Goal: Task Accomplishment & Management: Use online tool/utility

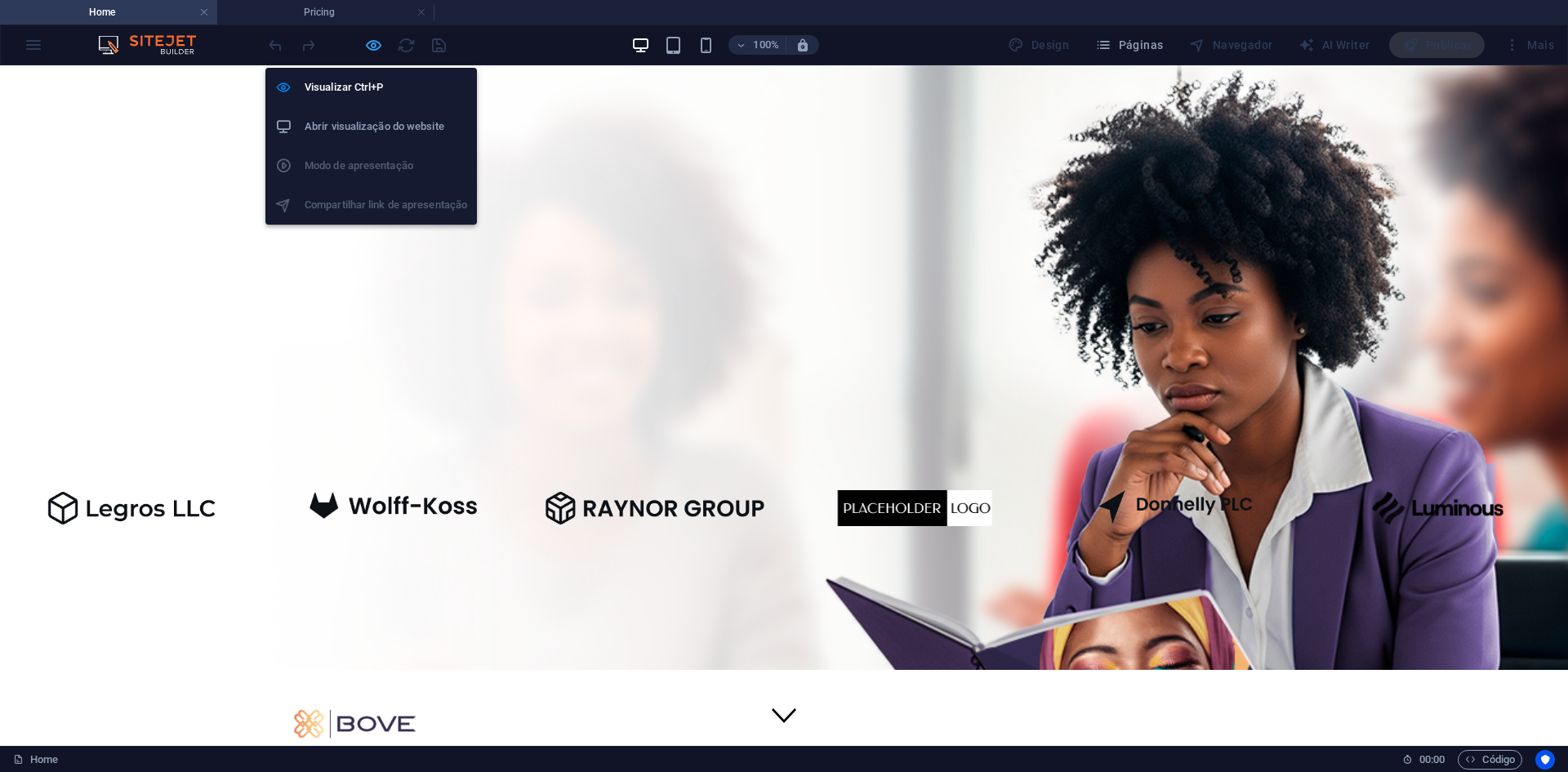
click at [372, 43] on icon "button" at bounding box center [373, 45] width 18 height 18
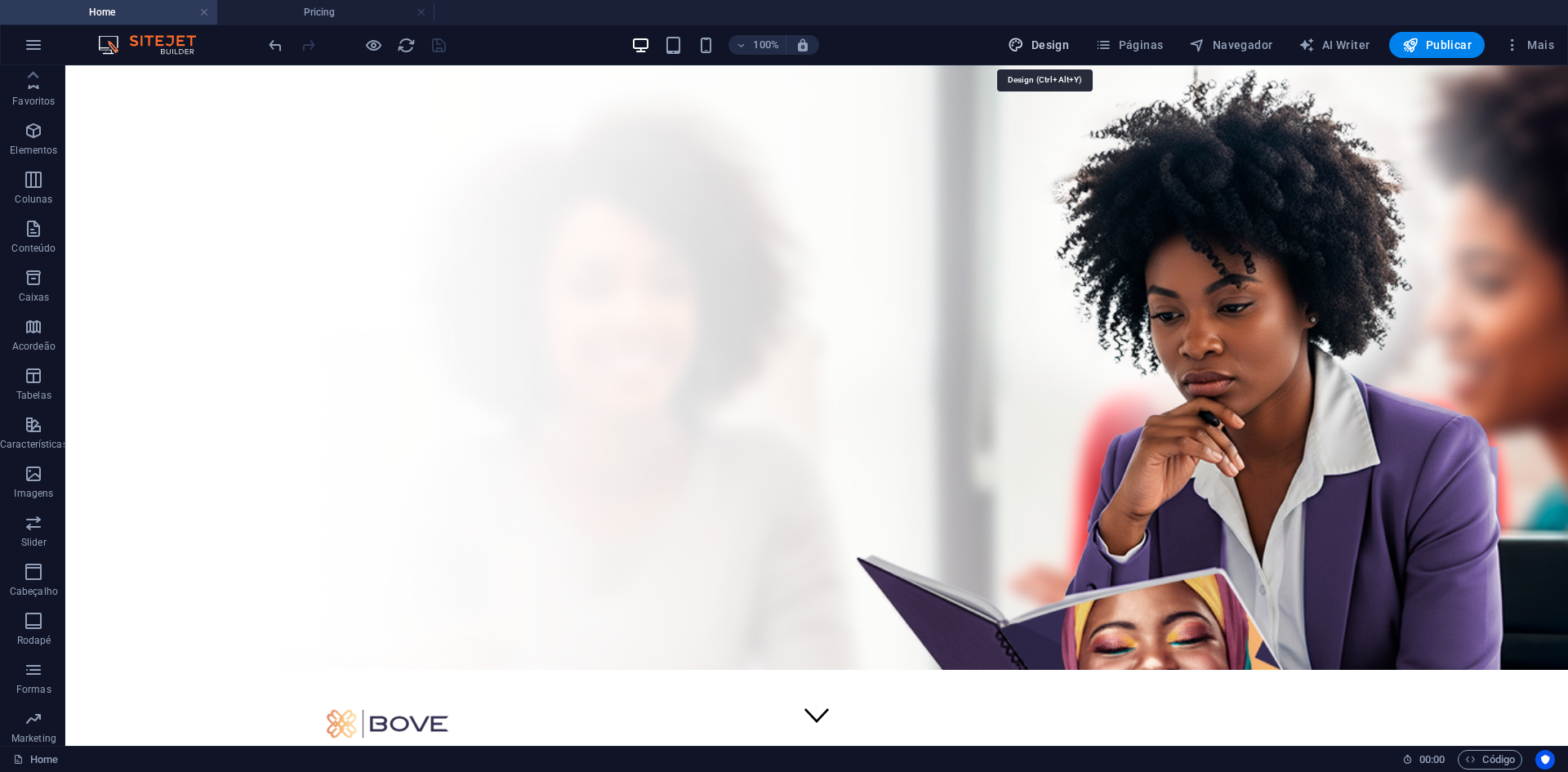
click at [1046, 45] on span "Design" at bounding box center [1038, 45] width 61 height 16
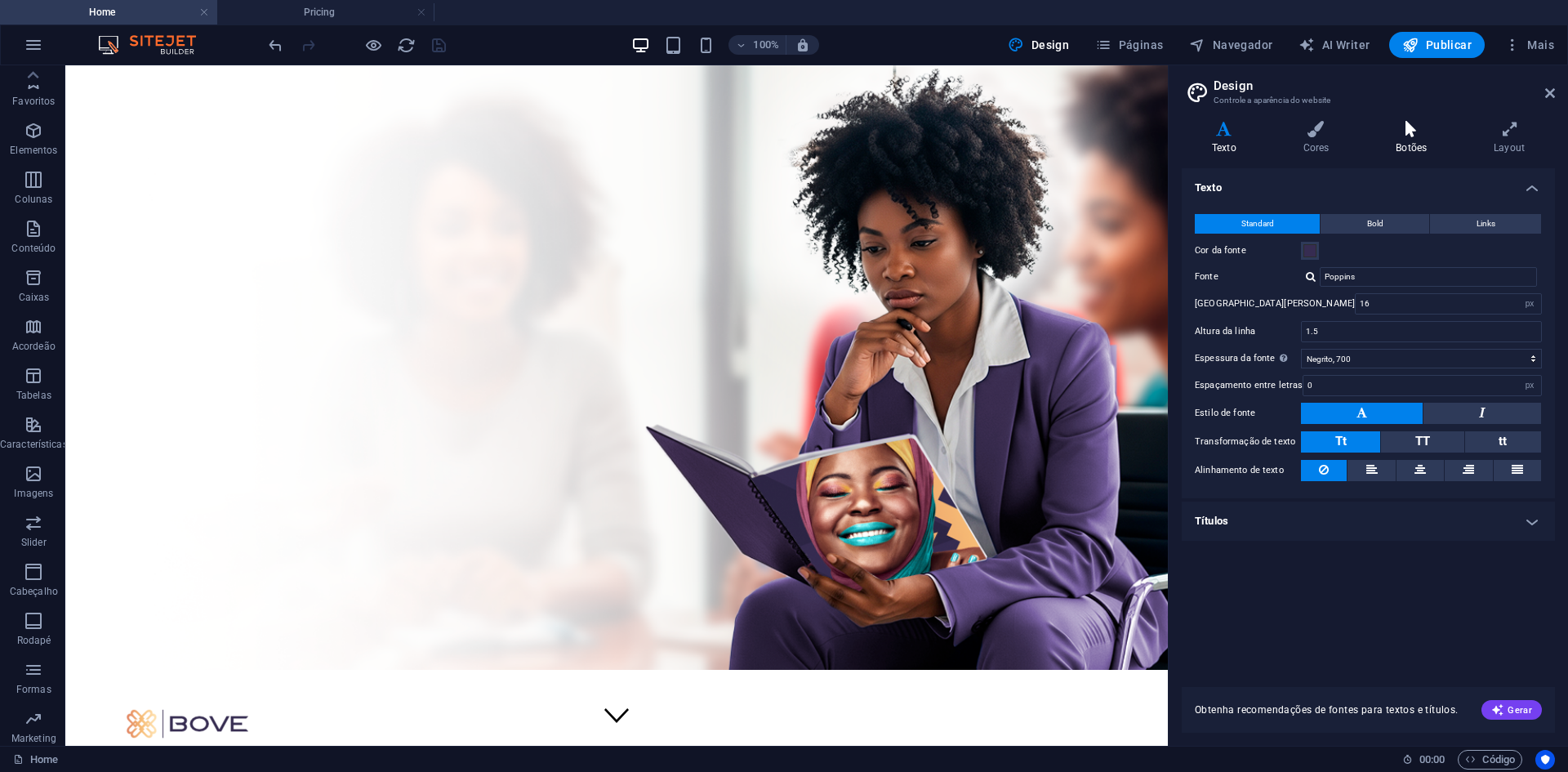
click at [1413, 139] on h4 "Botões" at bounding box center [1414, 137] width 98 height 34
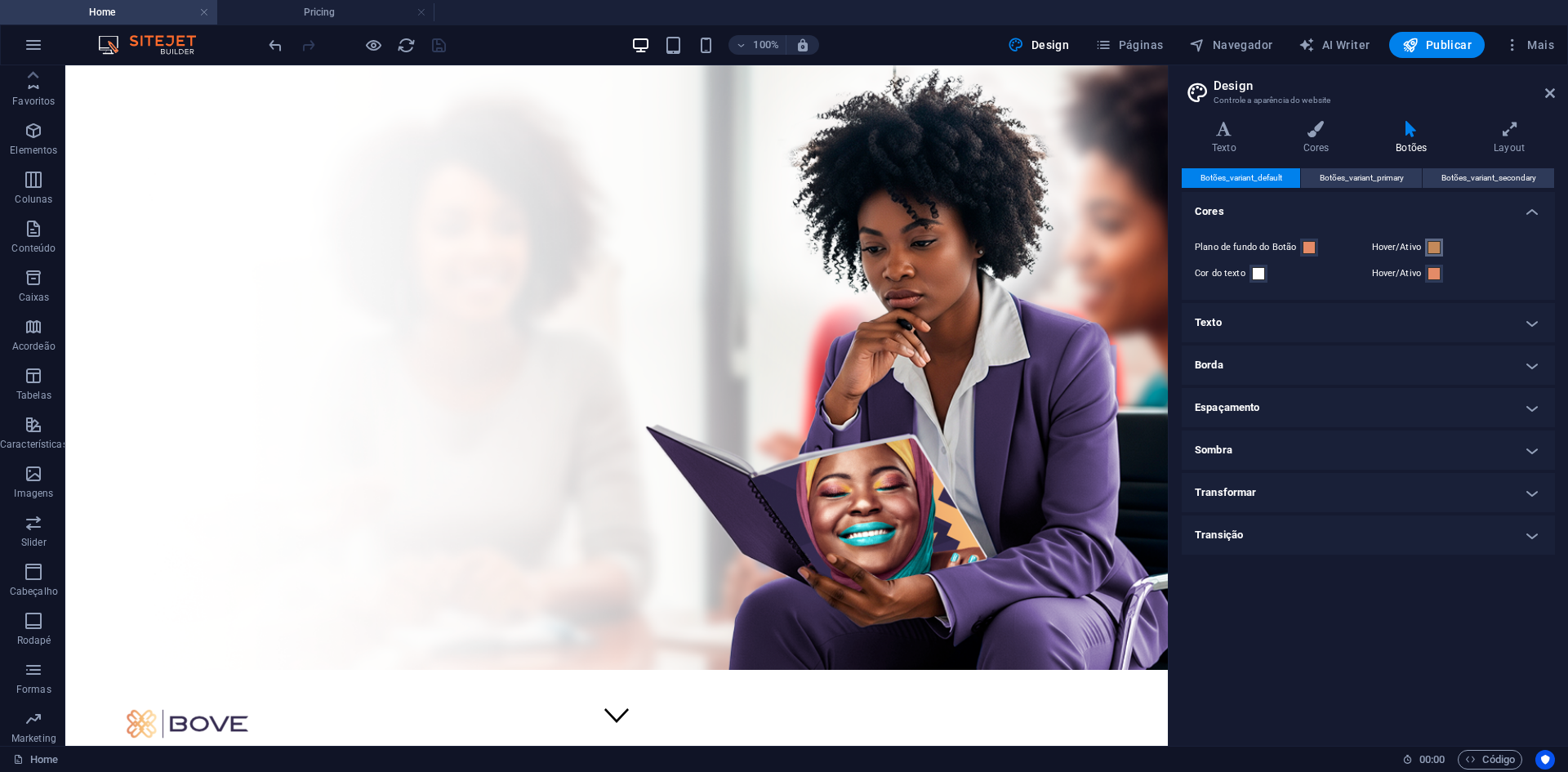
click at [1434, 245] on span at bounding box center [1435, 248] width 14 height 14
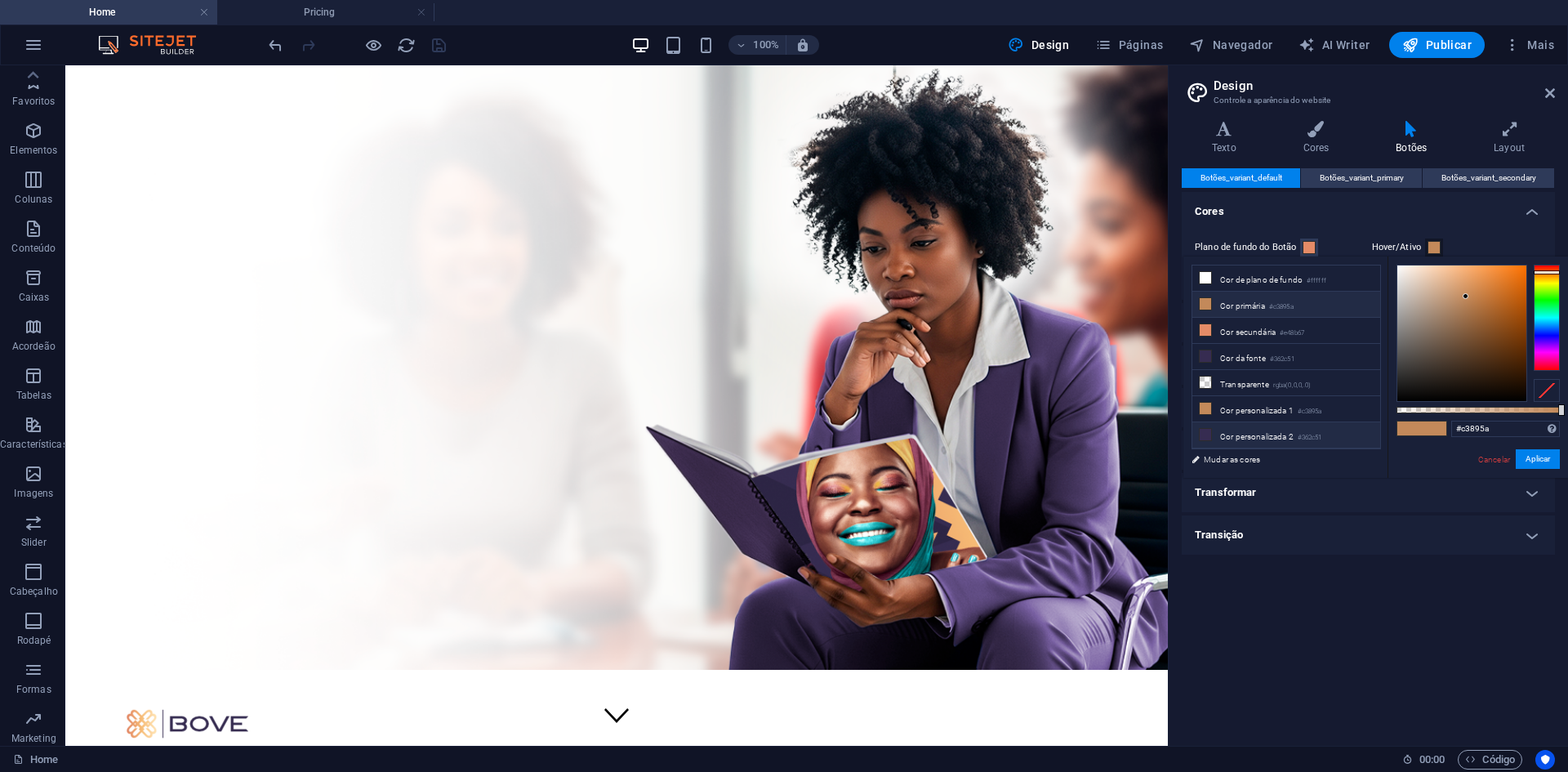
click at [1260, 428] on li "Cor personalizada 2 #362c51" at bounding box center [1287, 435] width 188 height 26
type input "#362c51"
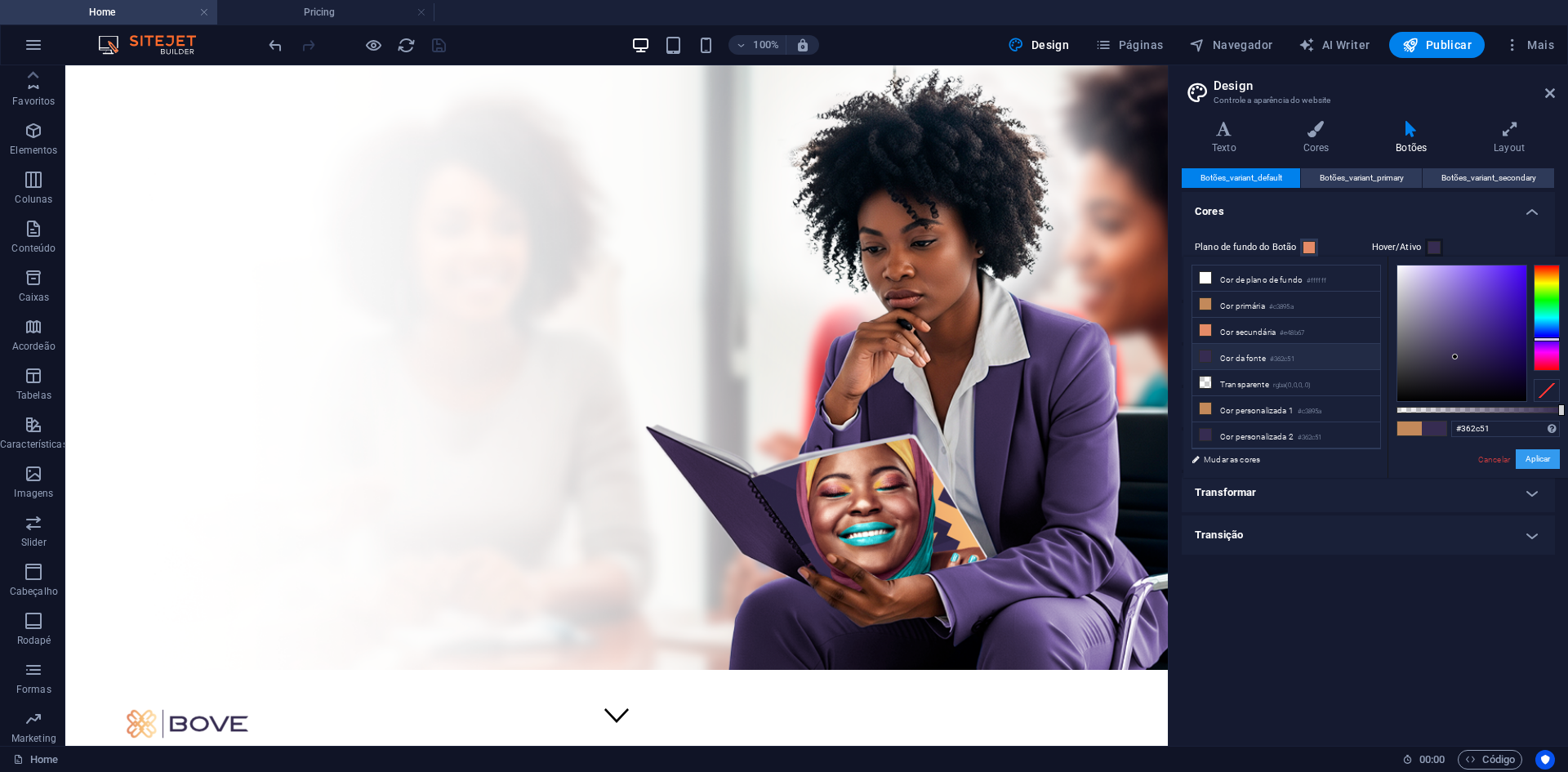
click at [1534, 455] on button "Aplicar" at bounding box center [1538, 459] width 44 height 19
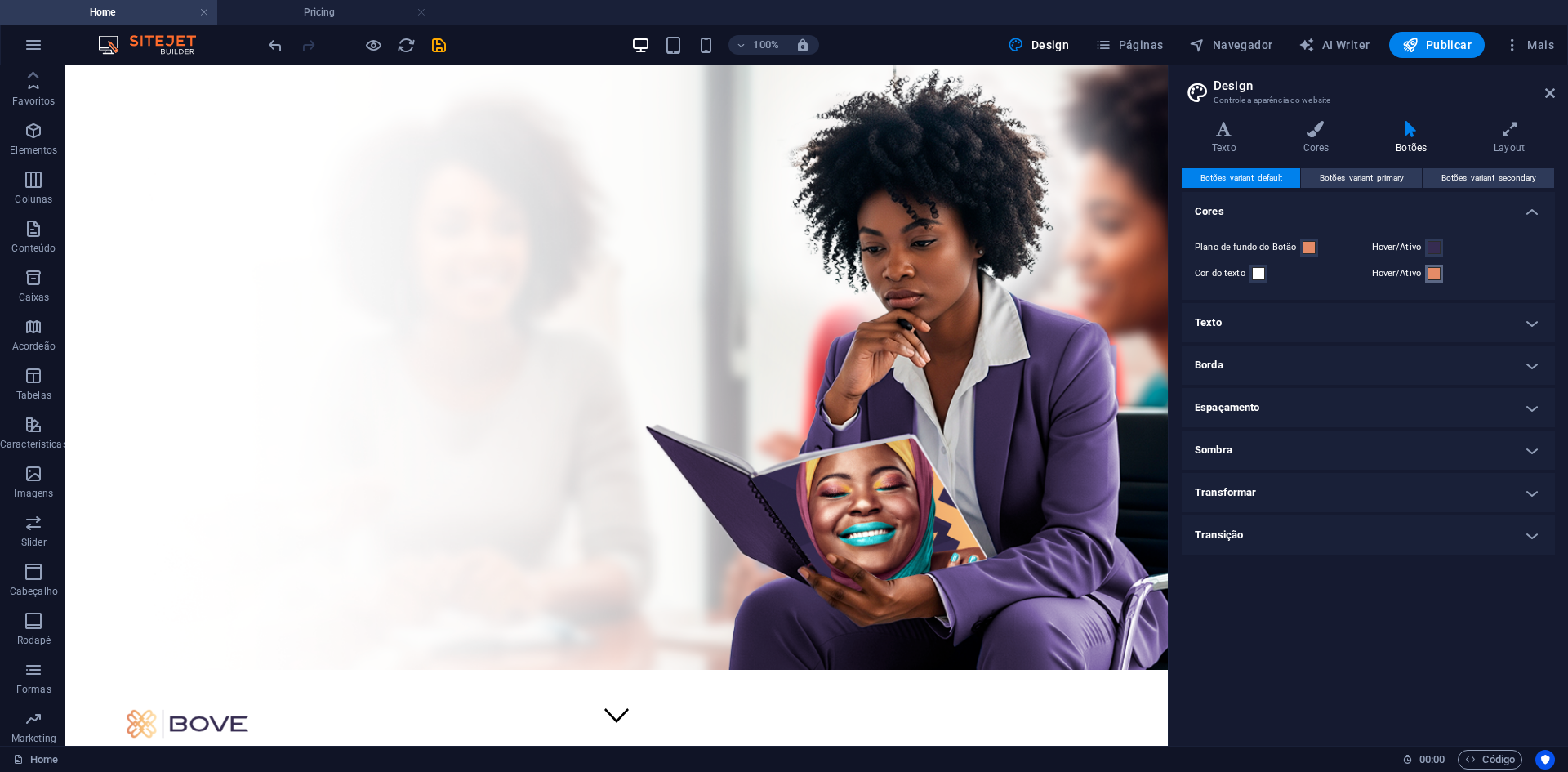
click at [1436, 273] on span at bounding box center [1435, 274] width 14 height 14
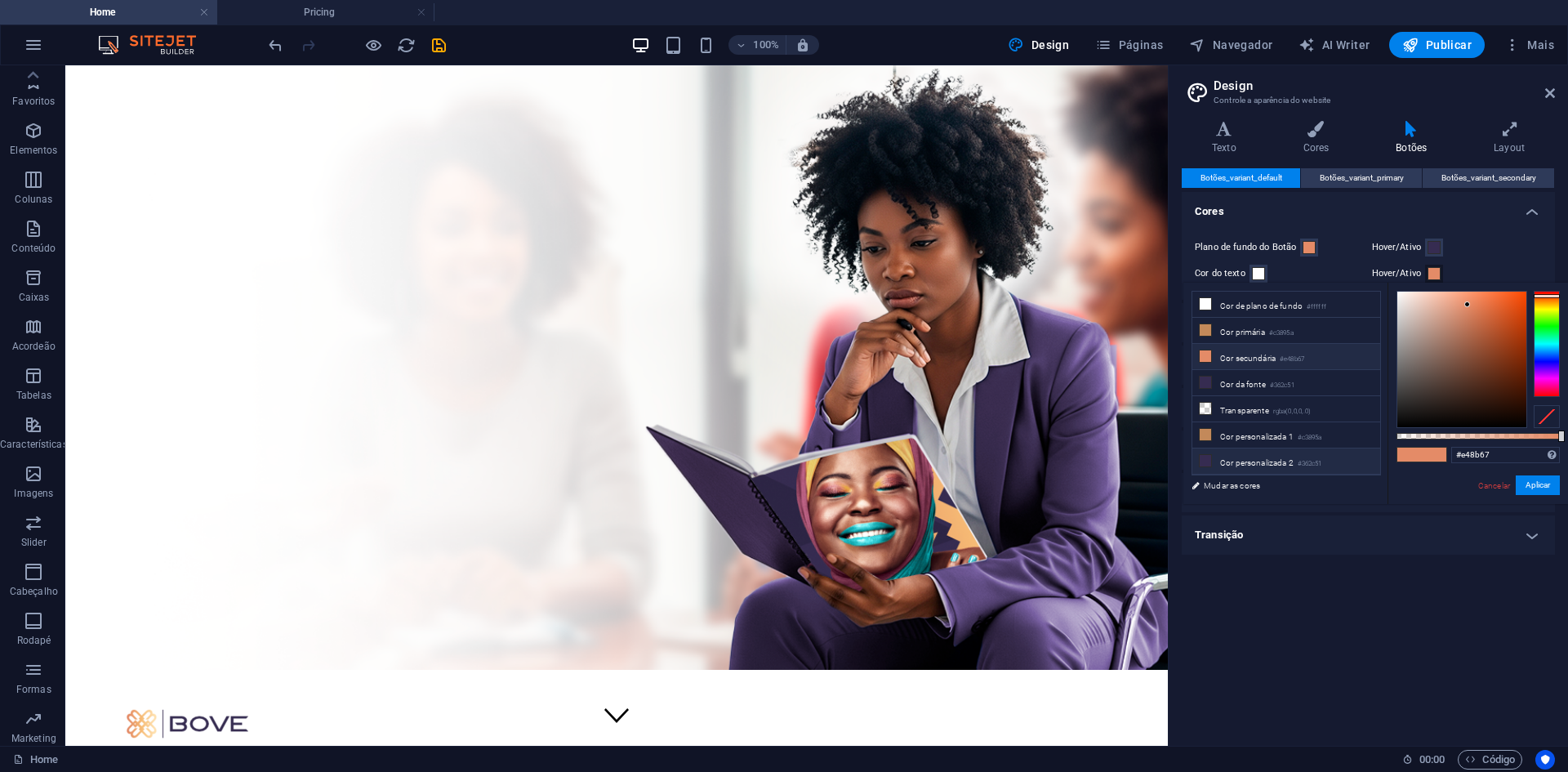
drag, startPoint x: 1291, startPoint y: 455, endPoint x: 1304, endPoint y: 457, distance: 13.2
click at [1293, 457] on li "Cor personalizada 2 #362c51" at bounding box center [1287, 461] width 188 height 26
type input "#362c51"
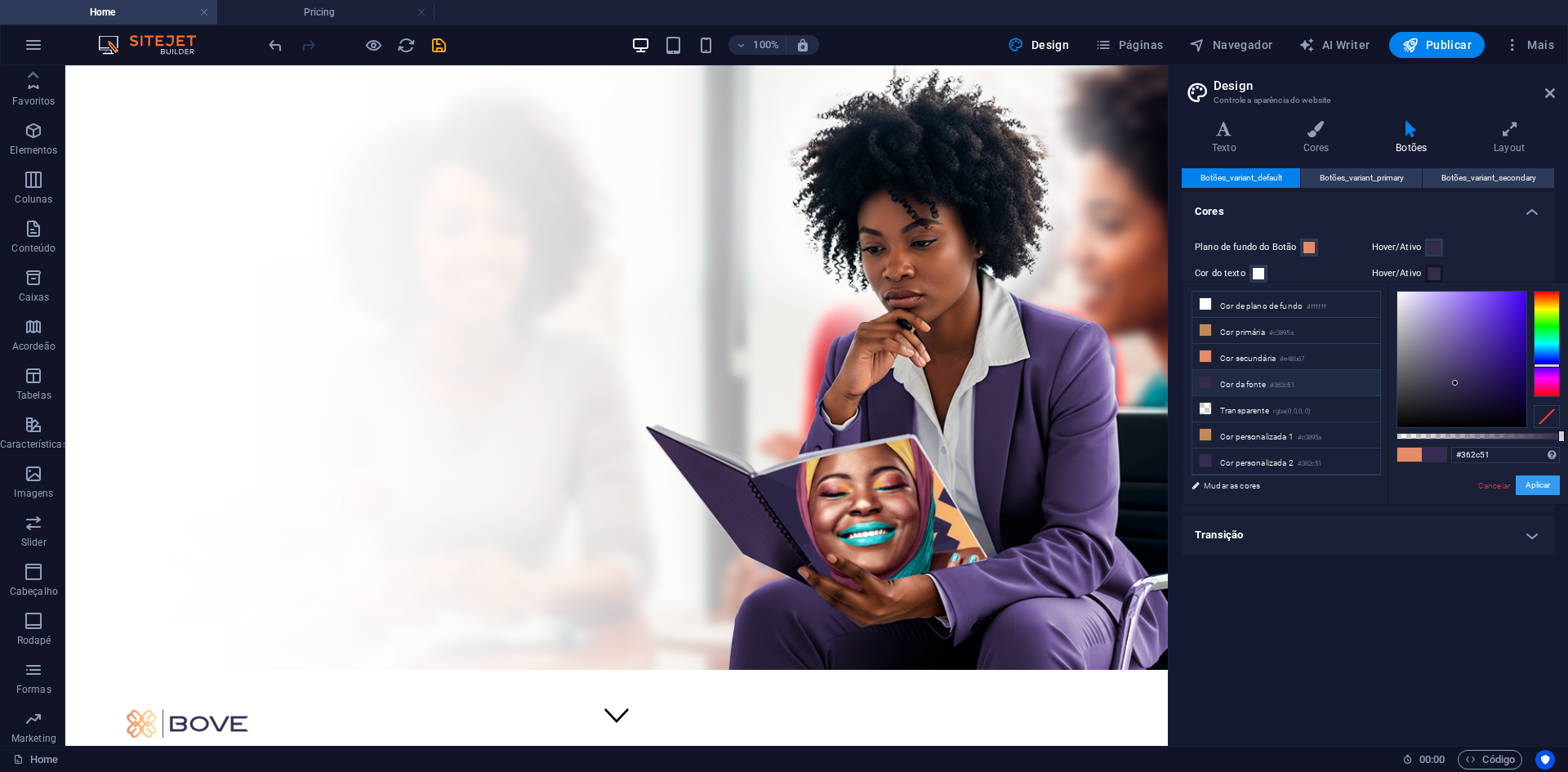
click at [1539, 486] on button "Aplicar" at bounding box center [1538, 485] width 44 height 19
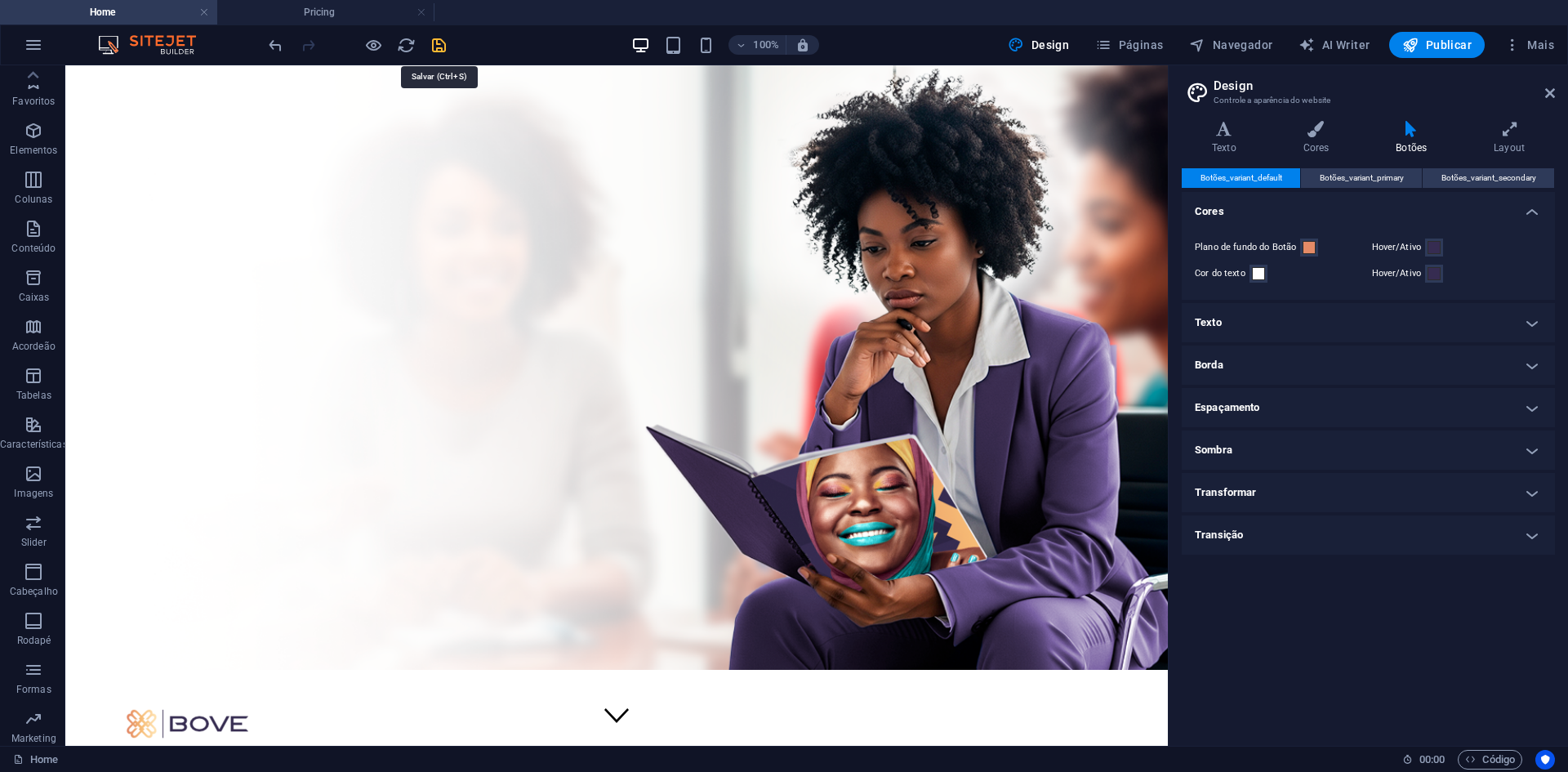
click at [432, 49] on icon "save" at bounding box center [438, 45] width 18 height 18
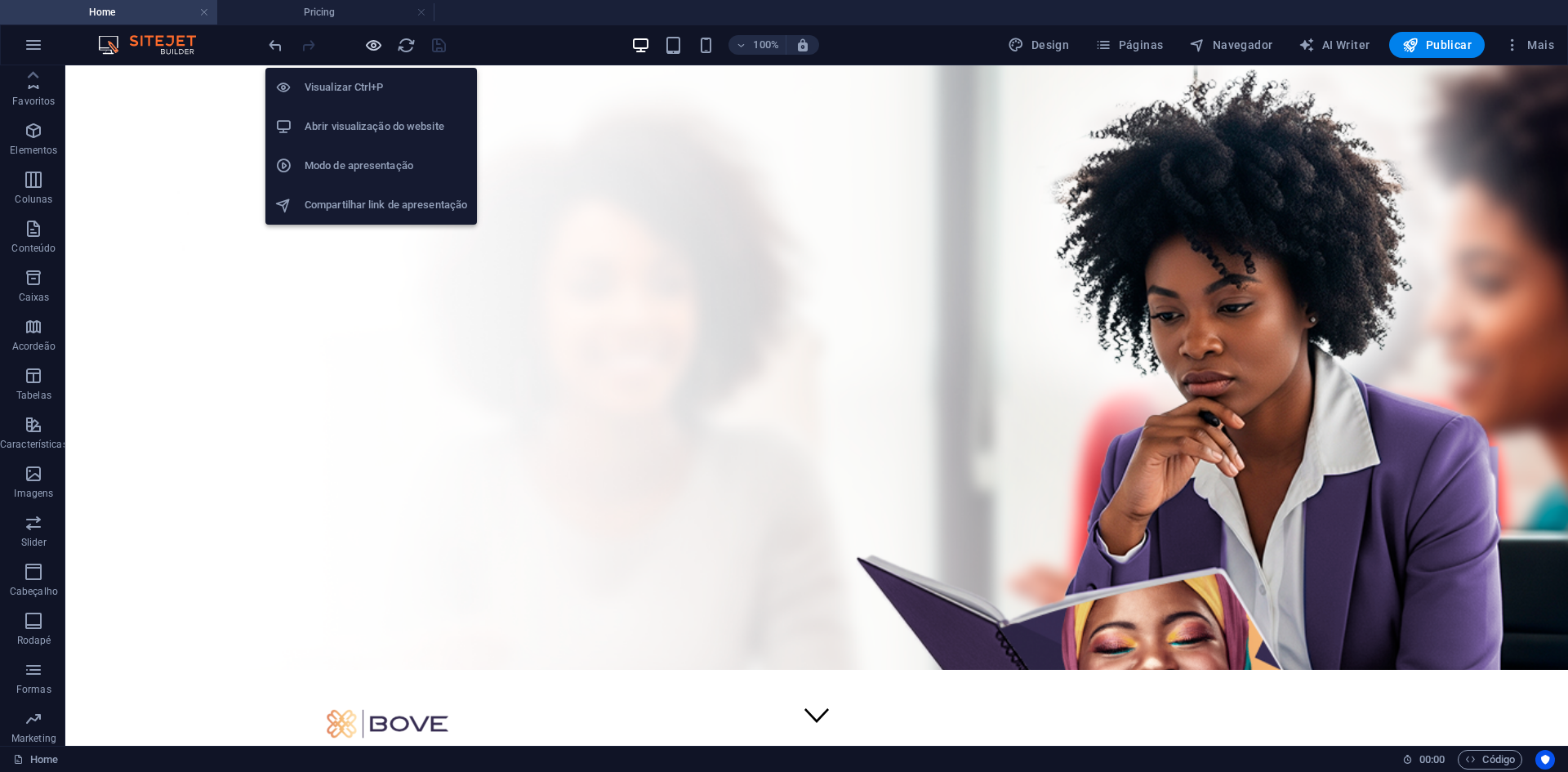
click at [370, 43] on icon "button" at bounding box center [373, 45] width 18 height 18
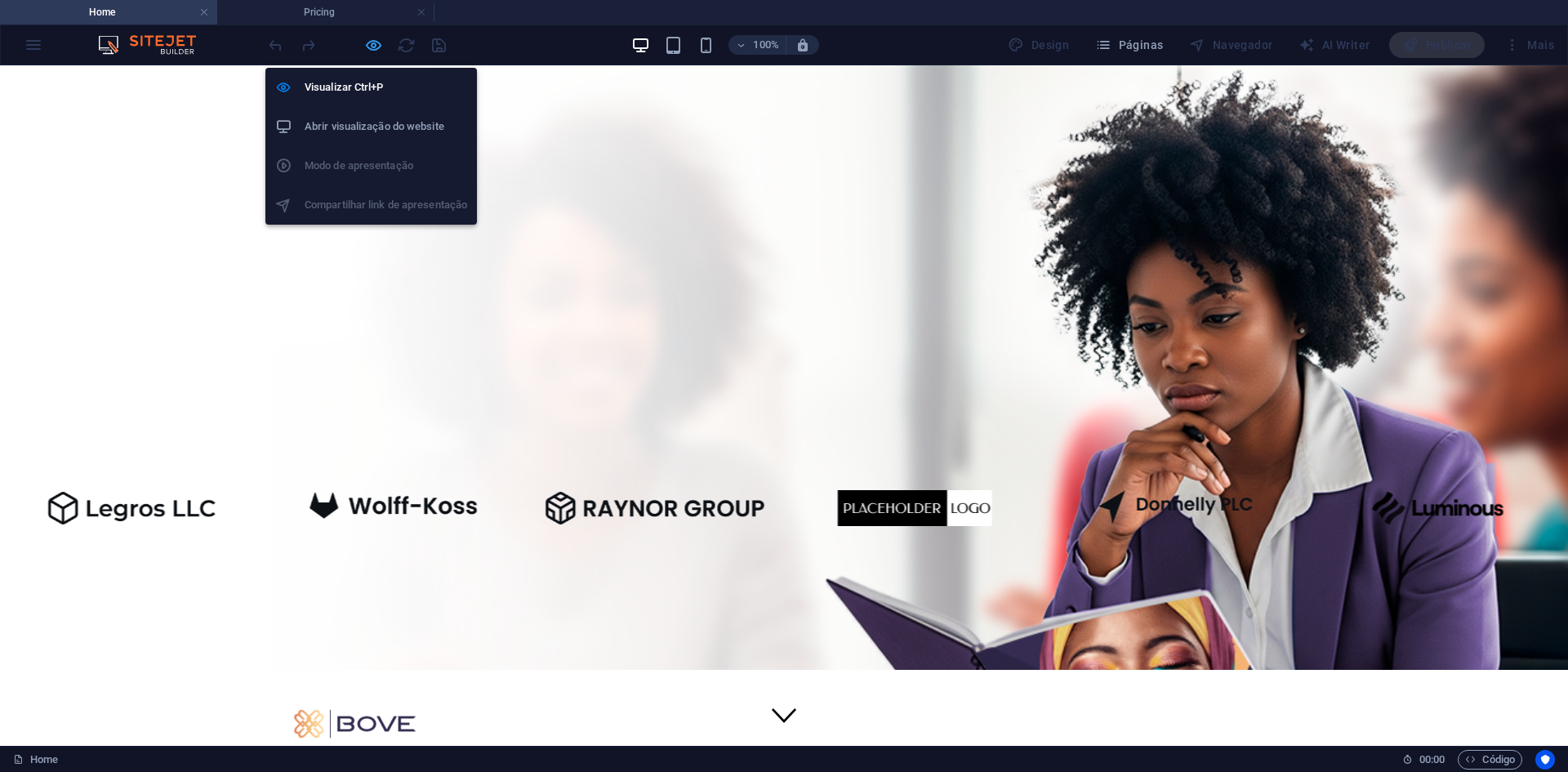
click at [375, 42] on icon "button" at bounding box center [373, 45] width 18 height 18
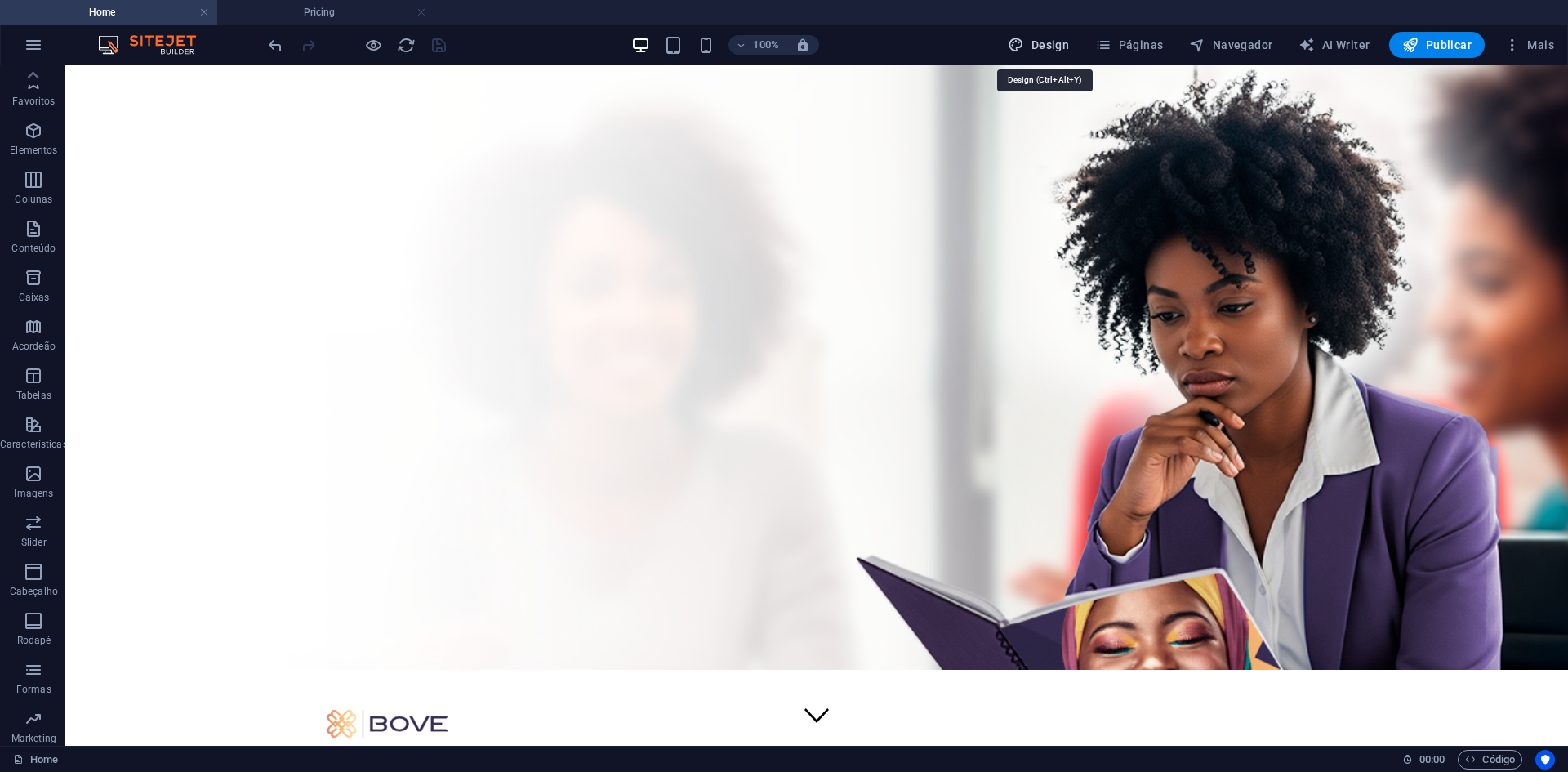
click at [1040, 33] on button "Design" at bounding box center [1038, 45] width 74 height 26
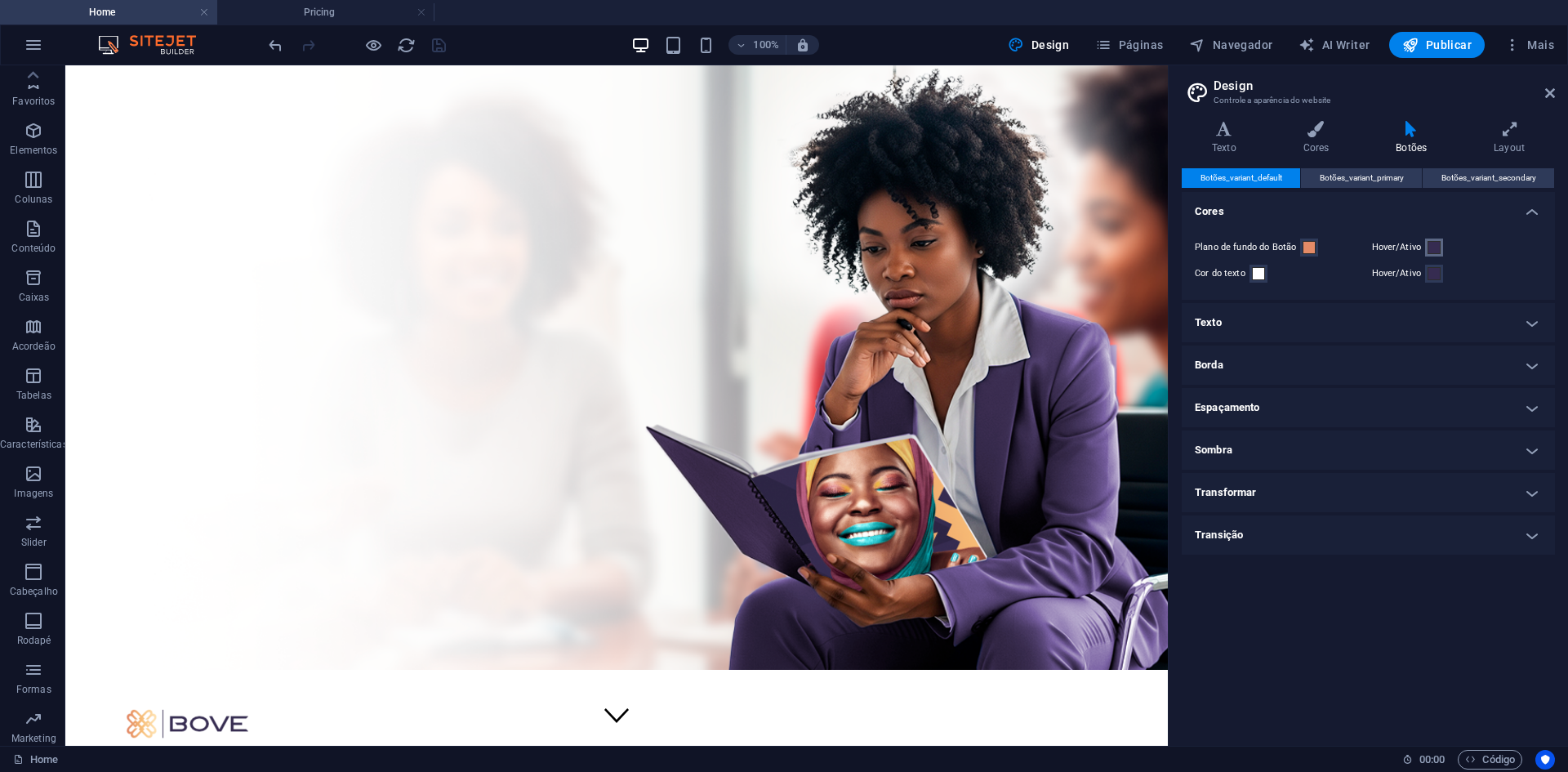
click at [1432, 244] on span at bounding box center [1435, 248] width 14 height 14
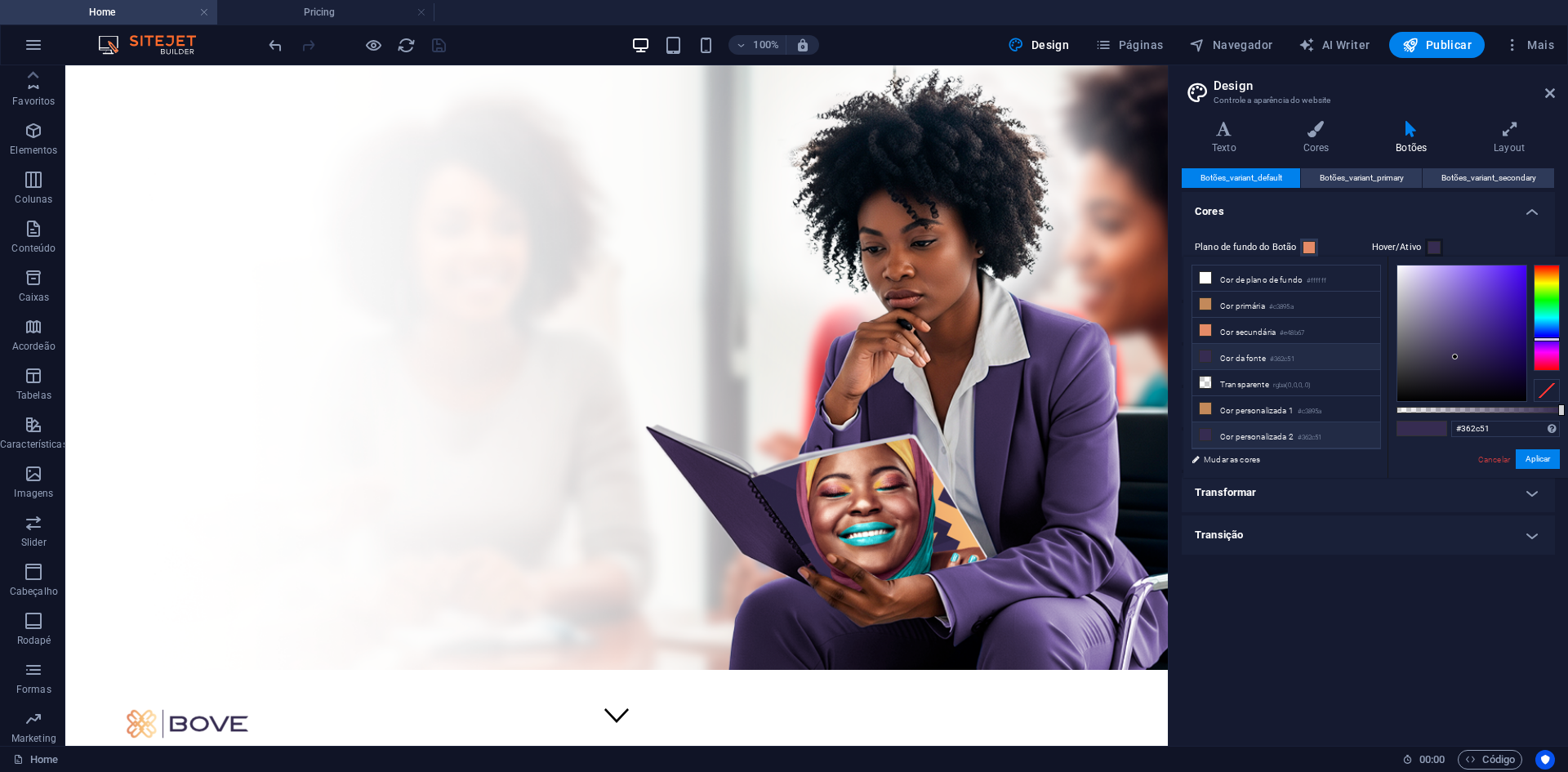
scroll to position [71, 0]
click at [1278, 407] on li "Cor personalizada 4 #eff0f6" at bounding box center [1287, 417] width 188 height 26
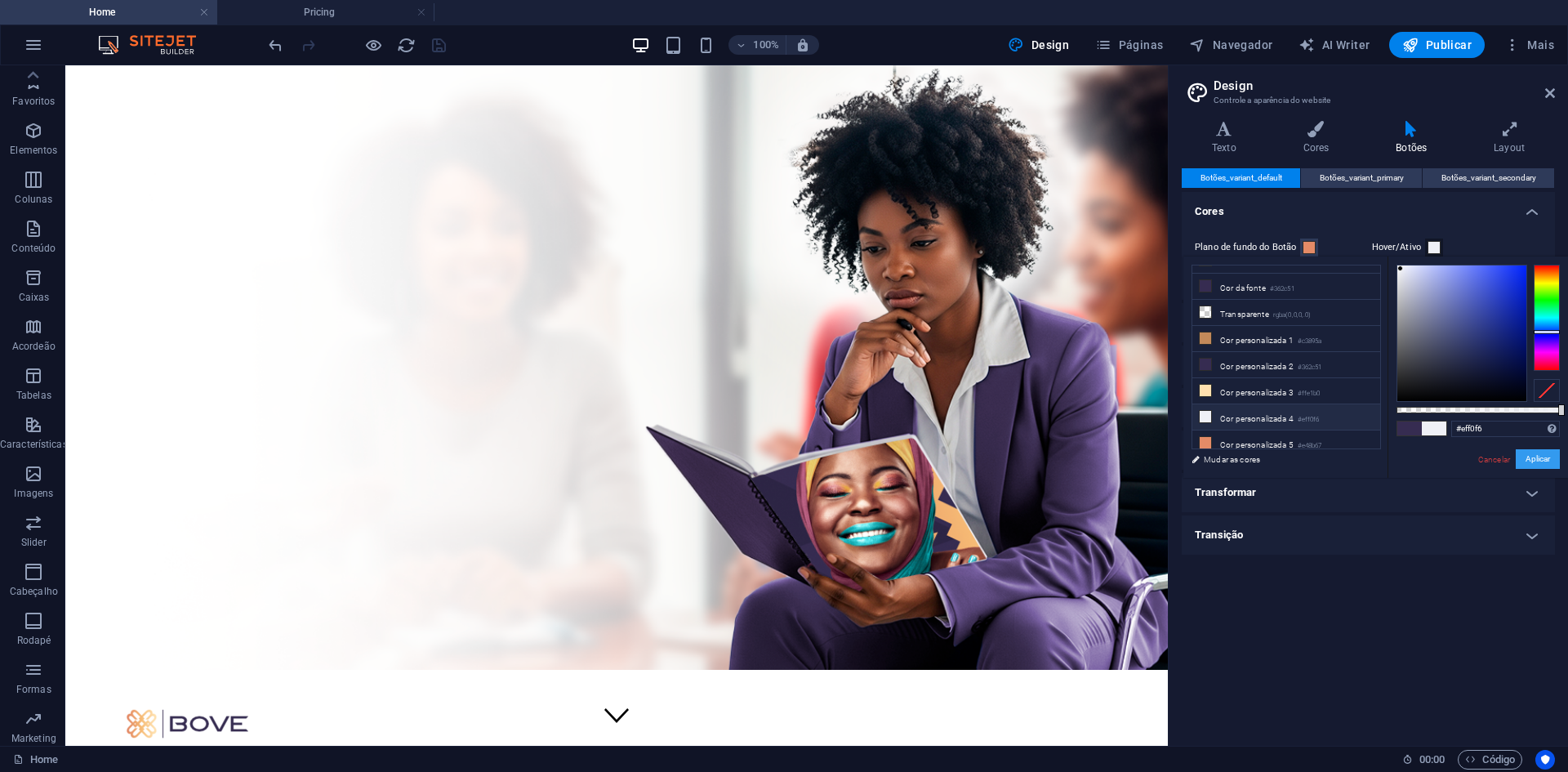
click at [1548, 455] on button "Aplicar" at bounding box center [1538, 459] width 44 height 19
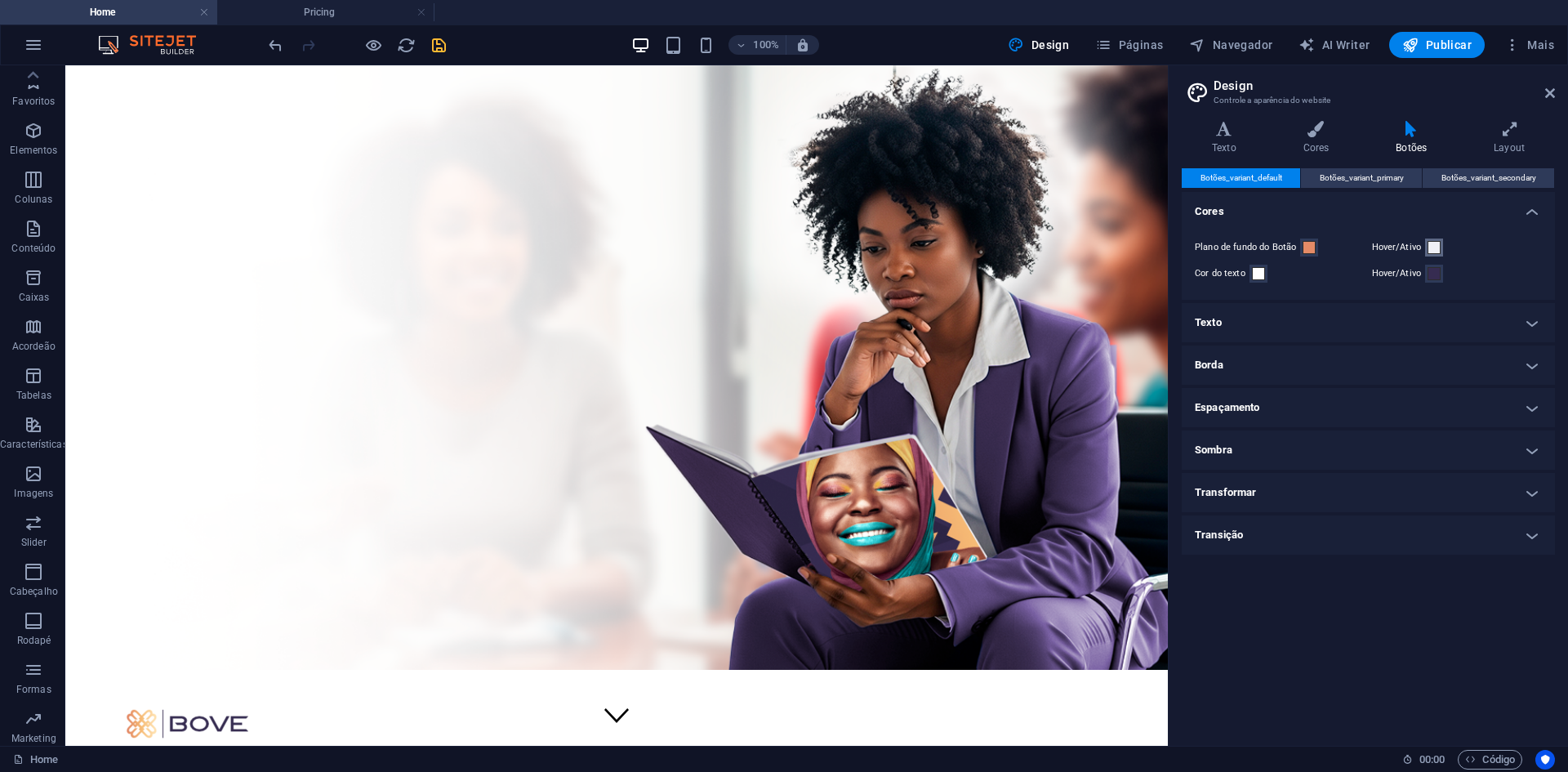
click at [1433, 244] on span at bounding box center [1435, 248] width 14 height 14
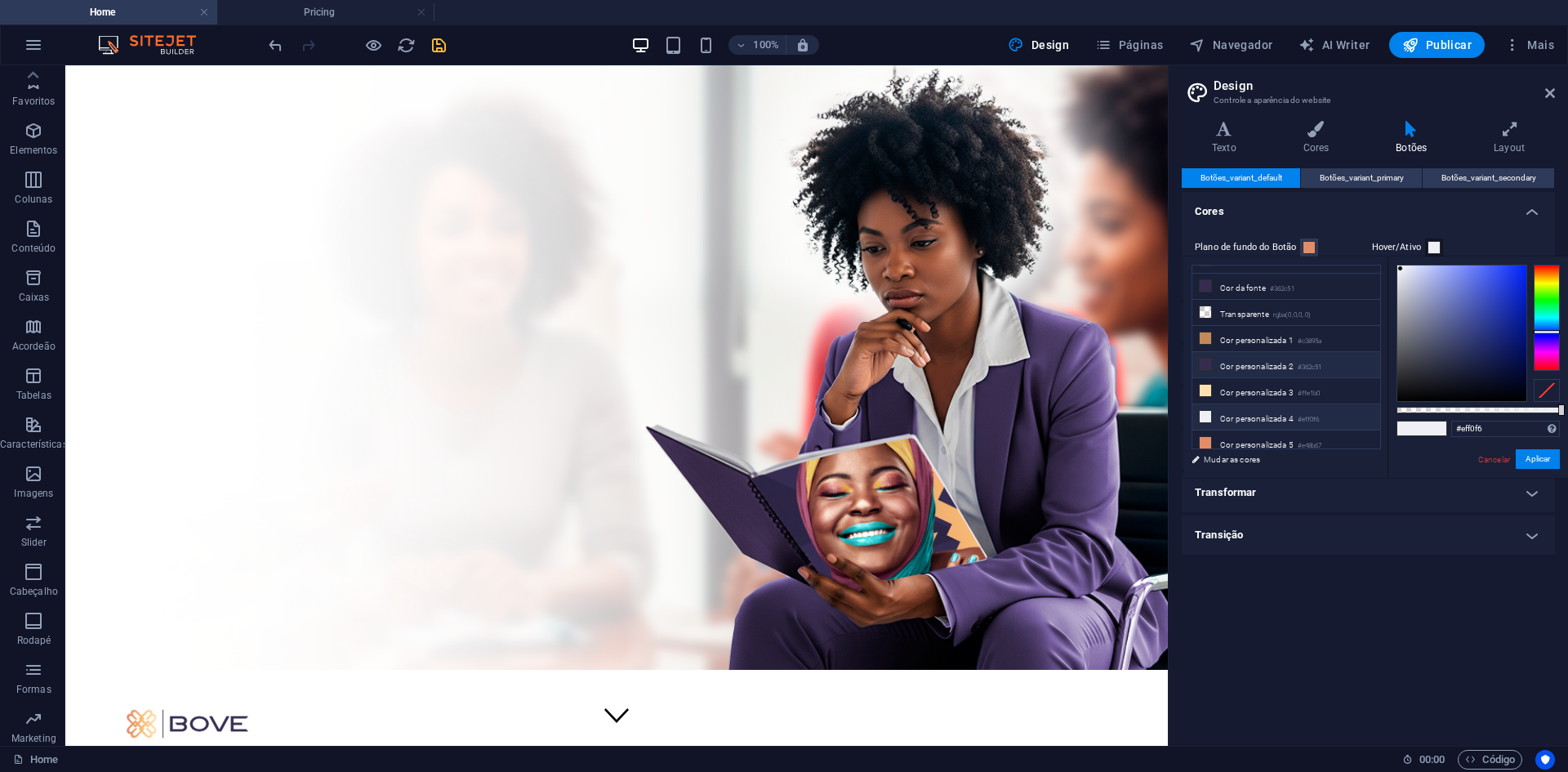
click at [1278, 359] on li "Cor personalizada 2 #362c51" at bounding box center [1287, 365] width 188 height 26
type input "#362c51"
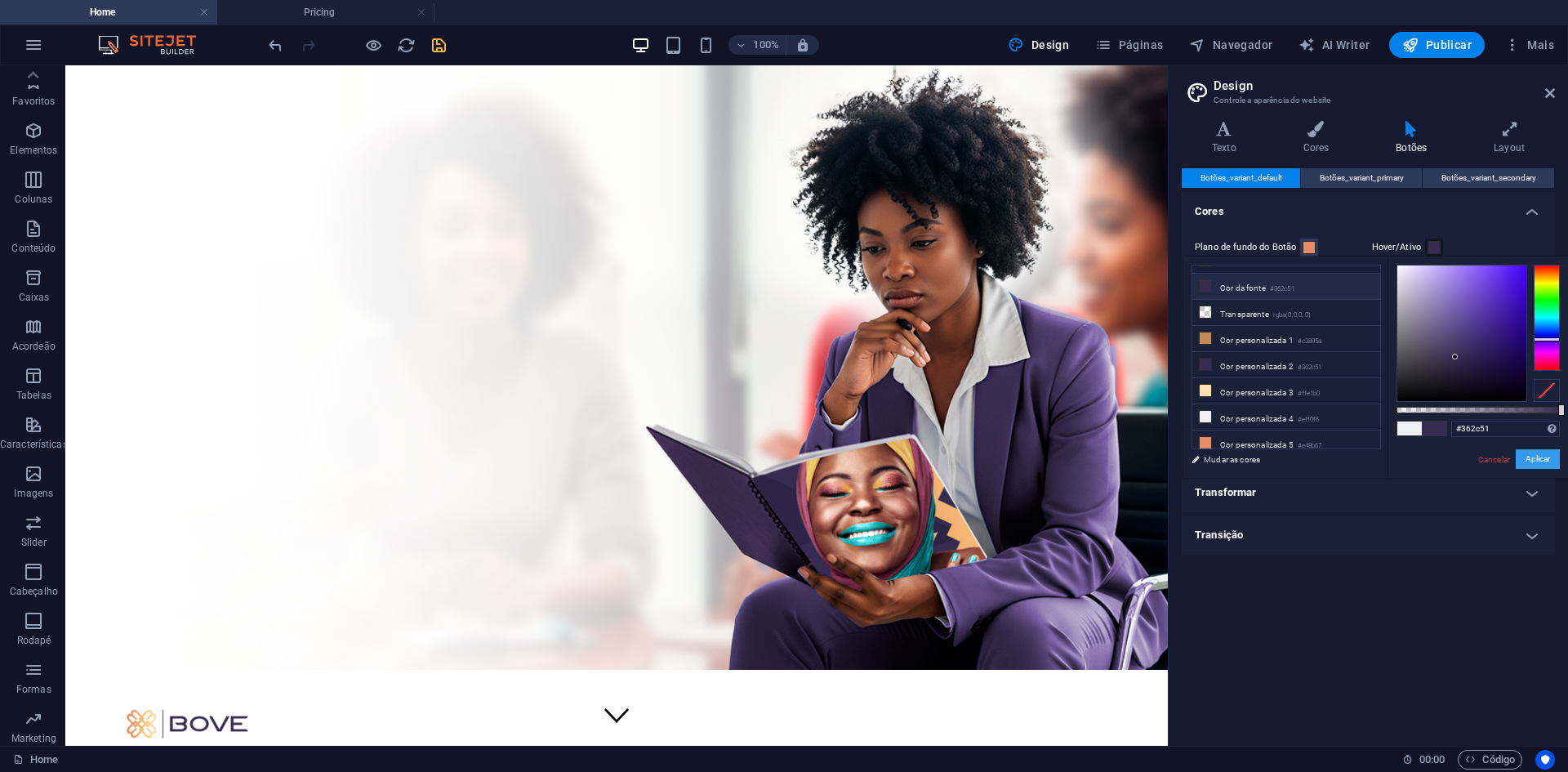
click at [1528, 455] on button "Aplicar" at bounding box center [1538, 459] width 44 height 19
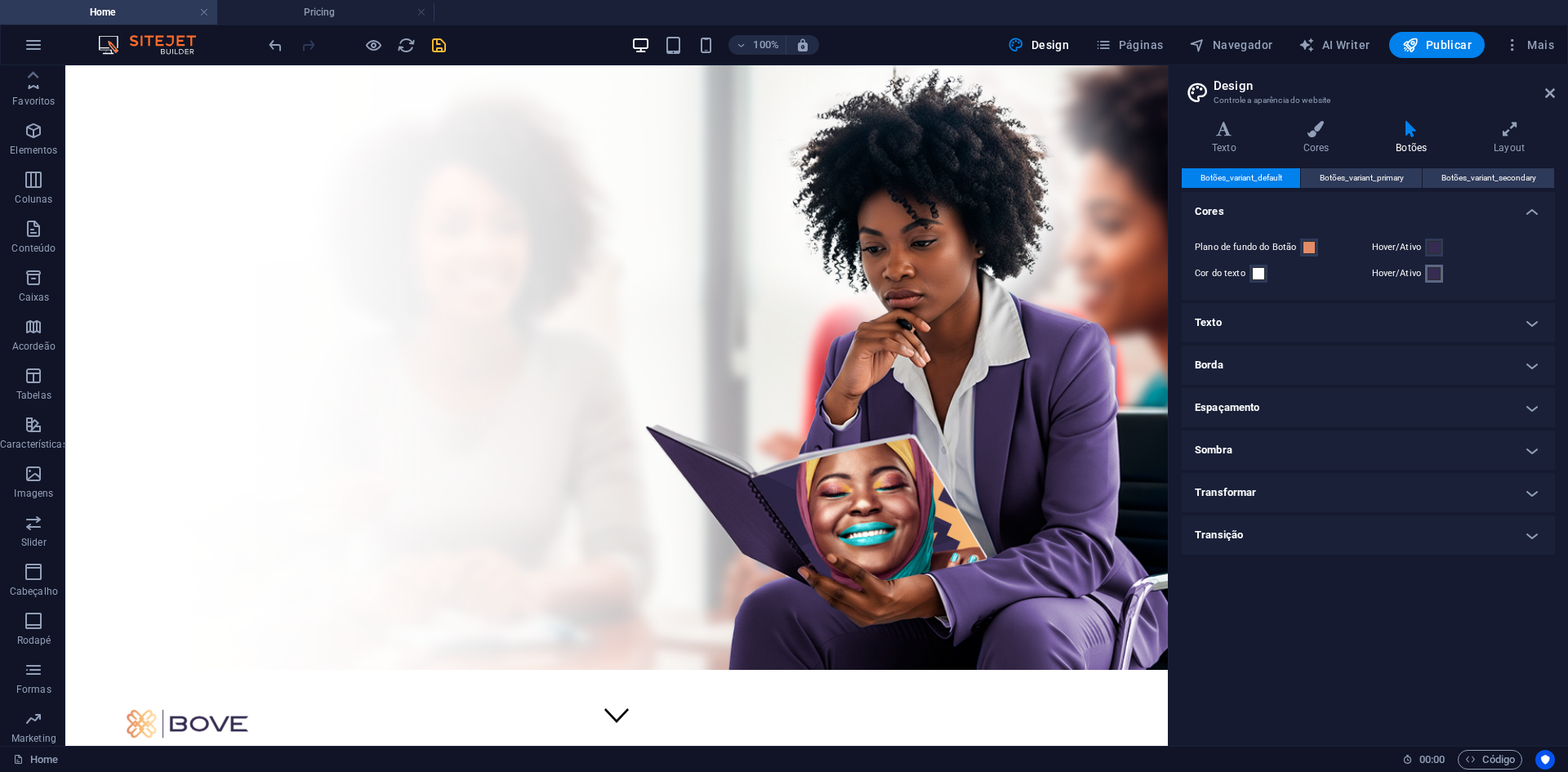
click at [1434, 267] on span at bounding box center [1435, 274] width 14 height 14
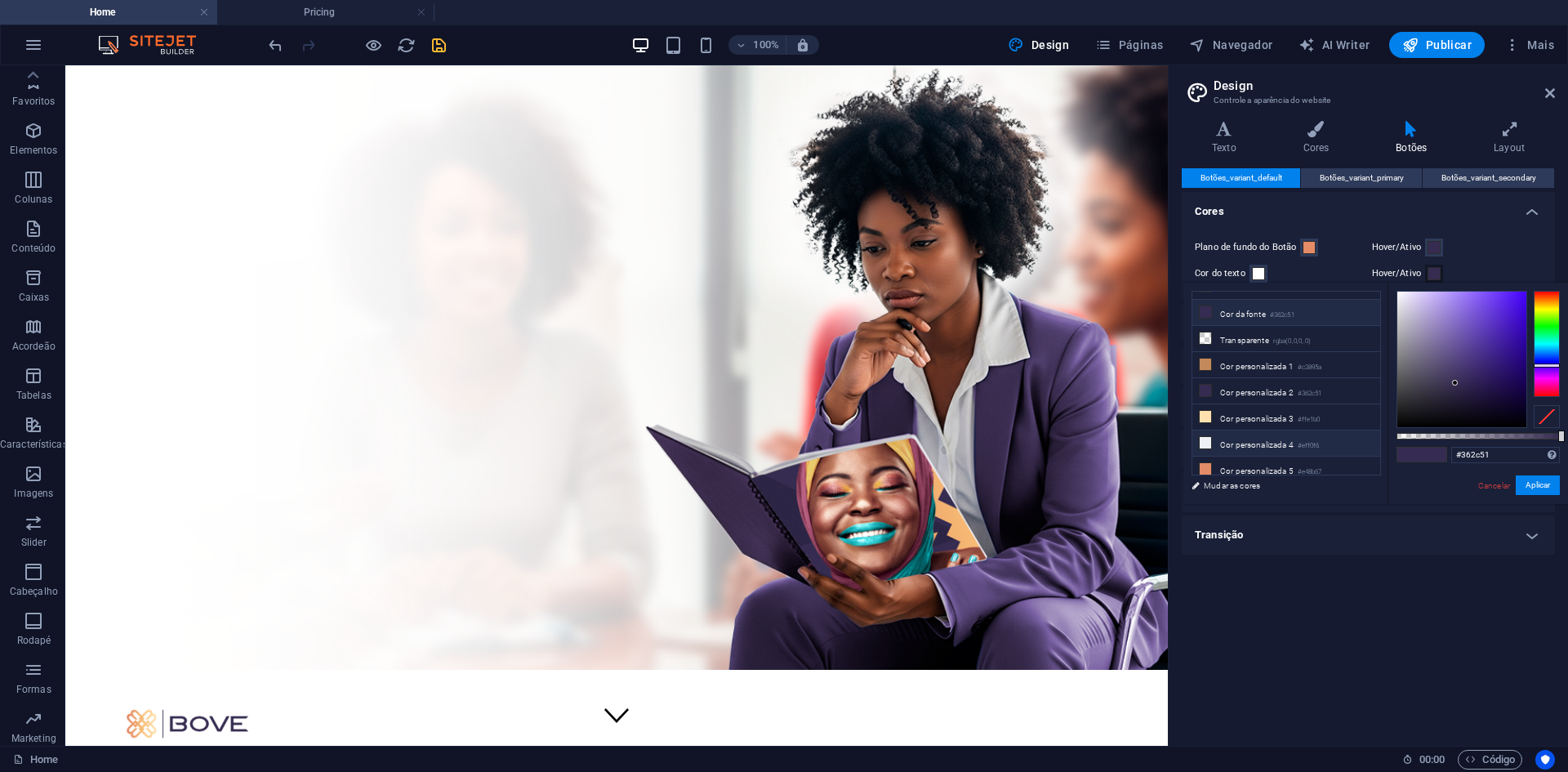
click at [1297, 436] on li "Cor personalizada 4 #eff0f6" at bounding box center [1287, 443] width 188 height 26
type input "#eff0f6"
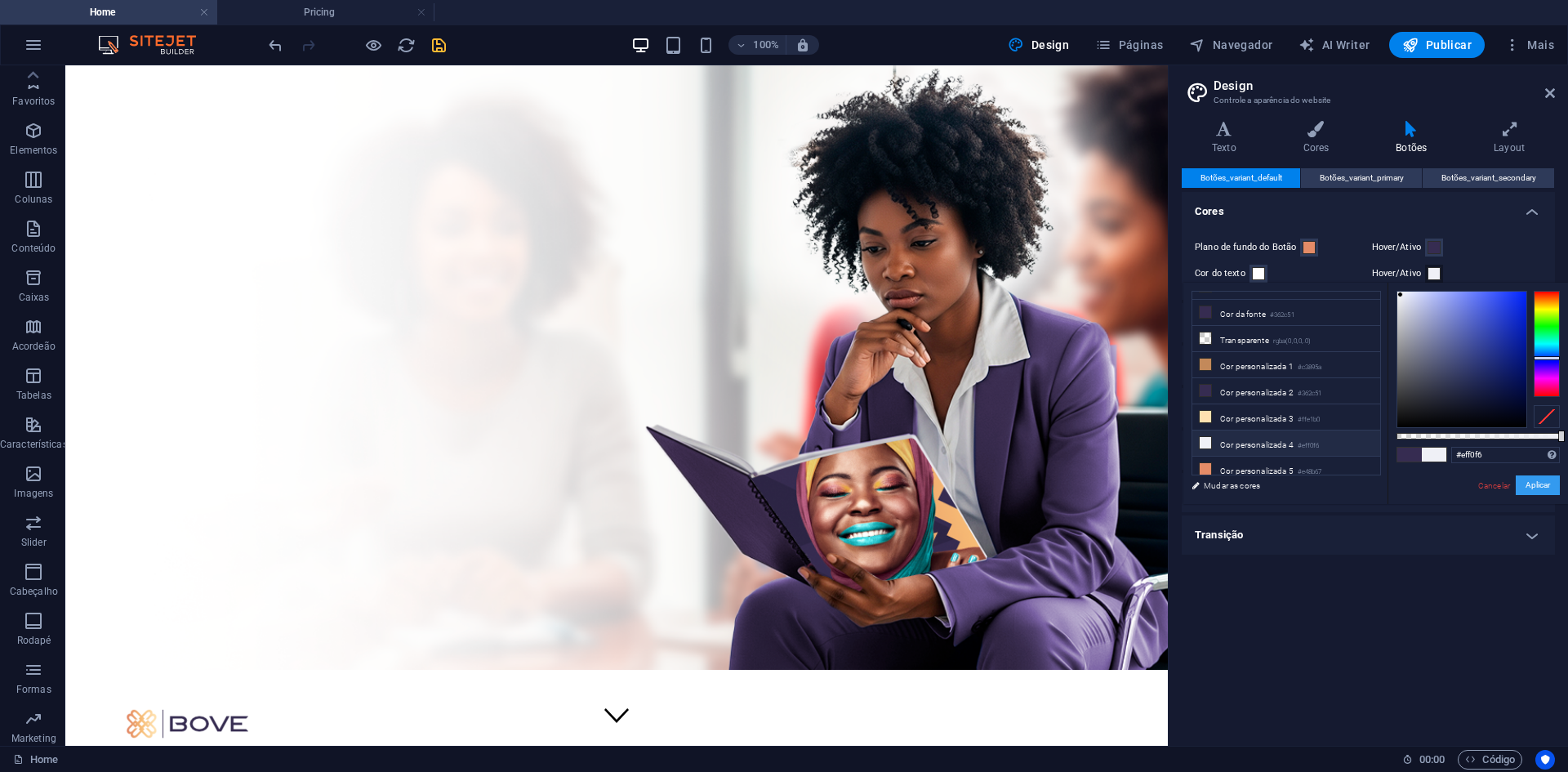
click at [1542, 490] on button "Aplicar" at bounding box center [1538, 485] width 44 height 19
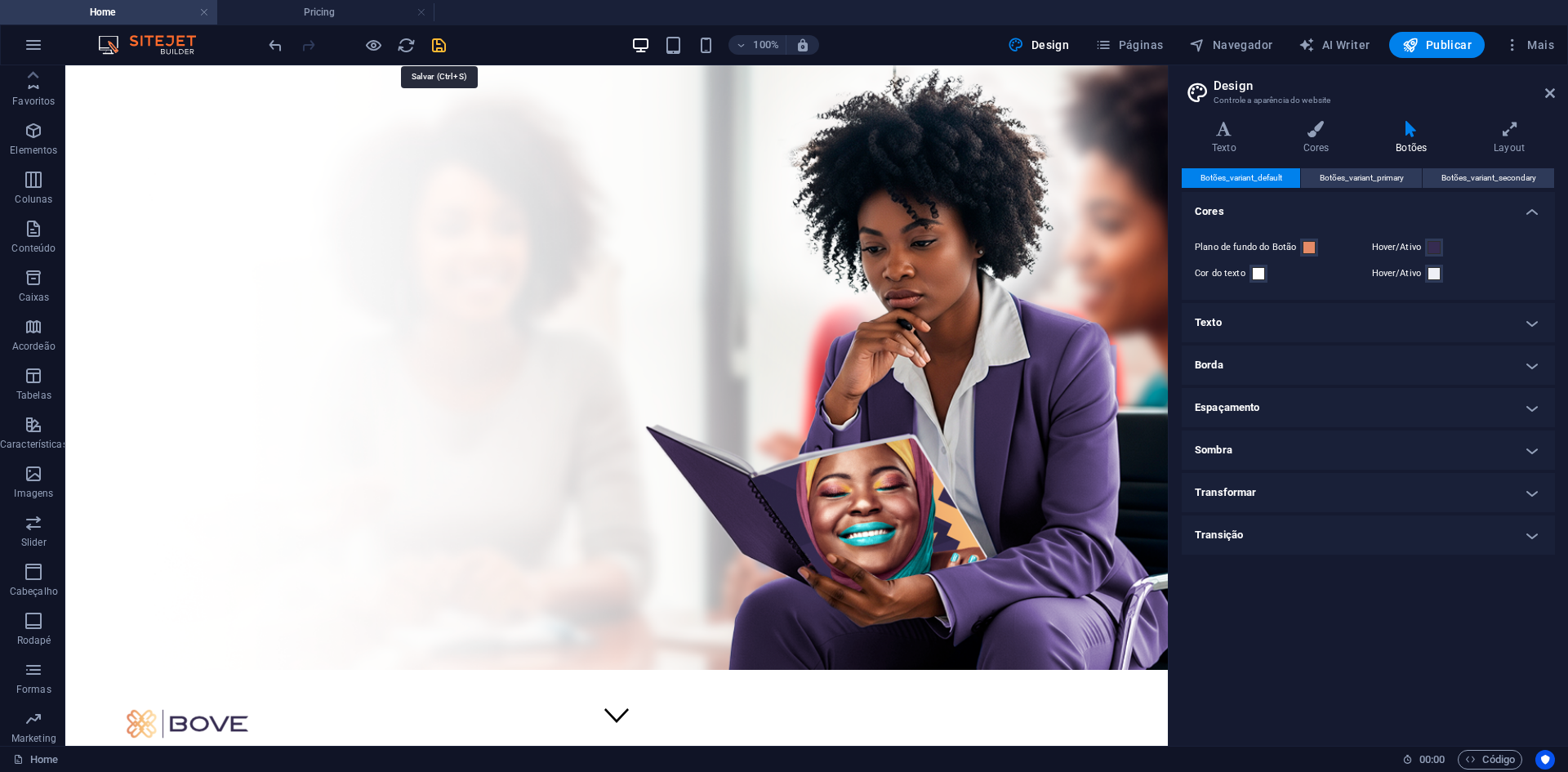
click at [433, 44] on icon "save" at bounding box center [438, 45] width 18 height 18
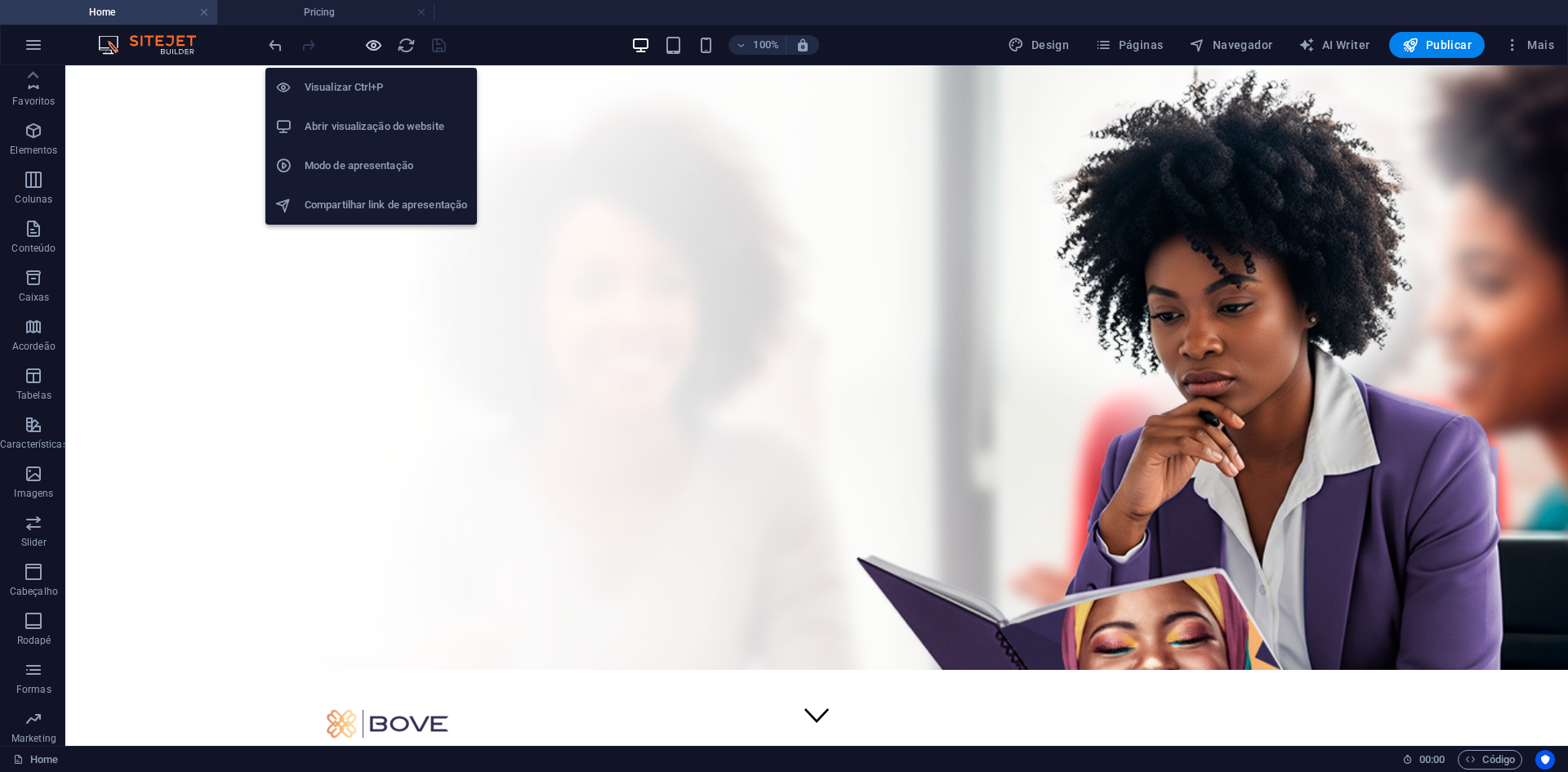
click at [373, 41] on icon "button" at bounding box center [373, 45] width 18 height 18
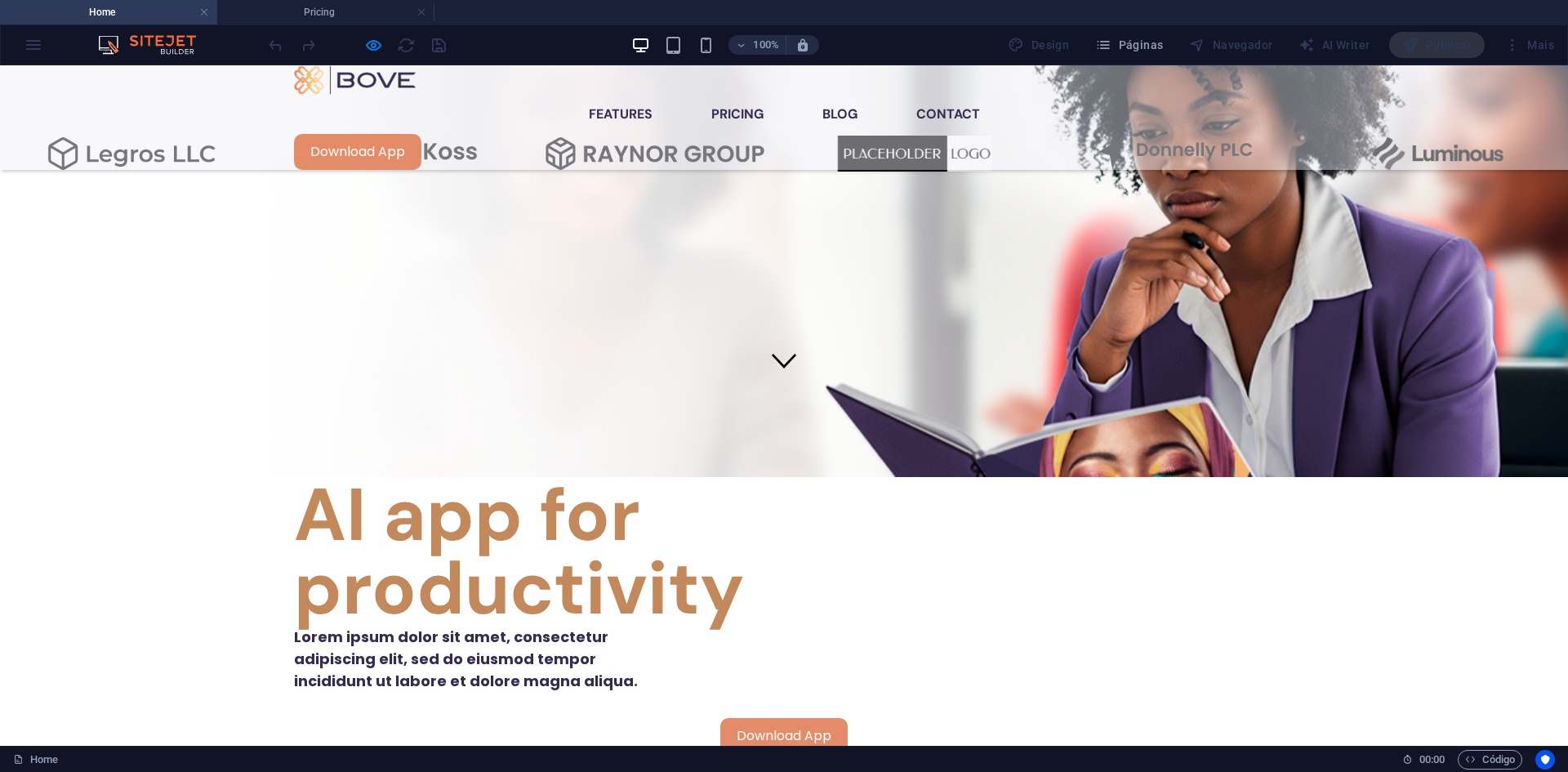
scroll to position [327, 0]
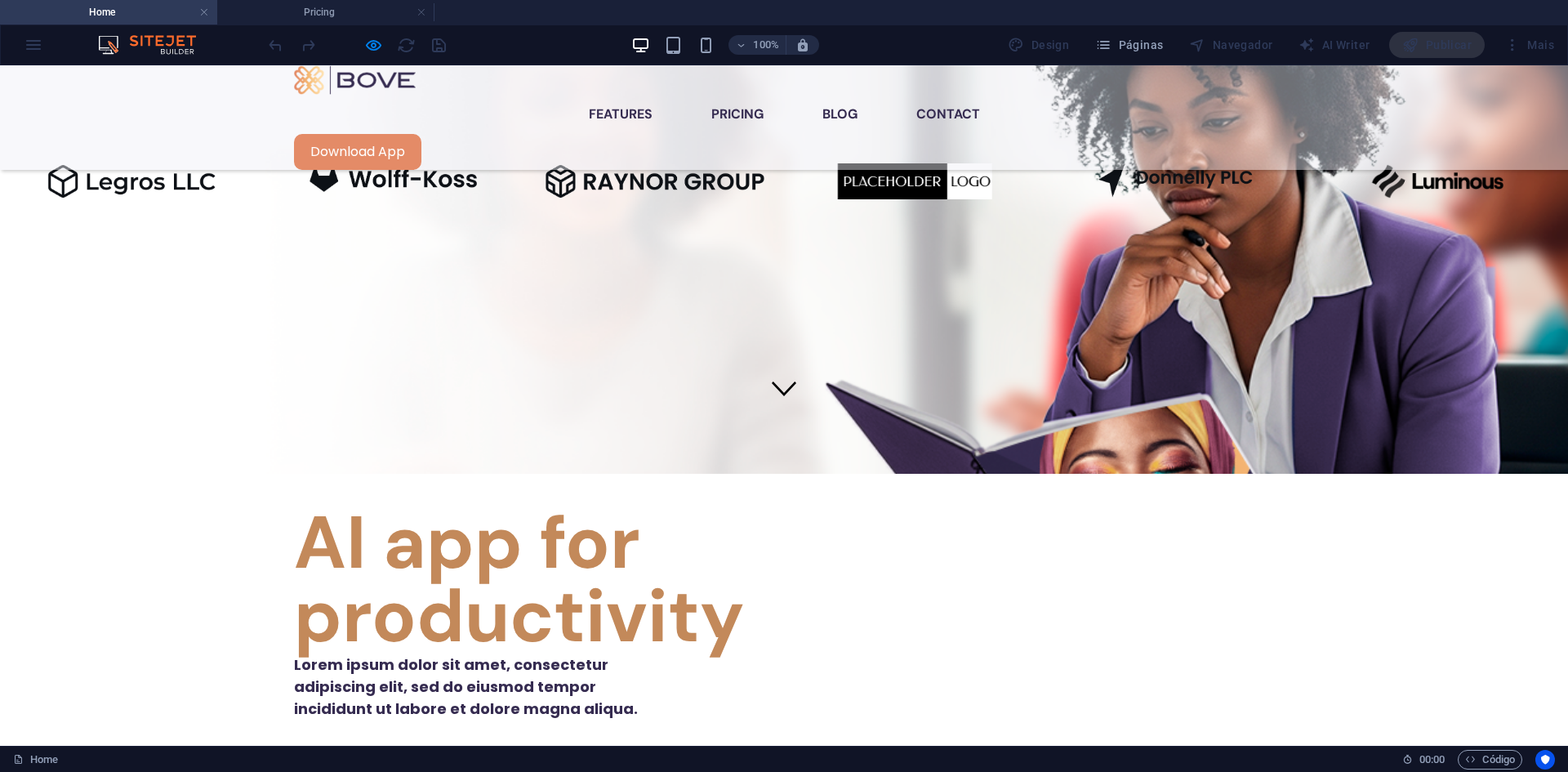
click at [773, 375] on icon at bounding box center [784, 387] width 24 height 24
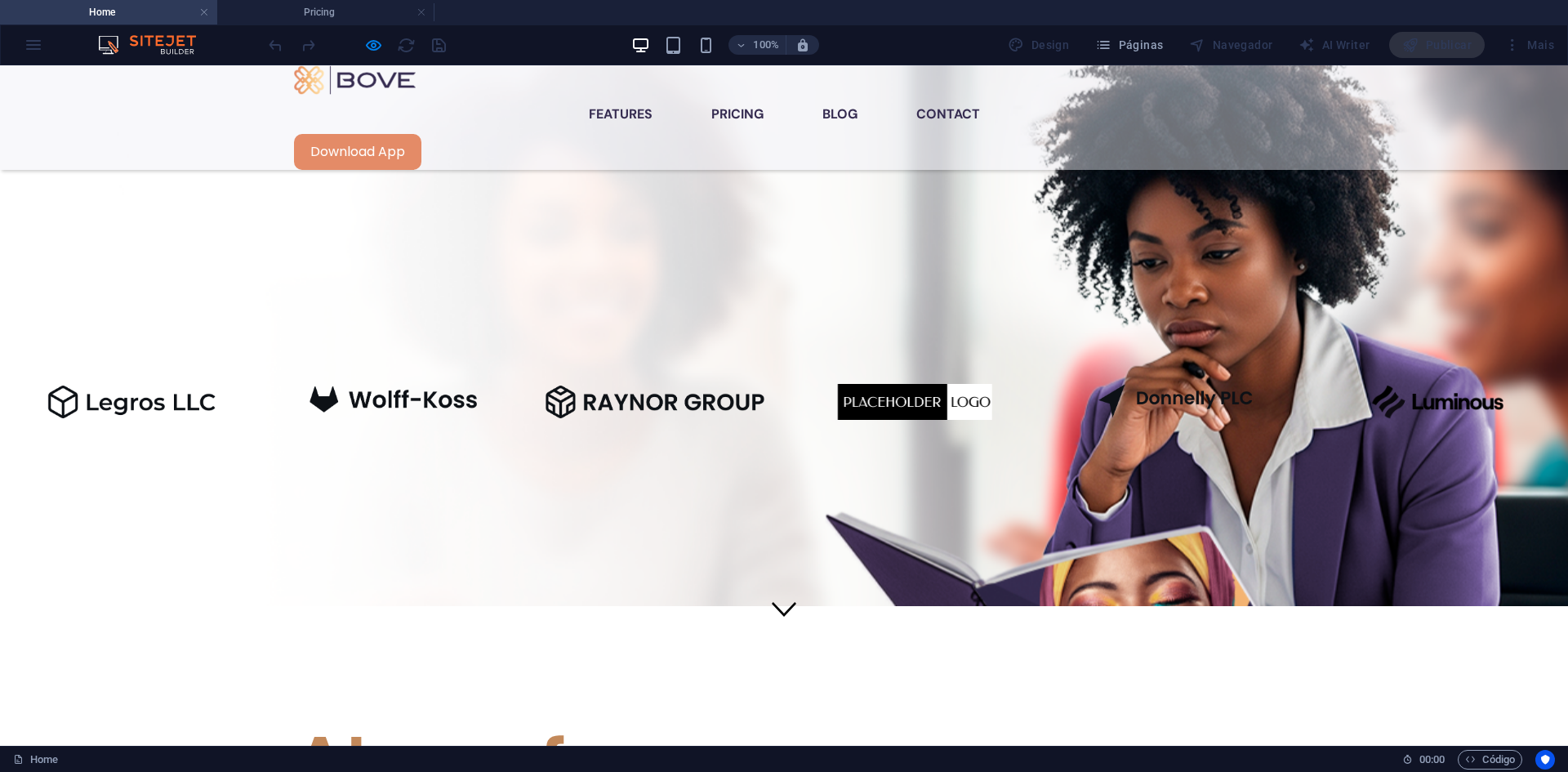
scroll to position [105, 0]
click at [777, 597] on icon at bounding box center [784, 609] width 24 height 24
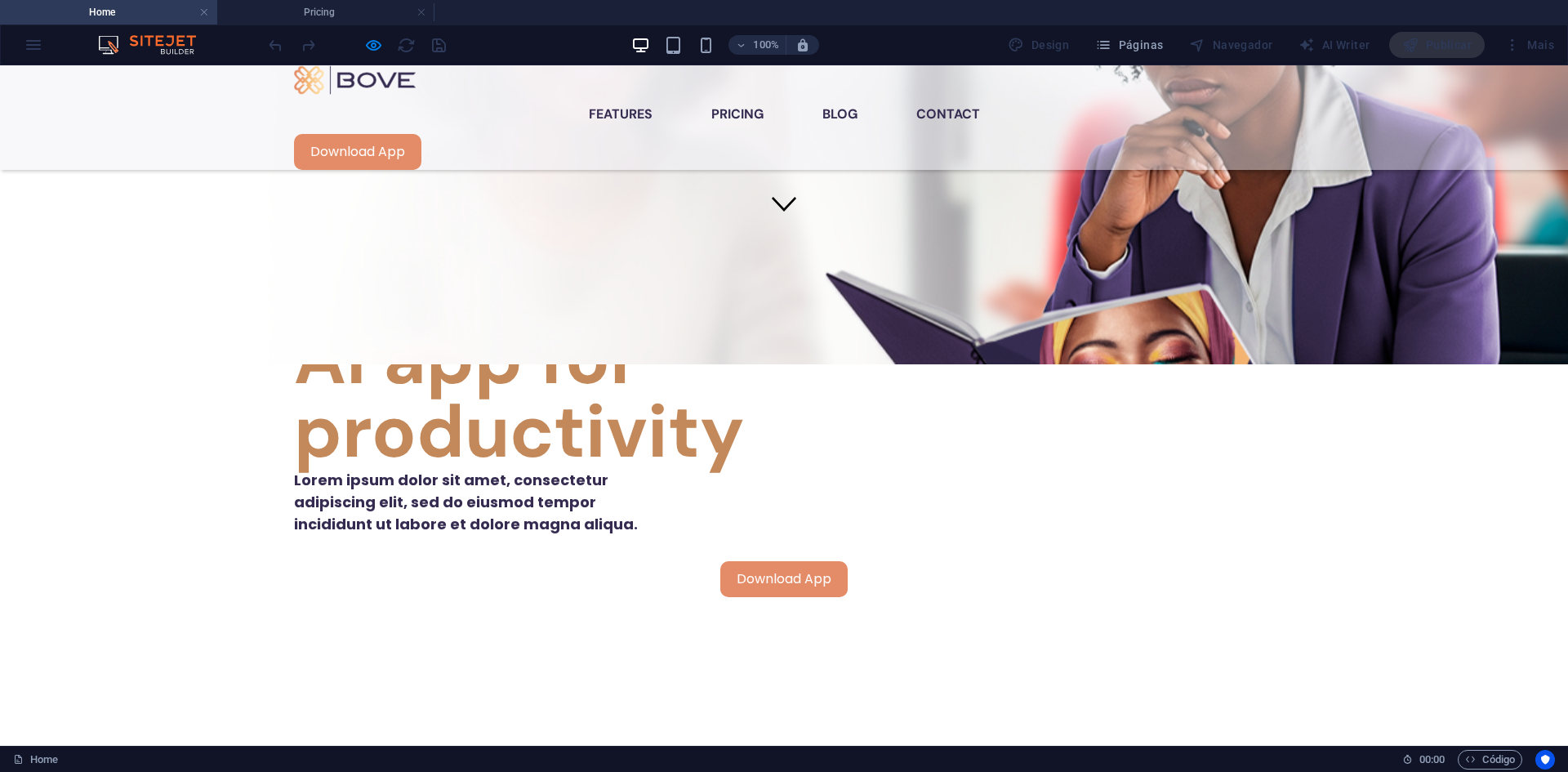
scroll to position [514, 0]
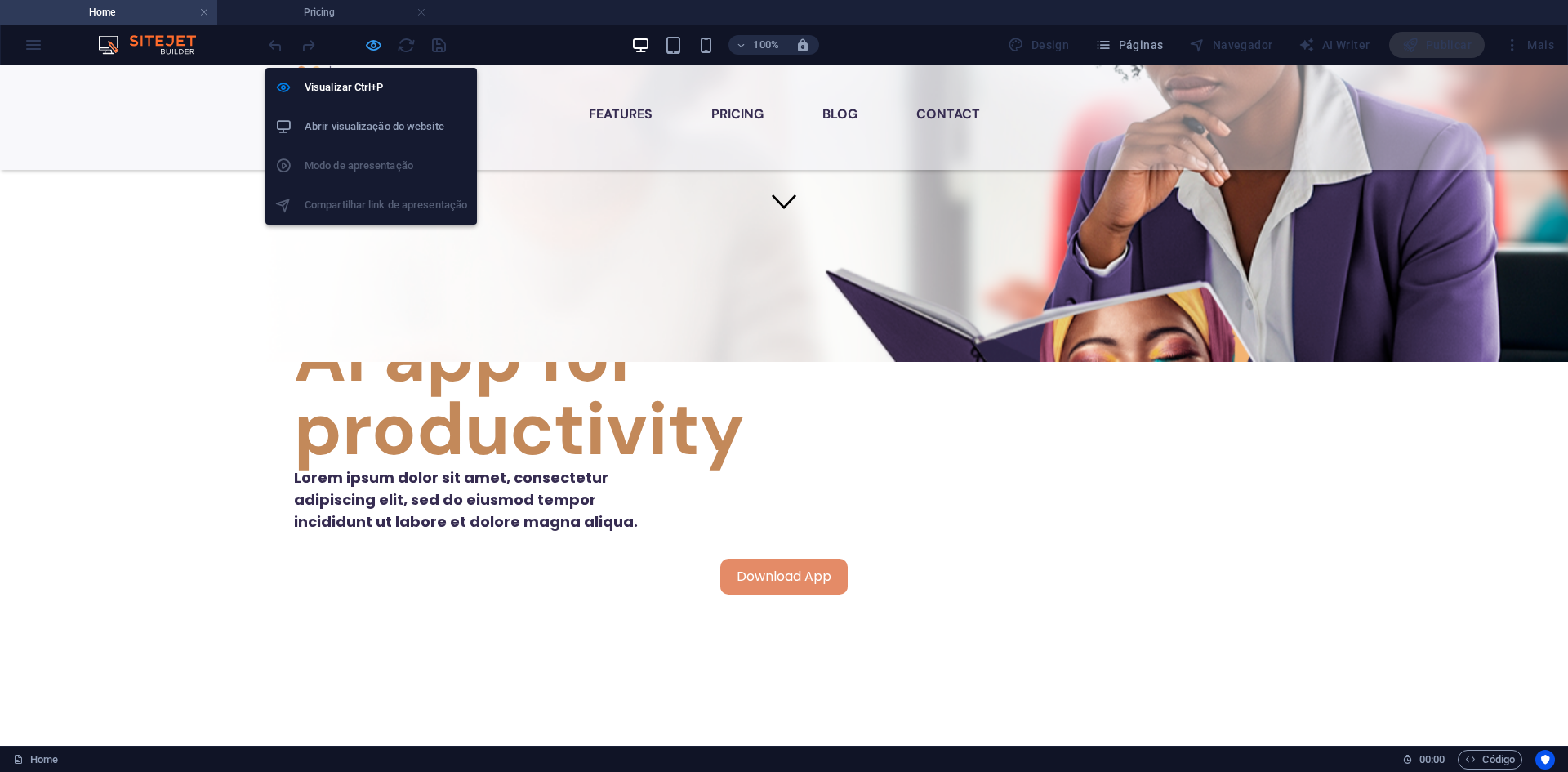
click at [371, 45] on icon "button" at bounding box center [373, 45] width 18 height 18
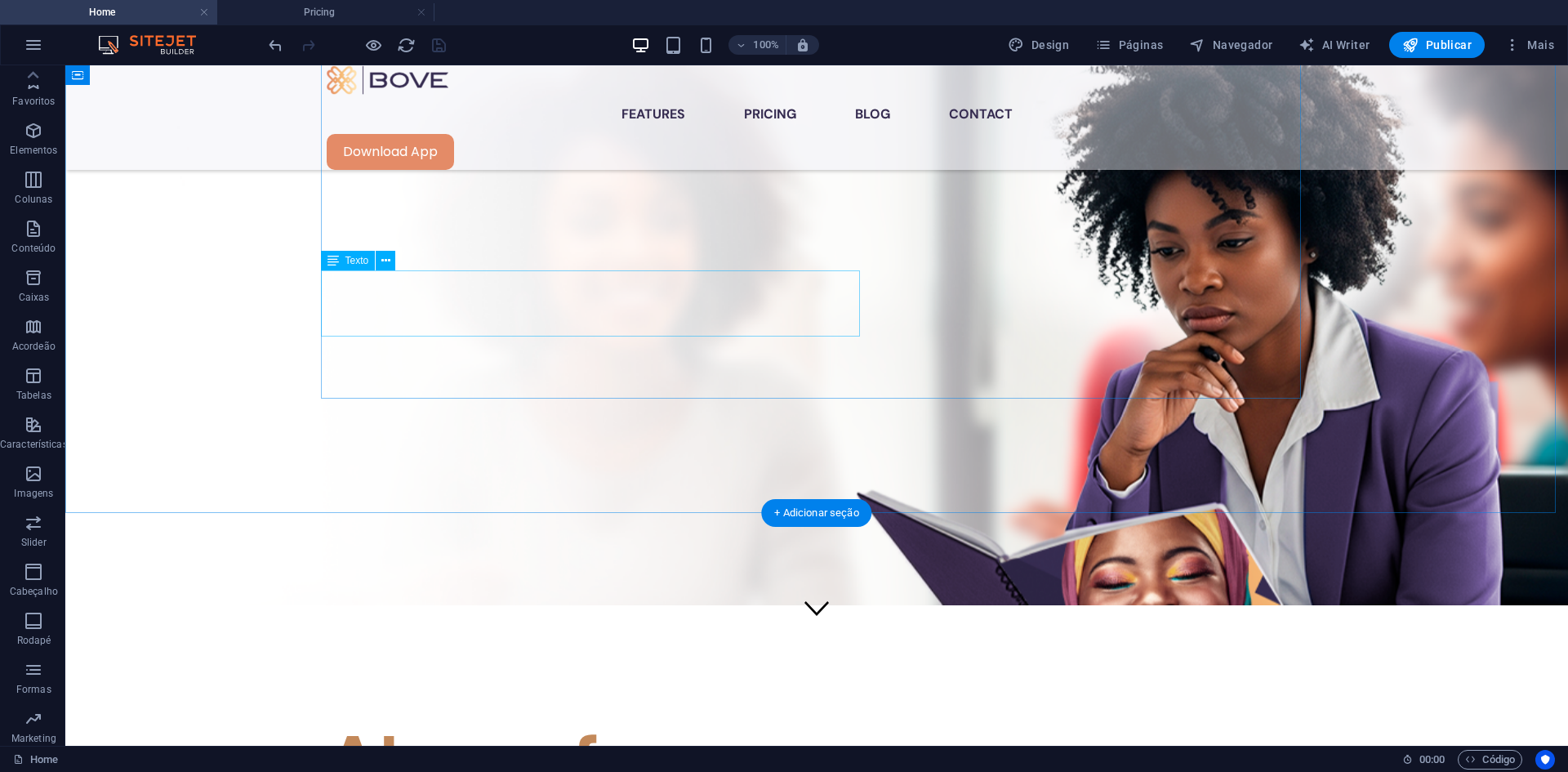
scroll to position [105, 0]
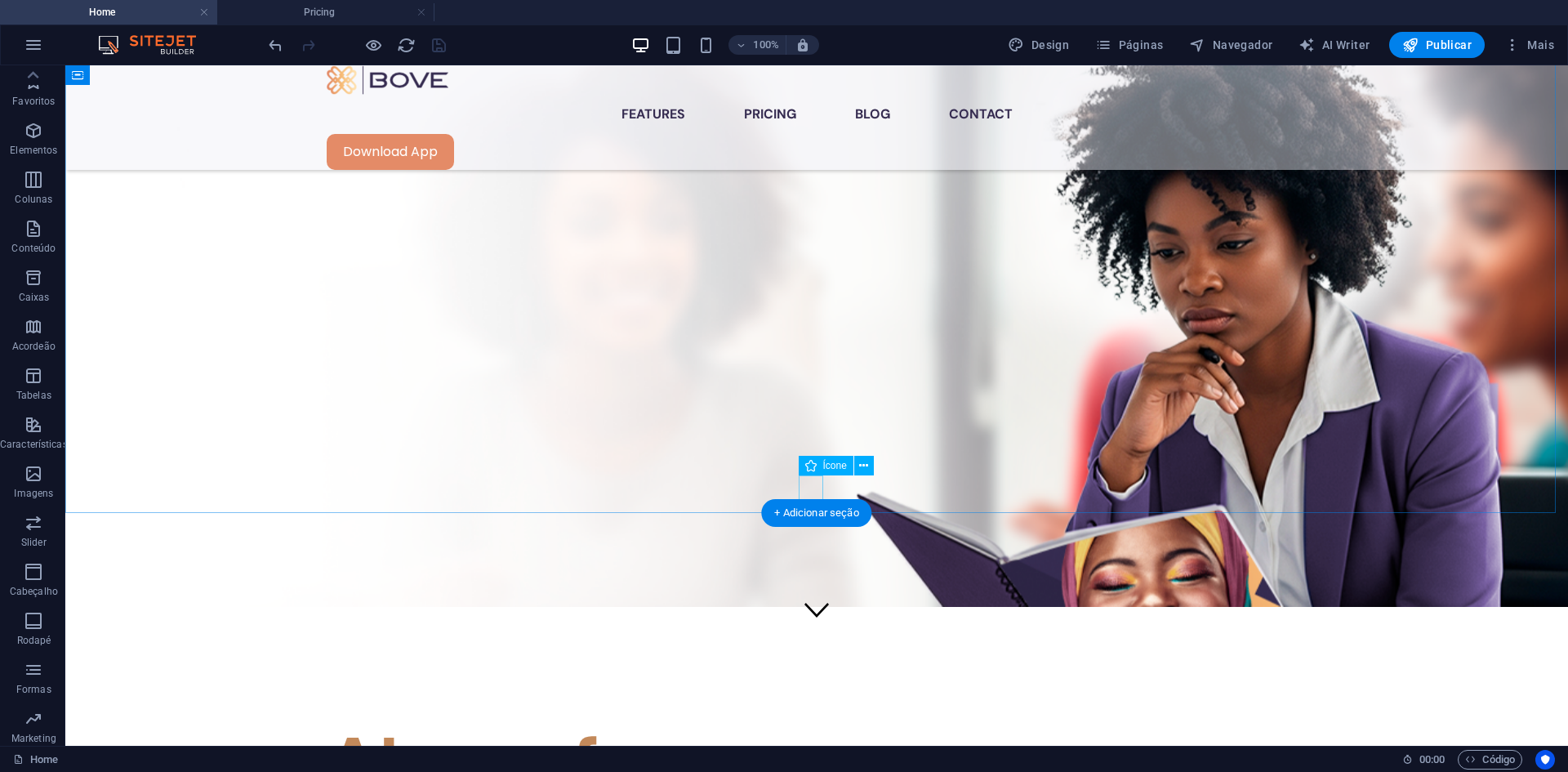
click at [818, 597] on figure at bounding box center [816, 611] width 24 height 30
select select "xMidYMid"
select select "px"
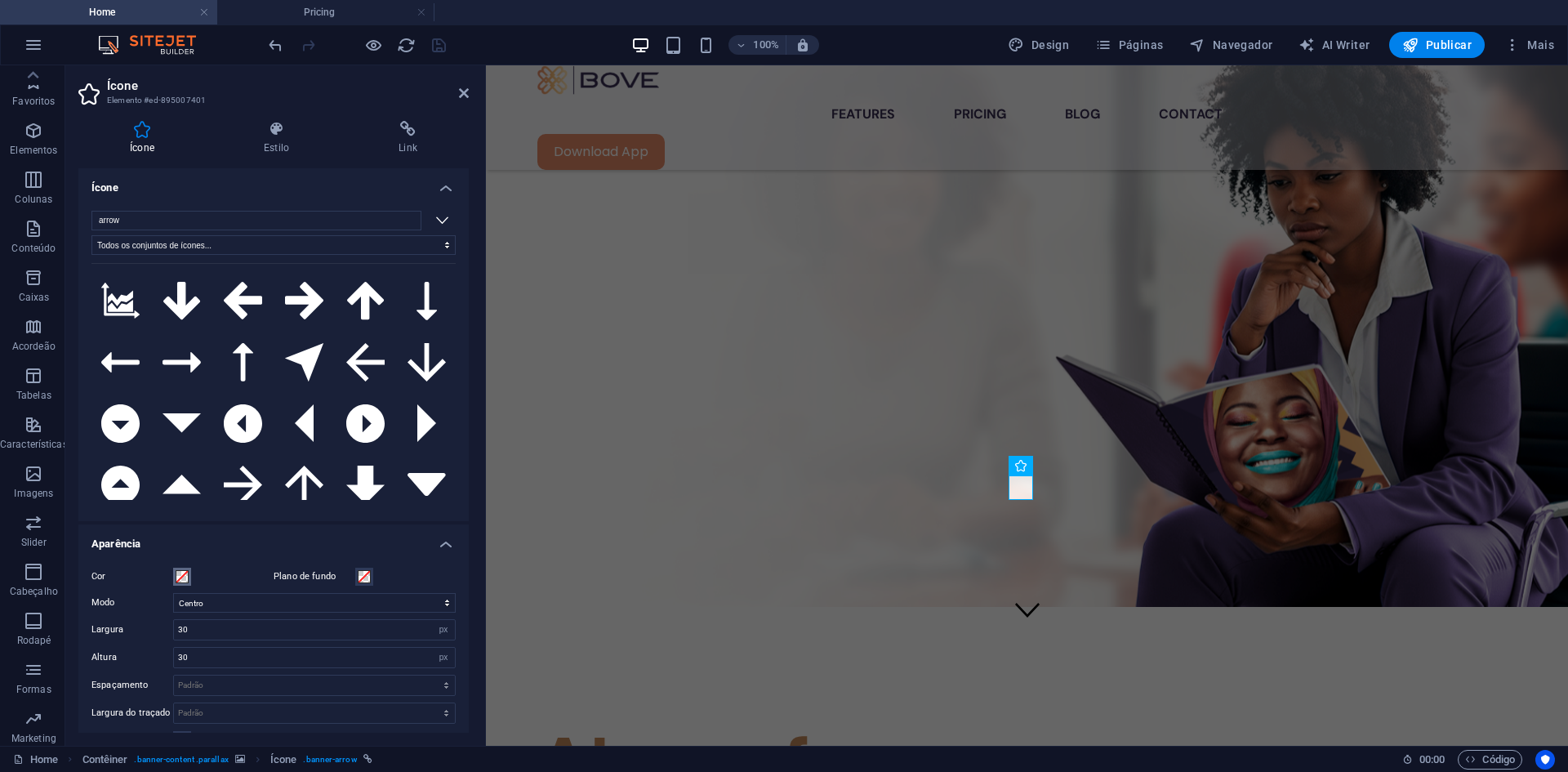
click at [186, 573] on span at bounding box center [183, 577] width 14 height 14
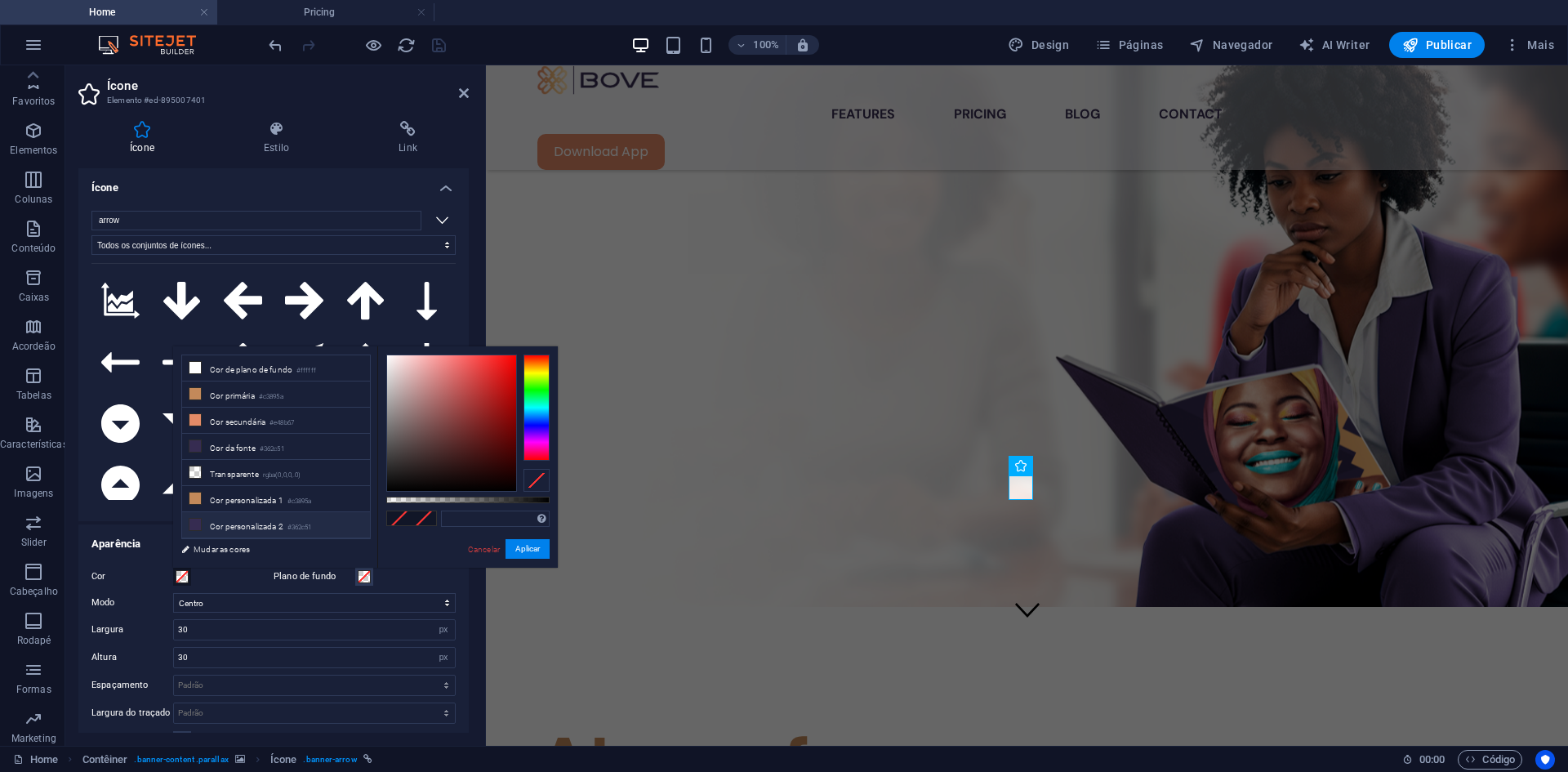
click at [259, 518] on li "Cor personalizada 2 #362c51" at bounding box center [276, 524] width 188 height 26
type input "#362c51"
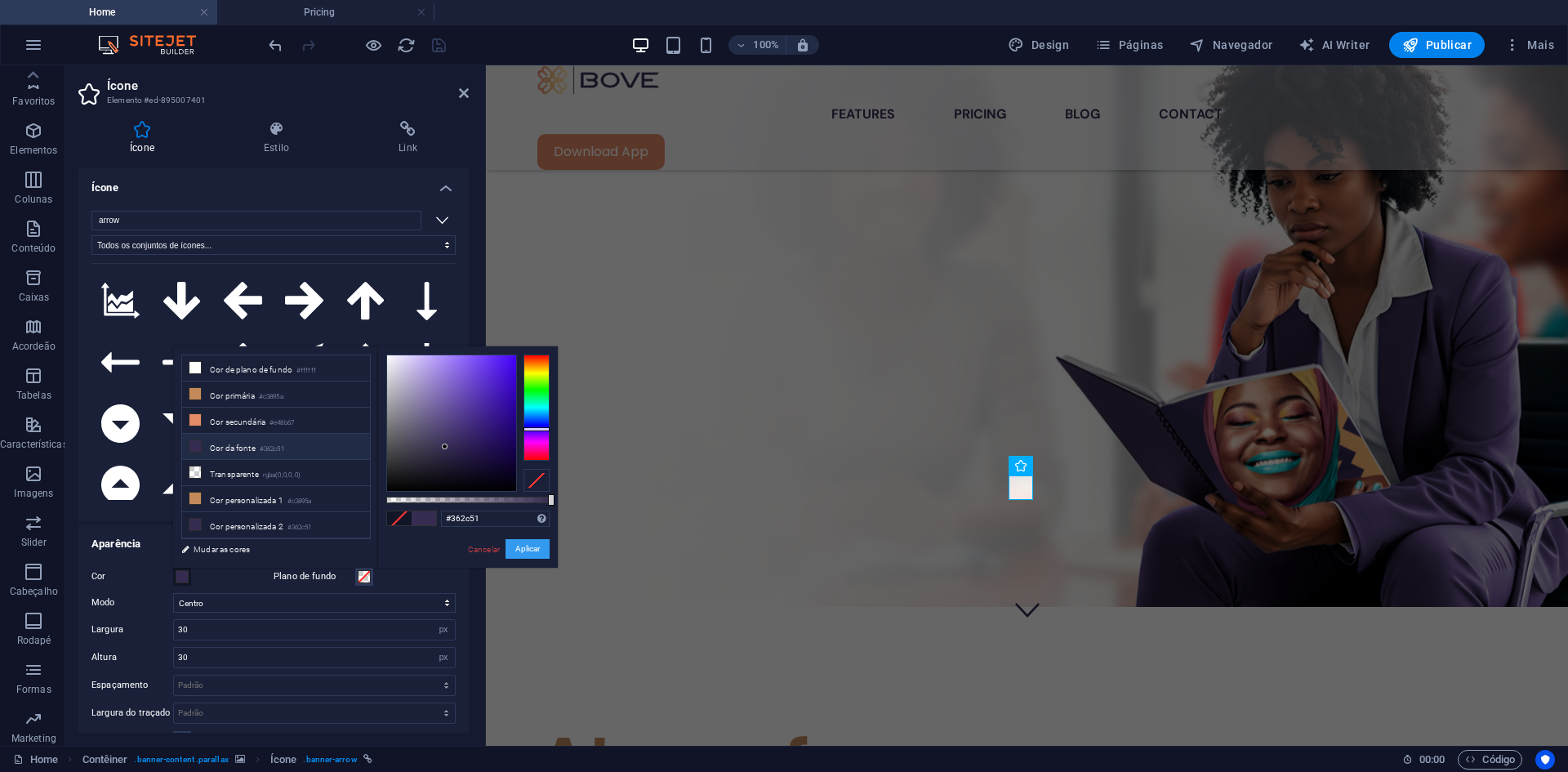
drag, startPoint x: 529, startPoint y: 548, endPoint x: 43, endPoint y: 481, distance: 490.6
click at [529, 548] on button "Aplicar" at bounding box center [528, 549] width 44 height 19
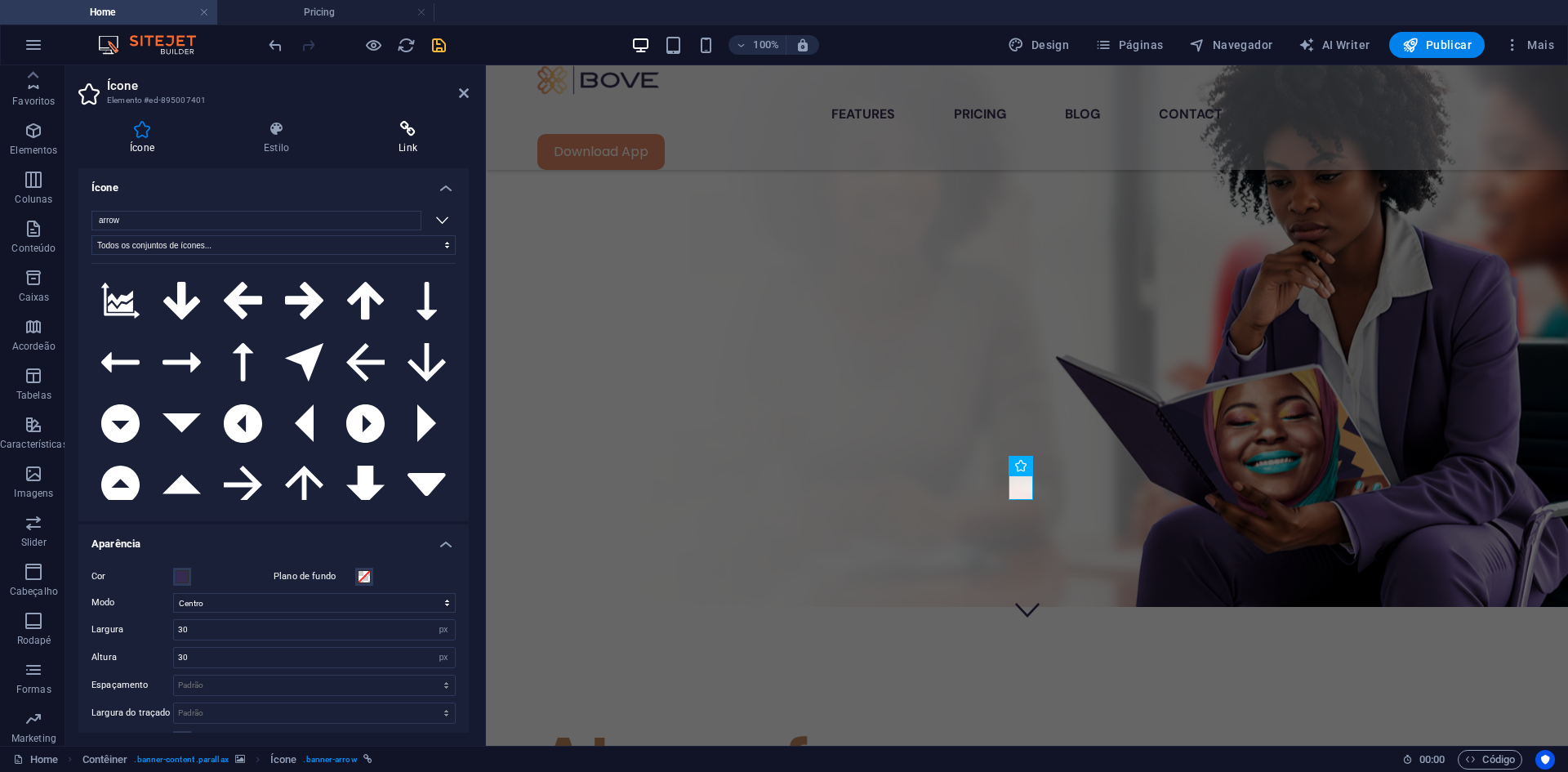
click at [413, 123] on icon at bounding box center [408, 129] width 122 height 16
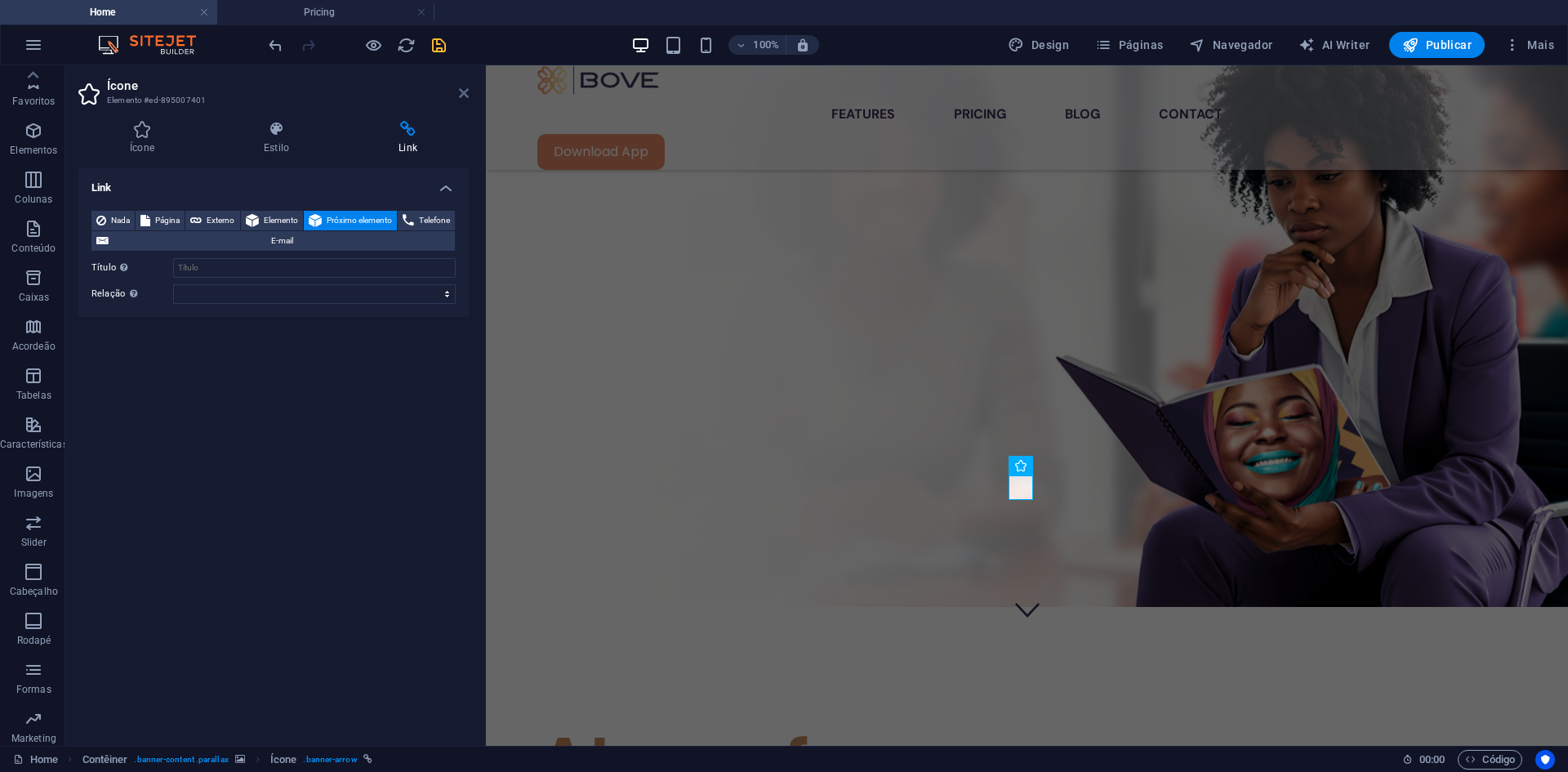
click at [462, 90] on icon at bounding box center [463, 93] width 10 height 14
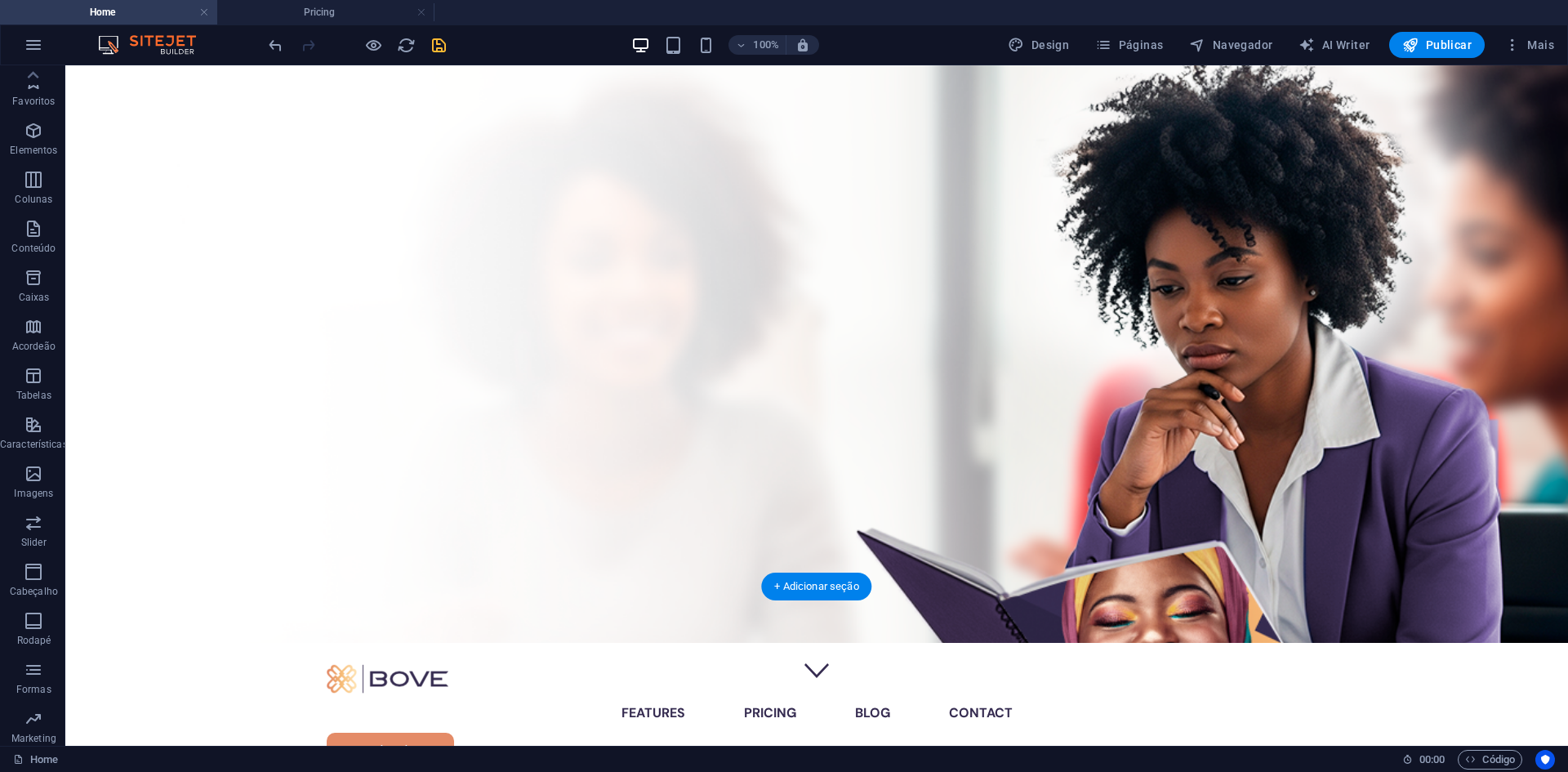
scroll to position [31, 0]
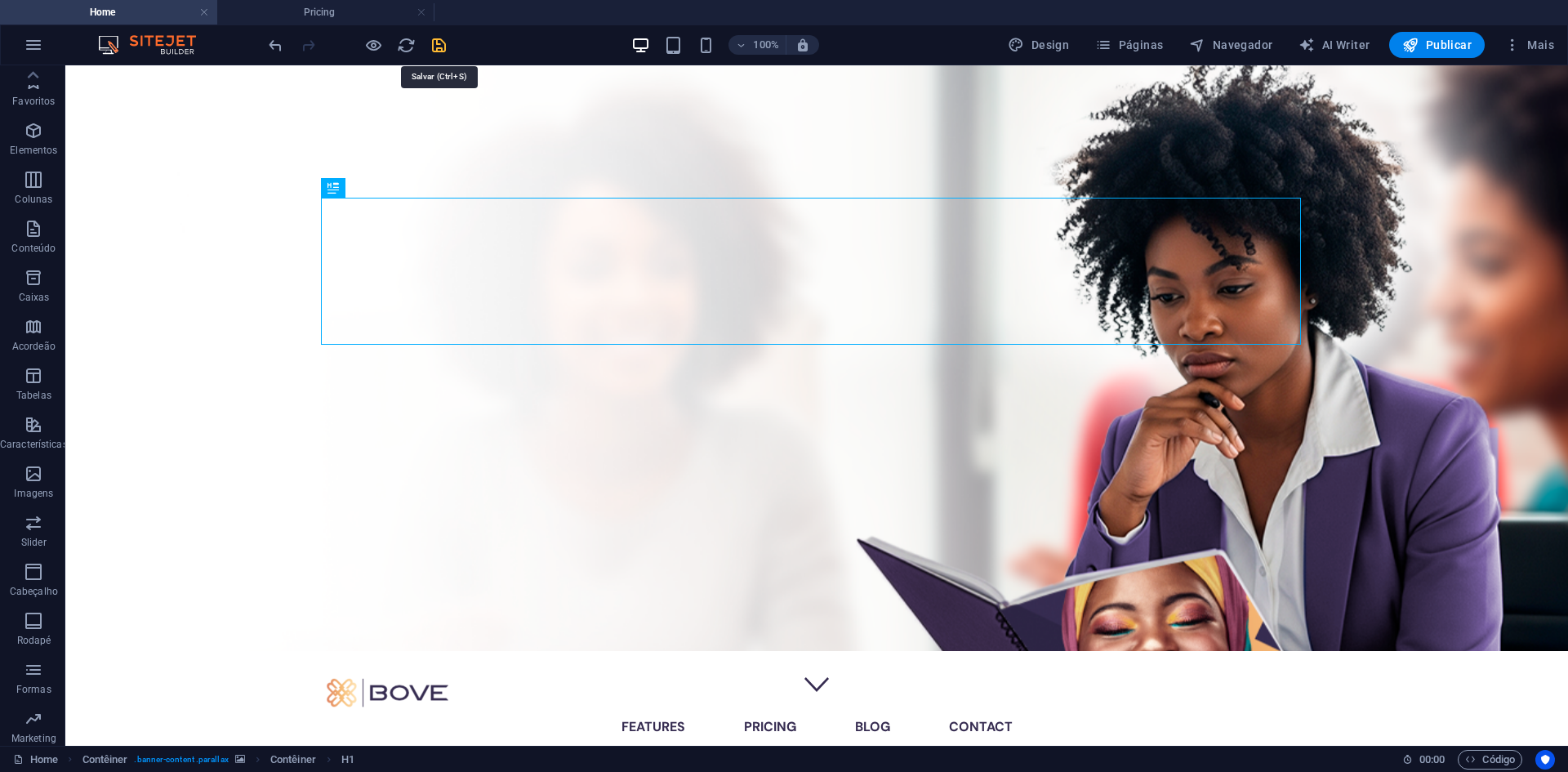
click at [442, 47] on icon "save" at bounding box center [438, 45] width 18 height 18
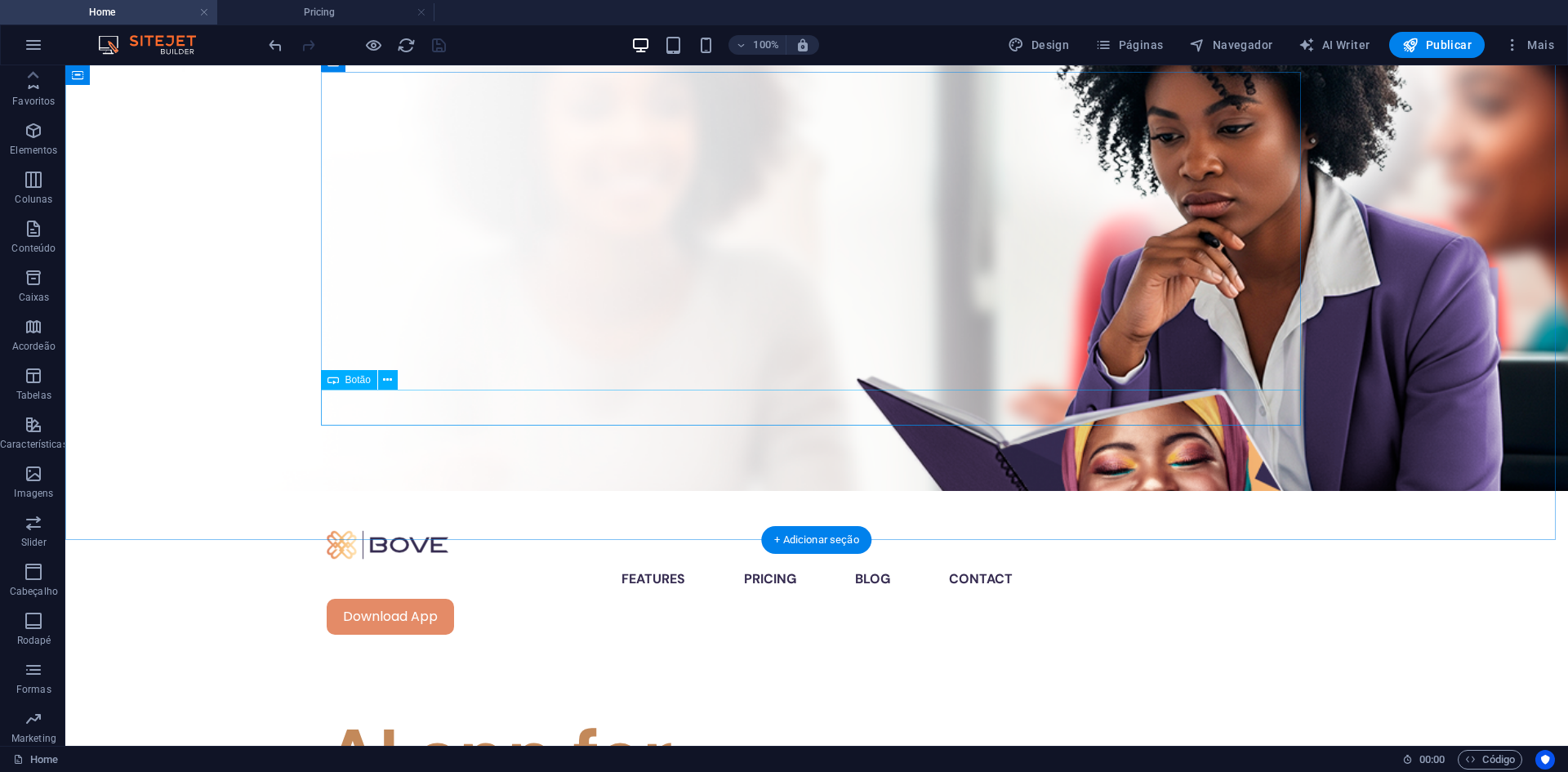
scroll to position [0, 0]
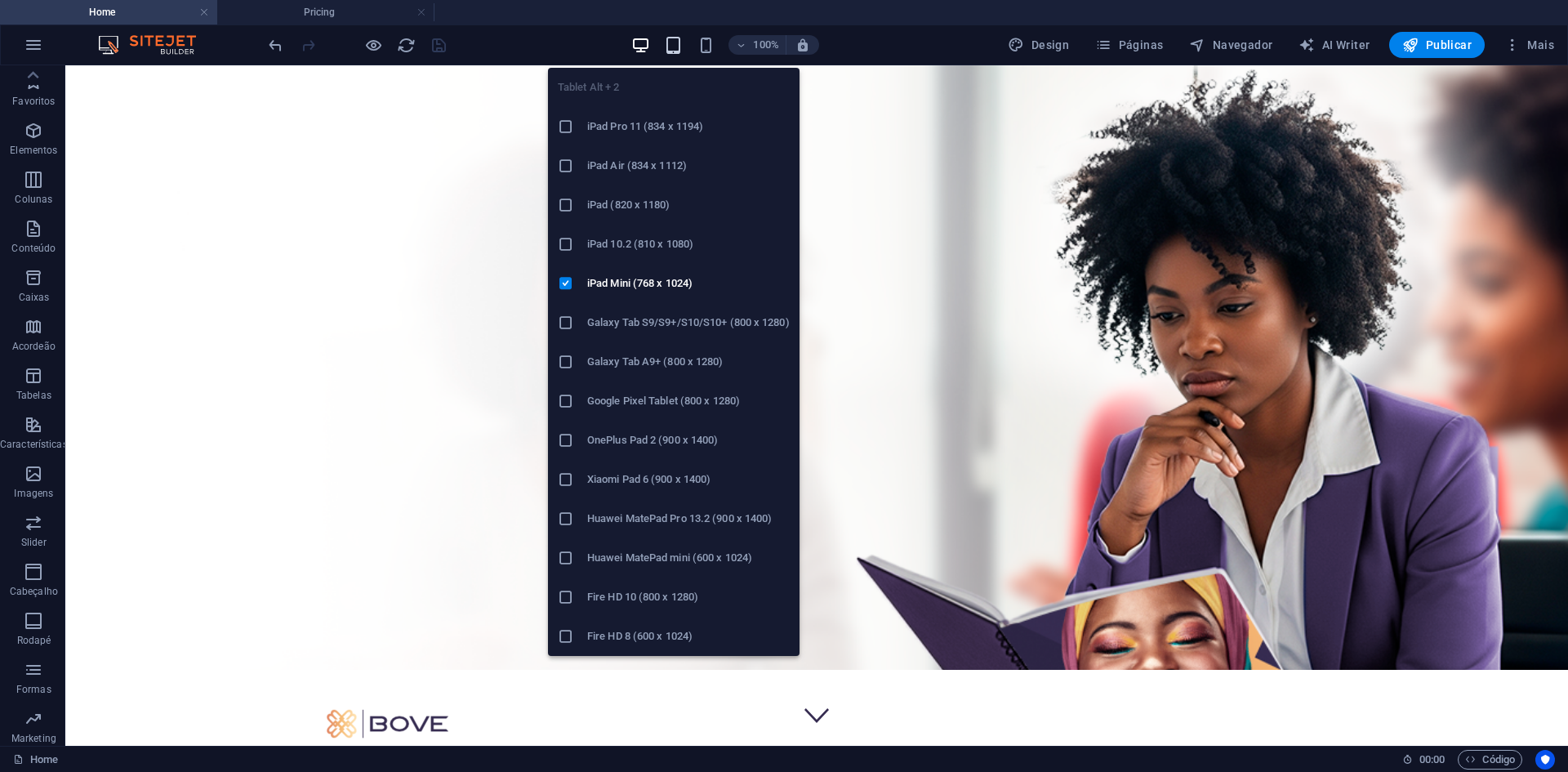
click at [680, 45] on icon "button" at bounding box center [672, 45] width 18 height 18
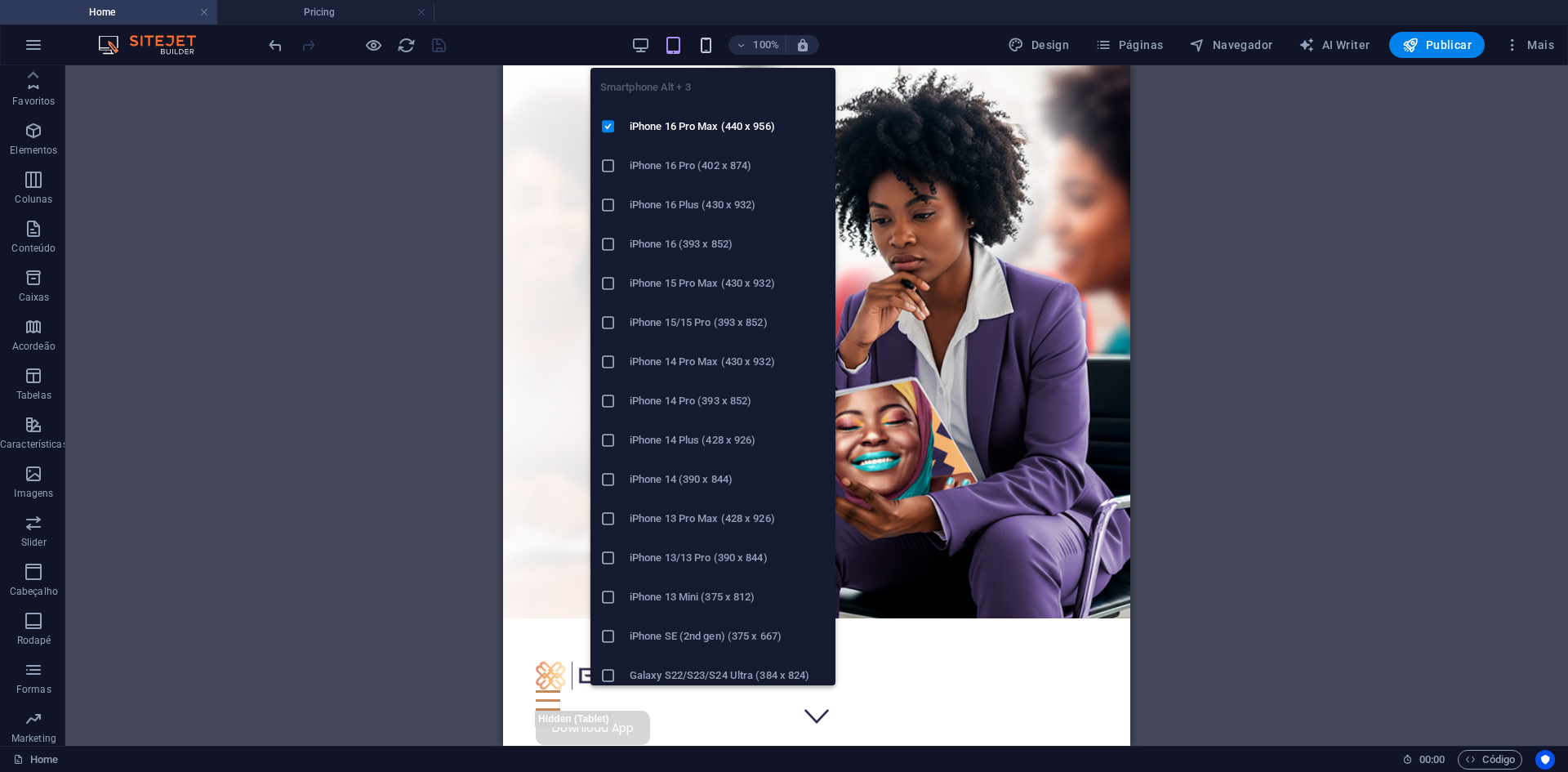
click at [711, 51] on icon "button" at bounding box center [705, 45] width 18 height 18
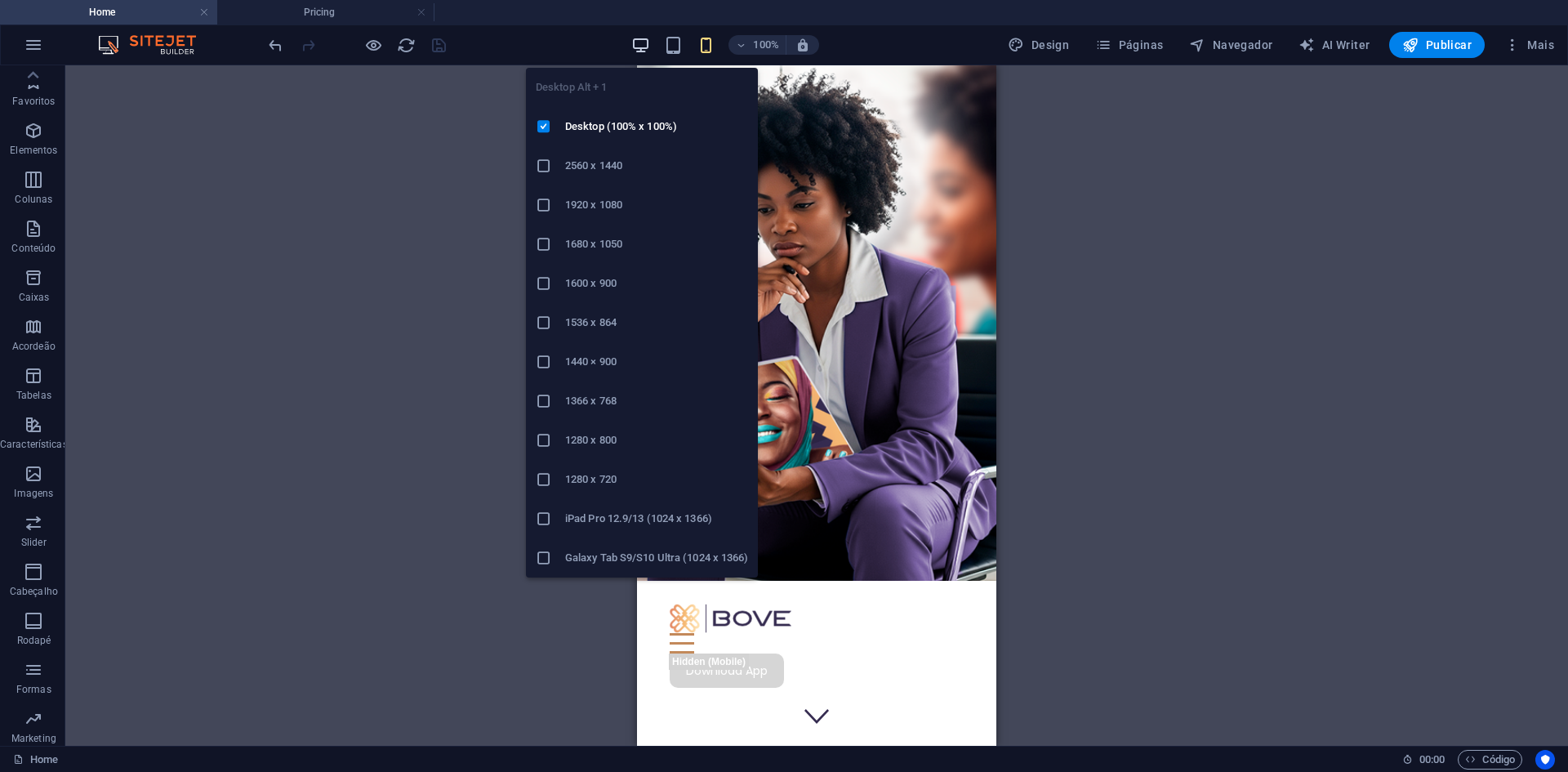
click at [640, 42] on icon "button" at bounding box center [640, 45] width 18 height 18
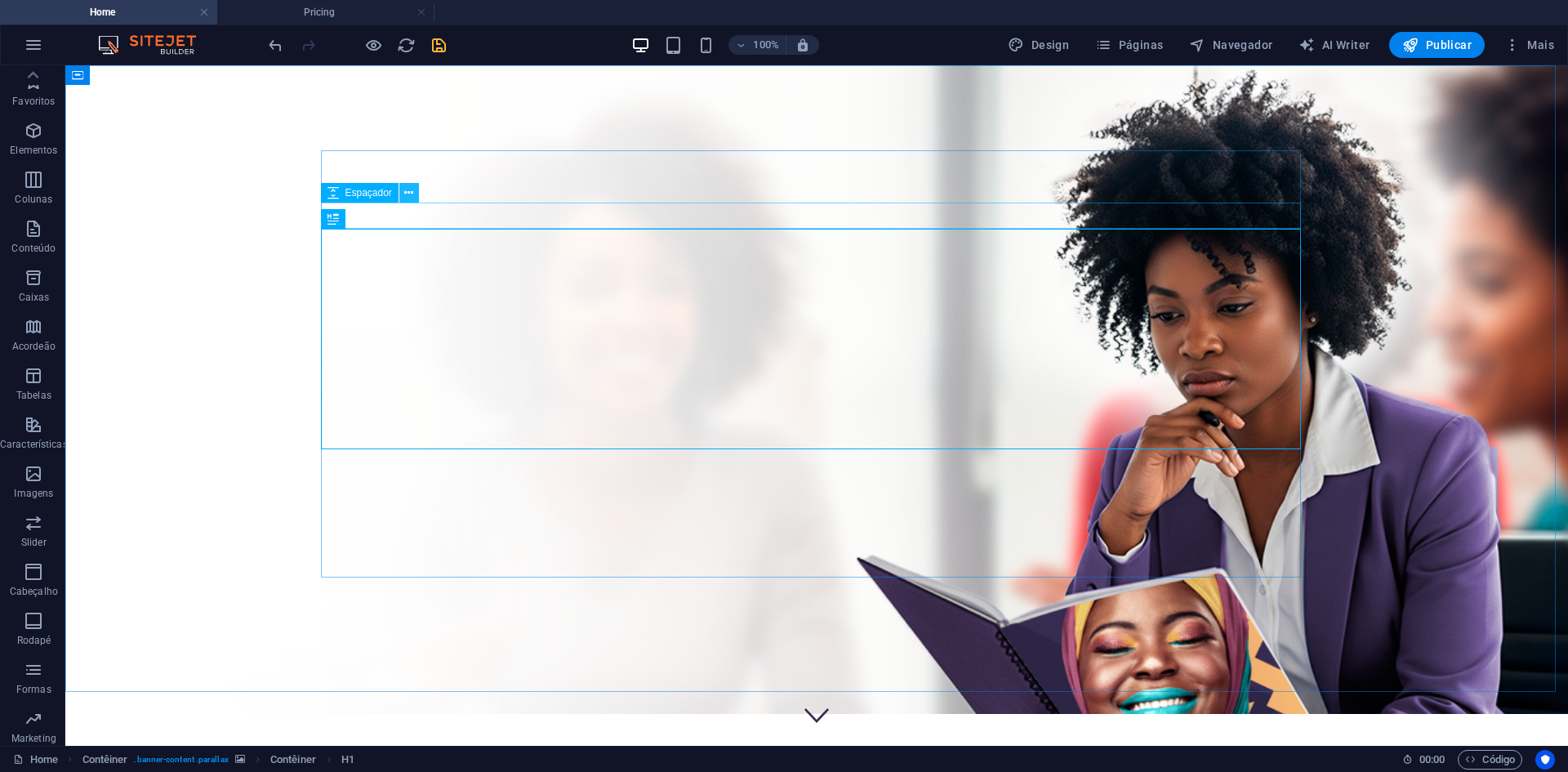
click at [404, 196] on icon at bounding box center [408, 193] width 9 height 17
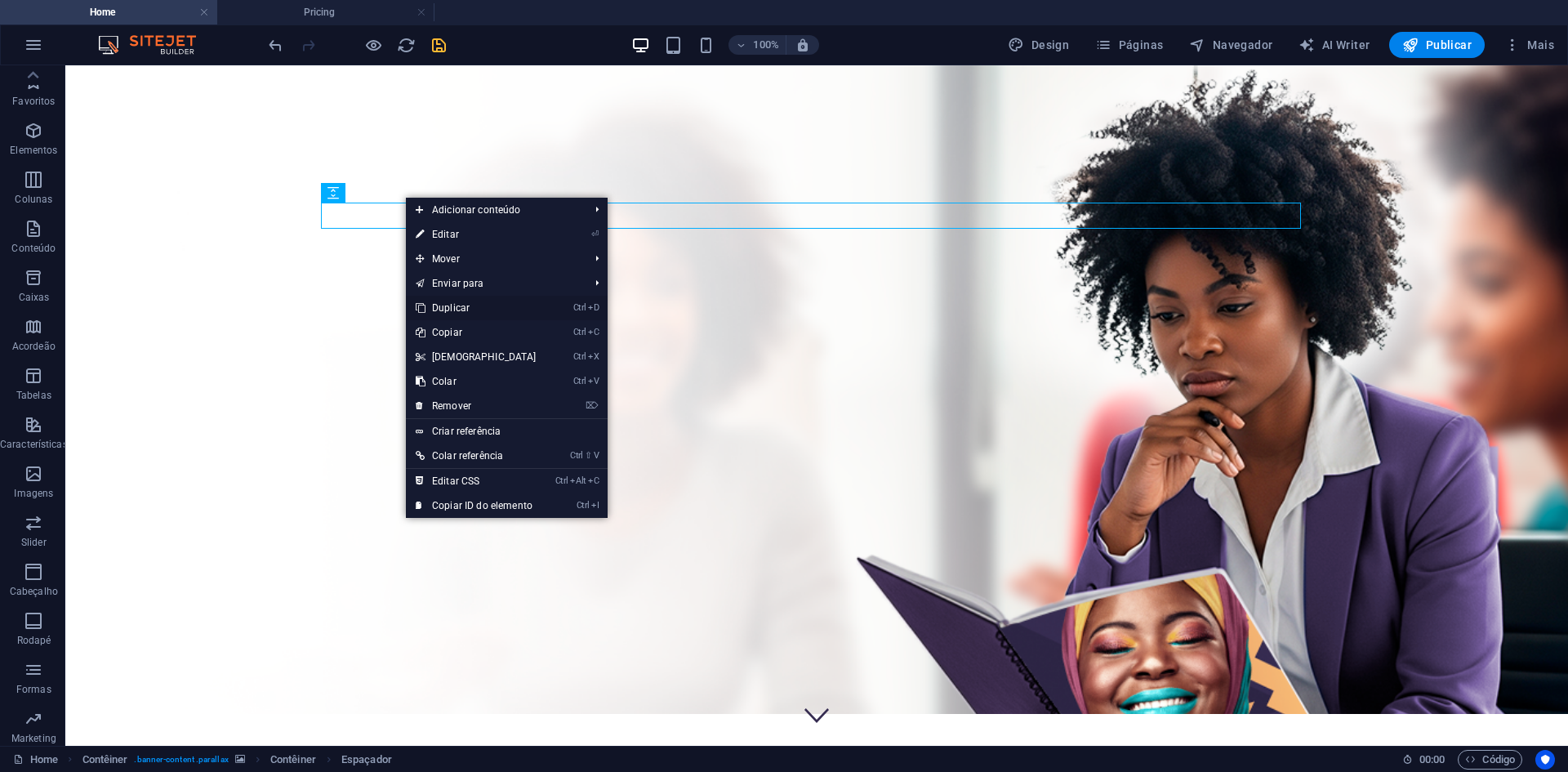
click at [452, 307] on link "Ctrl D Duplicar" at bounding box center [476, 308] width 140 height 24
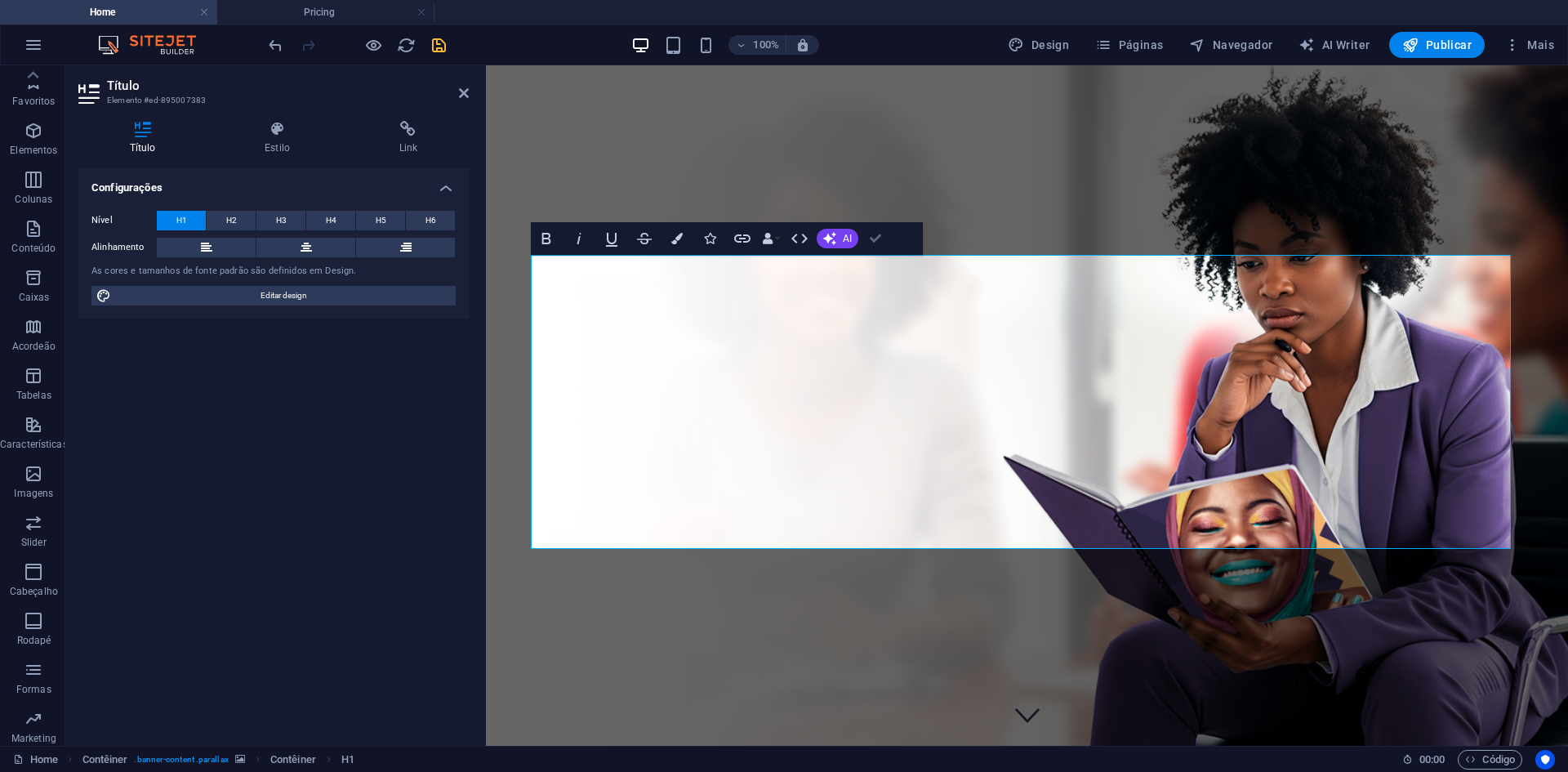
drag, startPoint x: 881, startPoint y: 235, endPoint x: 816, endPoint y: 170, distance: 91.9
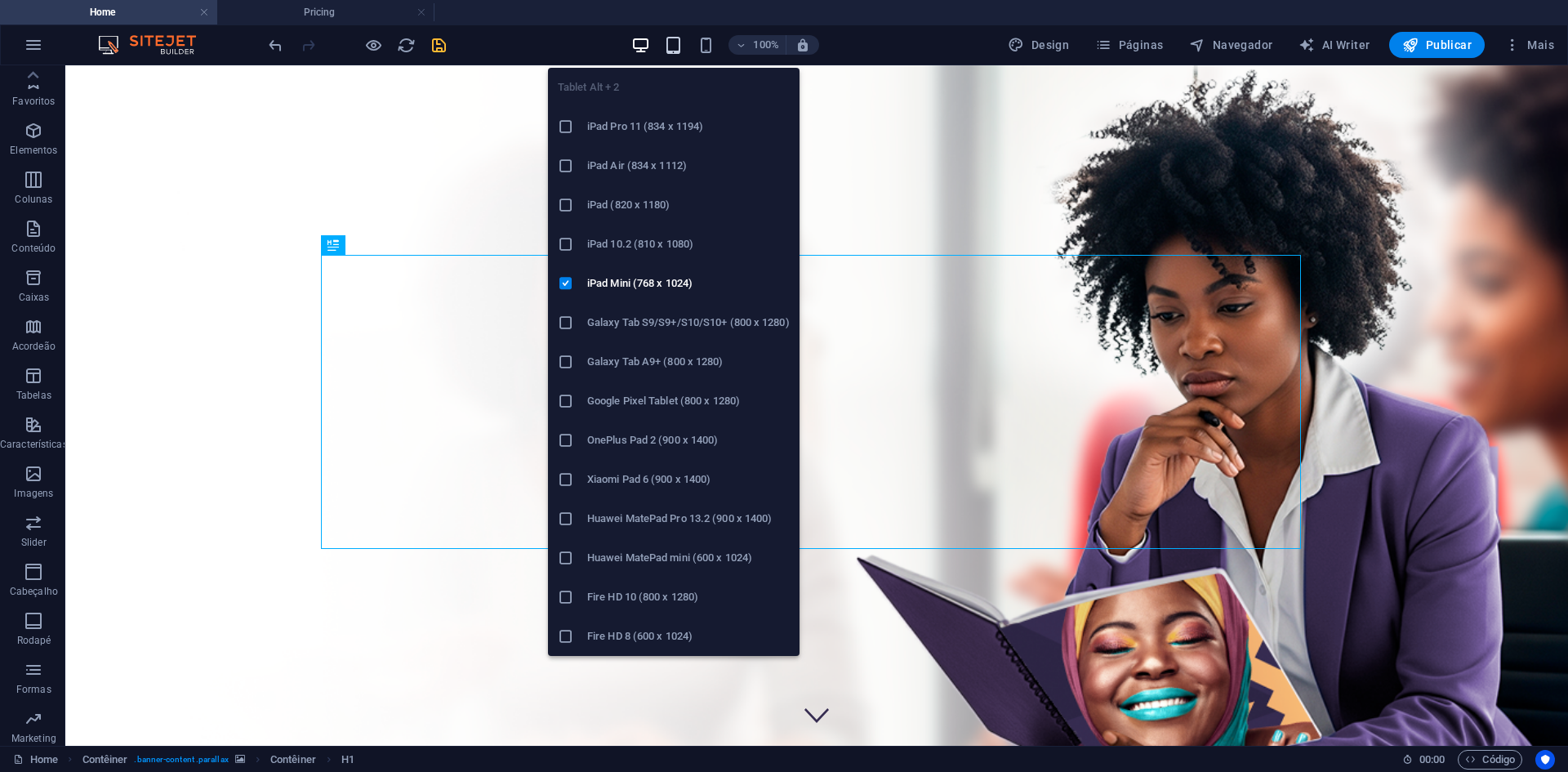
click at [680, 40] on icon "button" at bounding box center [672, 45] width 18 height 18
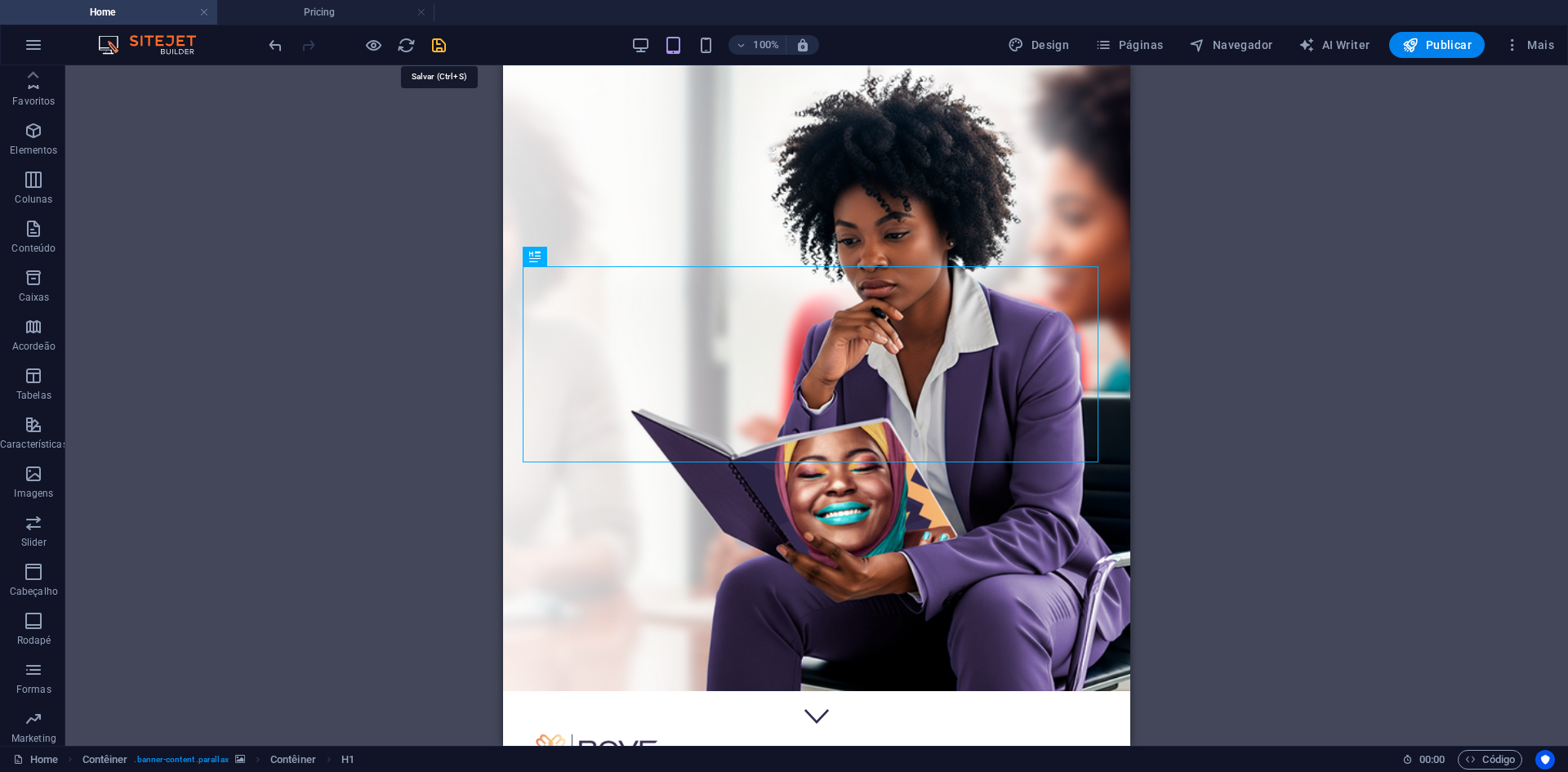
click at [438, 41] on icon "save" at bounding box center [438, 45] width 18 height 18
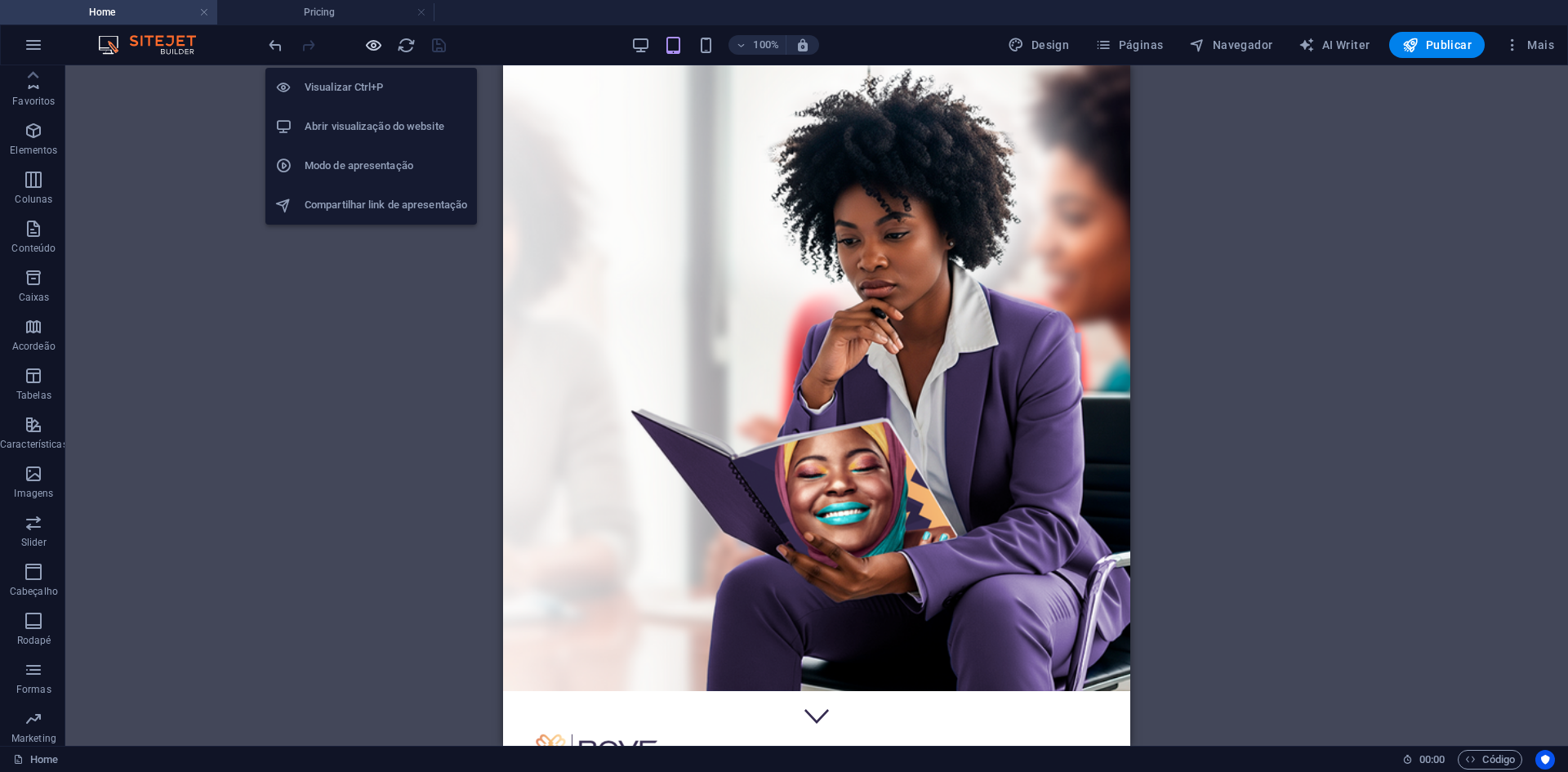
click at [374, 45] on icon "button" at bounding box center [373, 45] width 18 height 18
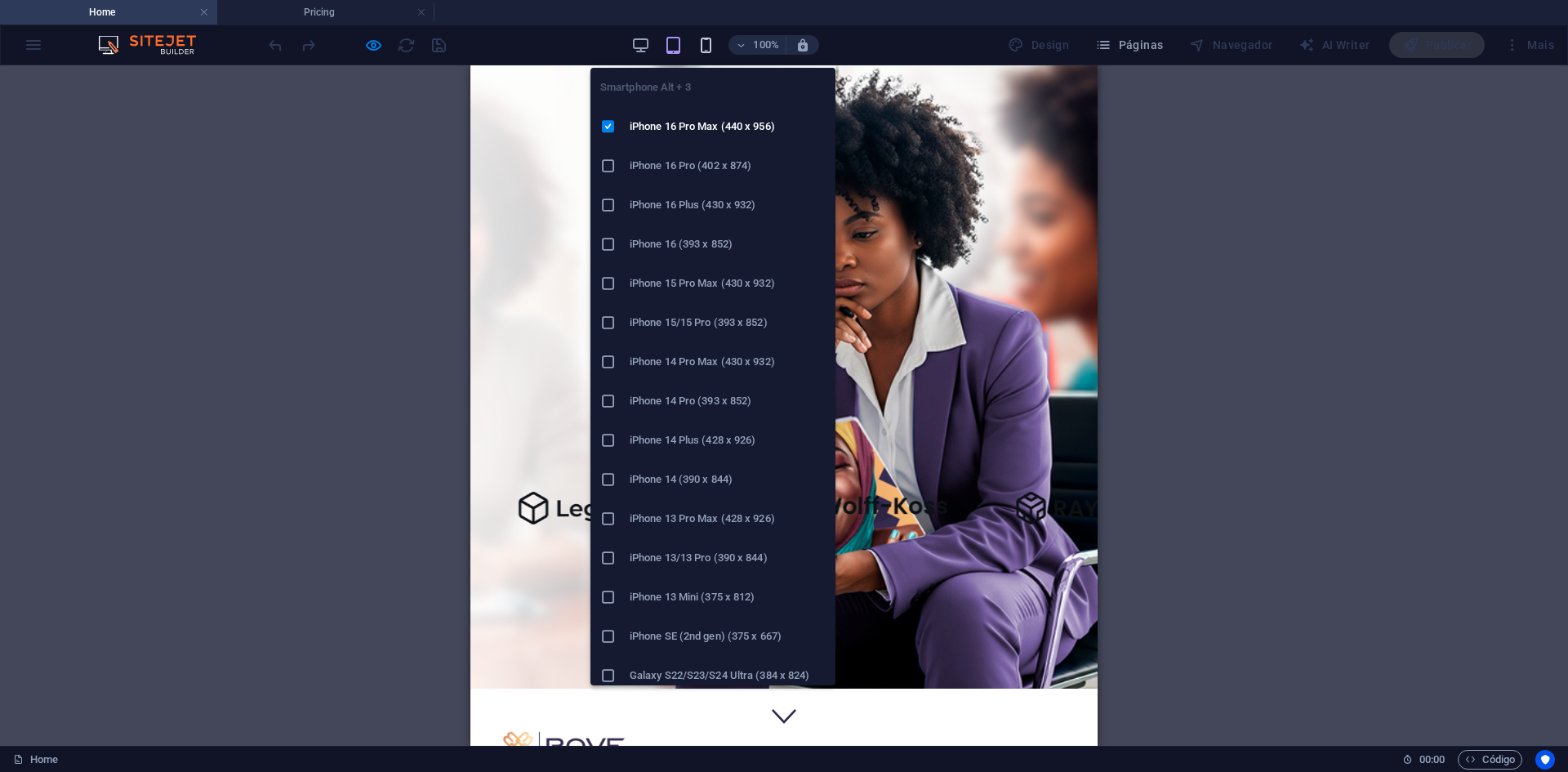
click at [704, 38] on icon "button" at bounding box center [705, 45] width 18 height 18
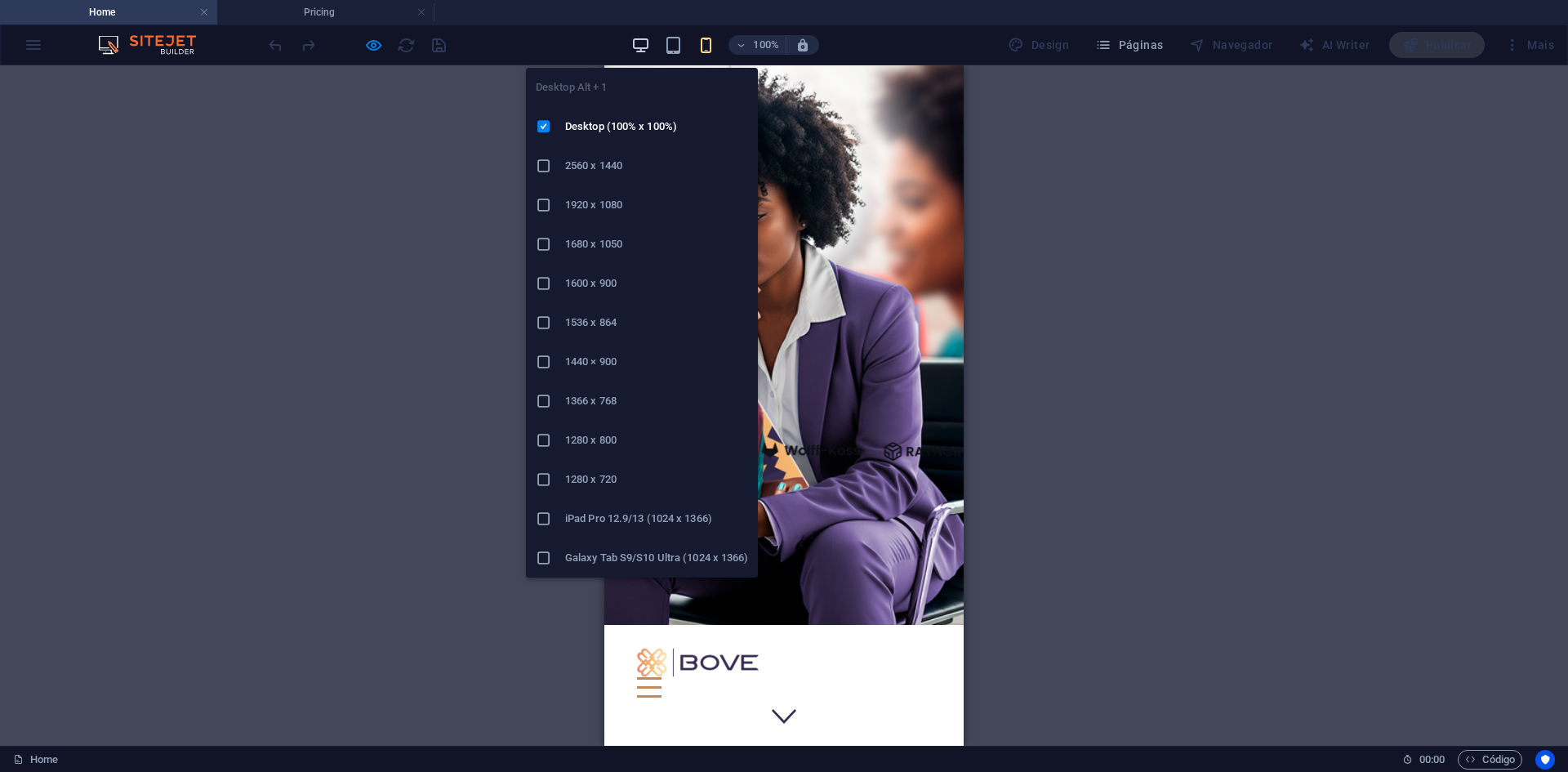
click at [641, 43] on icon "button" at bounding box center [640, 45] width 18 height 18
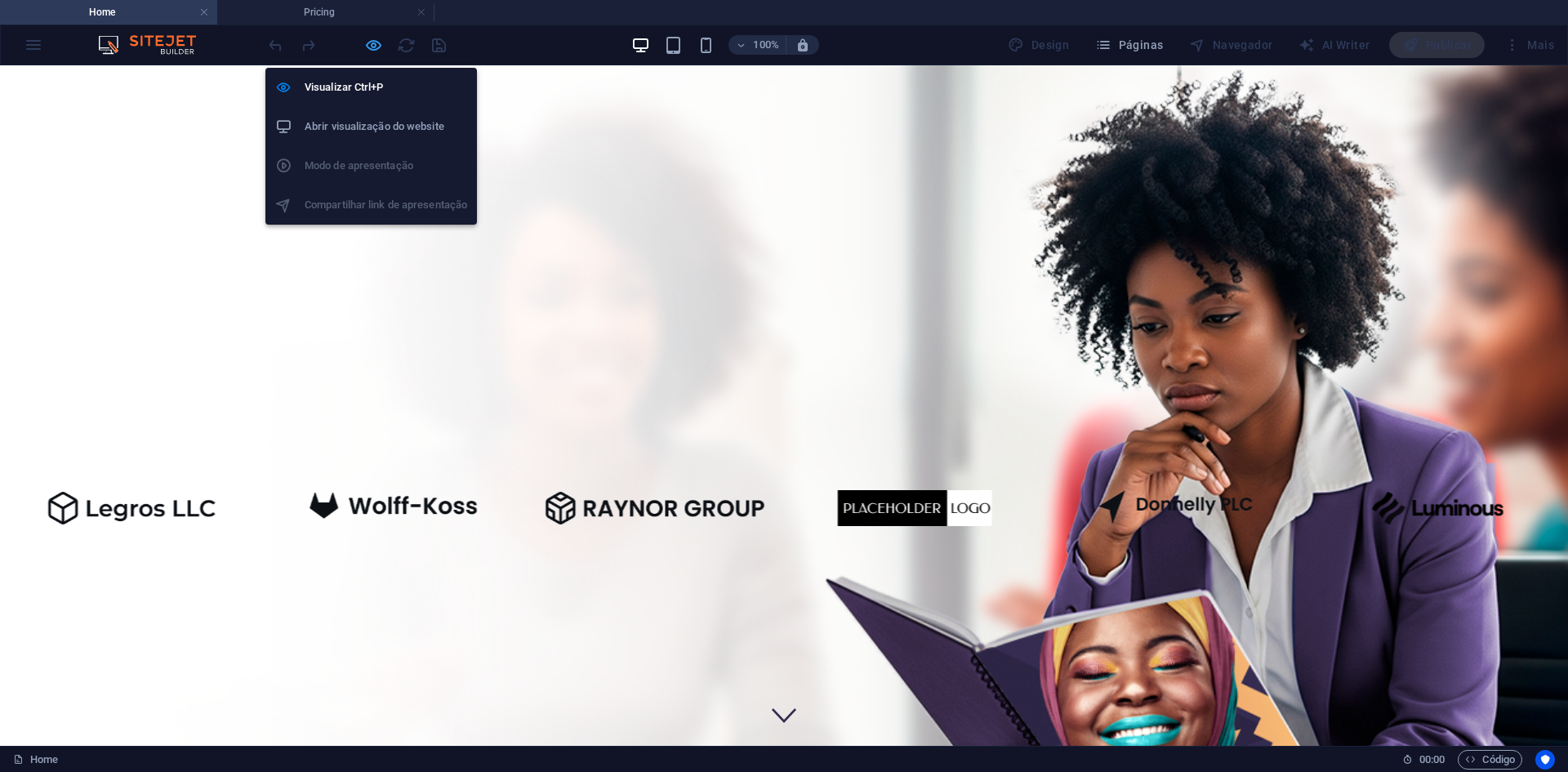
click at [377, 36] on icon "button" at bounding box center [373, 45] width 18 height 18
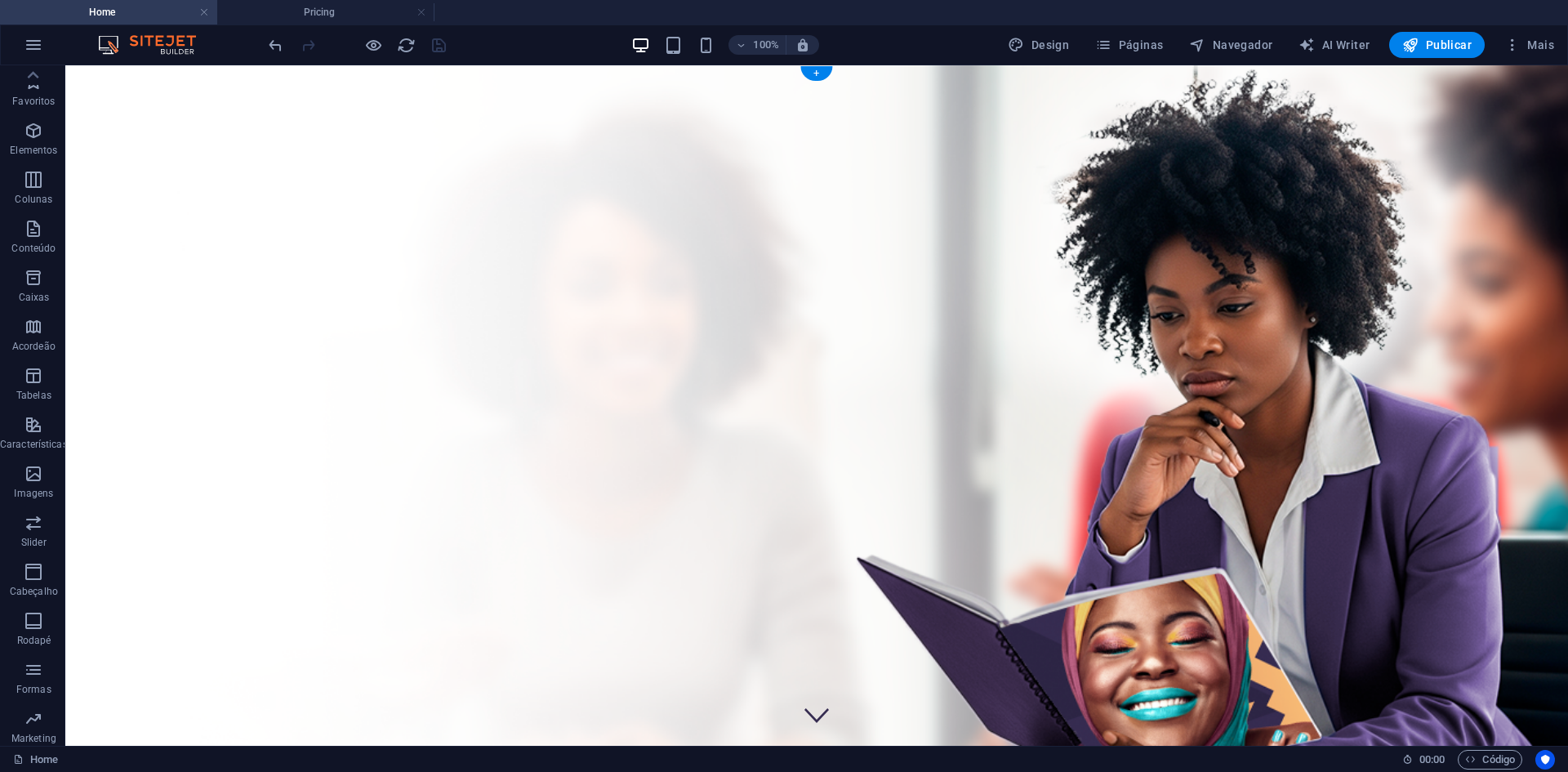
click at [135, 97] on figure at bounding box center [817, 420] width 1503 height 708
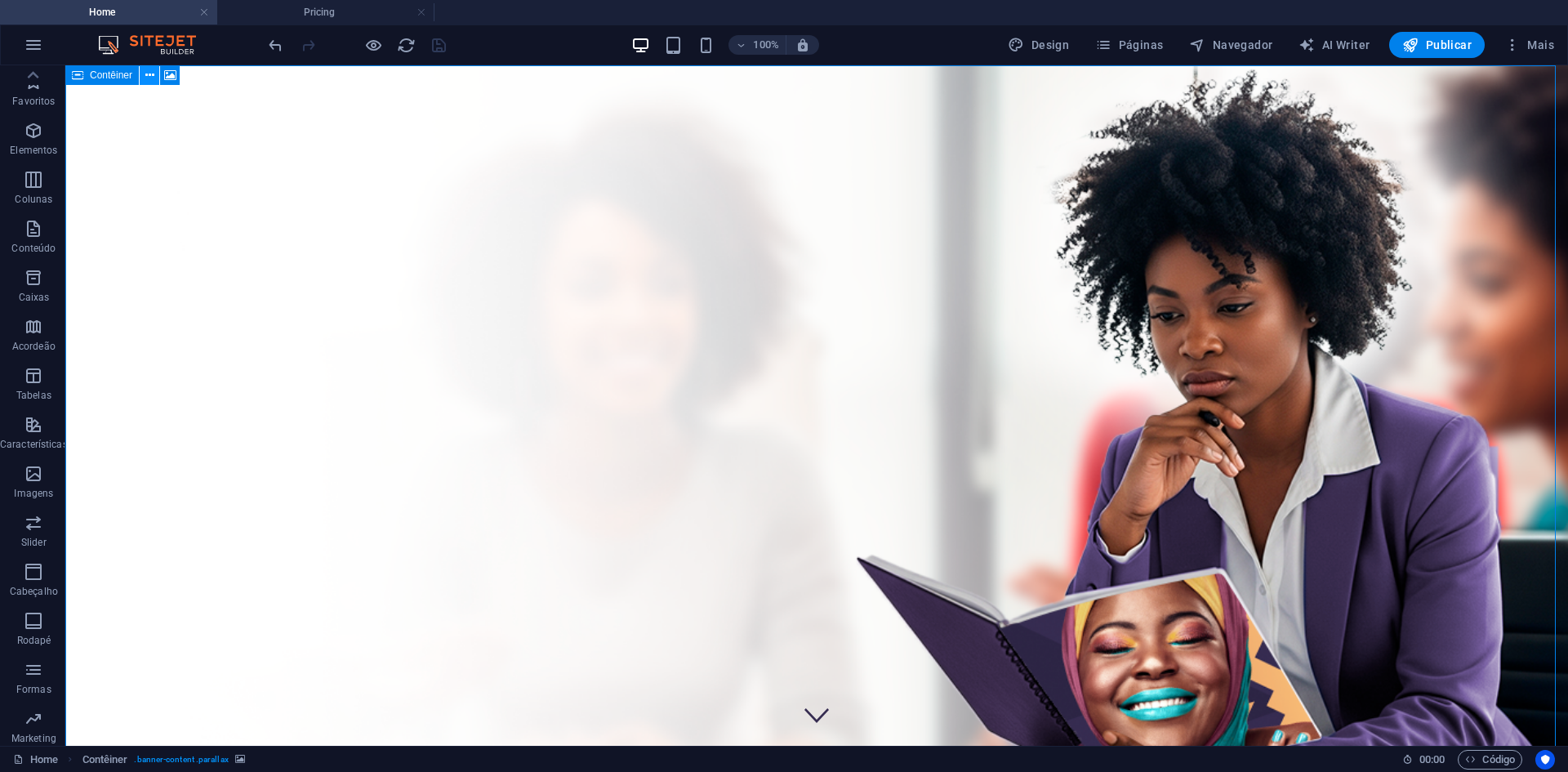
click at [155, 73] on button at bounding box center [149, 75] width 19 height 19
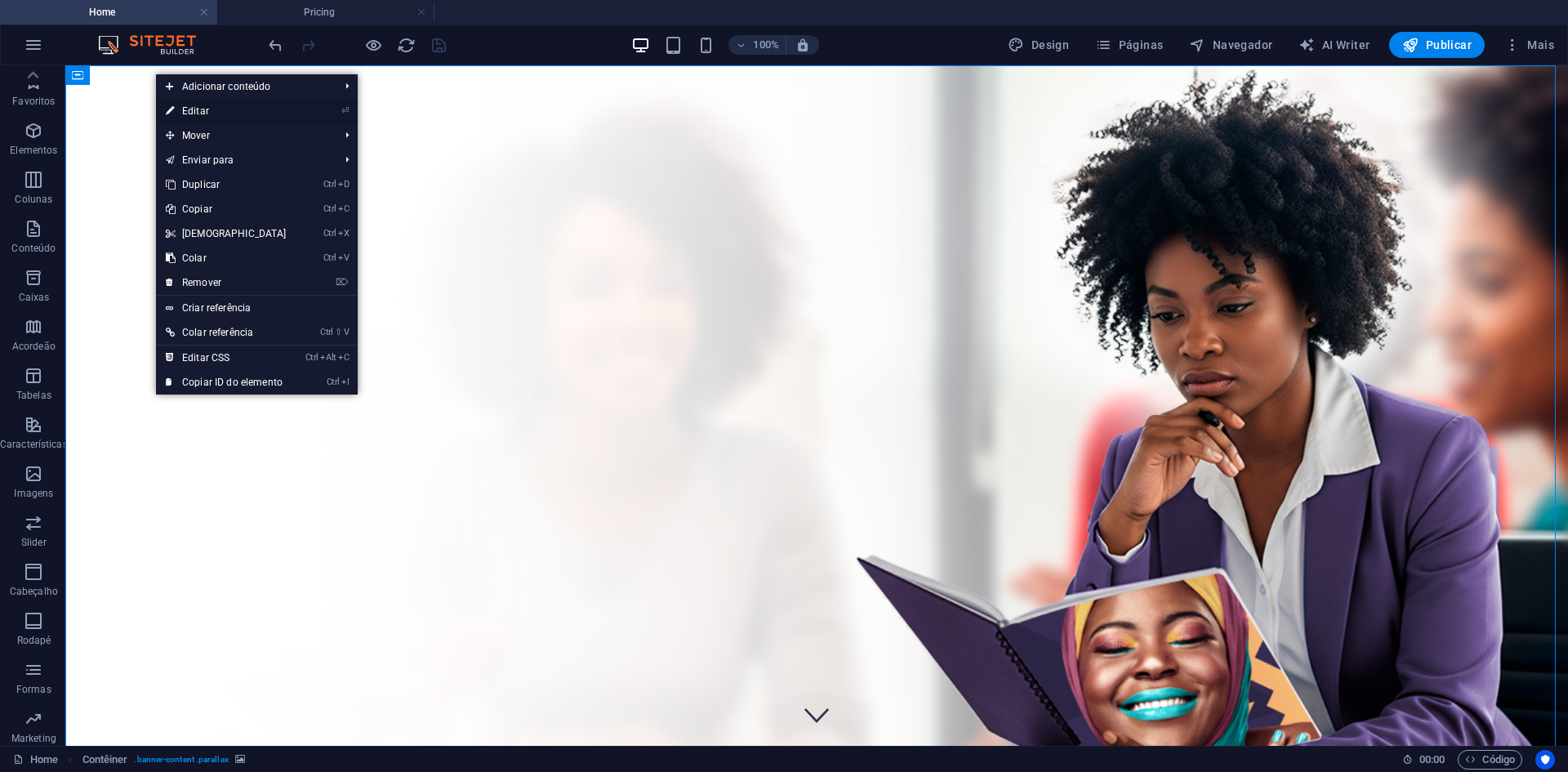
click at [191, 107] on link "⏎ Editar" at bounding box center [225, 110] width 140 height 24
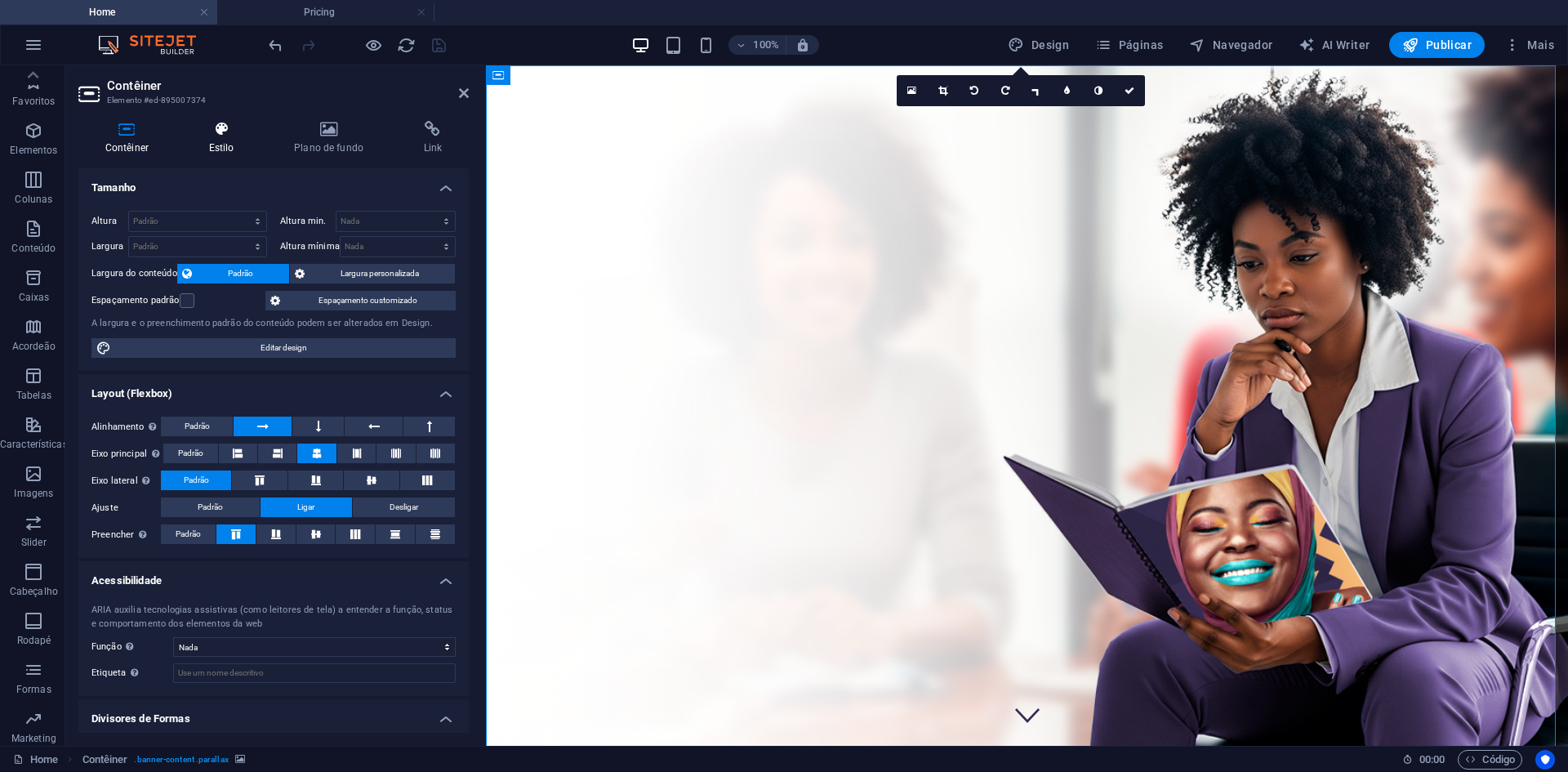
click at [212, 130] on icon at bounding box center [221, 129] width 78 height 16
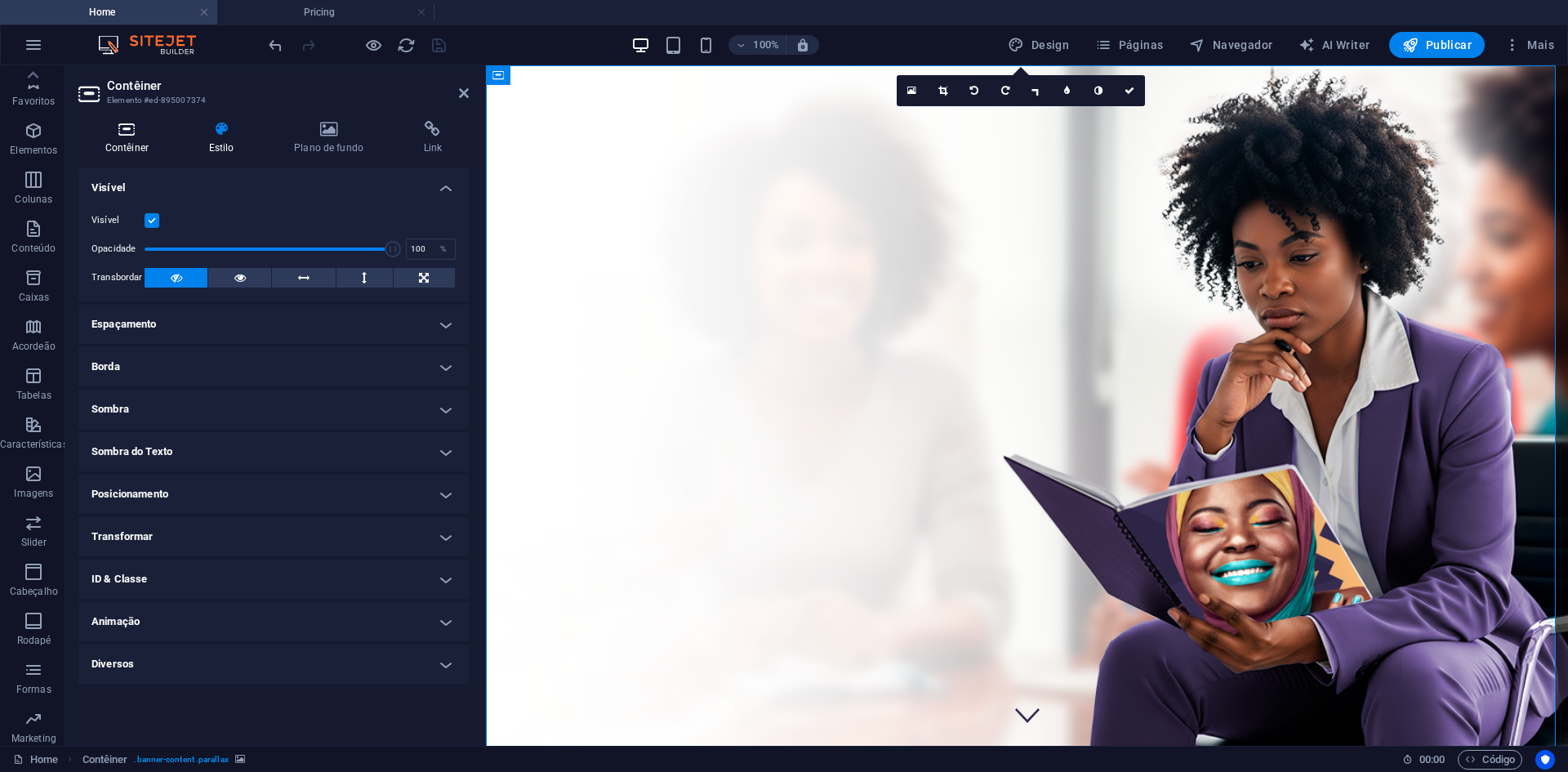
click at [133, 139] on h4 "Contêiner" at bounding box center [130, 137] width 104 height 34
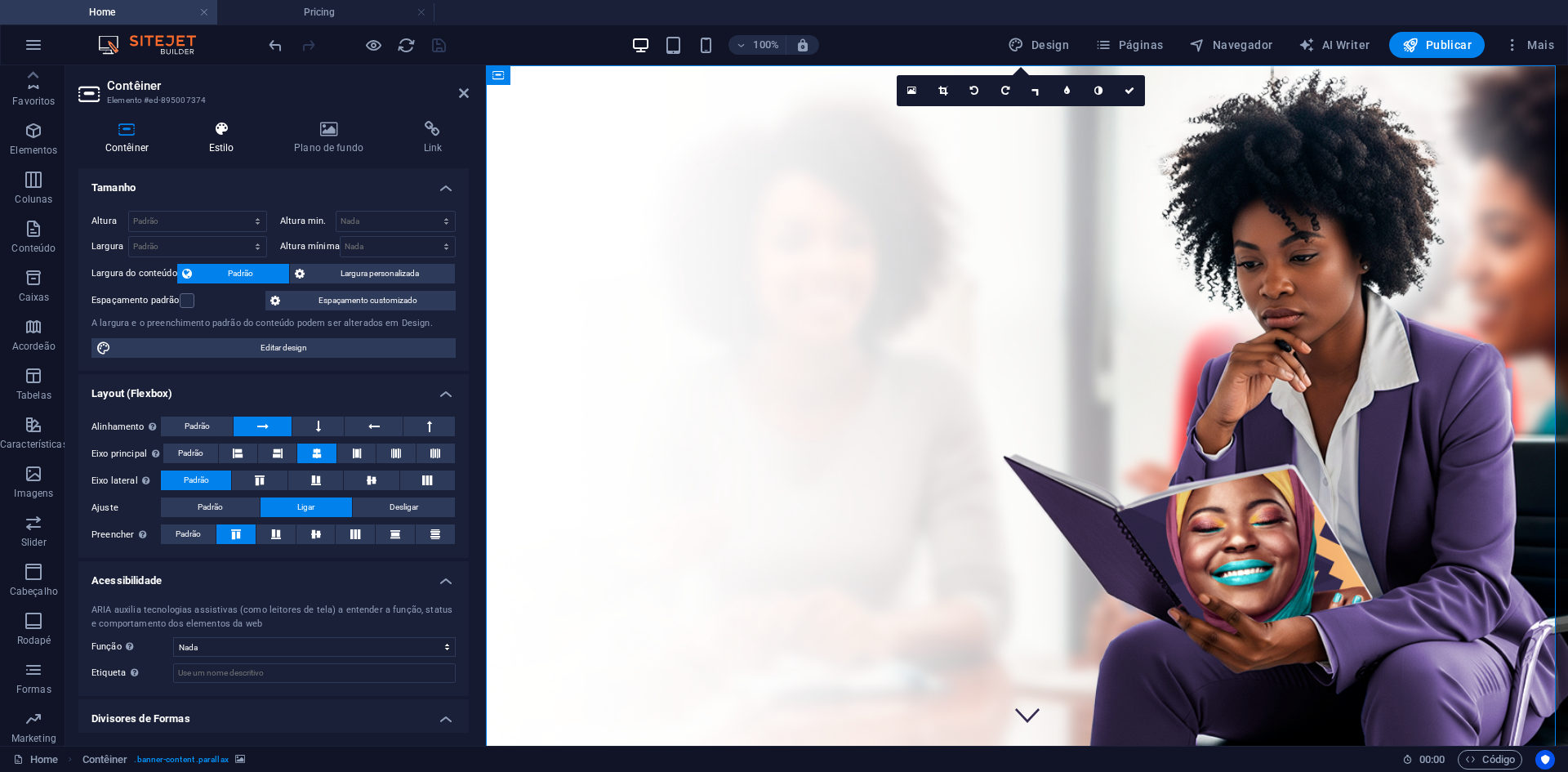
click at [205, 136] on icon at bounding box center [221, 129] width 78 height 16
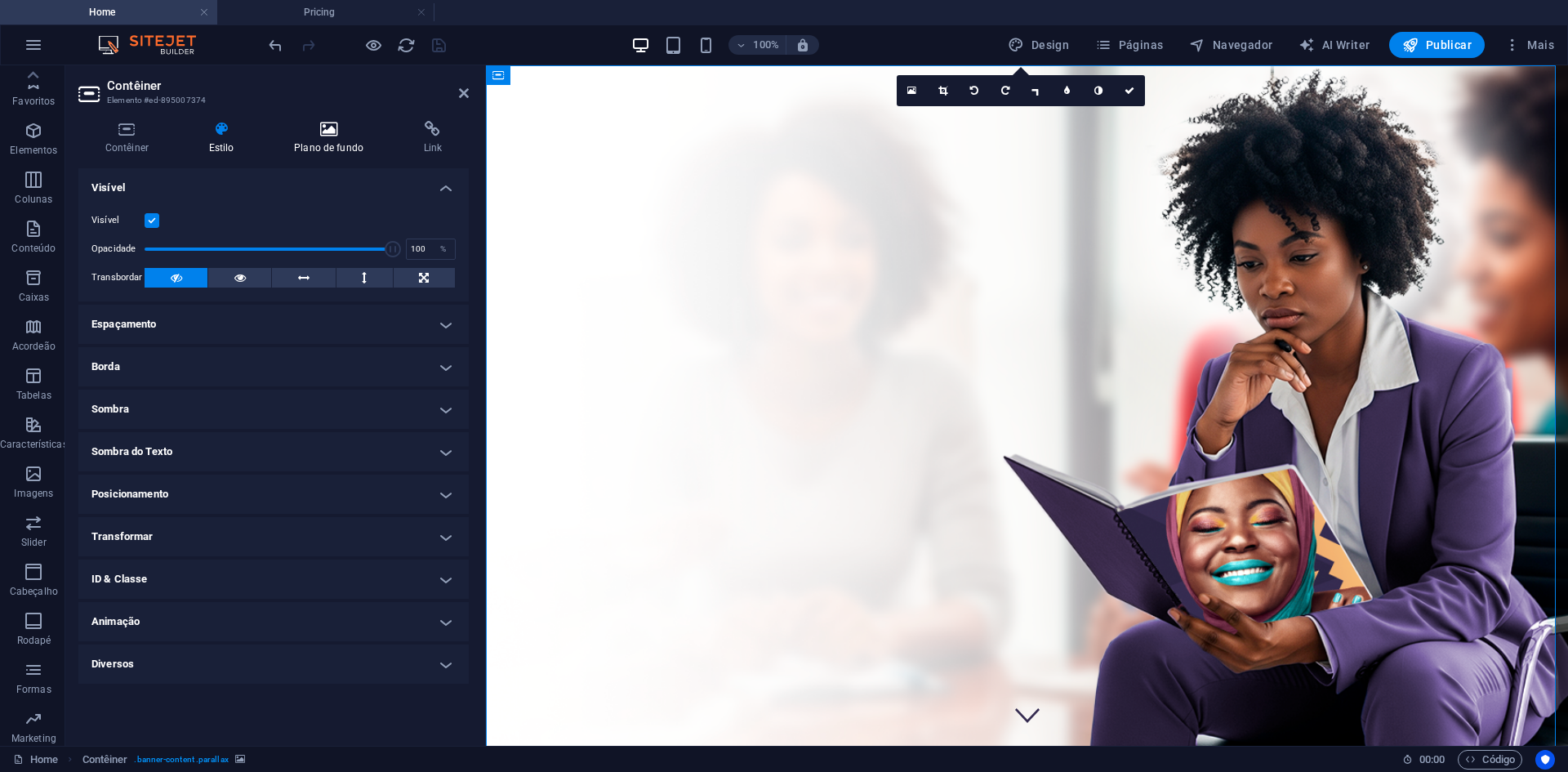
click at [289, 136] on icon at bounding box center [328, 129] width 123 height 16
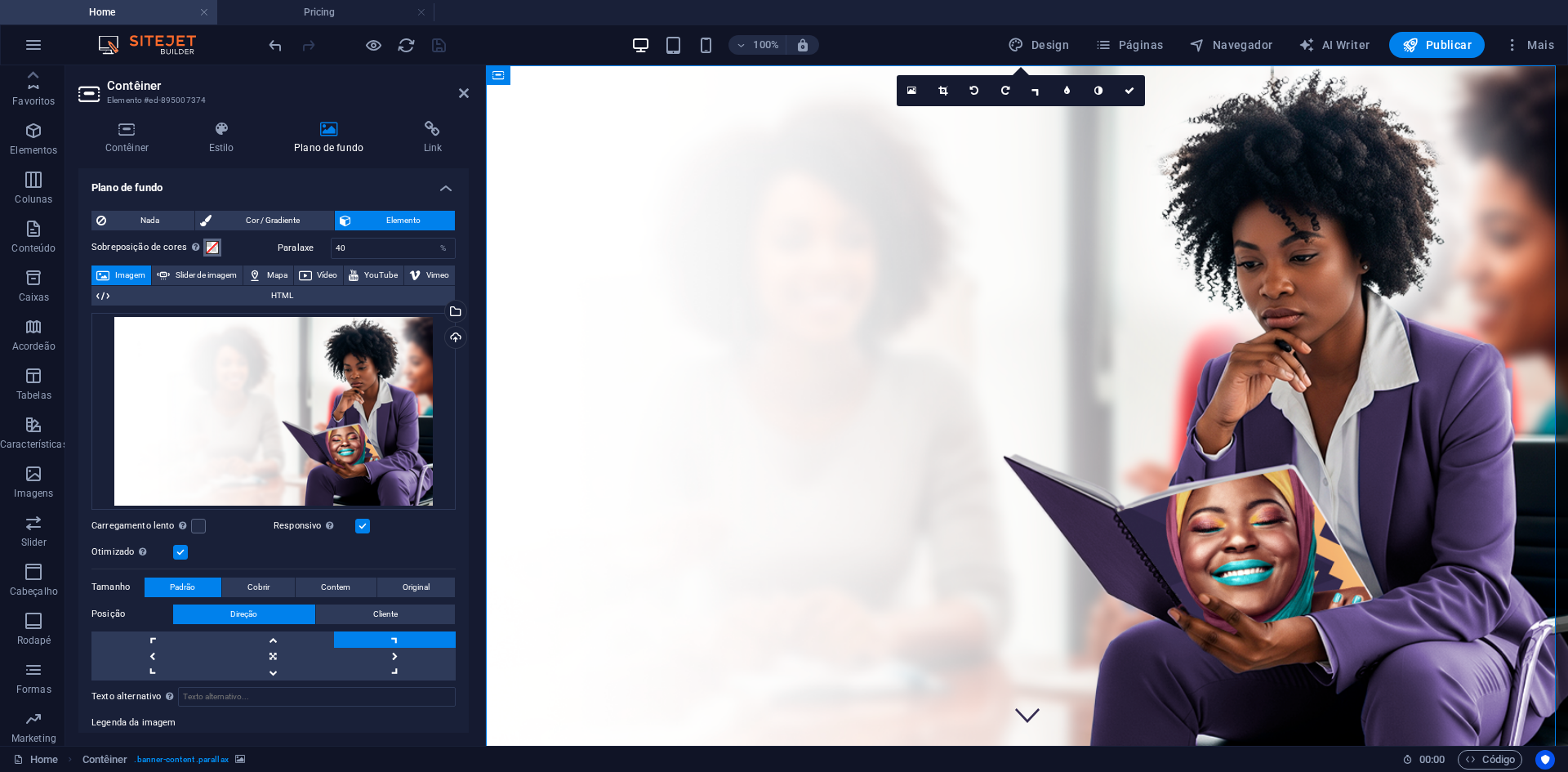
click at [207, 247] on span at bounding box center [213, 248] width 14 height 14
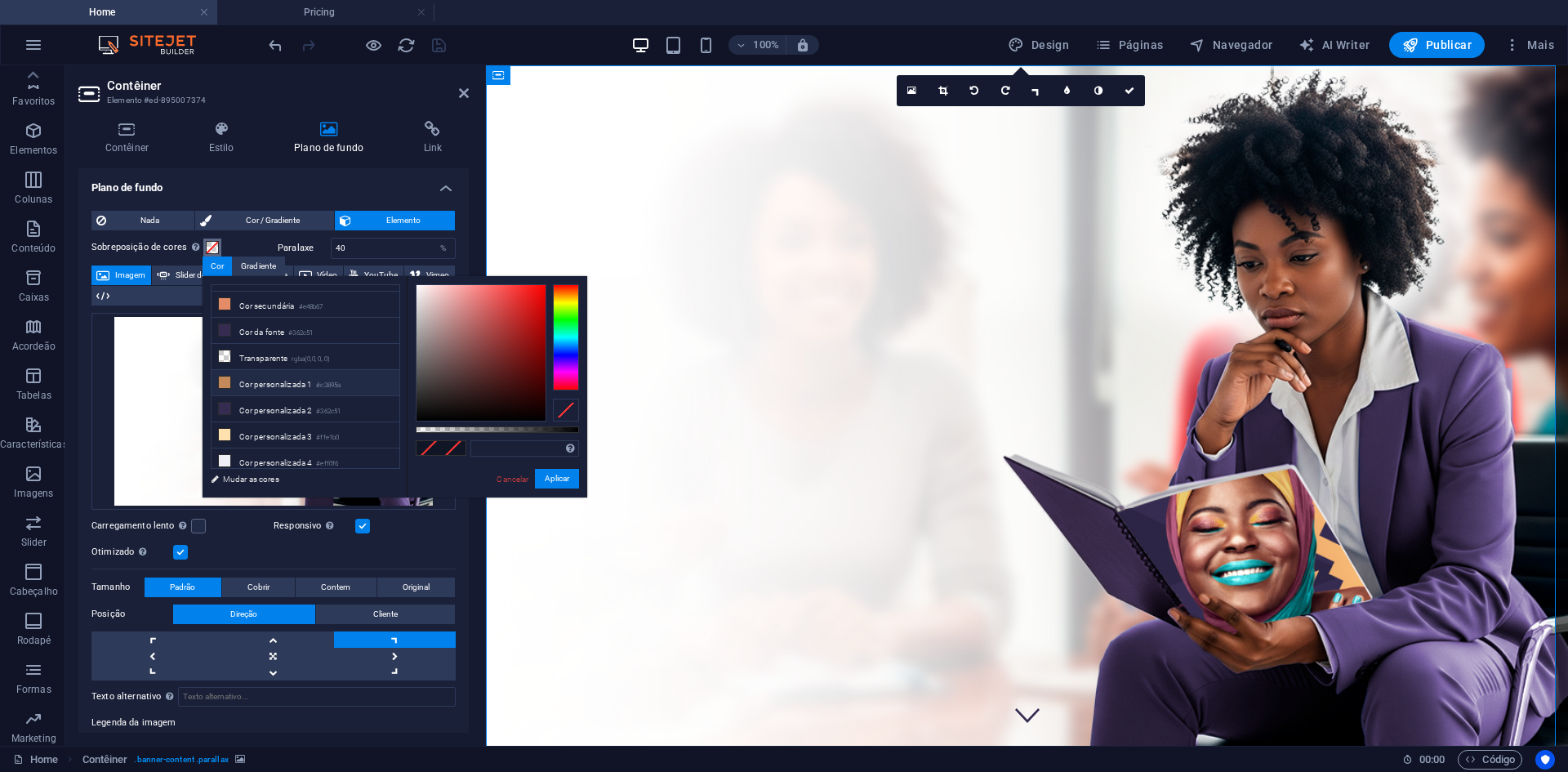
scroll to position [71, 0]
drag, startPoint x: 294, startPoint y: 432, endPoint x: 303, endPoint y: 431, distance: 9.1
click at [293, 432] on li "Cor personalizada 4 #eff0f6" at bounding box center [306, 436] width 188 height 26
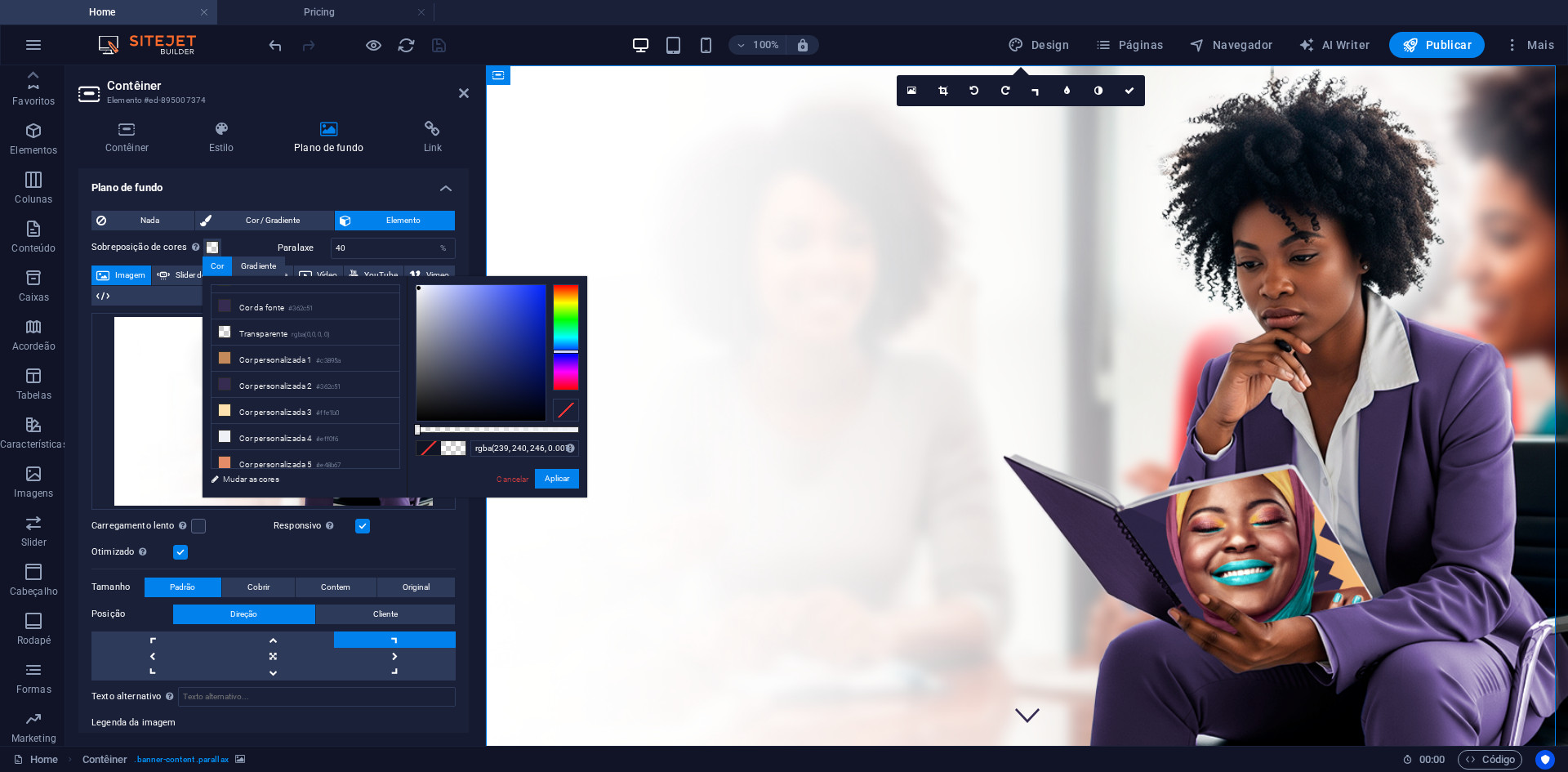
type input "rgba(239, 240, 246, 0)"
drag, startPoint x: 581, startPoint y: 429, endPoint x: 372, endPoint y: 428, distance: 209.0
click at [372, 428] on div "less Cor de plano de fundo #ffffff Cor primária #c3895a Cor secundária #e48b67 …" at bounding box center [395, 386] width 385 height 222
click at [543, 478] on button "Aplicar" at bounding box center [557, 479] width 44 height 19
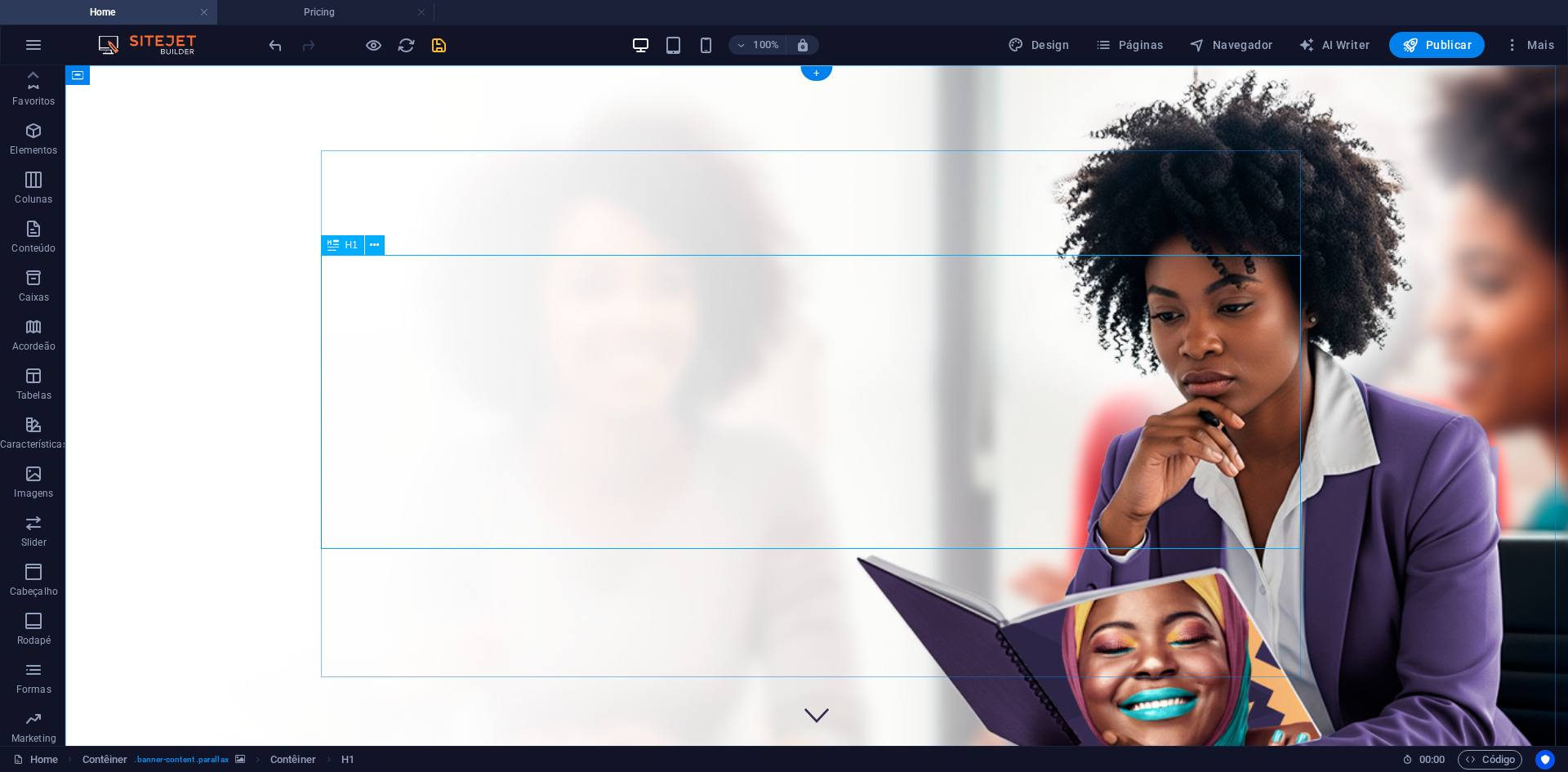
drag, startPoint x: 941, startPoint y: 522, endPoint x: 642, endPoint y: 445, distance: 308.8
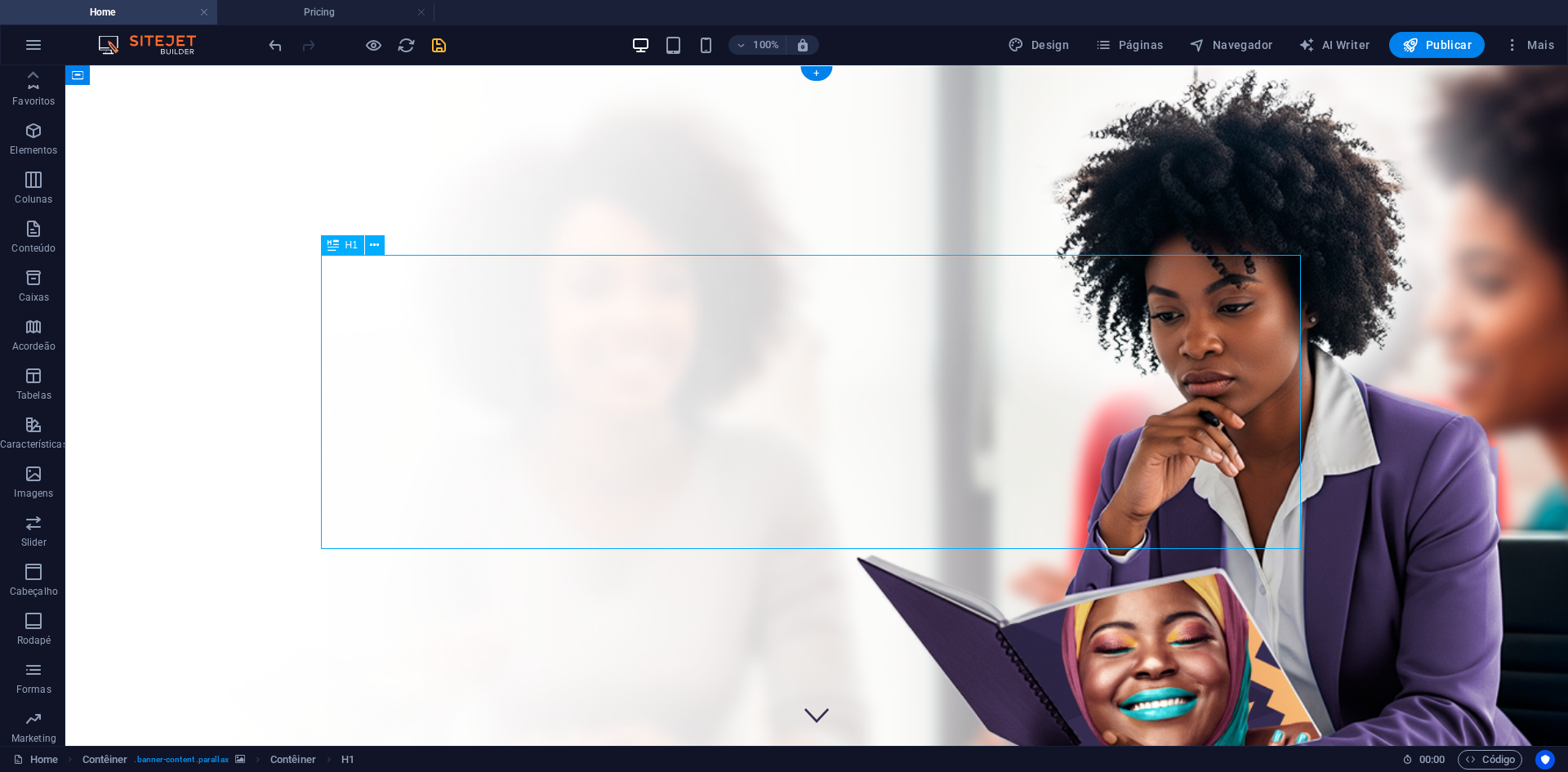
drag, startPoint x: 548, startPoint y: 363, endPoint x: 129, endPoint y: 363, distance: 419.0
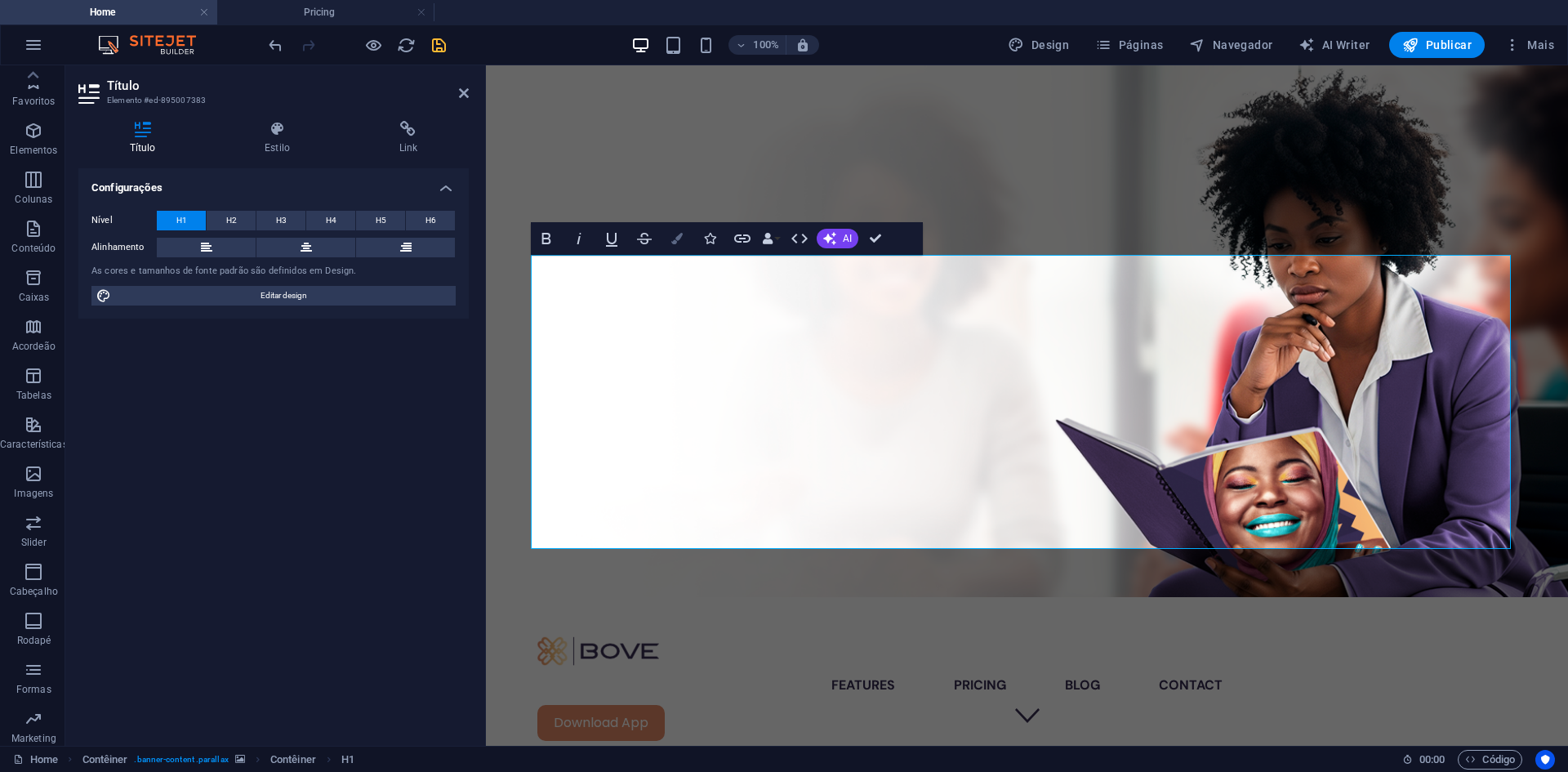
click at [675, 239] on icon "button" at bounding box center [677, 239] width 12 height 12
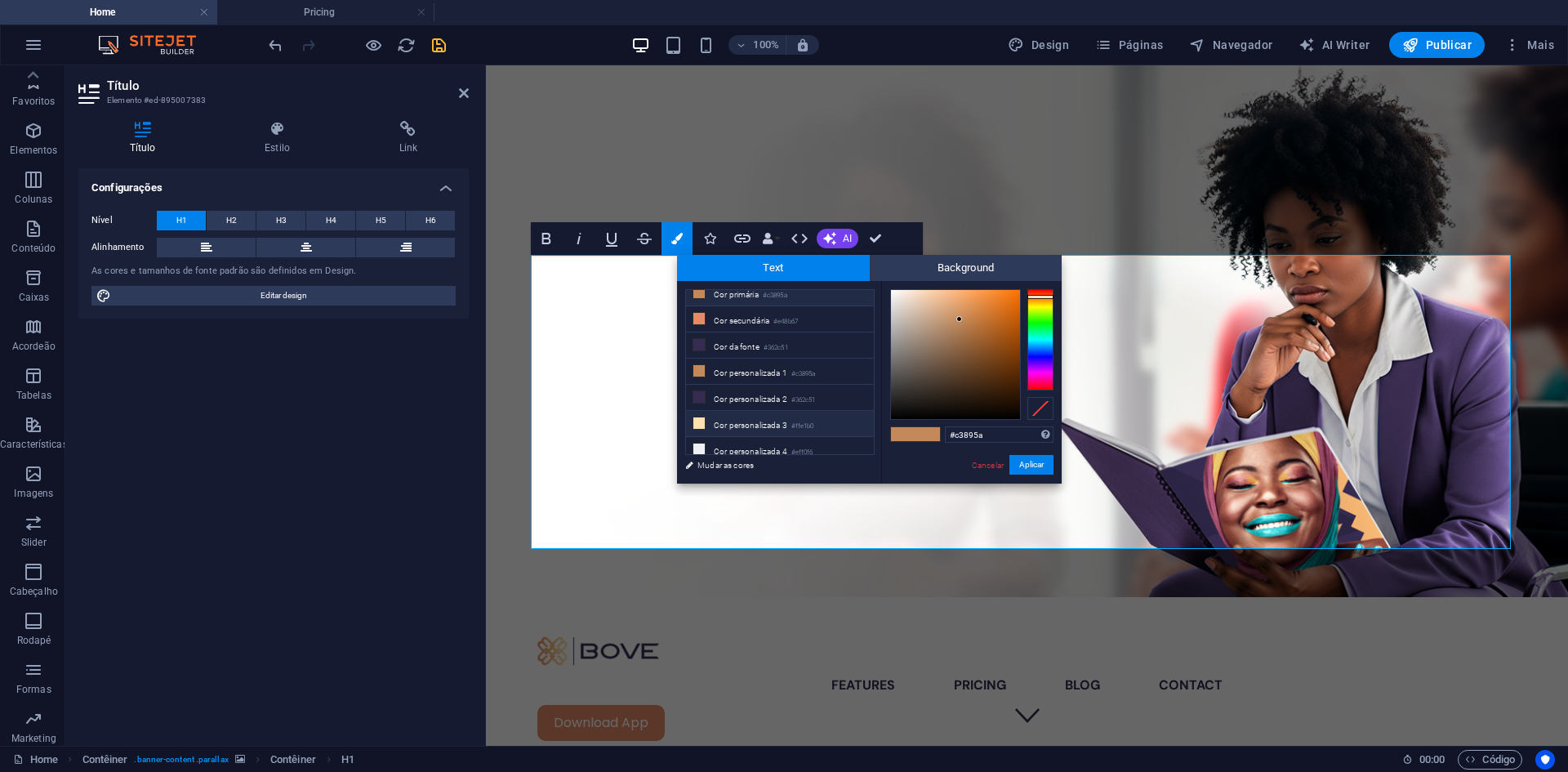
scroll to position [64, 0]
click at [779, 417] on li "Cor personalizada 4 #eff0f6" at bounding box center [780, 422] width 188 height 26
type input "#eff0f6"
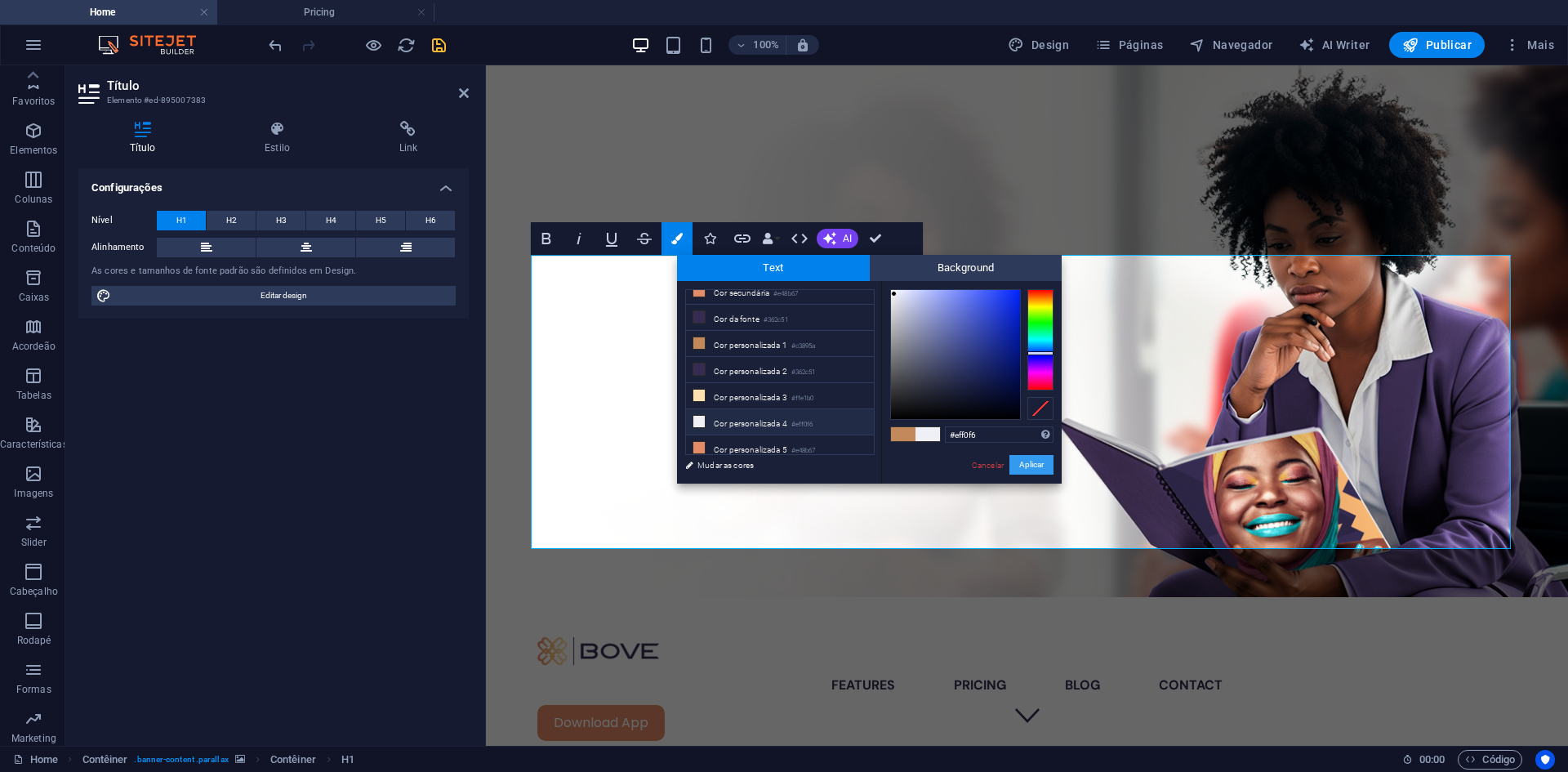
click at [1040, 468] on button "Aplicar" at bounding box center [1032, 464] width 44 height 19
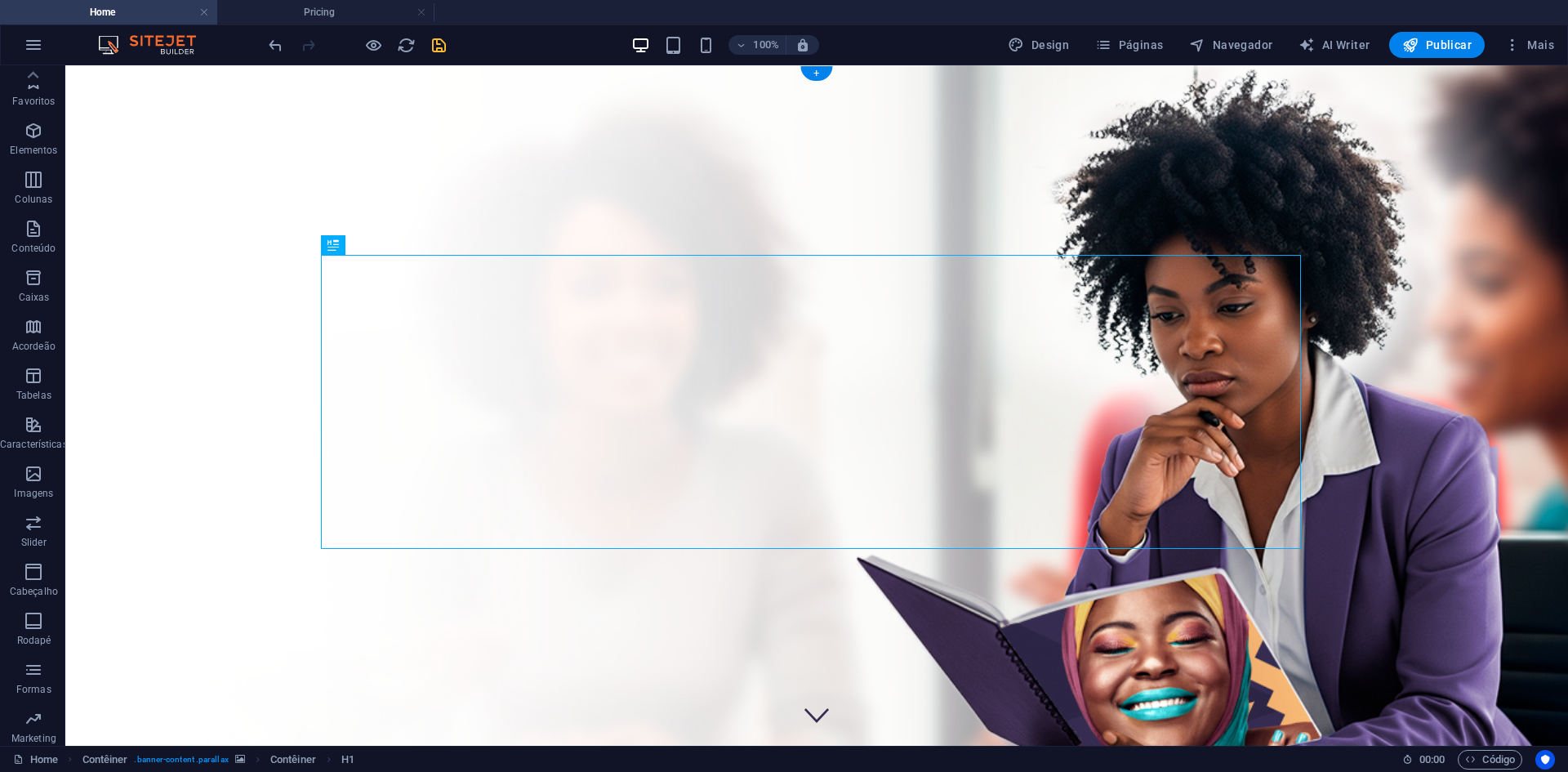
click at [90, 72] on figure at bounding box center [817, 420] width 1503 height 708
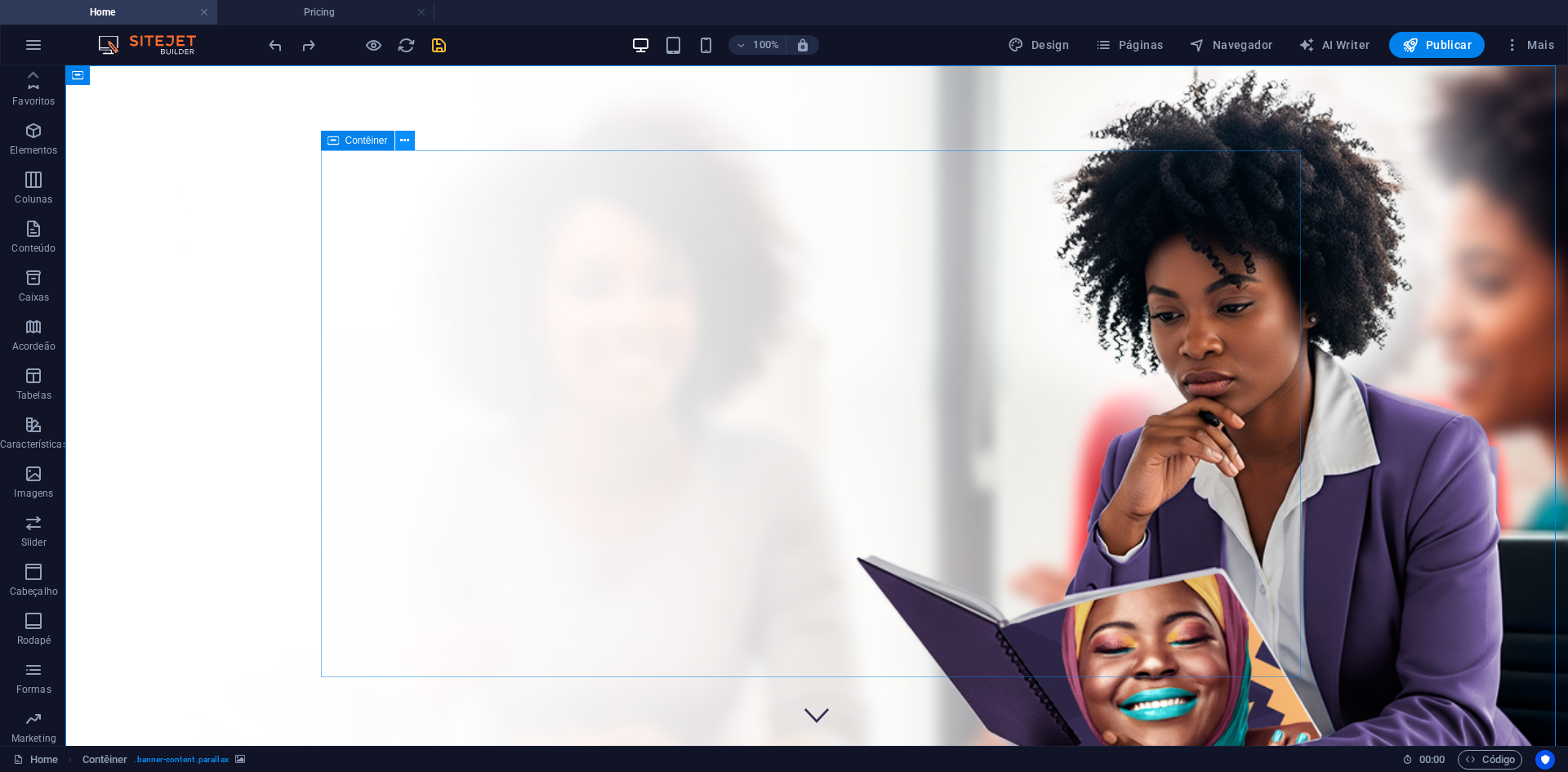
click at [399, 142] on button at bounding box center [405, 140] width 19 height 19
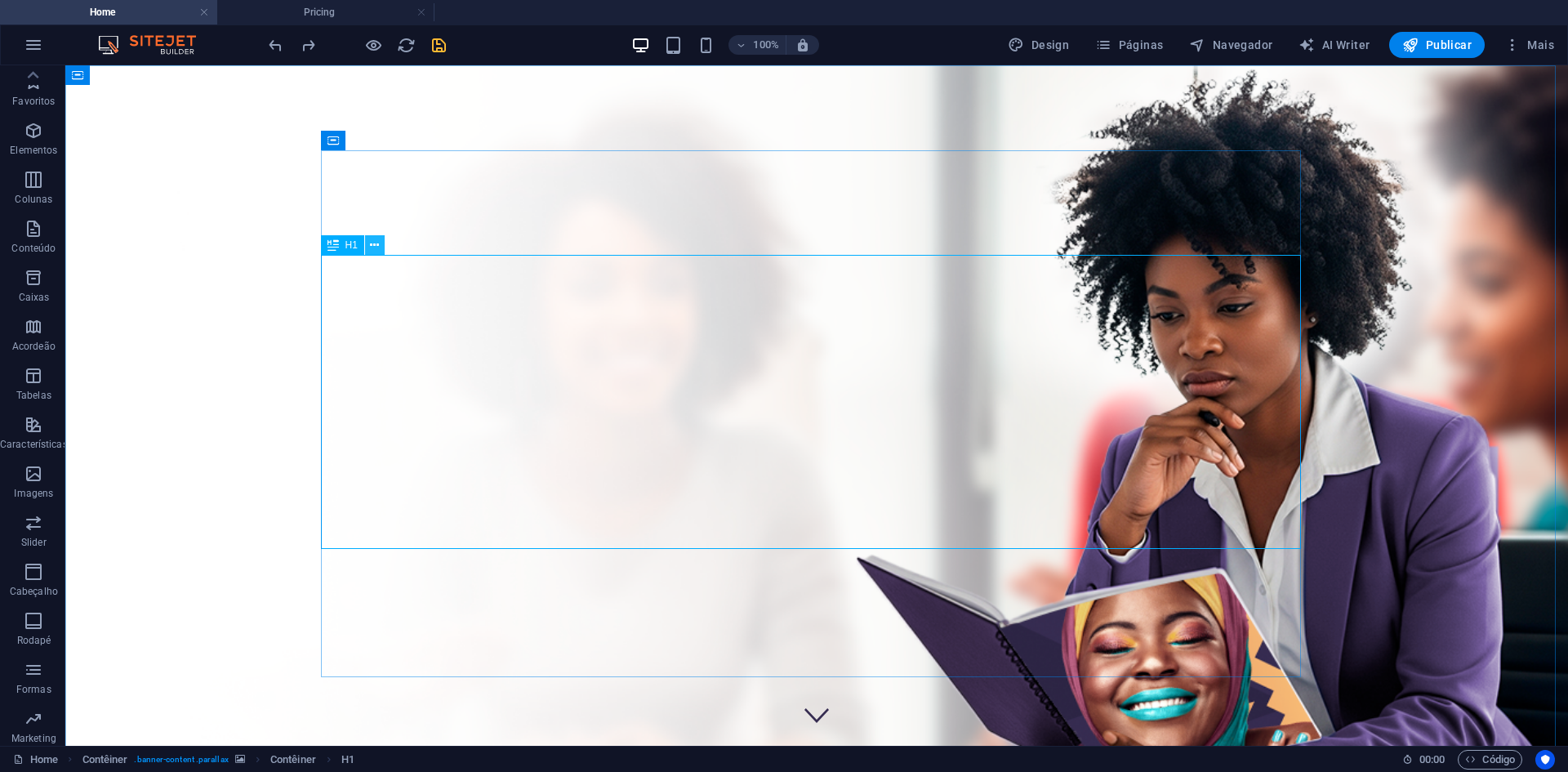
click at [378, 252] on icon at bounding box center [373, 246] width 9 height 17
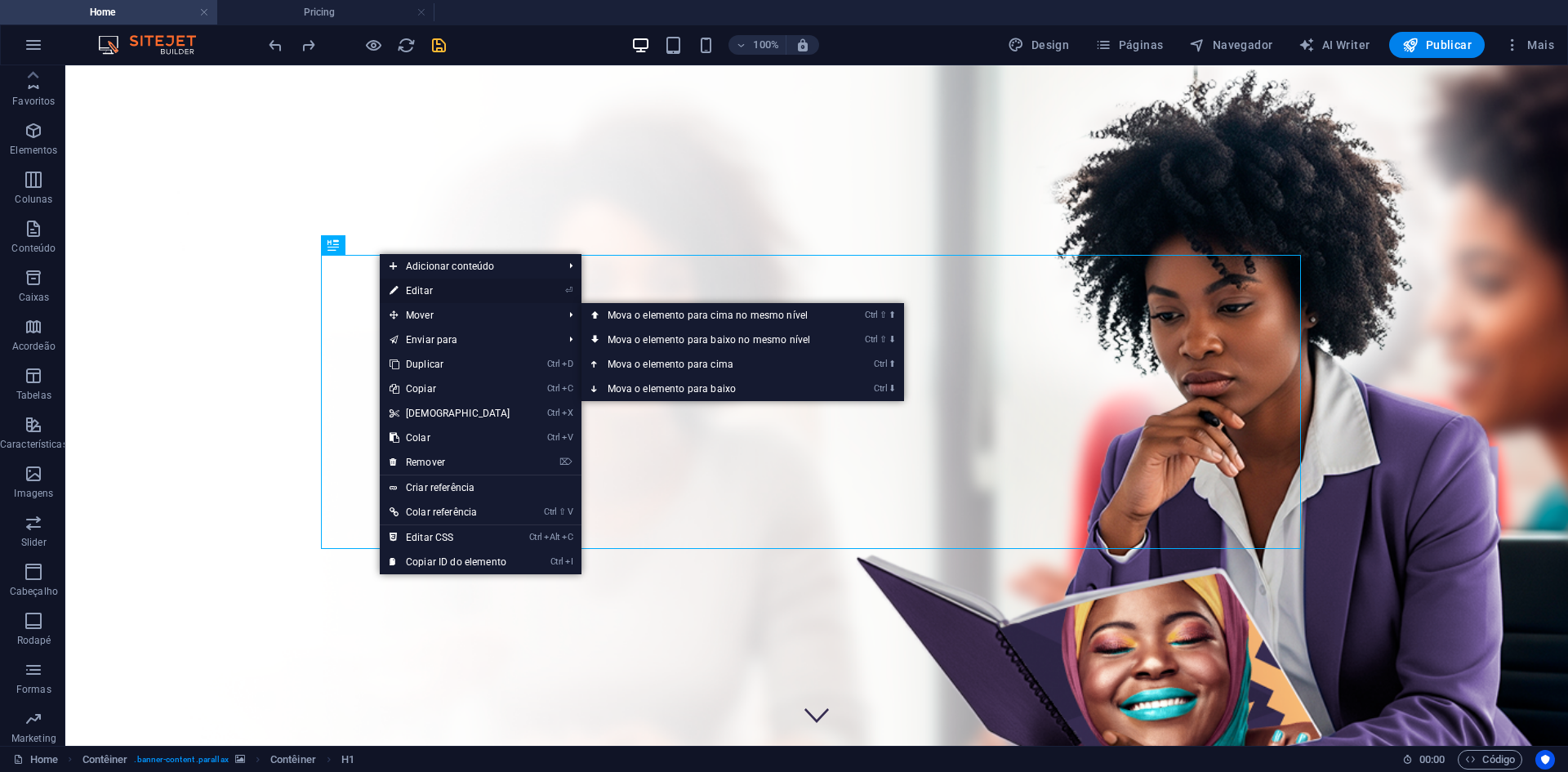
click at [424, 293] on link "⏎ Editar" at bounding box center [450, 290] width 140 height 24
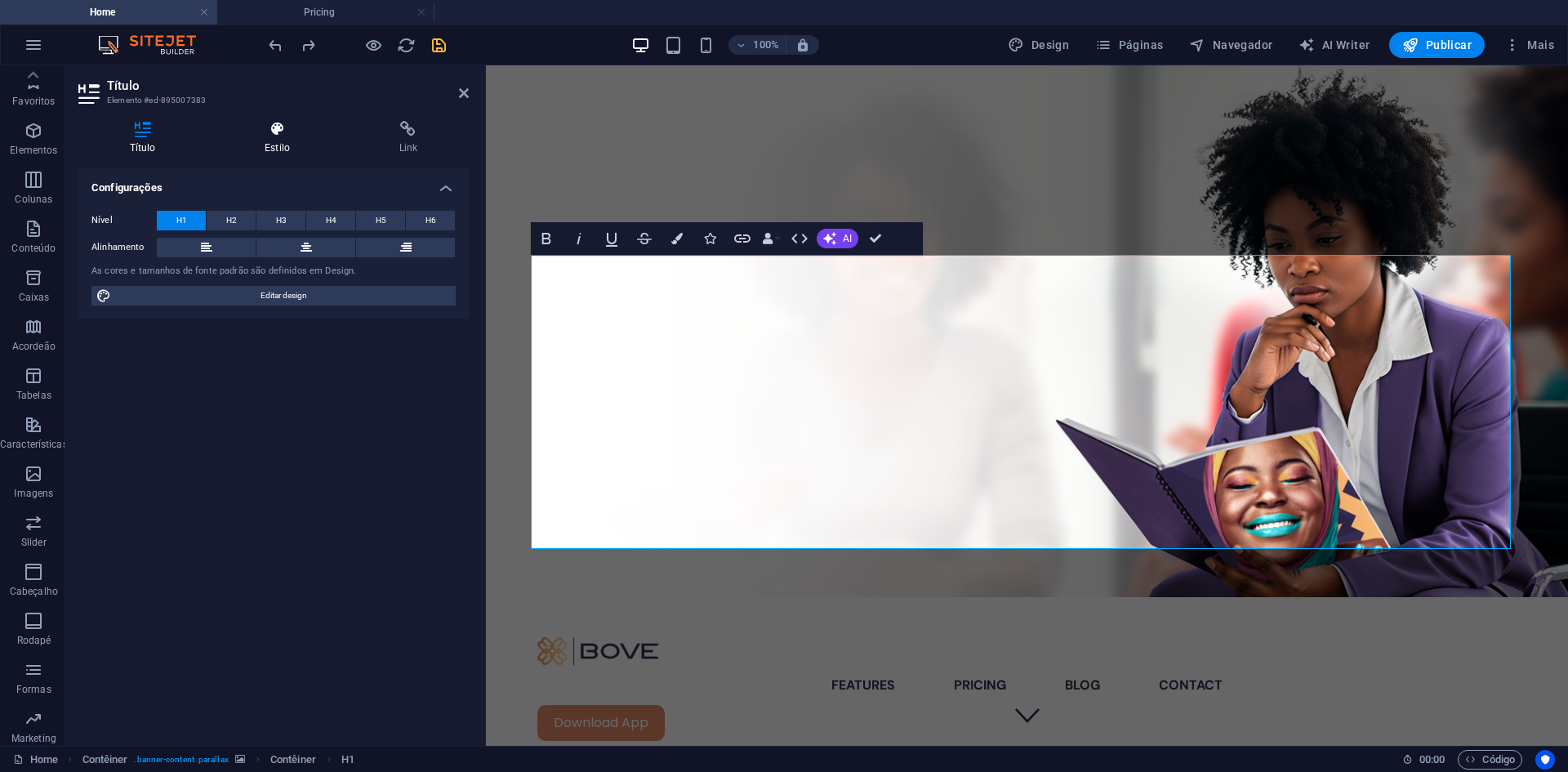
click at [276, 154] on h4 "Estilo" at bounding box center [280, 137] width 133 height 34
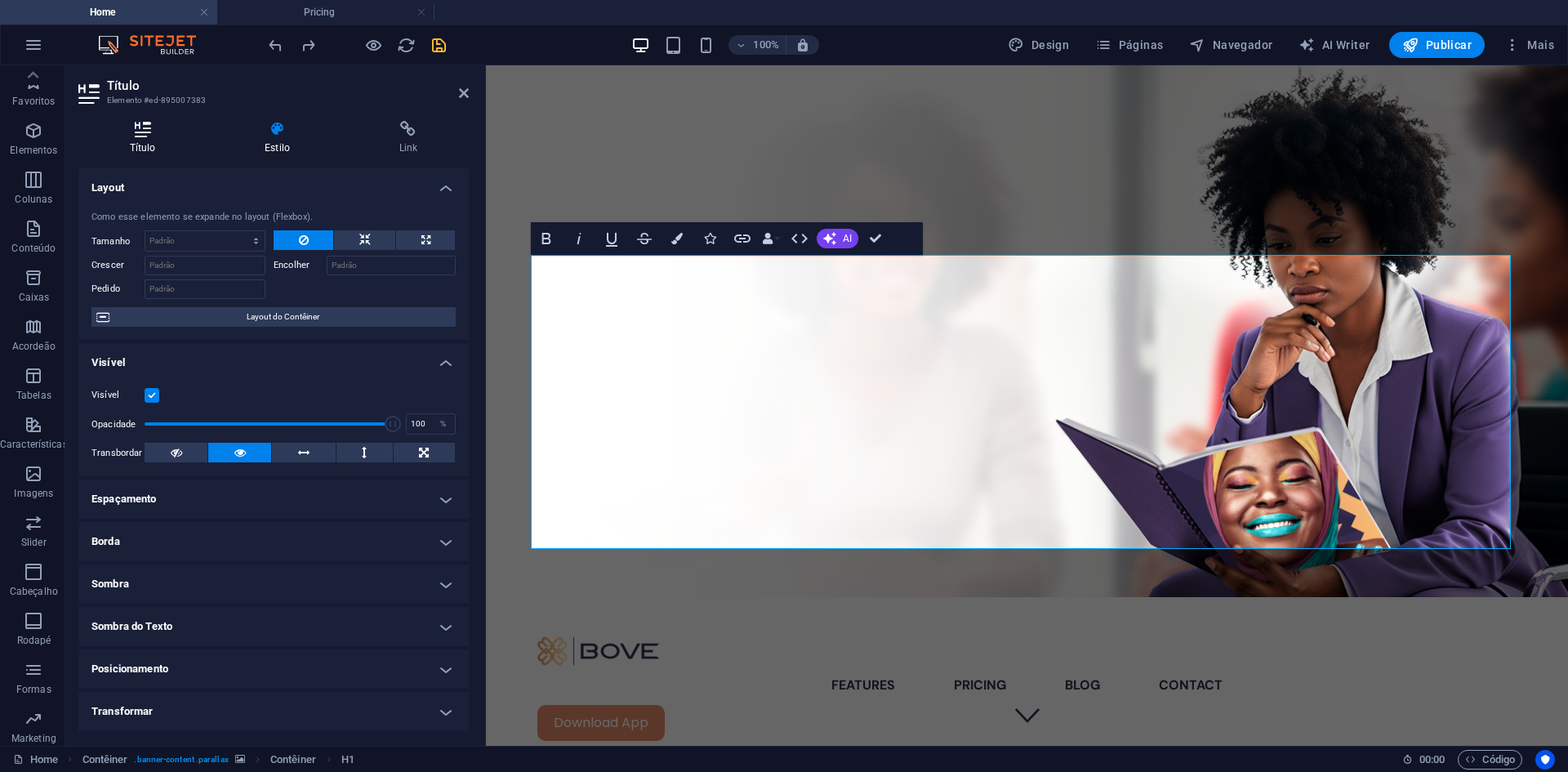
click at [142, 134] on icon at bounding box center [142, 129] width 129 height 16
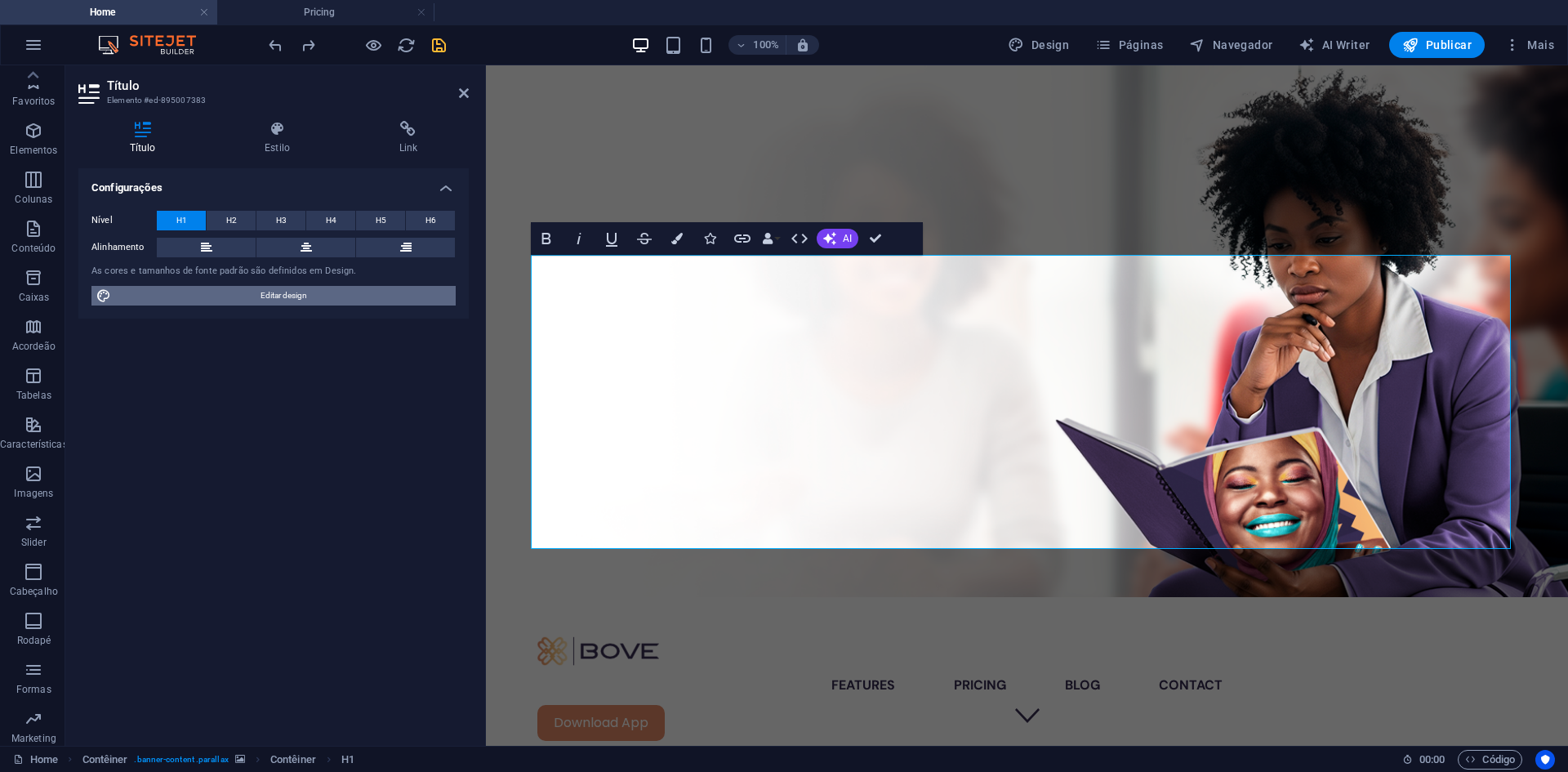
click at [264, 297] on span "Editar design" at bounding box center [283, 296] width 335 height 19
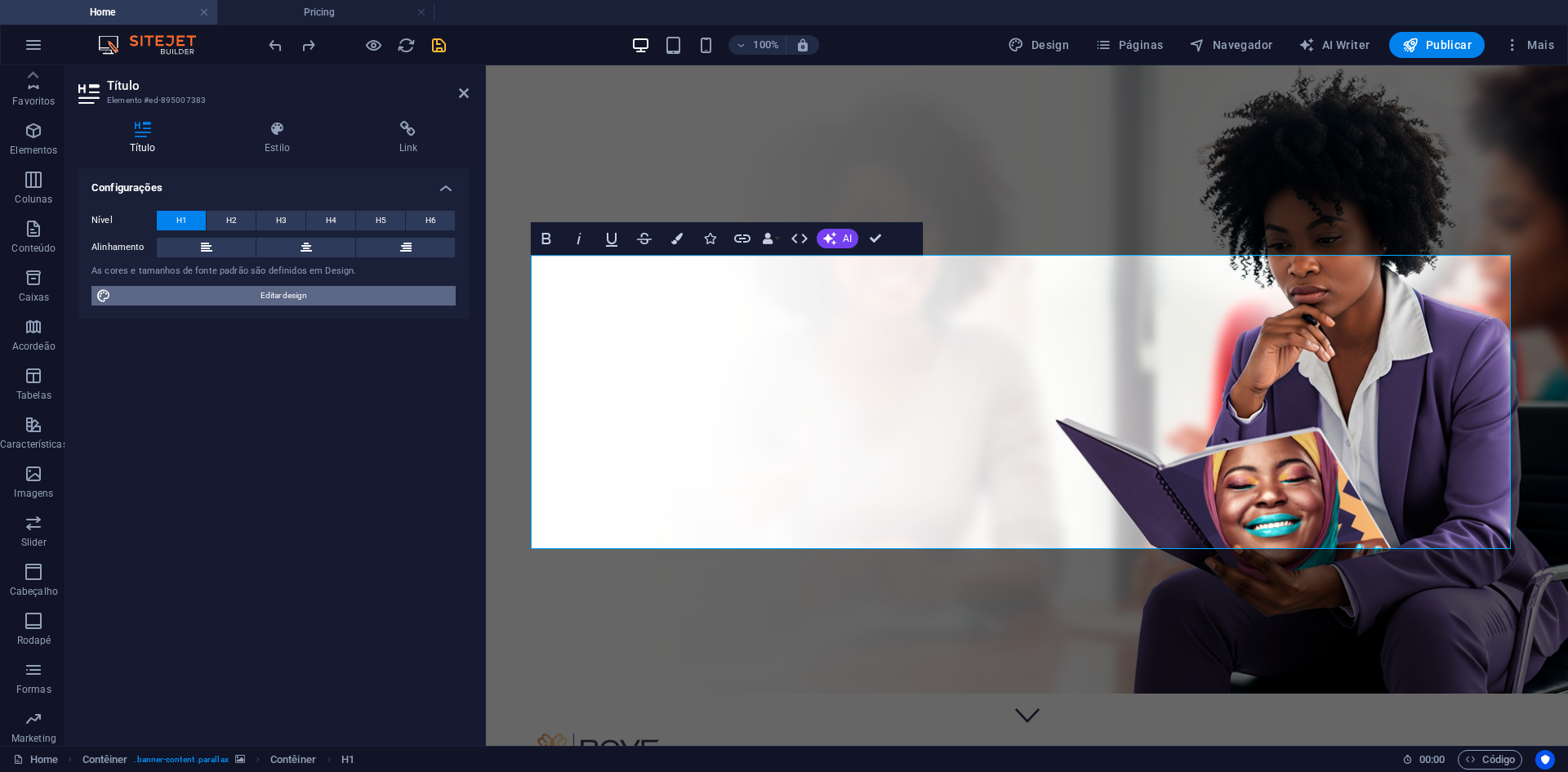
select select "px"
select select "700"
select select "px"
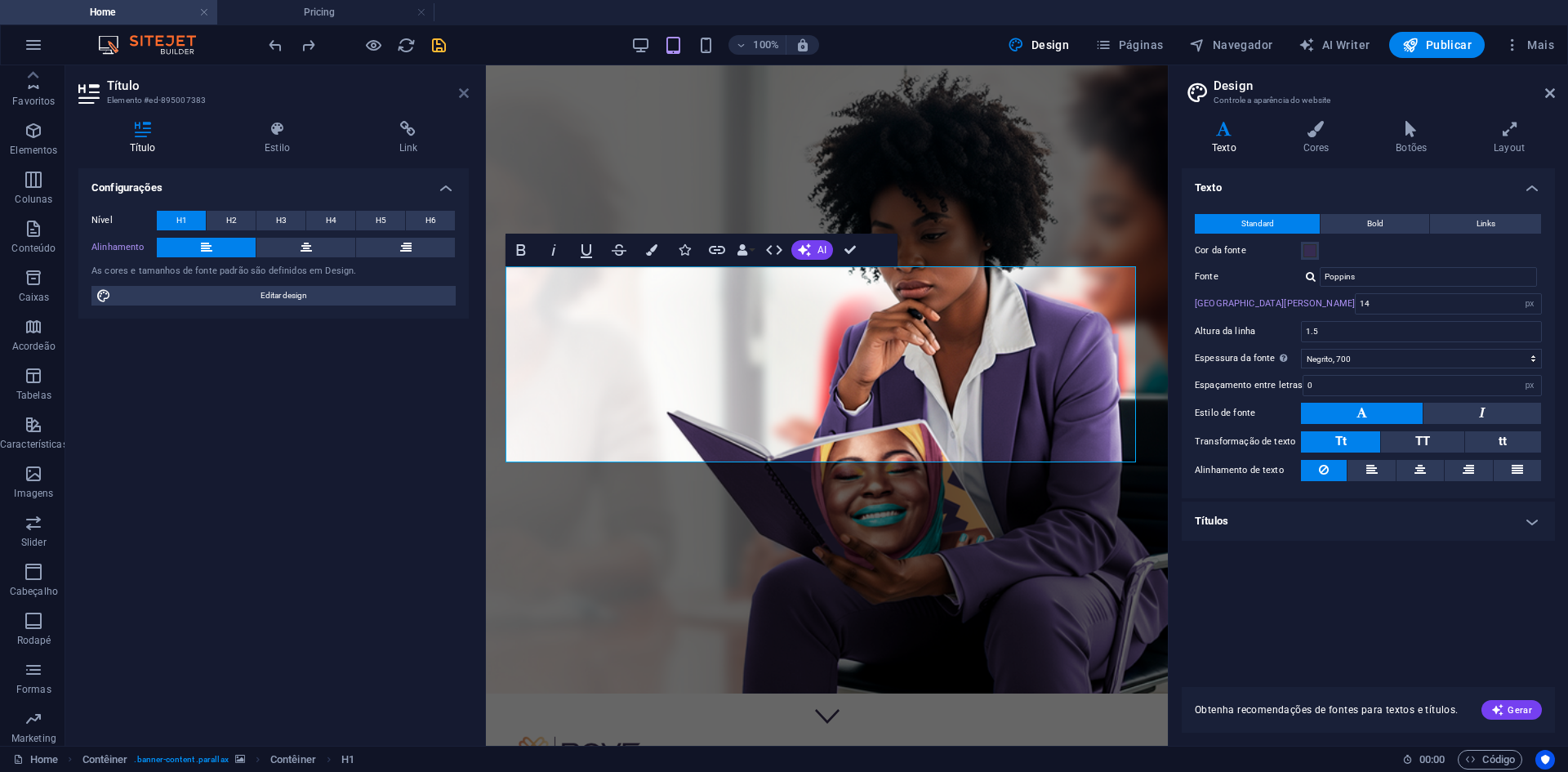
drag, startPoint x: 467, startPoint y: 94, endPoint x: 392, endPoint y: 66, distance: 80.1
click at [467, 94] on icon at bounding box center [463, 93] width 10 height 14
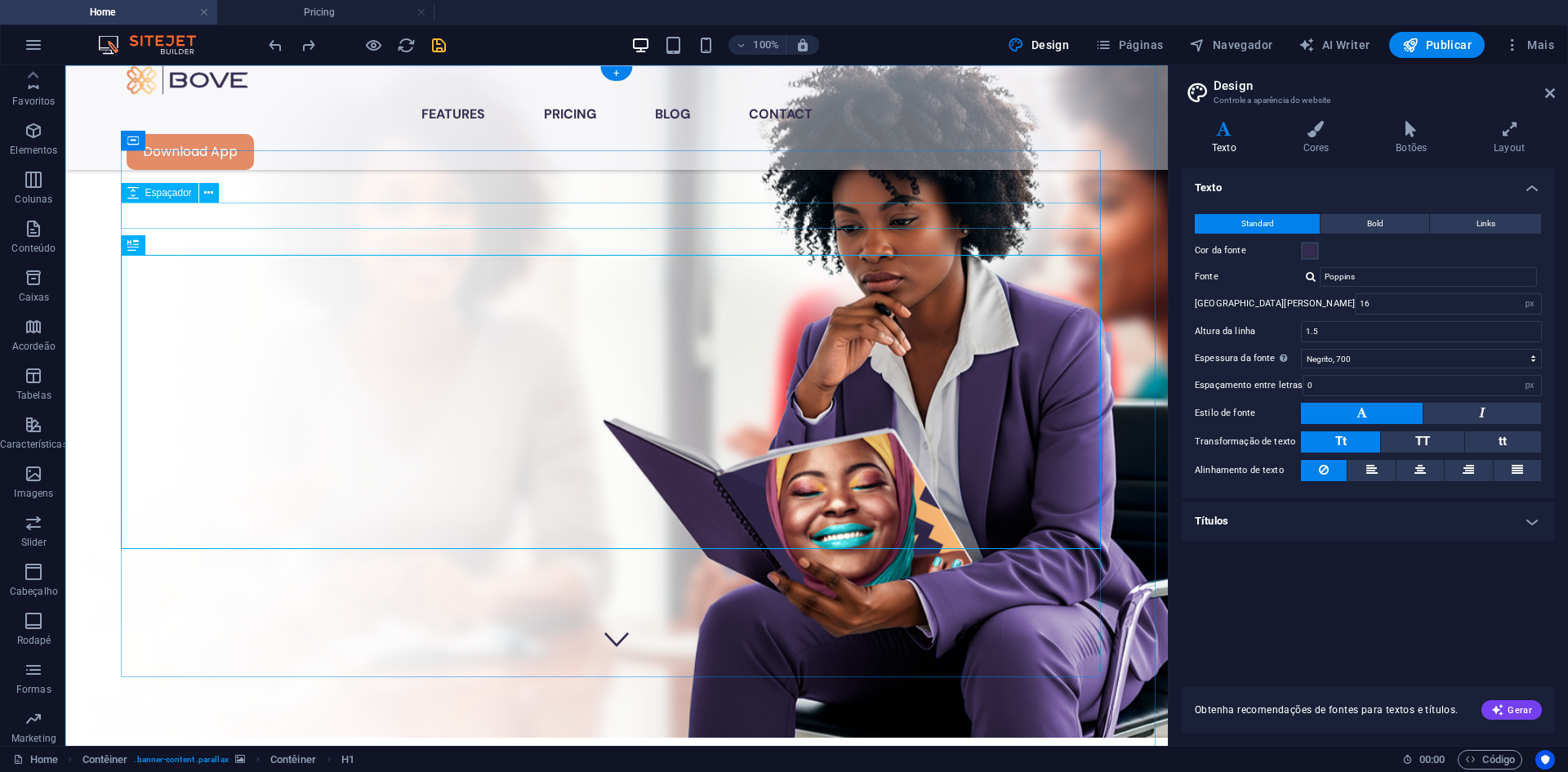
scroll to position [0, 0]
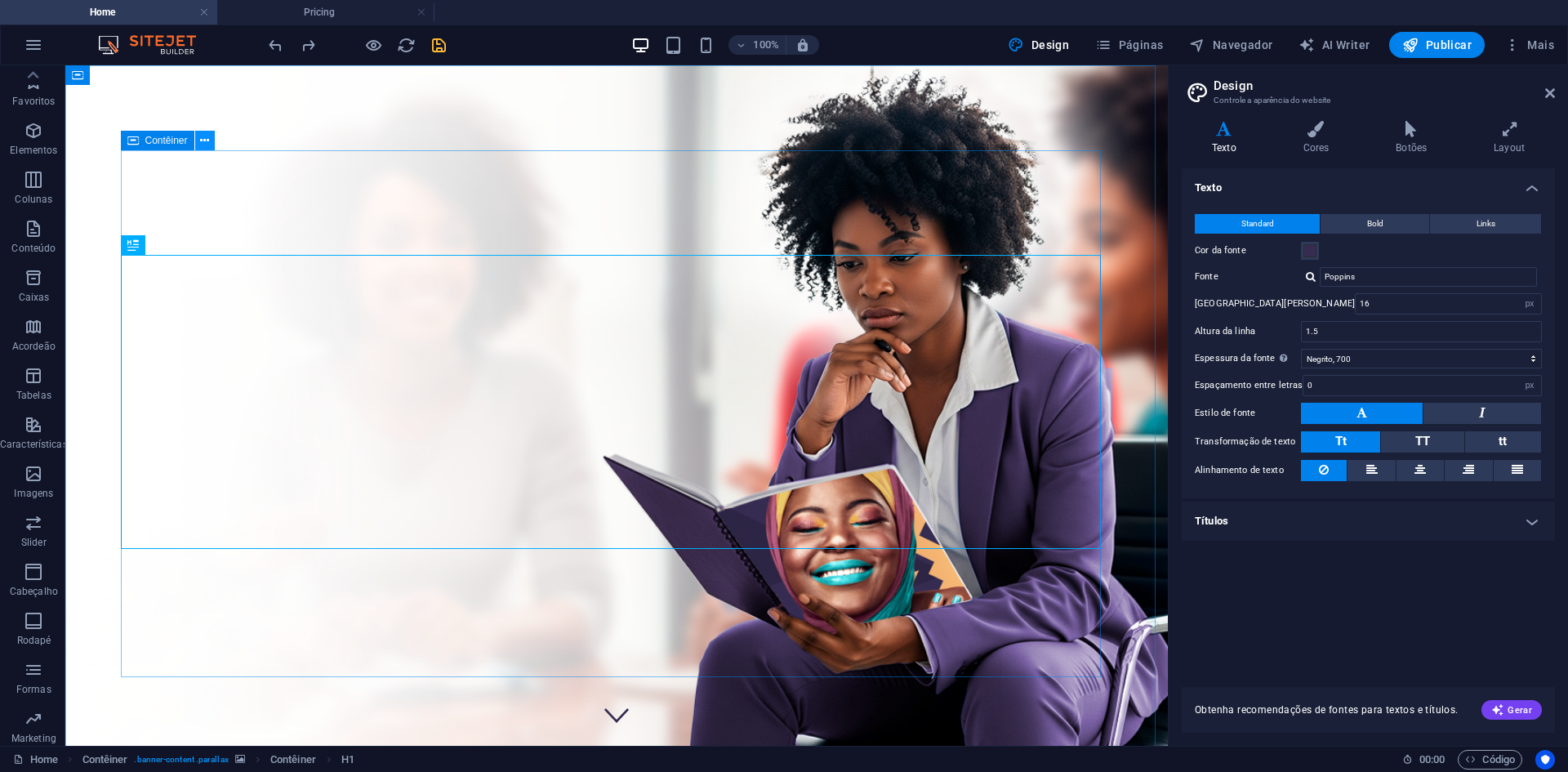
click at [202, 139] on icon at bounding box center [204, 141] width 9 height 17
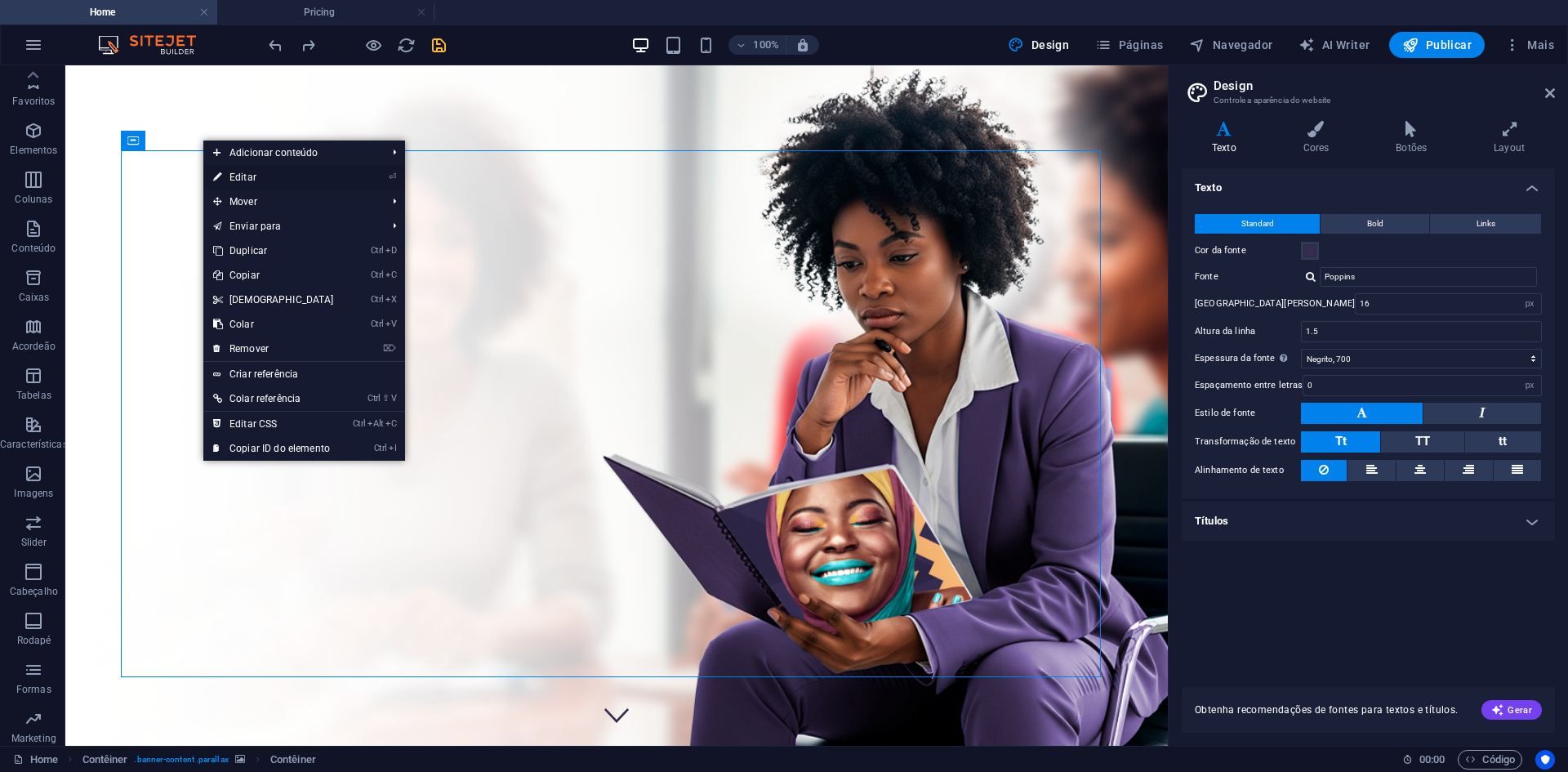
drag, startPoint x: 257, startPoint y: 181, endPoint x: 40, endPoint y: 111, distance: 228.0
click at [257, 181] on link "⏎ Editar" at bounding box center [273, 177] width 140 height 24
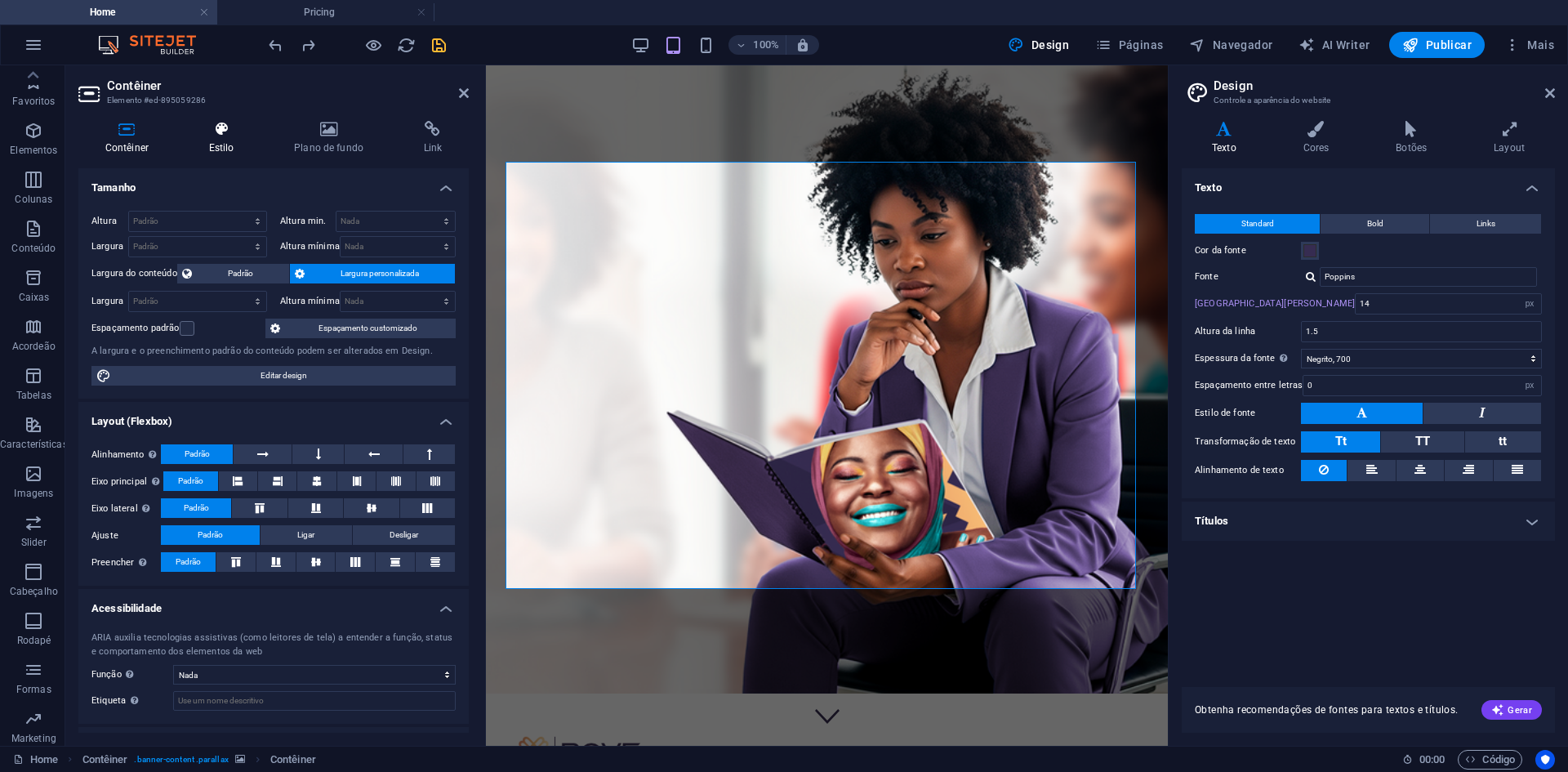
click at [228, 134] on icon at bounding box center [221, 129] width 78 height 16
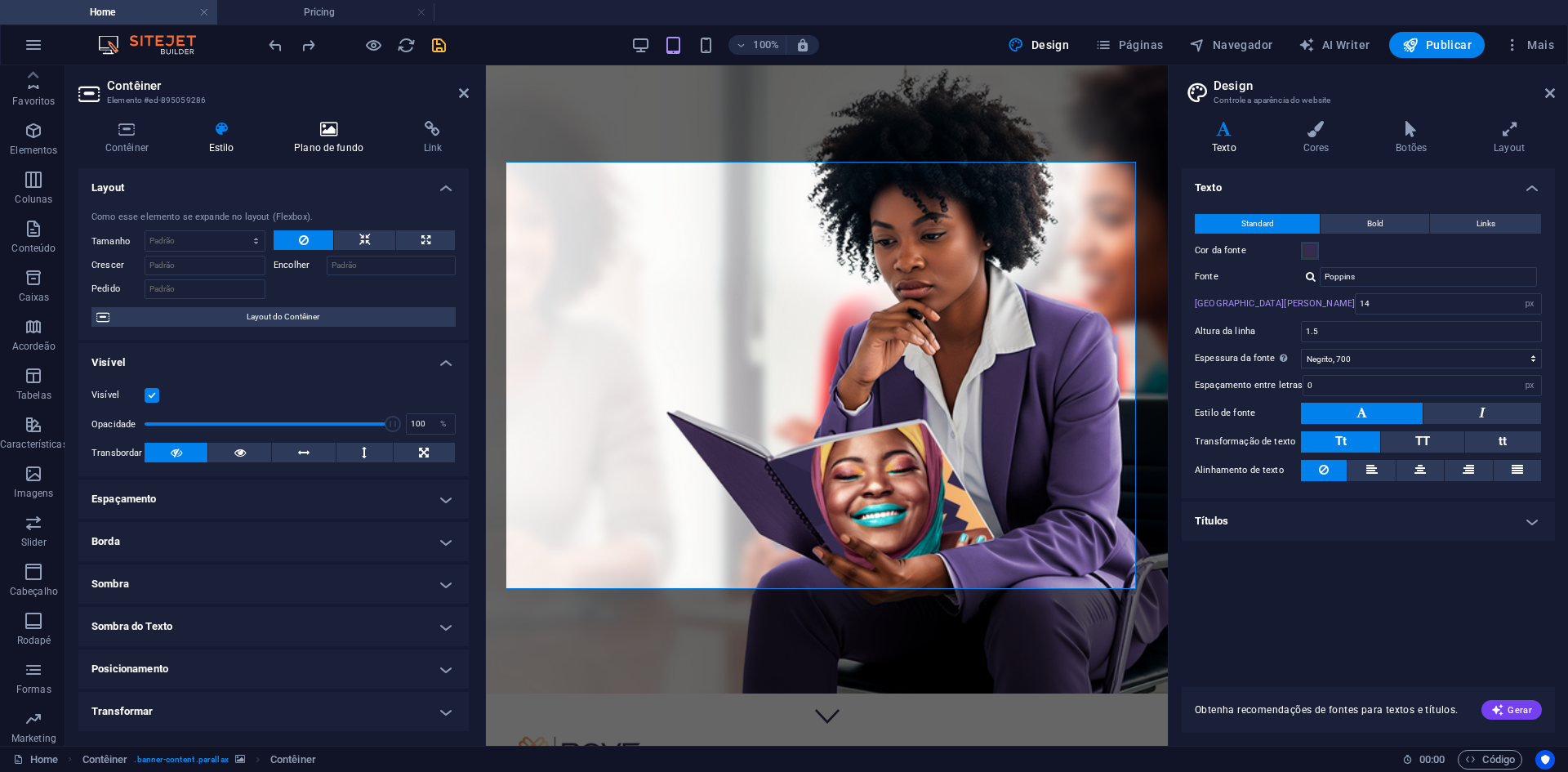
click at [328, 129] on icon at bounding box center [328, 129] width 123 height 16
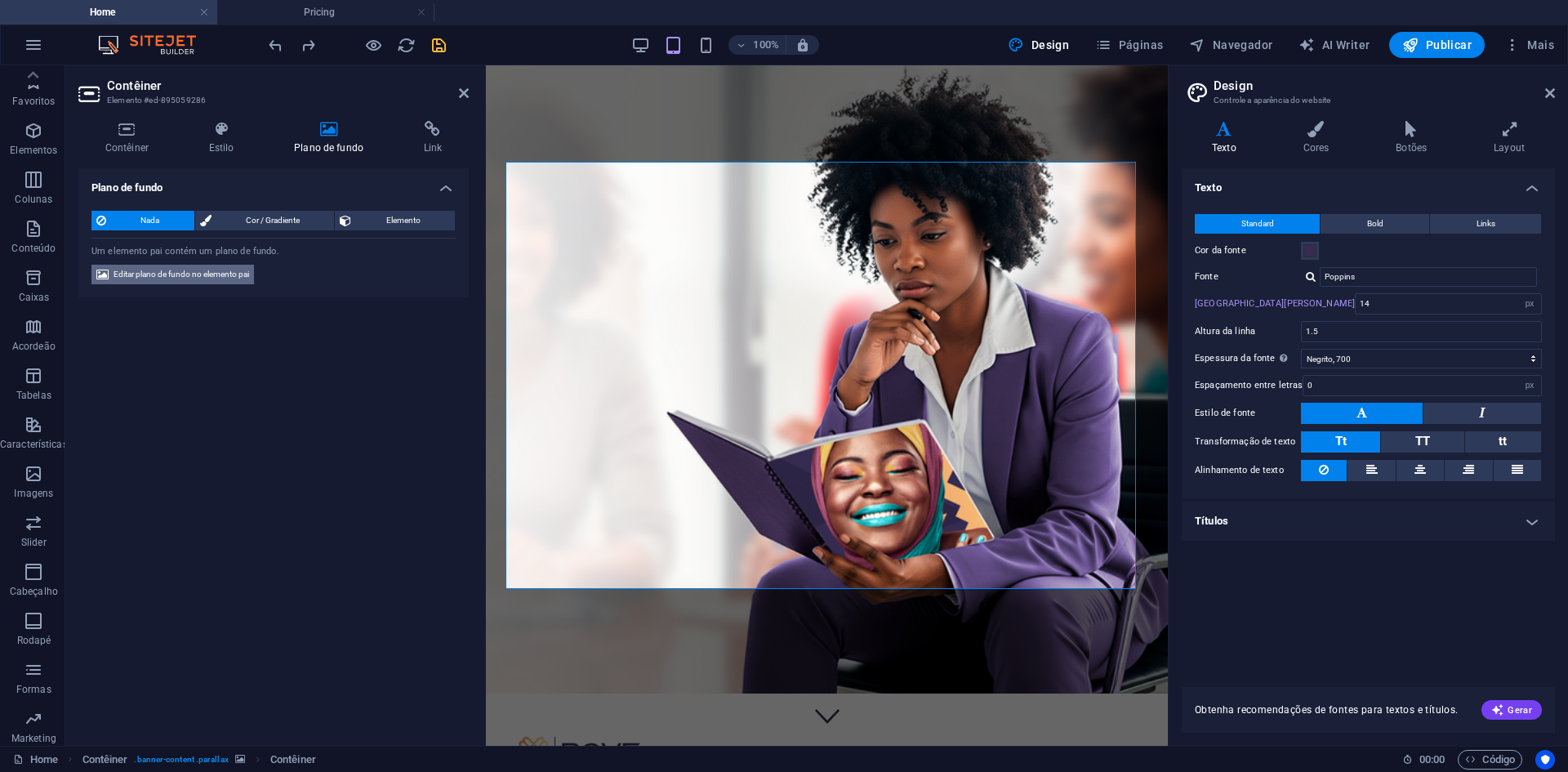
click at [209, 270] on span "Editar plano de fundo no elemento pai" at bounding box center [181, 275] width 135 height 19
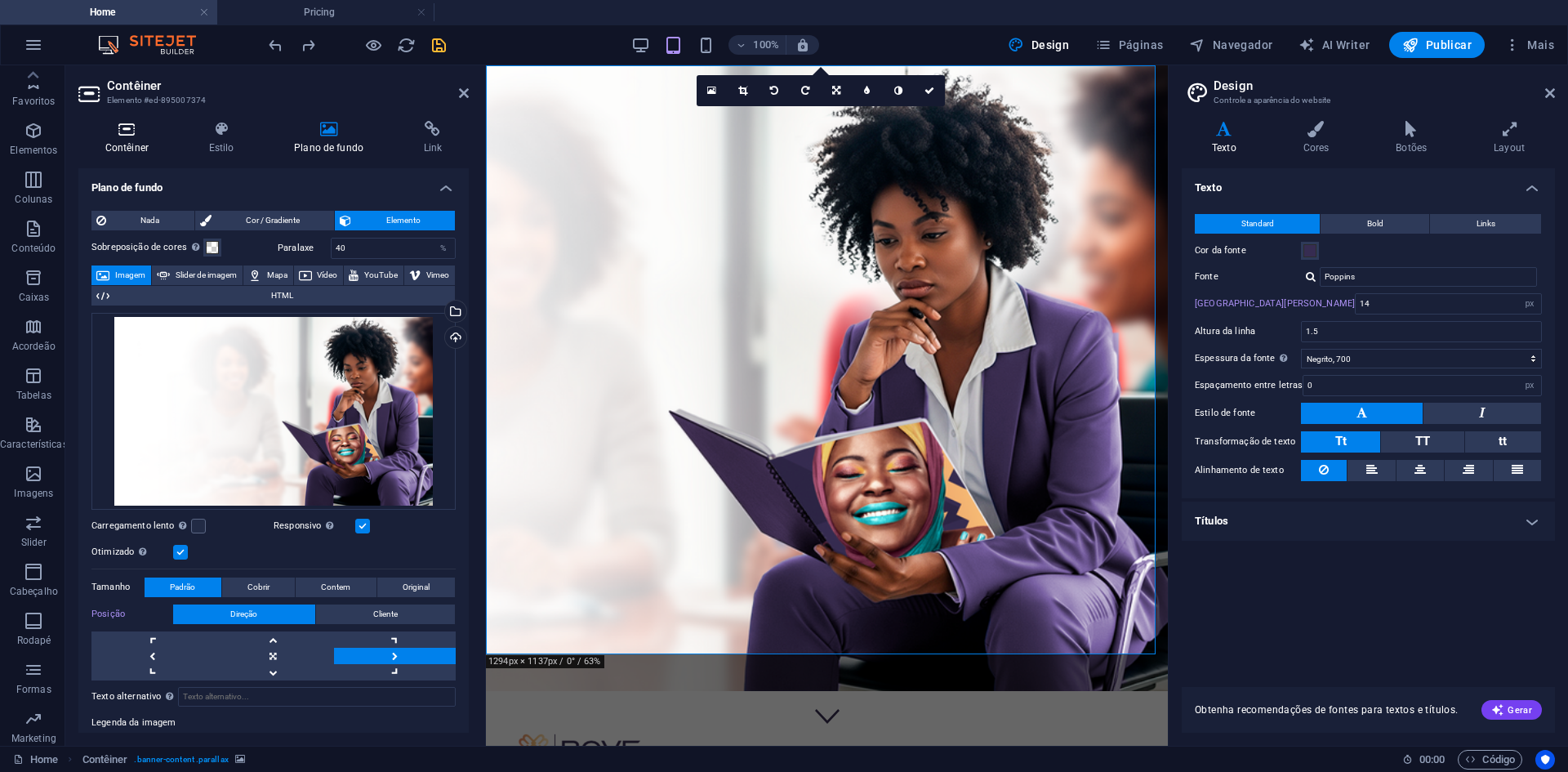
click at [133, 139] on h4 "Contêiner" at bounding box center [130, 137] width 104 height 34
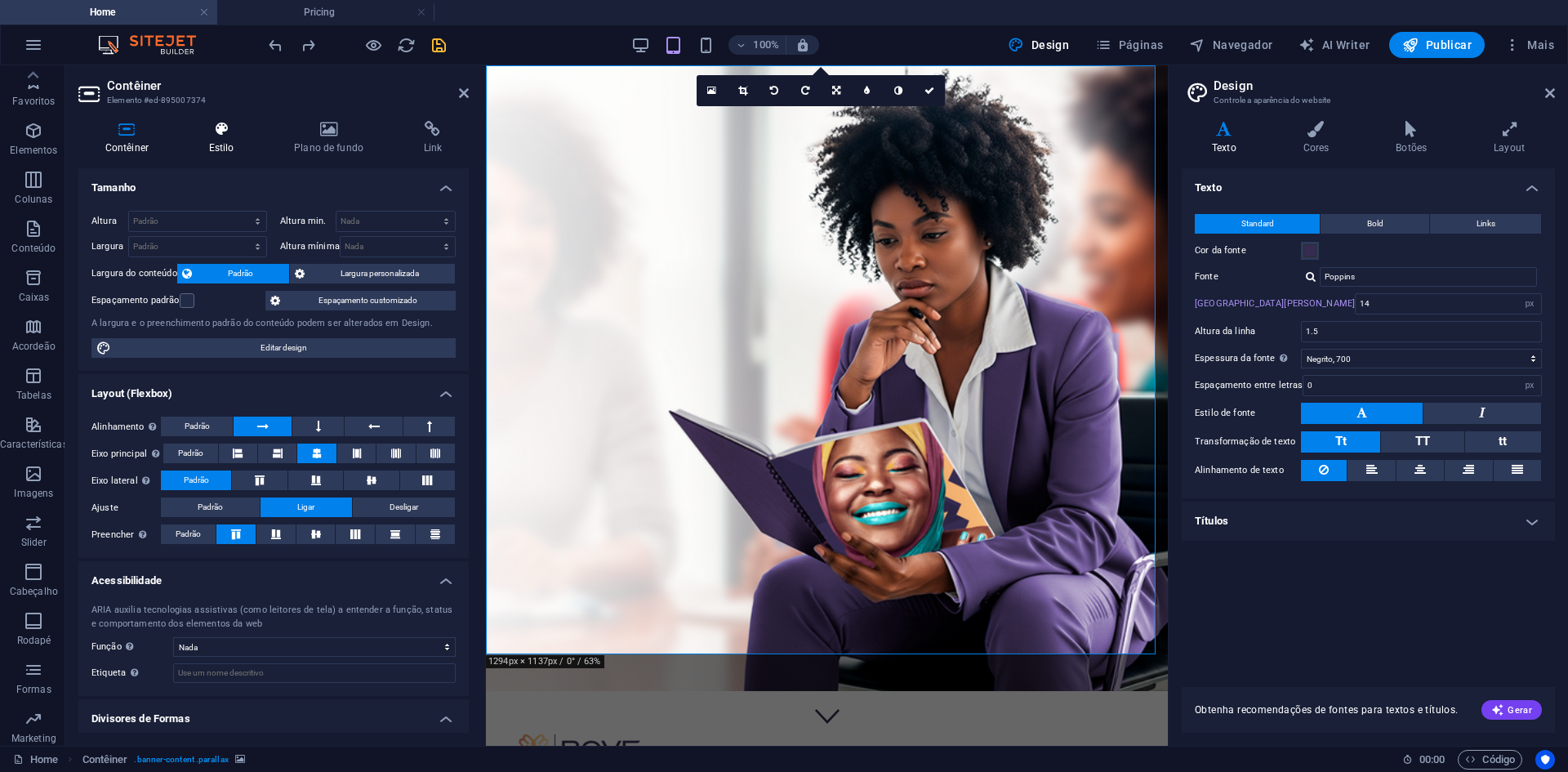
click at [221, 137] on h4 "Estilo" at bounding box center [224, 137] width 85 height 34
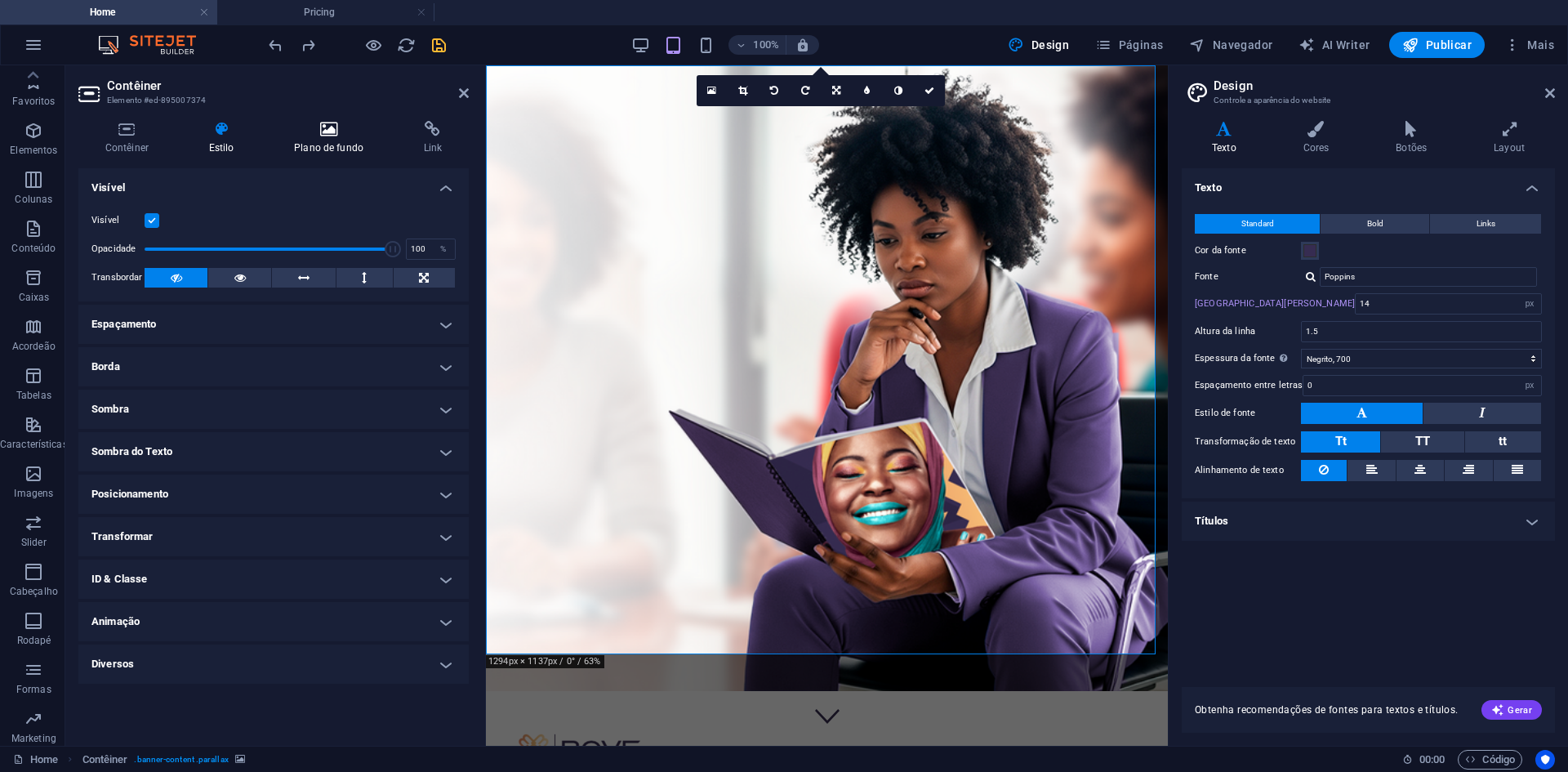
click at [317, 135] on icon at bounding box center [328, 129] width 123 height 16
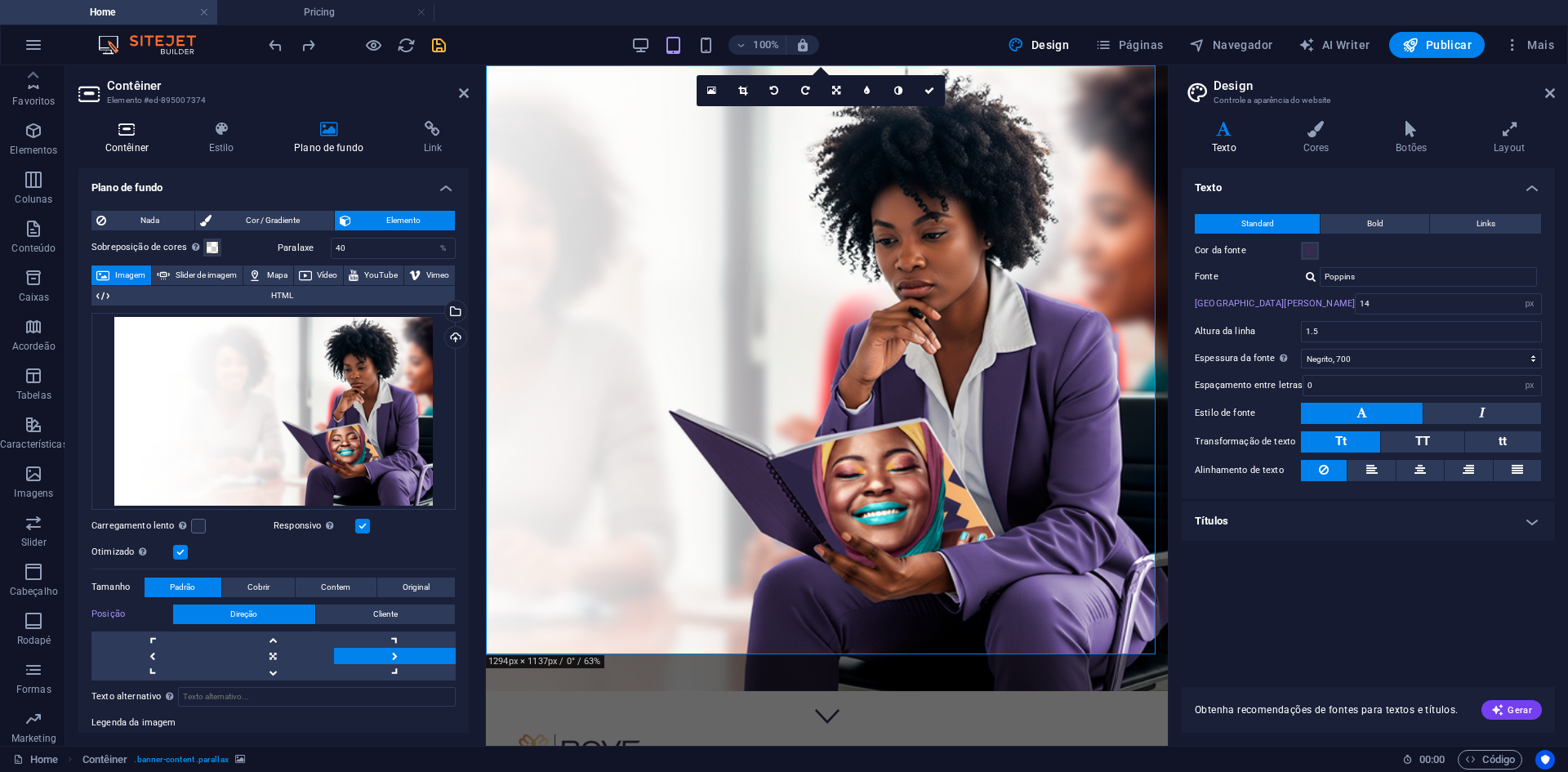
click at [123, 138] on h4 "Contêiner" at bounding box center [130, 137] width 104 height 34
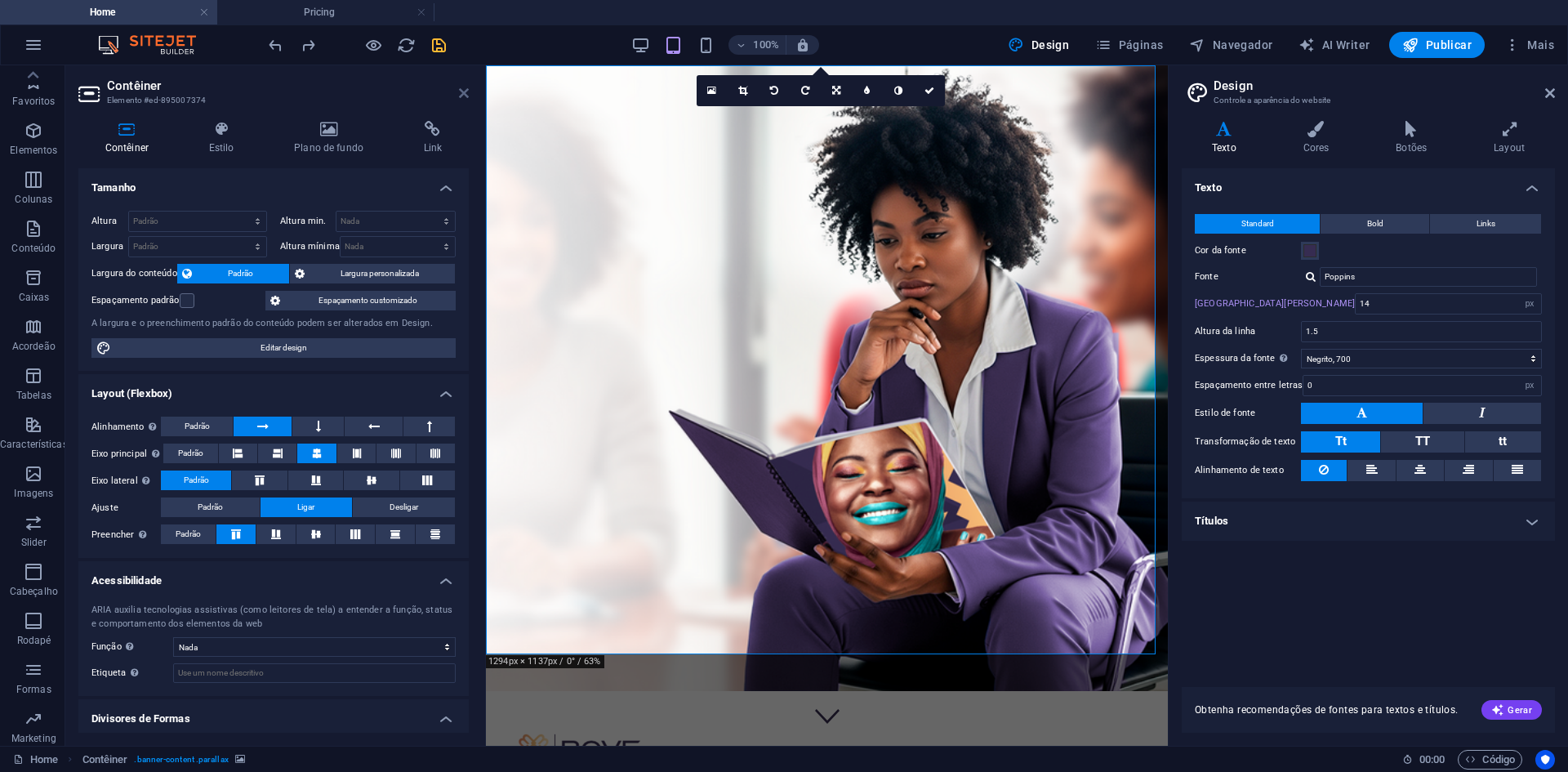
drag, startPoint x: 464, startPoint y: 89, endPoint x: 399, endPoint y: 24, distance: 91.9
click at [464, 89] on icon at bounding box center [463, 93] width 10 height 14
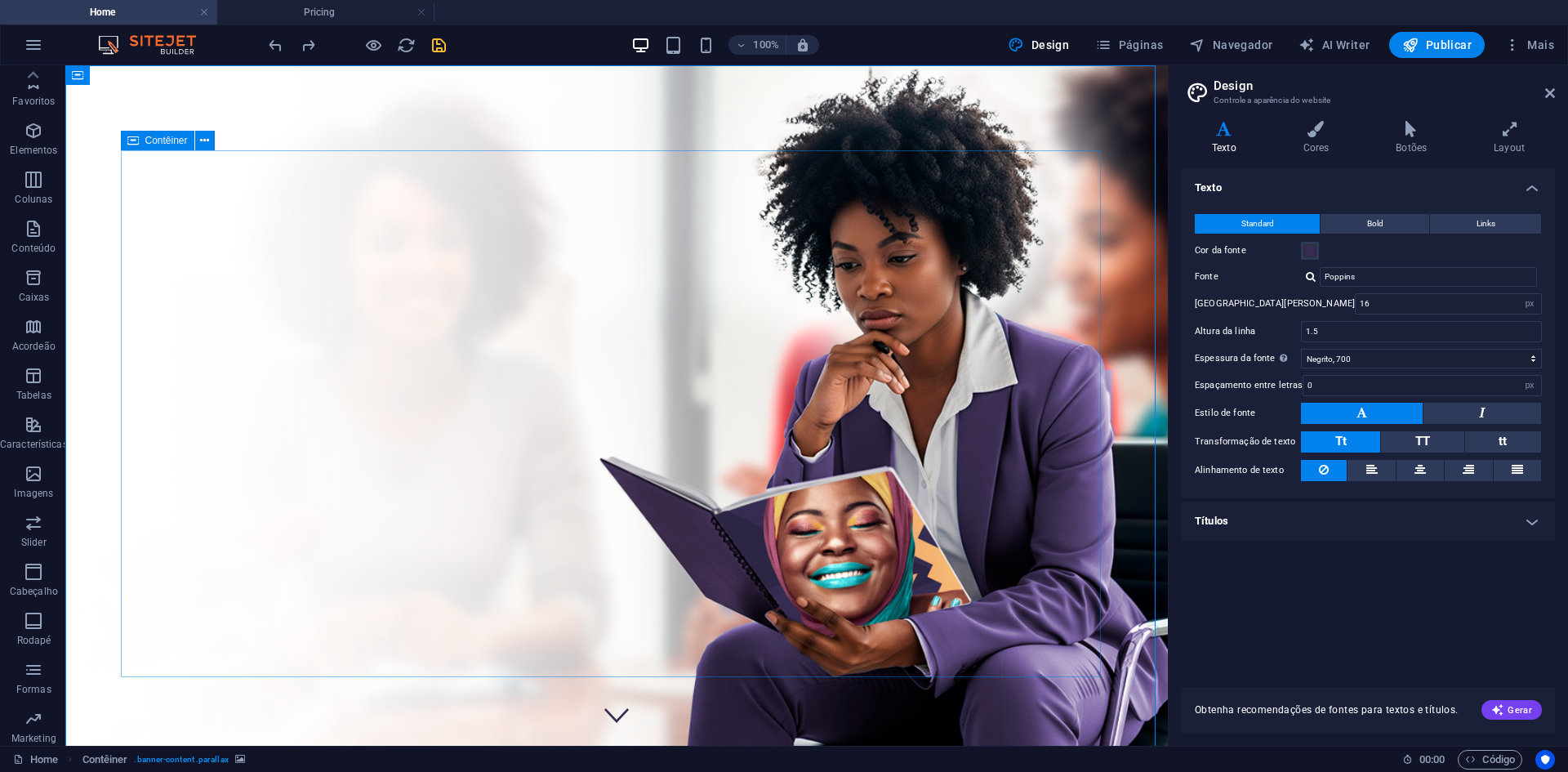
click at [155, 138] on span "Contêiner" at bounding box center [166, 140] width 43 height 10
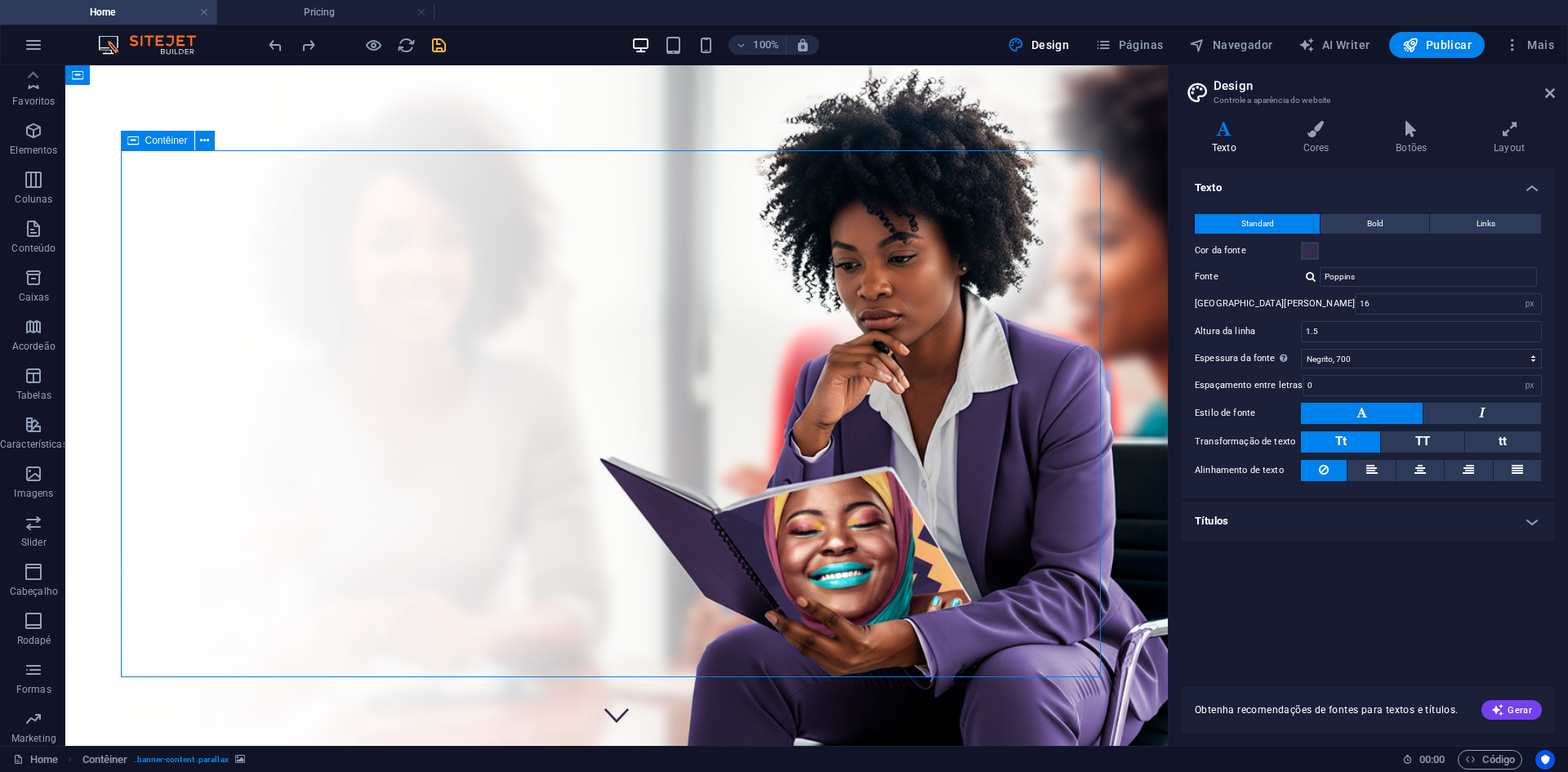
click at [155, 138] on span "Contêiner" at bounding box center [166, 140] width 43 height 10
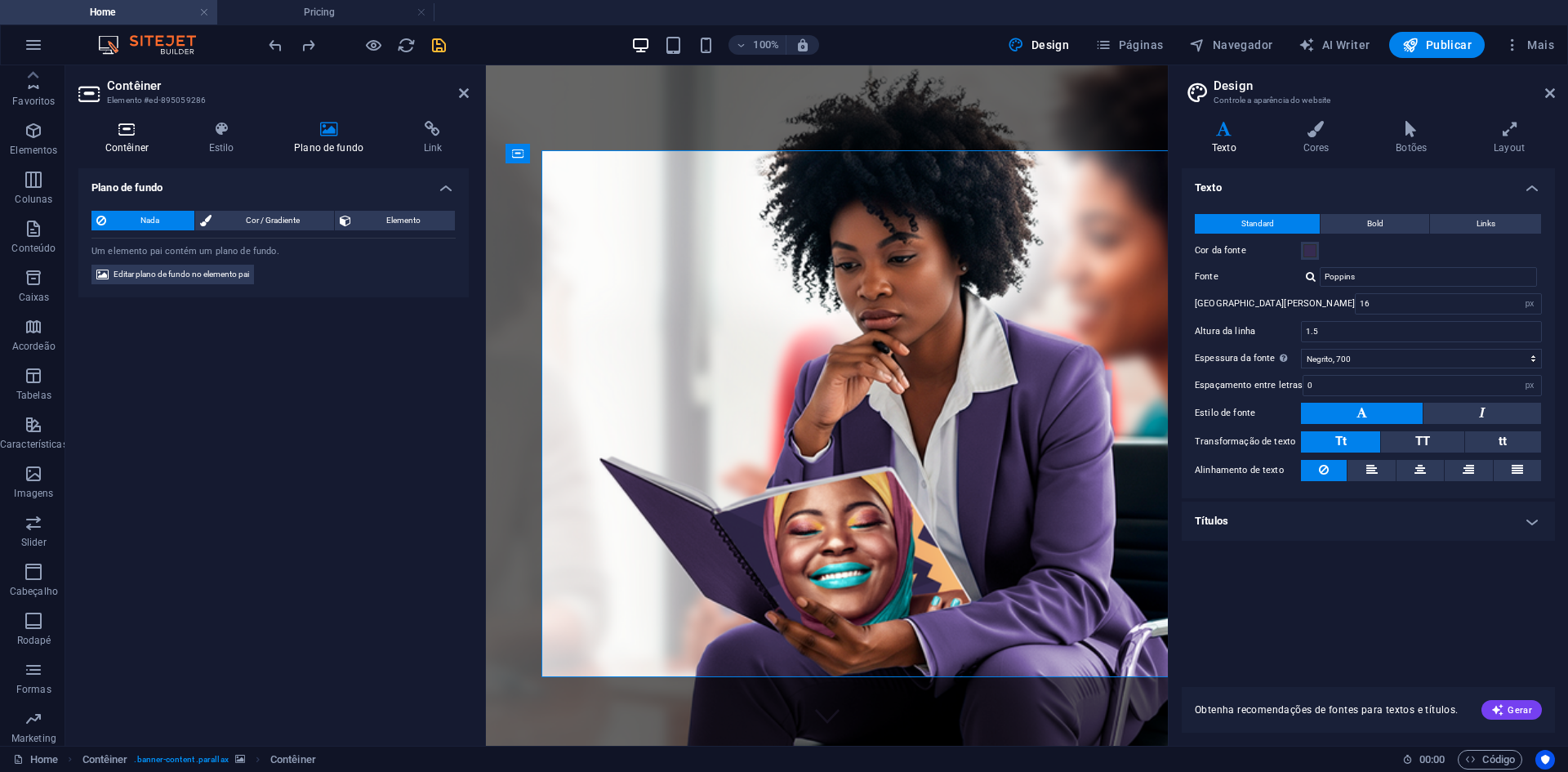
type input "14"
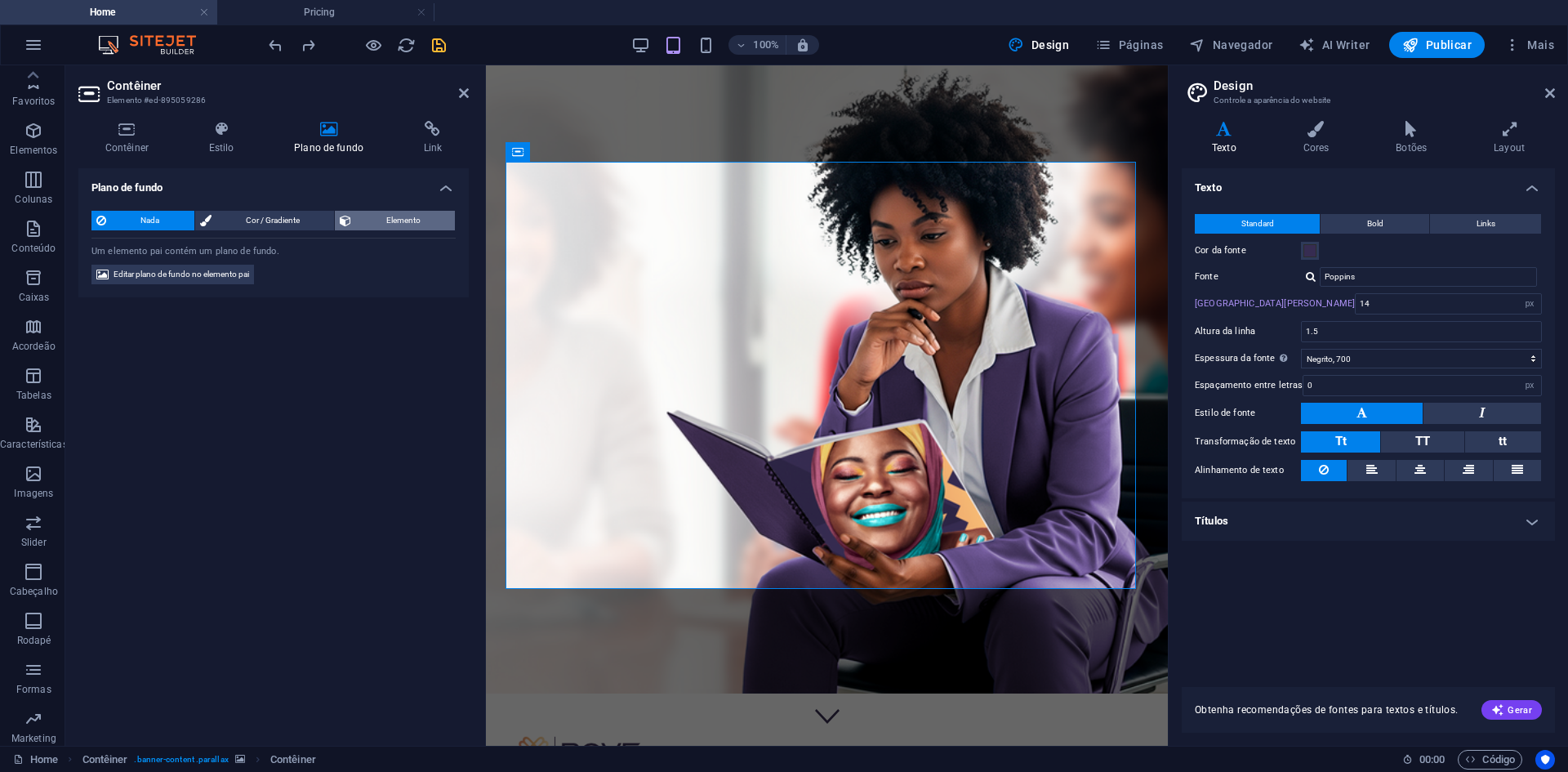
click at [369, 214] on span "Elemento" at bounding box center [402, 221] width 94 height 19
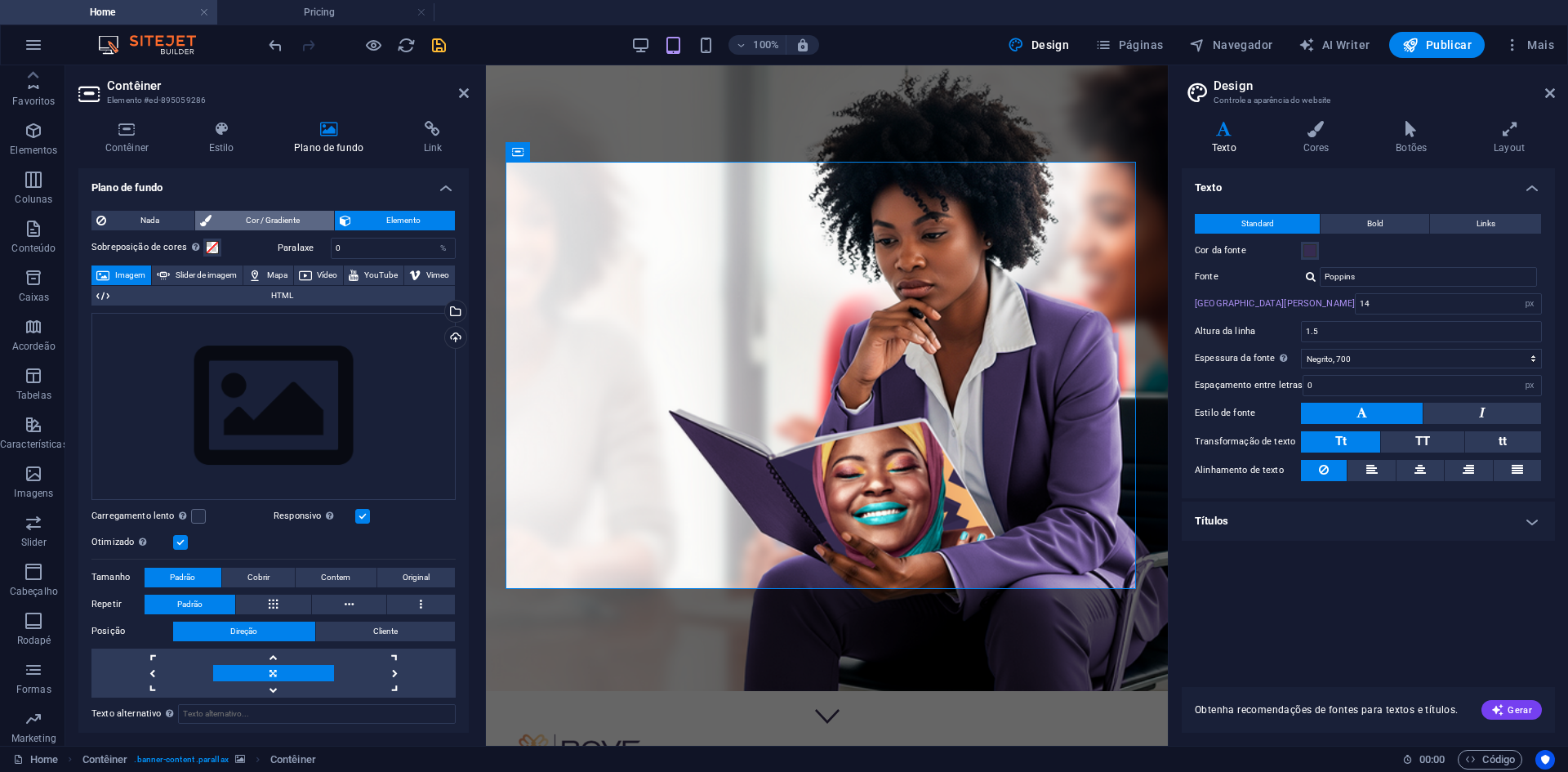
click at [254, 215] on span "Cor / Gradiente" at bounding box center [273, 221] width 113 height 19
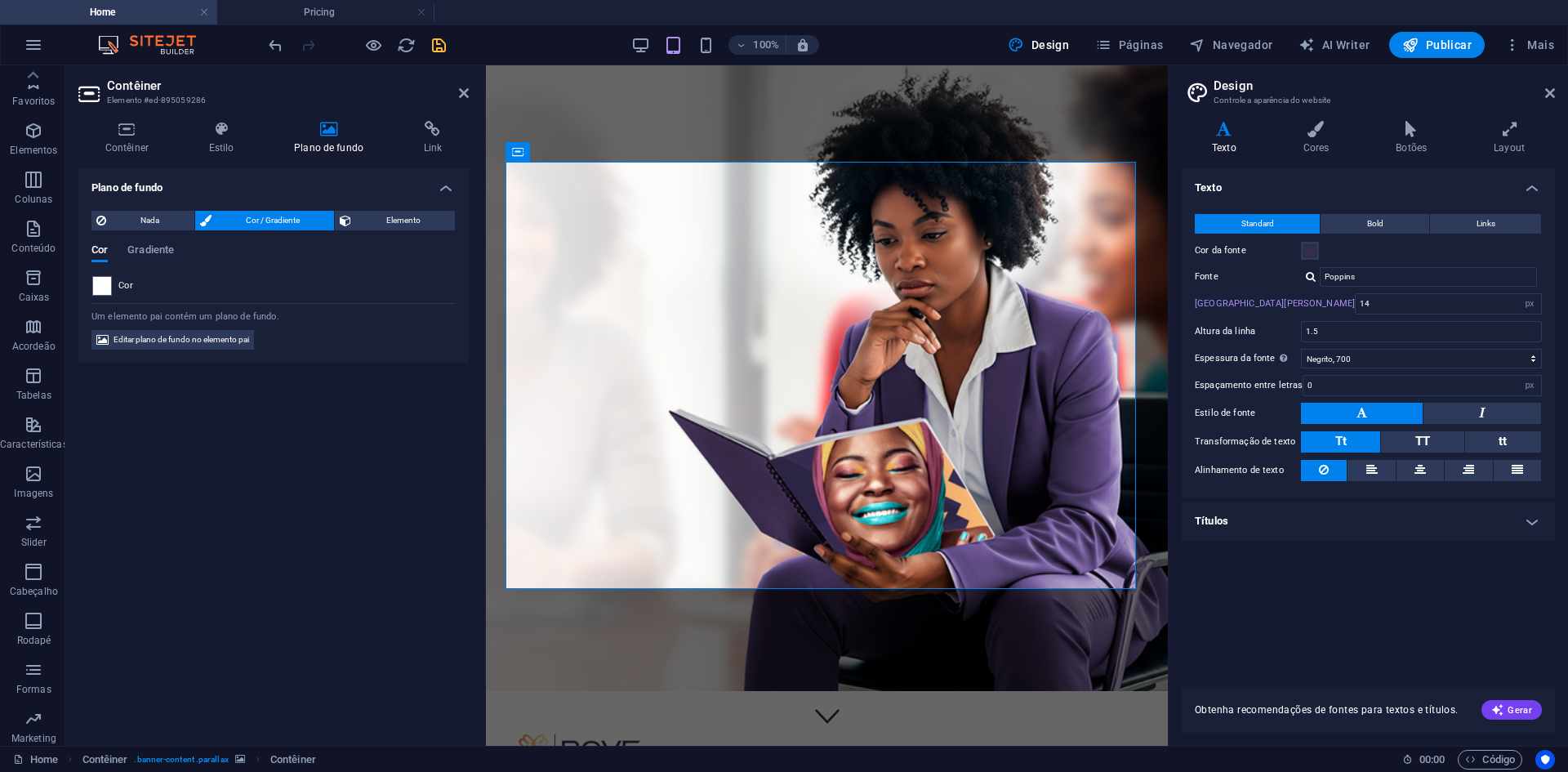
click at [109, 280] on span at bounding box center [102, 285] width 18 height 18
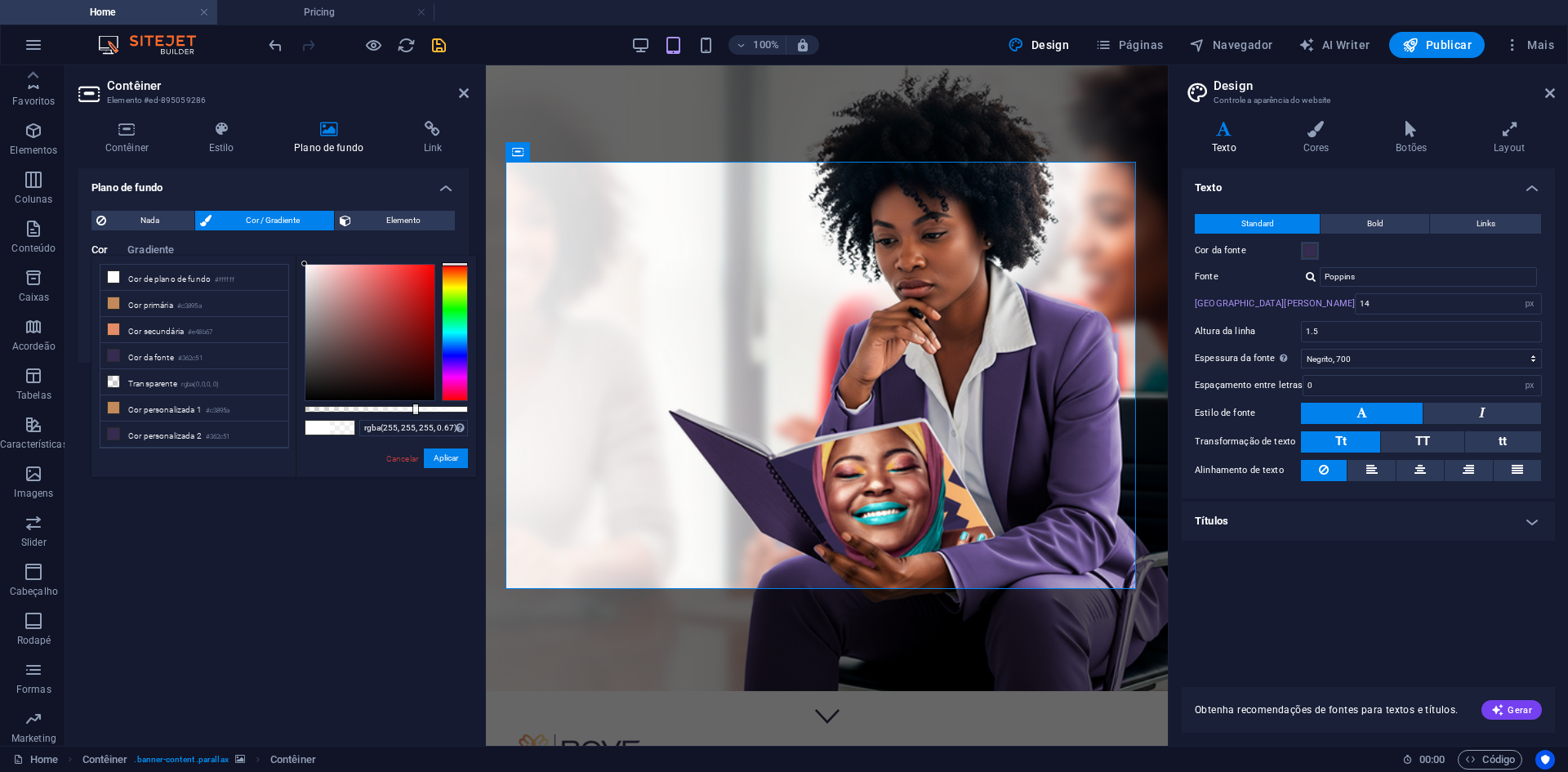
type input "rgba(255, 255, 255, 0.665)"
drag, startPoint x: 469, startPoint y: 406, endPoint x: 413, endPoint y: 415, distance: 56.7
click at [413, 415] on div "rgba(255, 255, 255, 0.665) Formatos suportados #0852ed rgb(8, 82, 237) rgba(8, …" at bounding box center [386, 485] width 181 height 459
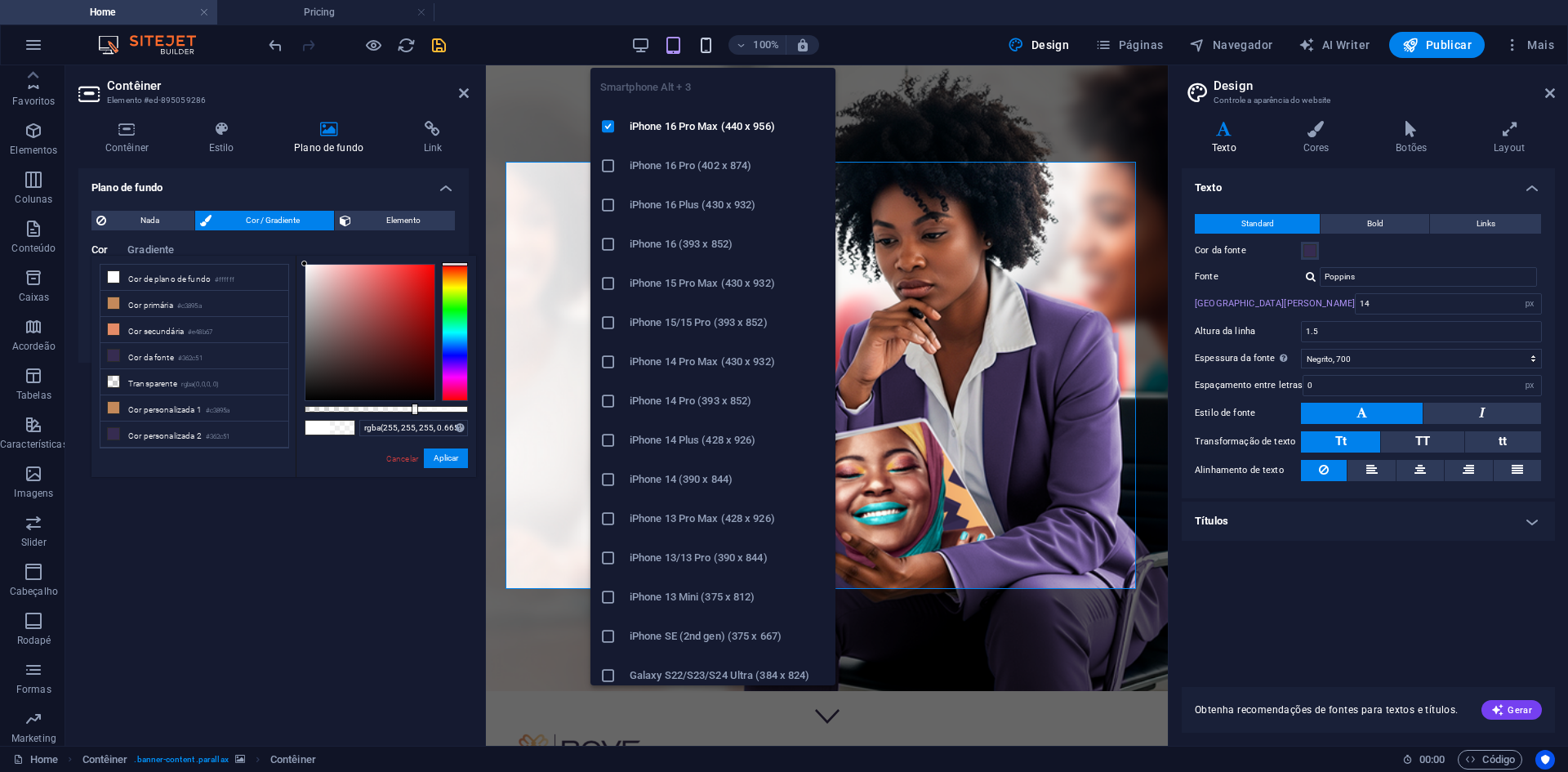
click at [704, 43] on icon "button" at bounding box center [705, 45] width 18 height 18
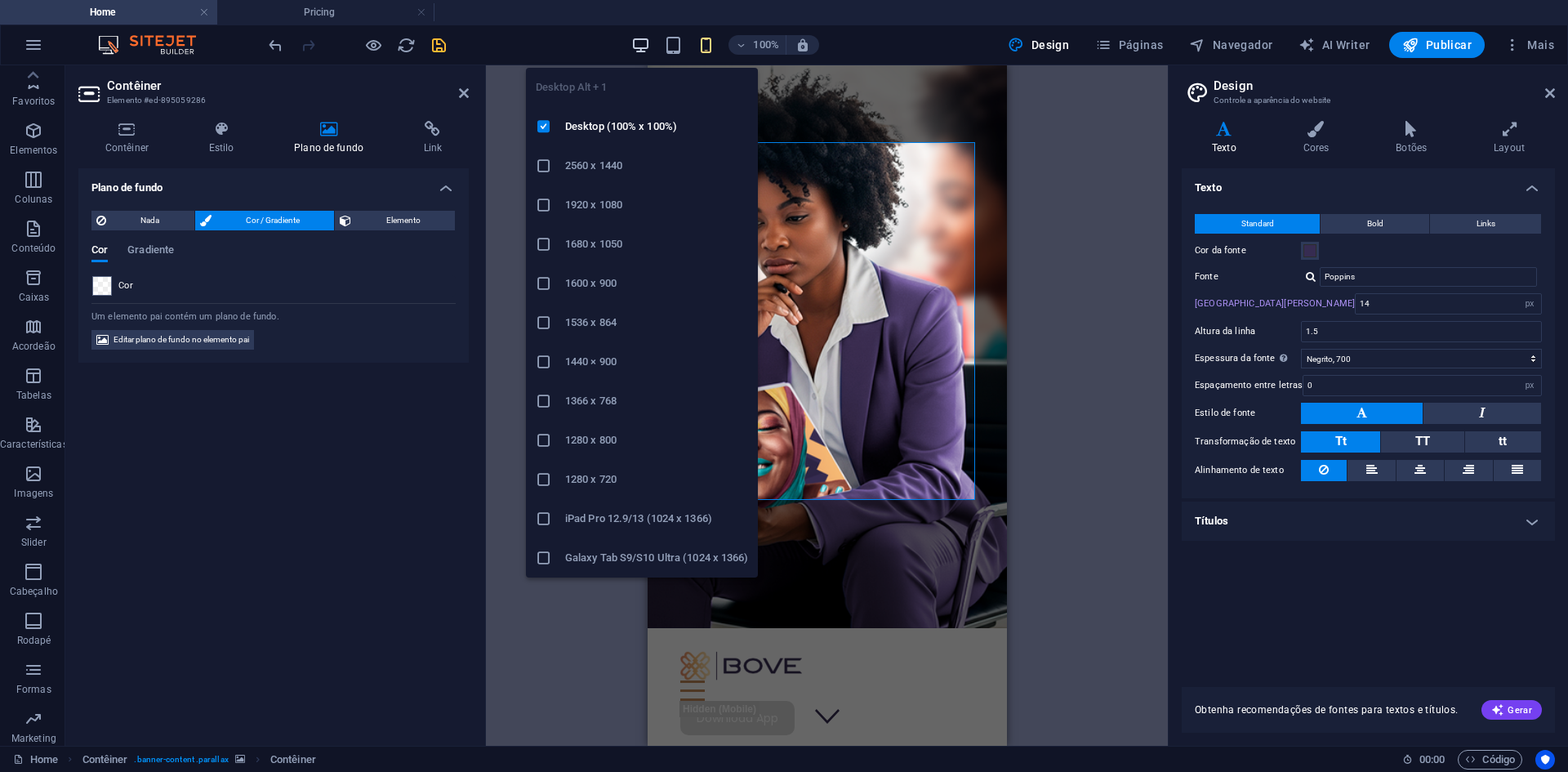
click at [648, 46] on icon "button" at bounding box center [640, 45] width 18 height 18
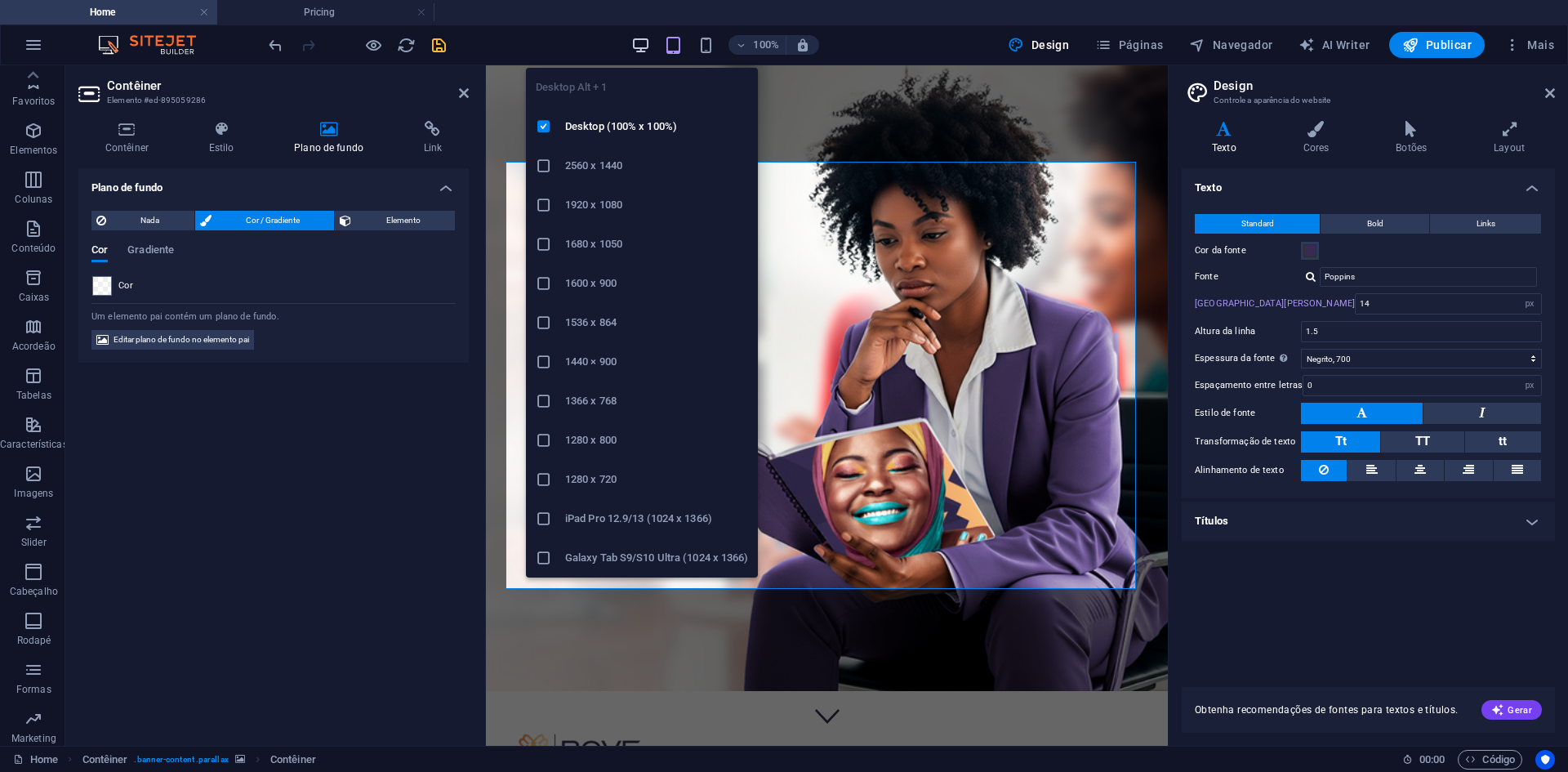
click at [644, 43] on icon "button" at bounding box center [640, 45] width 18 height 18
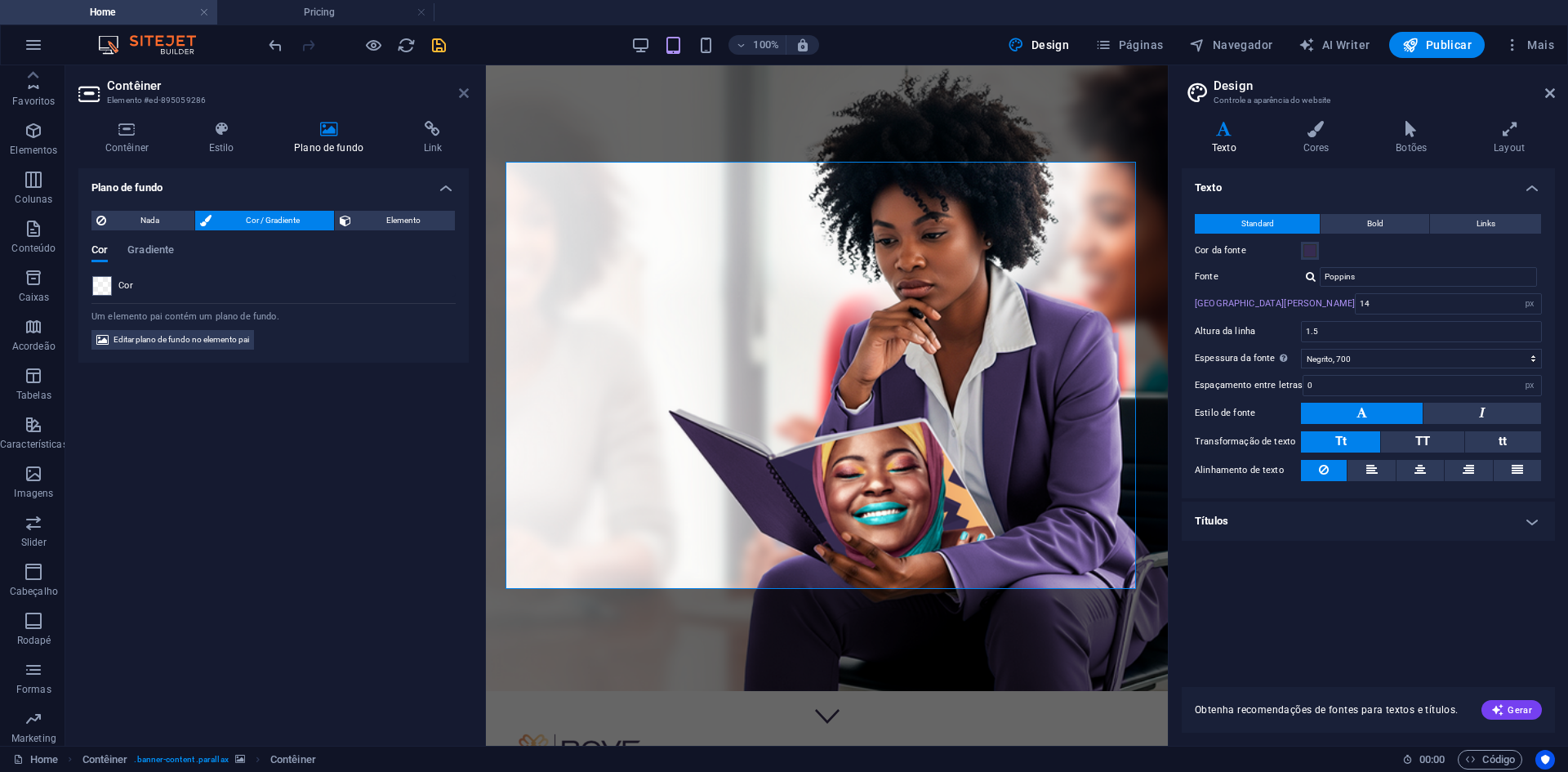
click at [459, 92] on icon at bounding box center [463, 93] width 10 height 14
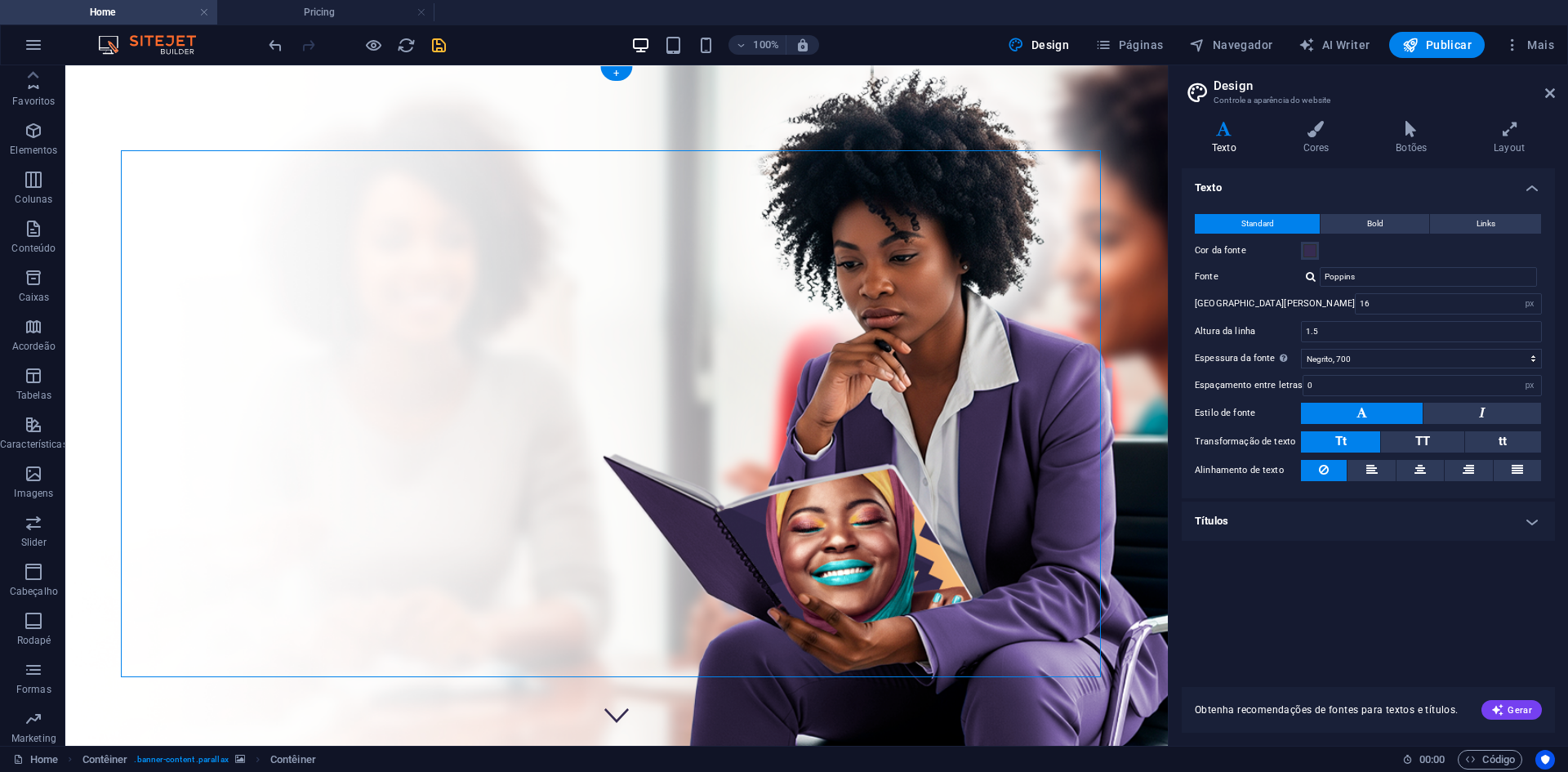
drag, startPoint x: 1123, startPoint y: 151, endPoint x: 1109, endPoint y: 151, distance: 14.0
click at [1121, 150] on figure at bounding box center [617, 420] width 1103 height 708
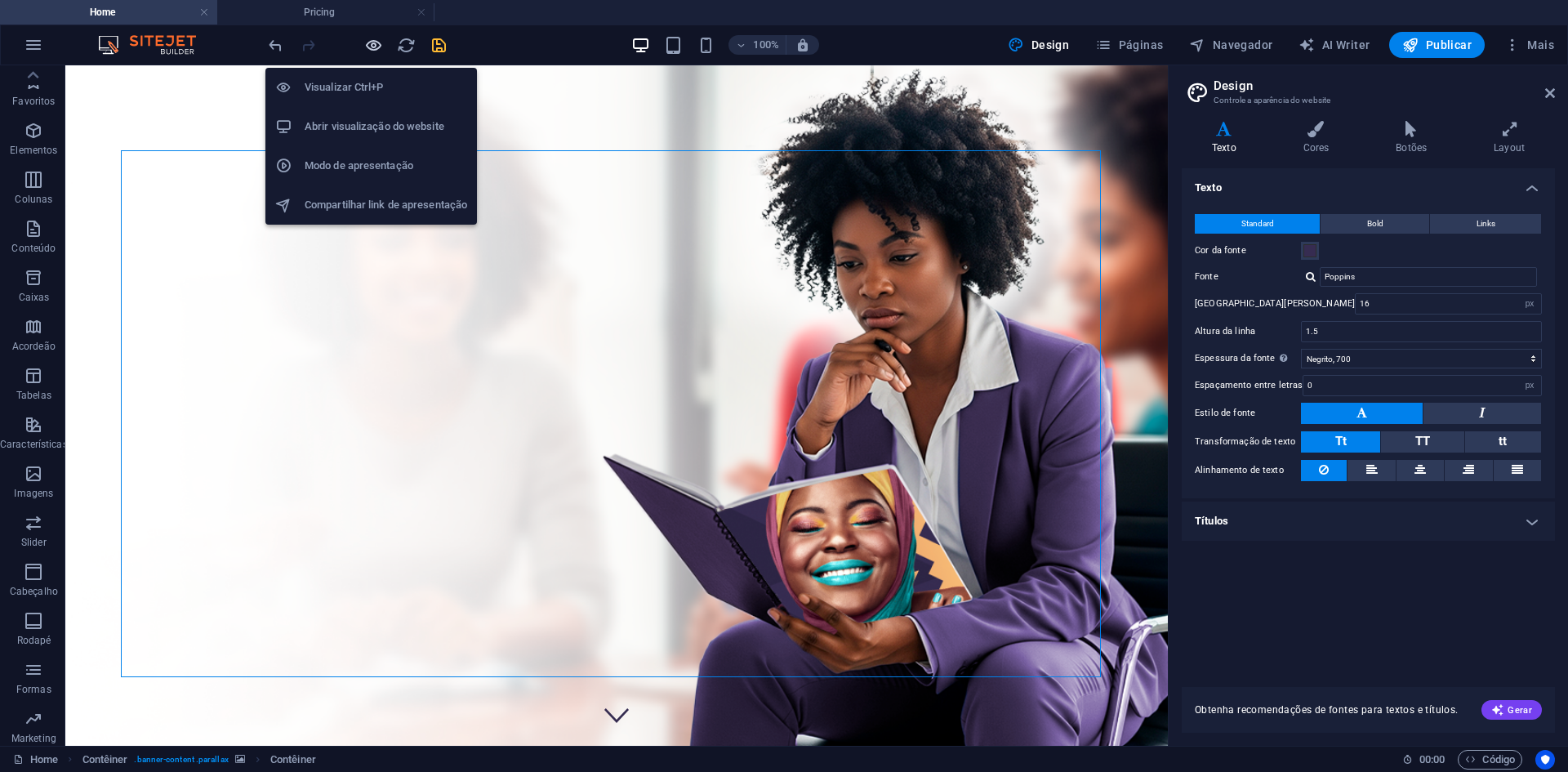
click at [373, 49] on icon "button" at bounding box center [373, 45] width 18 height 18
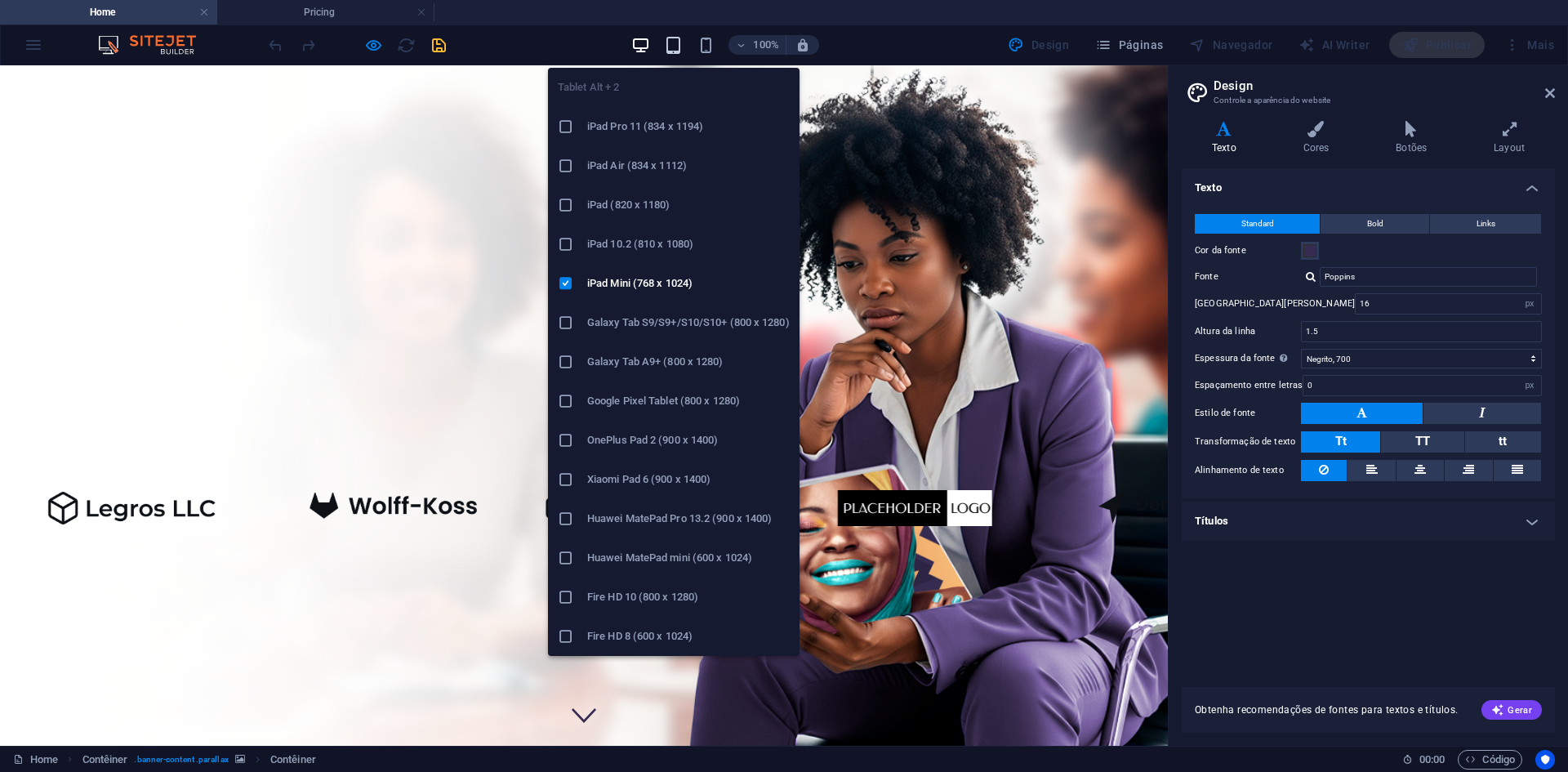
click at [678, 44] on icon "button" at bounding box center [672, 45] width 18 height 18
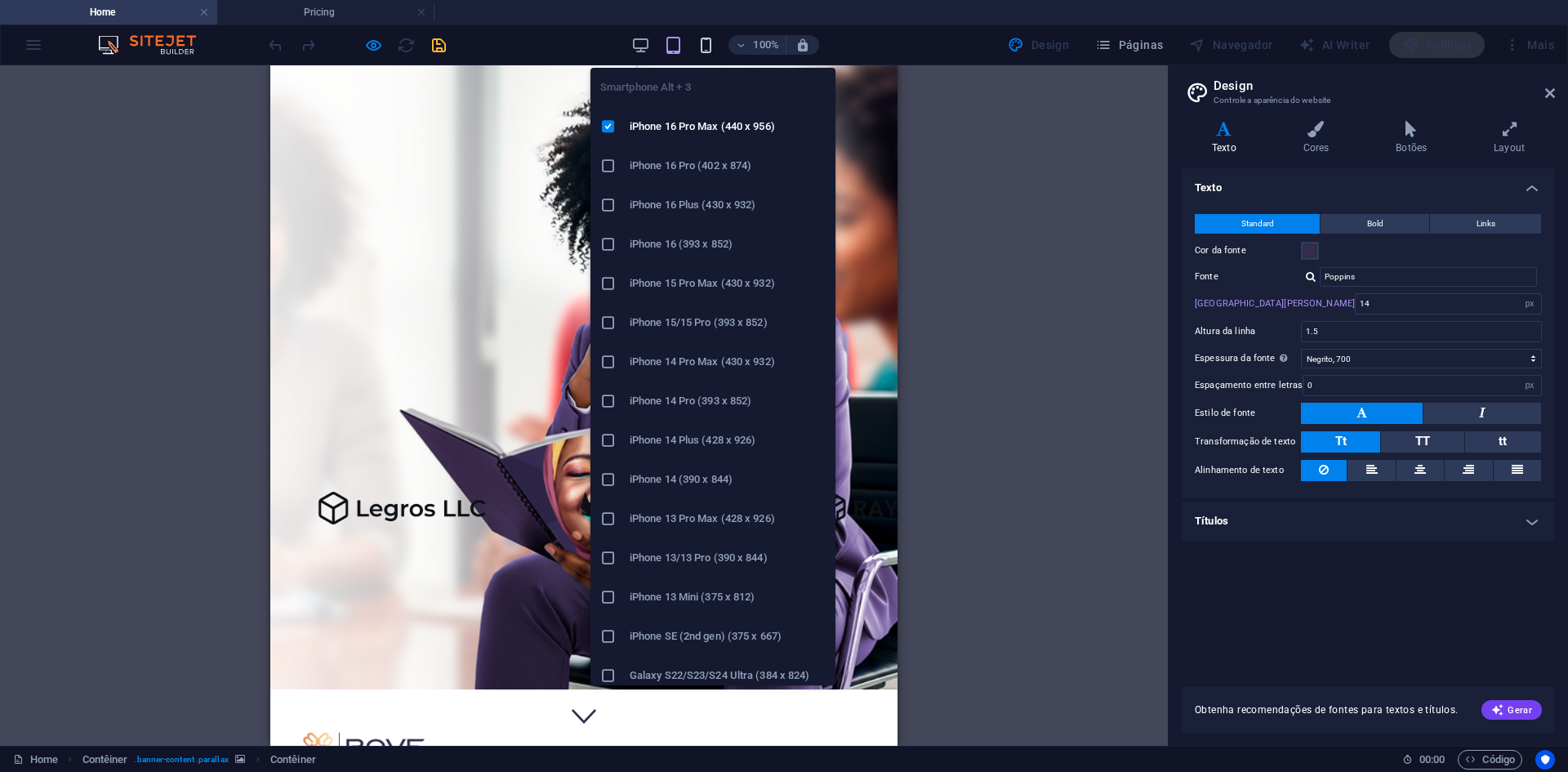
click at [707, 44] on icon "button" at bounding box center [705, 45] width 18 height 18
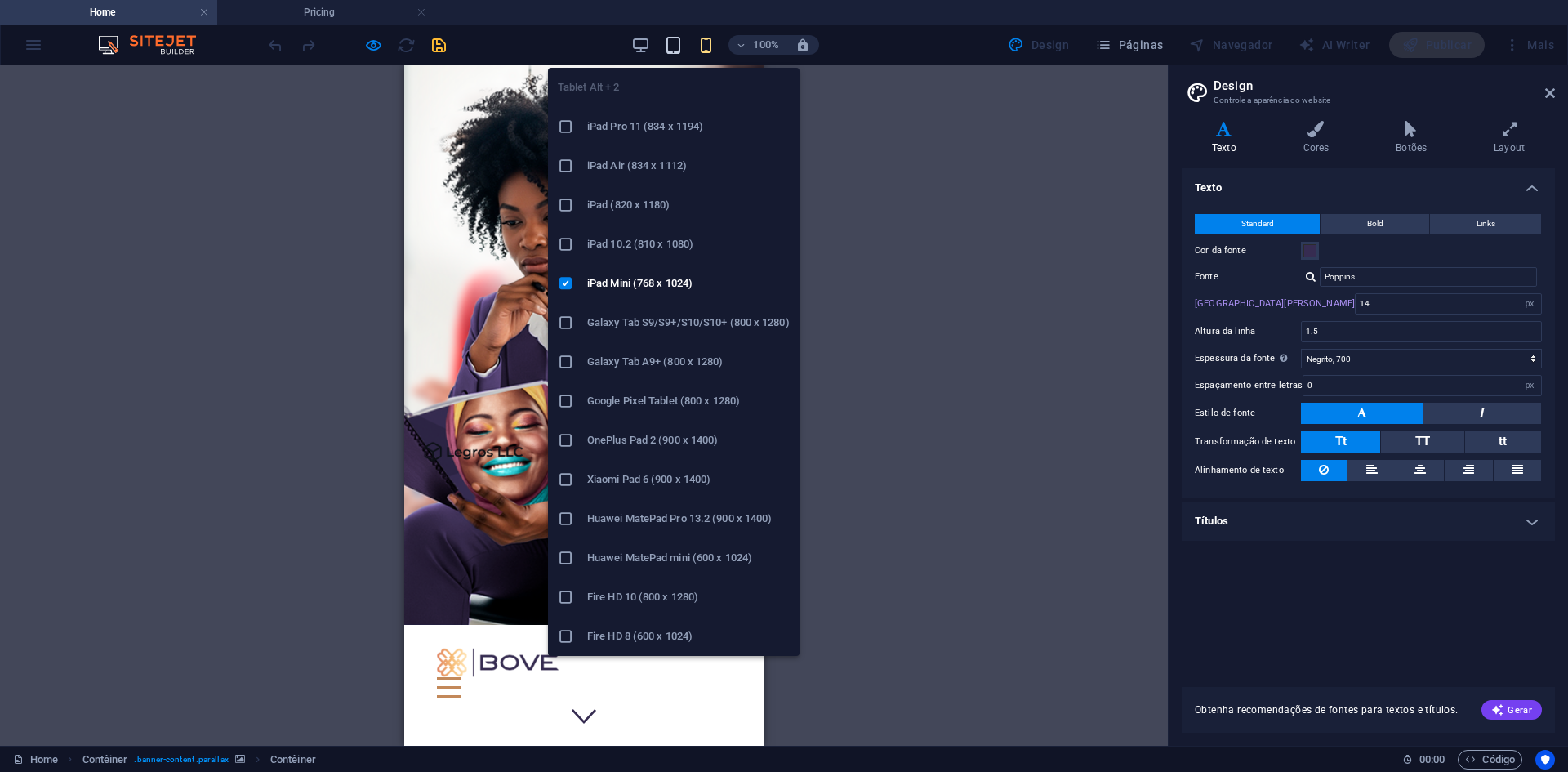
click at [679, 46] on icon "button" at bounding box center [672, 45] width 18 height 18
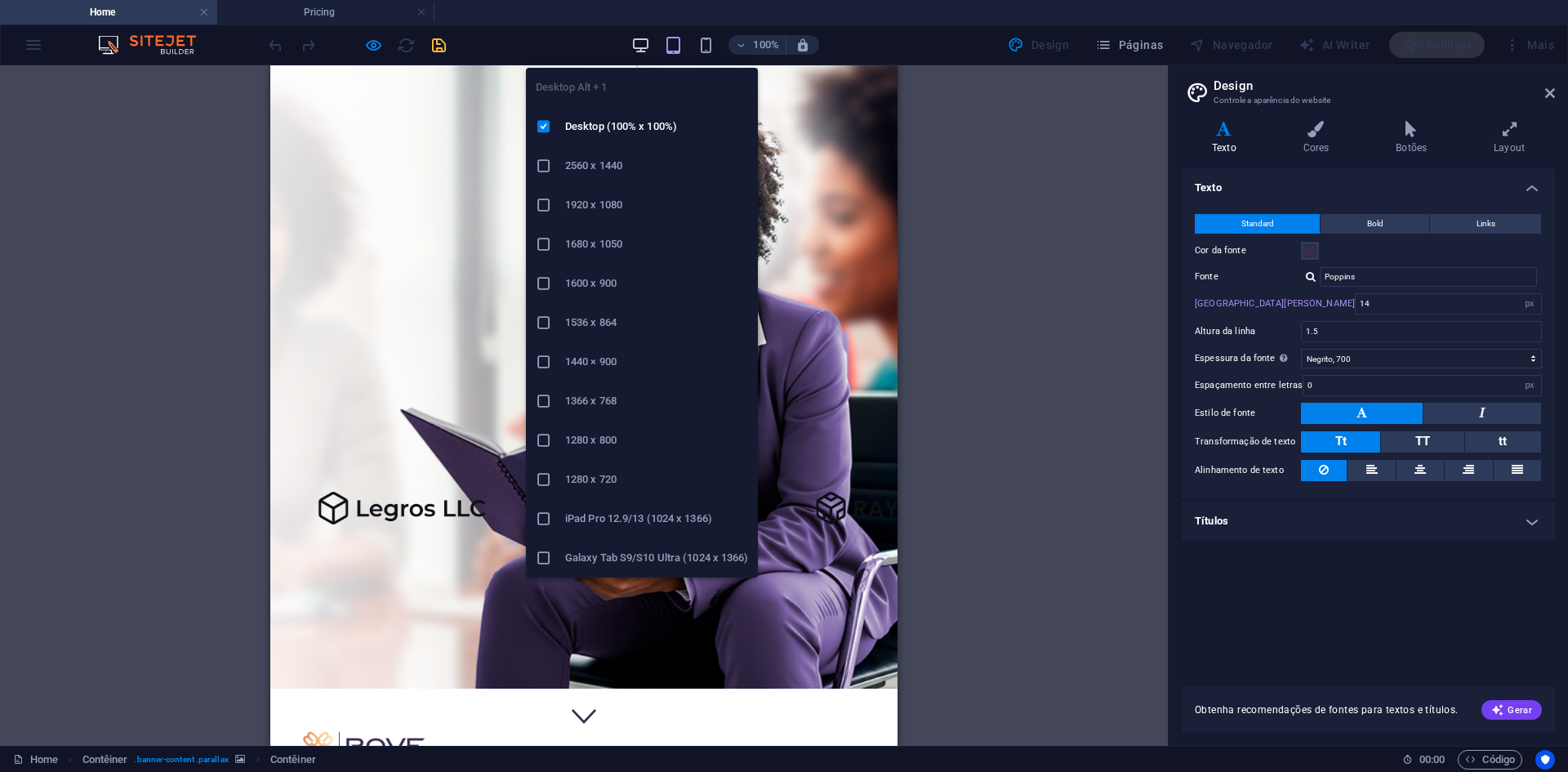
click at [642, 45] on icon "button" at bounding box center [640, 45] width 18 height 18
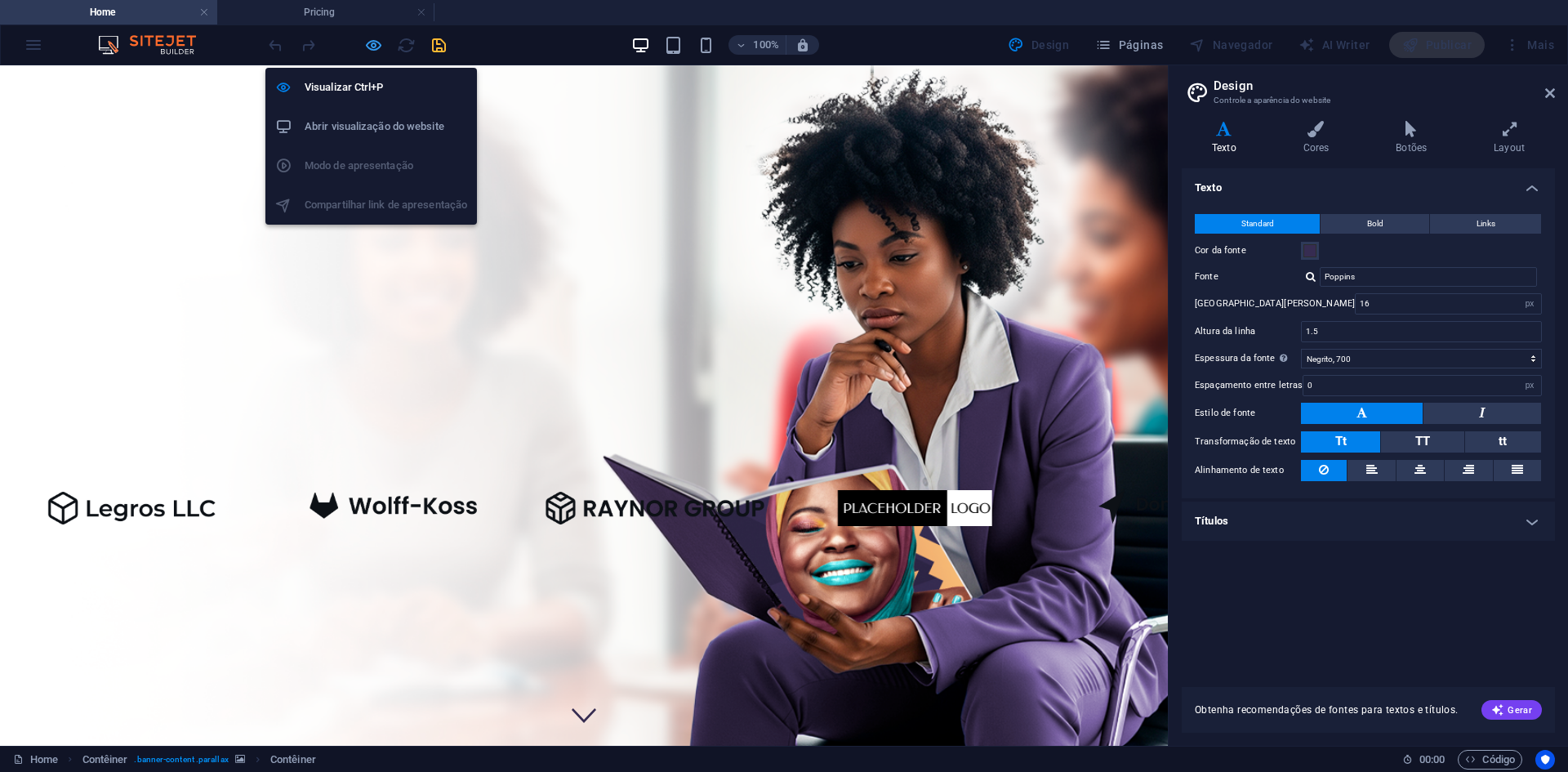
click at [375, 50] on icon "button" at bounding box center [373, 45] width 18 height 18
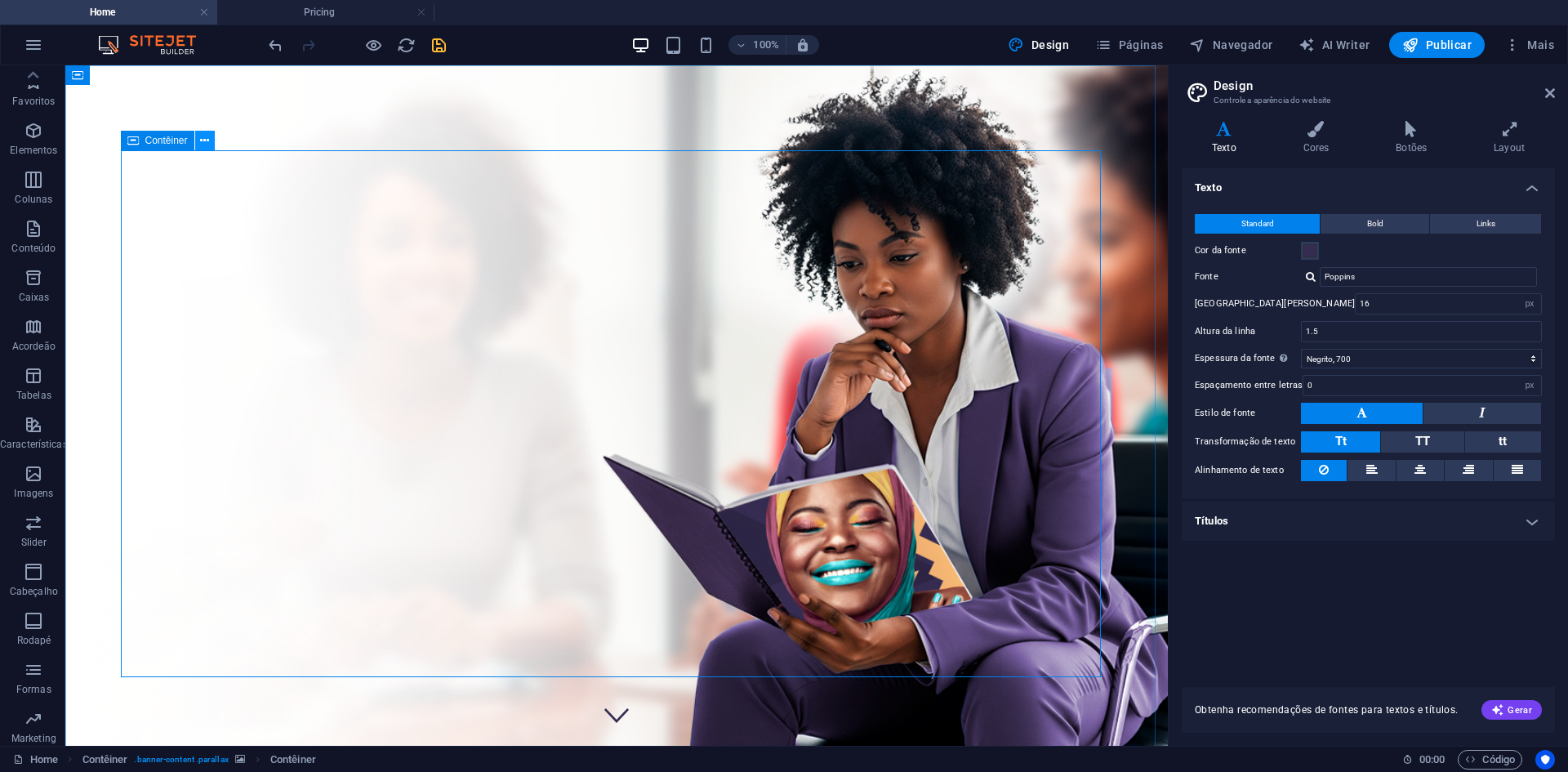
click at [212, 138] on button at bounding box center [205, 140] width 19 height 19
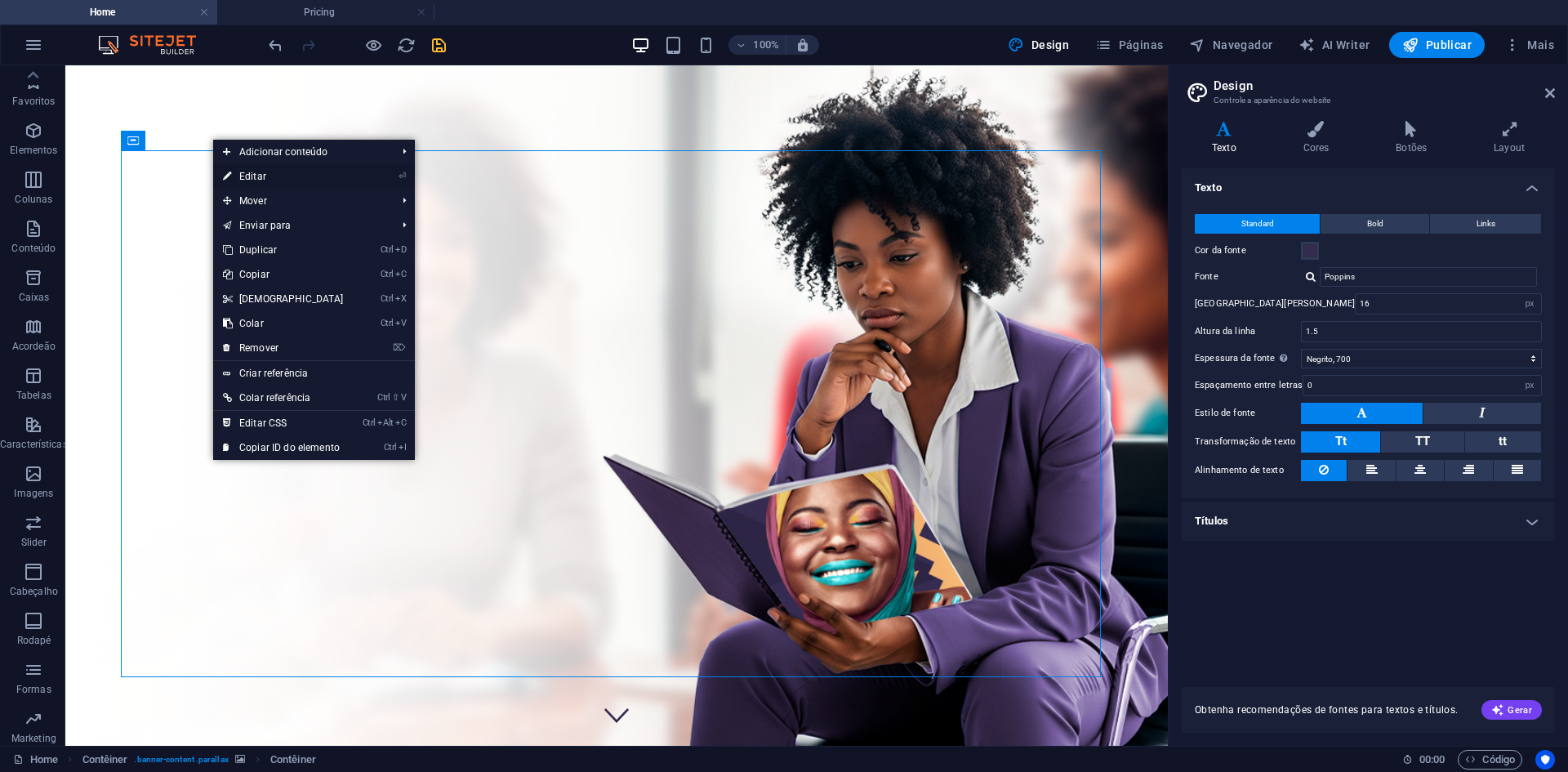
click at [256, 177] on link "⏎ Editar" at bounding box center [282, 176] width 140 height 24
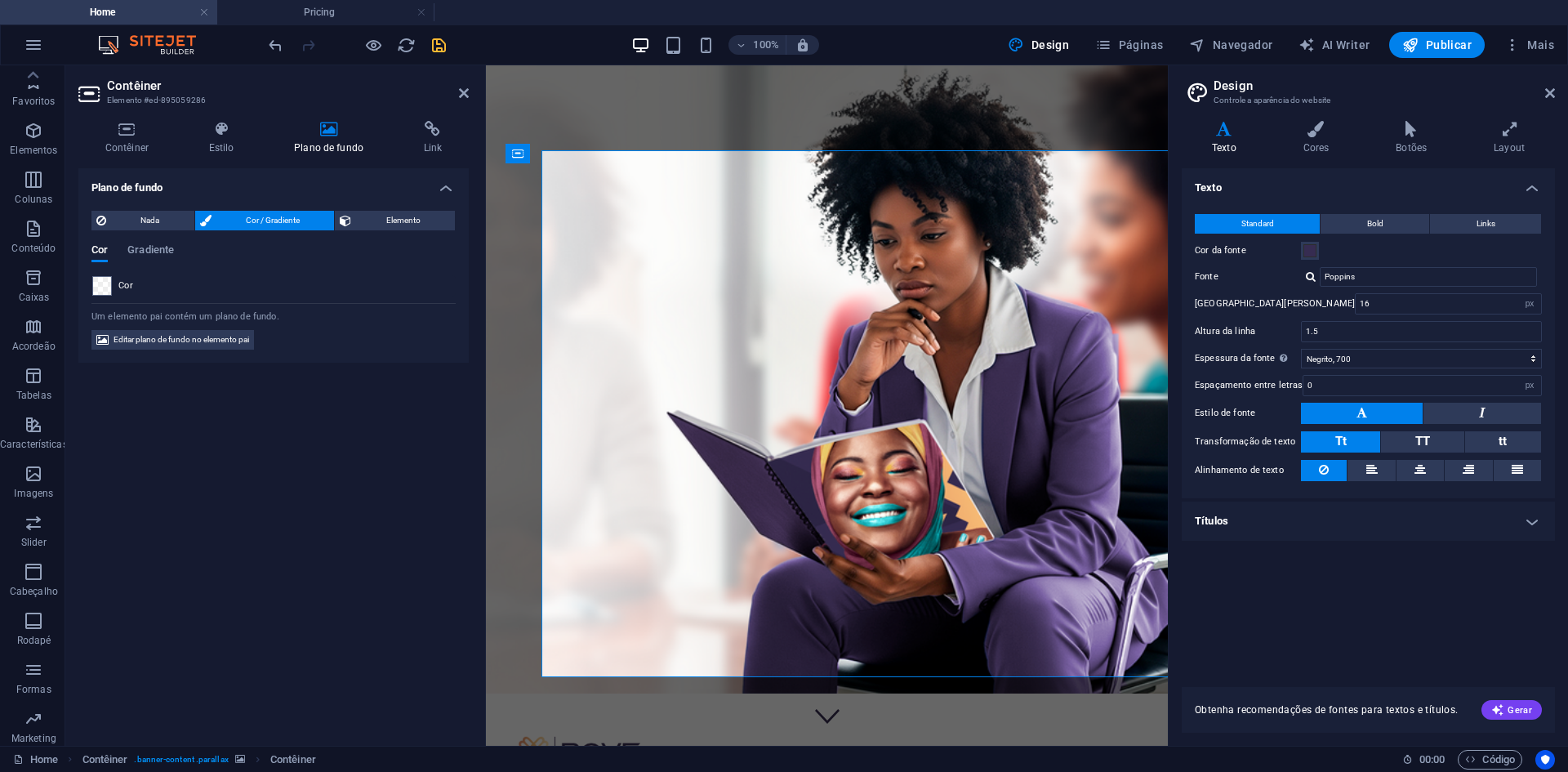
type input "14"
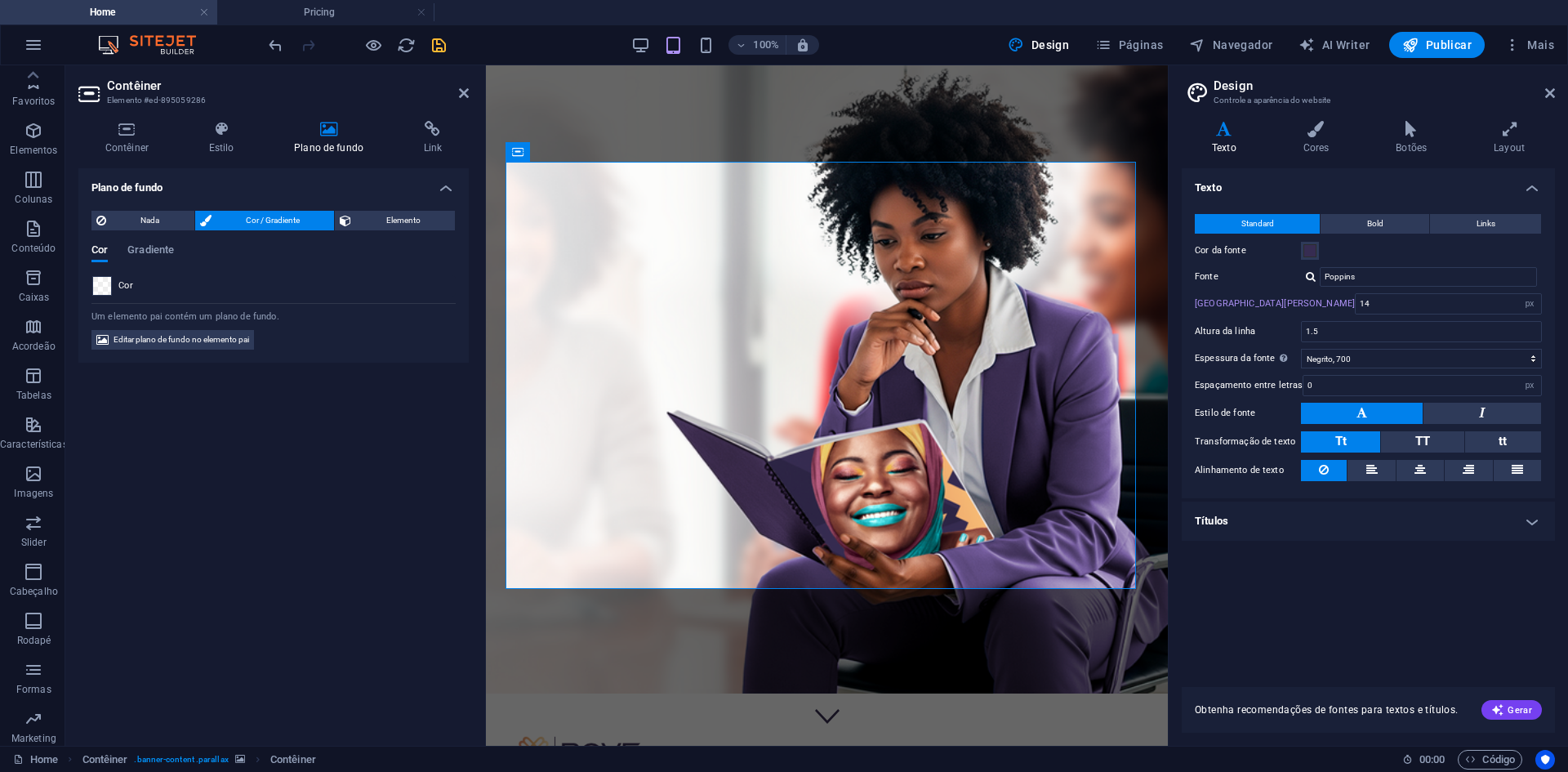
click at [107, 287] on span at bounding box center [102, 285] width 18 height 18
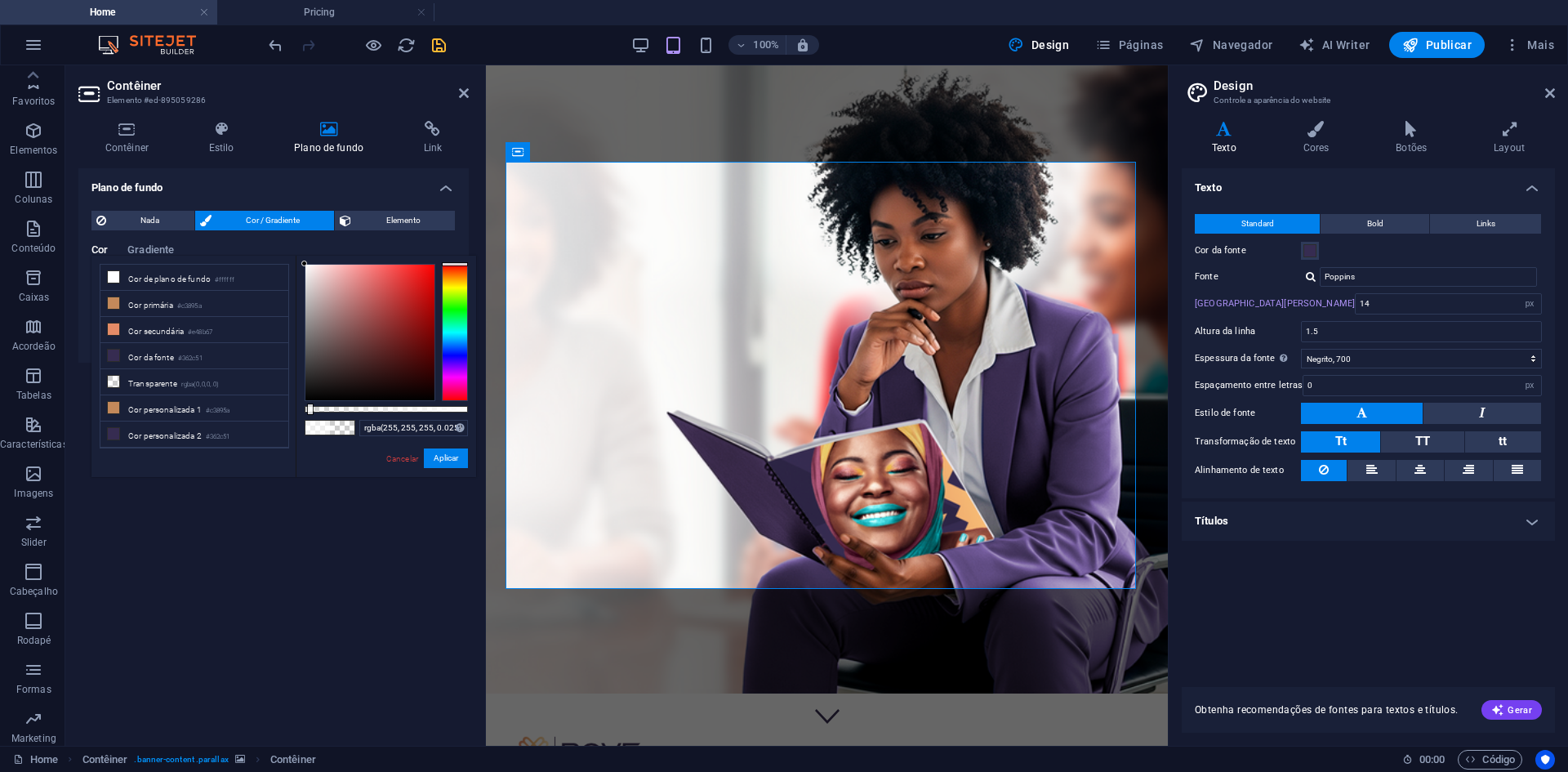
type input "rgba(255, 255, 255, 0)"
drag, startPoint x: 412, startPoint y: 407, endPoint x: 230, endPoint y: 425, distance: 182.9
click at [230, 425] on div "less Cor de plano de fundo #ffffff Cor primária #c3895a Cor secundária #e48b67 …" at bounding box center [284, 366] width 385 height 222
click at [457, 455] on button "Aplicar" at bounding box center [446, 459] width 44 height 19
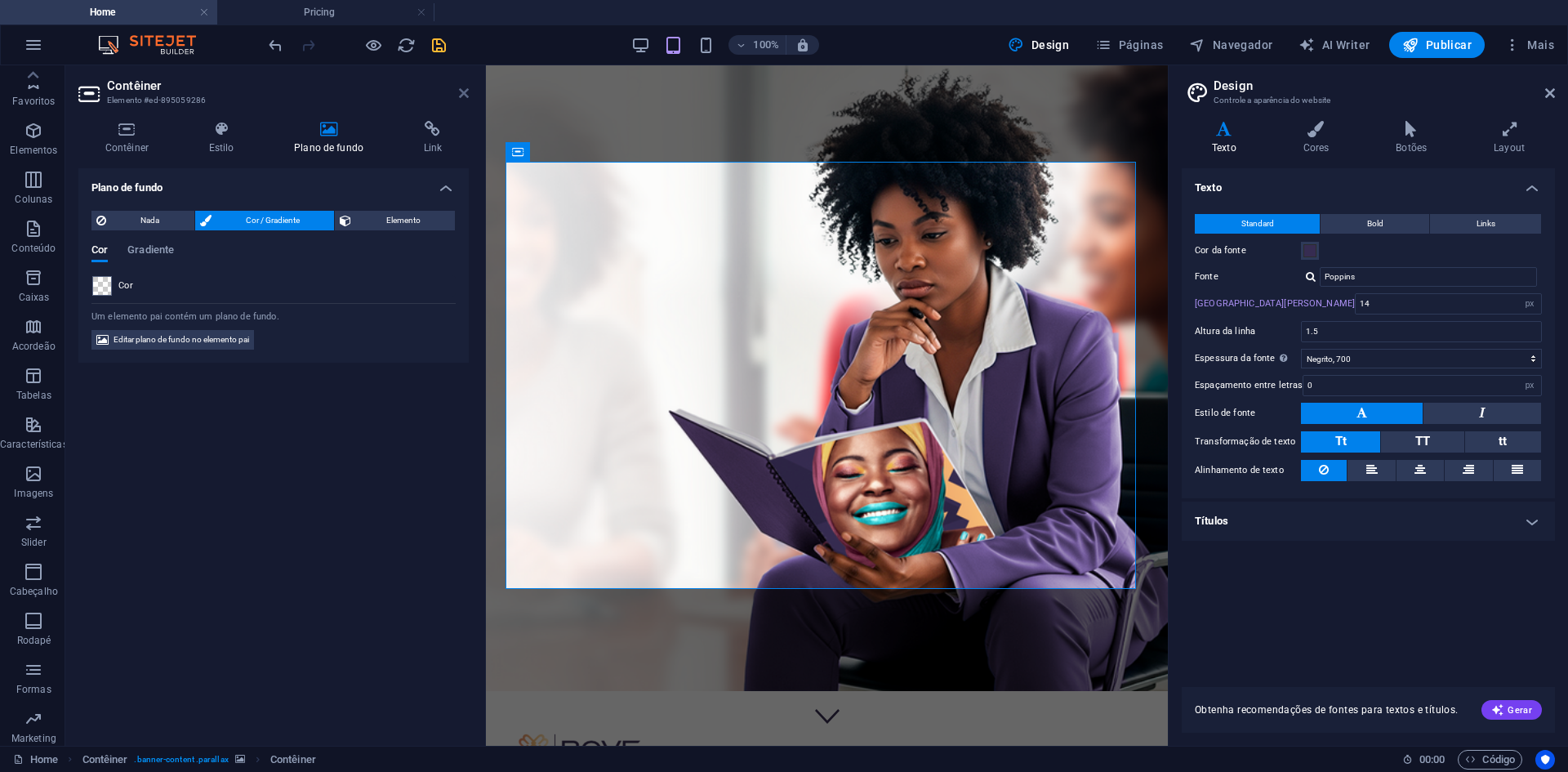
click at [459, 90] on icon at bounding box center [463, 93] width 10 height 14
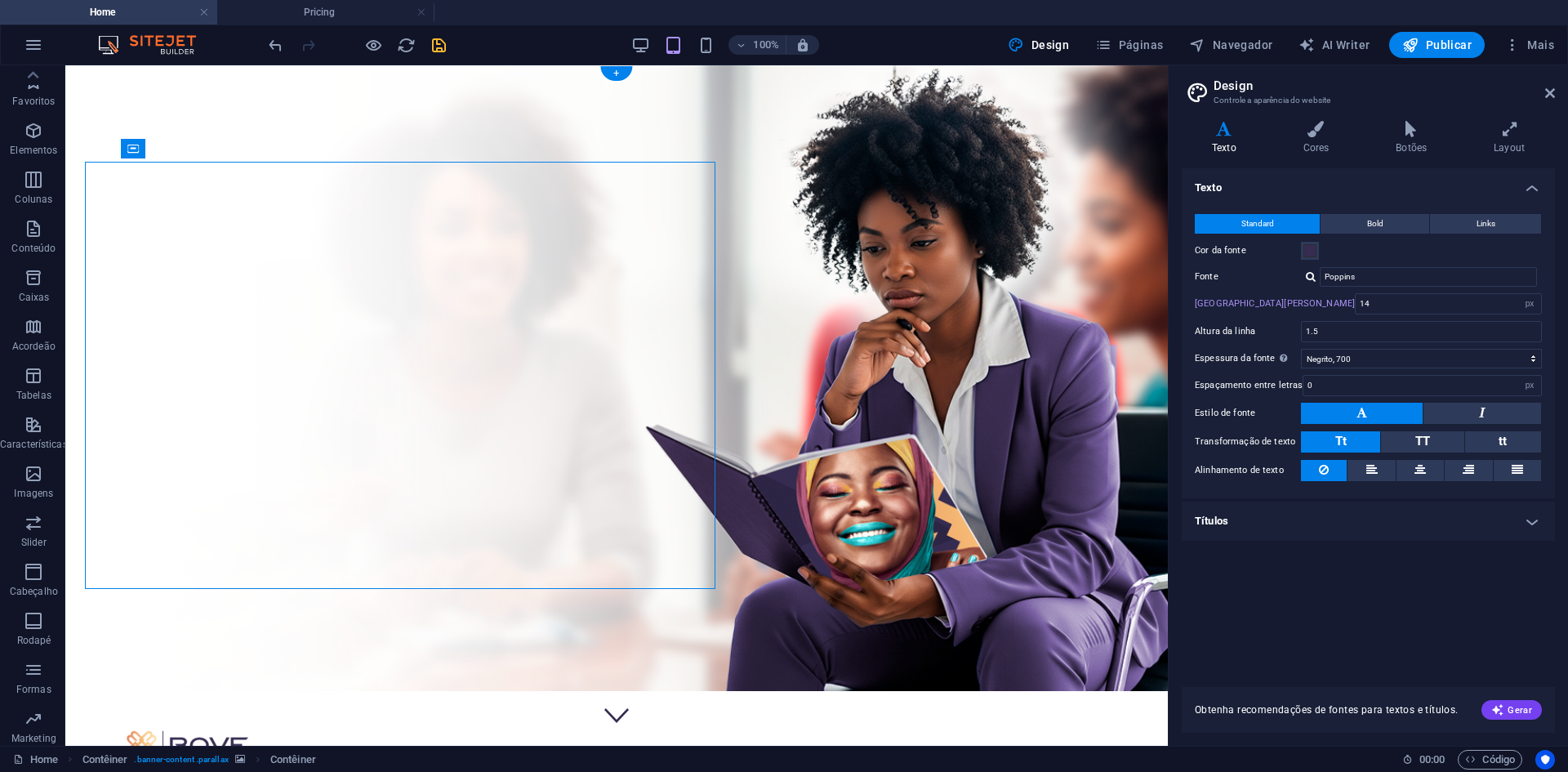
type input "16"
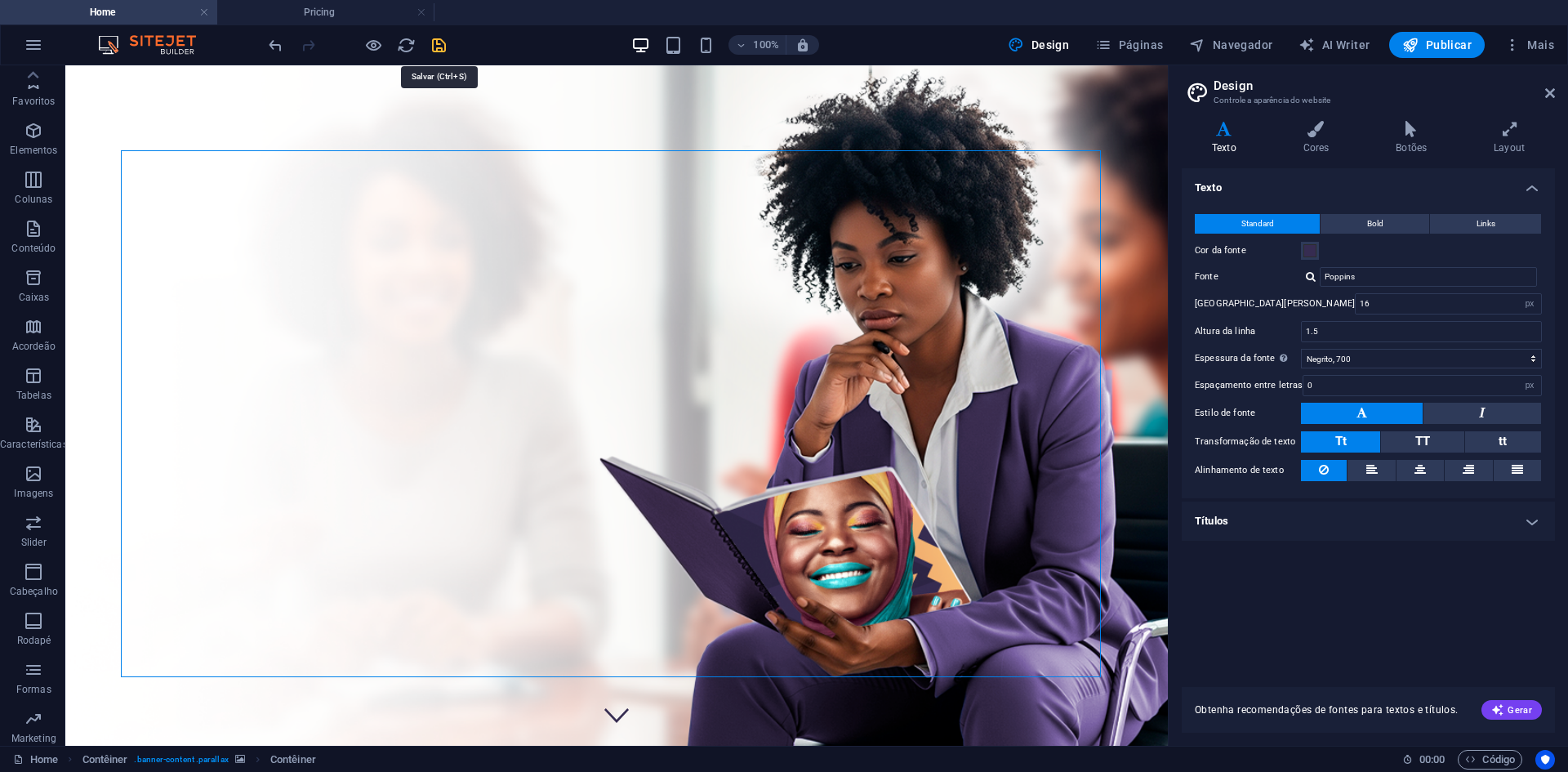
click at [438, 45] on icon "save" at bounding box center [438, 45] width 18 height 18
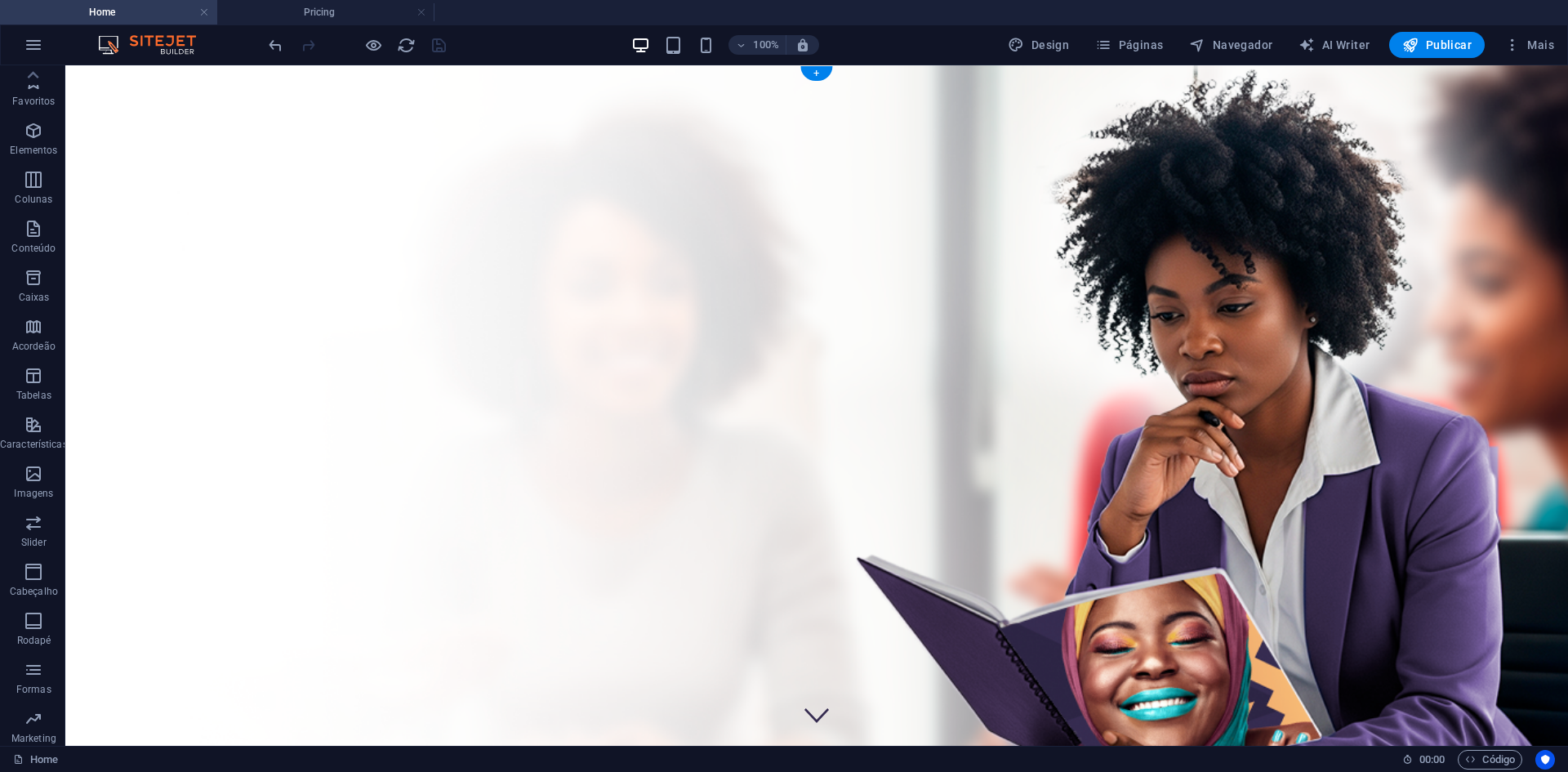
click at [89, 82] on figure at bounding box center [817, 420] width 1503 height 708
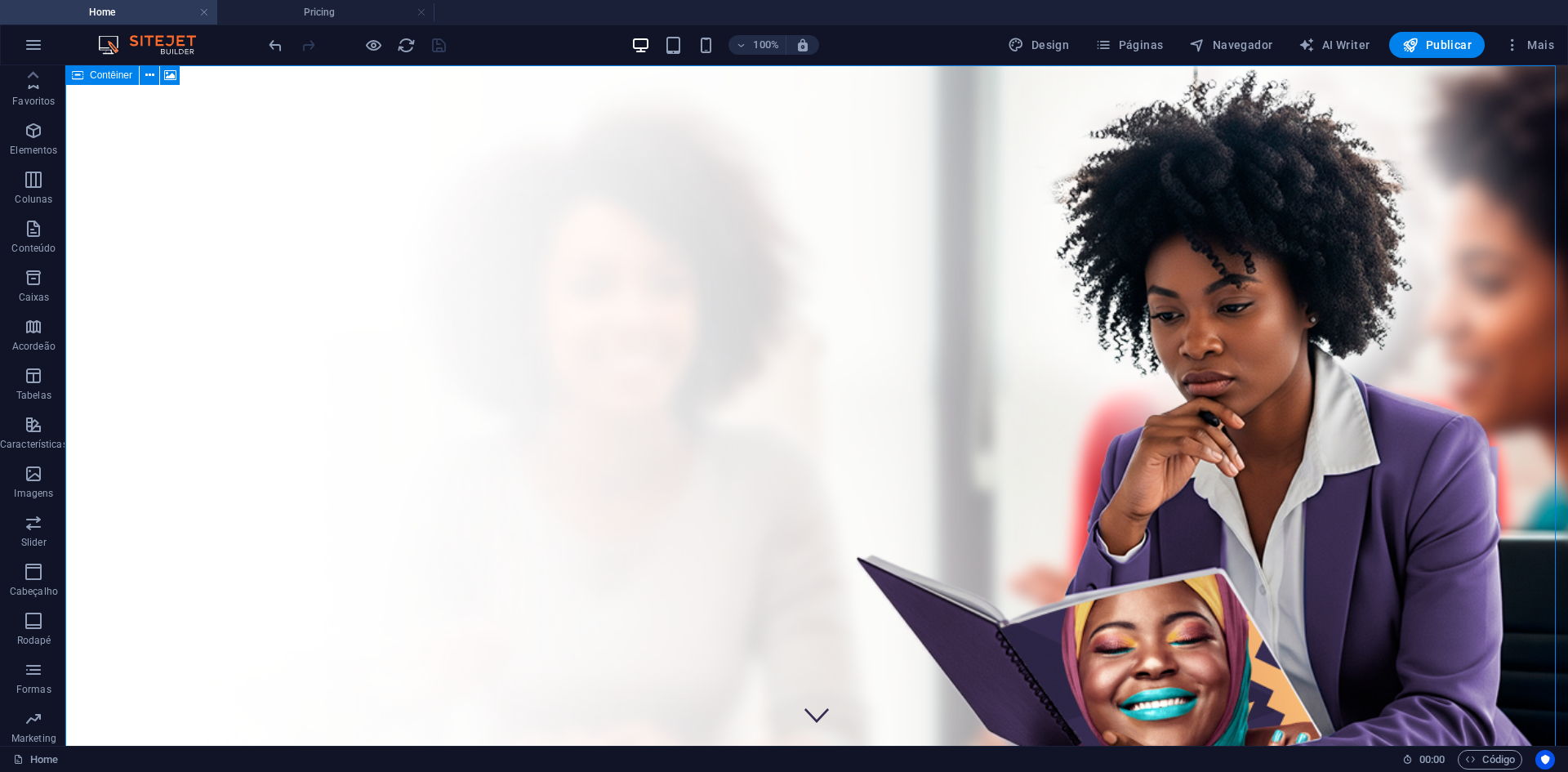
click at [89, 82] on div "Contêiner" at bounding box center [103, 75] width 74 height 19
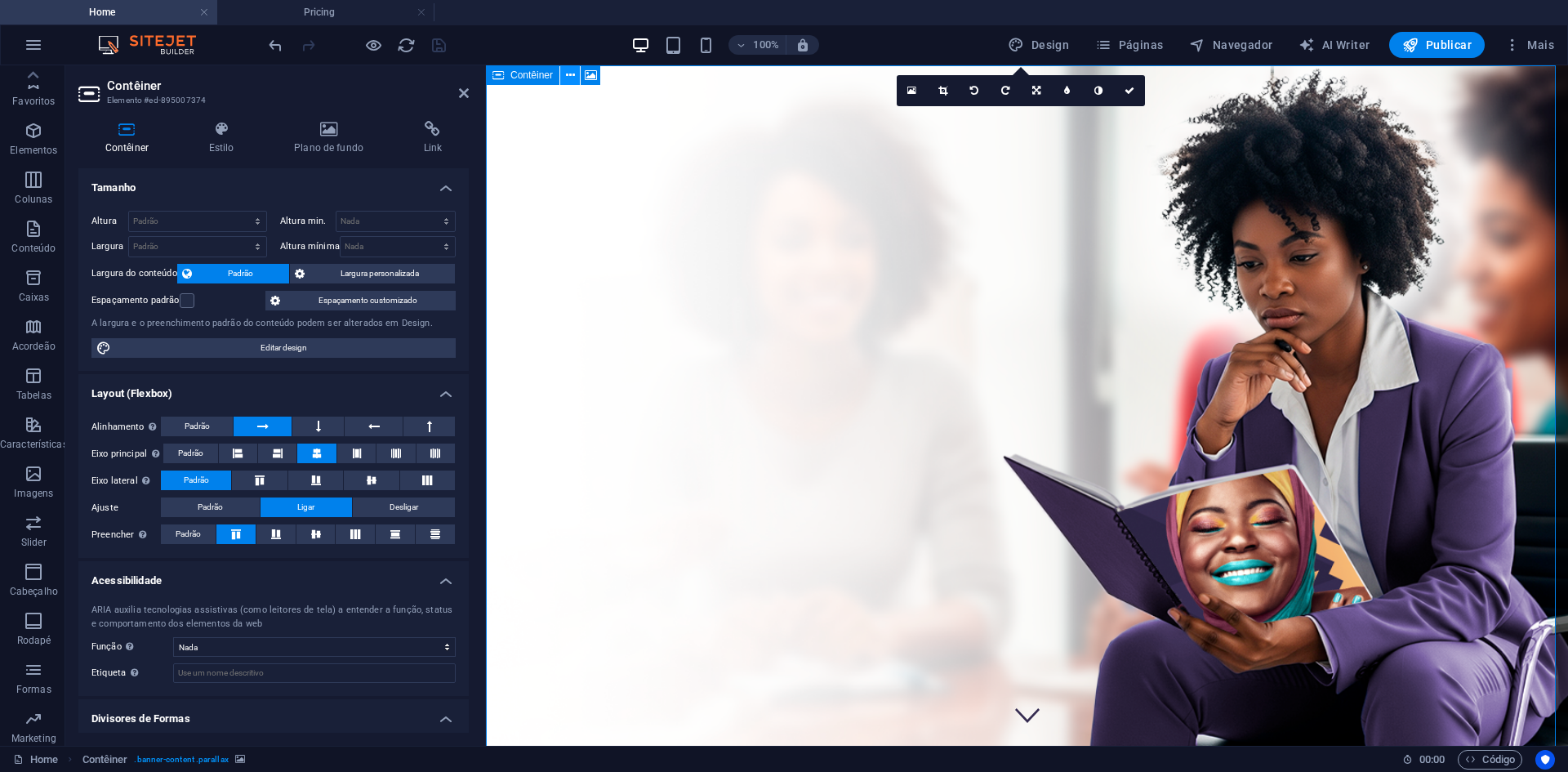
click at [569, 68] on icon at bounding box center [570, 75] width 9 height 17
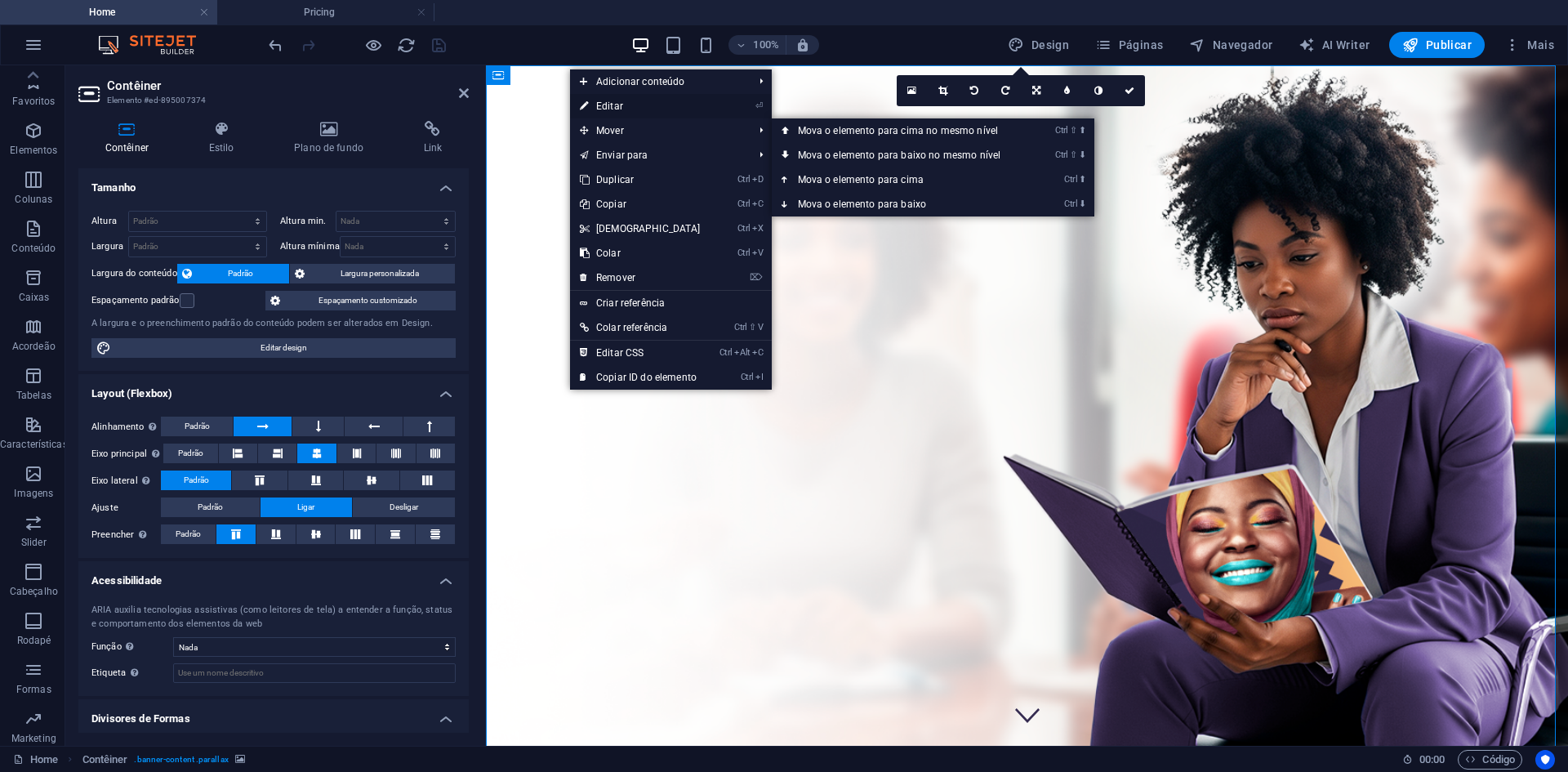
click at [635, 111] on link "⏎ Editar" at bounding box center [639, 105] width 140 height 24
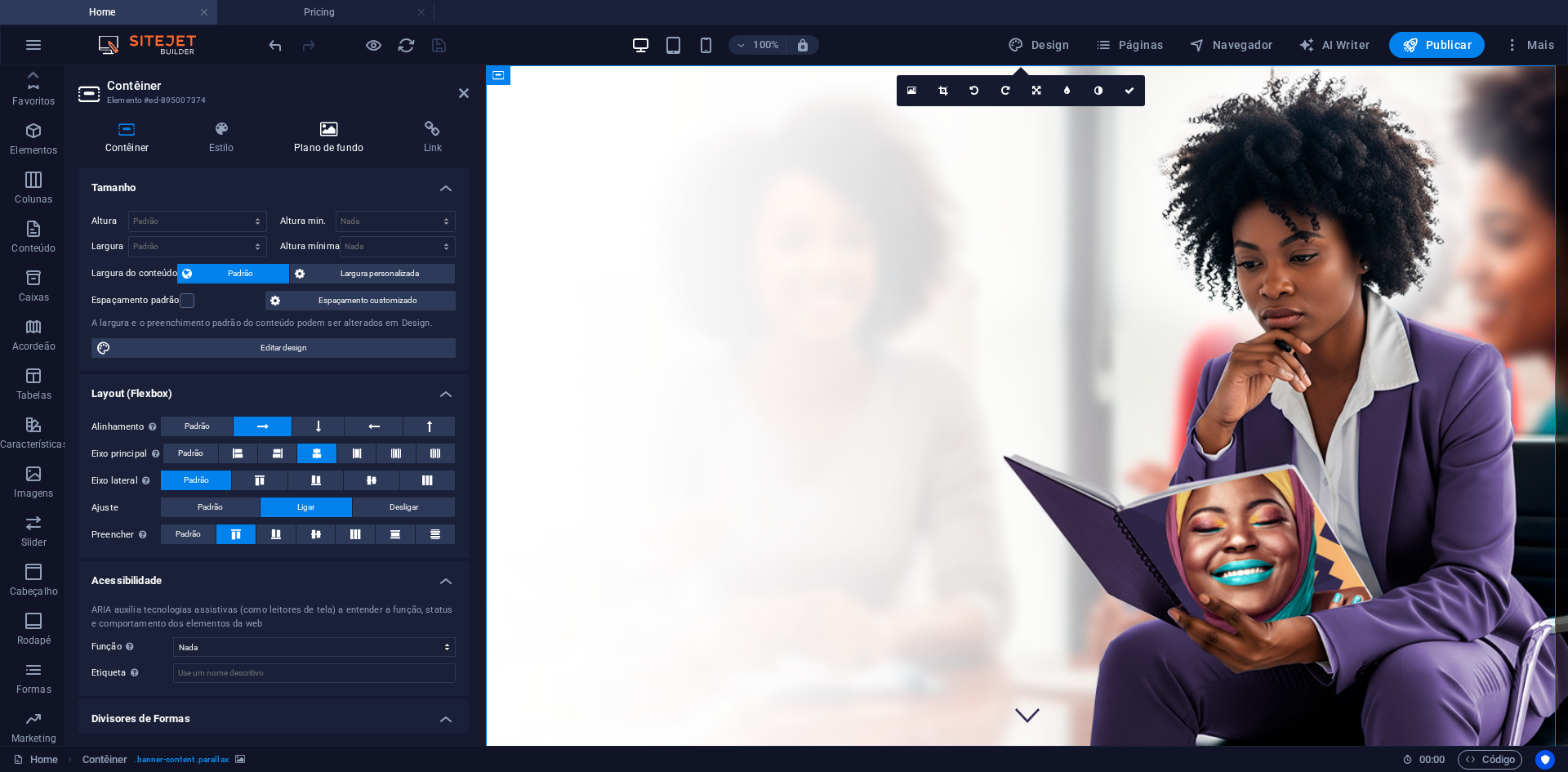
click at [326, 142] on h4 "Plano de fundo" at bounding box center [332, 137] width 130 height 34
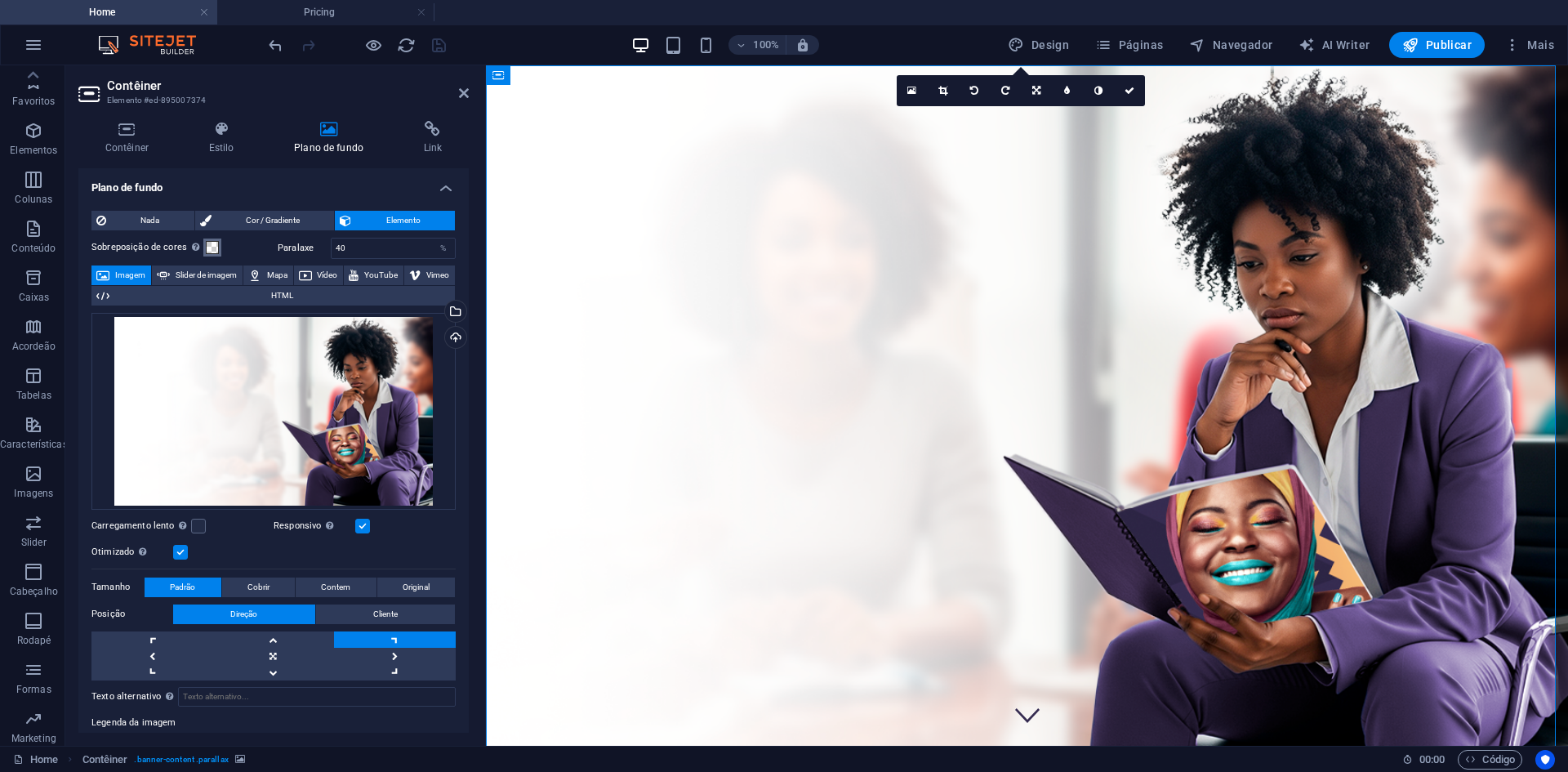
click at [207, 242] on span at bounding box center [213, 248] width 14 height 14
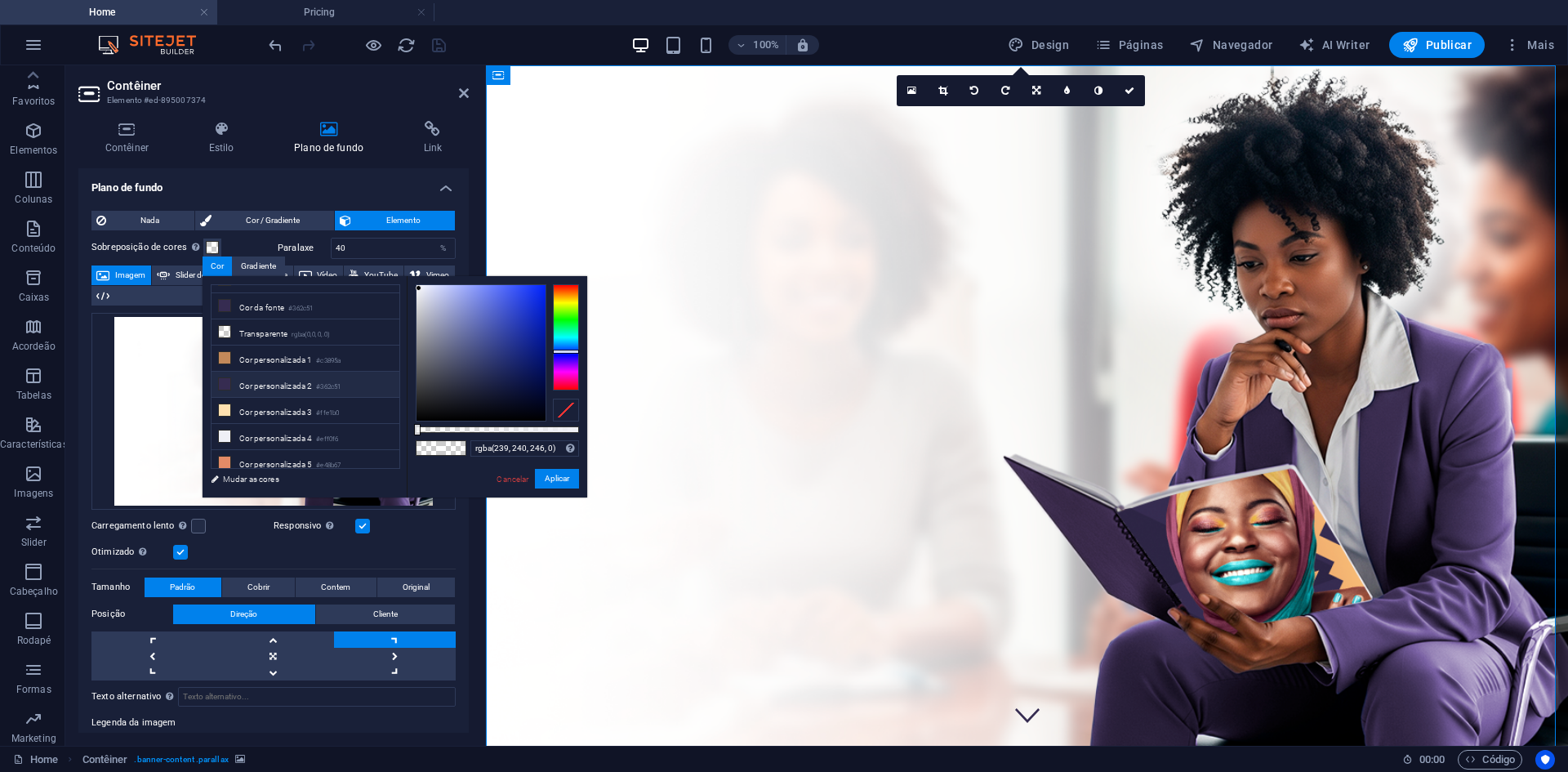
click at [287, 381] on li "Cor personalizada 2 #362c51" at bounding box center [306, 384] width 188 height 26
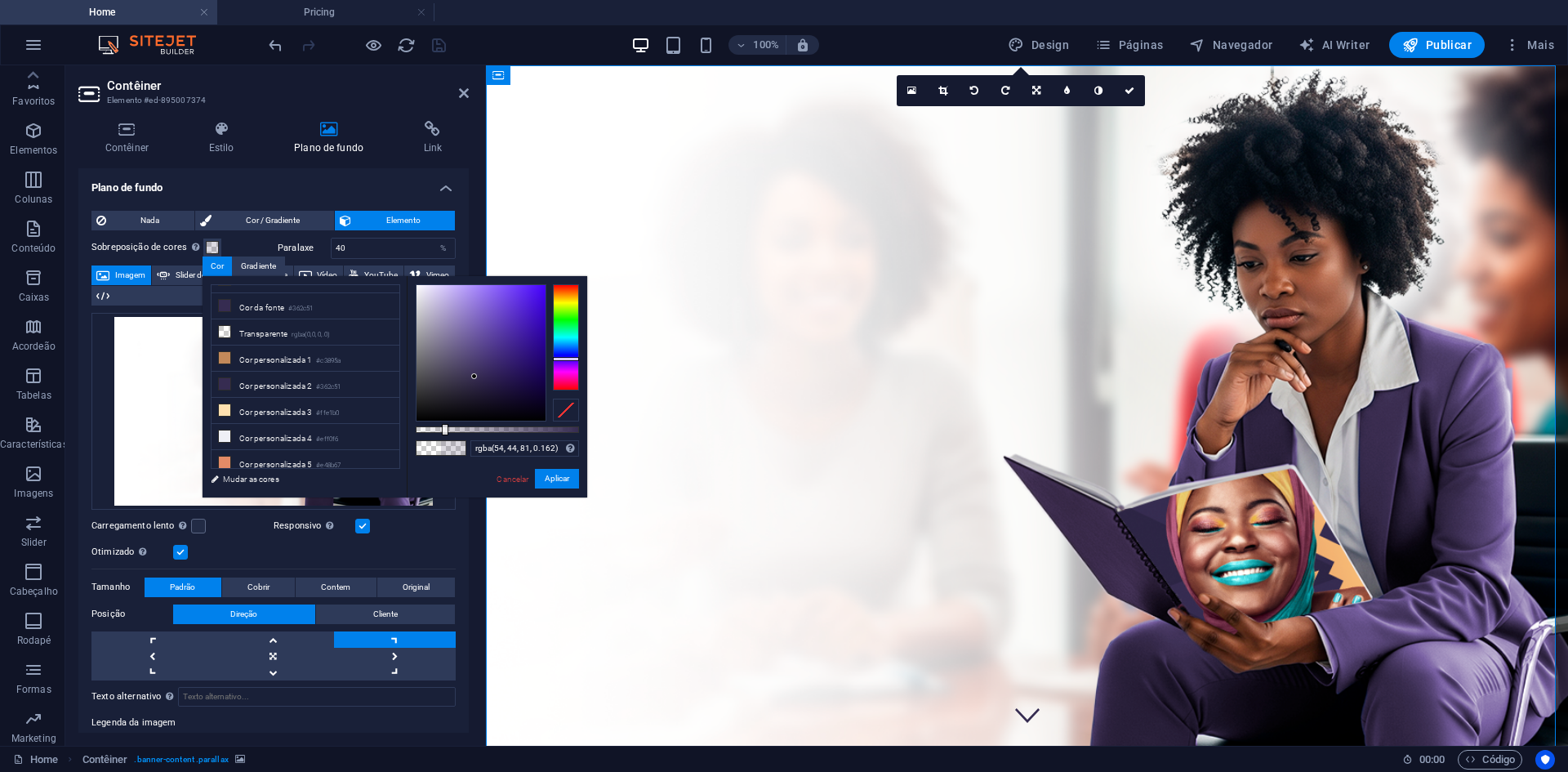
type input "rgba(54, 44, 81, 0.132)"
drag, startPoint x: 429, startPoint y: 426, endPoint x: 437, endPoint y: 436, distance: 12.8
click at [437, 436] on div "rgba(54, 44, 81, 0.132) Formatos suportados #0852ed rgb(8, 82, 237) rgba(8, 82,…" at bounding box center [496, 505] width 181 height 459
click at [552, 478] on button "Aplicar" at bounding box center [557, 479] width 44 height 19
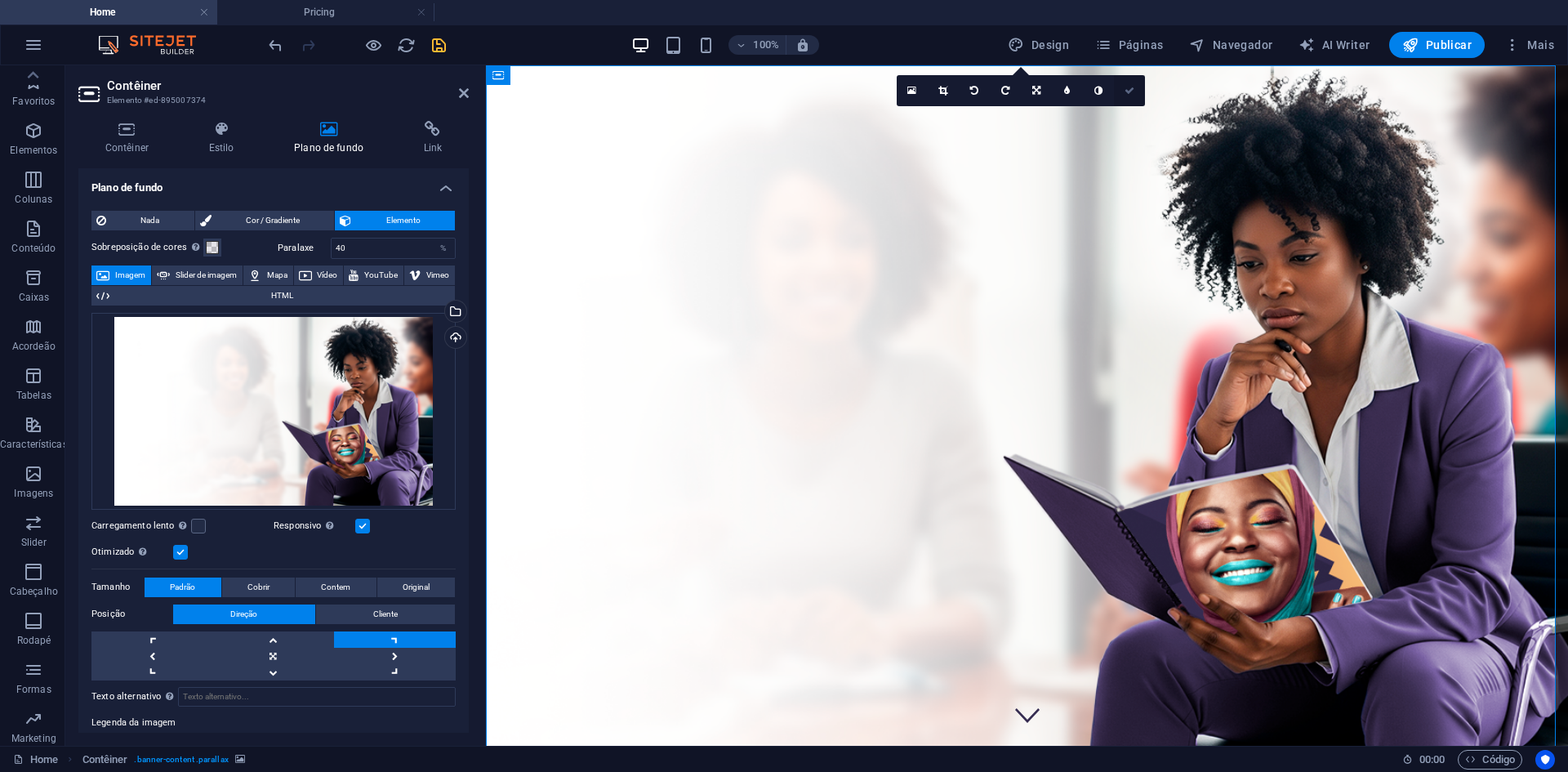
click at [1128, 94] on icon at bounding box center [1130, 91] width 10 height 10
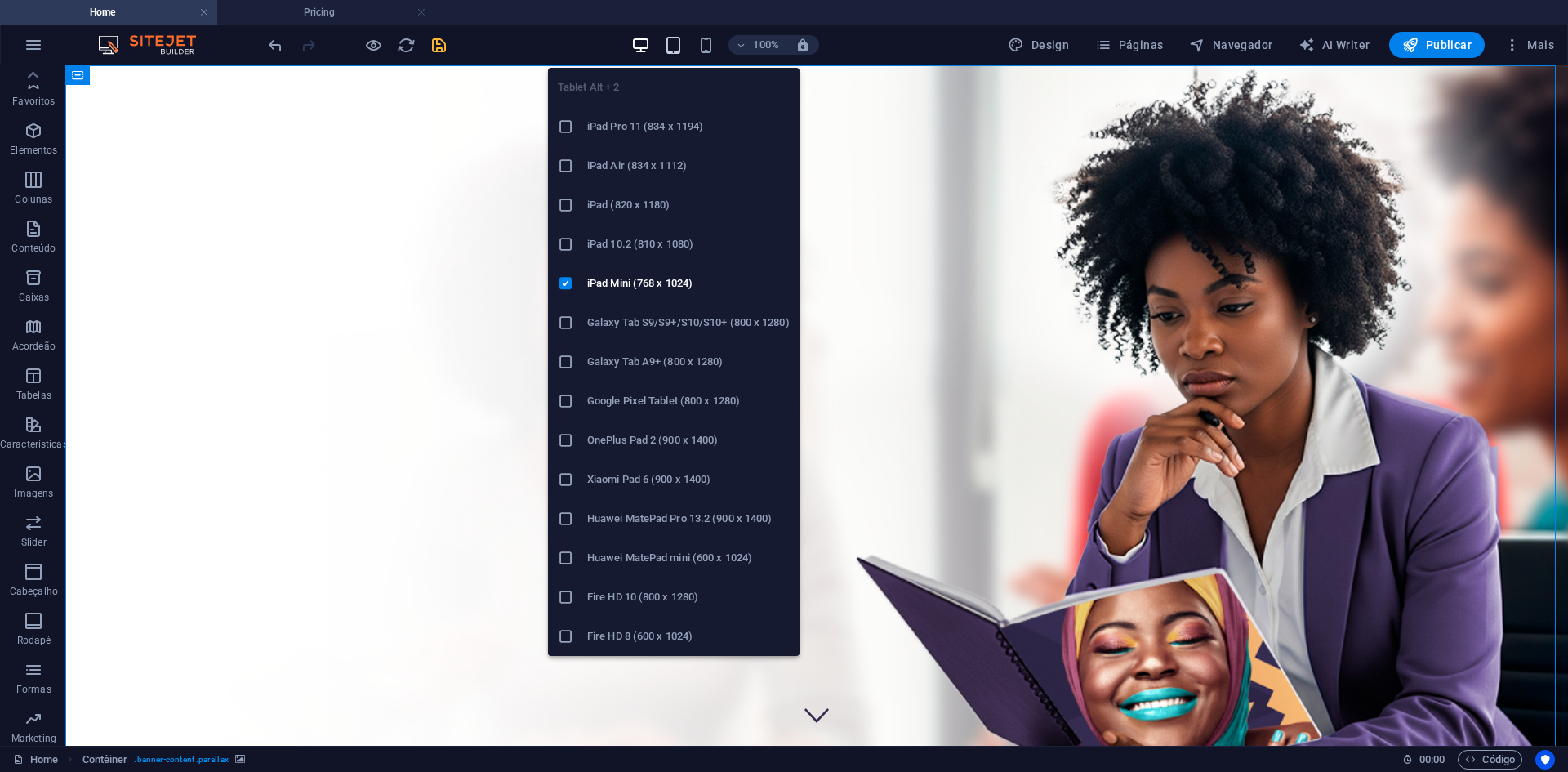
click at [671, 45] on icon "button" at bounding box center [672, 45] width 18 height 18
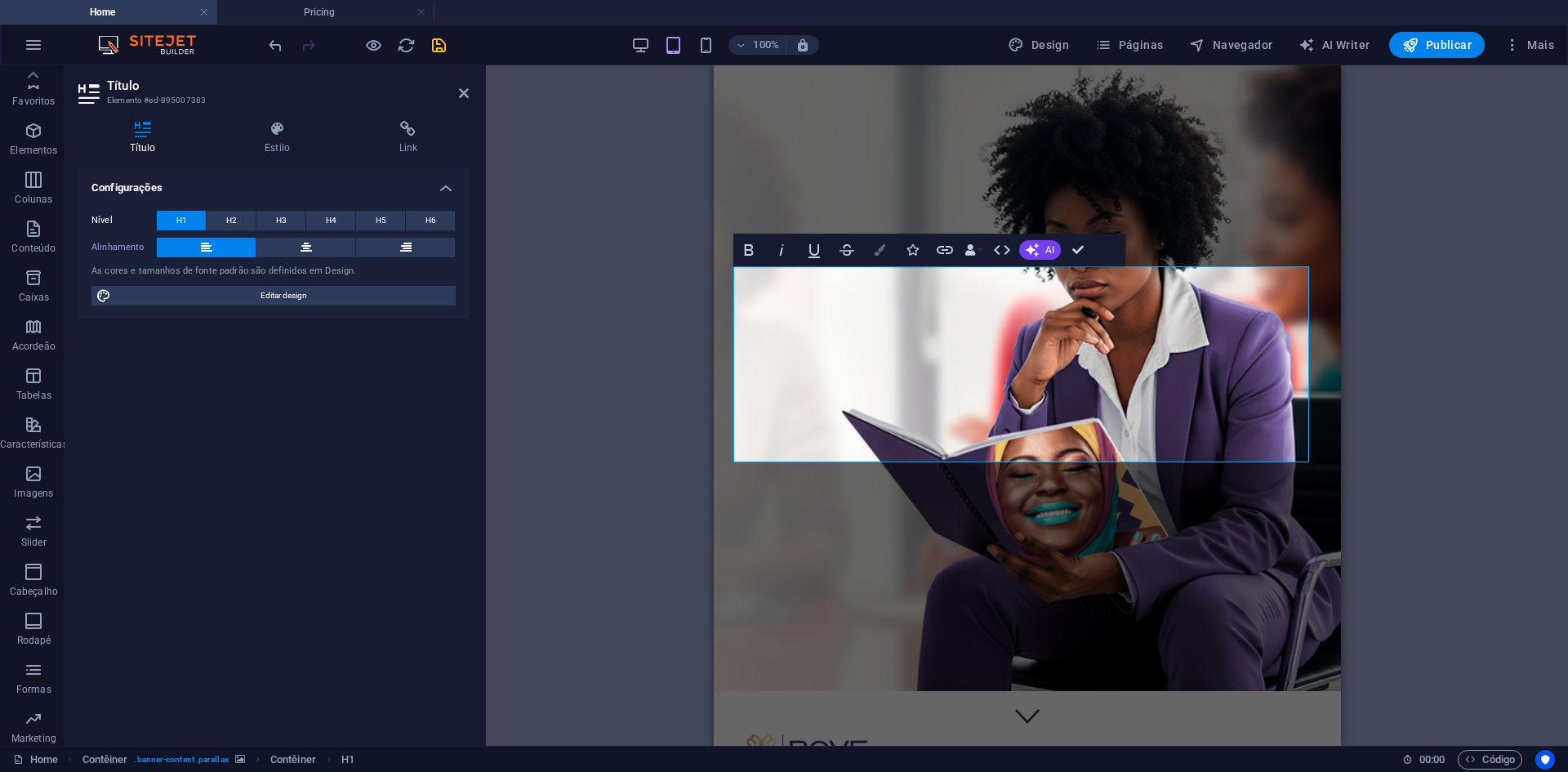
click at [870, 248] on button "Colors" at bounding box center [879, 250] width 31 height 33
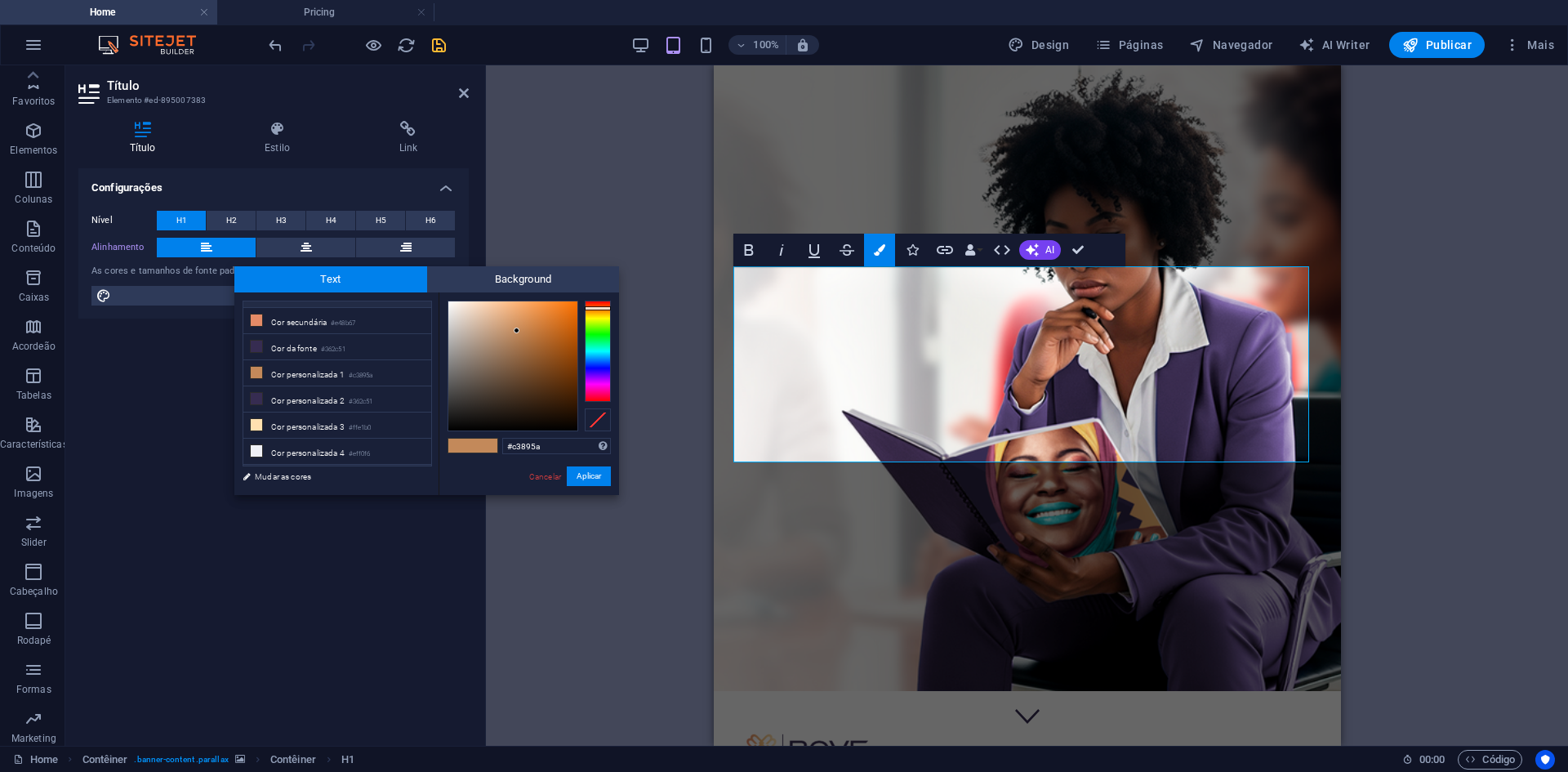
scroll to position [64, 0]
click at [345, 432] on li "Cor personalizada 4 #eff0f6" at bounding box center [338, 433] width 188 height 26
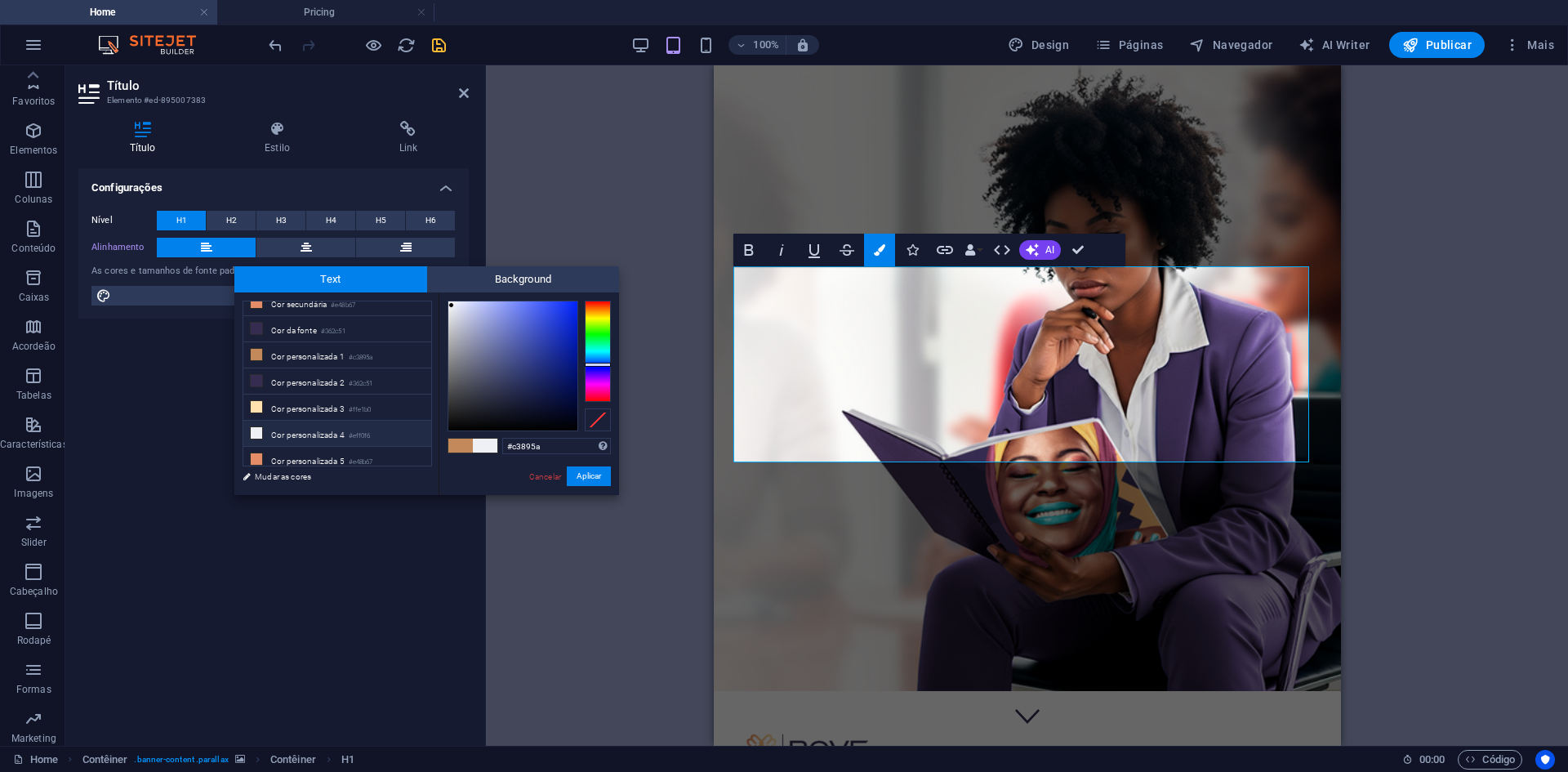
type input "#eff0f6"
click at [593, 477] on button "Aplicar" at bounding box center [589, 476] width 44 height 19
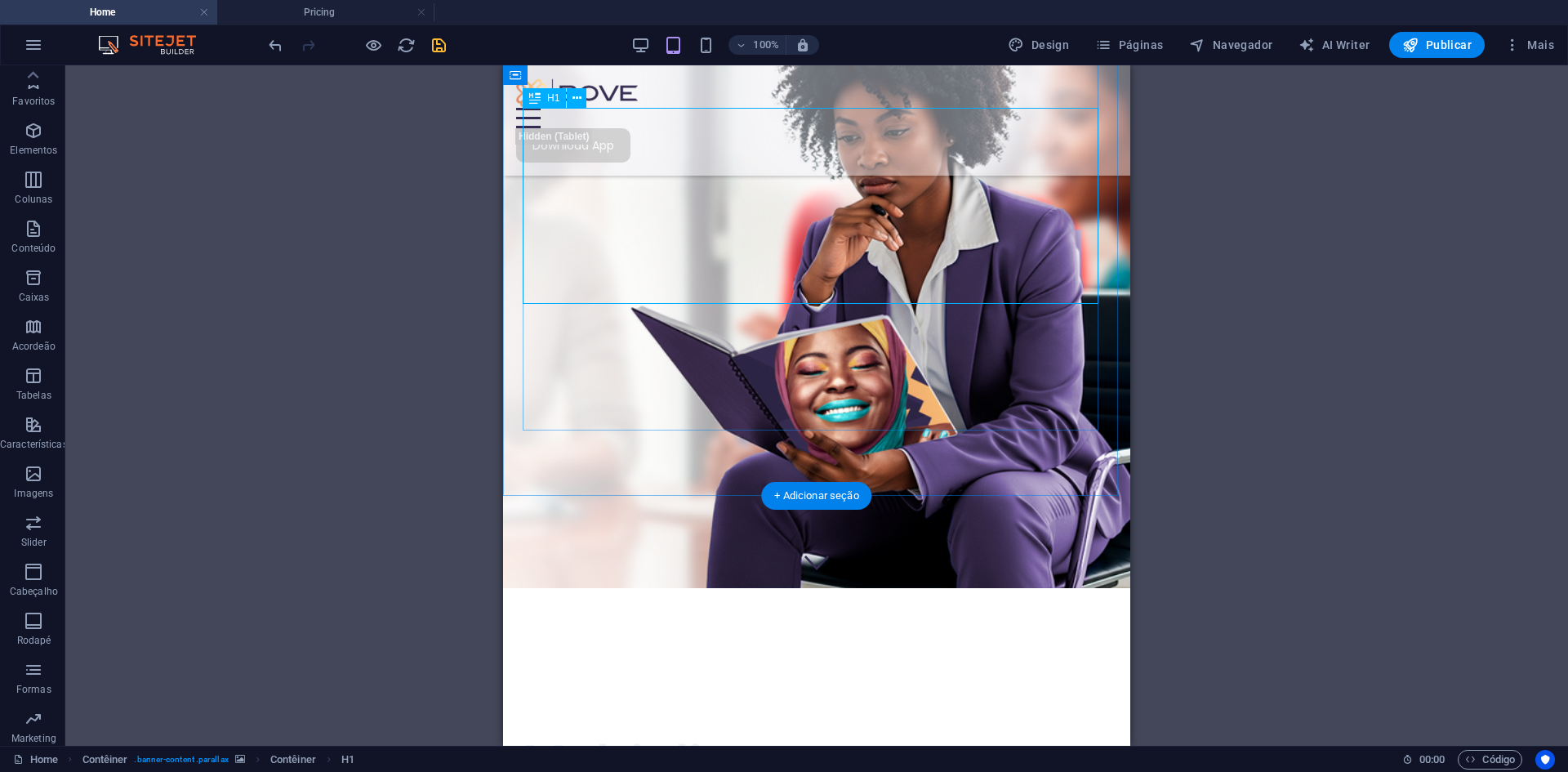
scroll to position [163, 0]
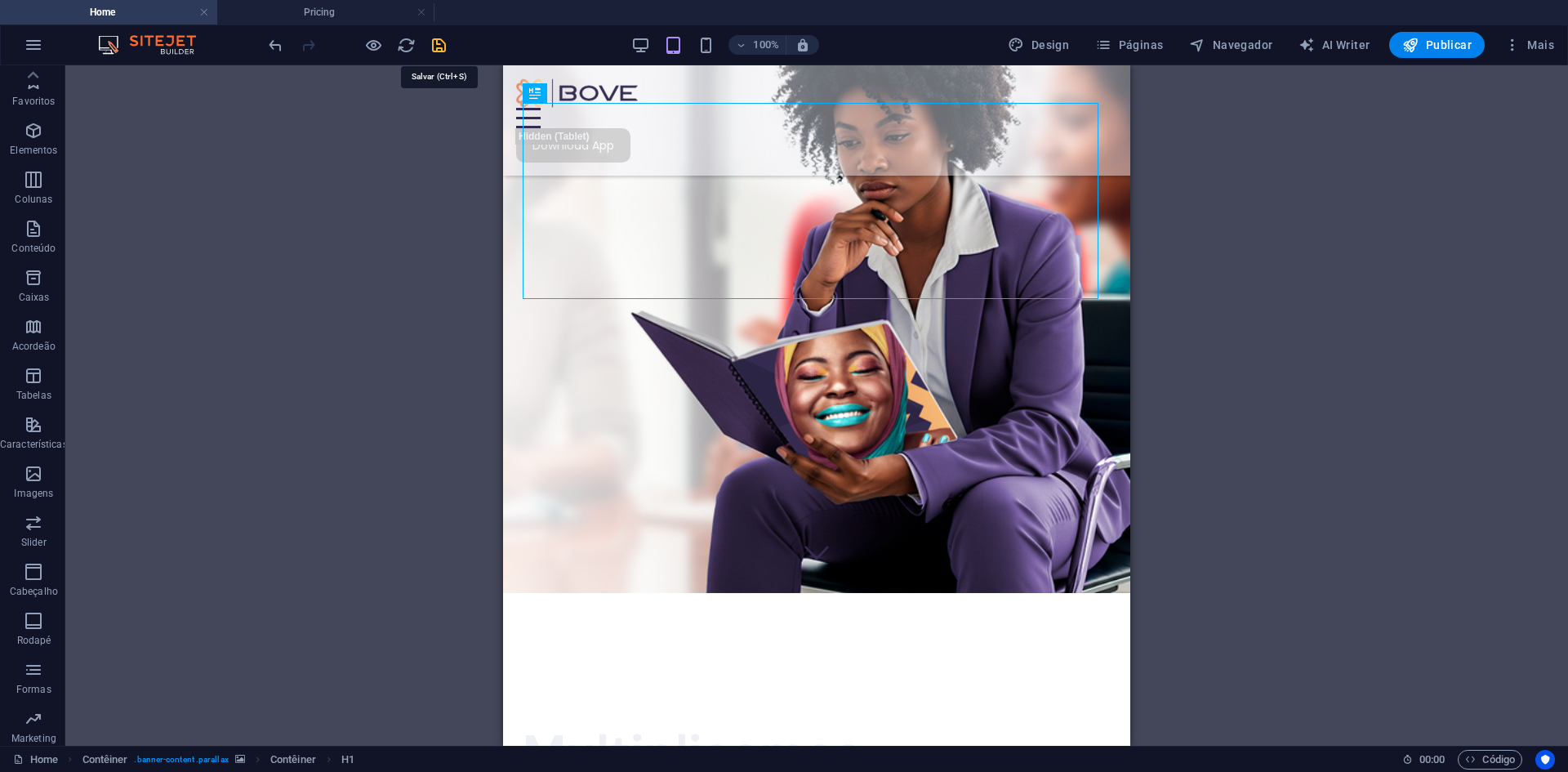
click at [434, 50] on icon "save" at bounding box center [438, 45] width 18 height 18
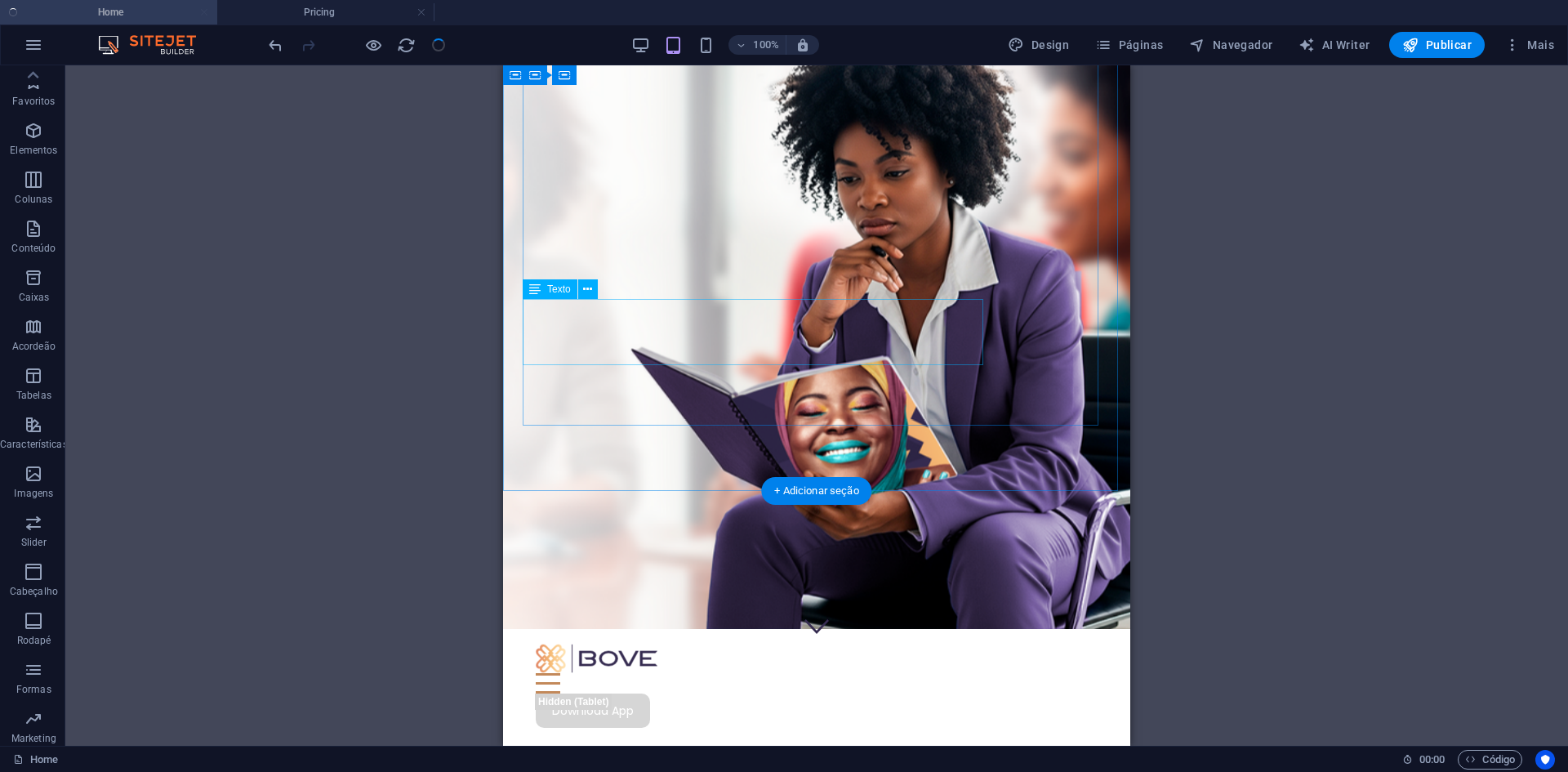
scroll to position [0, 0]
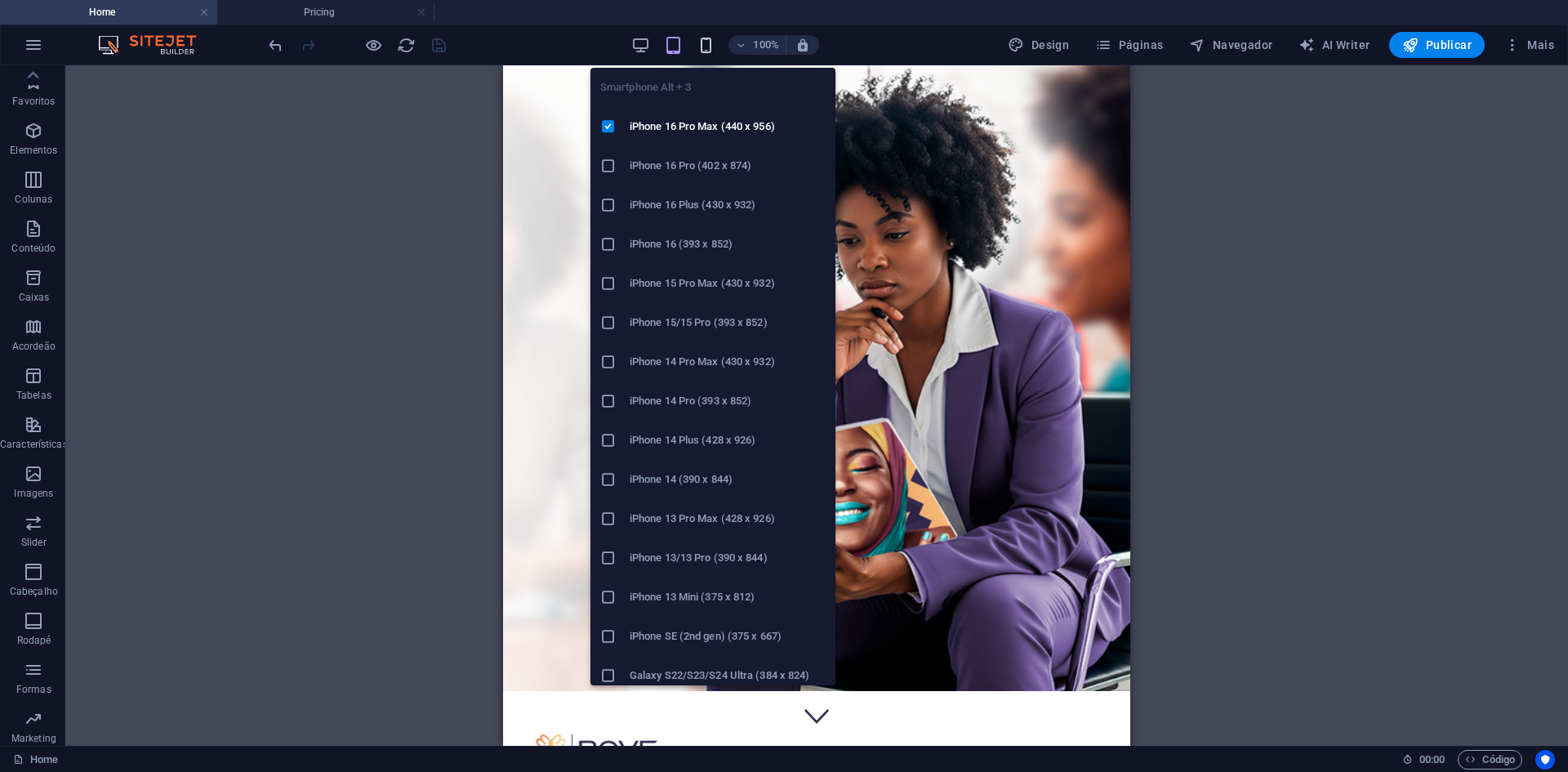
click at [708, 45] on icon "button" at bounding box center [705, 45] width 18 height 18
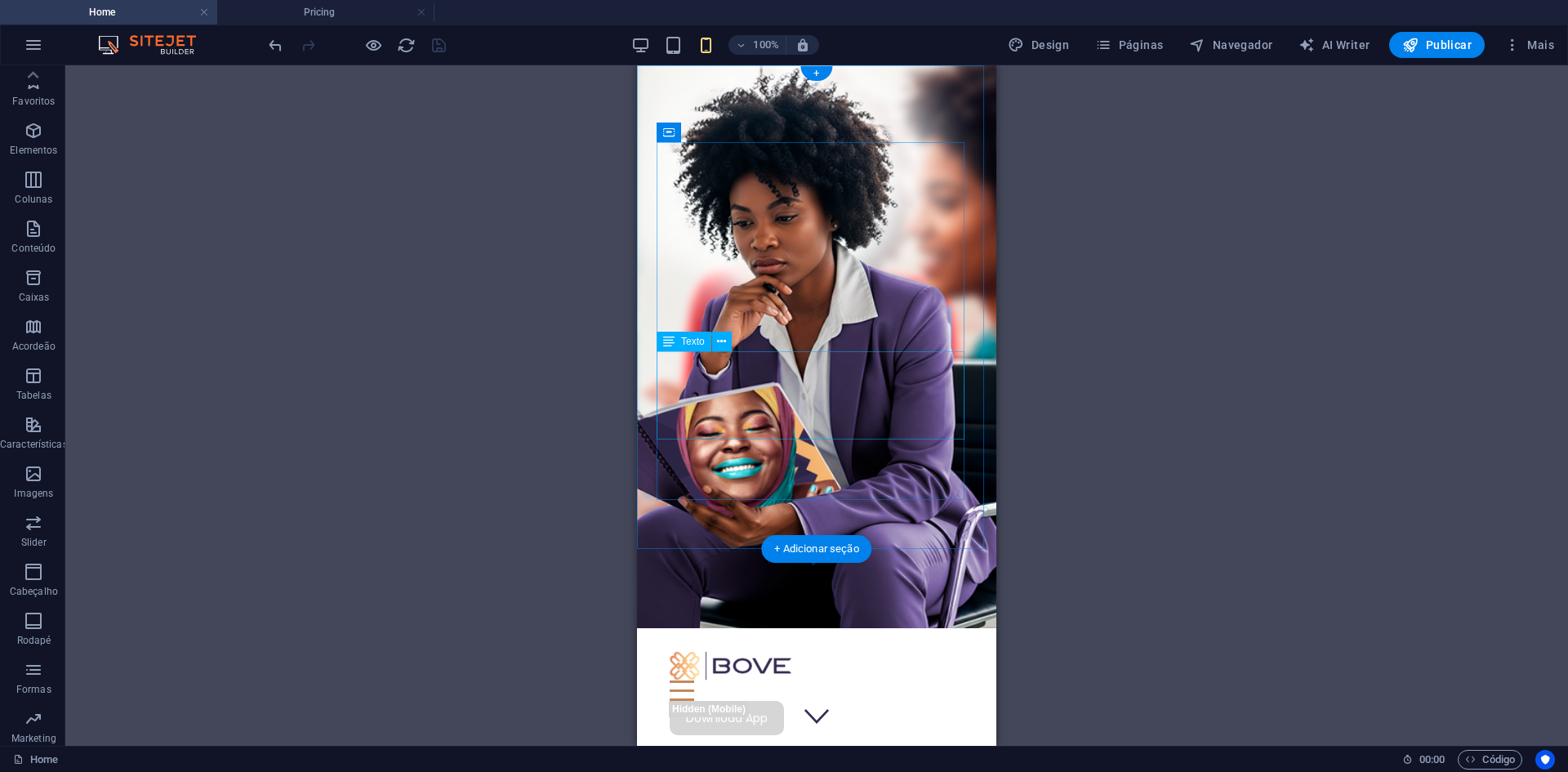
select select "%"
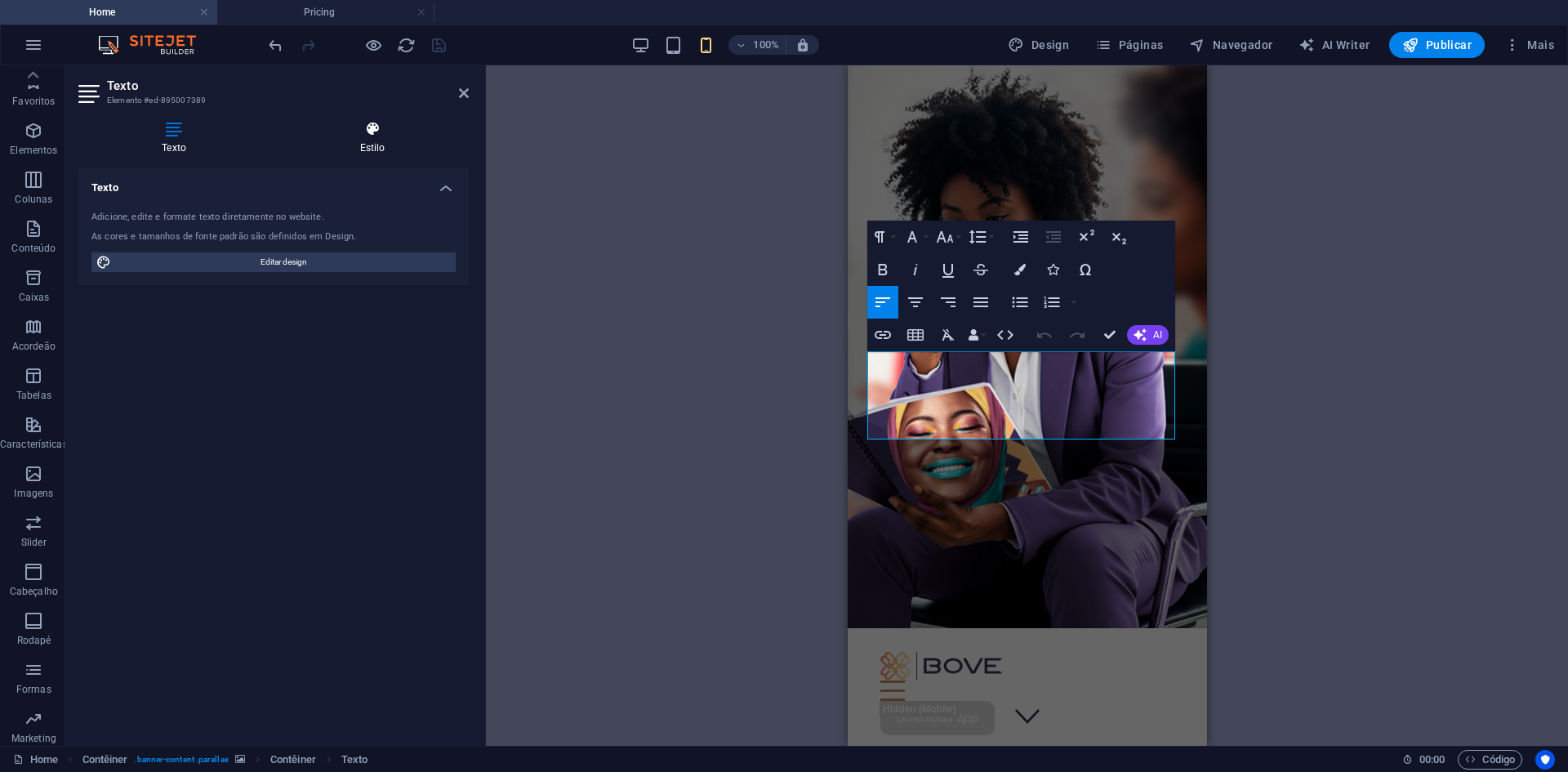
click at [367, 144] on h4 "Estilo" at bounding box center [371, 137] width 192 height 34
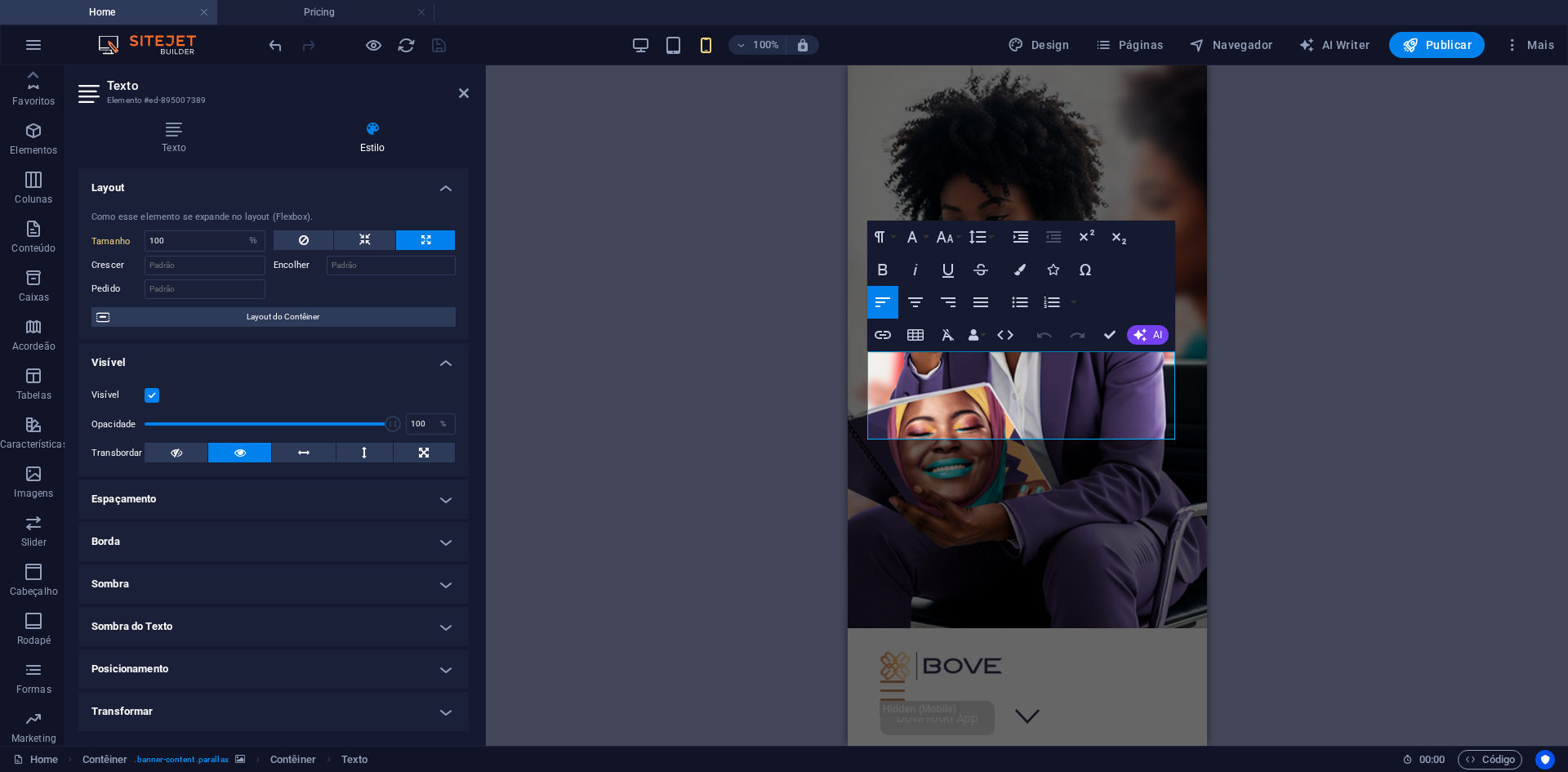
drag, startPoint x: 921, startPoint y: 423, endPoint x: 854, endPoint y: 367, distance: 87.3
click at [854, 367] on div "Features Pricing Blog Contact Download App Multiplicamos sucessos de mulheres e…" at bounding box center [1026, 613] width 359 height 1096
click at [1016, 264] on icon "button" at bounding box center [1021, 270] width 12 height 12
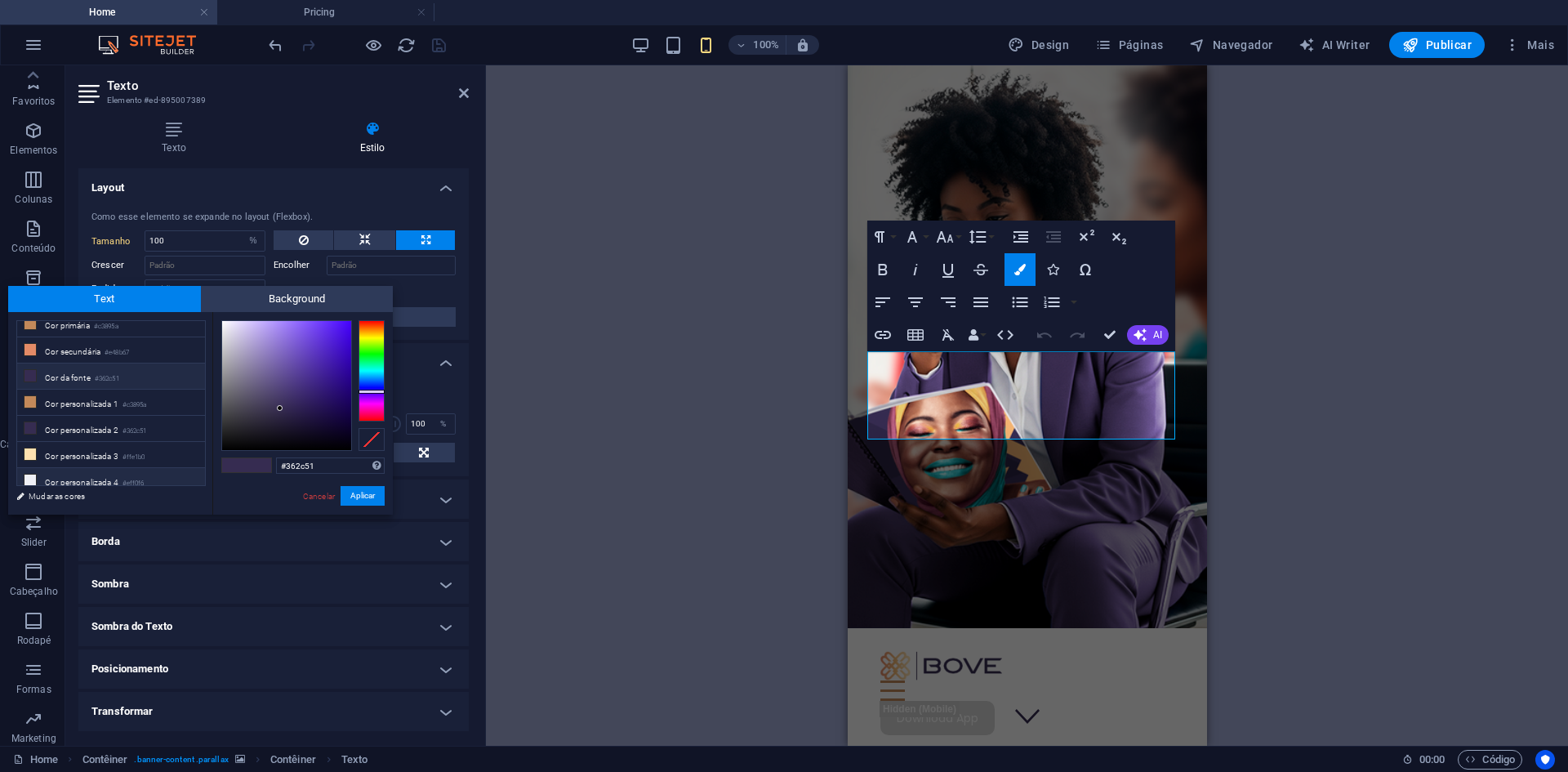
scroll to position [64, 0]
click at [94, 455] on li "Cor personalizada 4 #eff0f6" at bounding box center [111, 453] width 188 height 26
type input "#eff0f6"
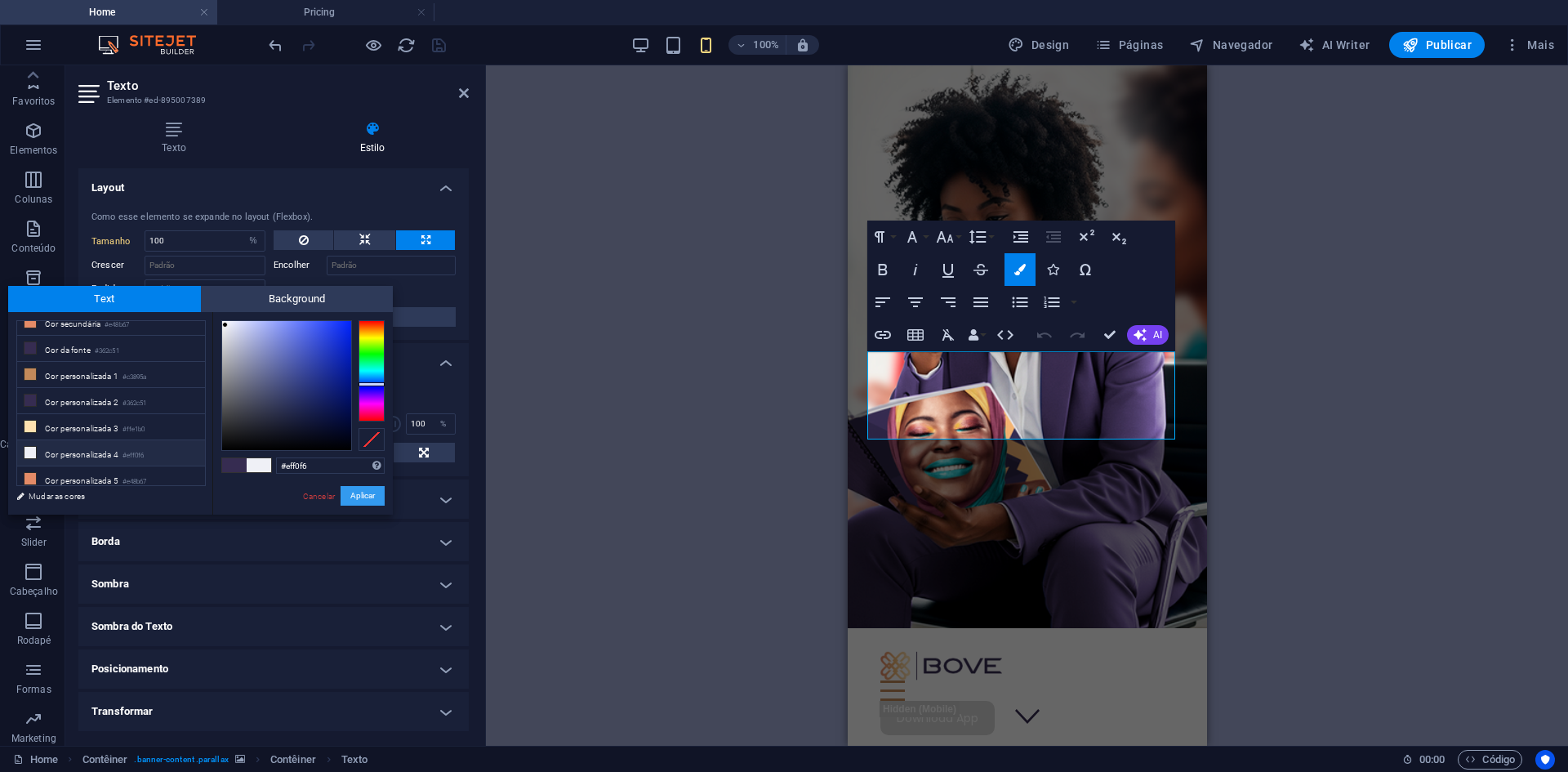
click at [356, 495] on button "Aplicar" at bounding box center [363, 495] width 44 height 19
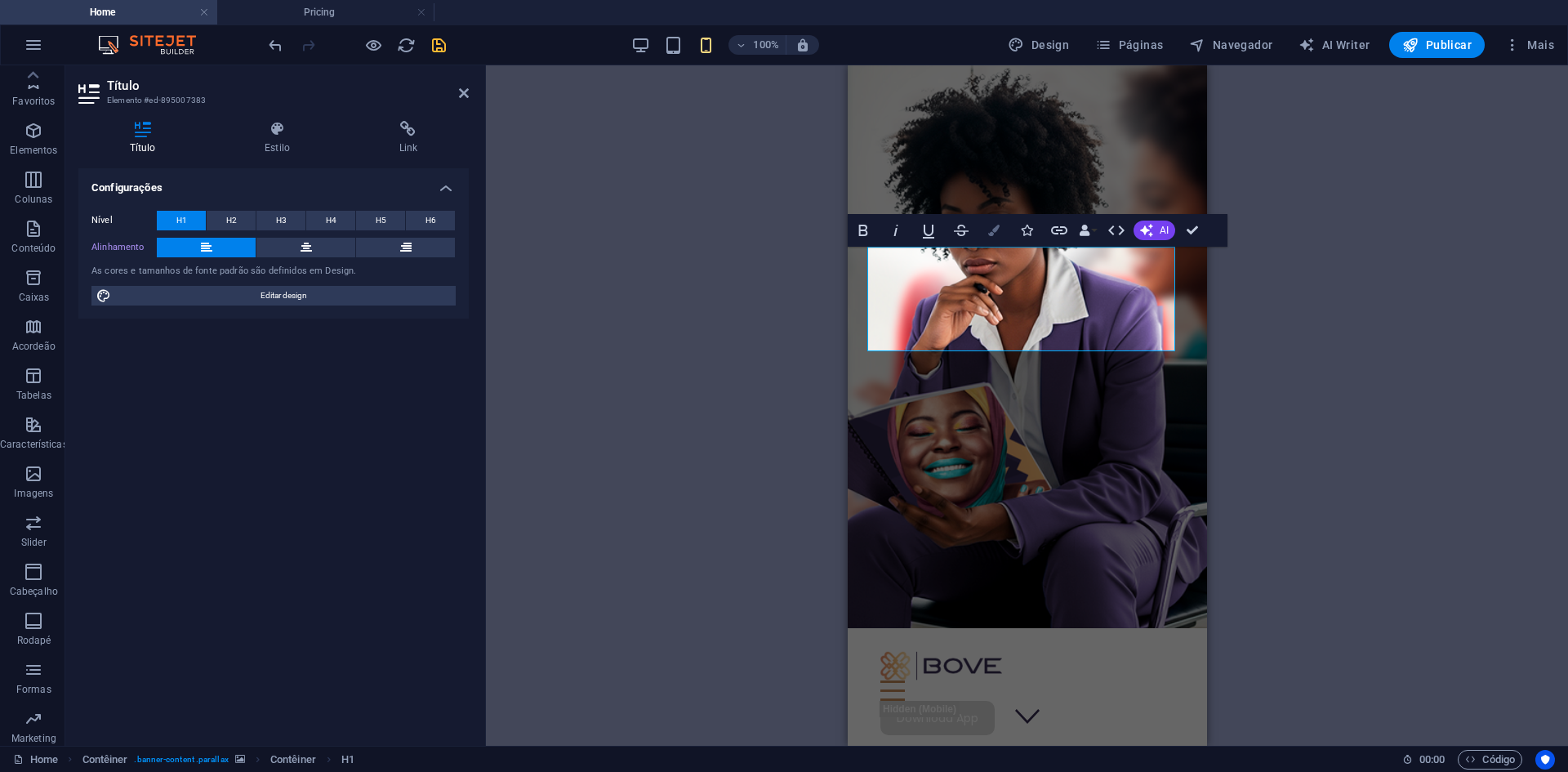
click at [990, 231] on icon "button" at bounding box center [994, 230] width 12 height 12
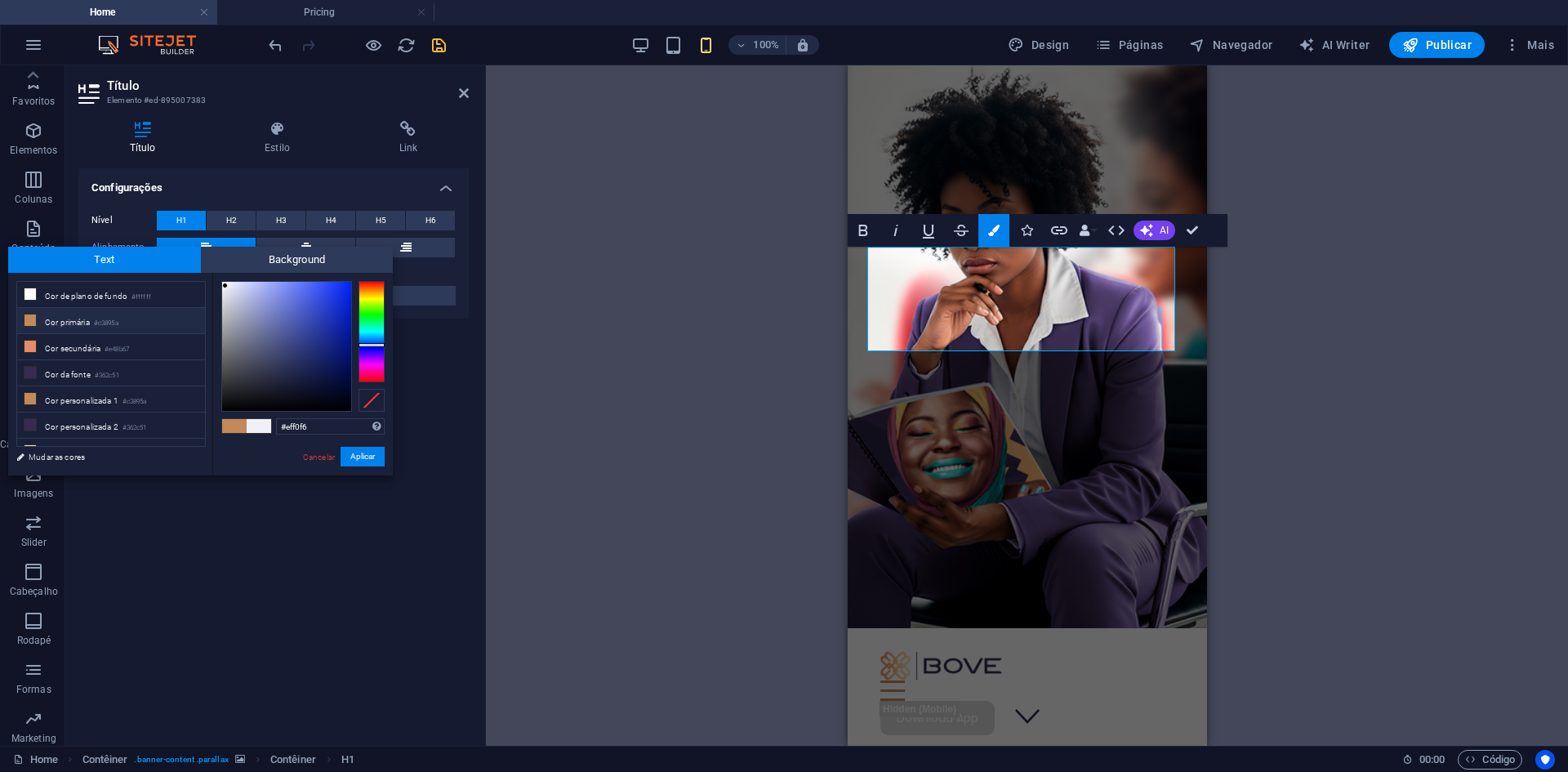
click at [231, 418] on div at bounding box center [247, 426] width 50 height 15
click at [233, 429] on span at bounding box center [234, 426] width 24 height 14
type input "#c3895a"
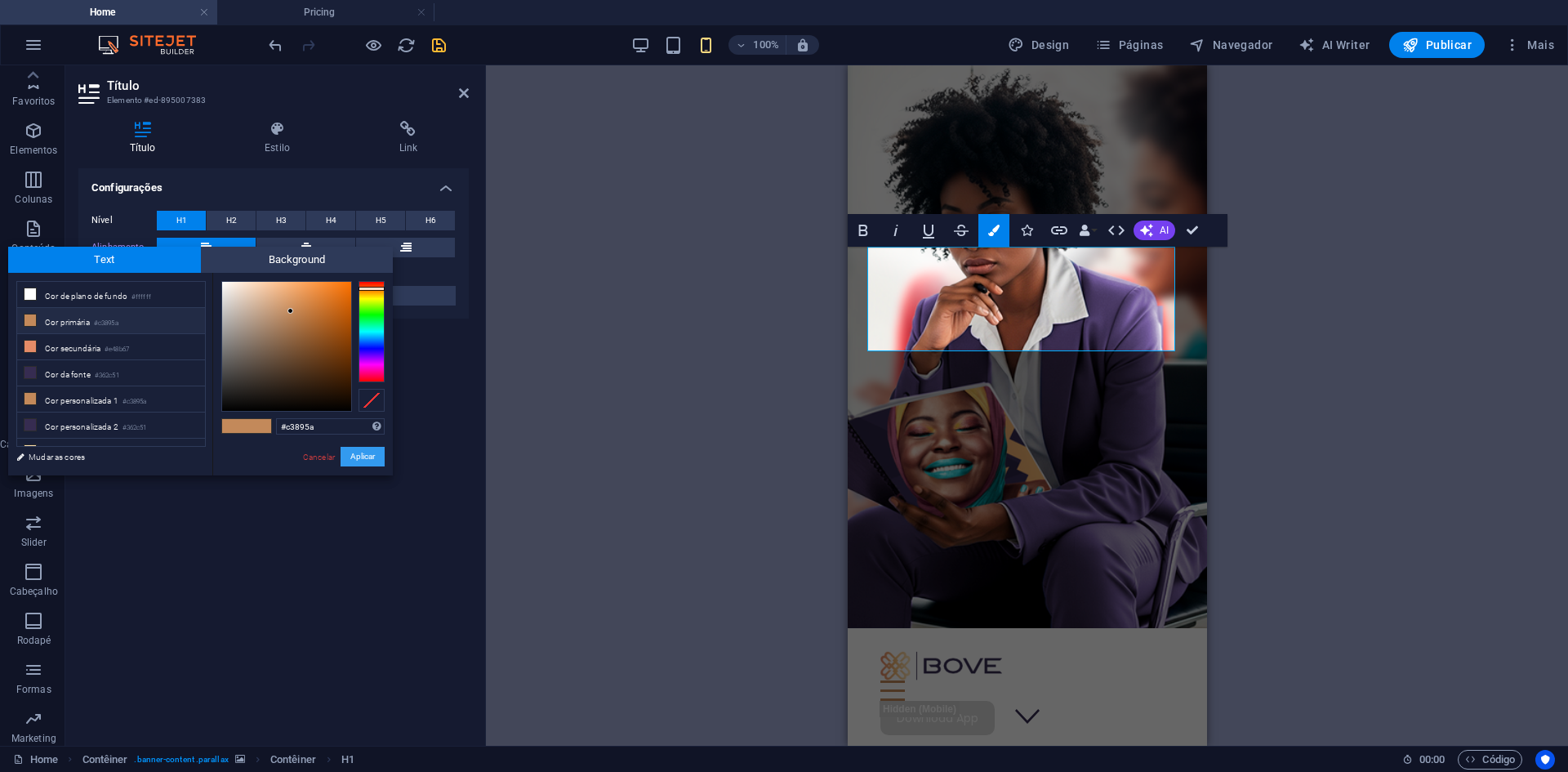
click at [370, 456] on button "Aplicar" at bounding box center [363, 457] width 44 height 19
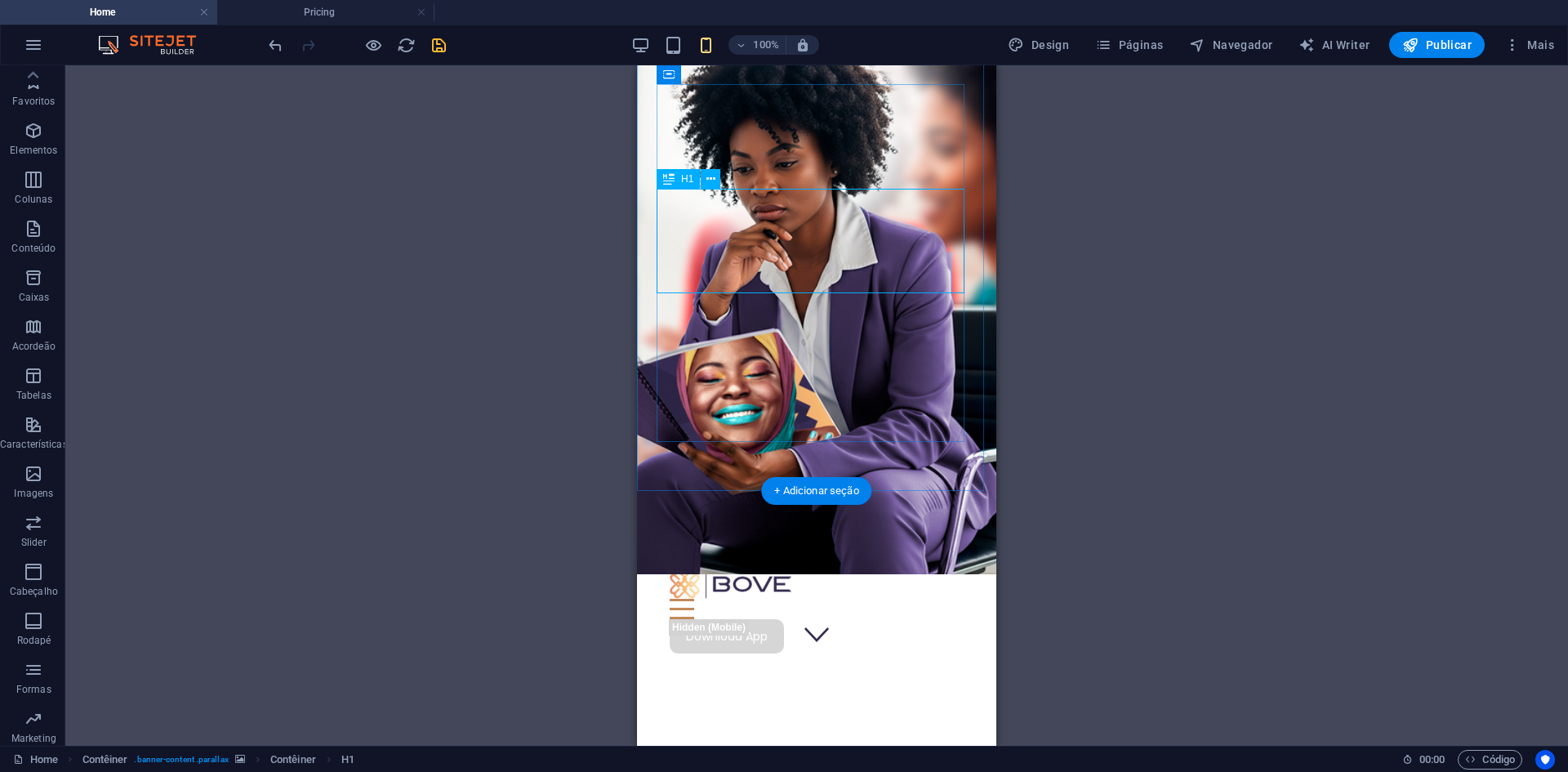
scroll to position [0, 0]
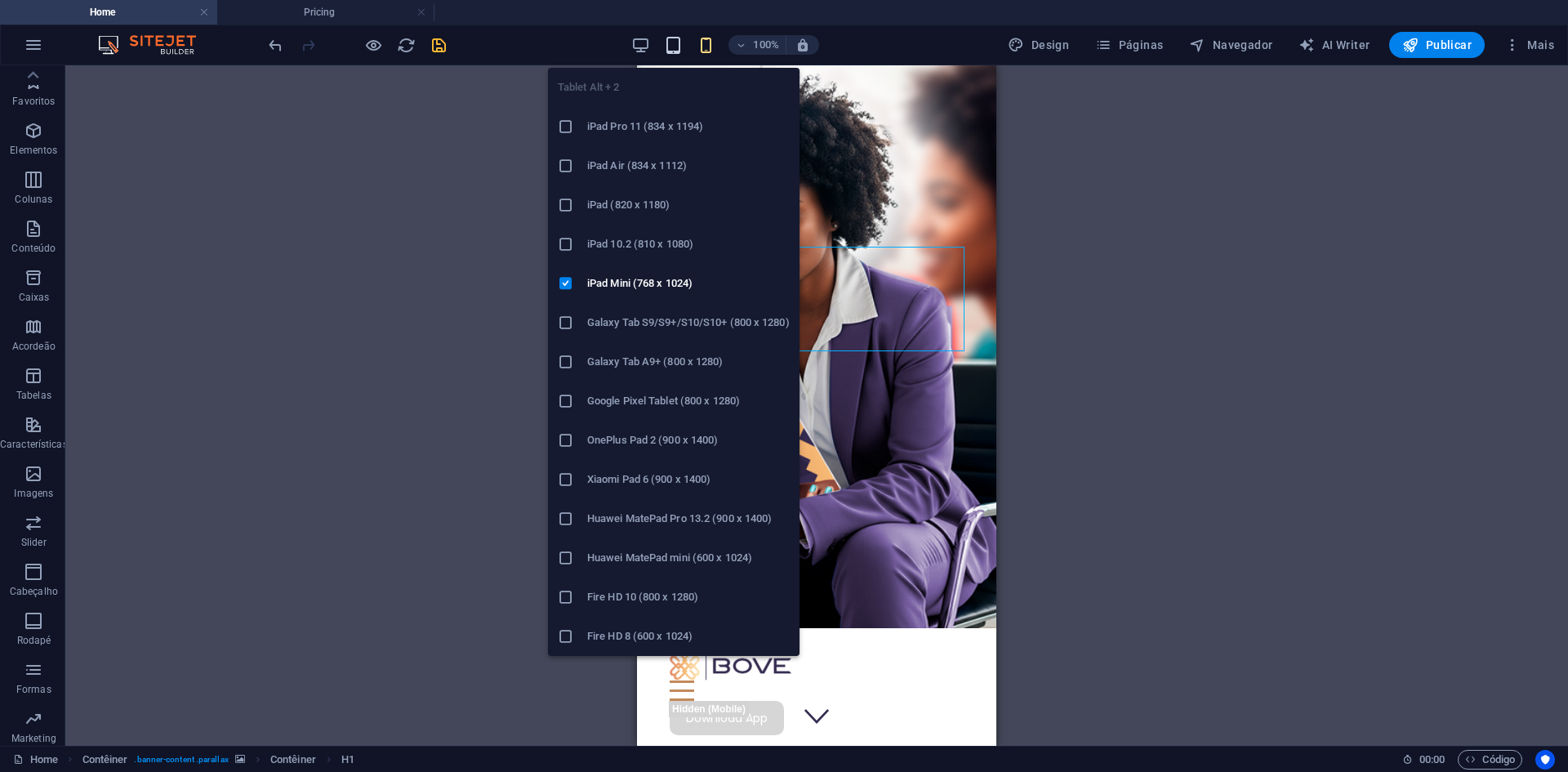
click at [670, 38] on icon "button" at bounding box center [672, 45] width 18 height 18
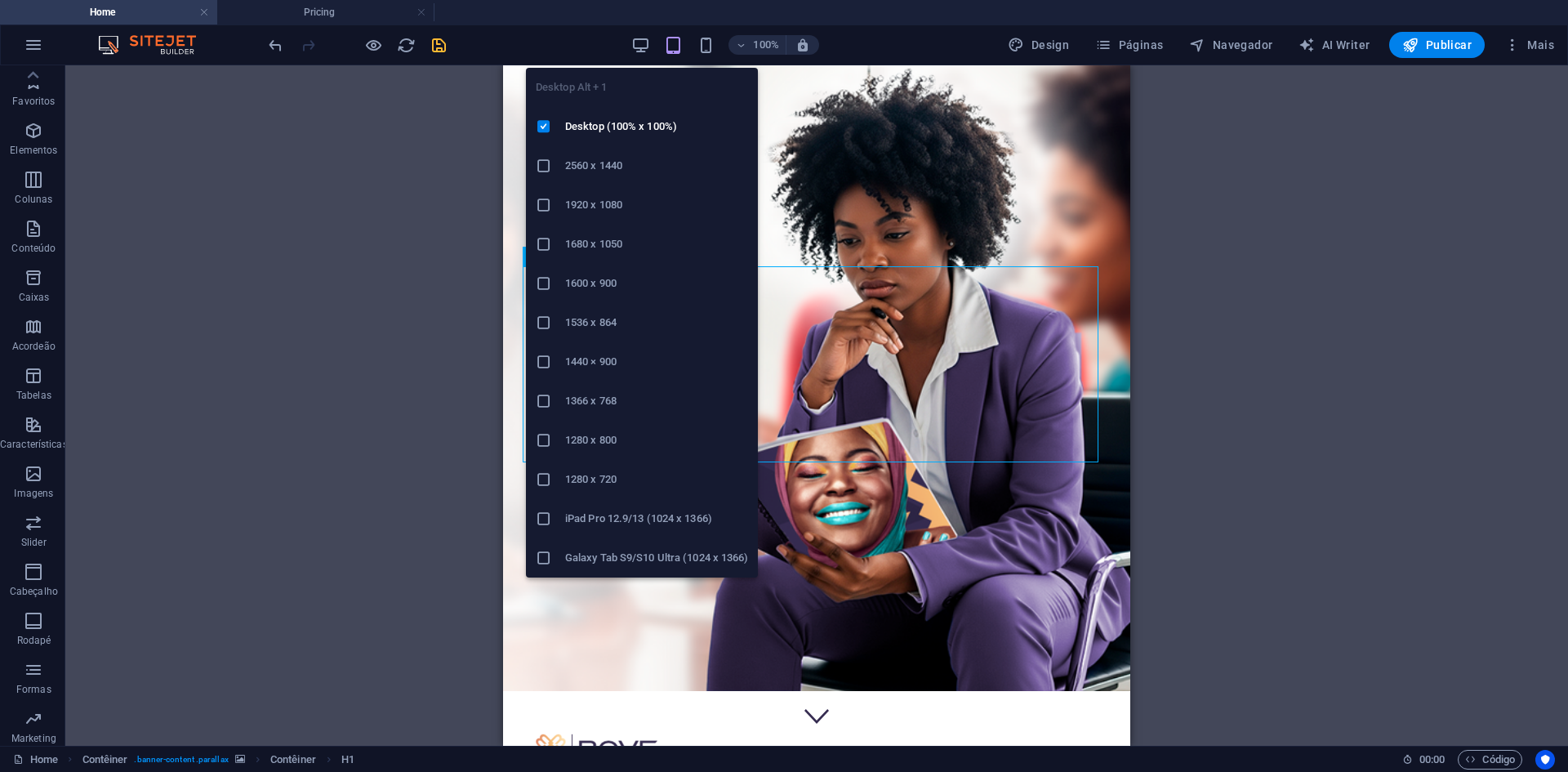
drag, startPoint x: 638, startPoint y: 42, endPoint x: 632, endPoint y: 52, distance: 11.7
click at [637, 43] on icon "button" at bounding box center [640, 45] width 18 height 18
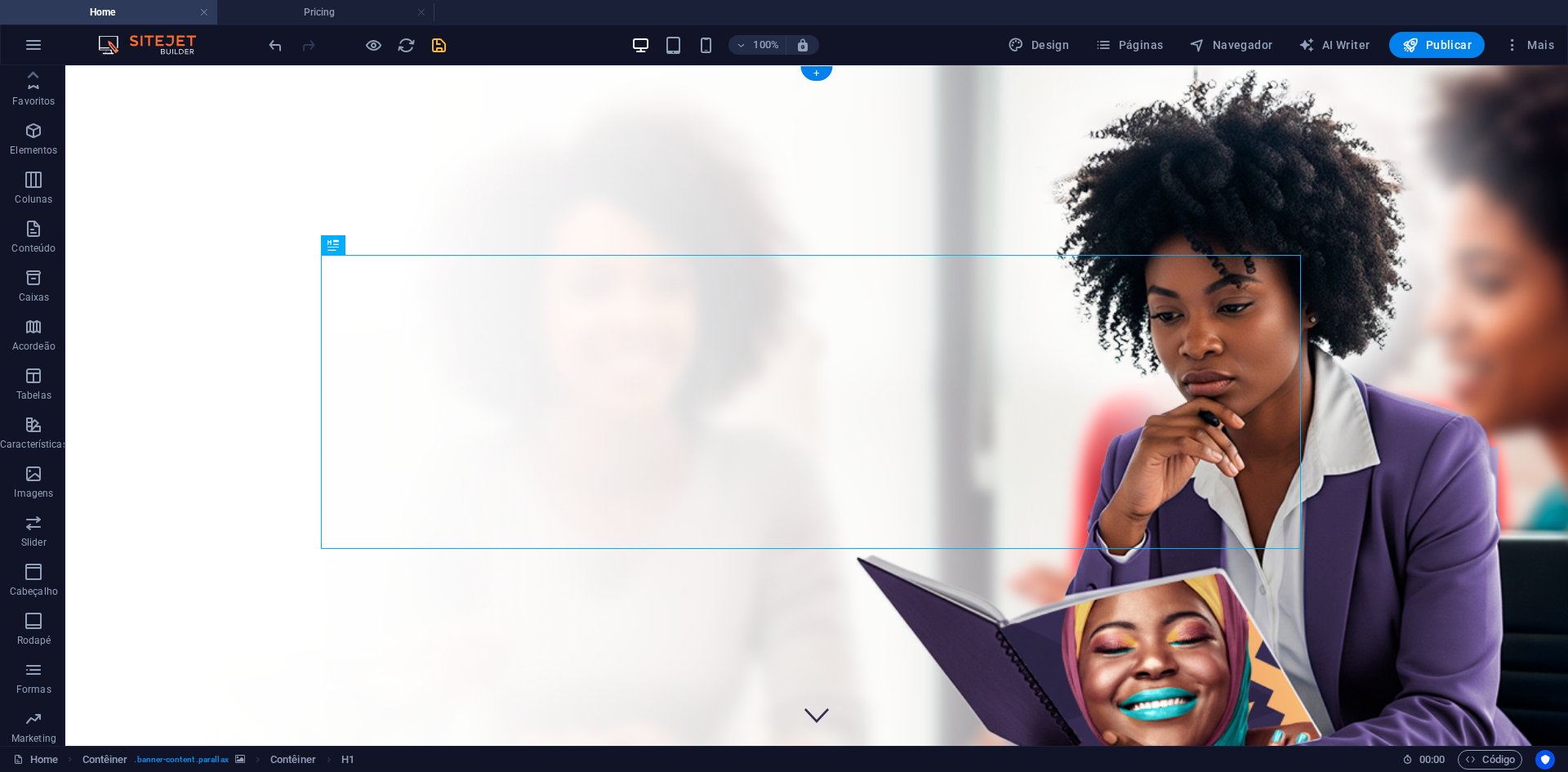
click at [174, 79] on figure at bounding box center [817, 422] width 1503 height 712
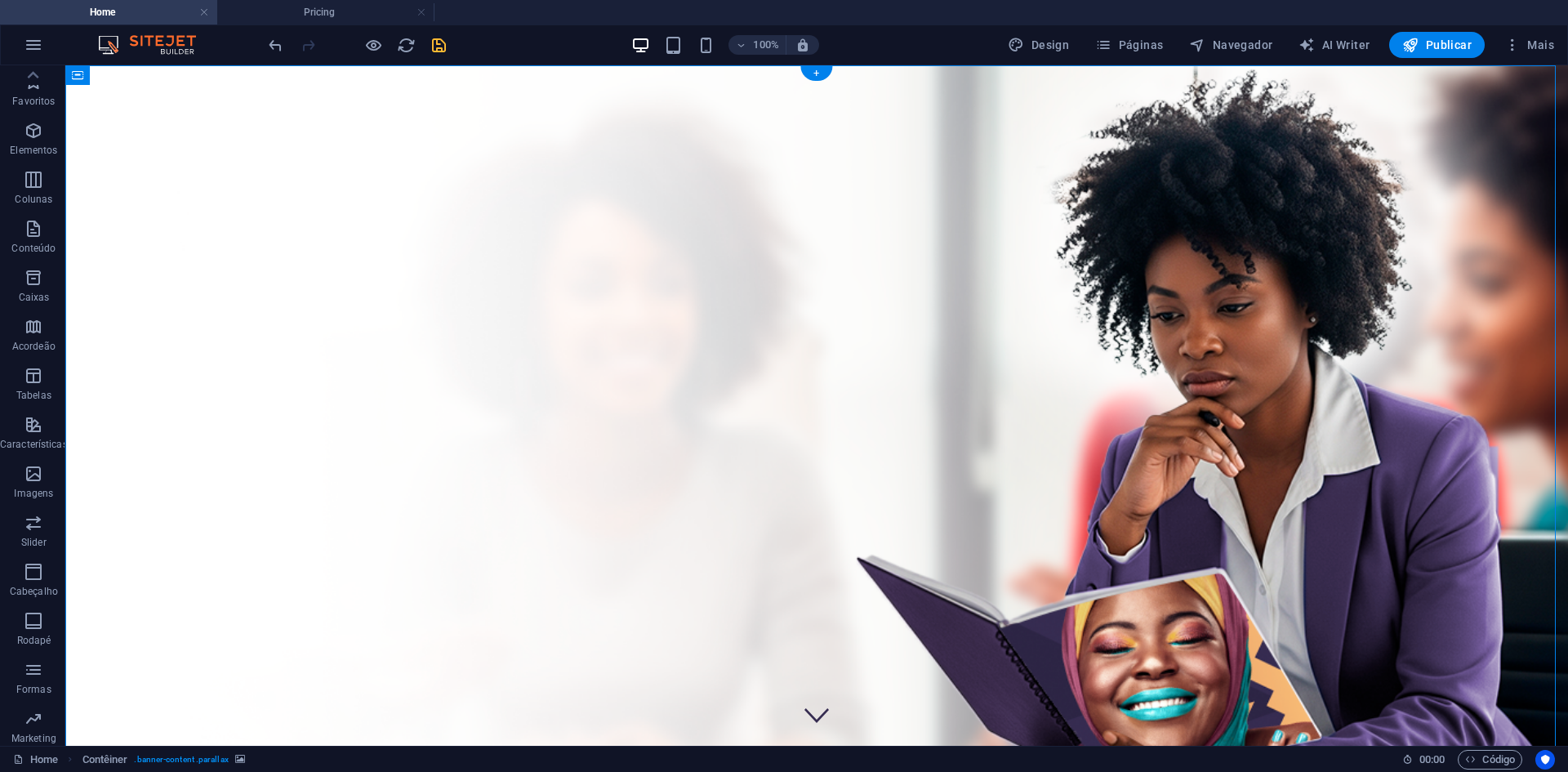
click at [174, 79] on figure at bounding box center [817, 422] width 1503 height 712
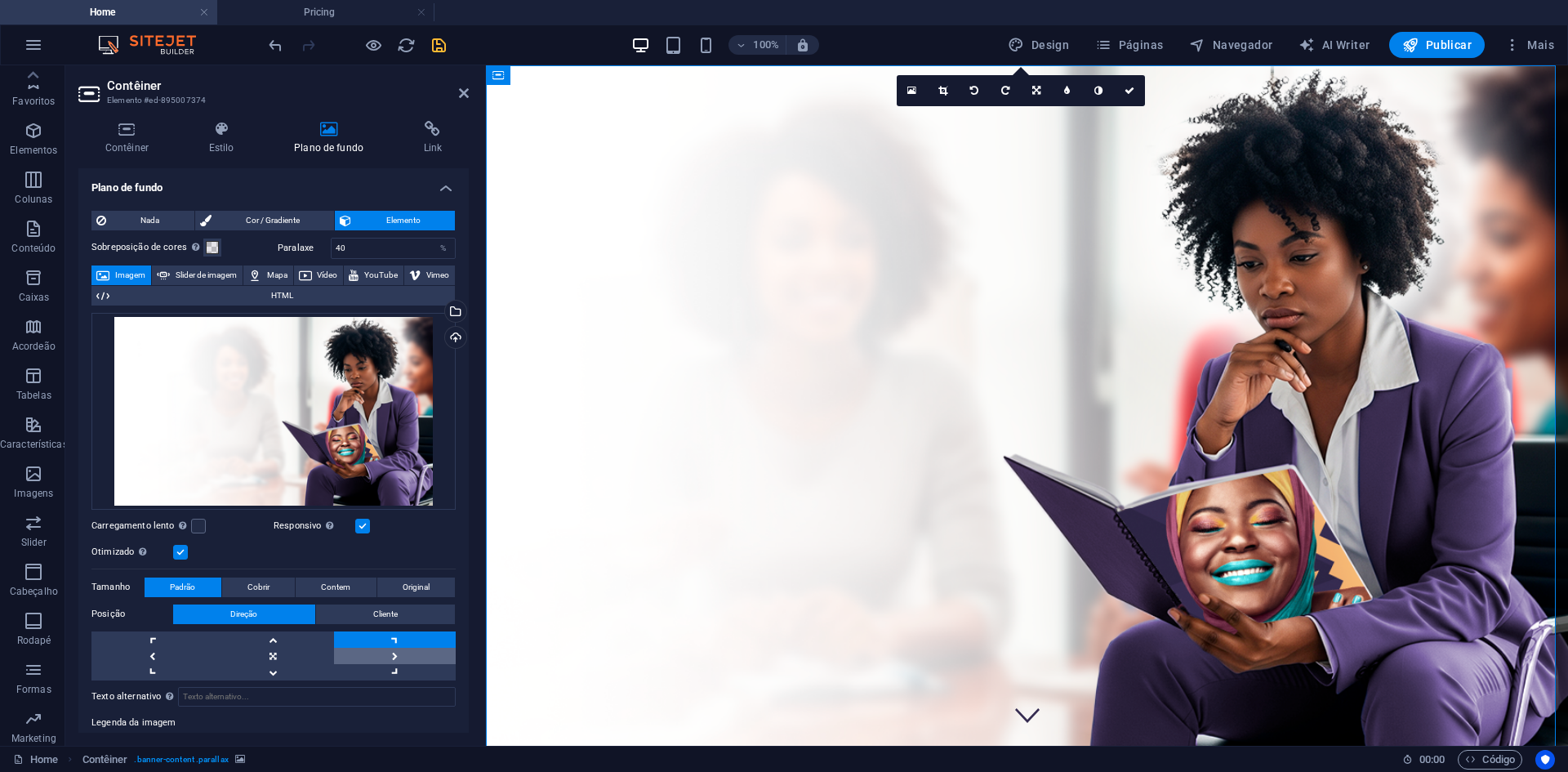
click at [391, 658] on link at bounding box center [395, 656] width 122 height 16
click at [393, 674] on link at bounding box center [395, 671] width 122 height 16
click at [391, 641] on link at bounding box center [395, 639] width 122 height 16
click at [287, 652] on link at bounding box center [274, 656] width 122 height 16
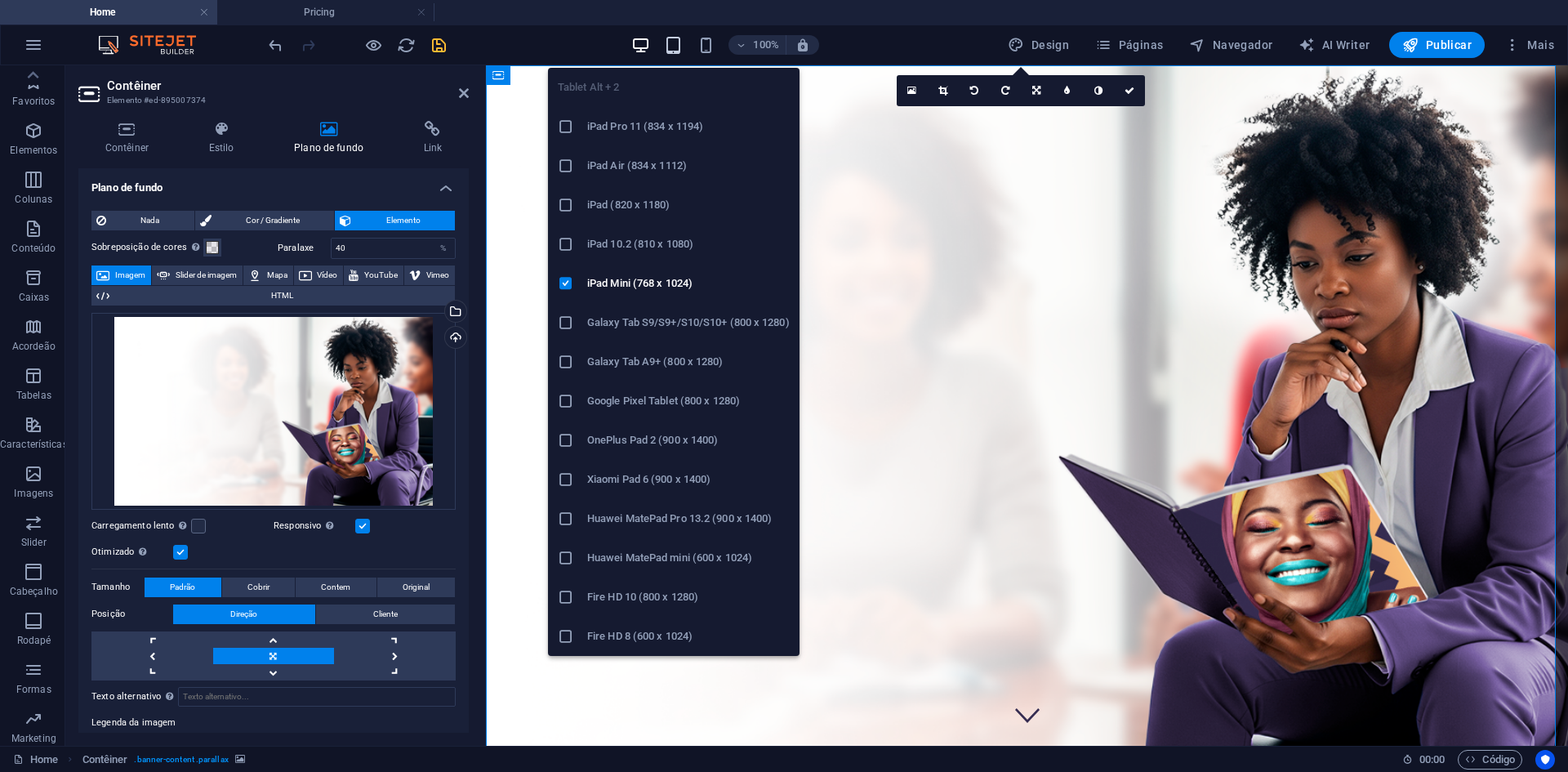
click at [679, 44] on icon "button" at bounding box center [672, 45] width 18 height 18
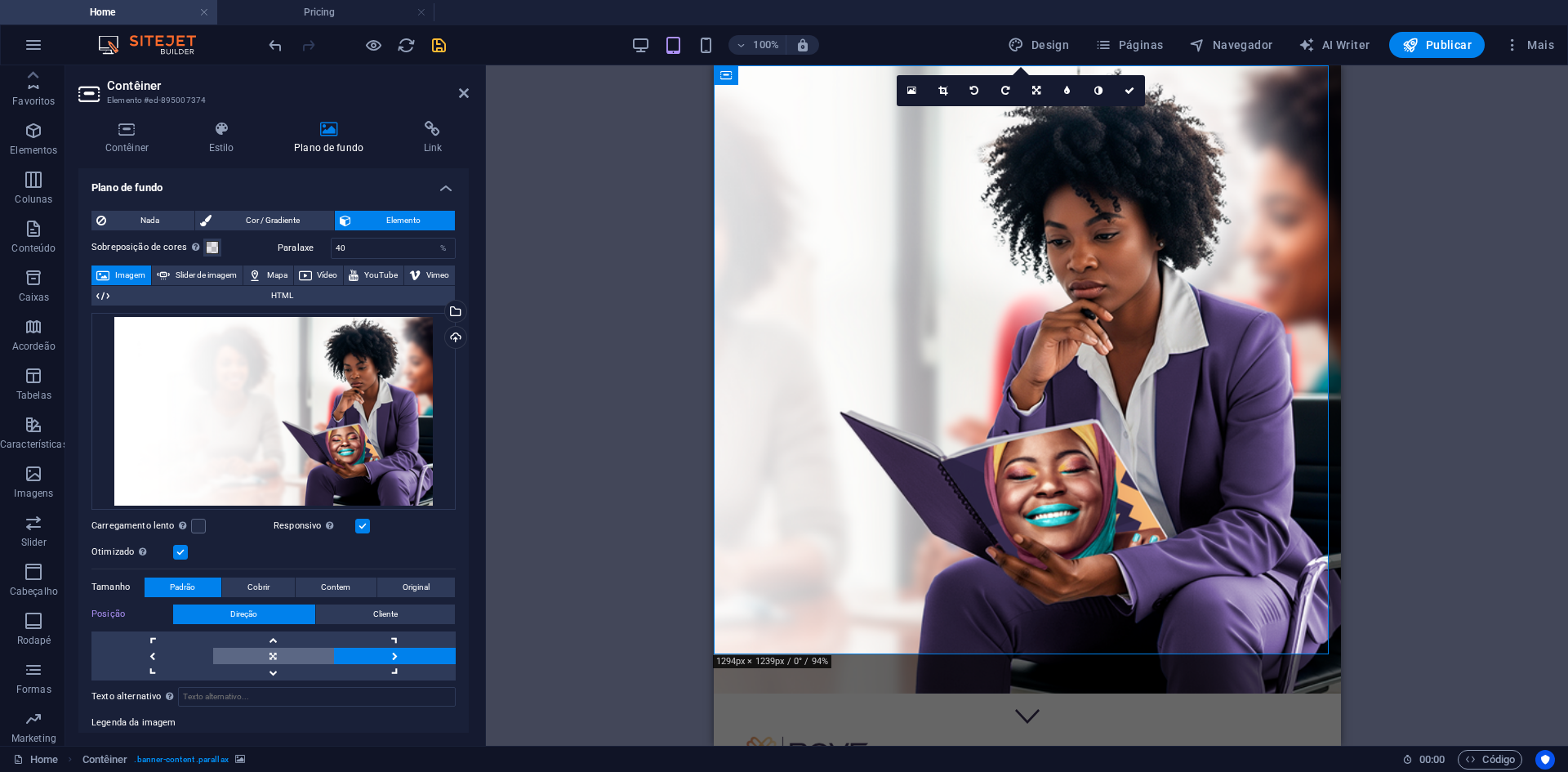
click at [282, 654] on link at bounding box center [274, 656] width 122 height 16
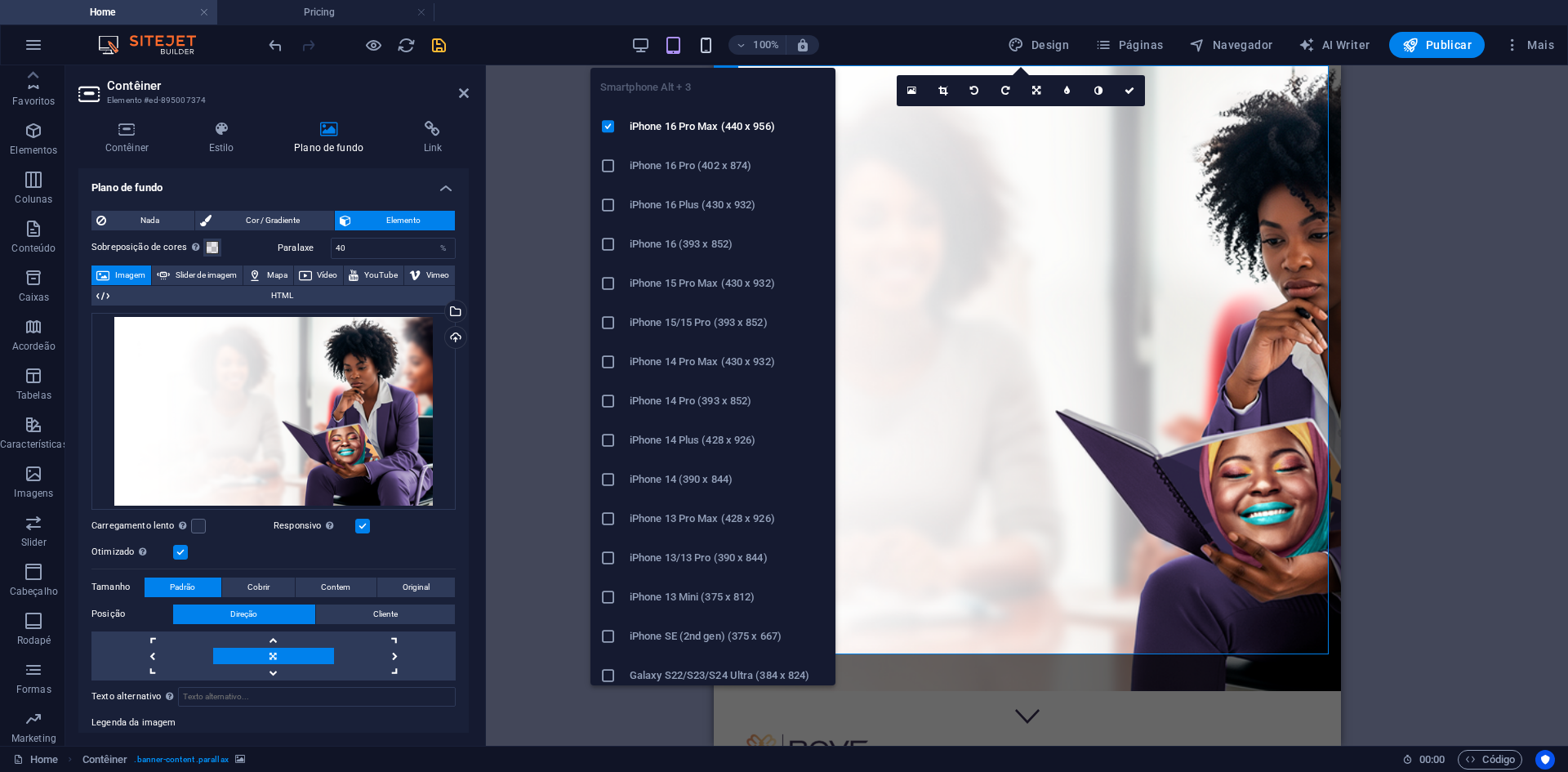
click at [707, 45] on icon "button" at bounding box center [705, 45] width 18 height 18
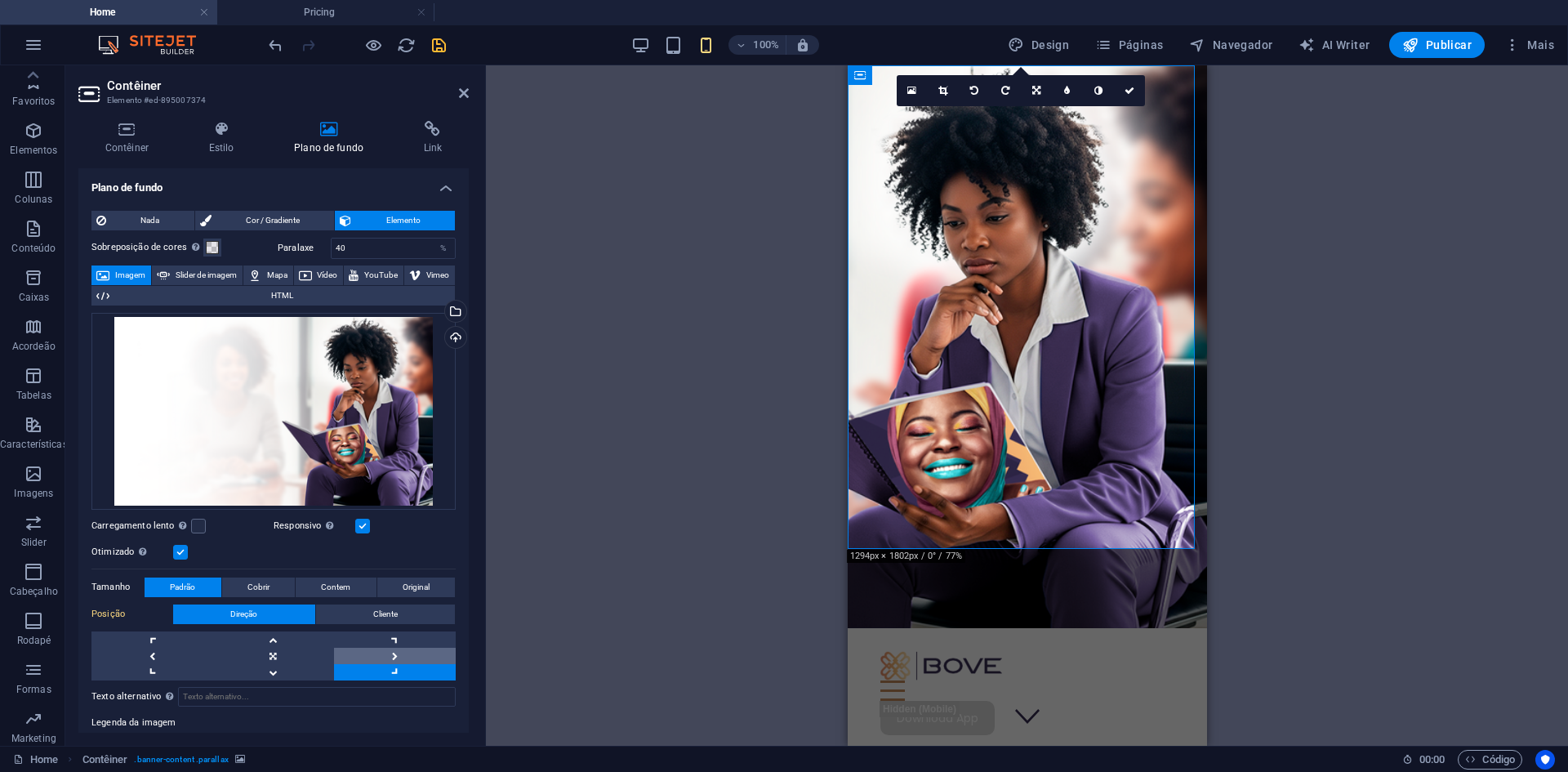
click at [397, 654] on link at bounding box center [395, 656] width 122 height 16
click at [274, 653] on link at bounding box center [274, 656] width 122 height 16
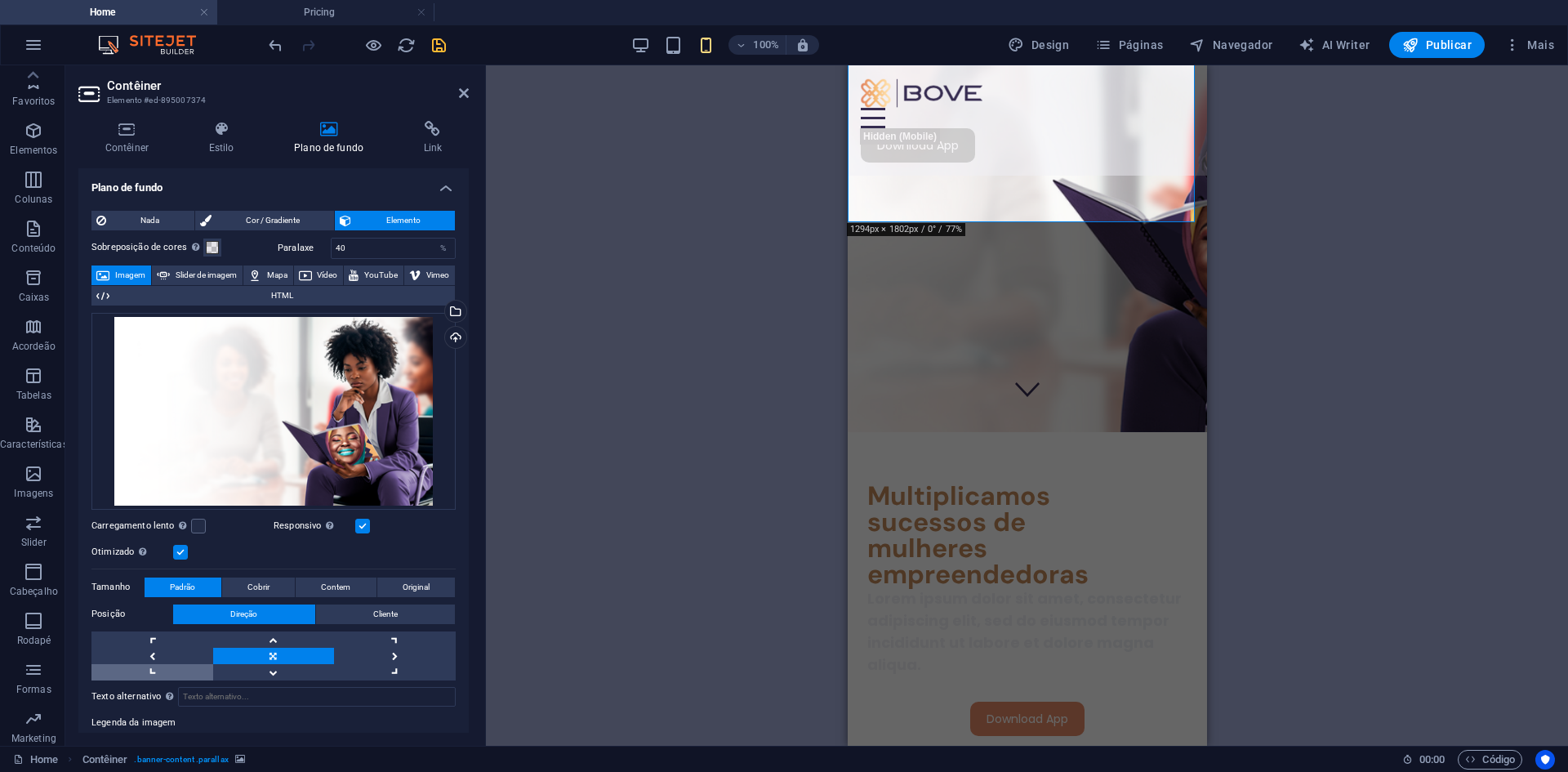
scroll to position [81, 0]
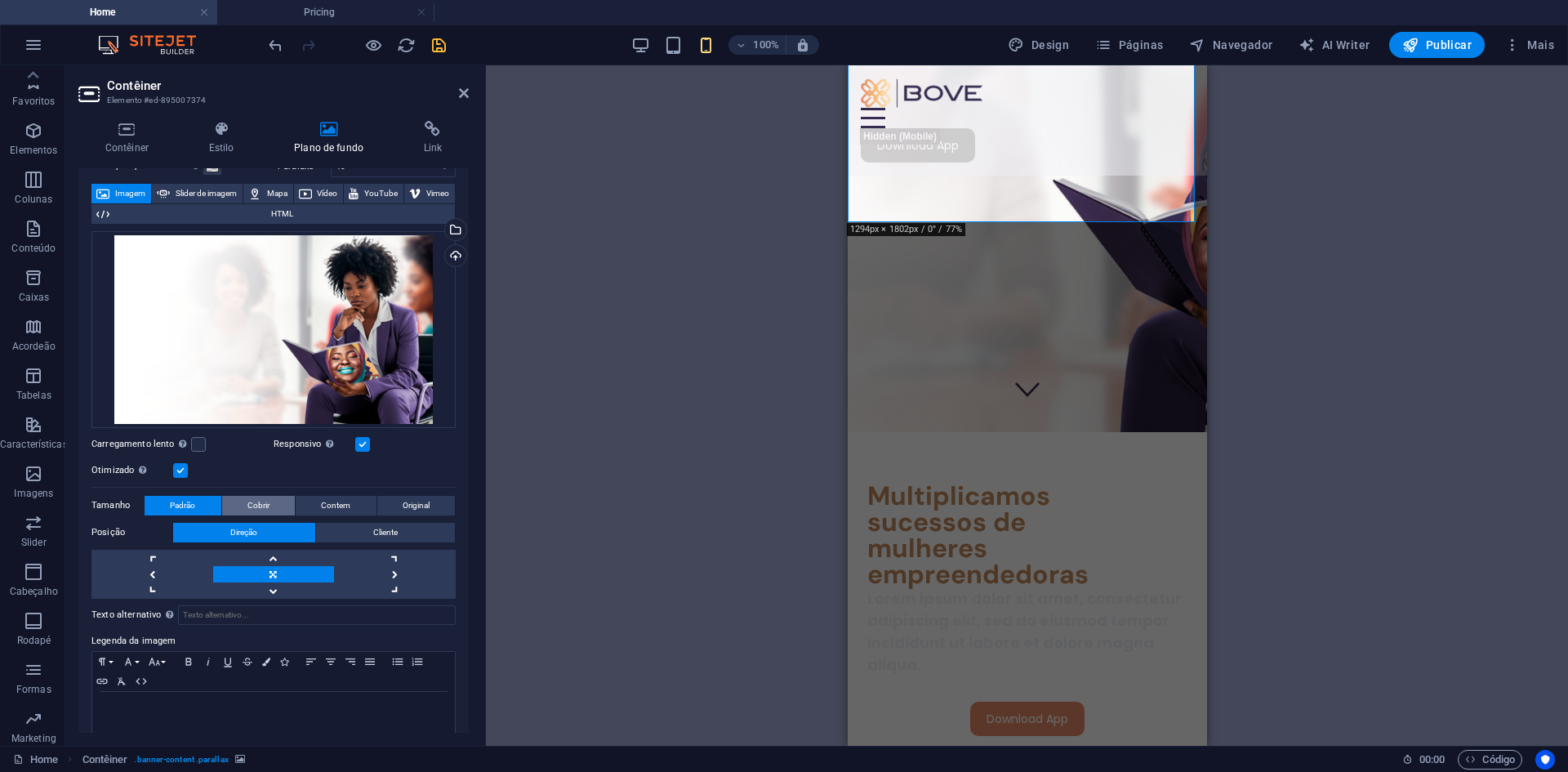
click at [273, 500] on button "Cobrir" at bounding box center [259, 505] width 74 height 19
click at [178, 505] on span "Padrão" at bounding box center [183, 505] width 25 height 19
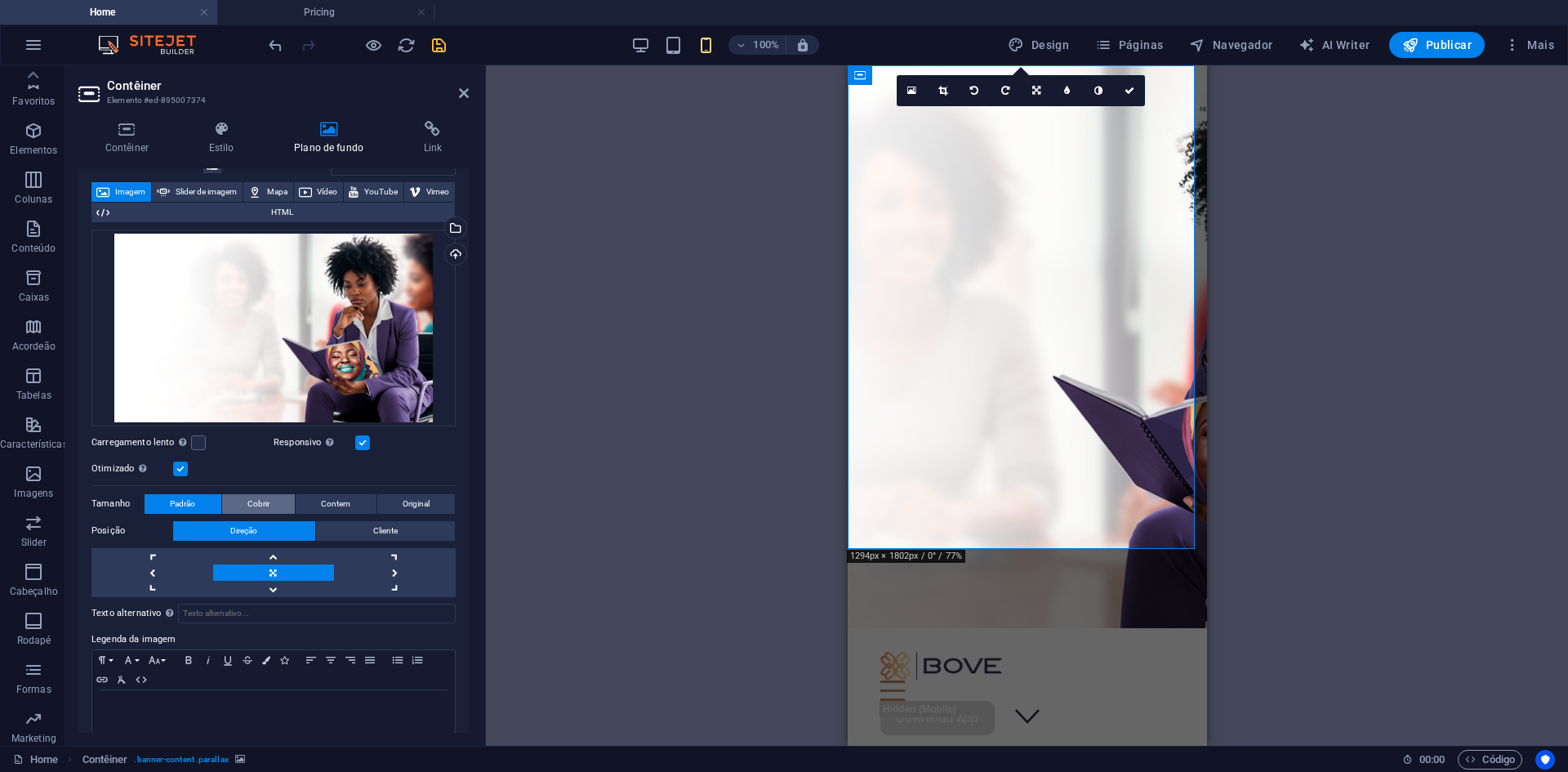
scroll to position [104, 0]
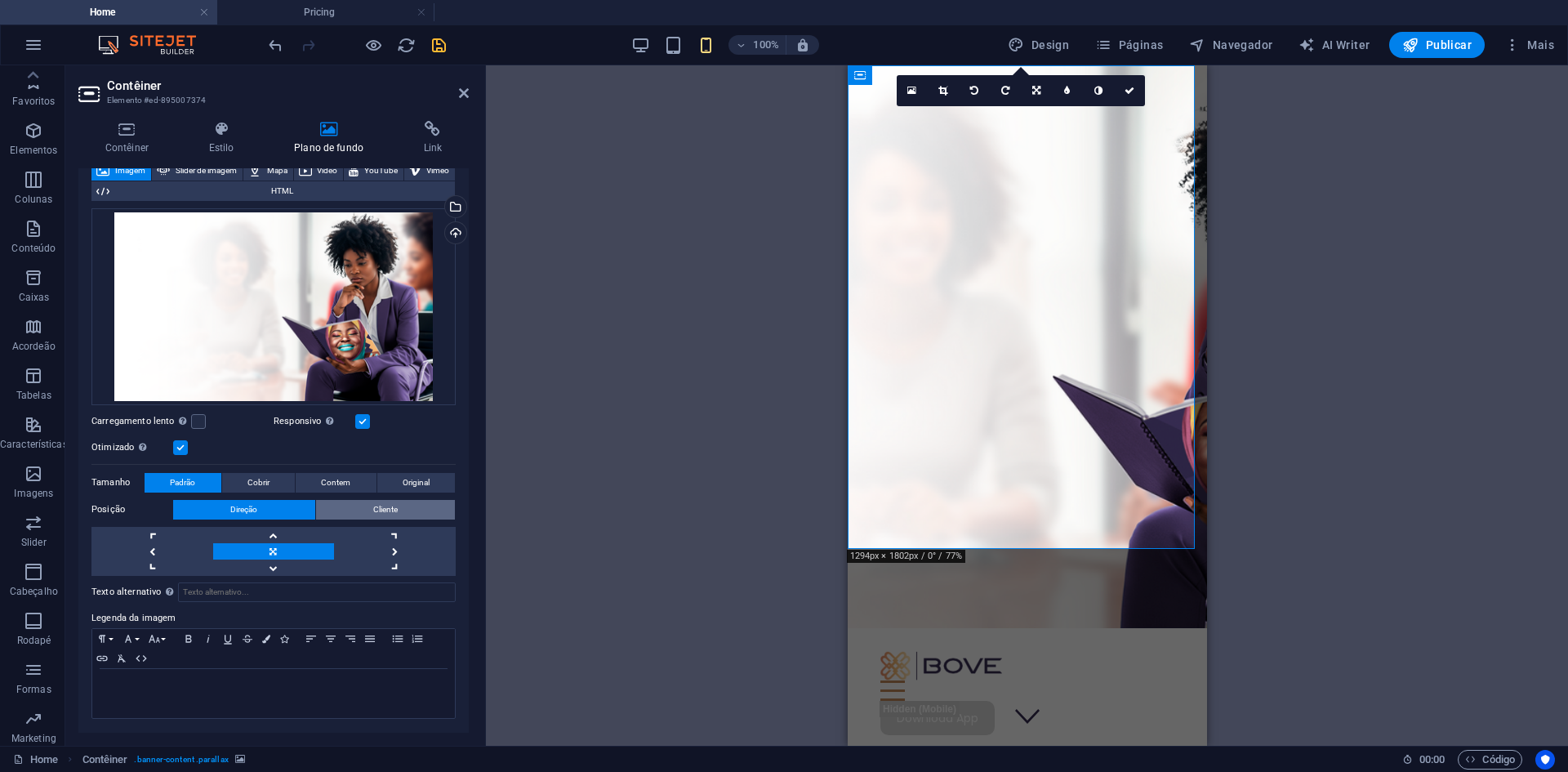
click at [367, 501] on button "Cliente" at bounding box center [386, 510] width 139 height 19
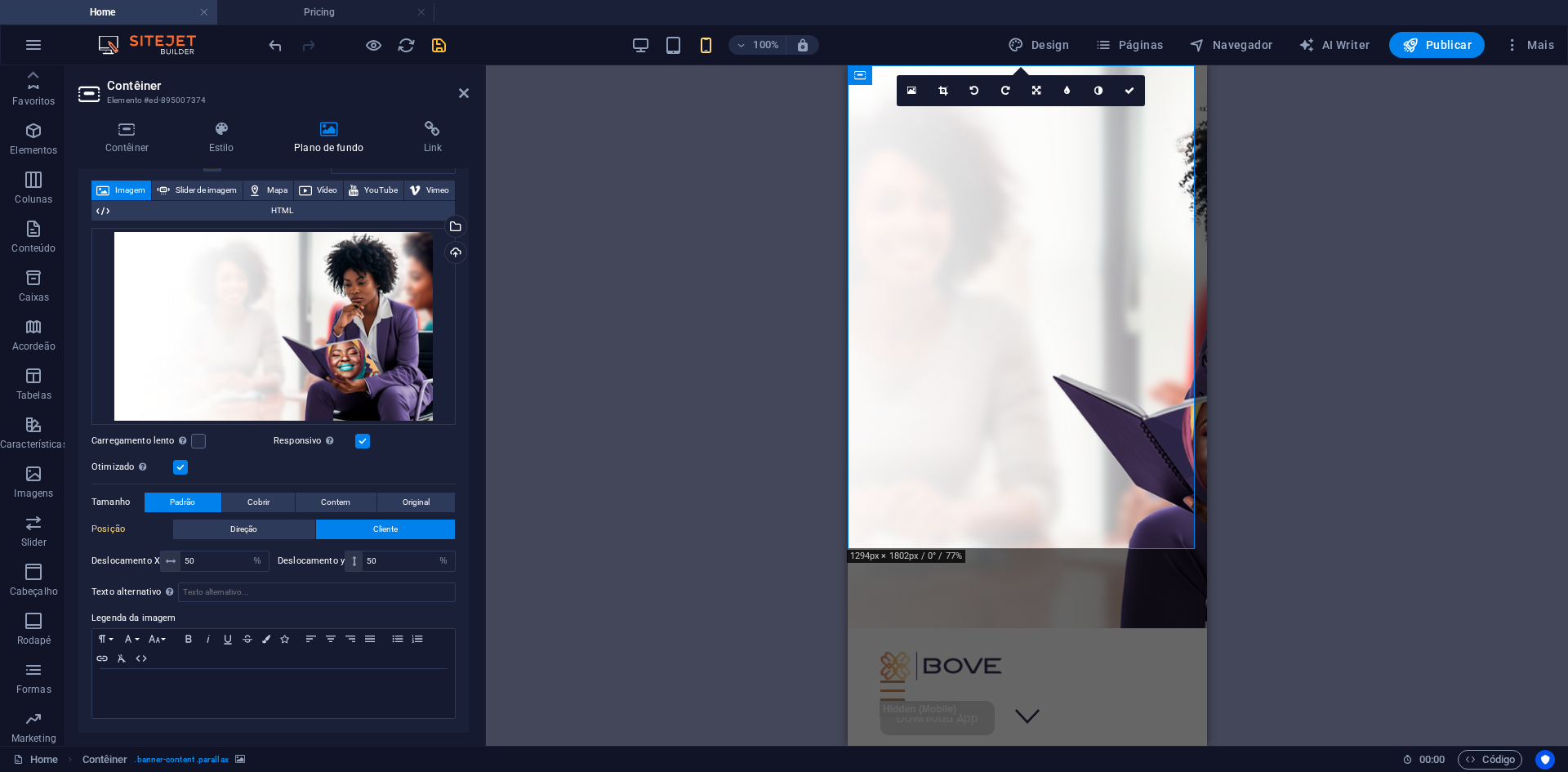
scroll to position [85, 0]
click at [218, 564] on input "50" at bounding box center [224, 561] width 88 height 19
type input "5"
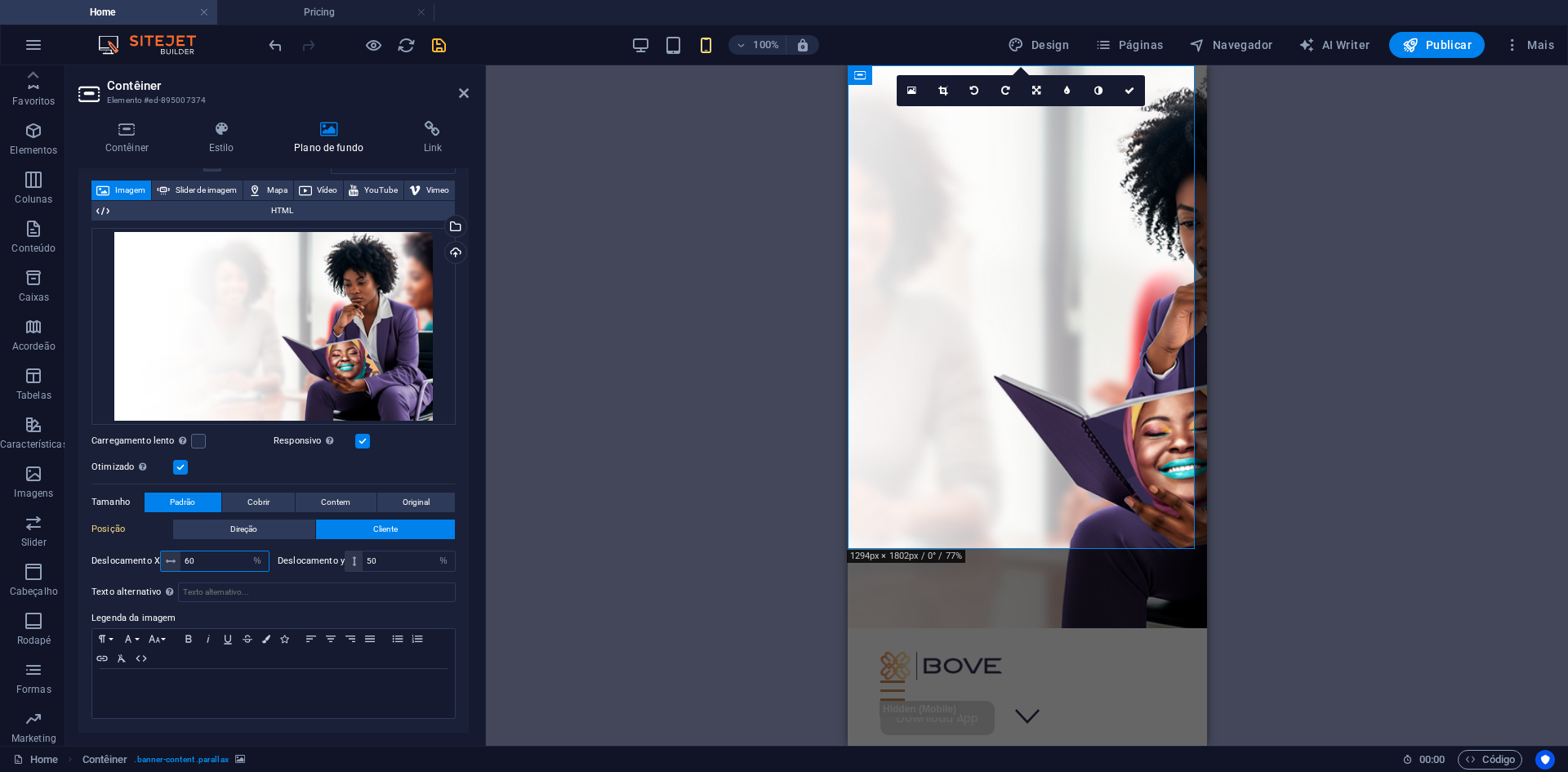
type input "6"
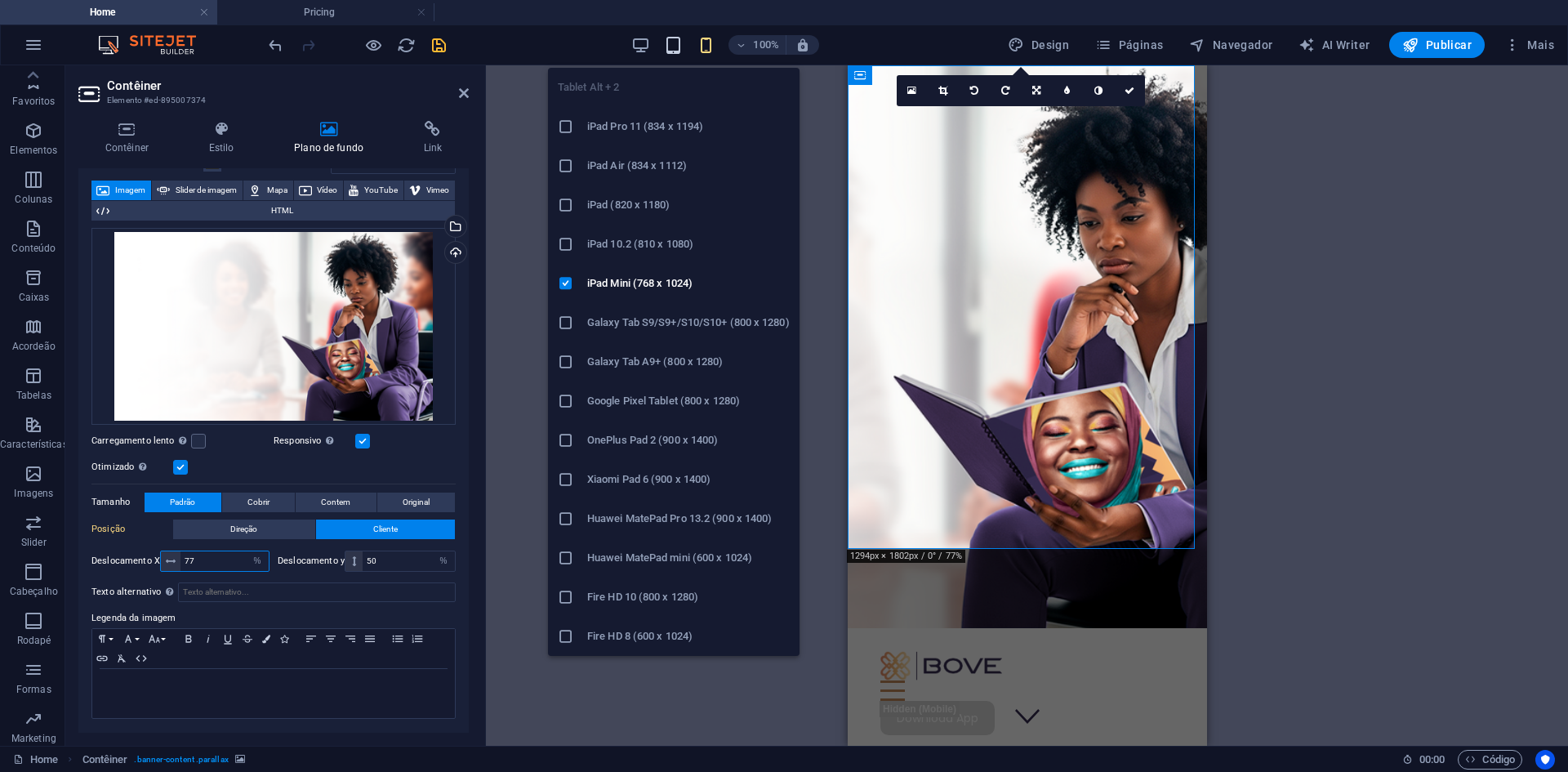
type input "77"
click at [678, 47] on icon "button" at bounding box center [672, 45] width 18 height 18
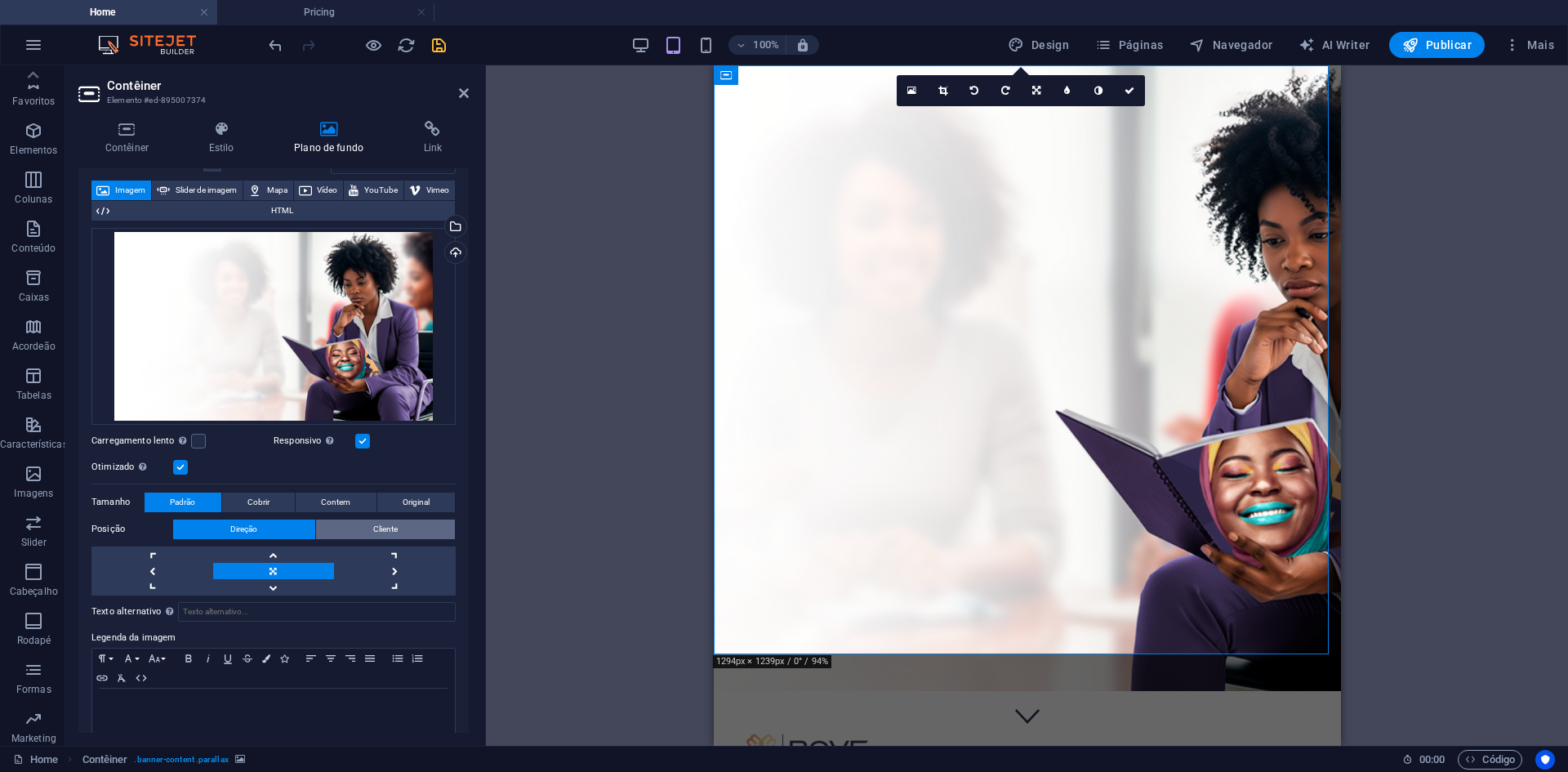
click at [391, 527] on span "Cliente" at bounding box center [385, 529] width 24 height 19
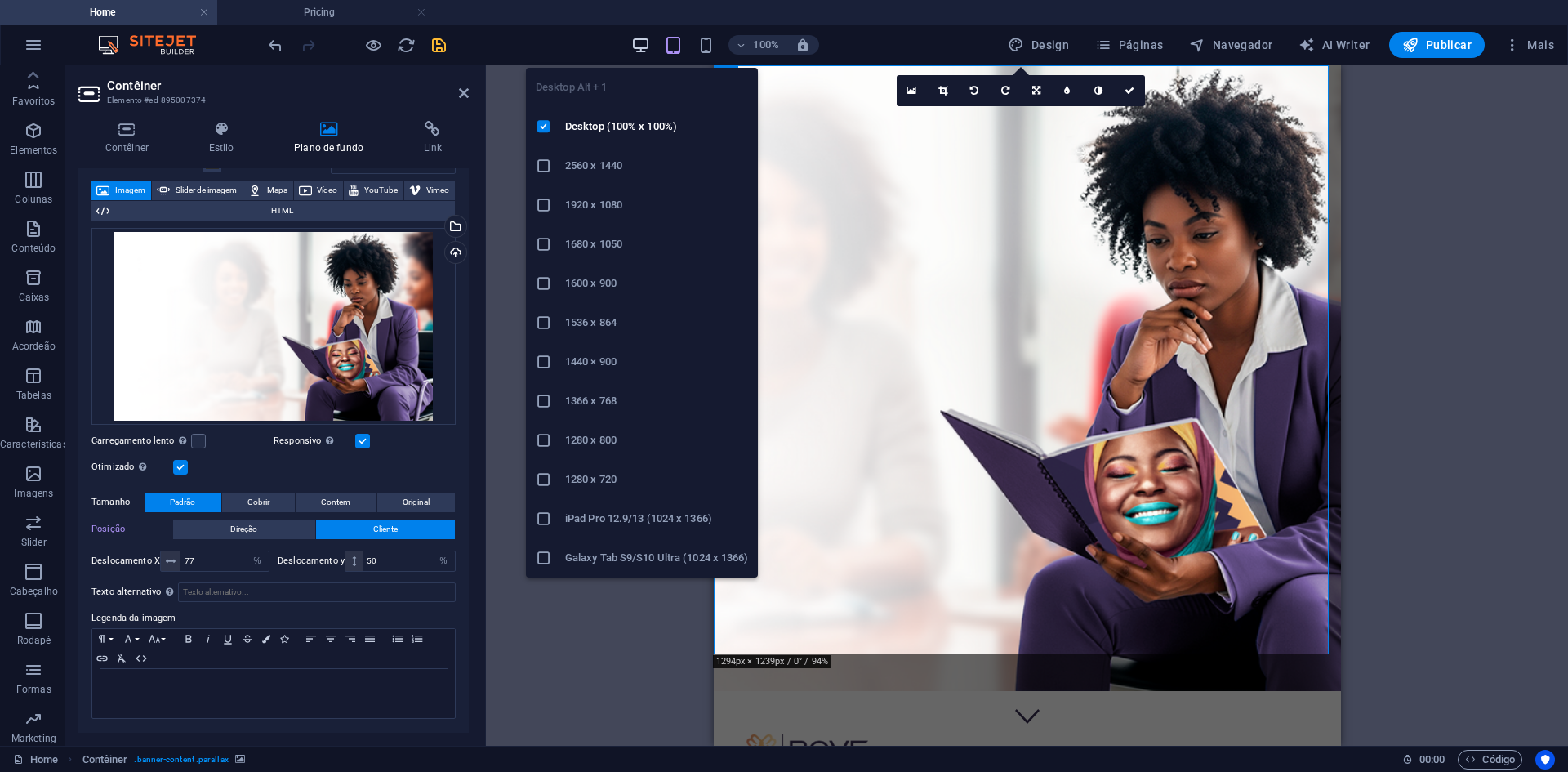
click at [636, 43] on icon "button" at bounding box center [640, 45] width 18 height 18
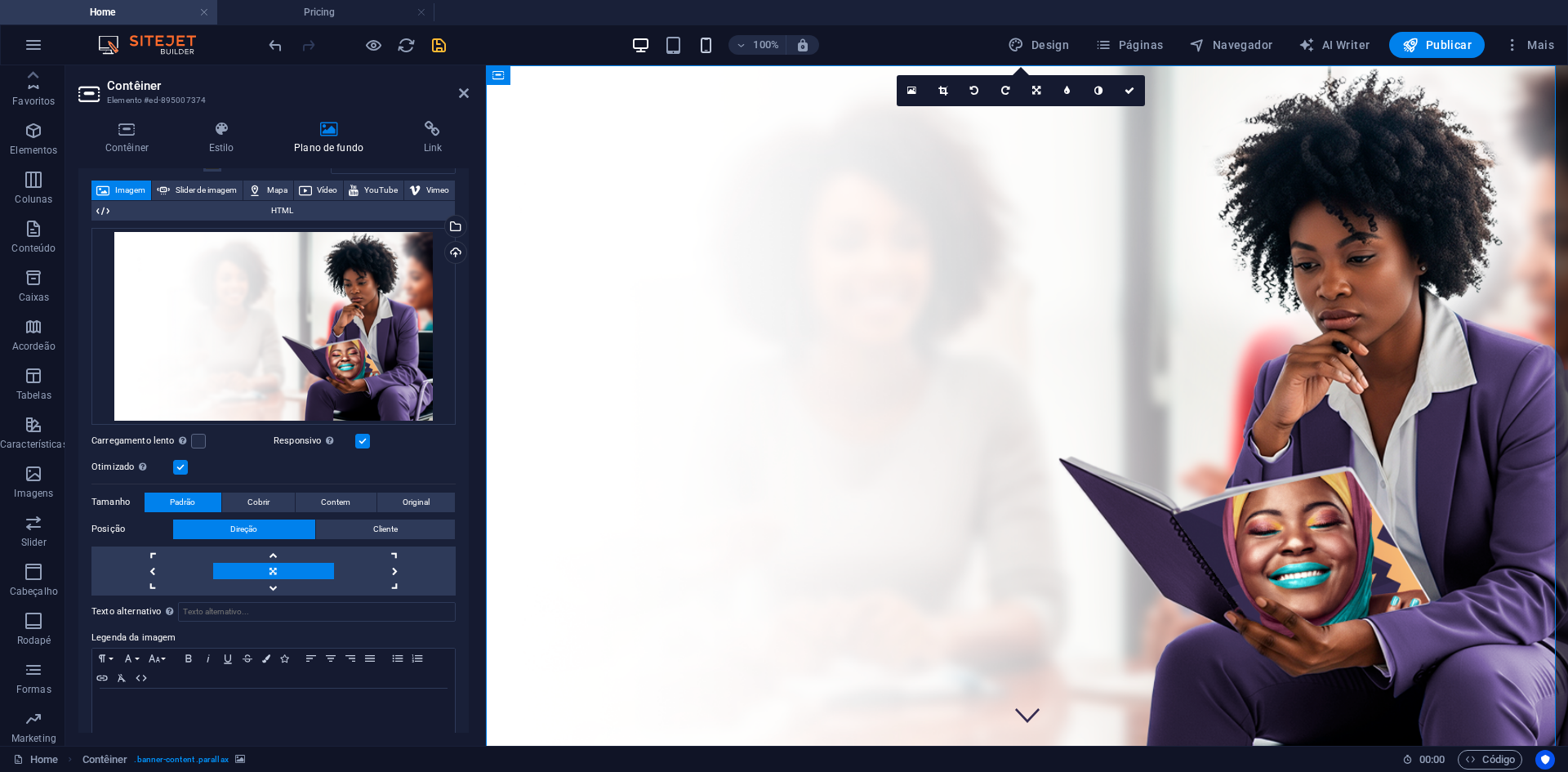
click at [710, 53] on icon "button" at bounding box center [705, 45] width 18 height 18
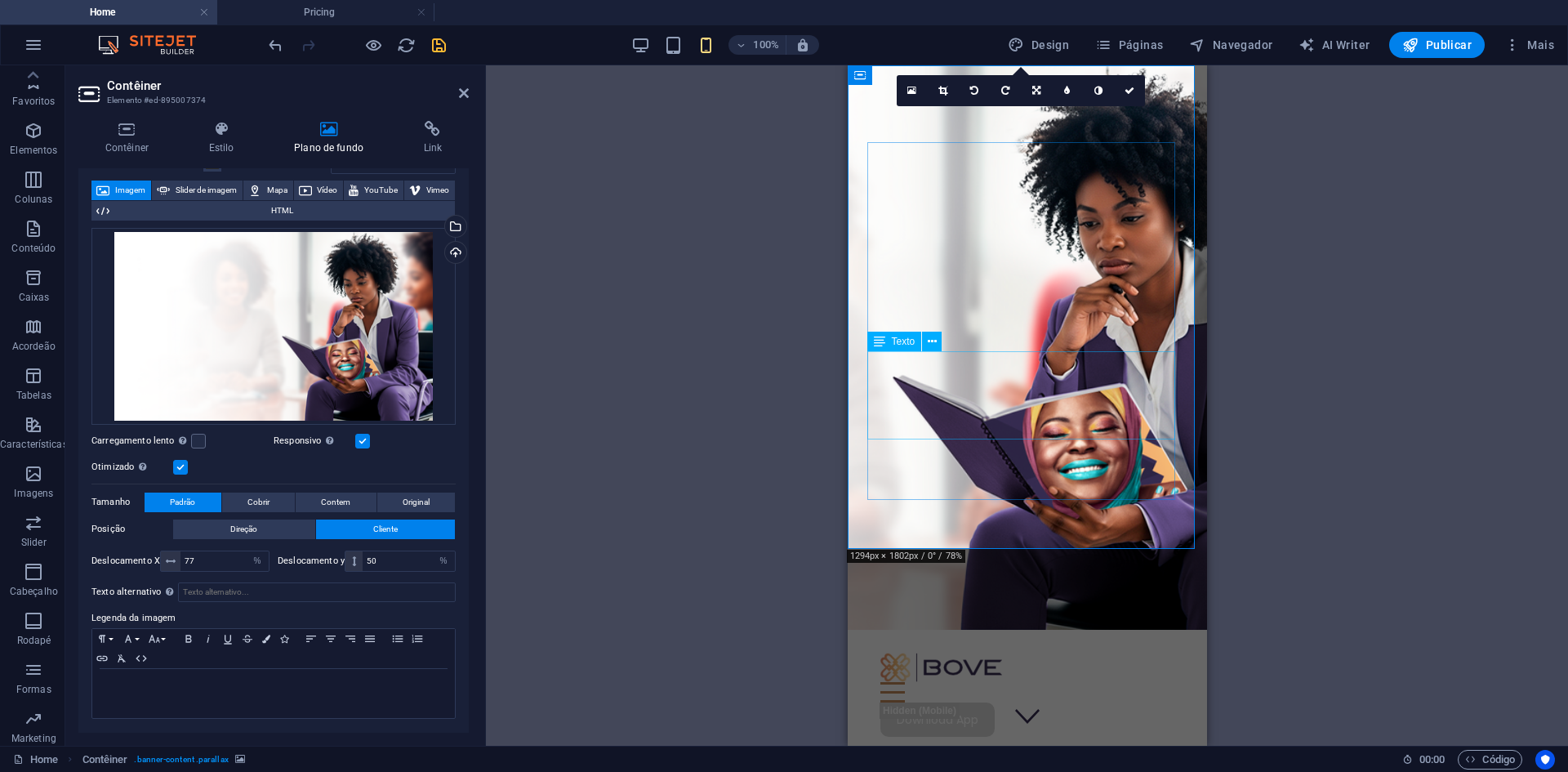
select select "%"
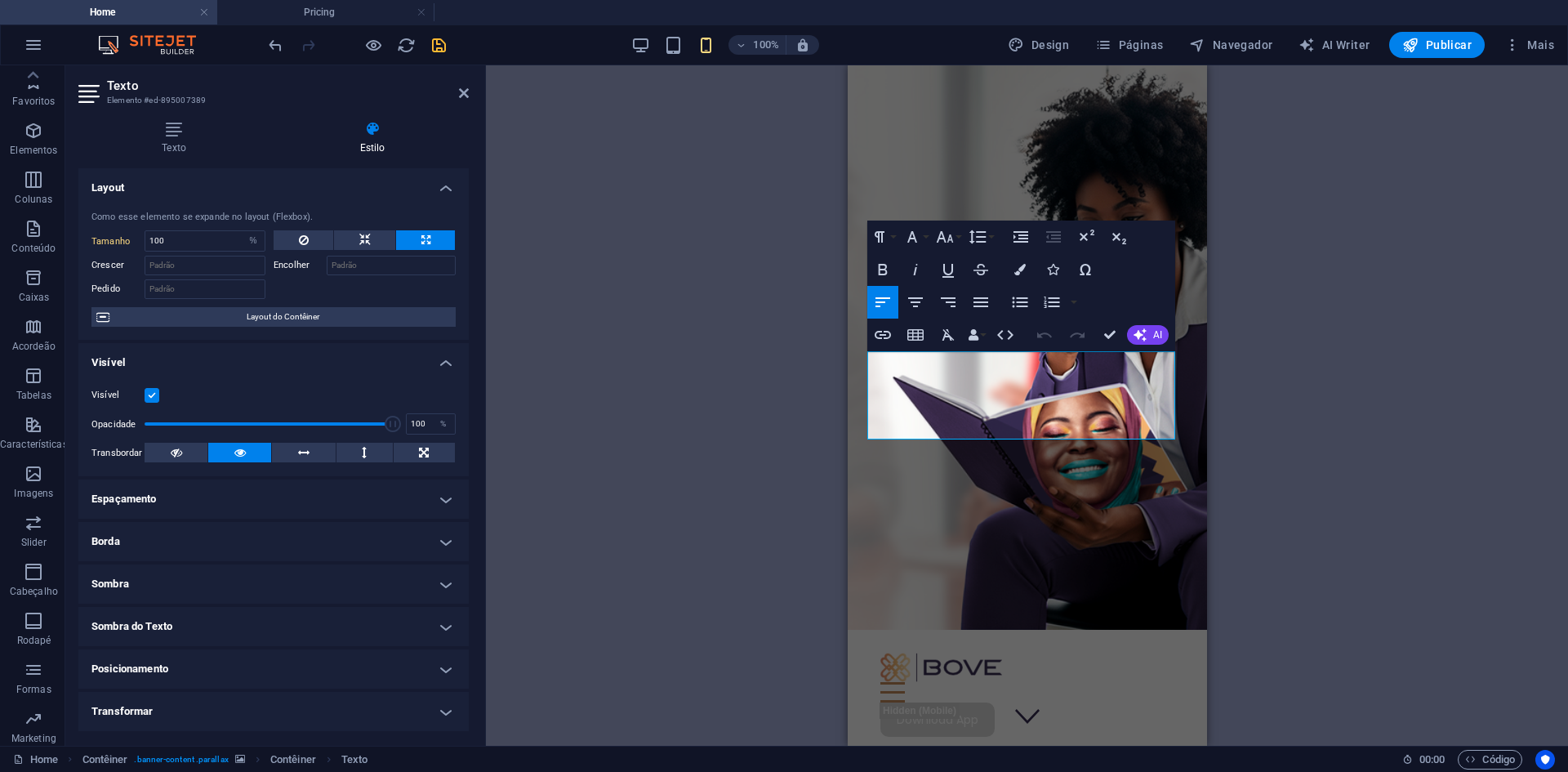
drag, startPoint x: 927, startPoint y: 431, endPoint x: 865, endPoint y: 358, distance: 95.8
click at [865, 358] on div "Features Pricing Blog Contact Download App Multiplicamos sucessos de mulheres e…" at bounding box center [1026, 614] width 359 height 1098
click at [1012, 263] on button "Colors" at bounding box center [1020, 270] width 31 height 33
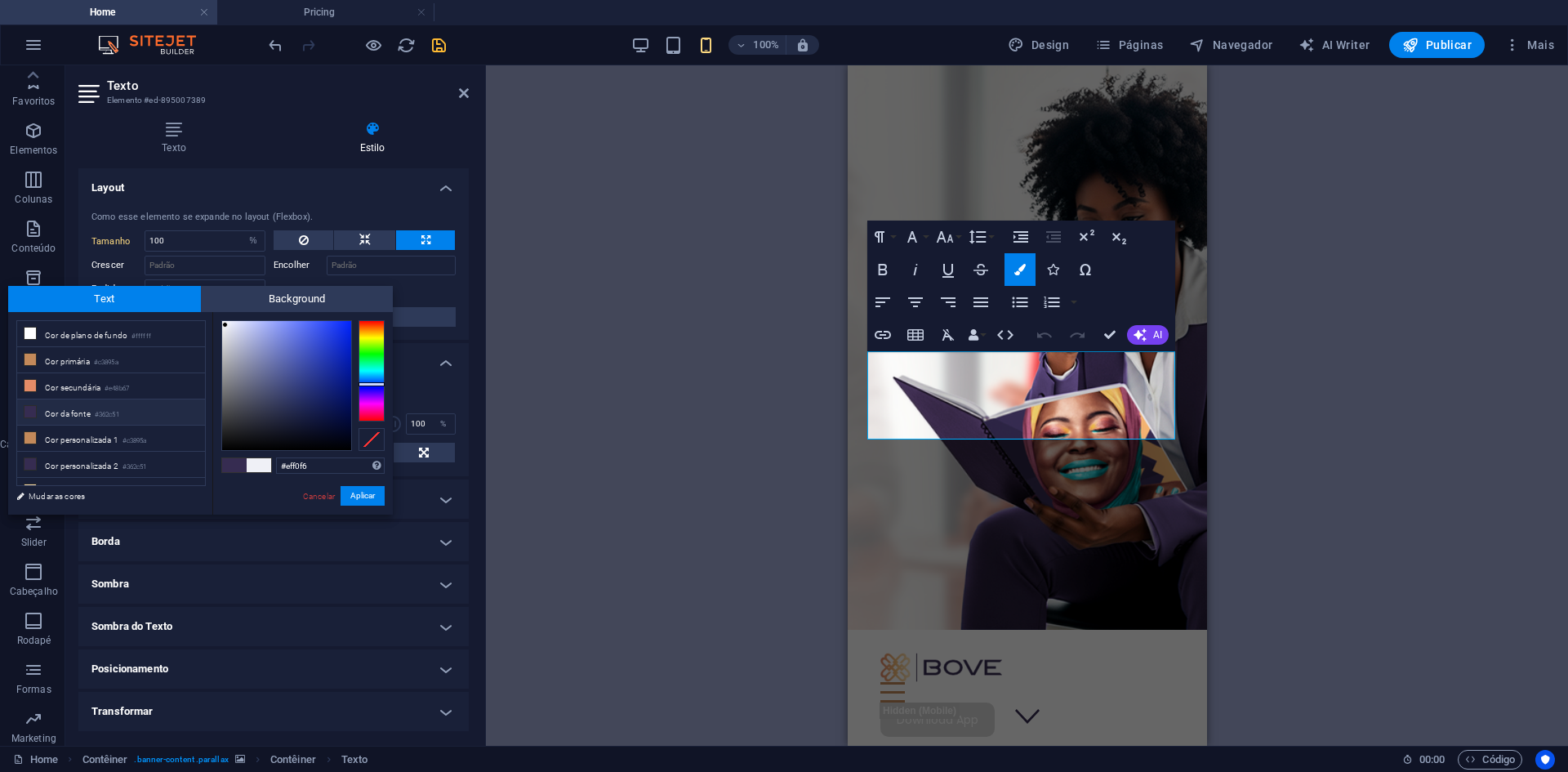
click at [235, 463] on span at bounding box center [234, 465] width 24 height 14
type input "#362c51"
click at [374, 496] on button "Aplicar" at bounding box center [363, 495] width 44 height 19
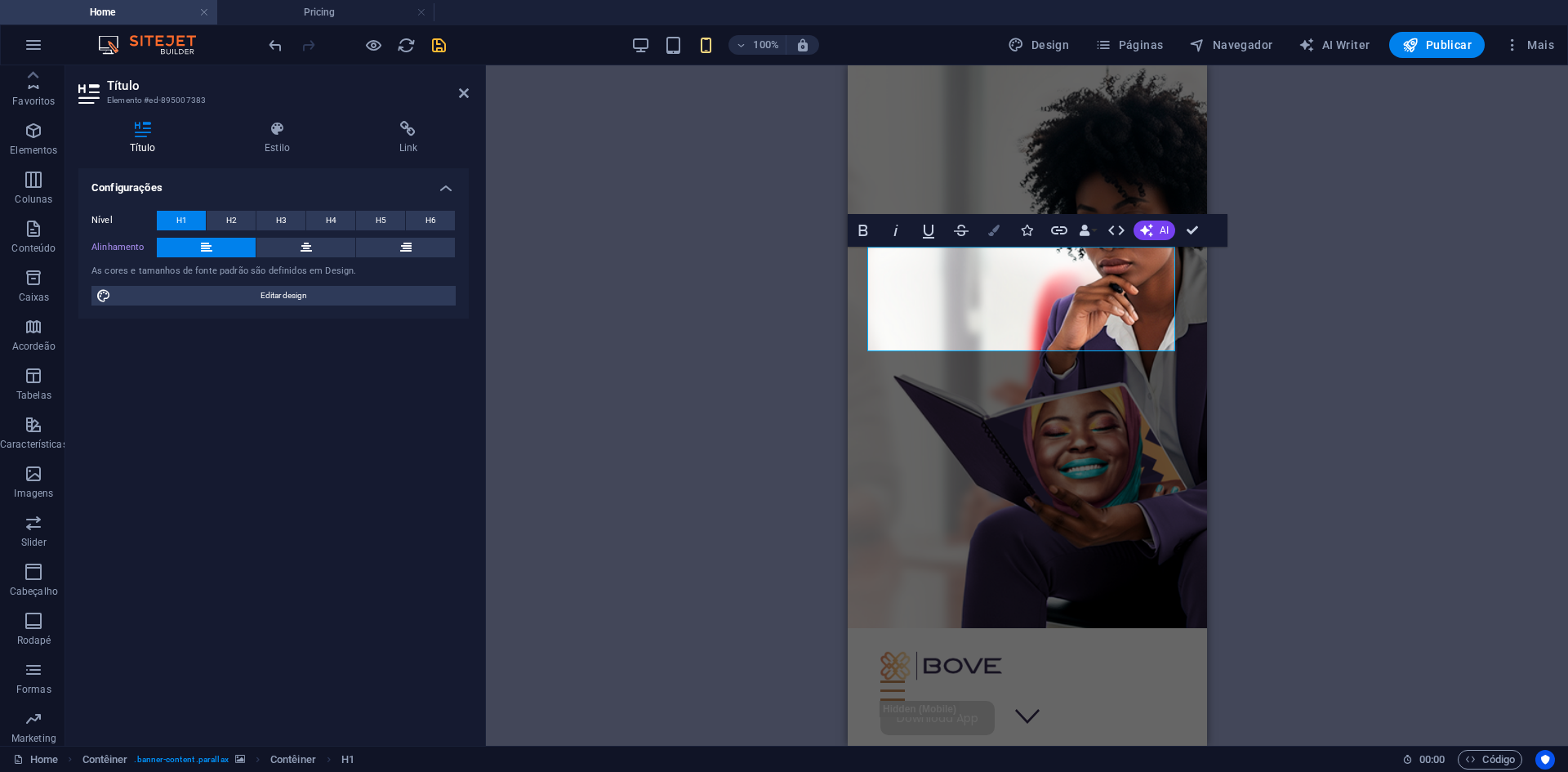
click at [990, 236] on button "Colors" at bounding box center [993, 230] width 31 height 33
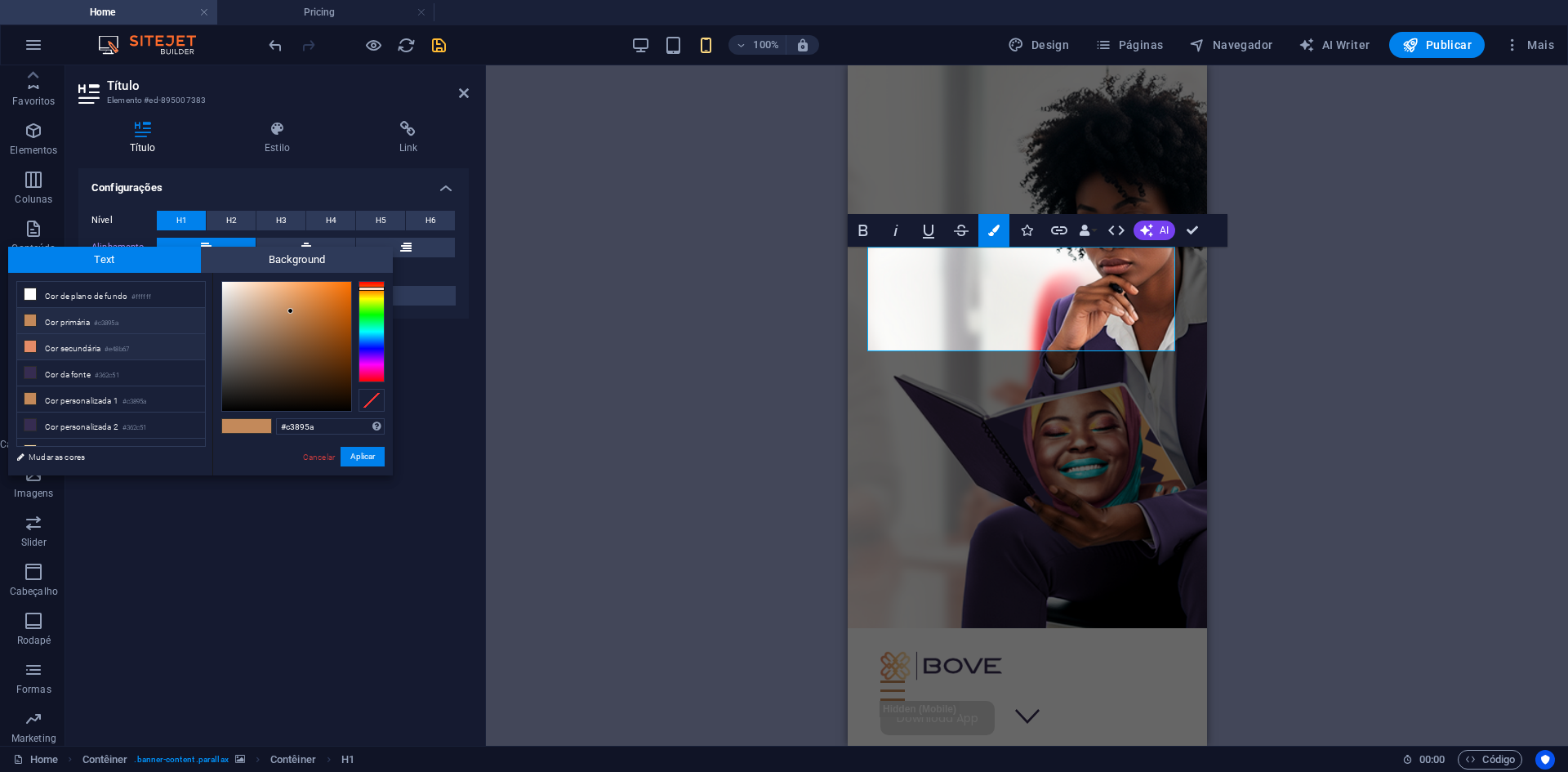
click at [29, 341] on icon at bounding box center [30, 346] width 12 height 12
type input "#e48b67"
click at [354, 453] on button "Aplicar" at bounding box center [363, 457] width 44 height 19
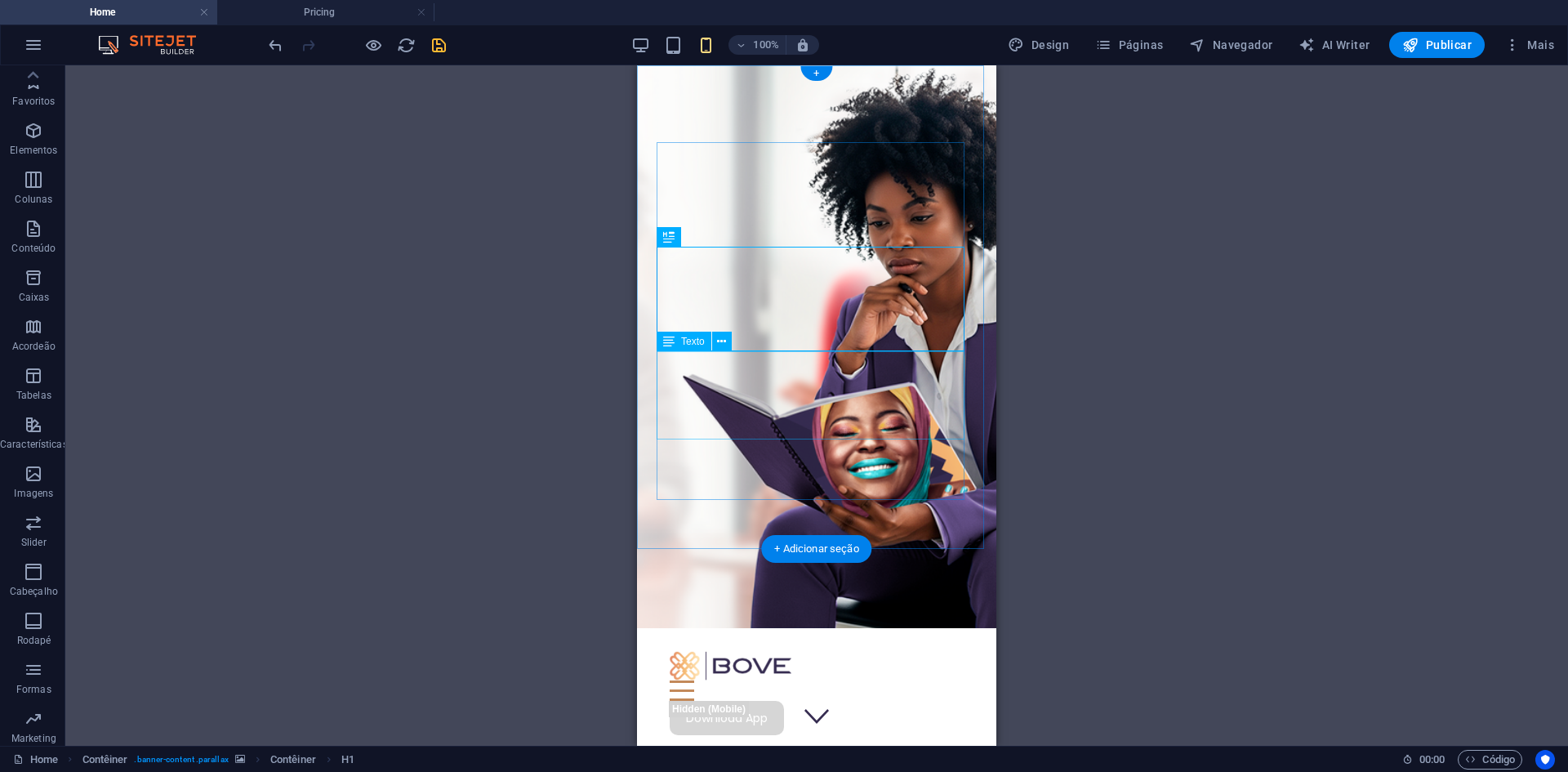
select select "%"
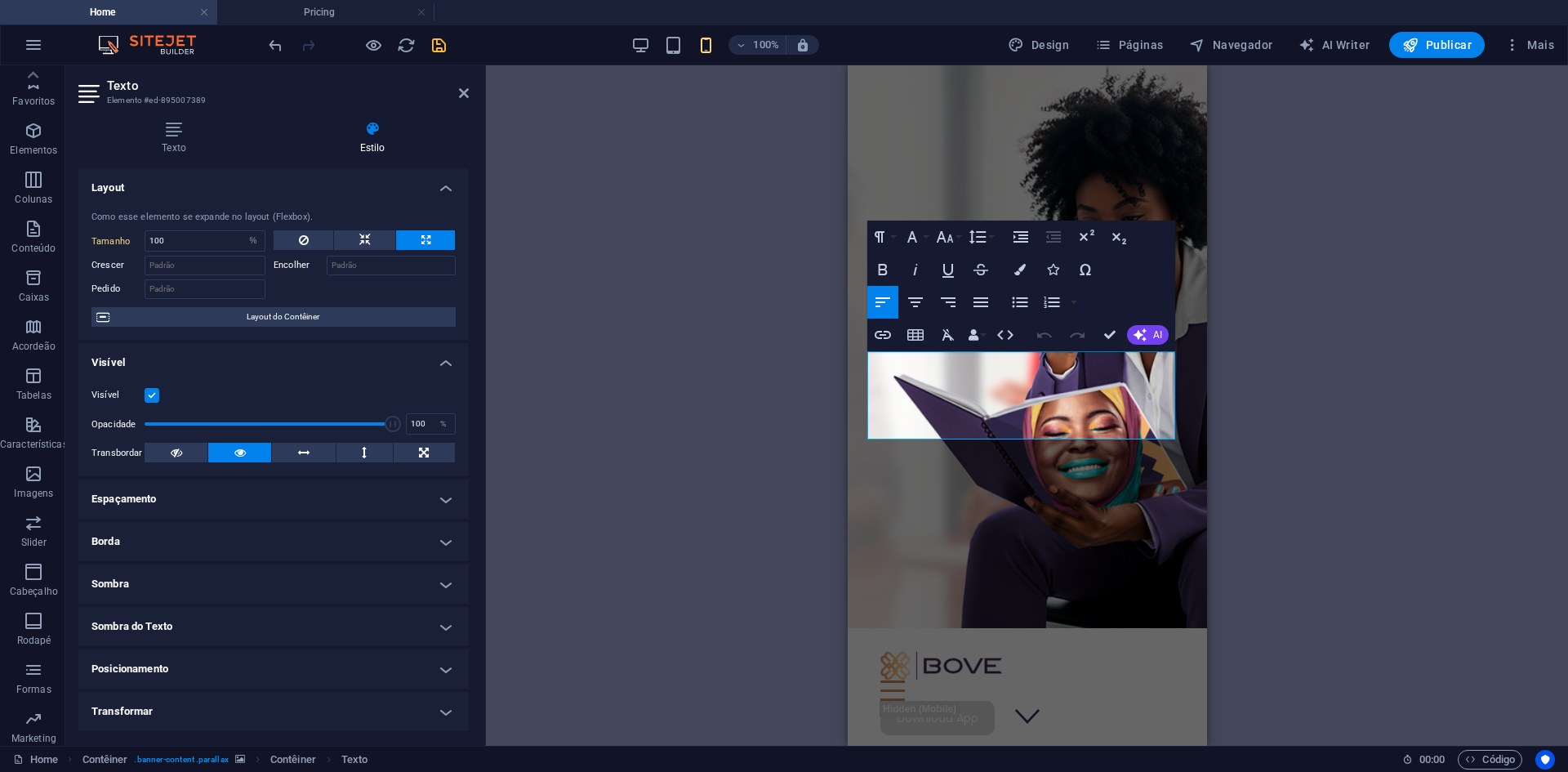
drag, startPoint x: 942, startPoint y: 429, endPoint x: 858, endPoint y: 363, distance: 106.8
click at [858, 363] on div "Features Pricing Blog Contact Download App Multiplicamos sucessos de mulheres e…" at bounding box center [1026, 613] width 359 height 1096
click at [1015, 269] on icon "button" at bounding box center [1021, 270] width 12 height 12
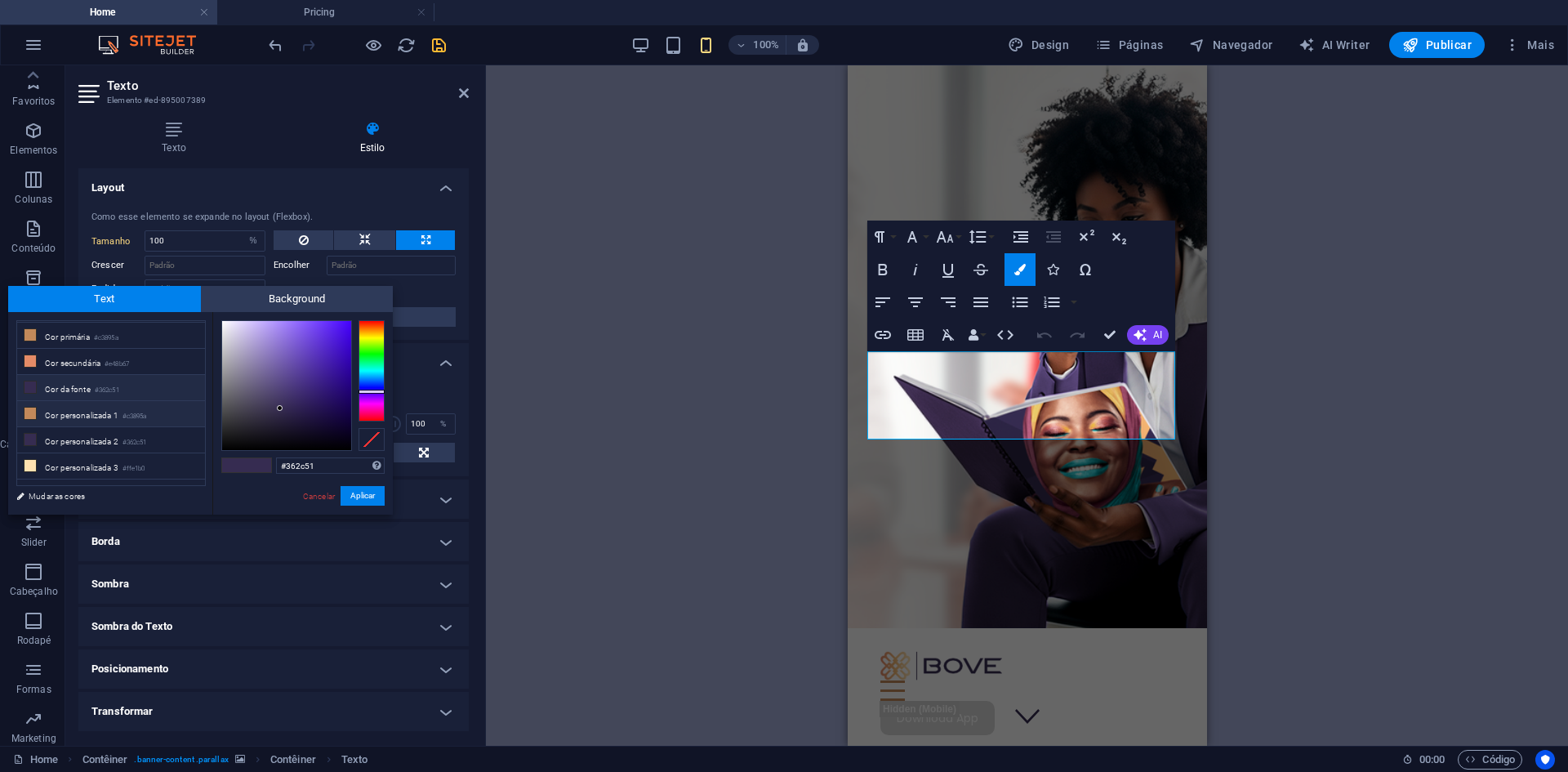
scroll to position [64, 0]
click at [84, 444] on li "Cor personalizada 4 #eff0f6" at bounding box center [111, 453] width 188 height 26
type input "#eff0f6"
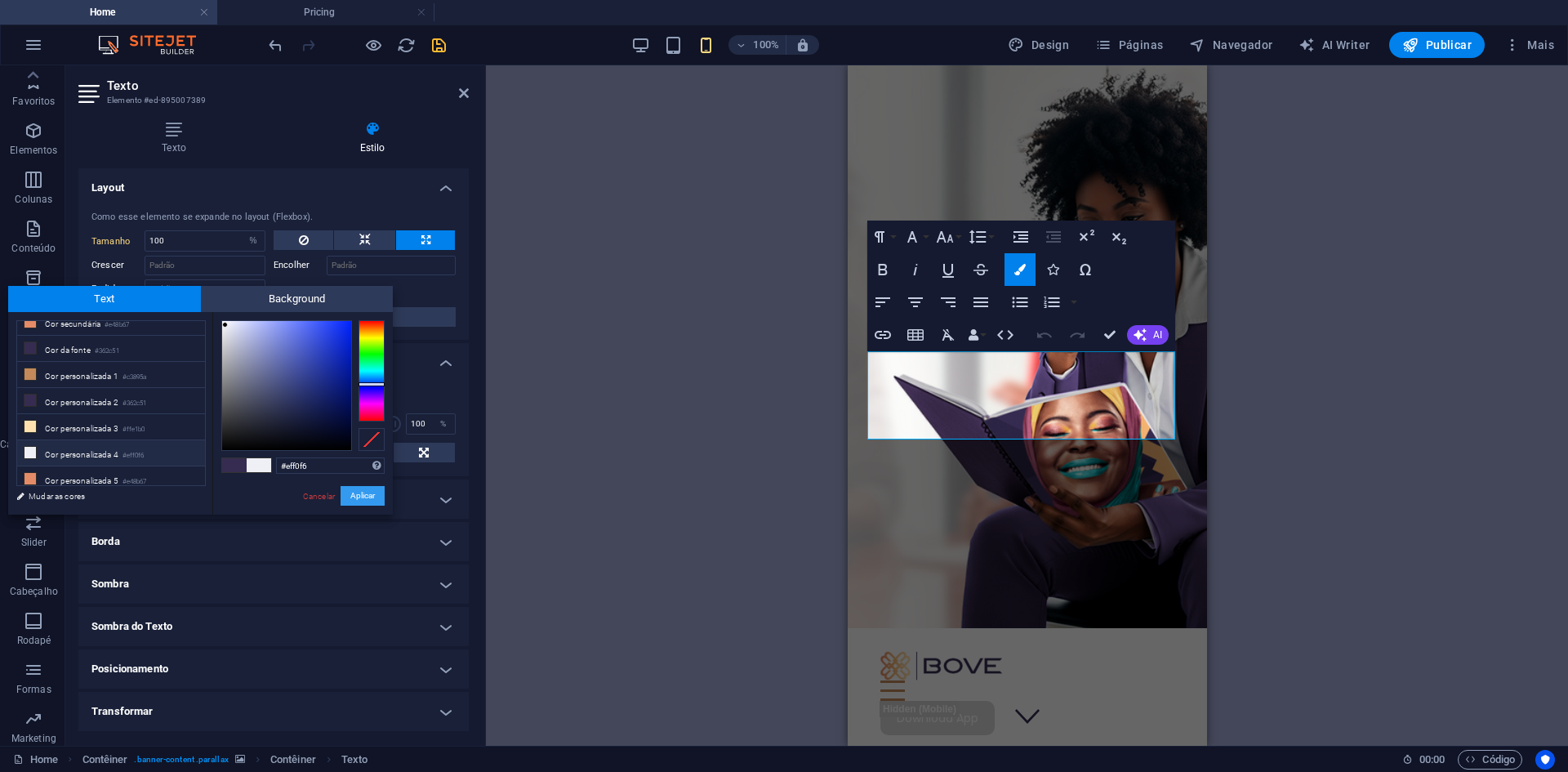
click at [370, 495] on button "Aplicar" at bounding box center [363, 495] width 44 height 19
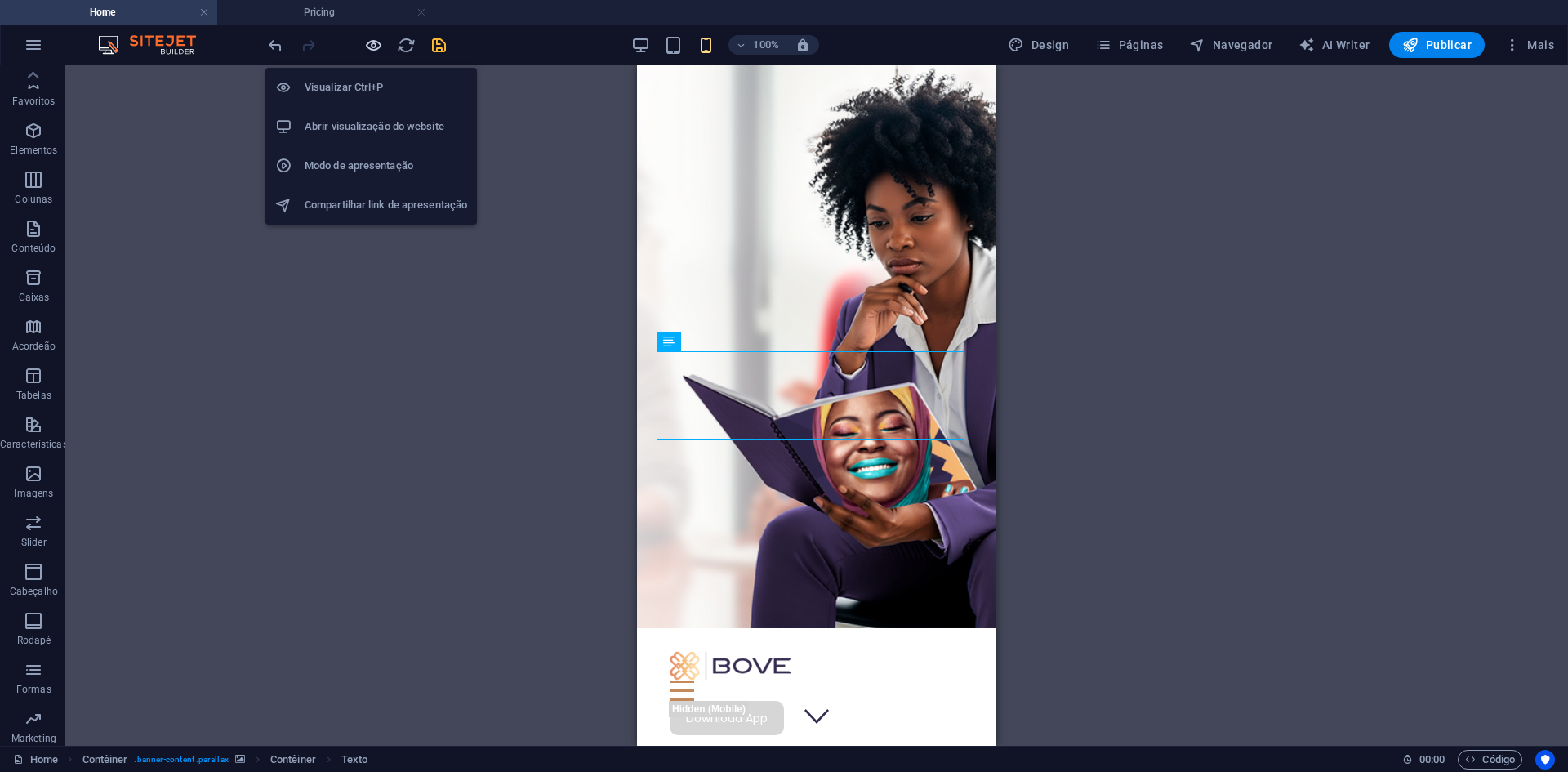
click at [367, 48] on icon "button" at bounding box center [373, 45] width 18 height 18
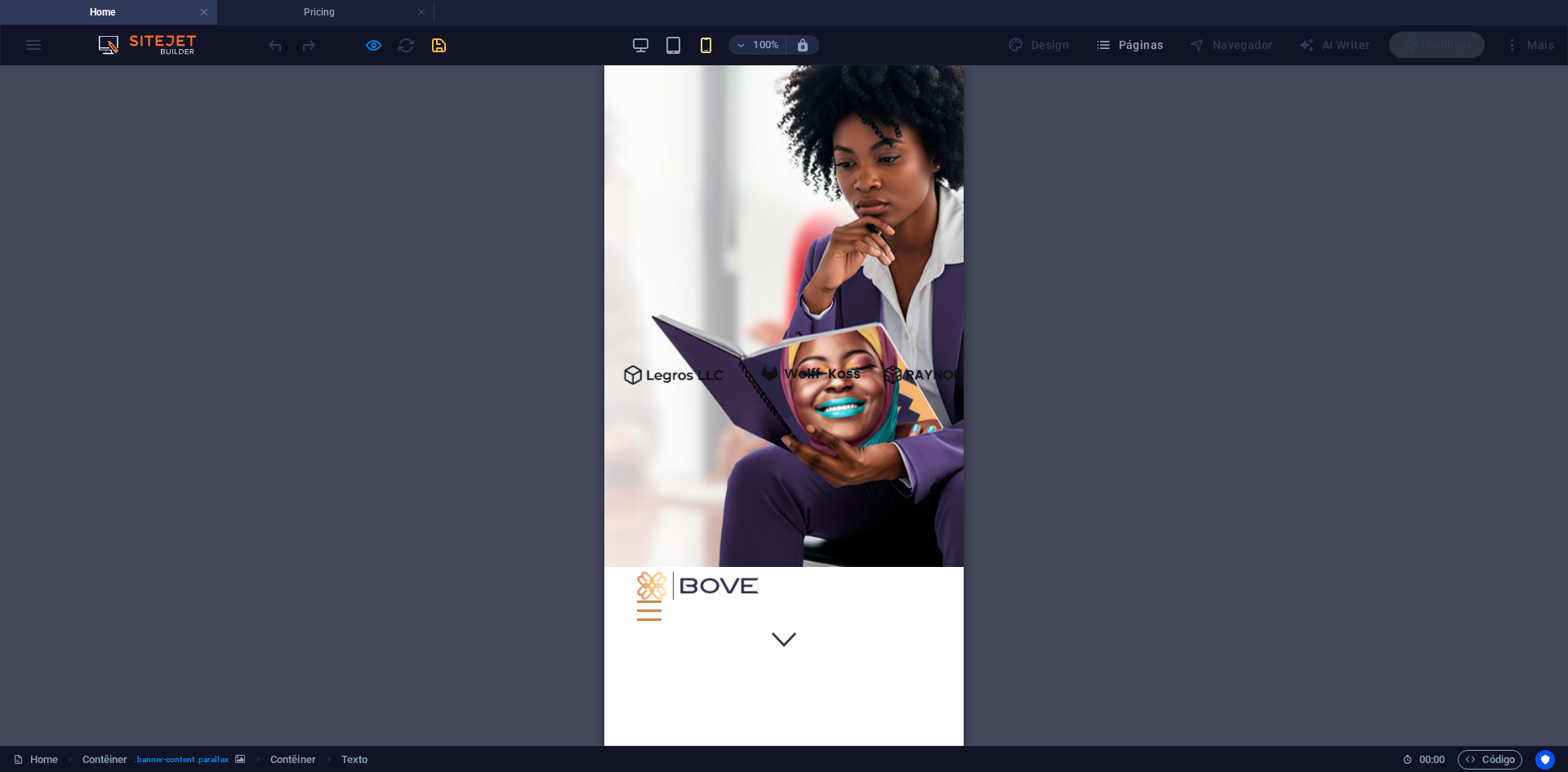
scroll to position [0, 0]
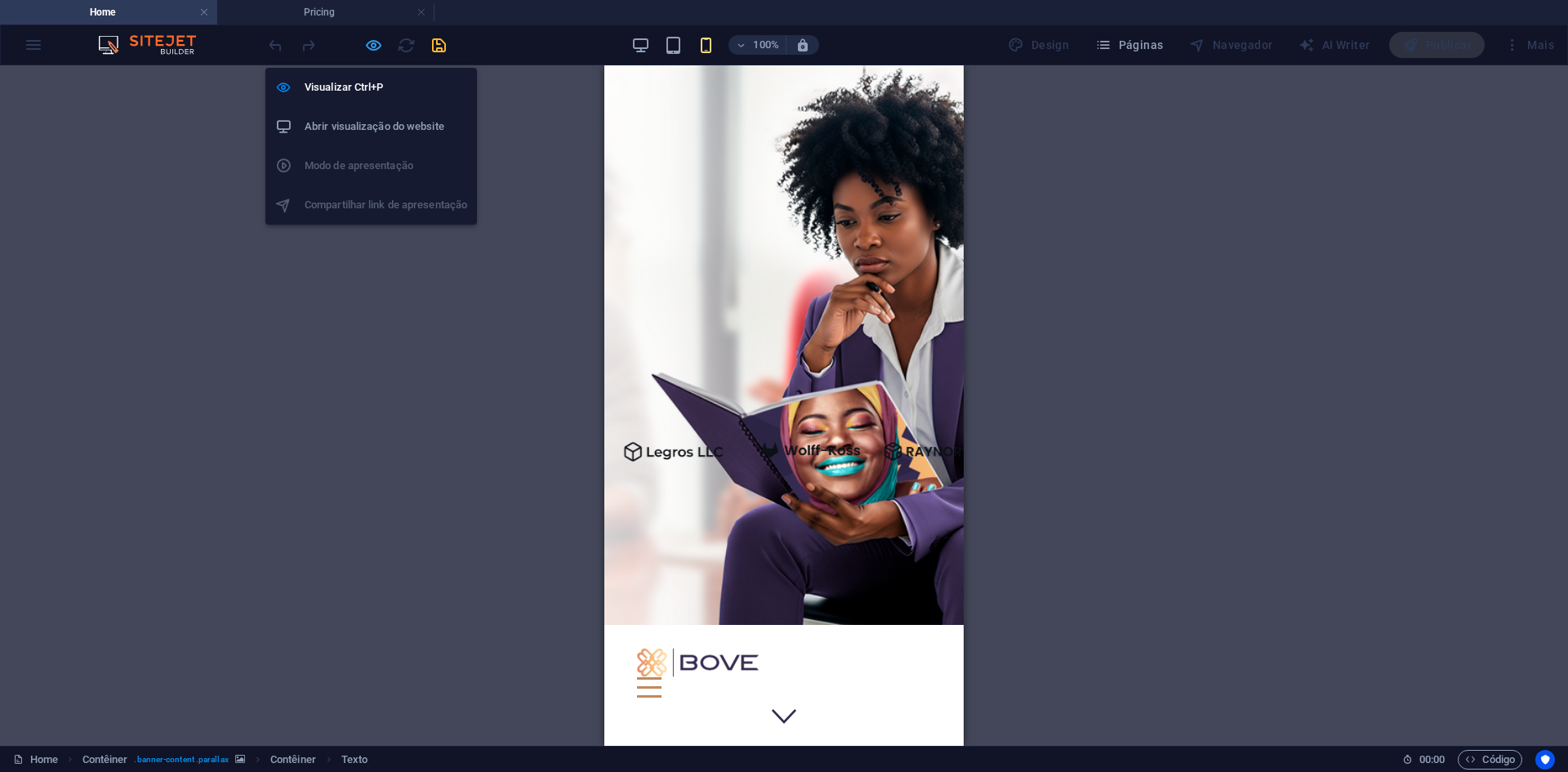
click at [375, 47] on icon "button" at bounding box center [373, 45] width 18 height 18
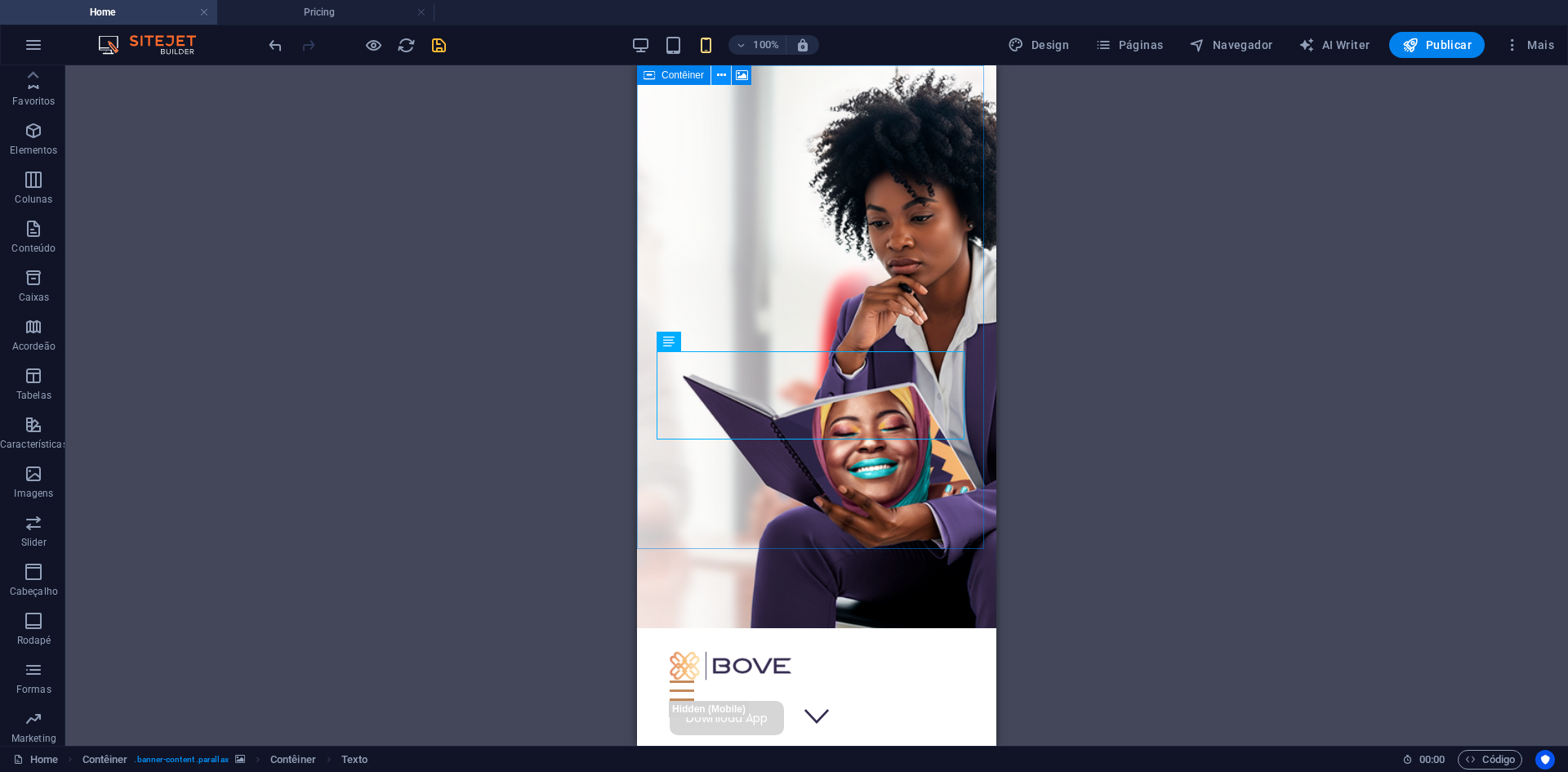
click at [715, 71] on button at bounding box center [721, 75] width 19 height 19
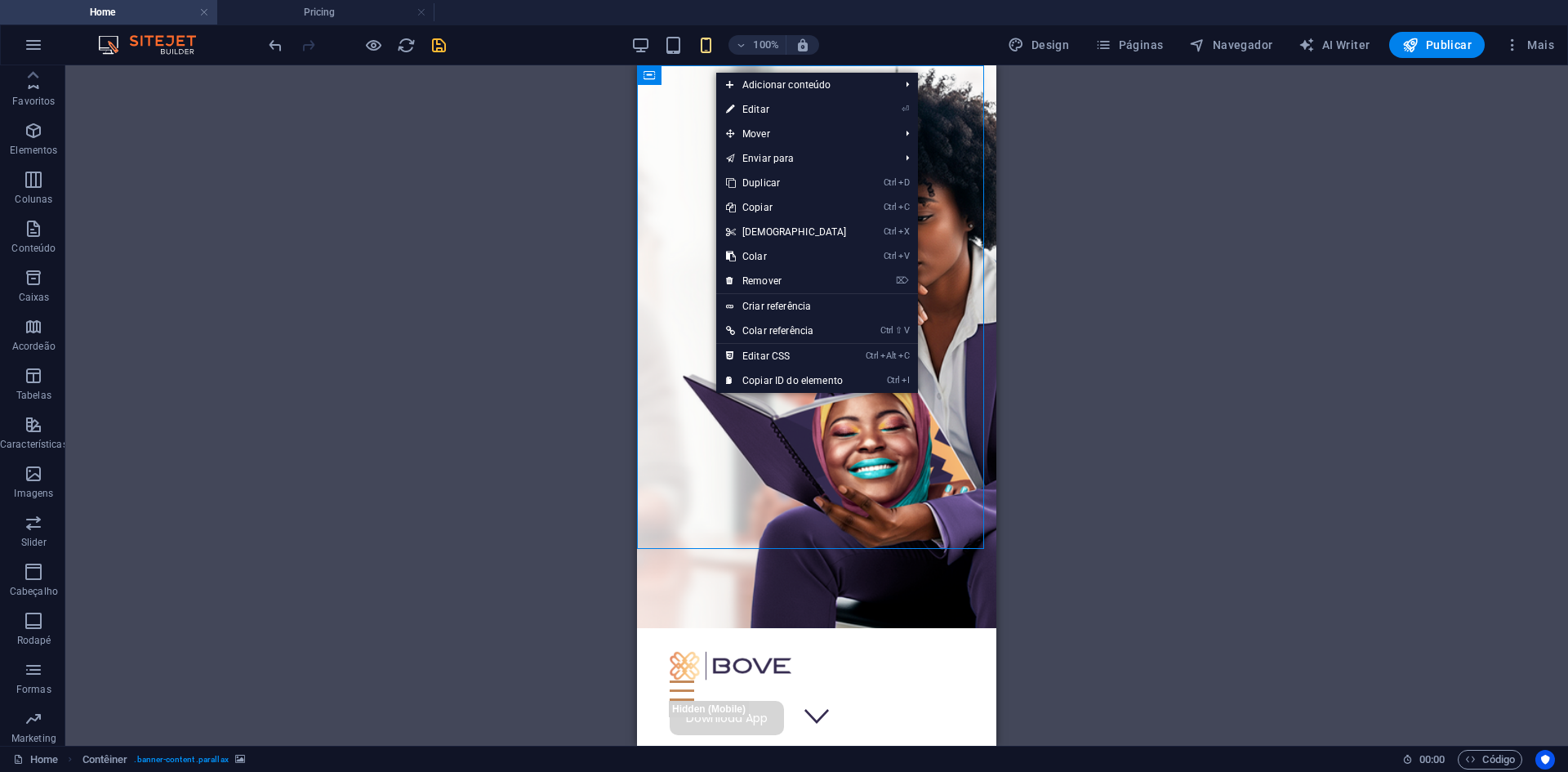
click at [748, 113] on link "⏎ Editar" at bounding box center [785, 108] width 140 height 24
select select "%"
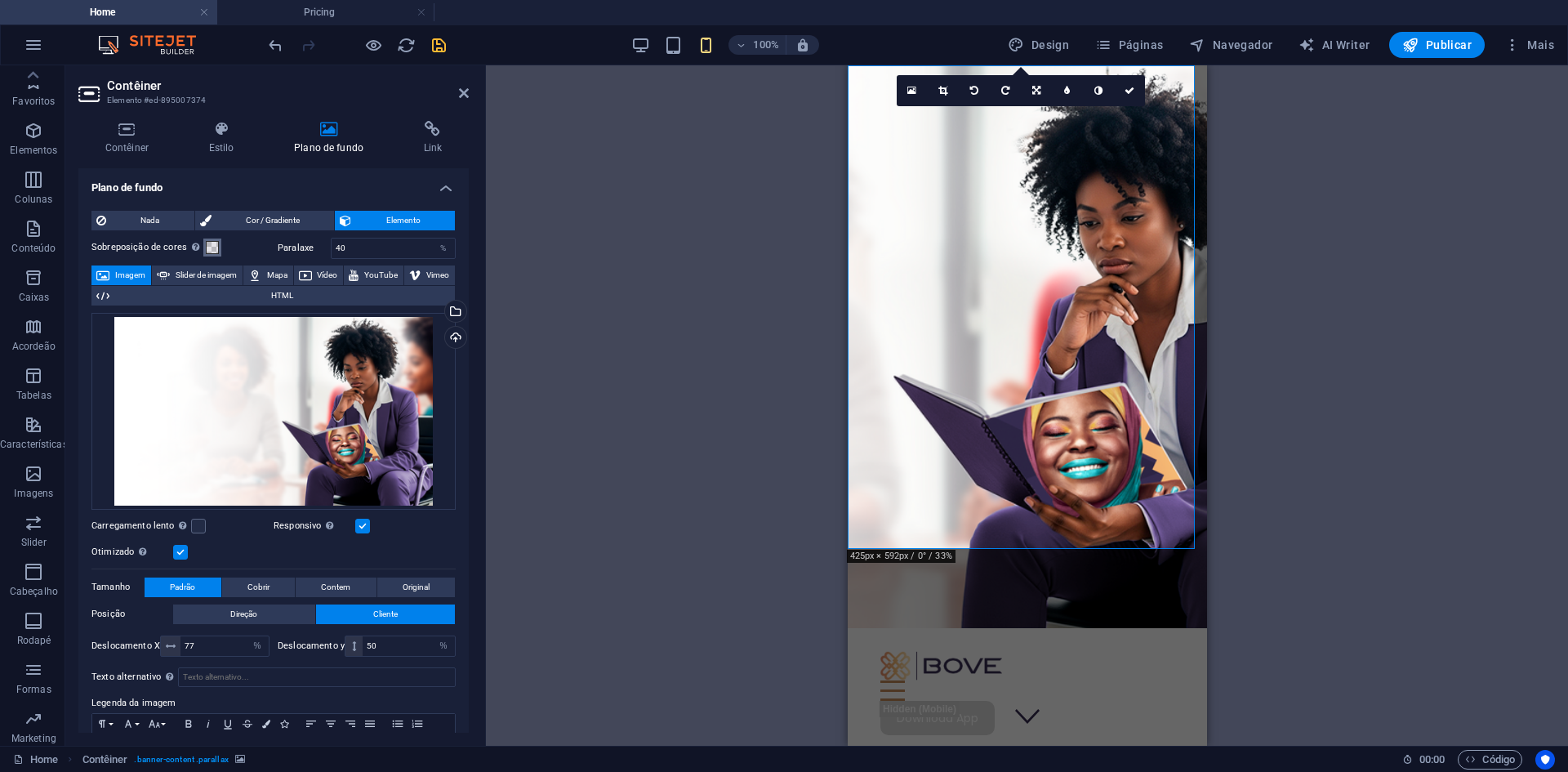
click at [213, 244] on span at bounding box center [213, 248] width 14 height 14
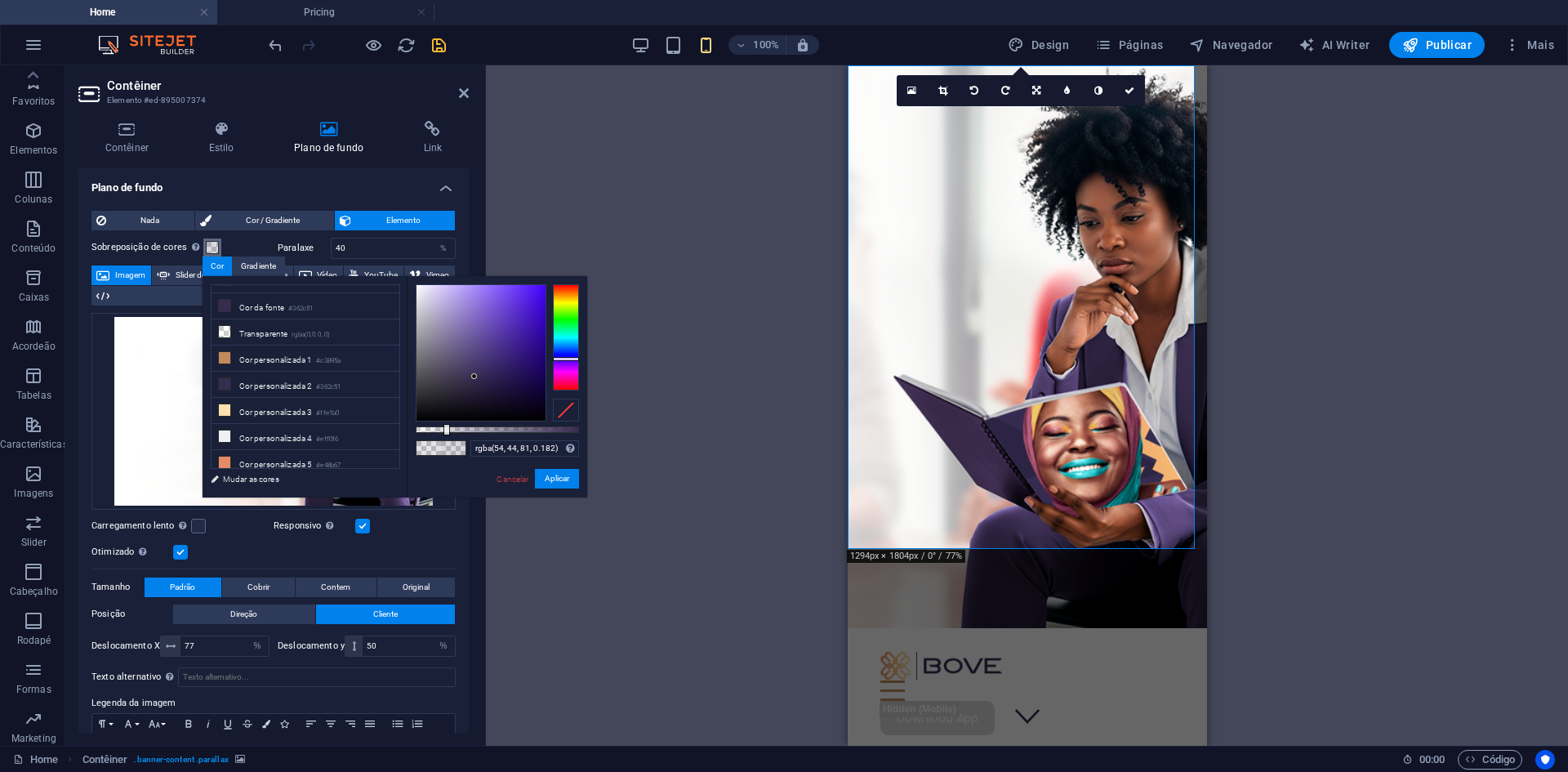
type input "rgba(54, 44, 81, 0.172)"
drag, startPoint x: 436, startPoint y: 428, endPoint x: 443, endPoint y: 432, distance: 8.1
click at [443, 432] on div at bounding box center [445, 430] width 7 height 12
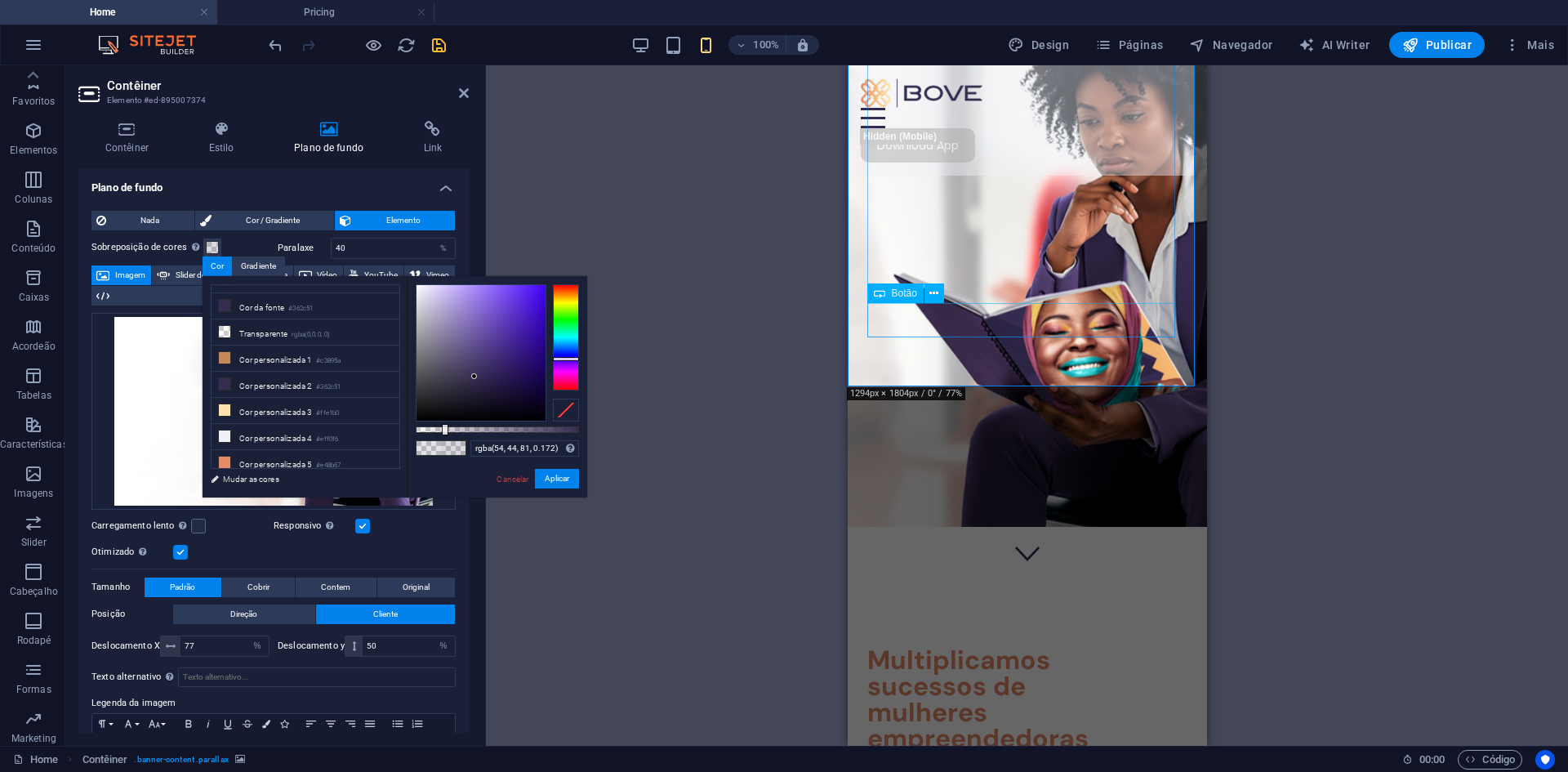
scroll to position [163, 0]
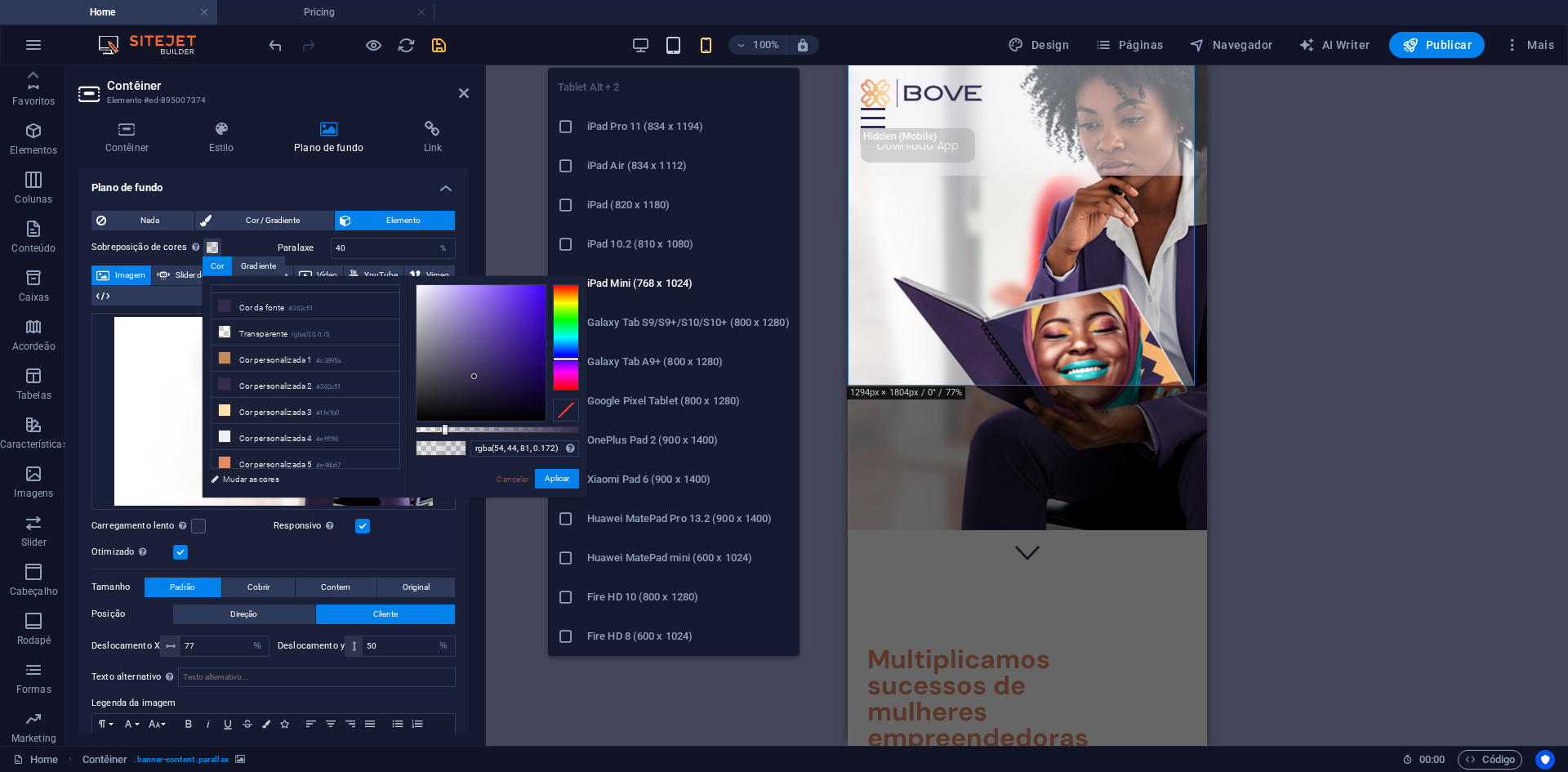
click at [670, 51] on icon "button" at bounding box center [672, 45] width 18 height 18
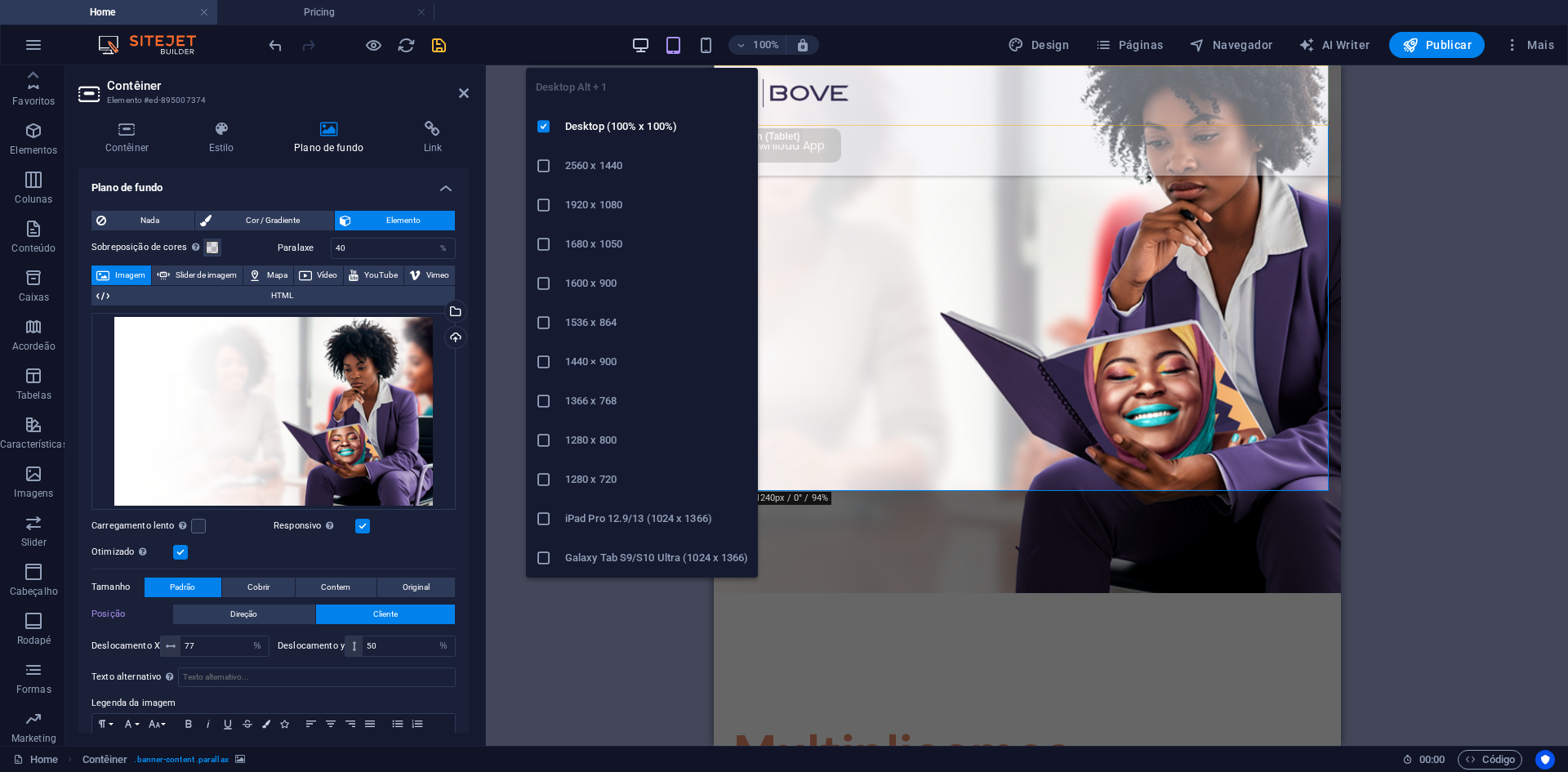
click at [648, 44] on icon "button" at bounding box center [640, 45] width 18 height 18
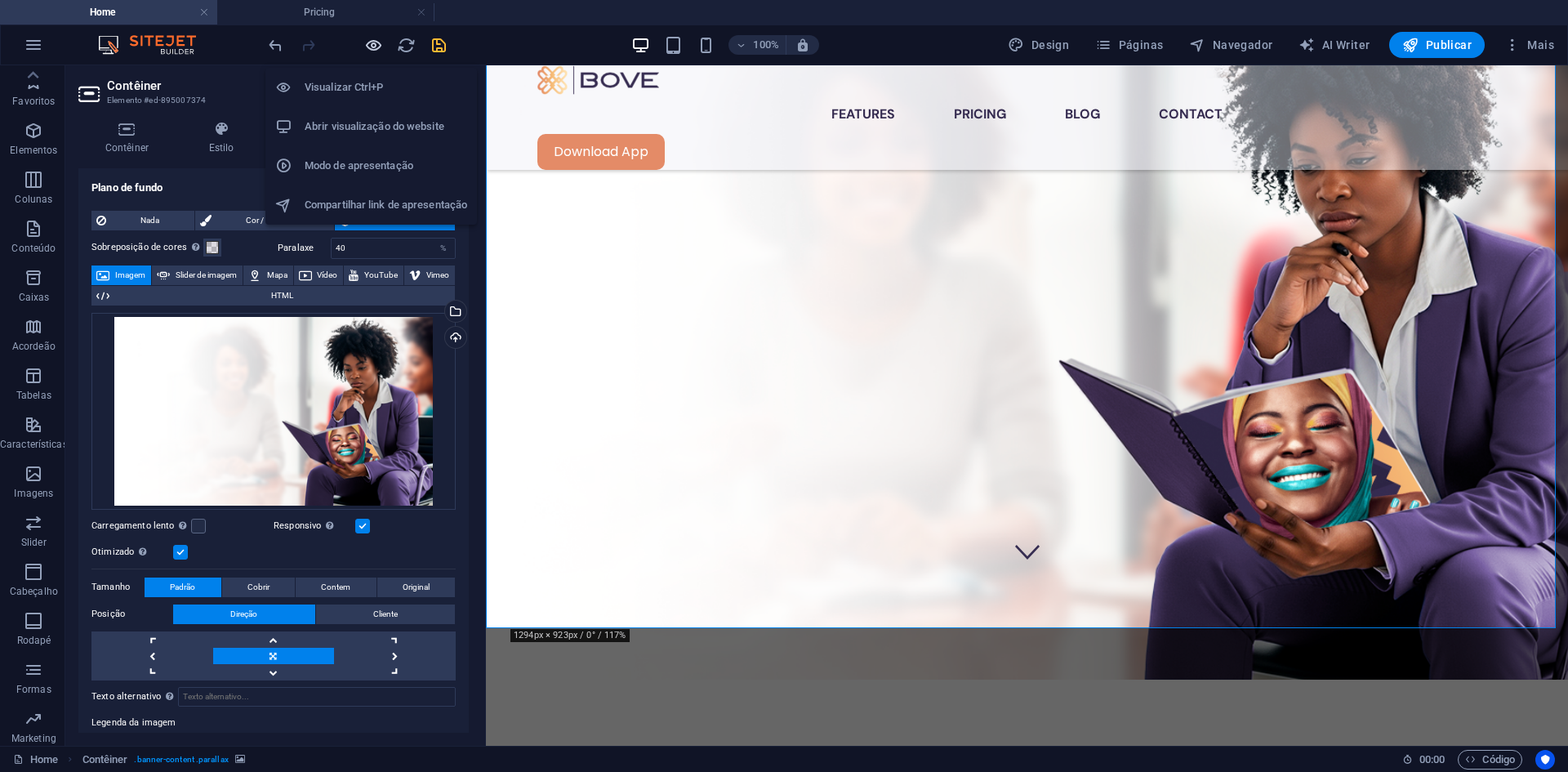
click at [368, 48] on icon "button" at bounding box center [373, 45] width 18 height 18
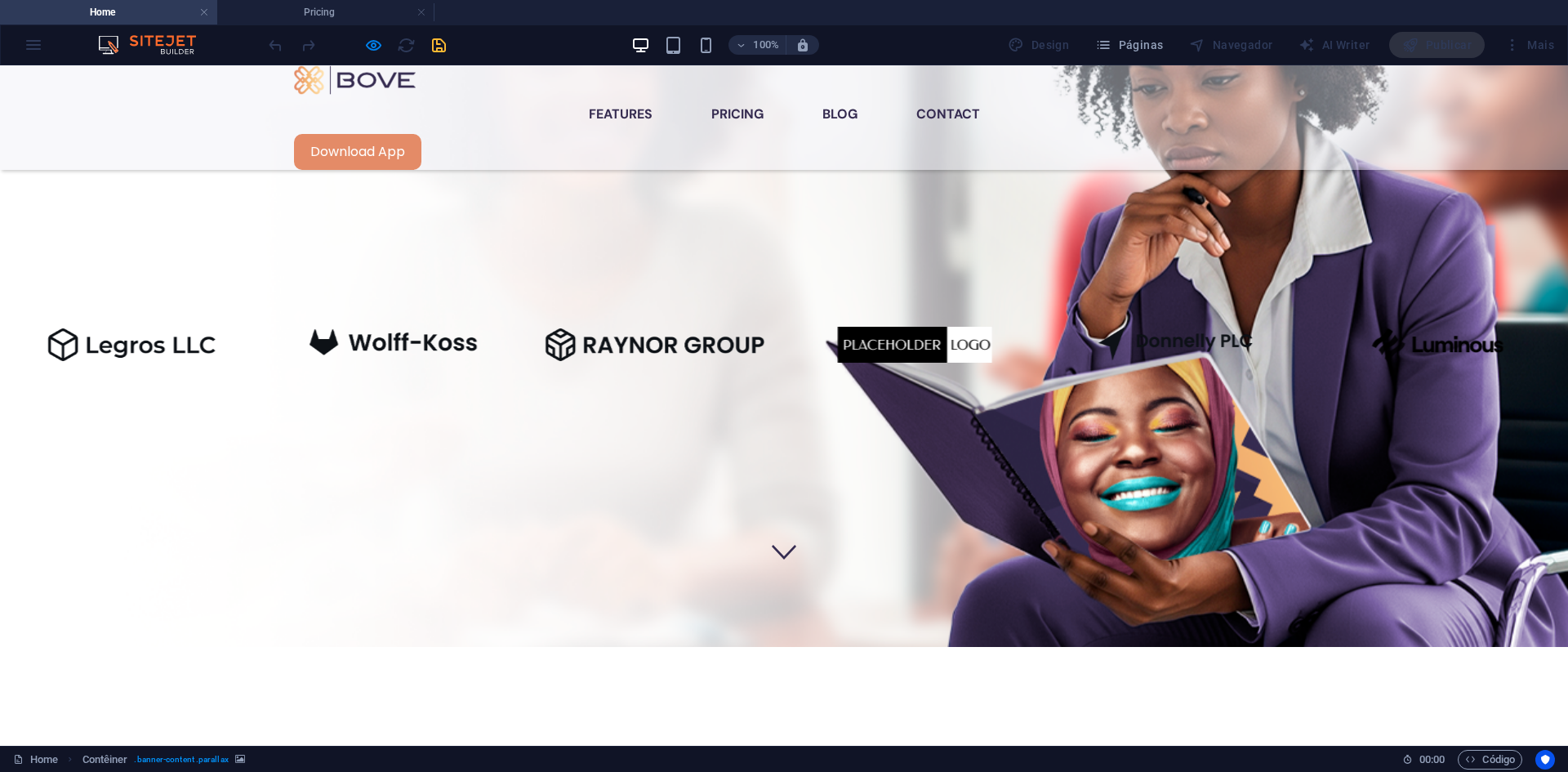
scroll to position [0, 0]
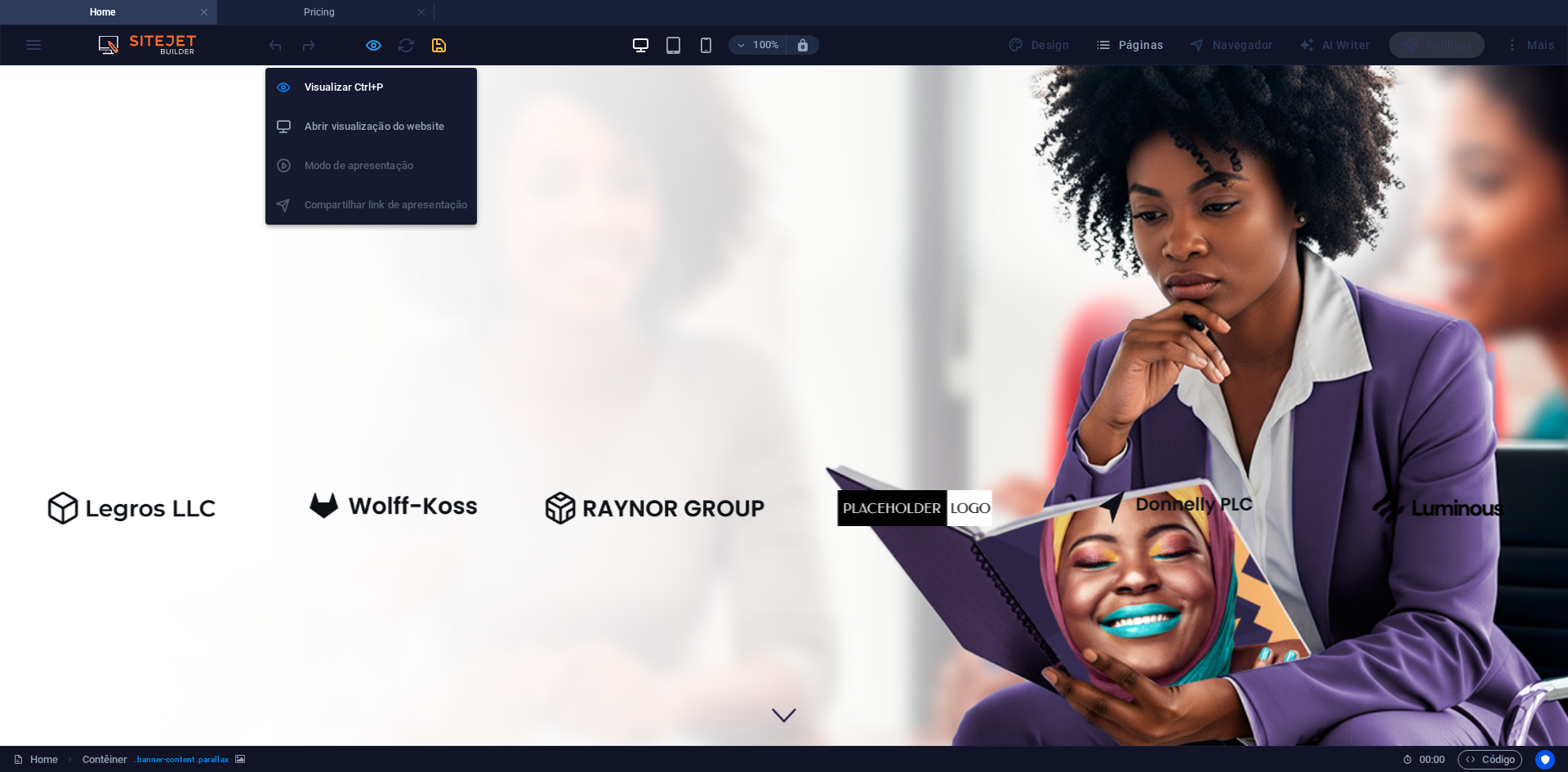
click at [368, 45] on icon "button" at bounding box center [373, 45] width 18 height 18
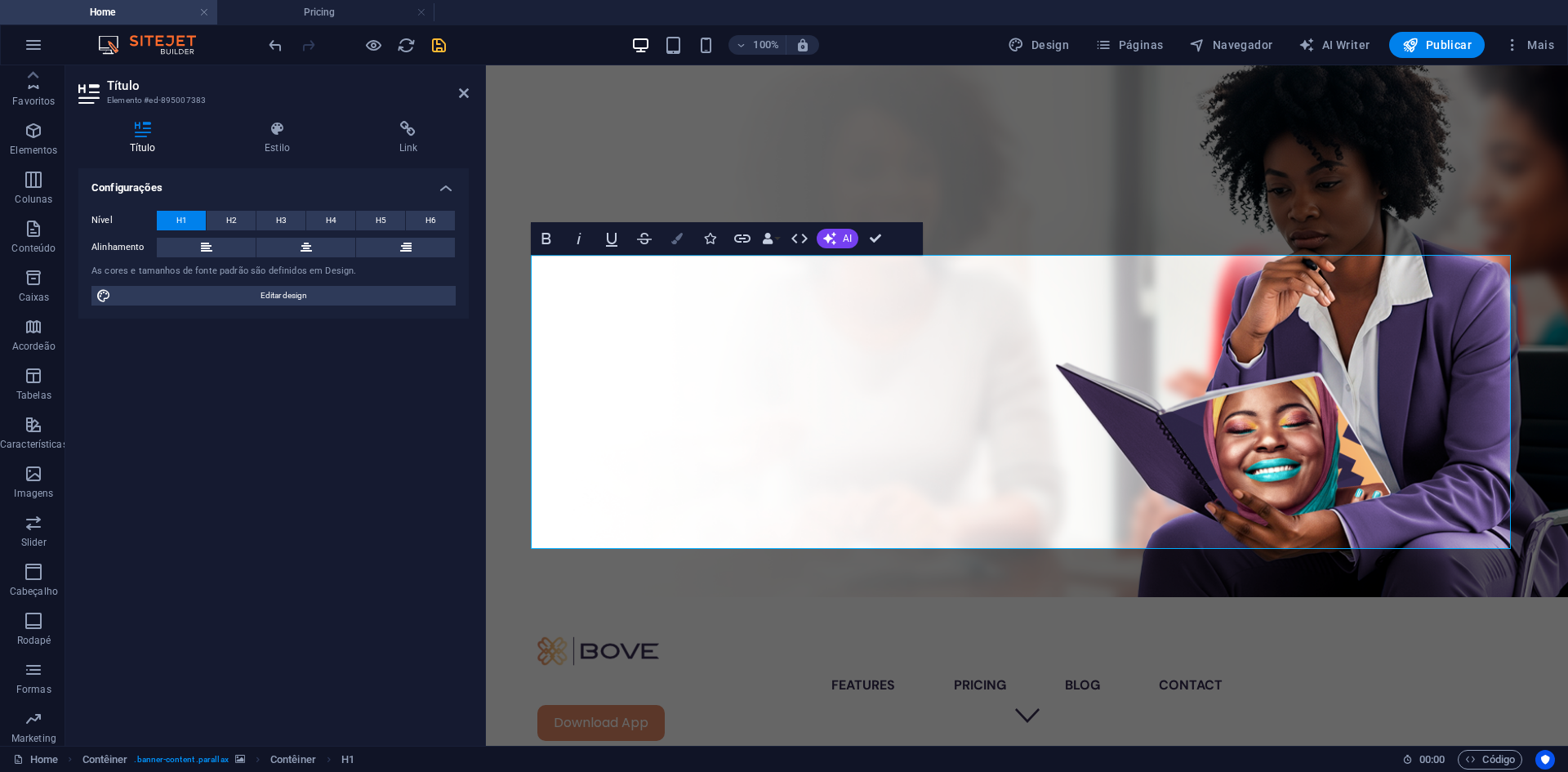
click at [679, 236] on icon "button" at bounding box center [677, 239] width 12 height 12
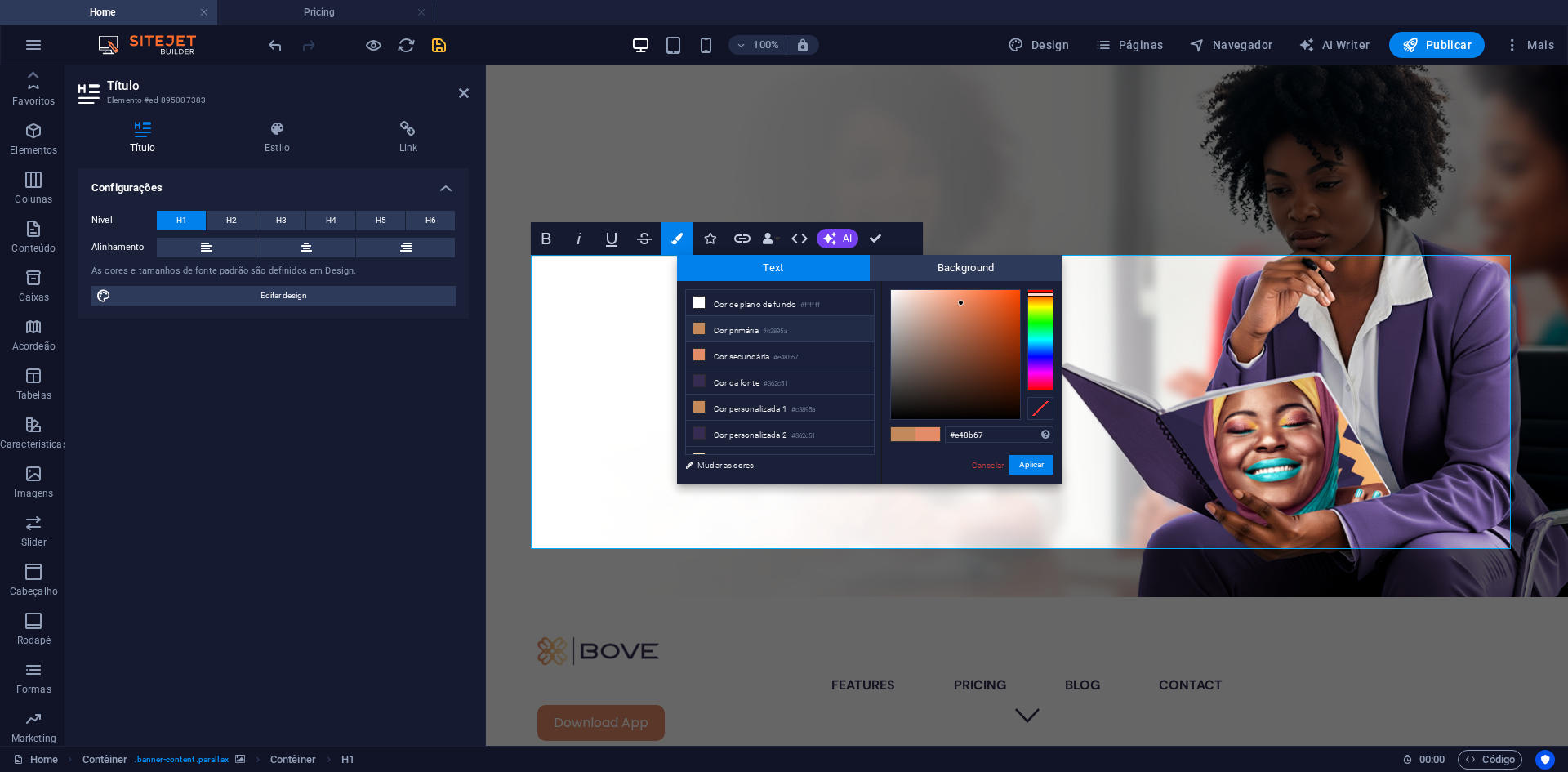
click at [743, 331] on li "Cor primária #c3895a" at bounding box center [780, 329] width 188 height 26
type input "#c3895a"
click at [1021, 463] on button "Aplicar" at bounding box center [1032, 464] width 44 height 19
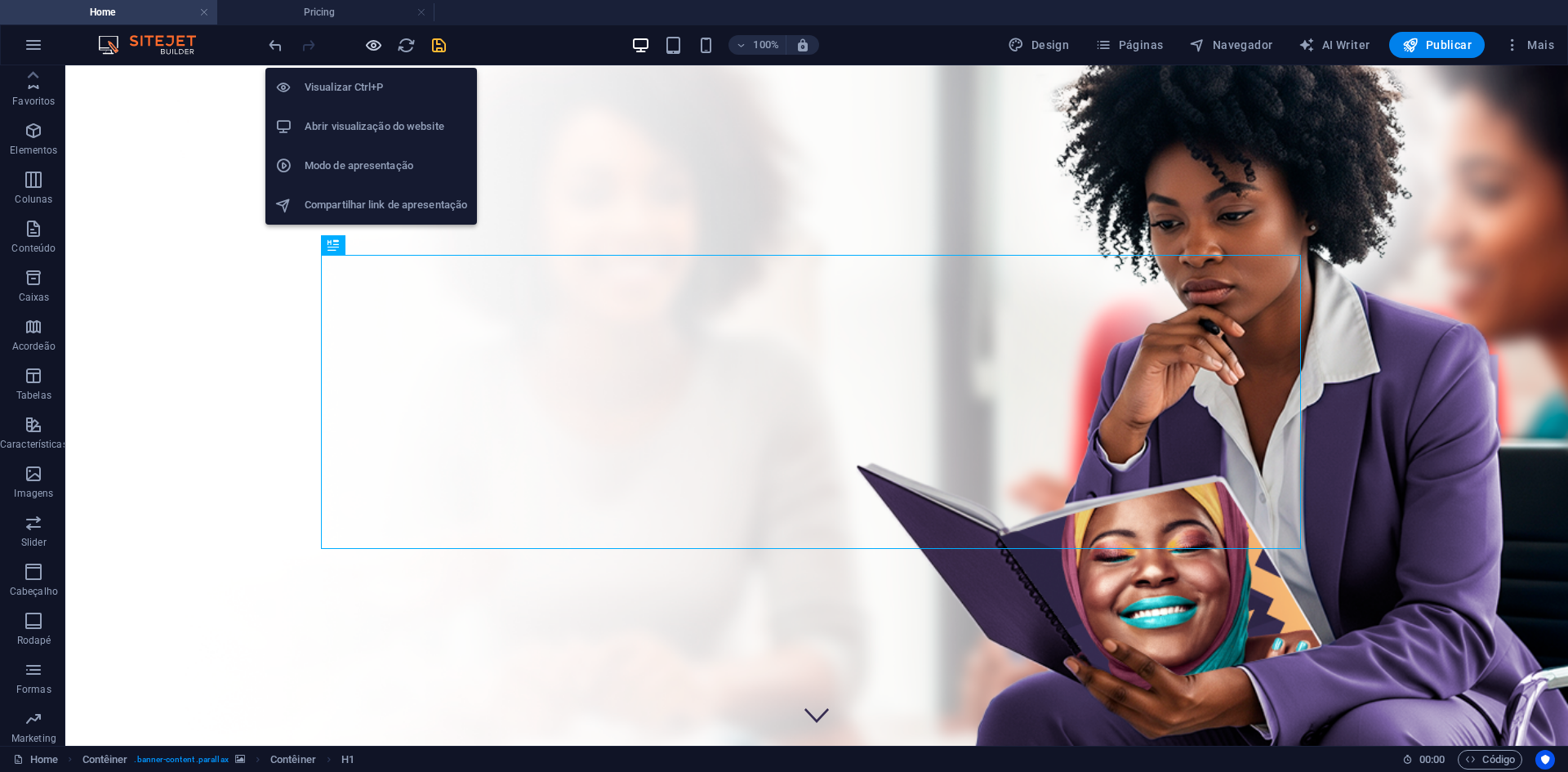
click at [369, 42] on icon "button" at bounding box center [373, 45] width 18 height 18
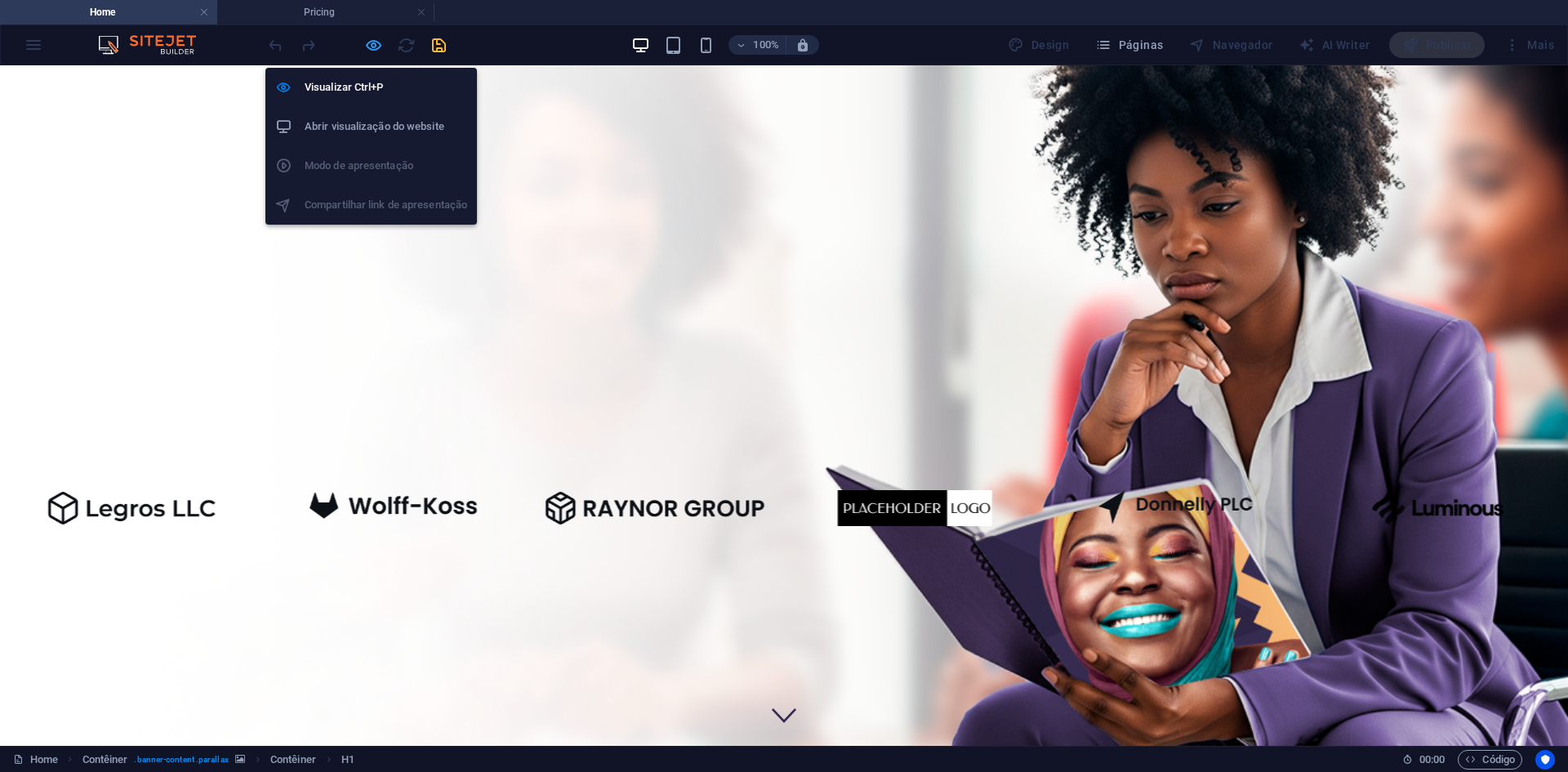
click at [374, 46] on icon "button" at bounding box center [373, 45] width 18 height 18
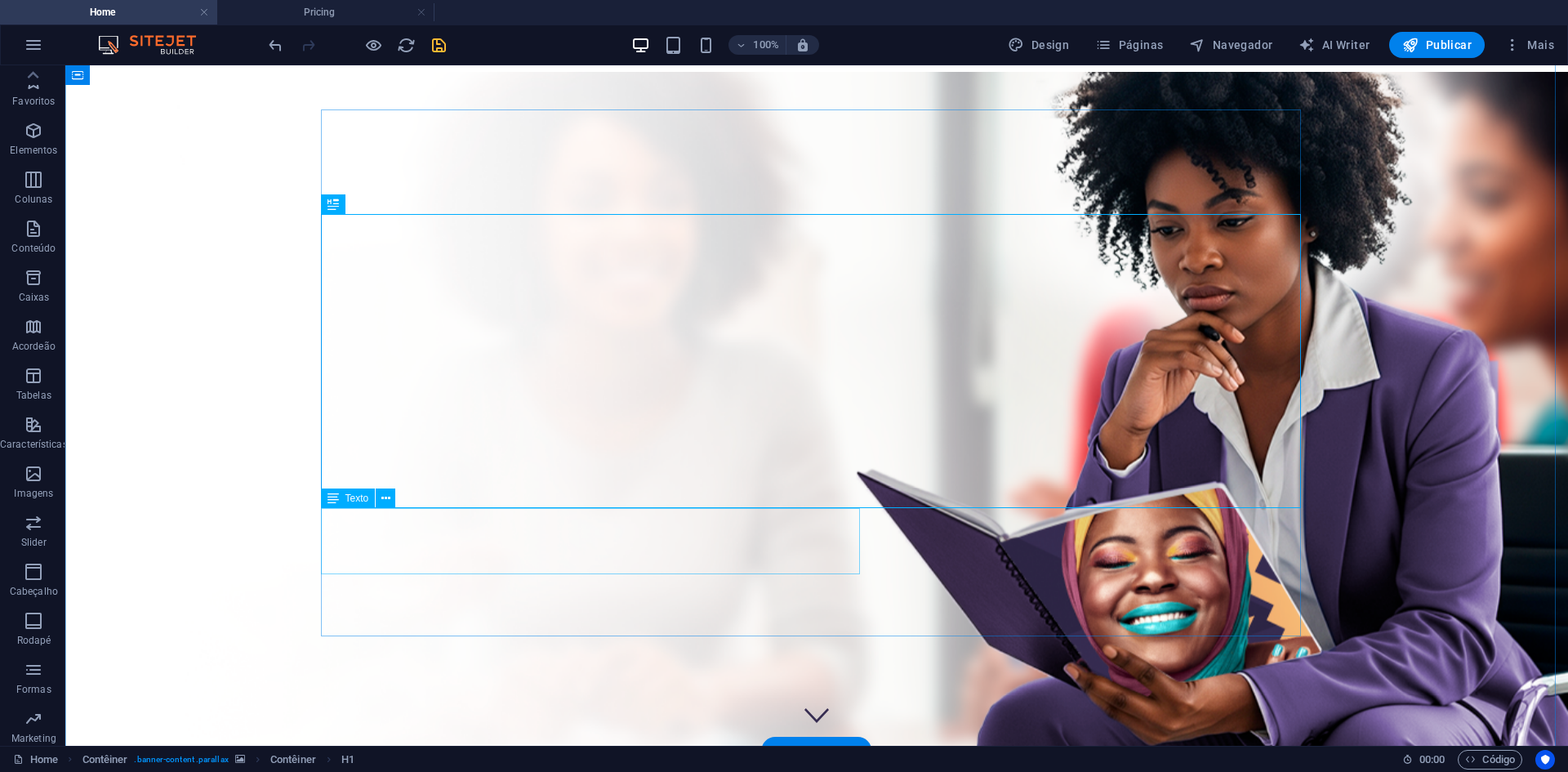
scroll to position [81, 0]
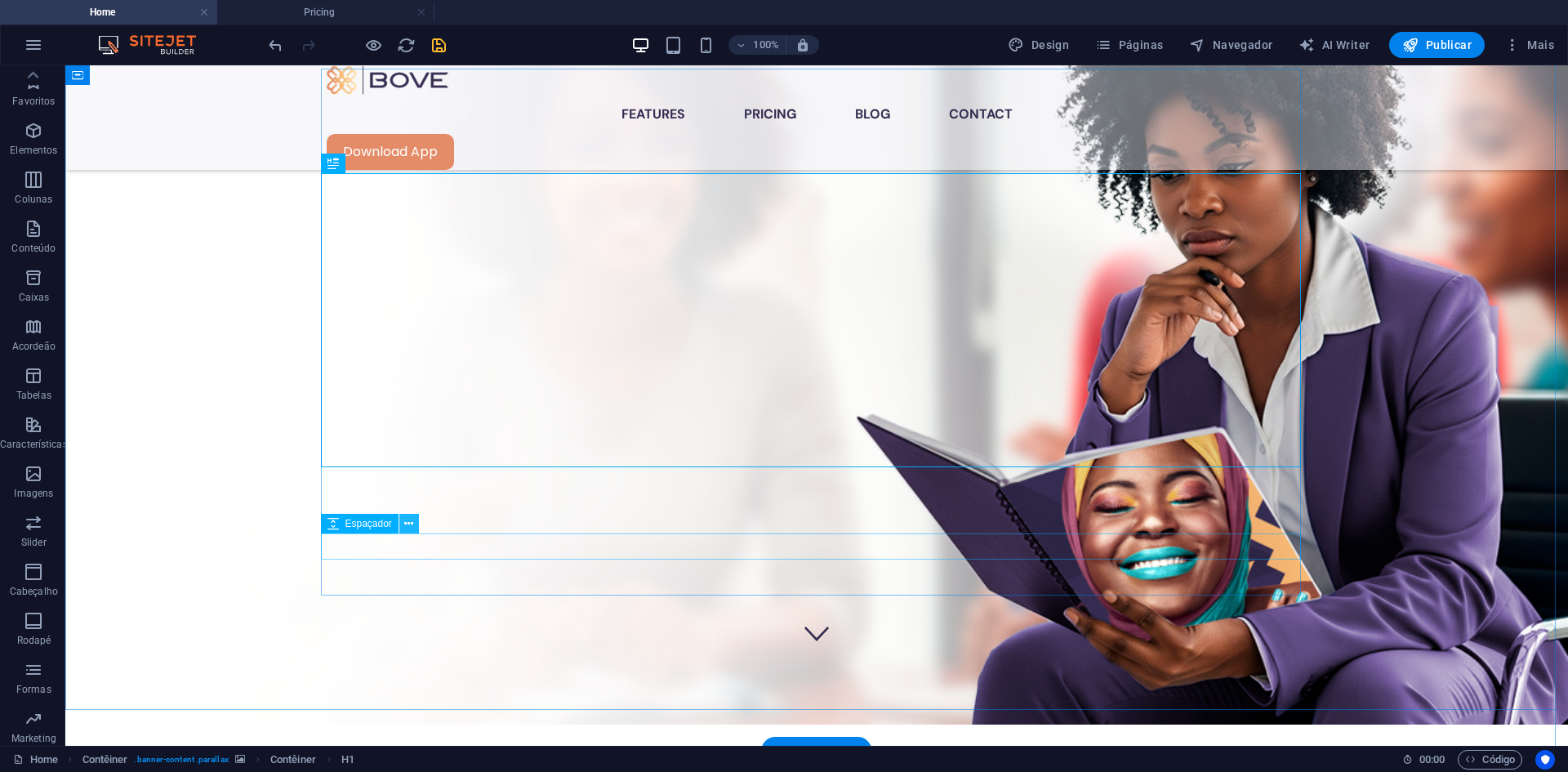
click at [415, 524] on button at bounding box center [409, 523] width 19 height 19
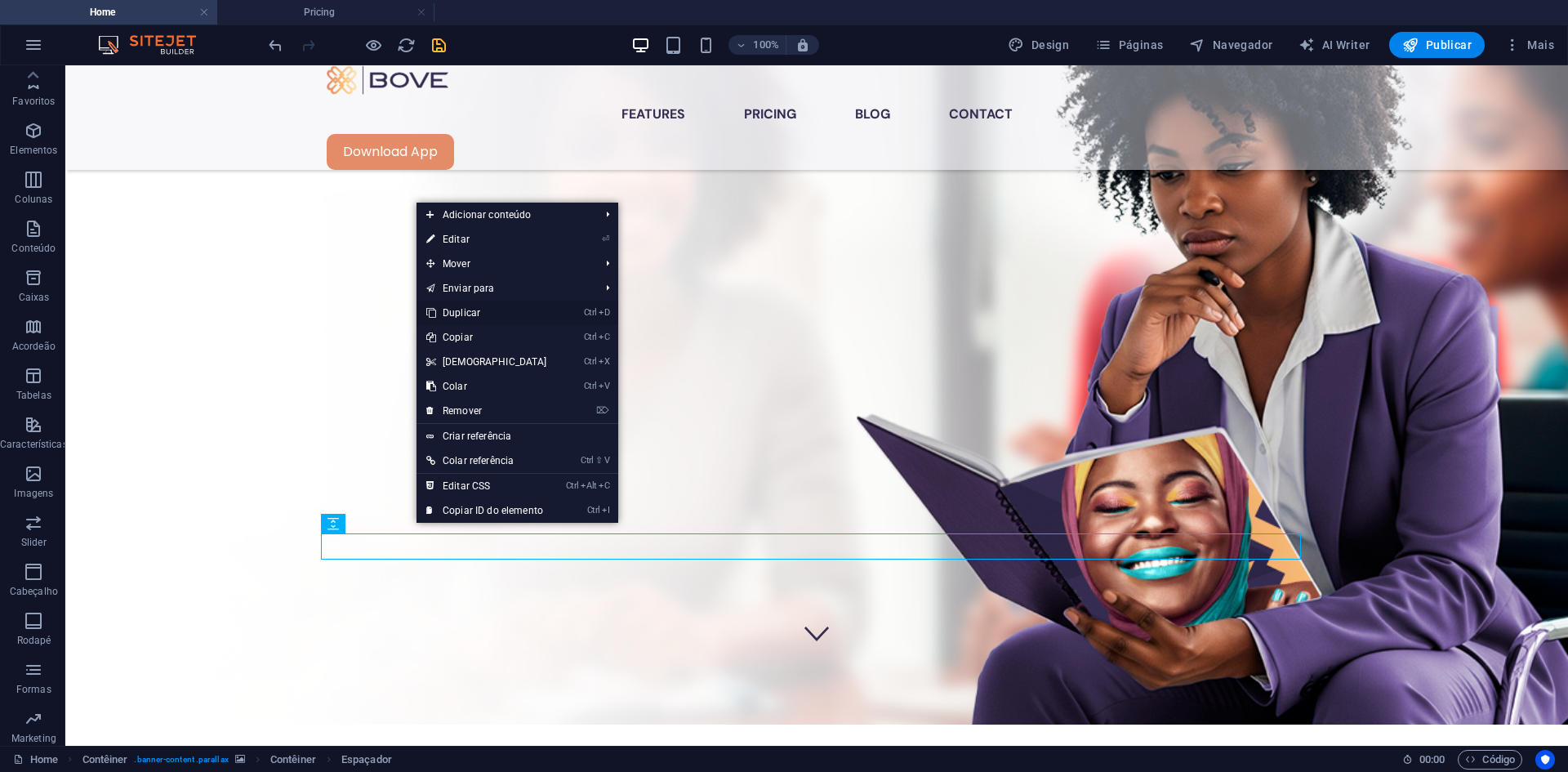
click at [470, 316] on link "Ctrl D Duplicar" at bounding box center [487, 312] width 140 height 24
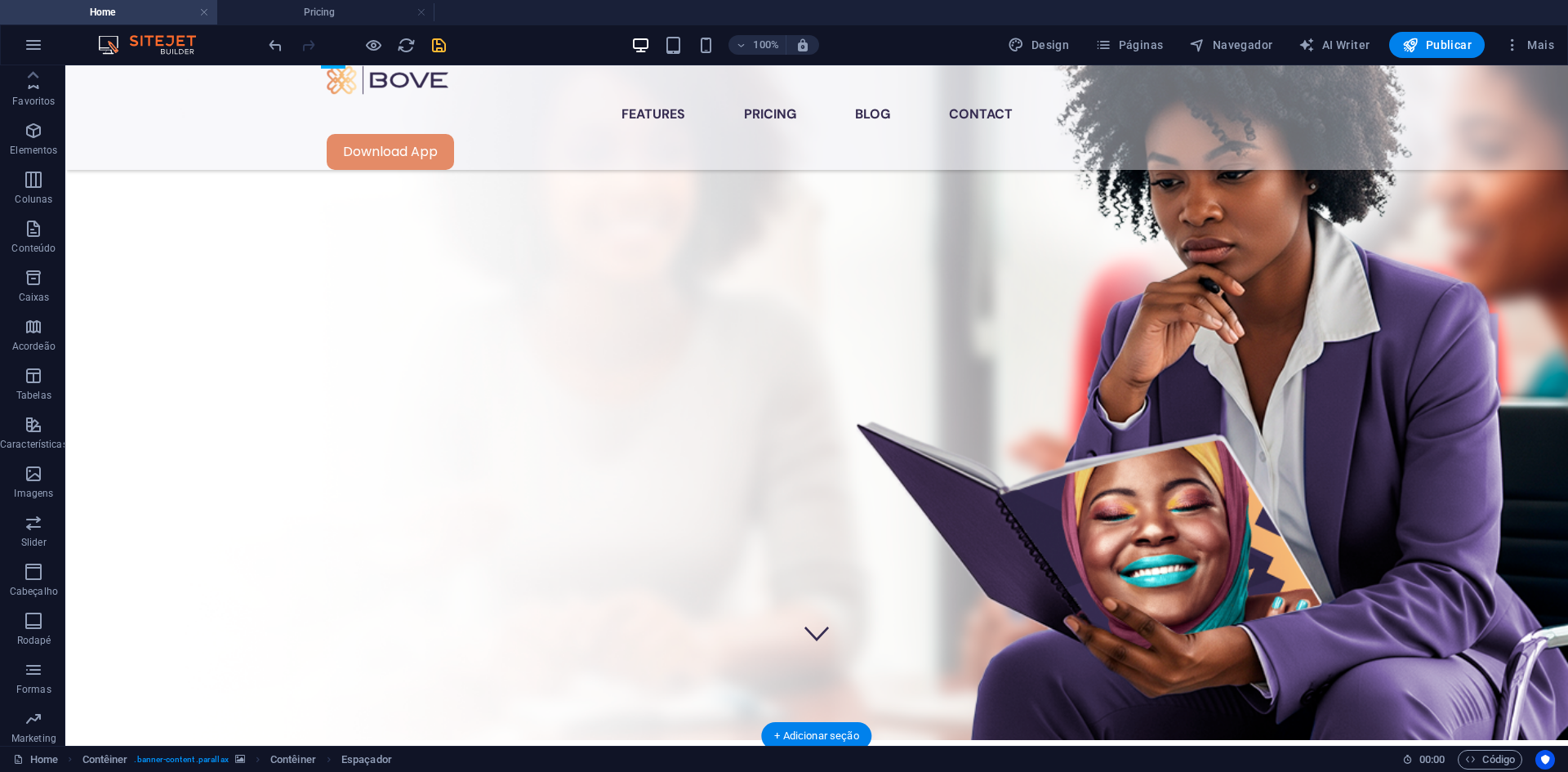
drag, startPoint x: 401, startPoint y: 618, endPoint x: 337, endPoint y: 485, distance: 147.6
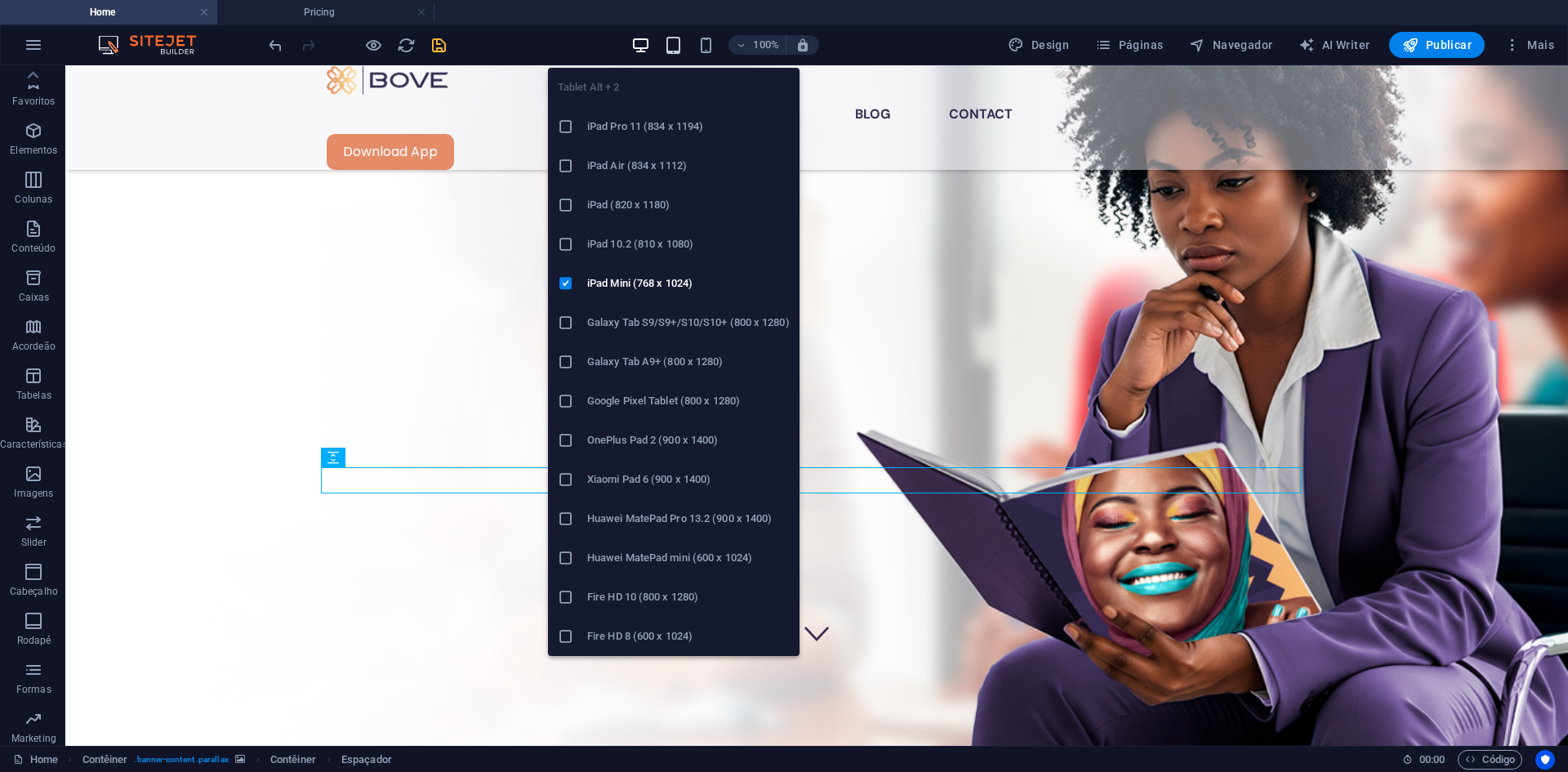
click at [673, 50] on icon "button" at bounding box center [672, 45] width 18 height 18
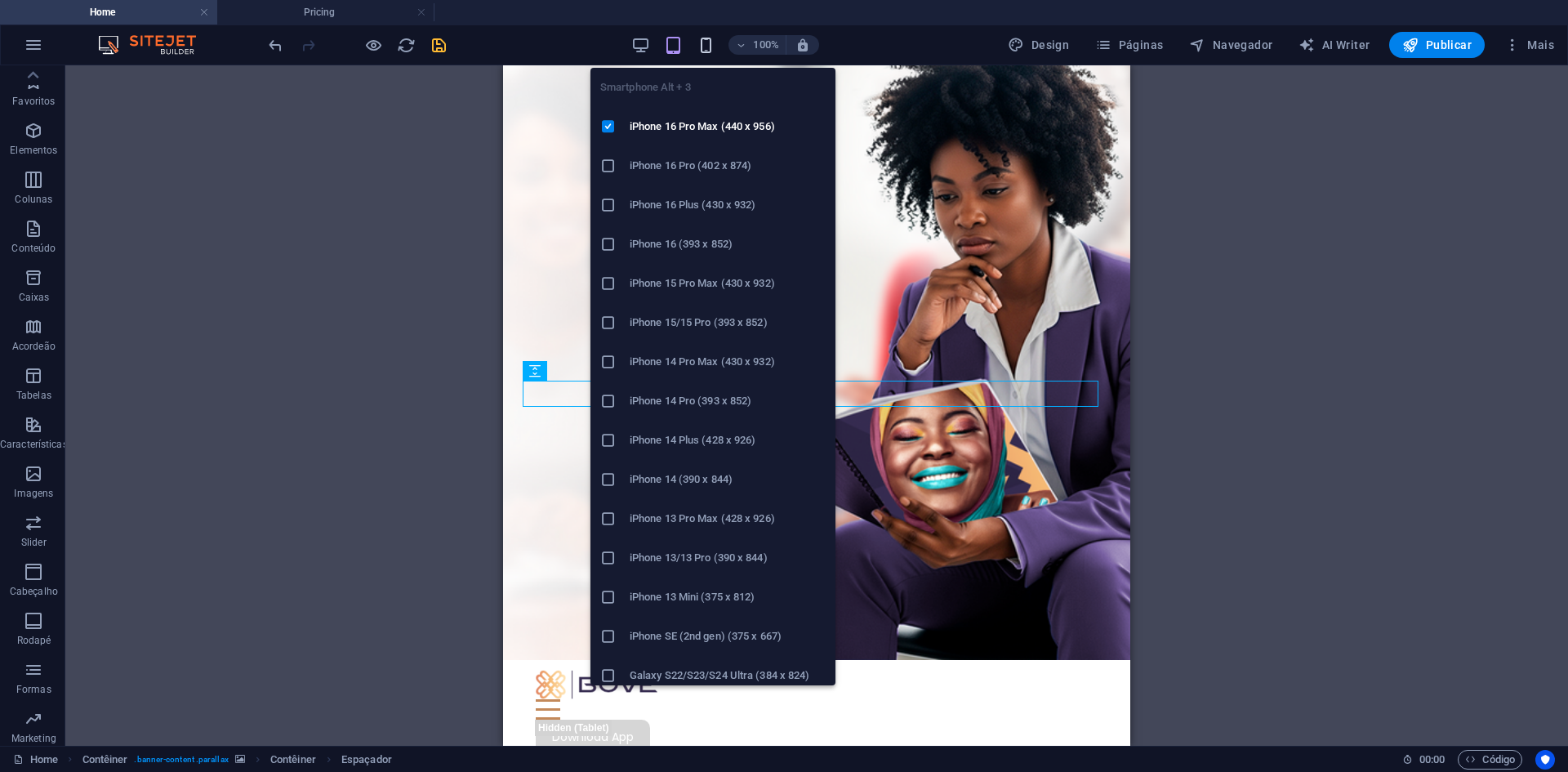
click at [705, 44] on icon "button" at bounding box center [705, 45] width 18 height 18
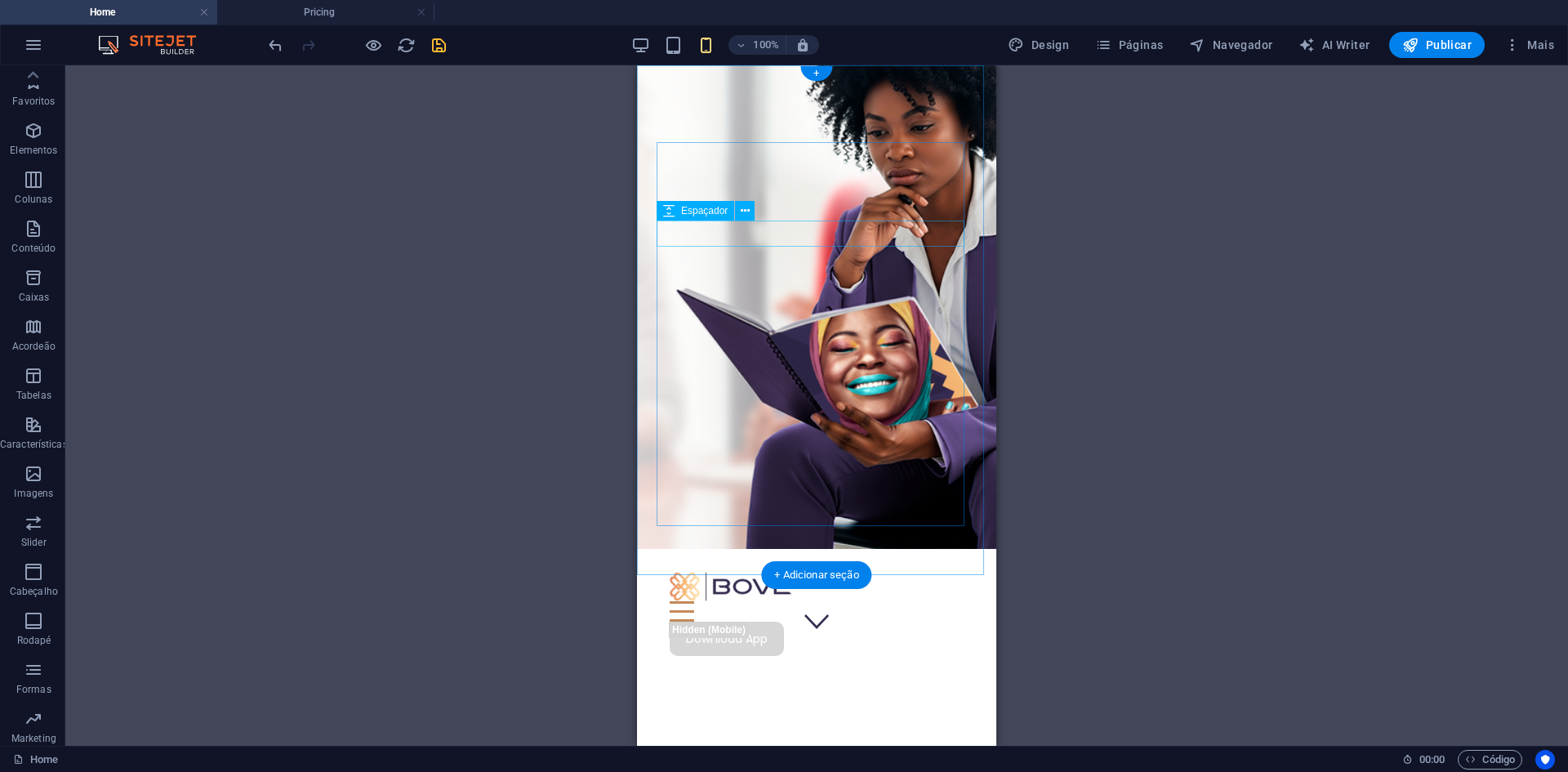
scroll to position [0, 0]
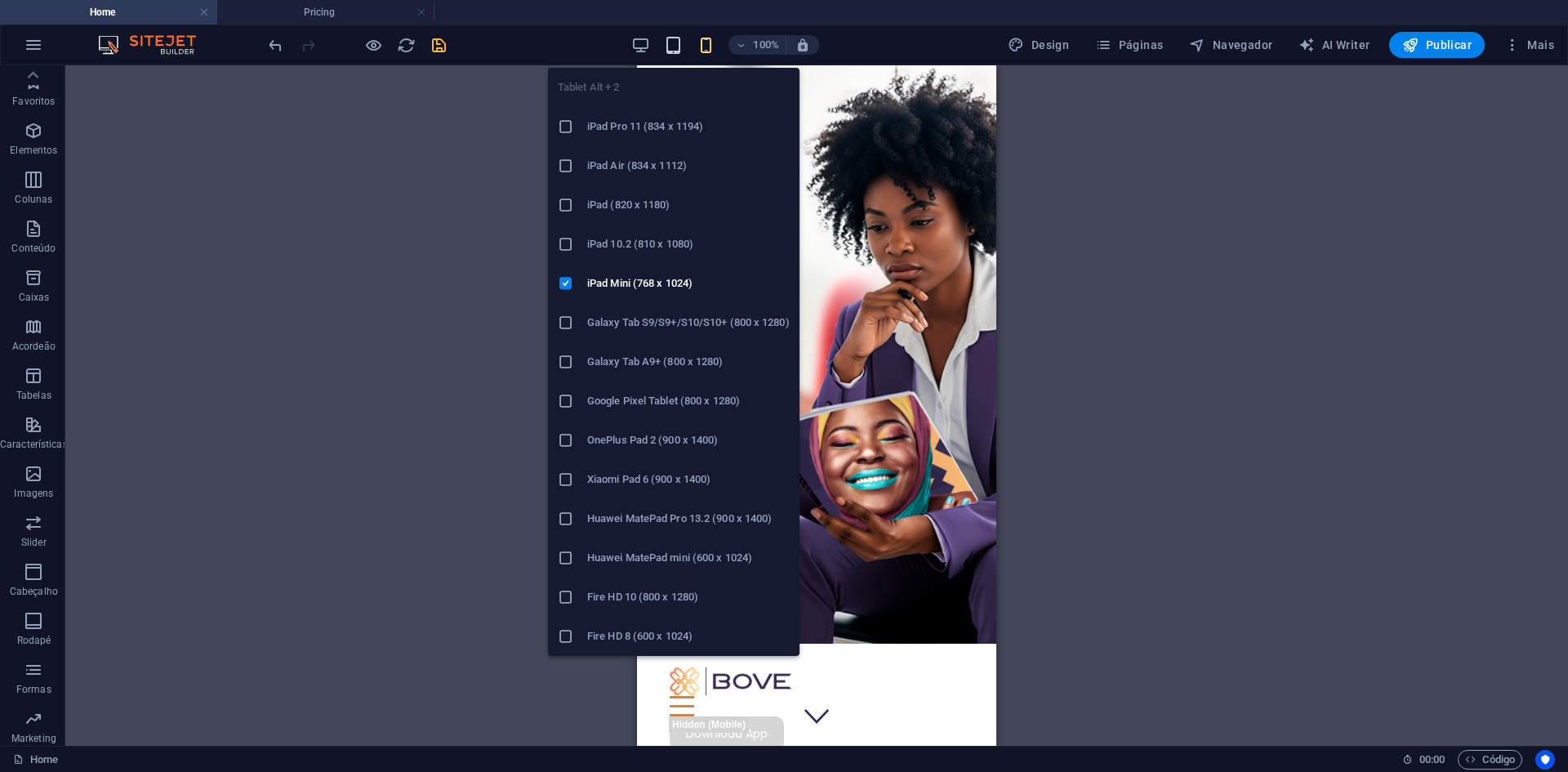
click at [680, 42] on icon "button" at bounding box center [672, 45] width 18 height 18
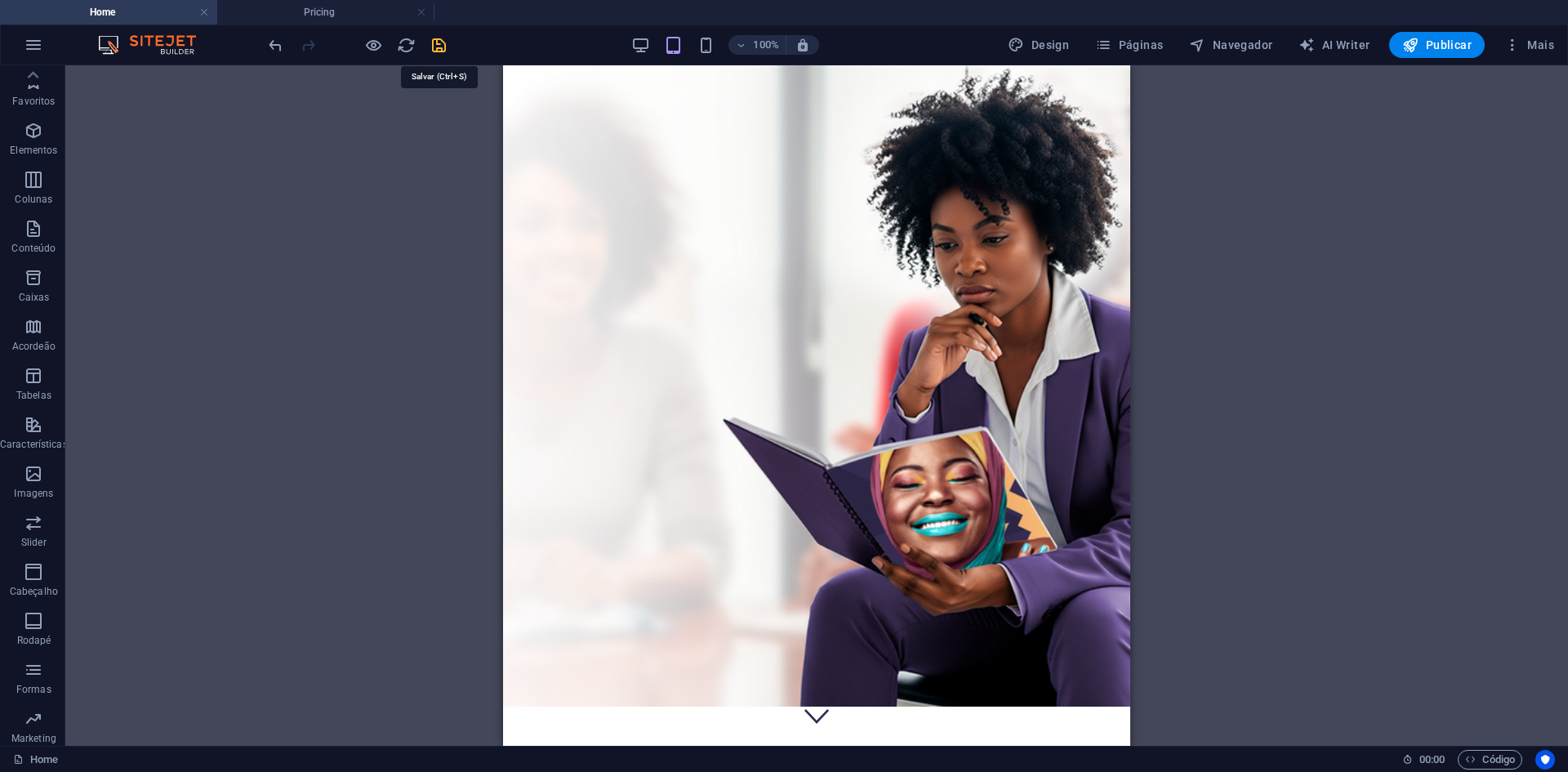
click at [434, 49] on icon "save" at bounding box center [438, 45] width 18 height 18
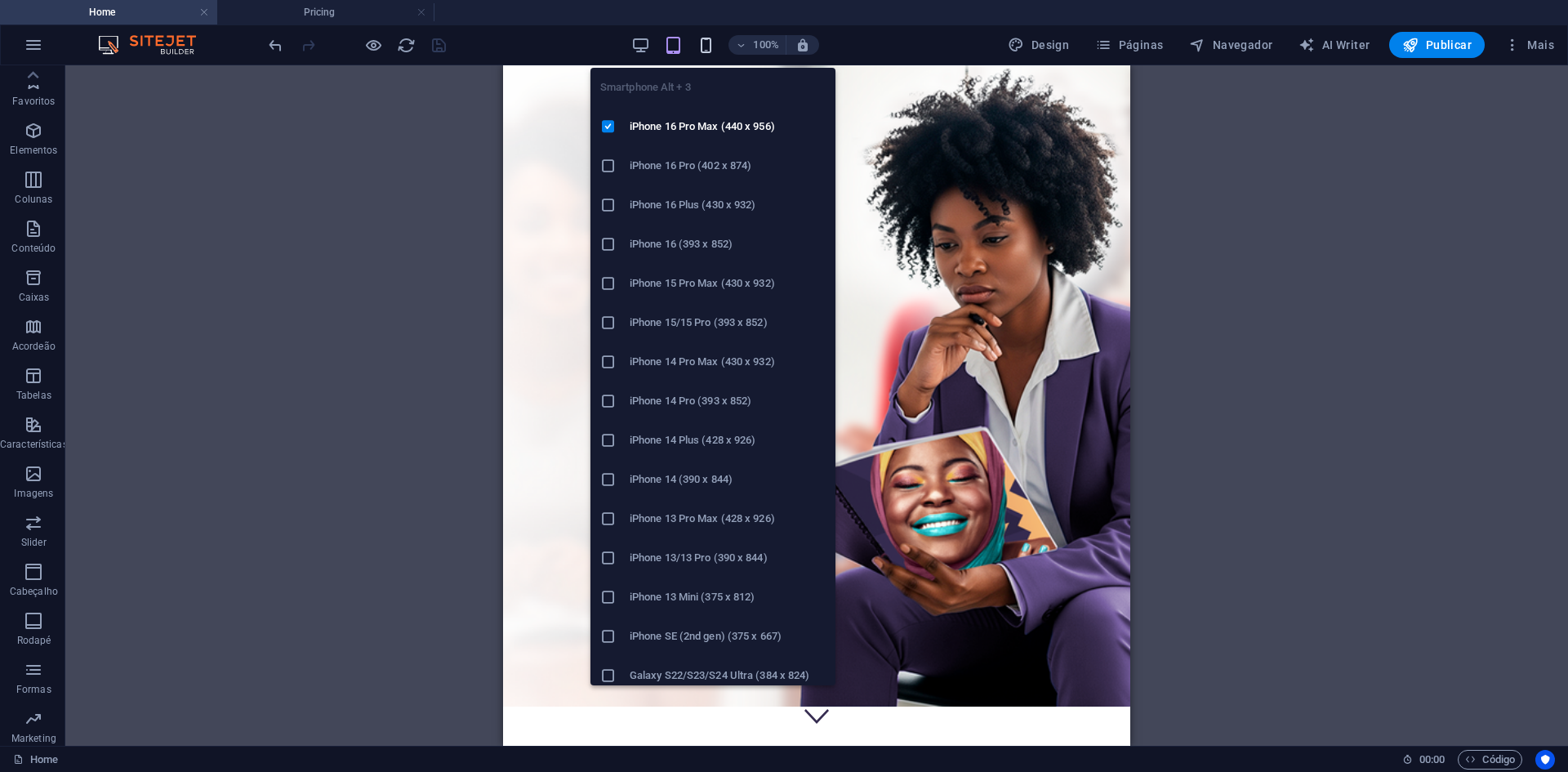
click at [709, 36] on icon "button" at bounding box center [705, 45] width 18 height 18
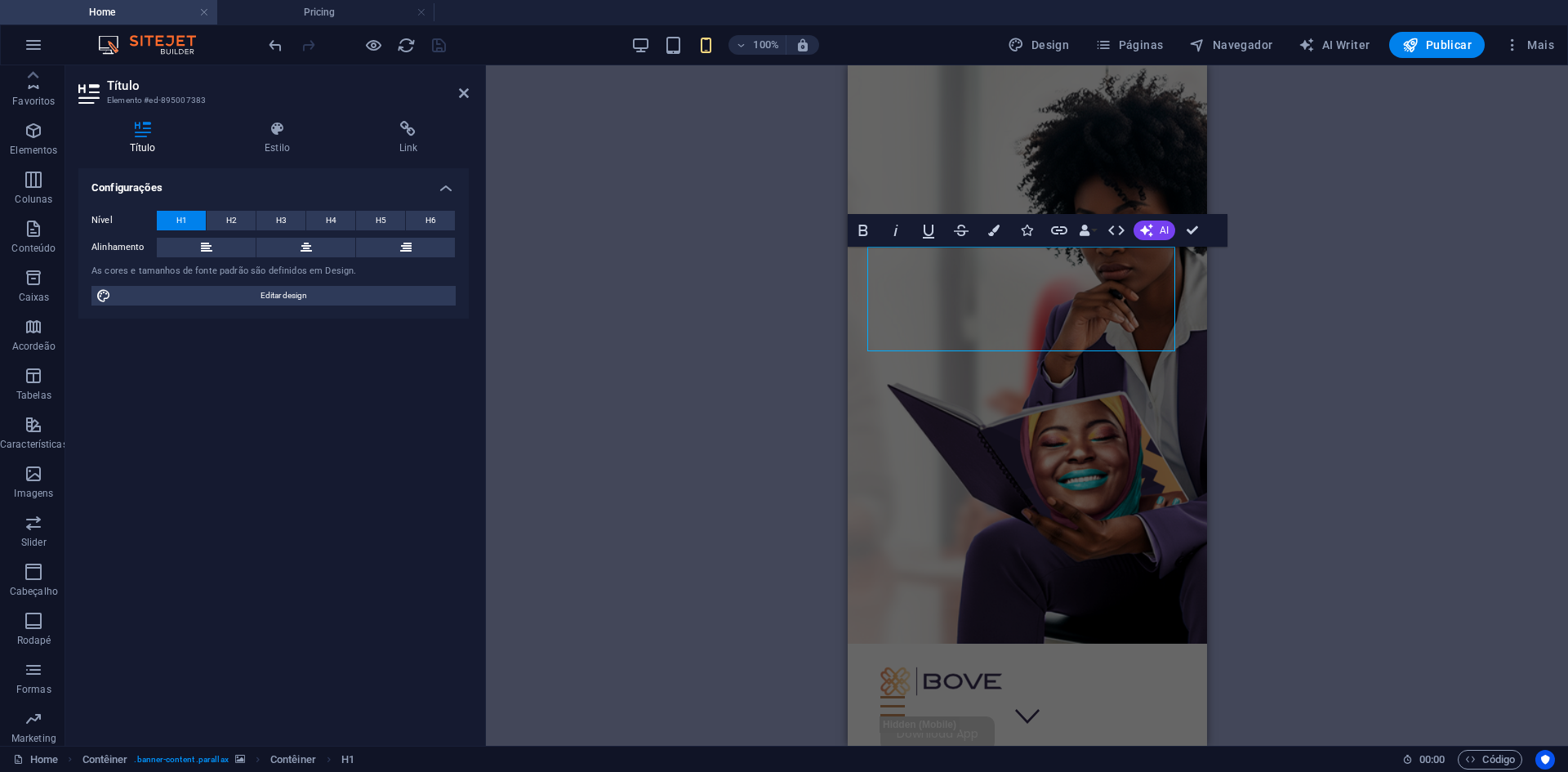
click at [701, 339] on div "H1 Contêiner Contêiner Botão Espaçador Espaçador Espaçador Contêiner Espaçador …" at bounding box center [1026, 405] width 1082 height 680
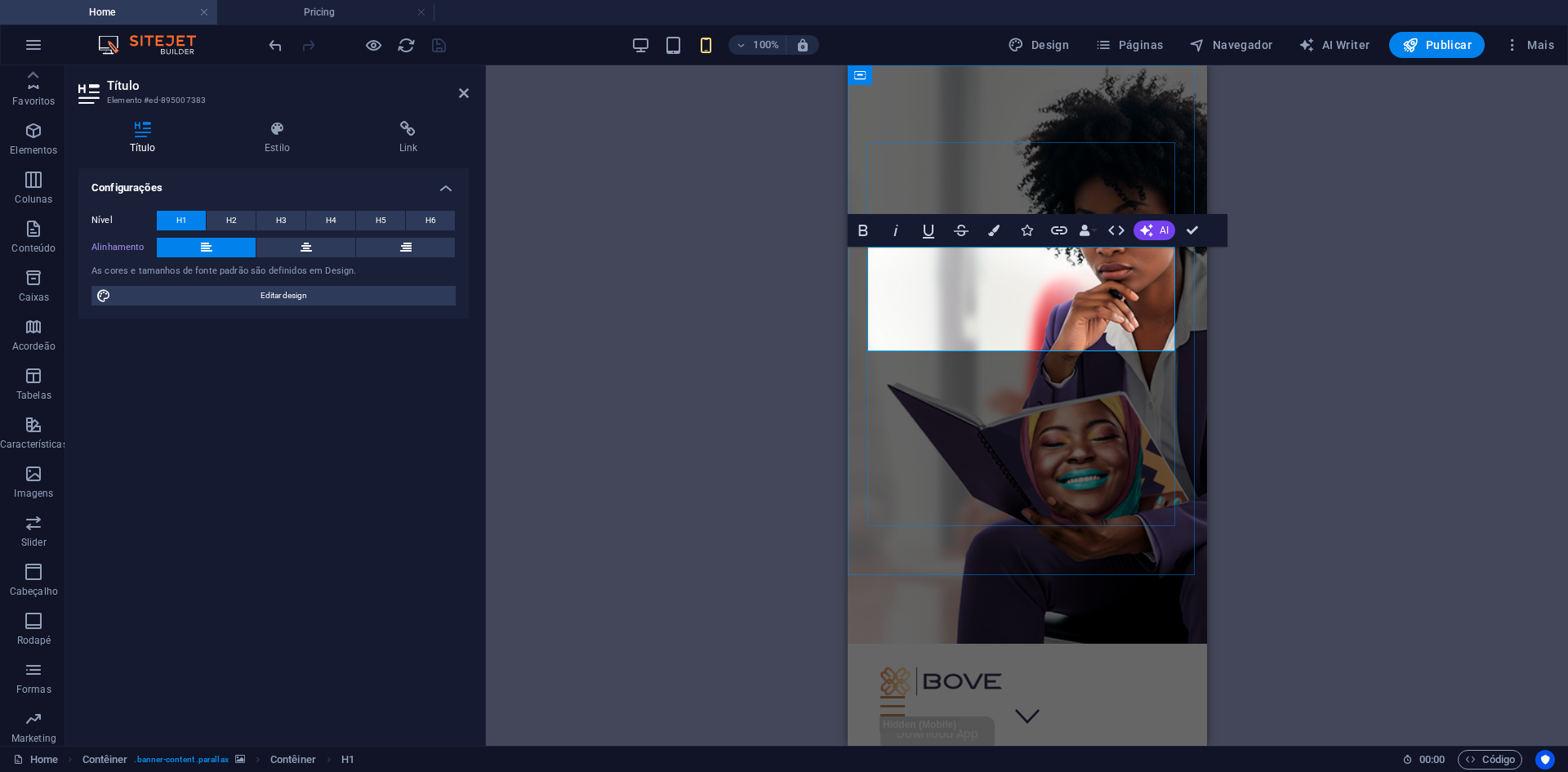
drag, startPoint x: 1099, startPoint y: 338, endPoint x: 867, endPoint y: 347, distance: 232.2
click at [993, 225] on icon "button" at bounding box center [994, 230] width 12 height 12
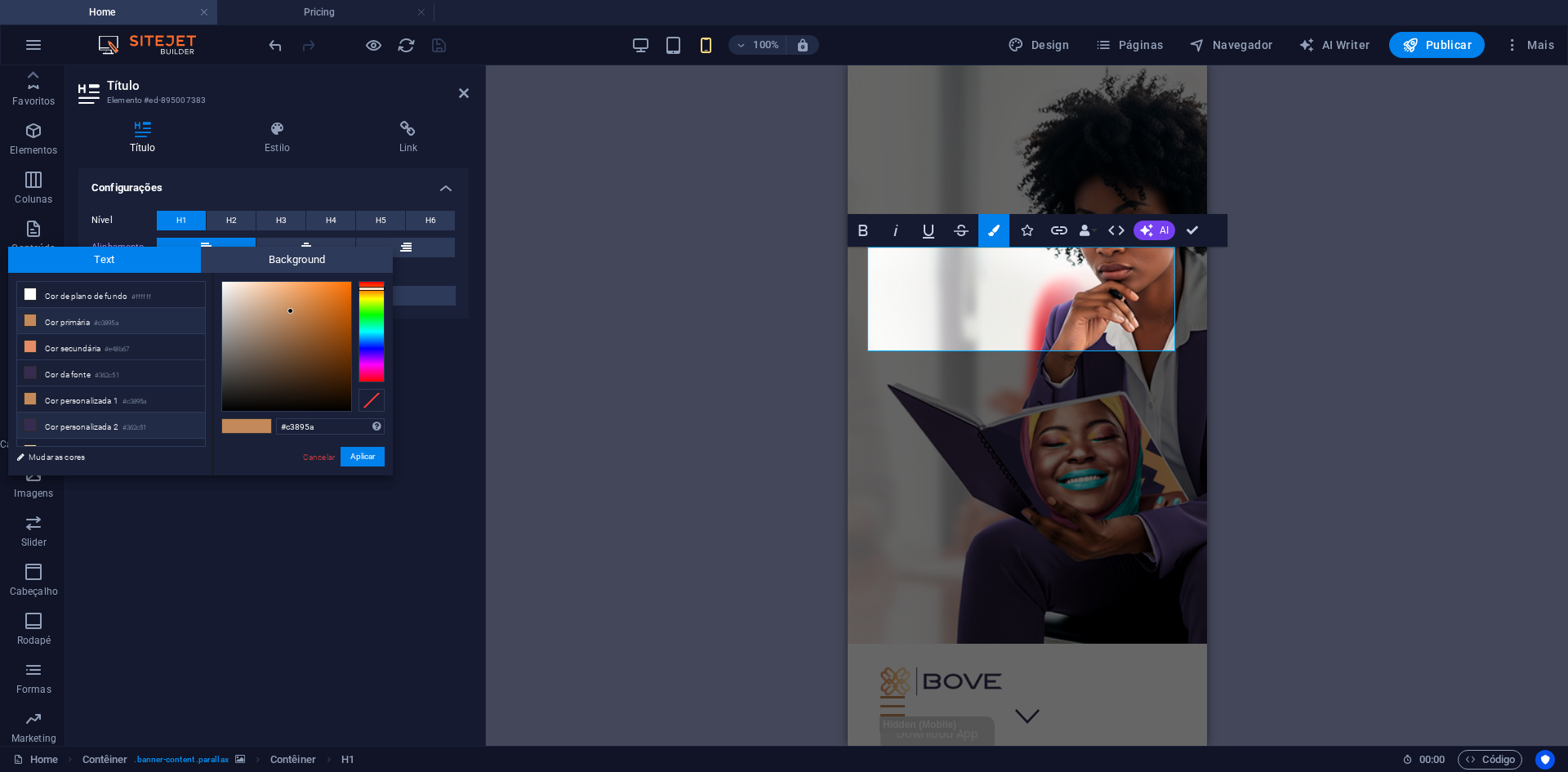
click at [111, 419] on li "Cor personalizada 2 #362c51" at bounding box center [111, 425] width 188 height 26
type input "#362c51"
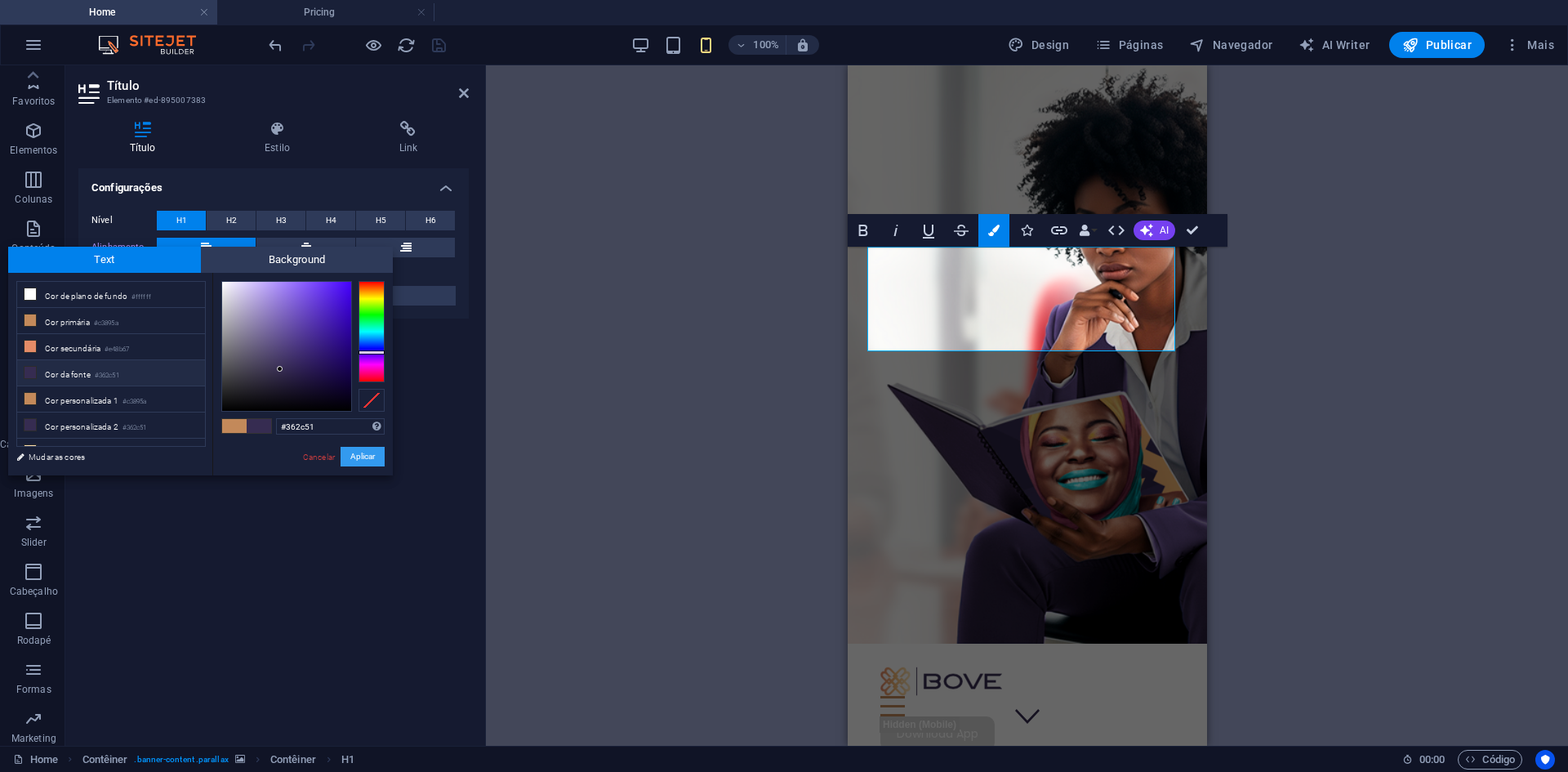
click at [373, 449] on button "Aplicar" at bounding box center [363, 457] width 44 height 19
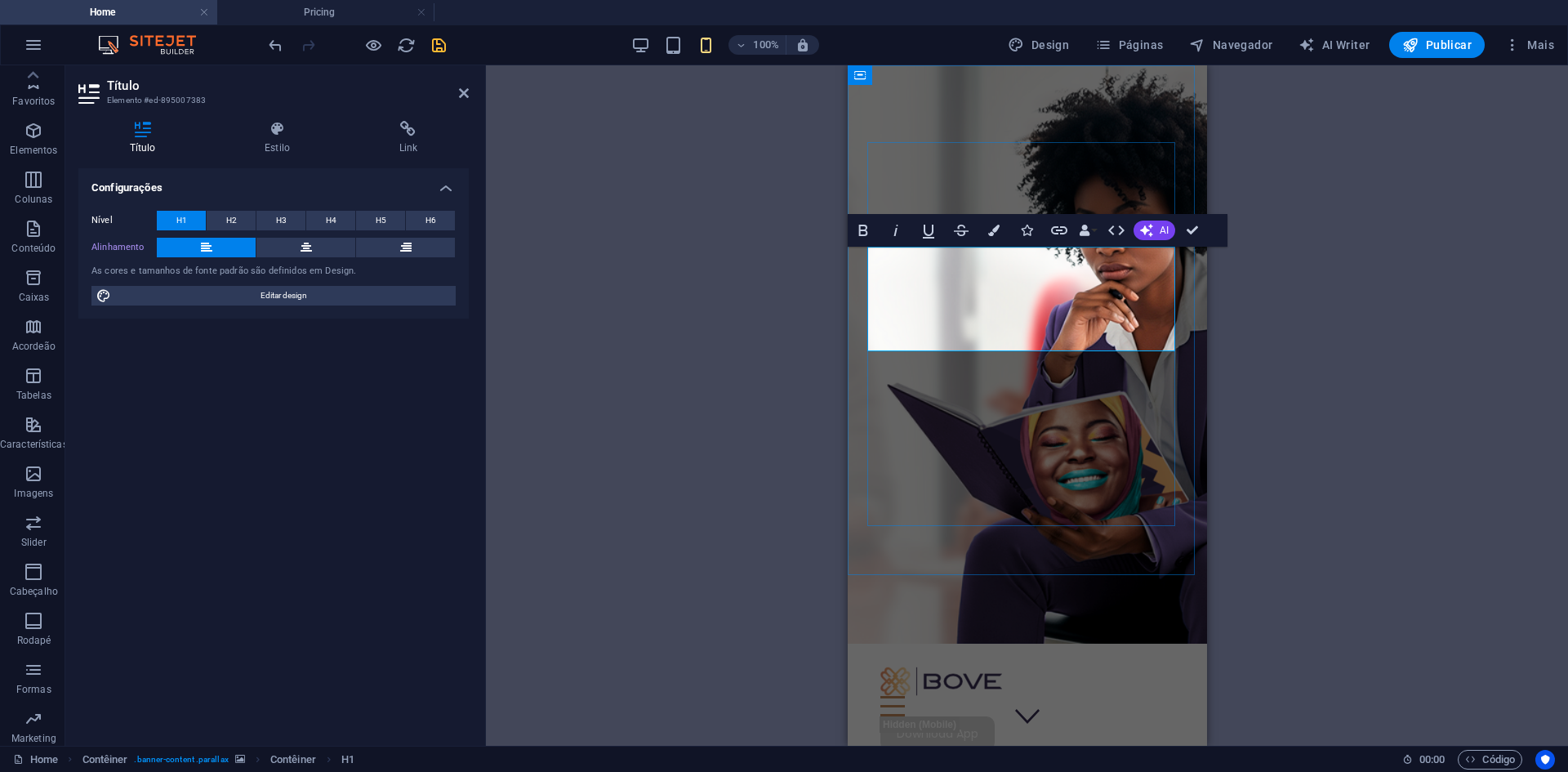
drag, startPoint x: 1103, startPoint y: 339, endPoint x: 853, endPoint y: 338, distance: 250.0
click at [295, 137] on h4 "Estilo" at bounding box center [280, 137] width 133 height 34
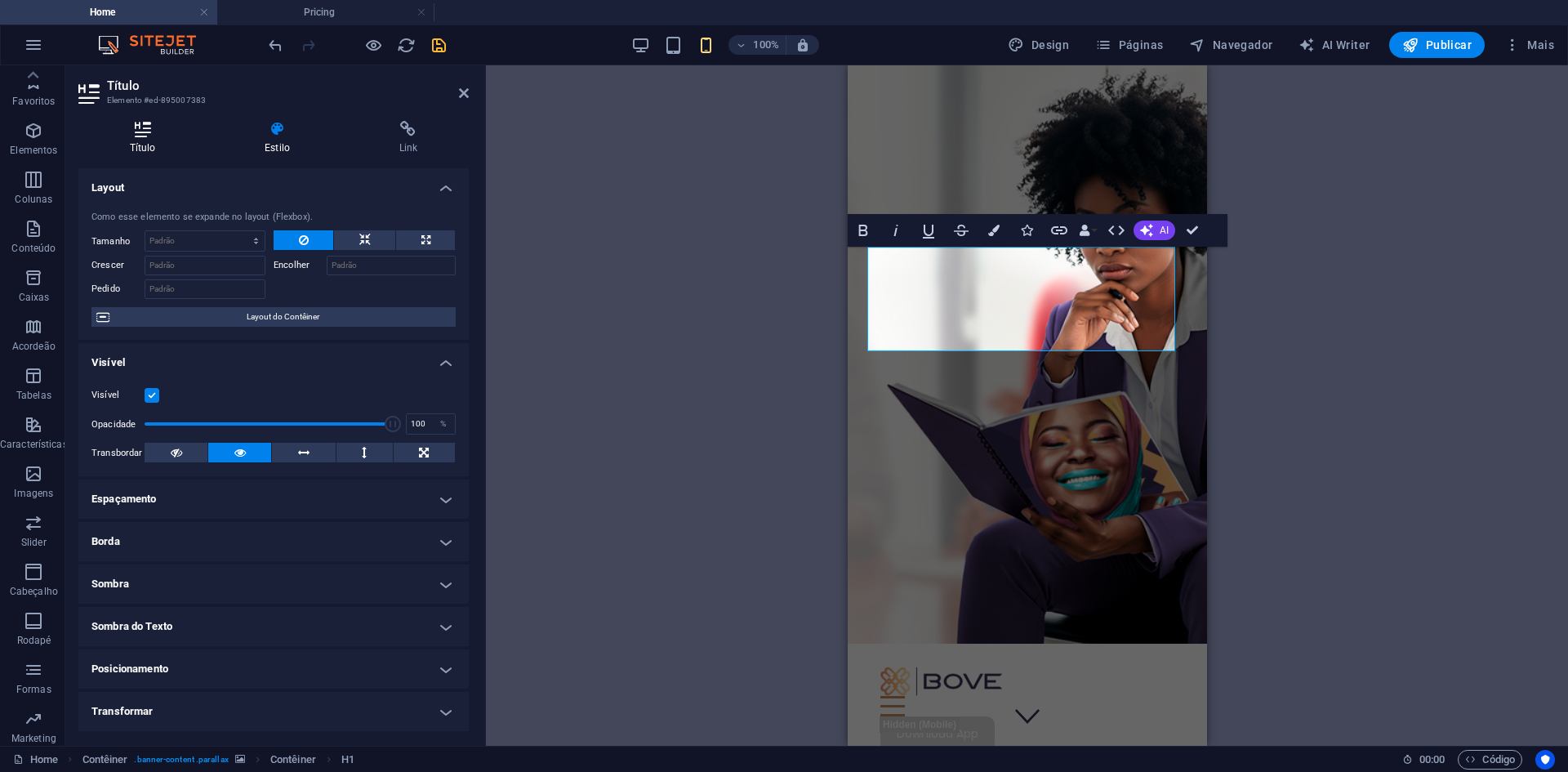
click at [170, 136] on icon at bounding box center [142, 129] width 129 height 16
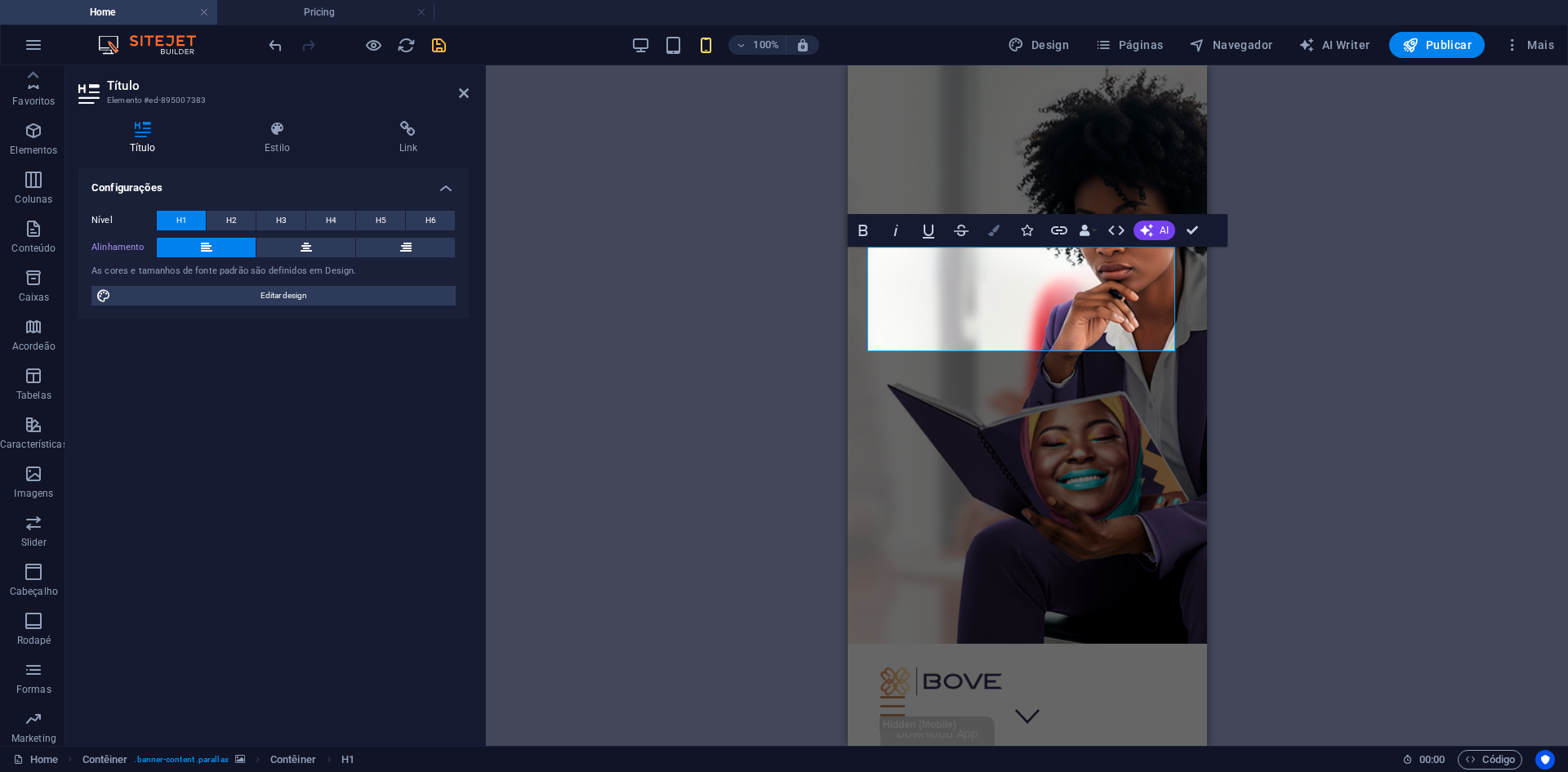
click at [994, 228] on icon "button" at bounding box center [994, 230] width 12 height 12
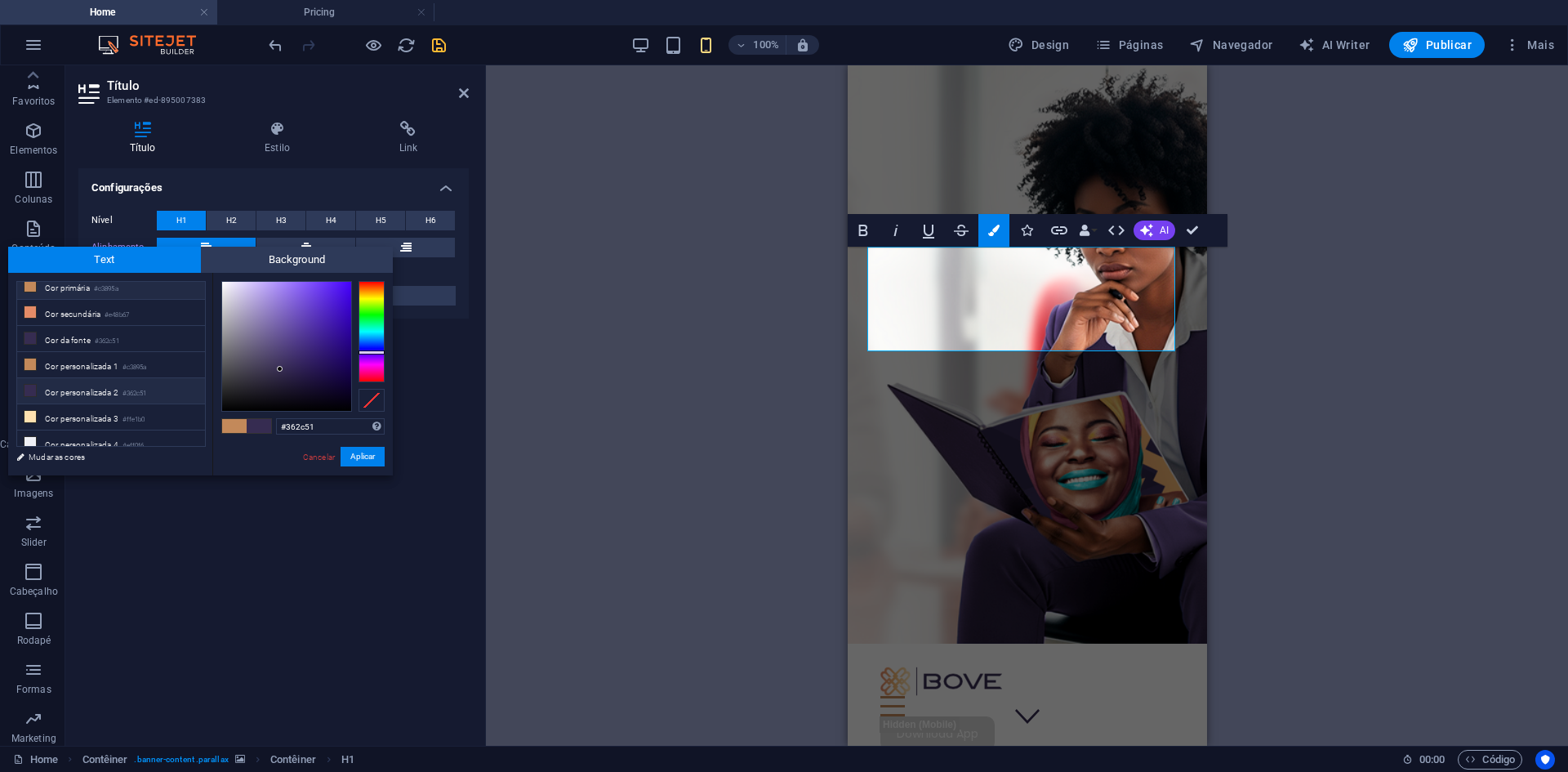
scroll to position [64, 0]
click at [107, 403] on li "Cor personalizada 4 #eff0f6" at bounding box center [111, 414] width 188 height 26
type input "#eff0f6"
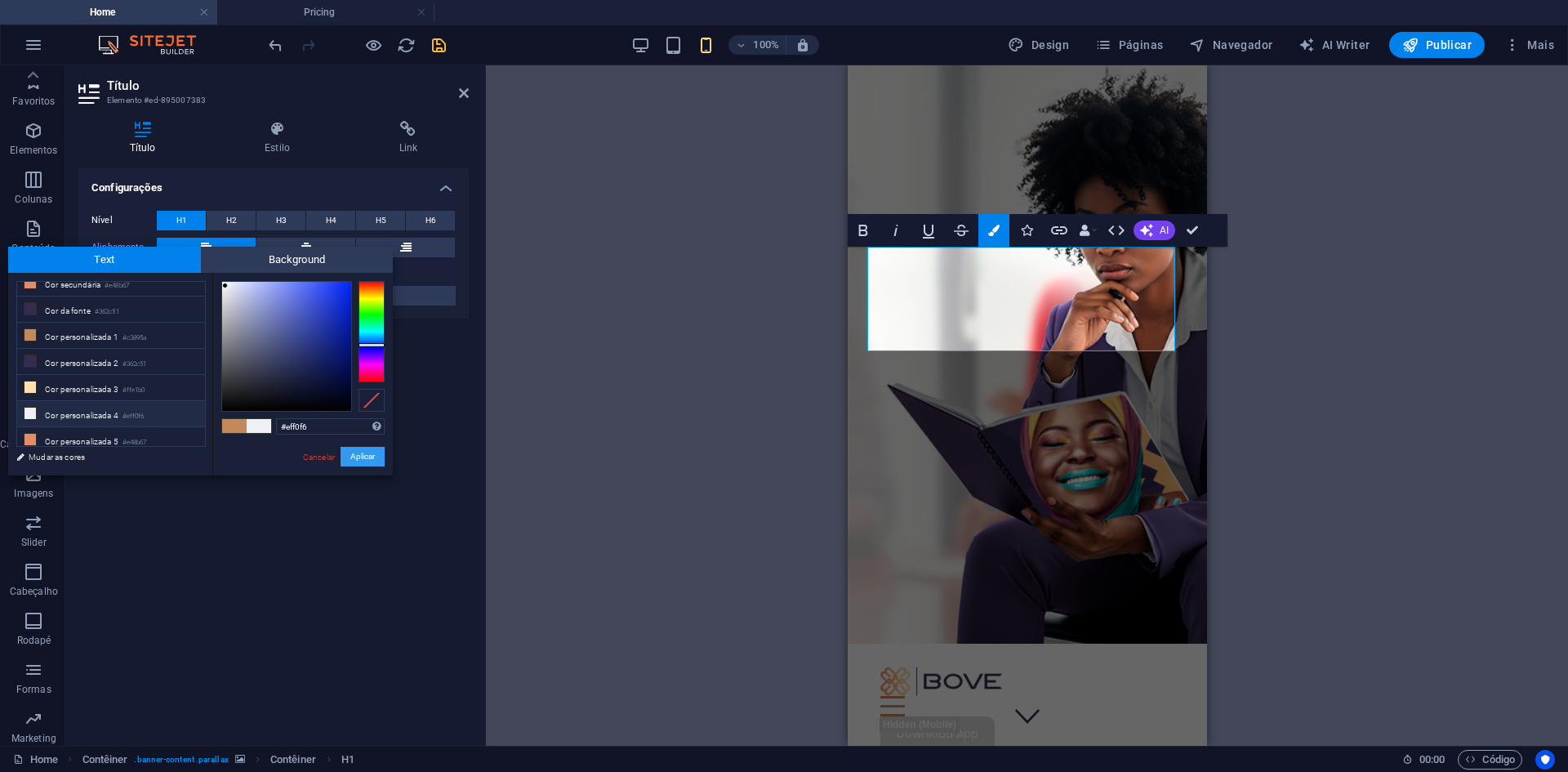
click at [372, 457] on button "Aplicar" at bounding box center [363, 457] width 44 height 19
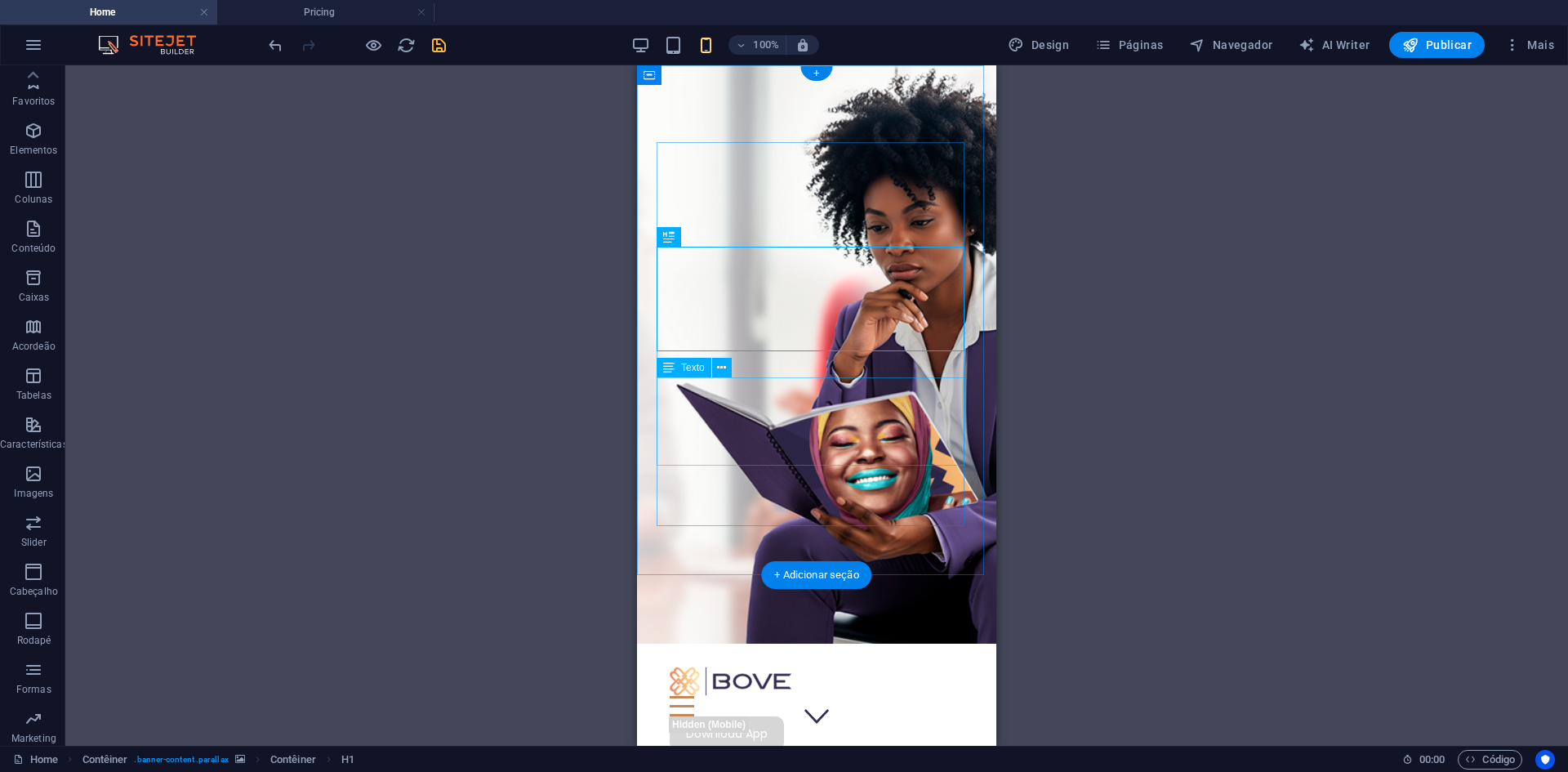
select select "%"
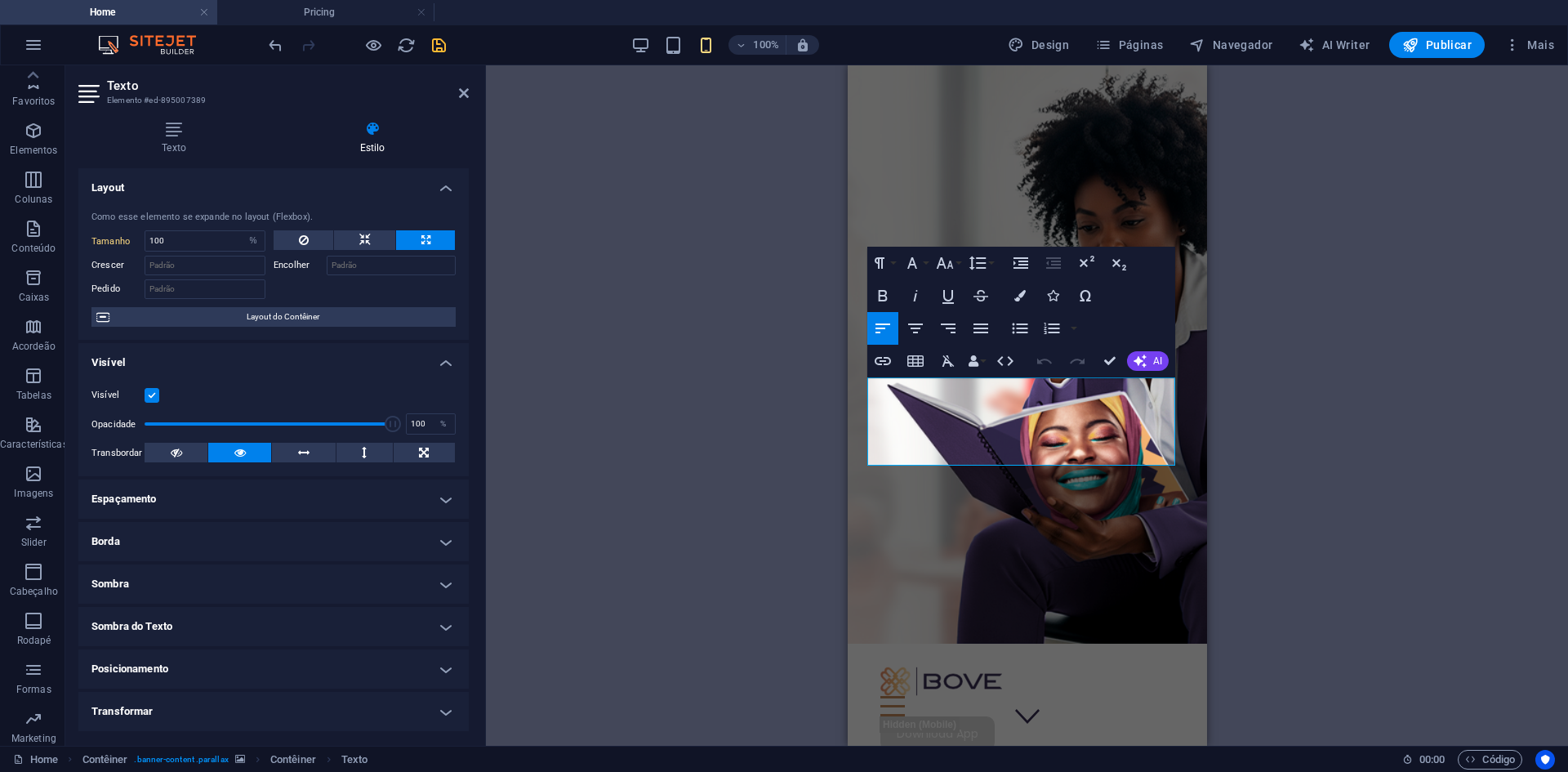
drag, startPoint x: 941, startPoint y: 462, endPoint x: 865, endPoint y: 394, distance: 102.0
click at [865, 394] on div "Features Pricing Blog Contact Download App Multiplicamos sucessos de mulheres e…" at bounding box center [1026, 635] width 359 height 1138
click at [1015, 294] on icon "button" at bounding box center [1021, 296] width 12 height 12
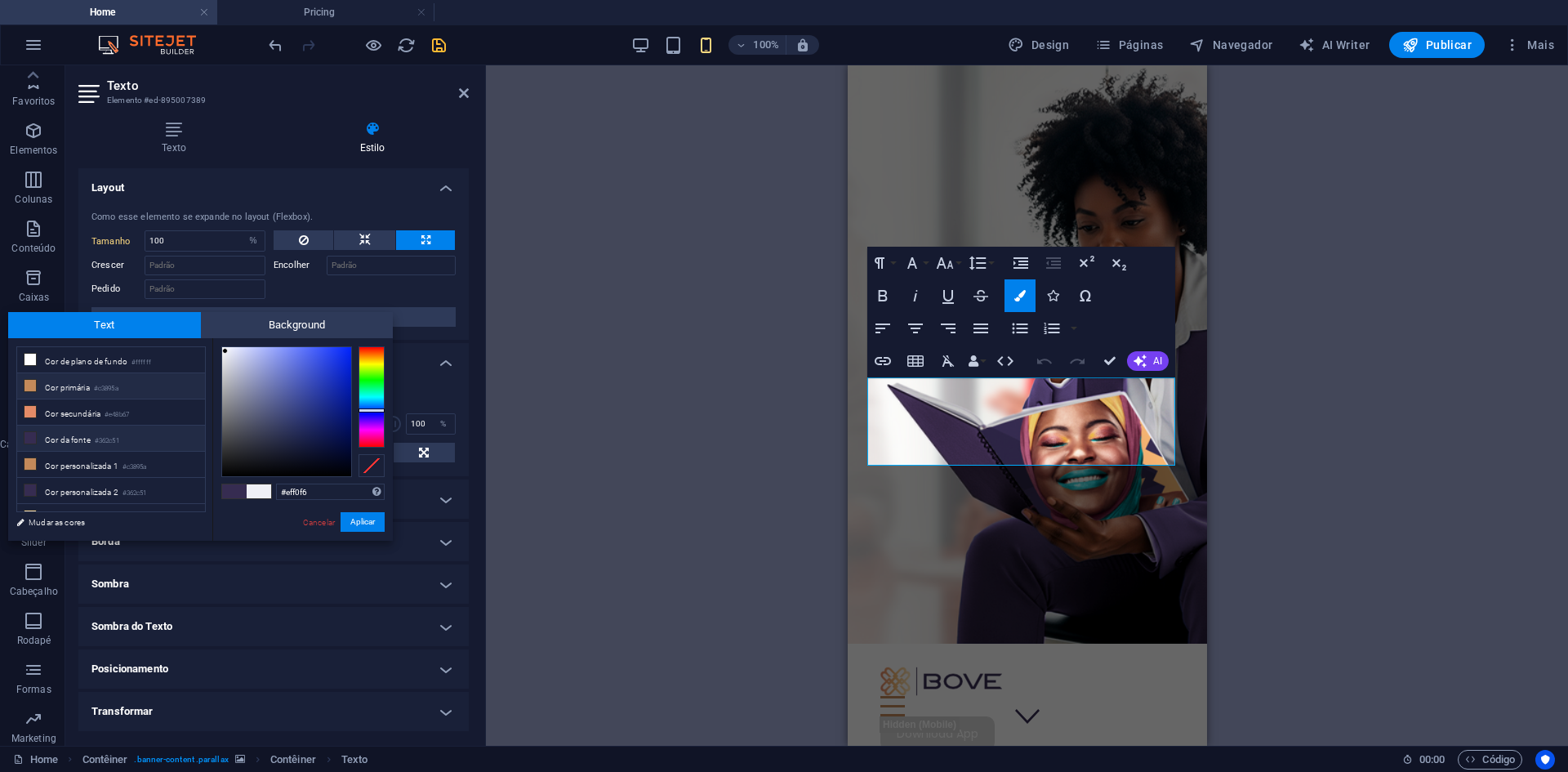
drag, startPoint x: 70, startPoint y: 390, endPoint x: 77, endPoint y: 388, distance: 7.3
click at [76, 389] on li "Cor primária #c3895a" at bounding box center [111, 386] width 188 height 26
type input "#c3895a"
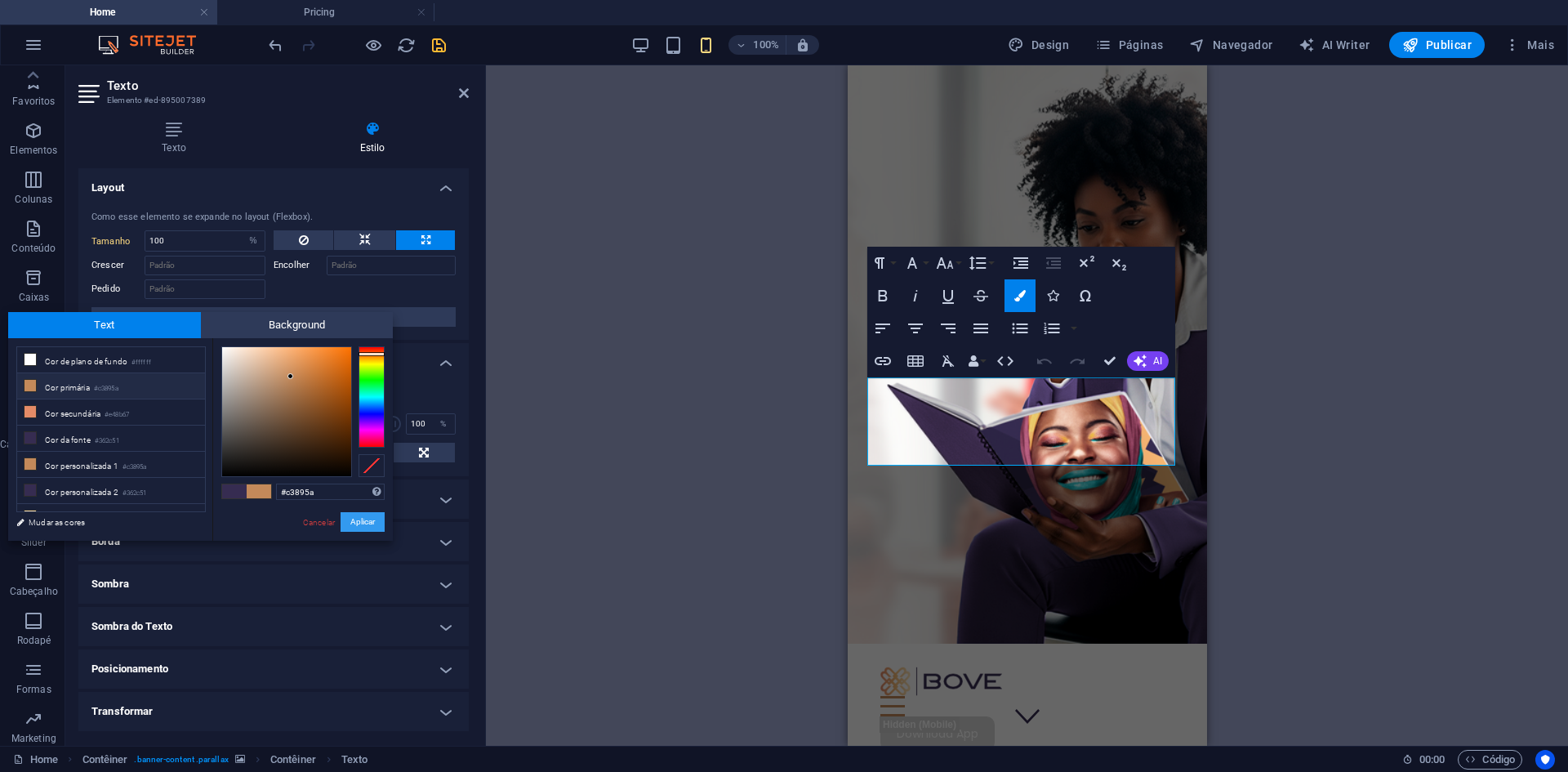
click at [362, 522] on button "Aplicar" at bounding box center [363, 521] width 44 height 19
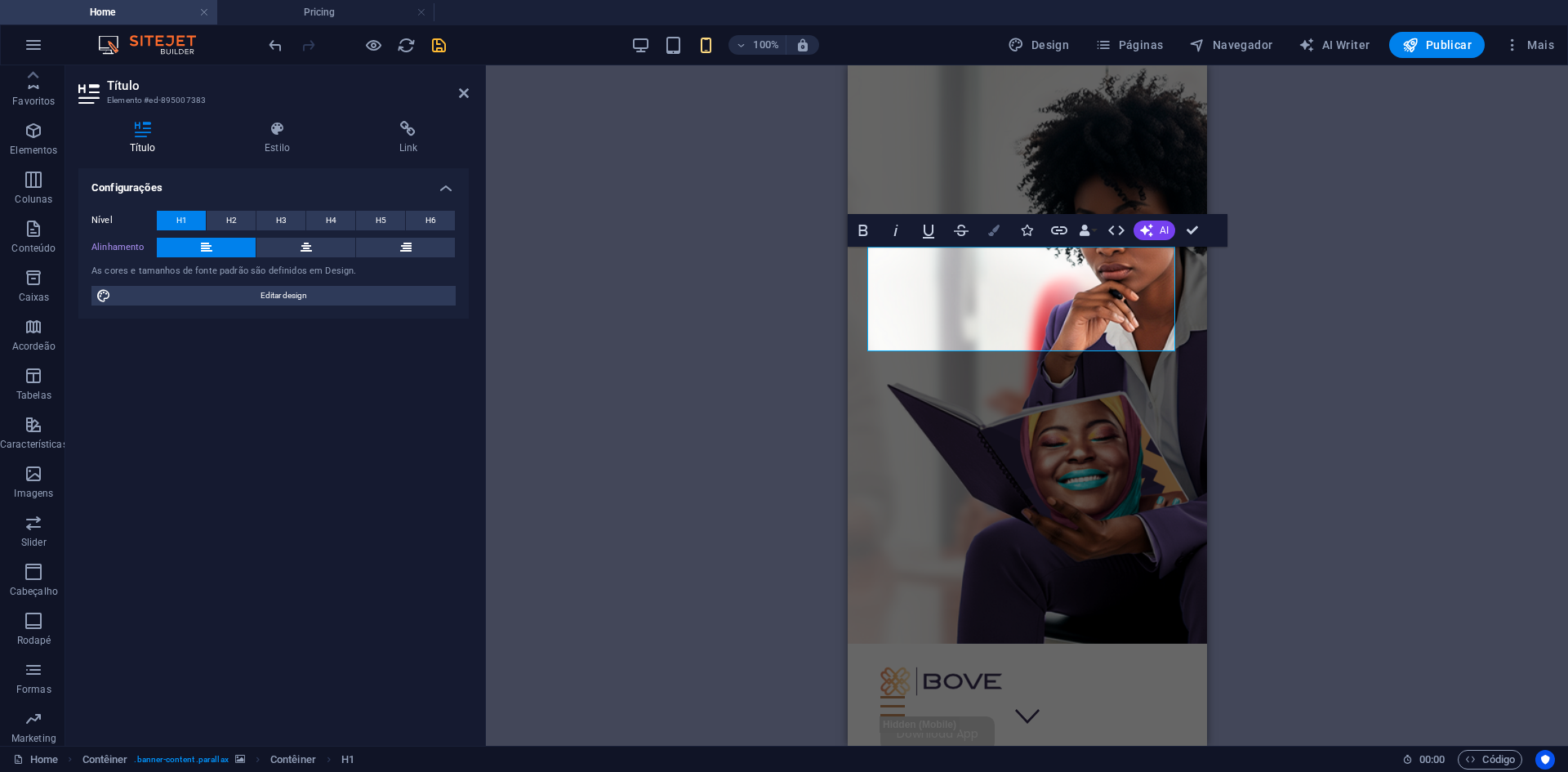
click at [991, 228] on icon "button" at bounding box center [994, 230] width 12 height 12
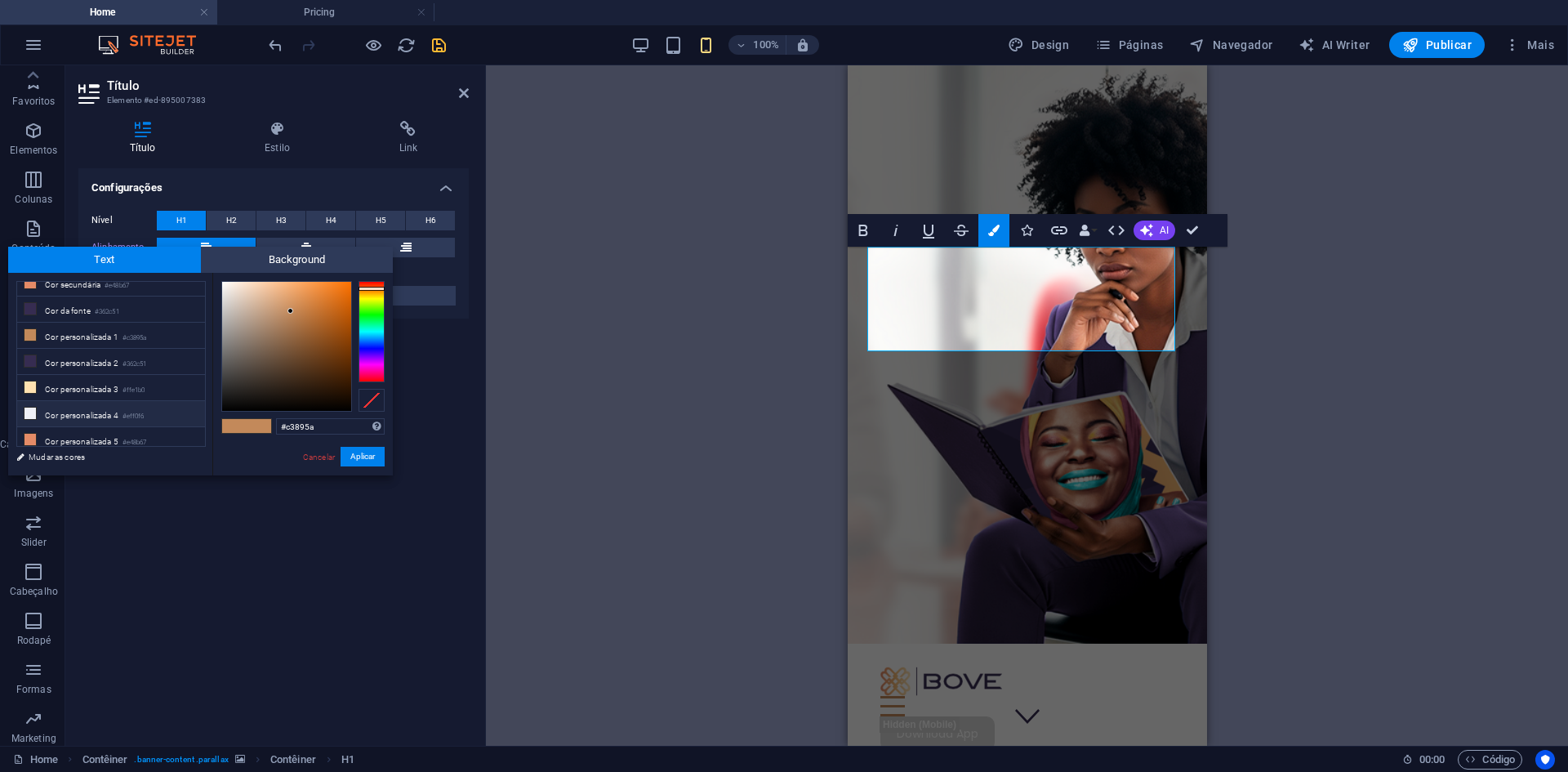
click at [103, 401] on li "Cor personalizada 4 #eff0f6" at bounding box center [111, 414] width 188 height 26
type input "#eff0f6"
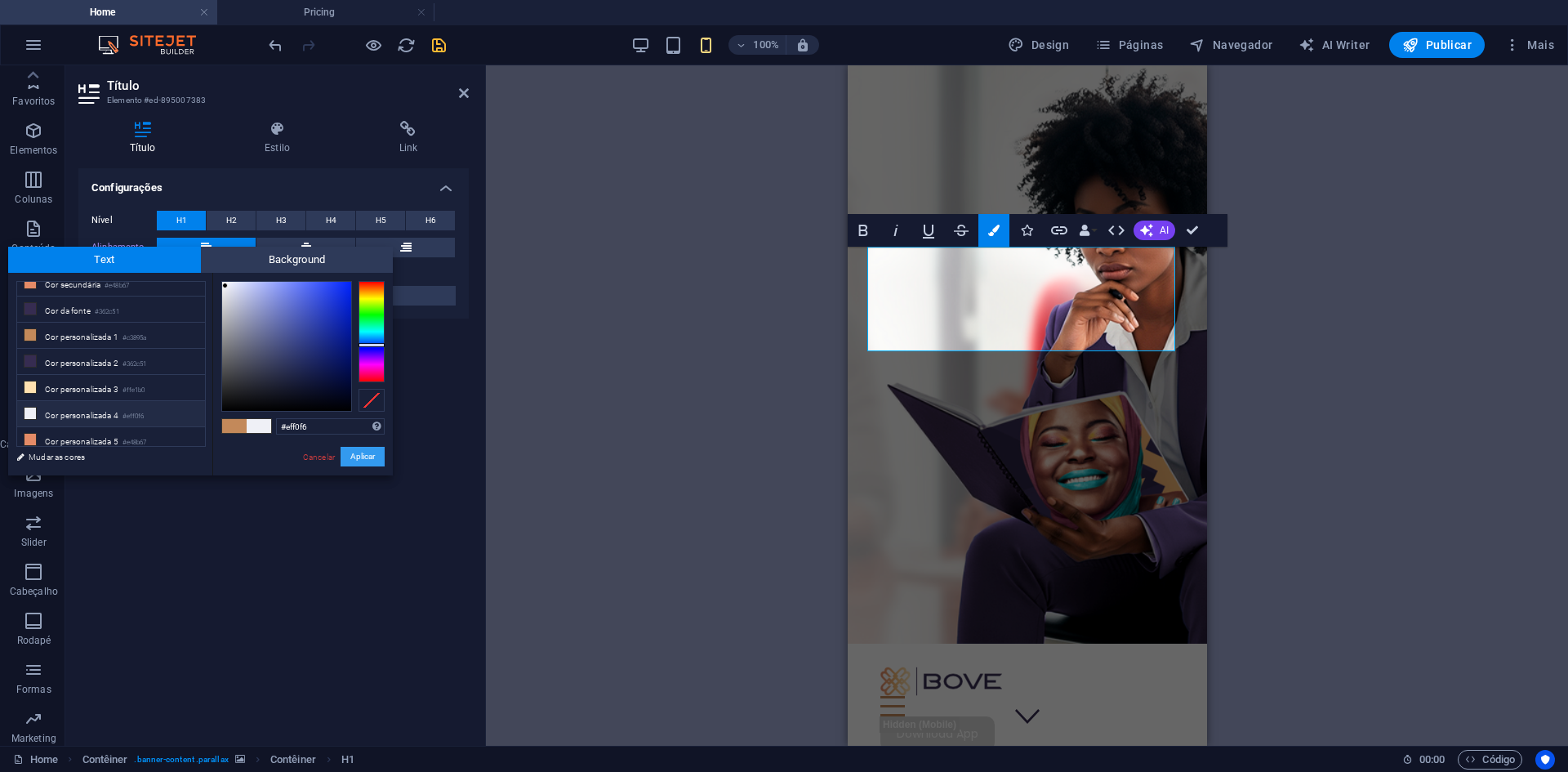
click at [364, 453] on button "Aplicar" at bounding box center [363, 457] width 44 height 19
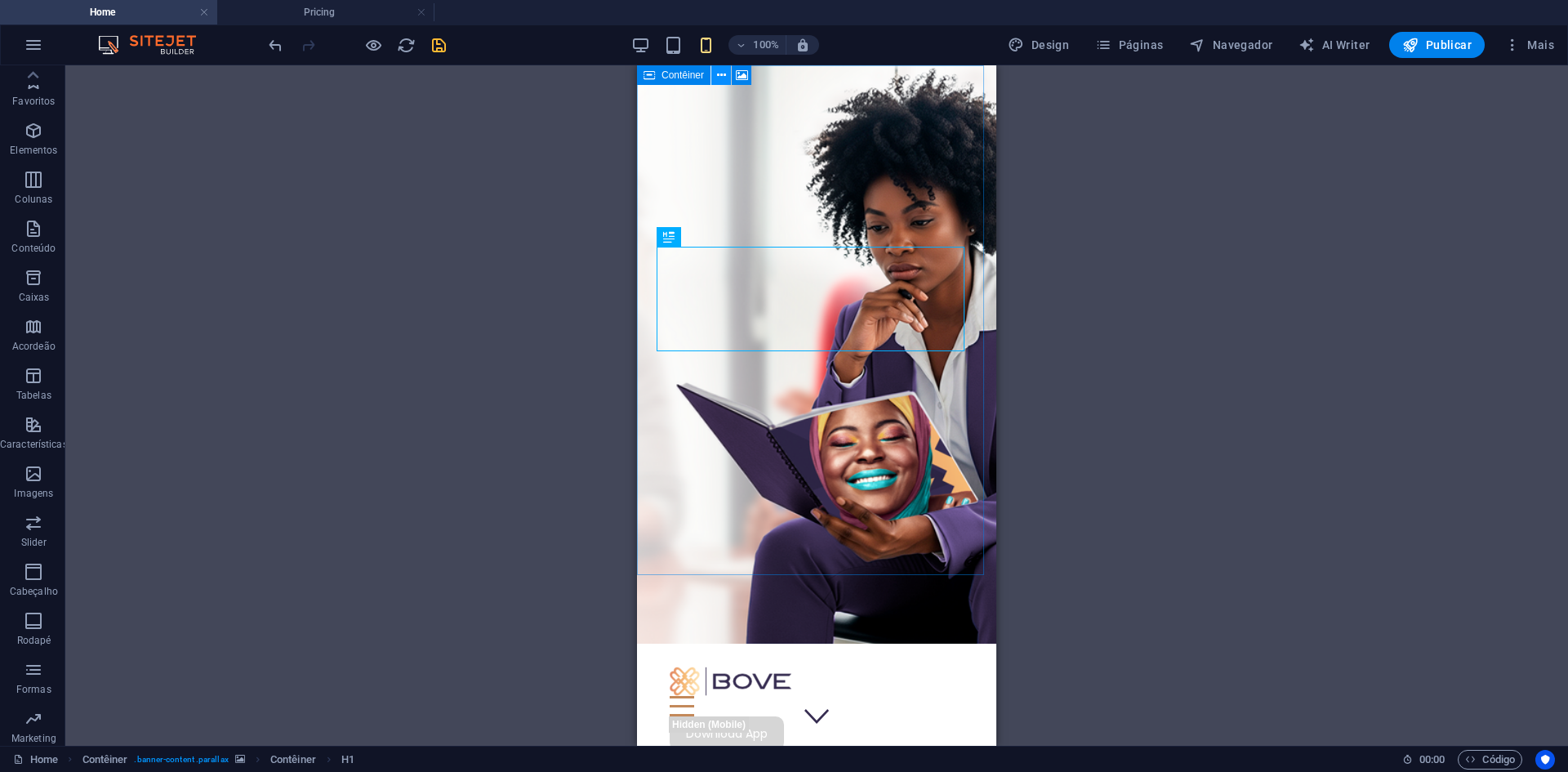
click at [717, 79] on icon at bounding box center [721, 75] width 9 height 17
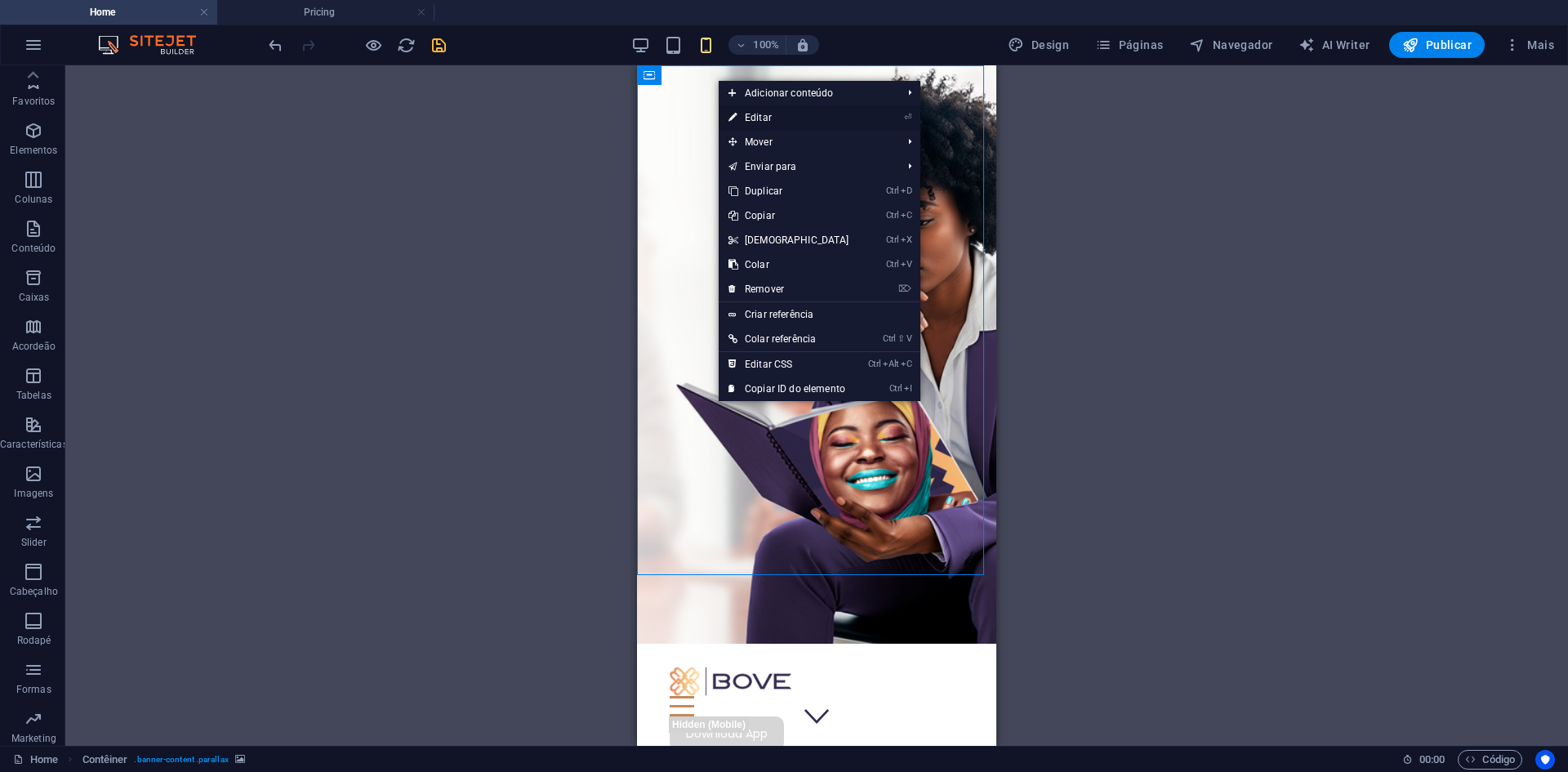
click at [753, 117] on link "⏎ Editar" at bounding box center [788, 117] width 140 height 24
select select "%"
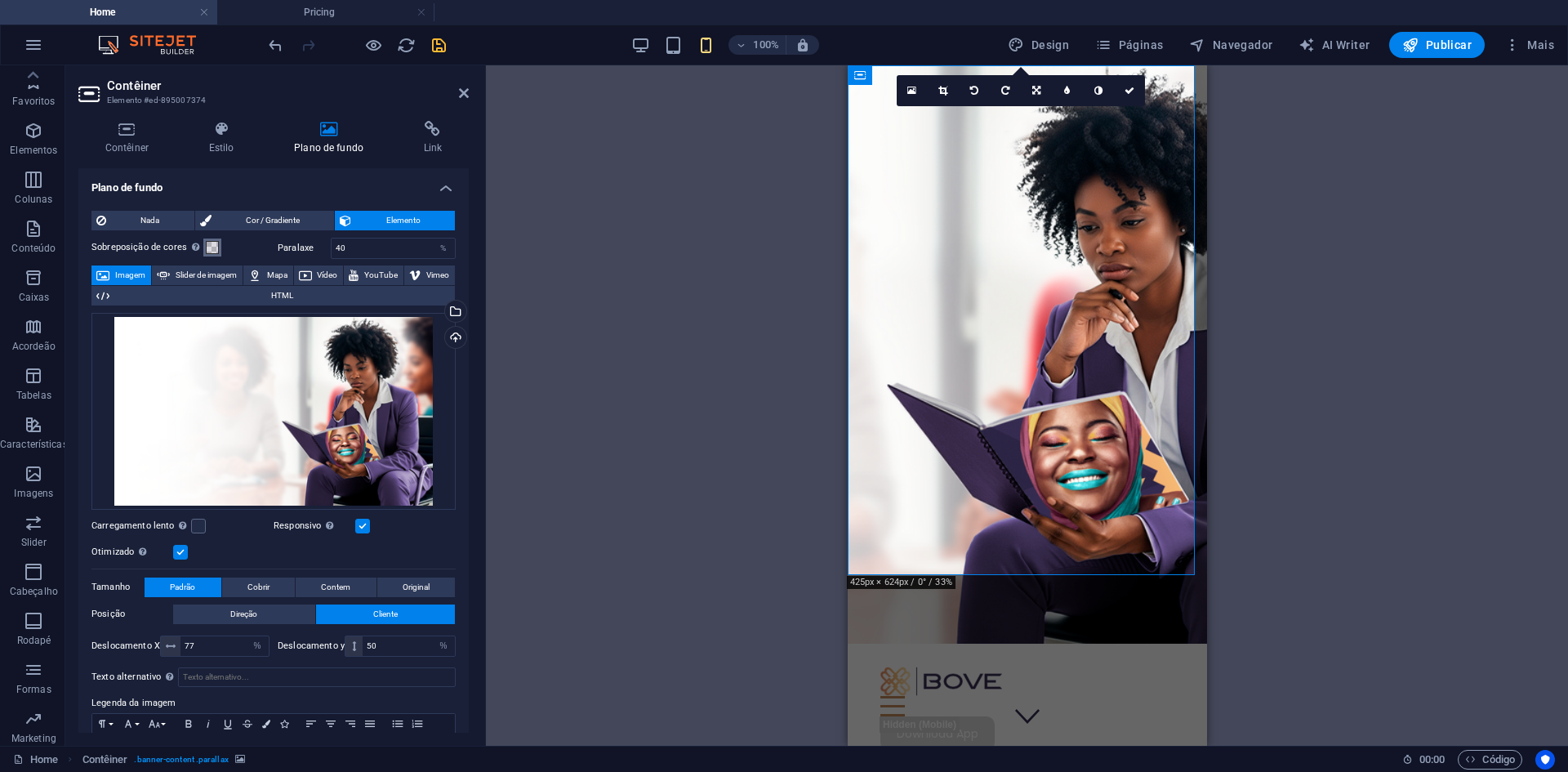
click at [206, 251] on span at bounding box center [213, 248] width 14 height 14
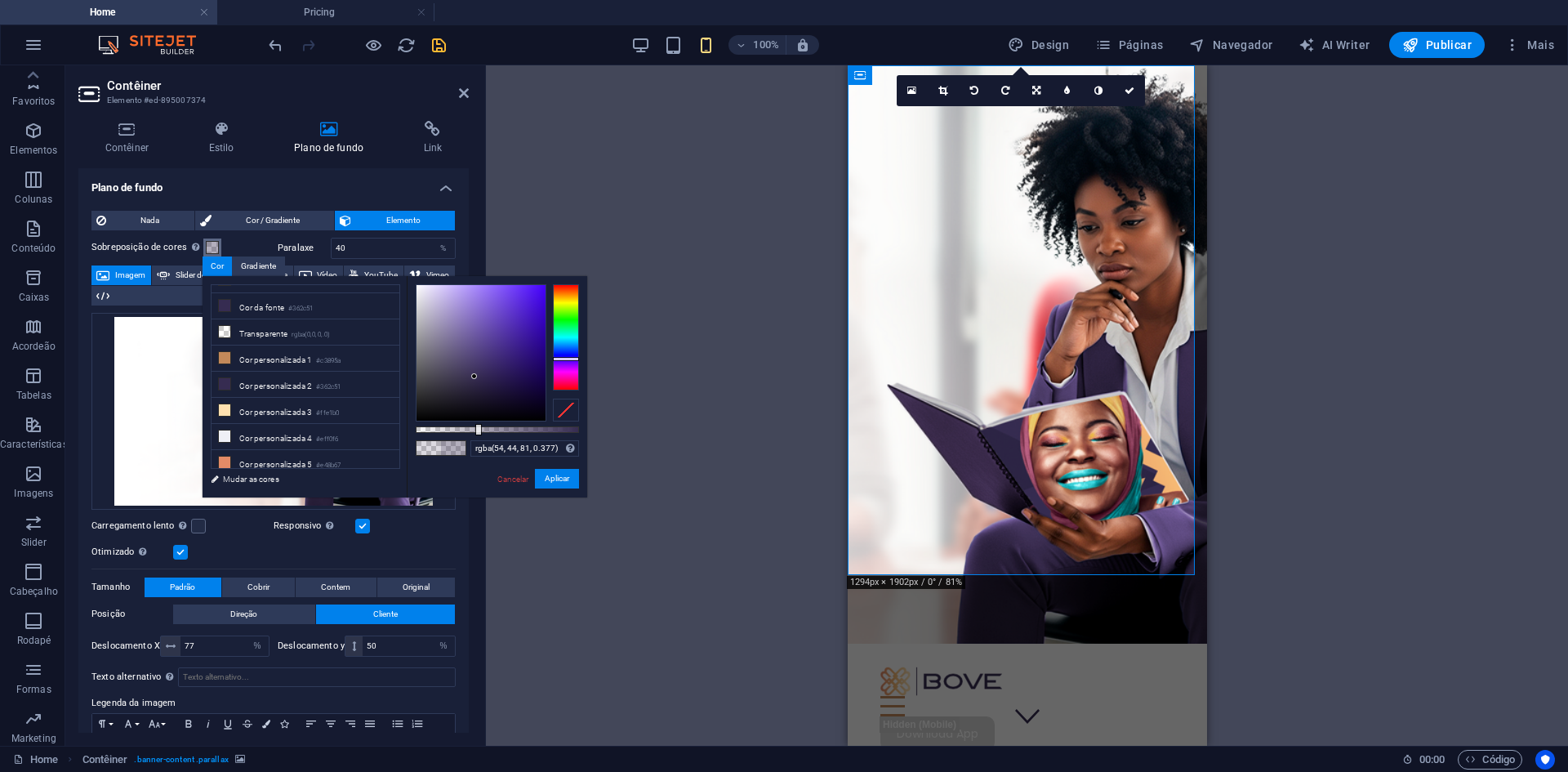
type input "rgba(54, 44, 81, 0.372)"
drag, startPoint x: 445, startPoint y: 432, endPoint x: 476, endPoint y: 432, distance: 31.0
click at [476, 432] on div at bounding box center [478, 430] width 7 height 12
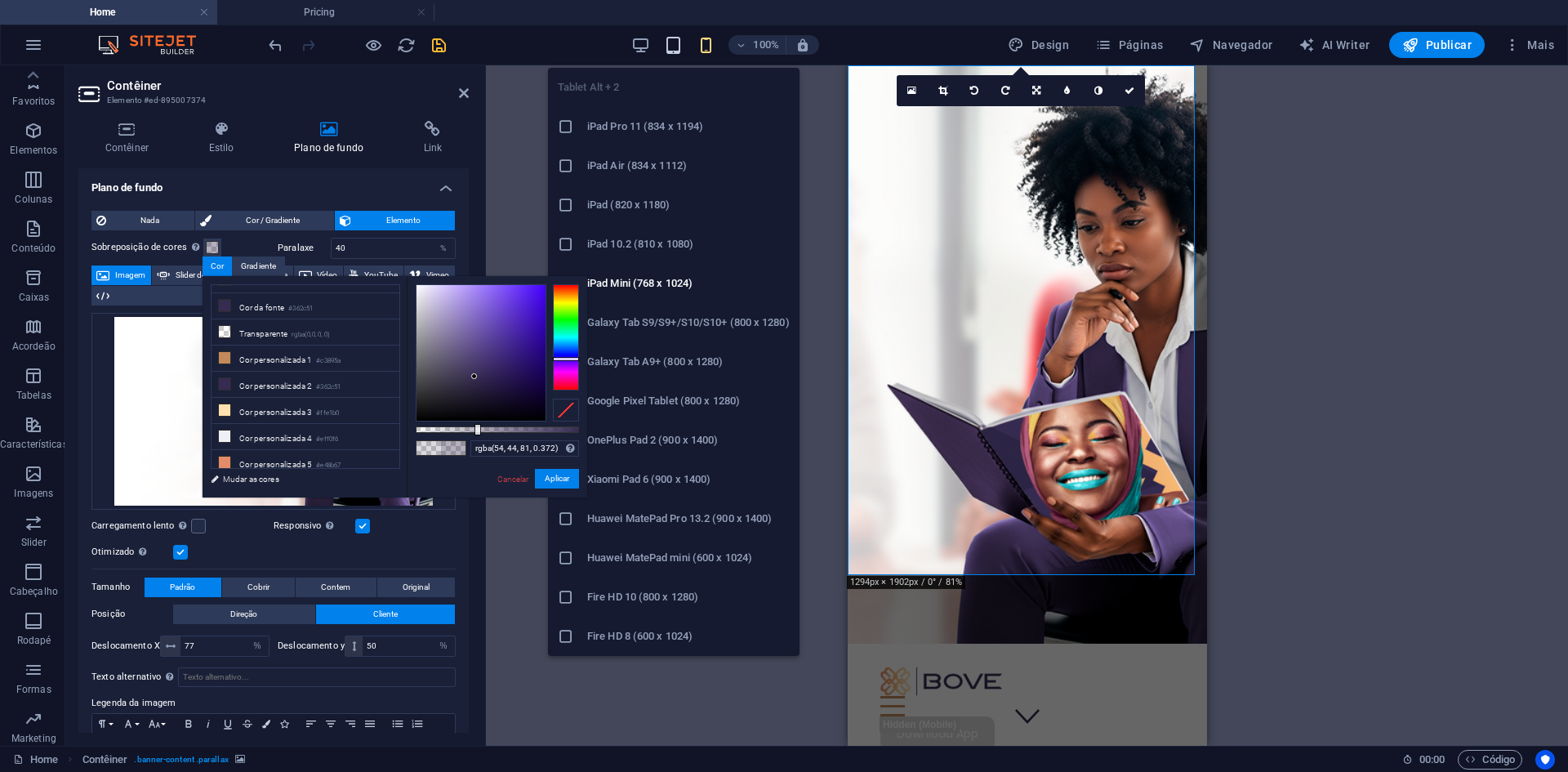
click at [670, 54] on icon "button" at bounding box center [672, 45] width 18 height 18
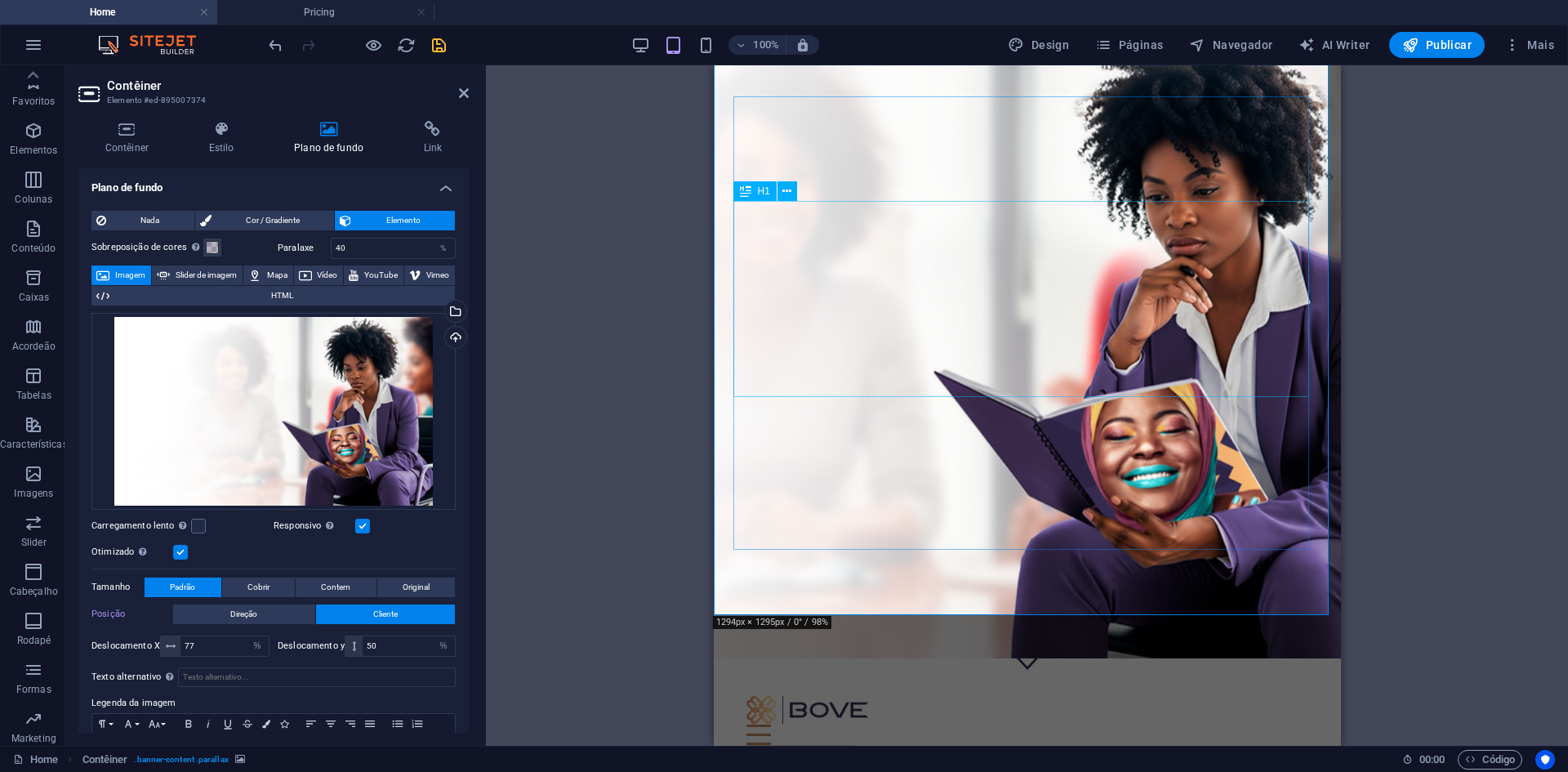
scroll to position [81, 0]
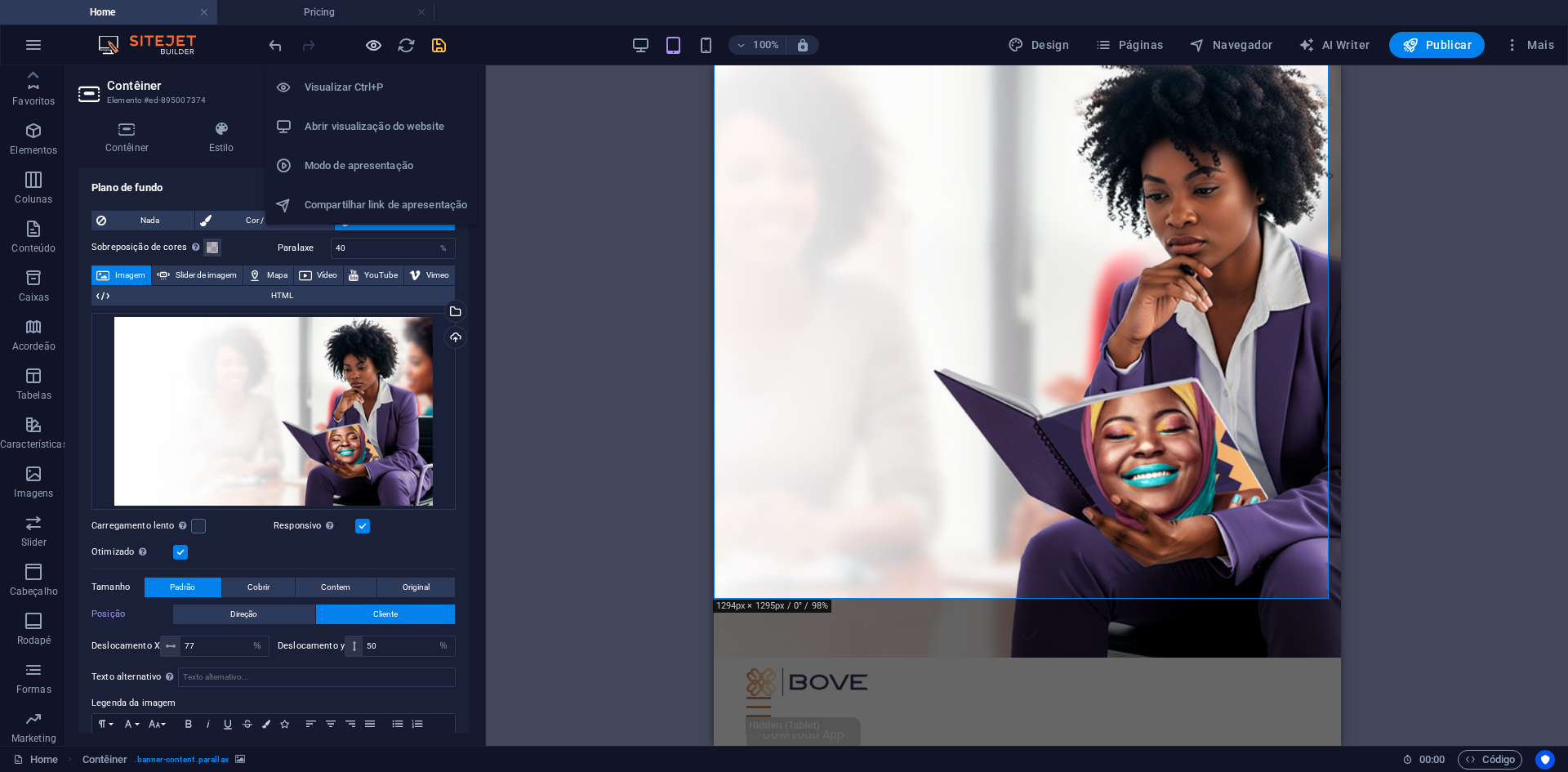
click at [375, 43] on icon "button" at bounding box center [373, 45] width 18 height 18
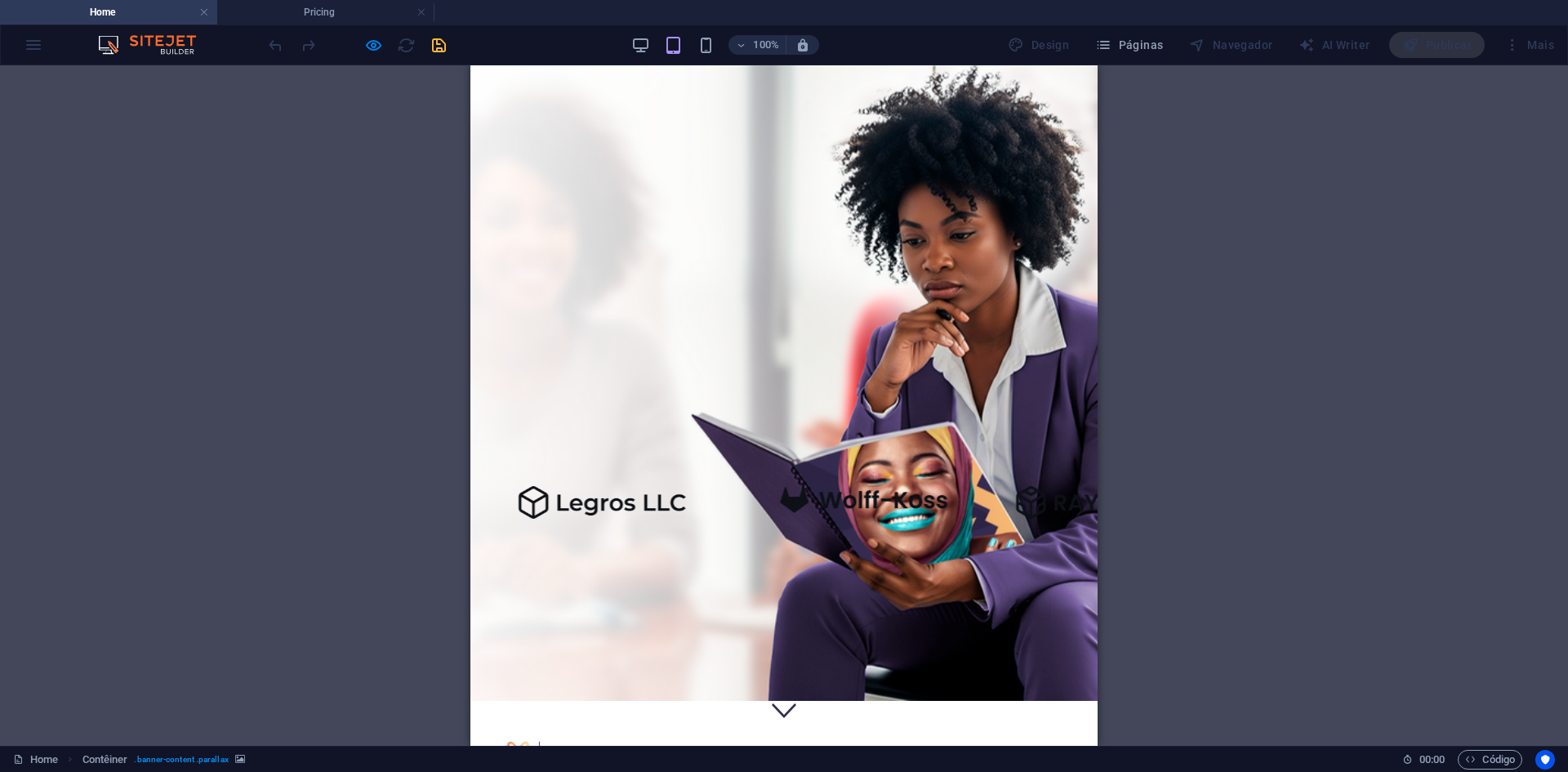
scroll to position [0, 0]
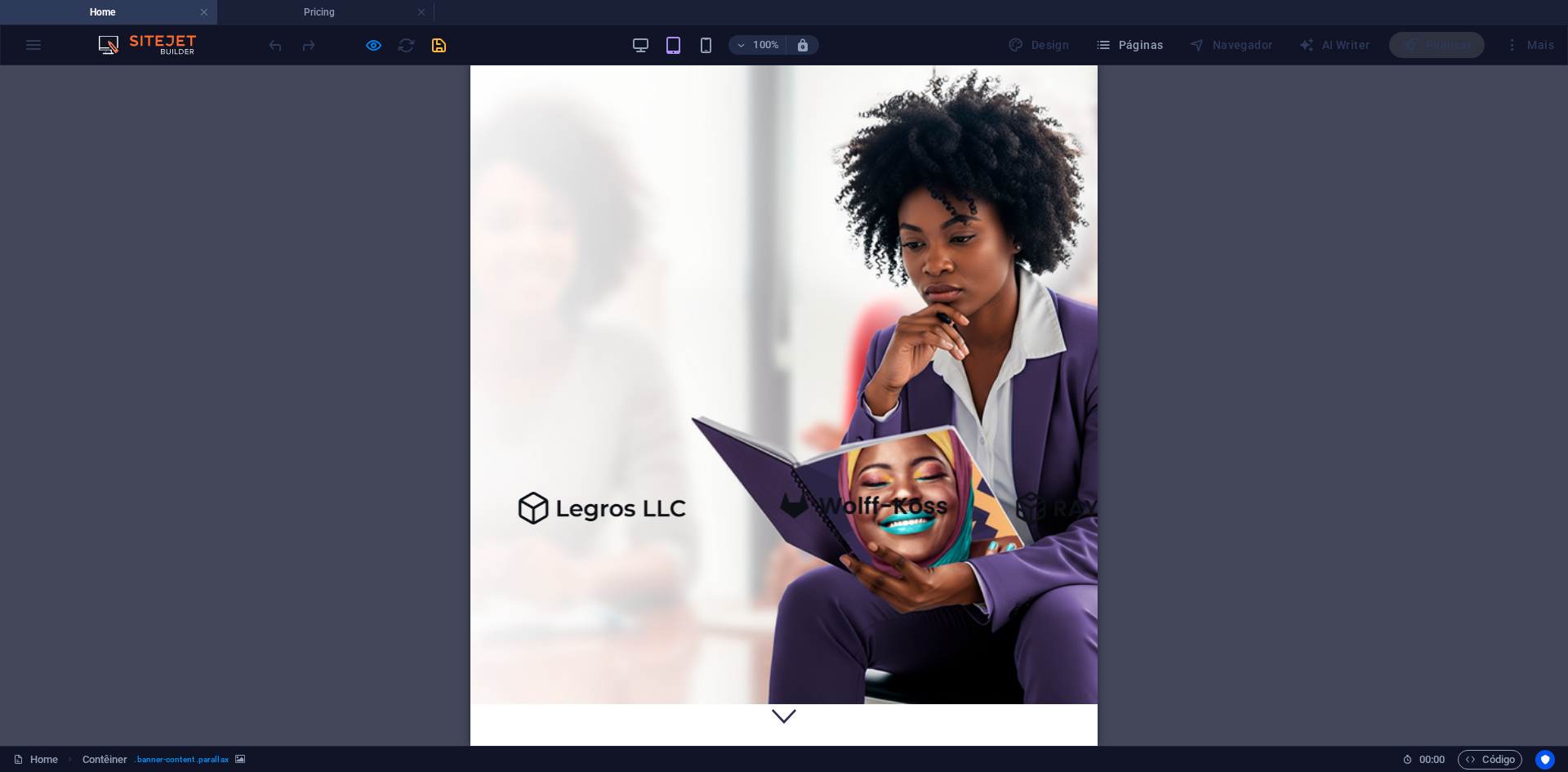
click at [527, 771] on div at bounding box center [515, 786] width 24 height 20
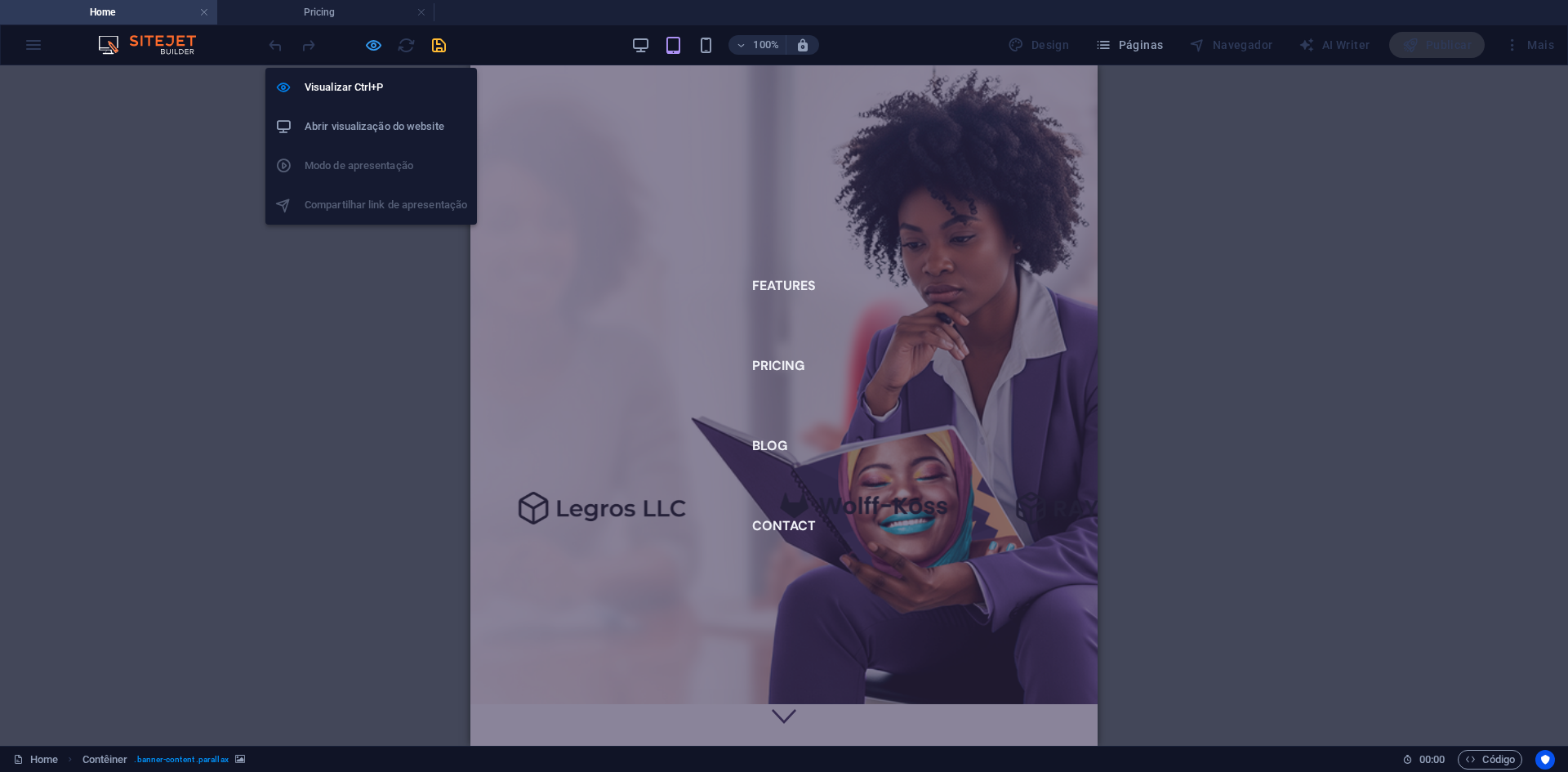
click at [375, 47] on icon "button" at bounding box center [373, 45] width 18 height 18
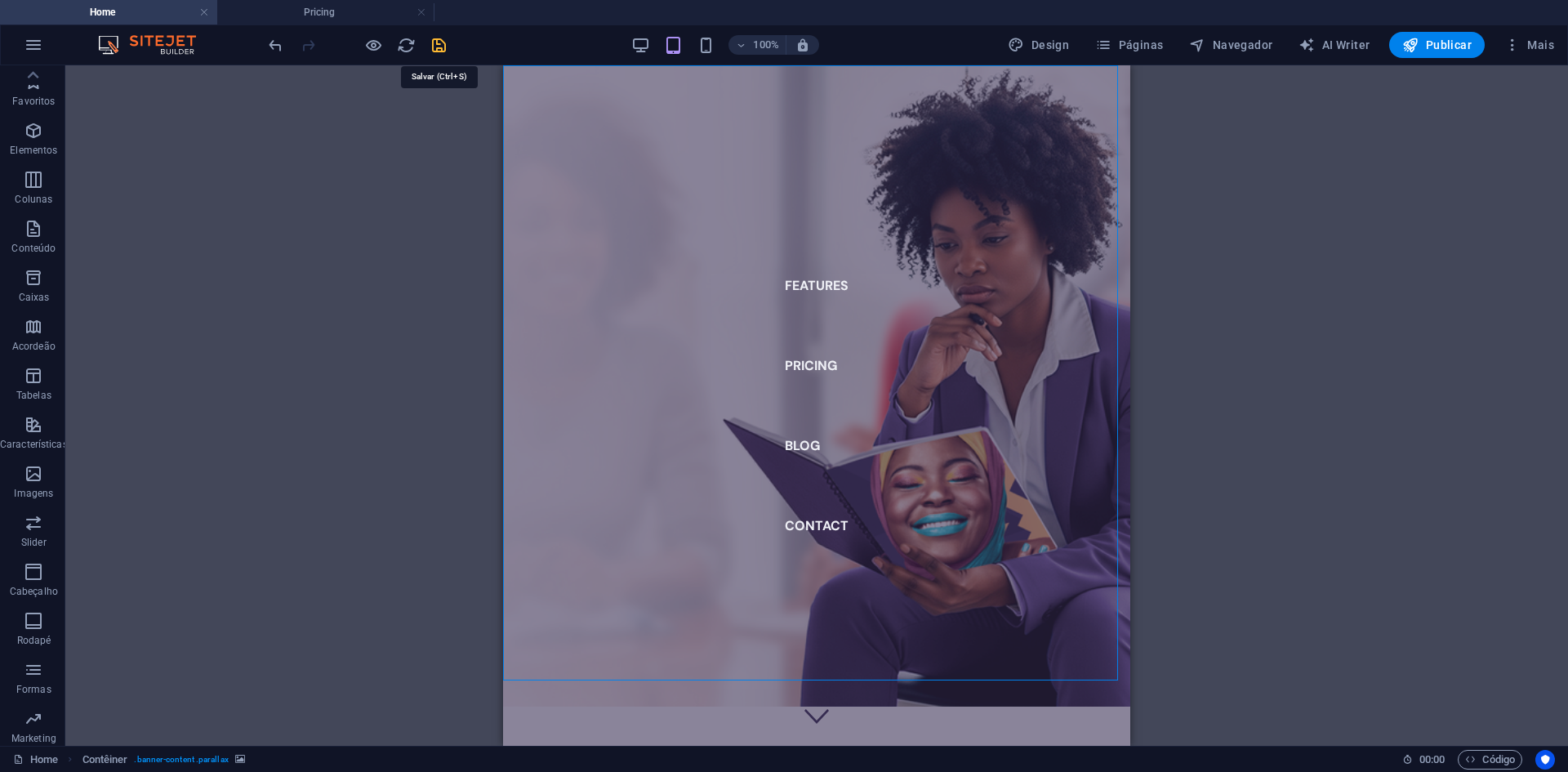
click at [436, 49] on icon "save" at bounding box center [438, 45] width 18 height 18
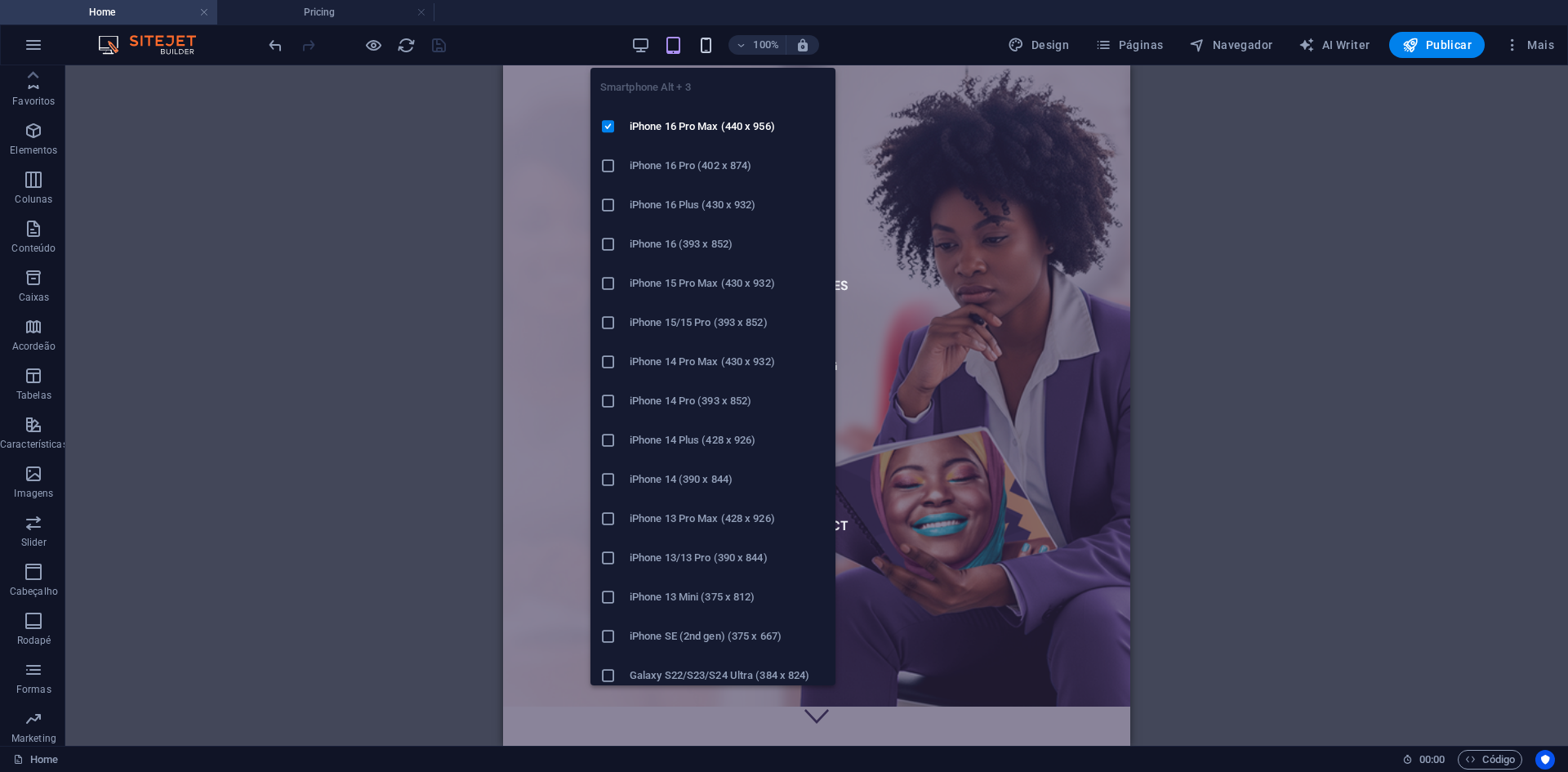
click at [709, 38] on icon "button" at bounding box center [705, 45] width 18 height 18
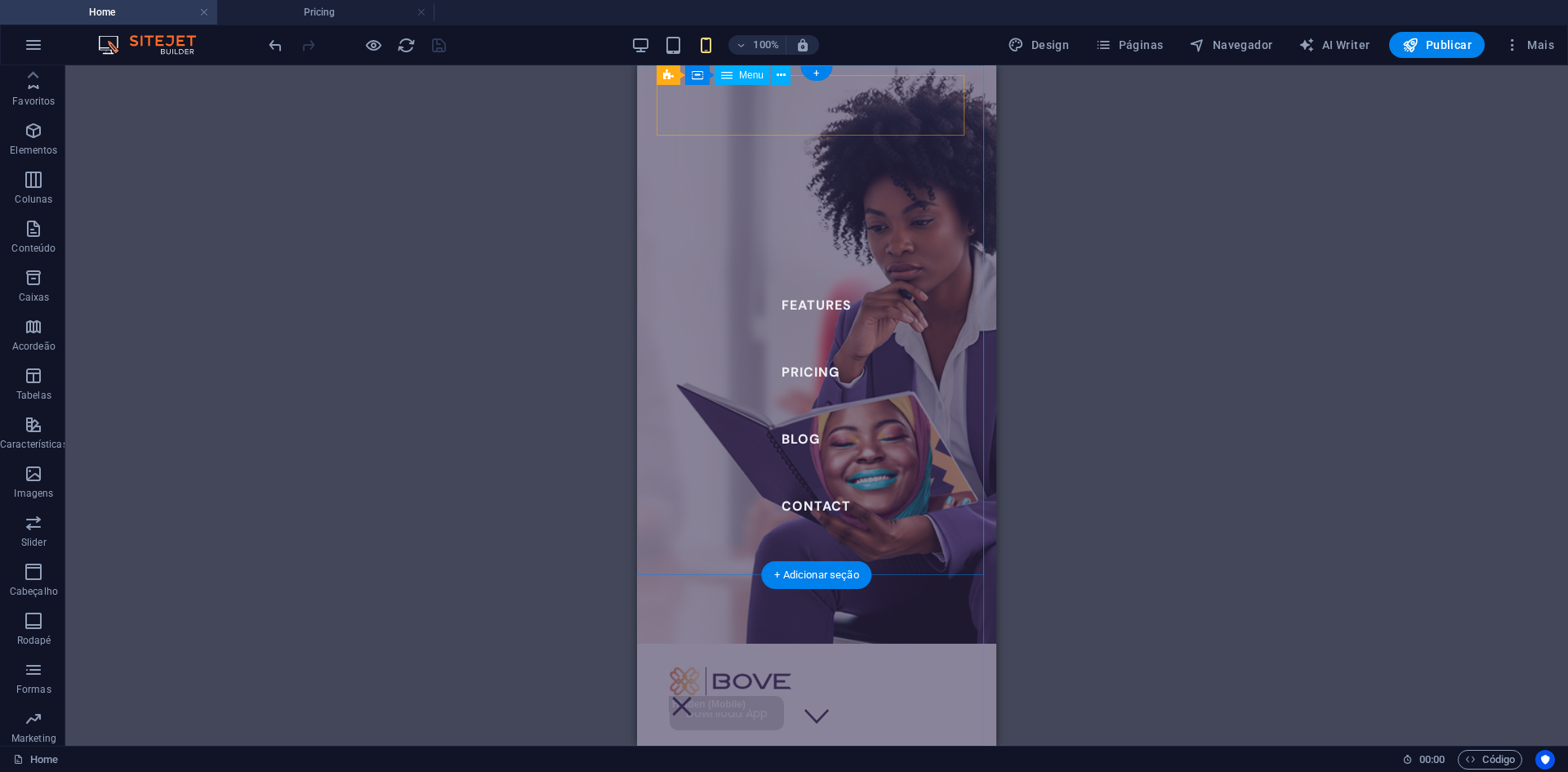
click at [963, 93] on nav "Features Pricing Blog Contact" at bounding box center [816, 405] width 359 height 680
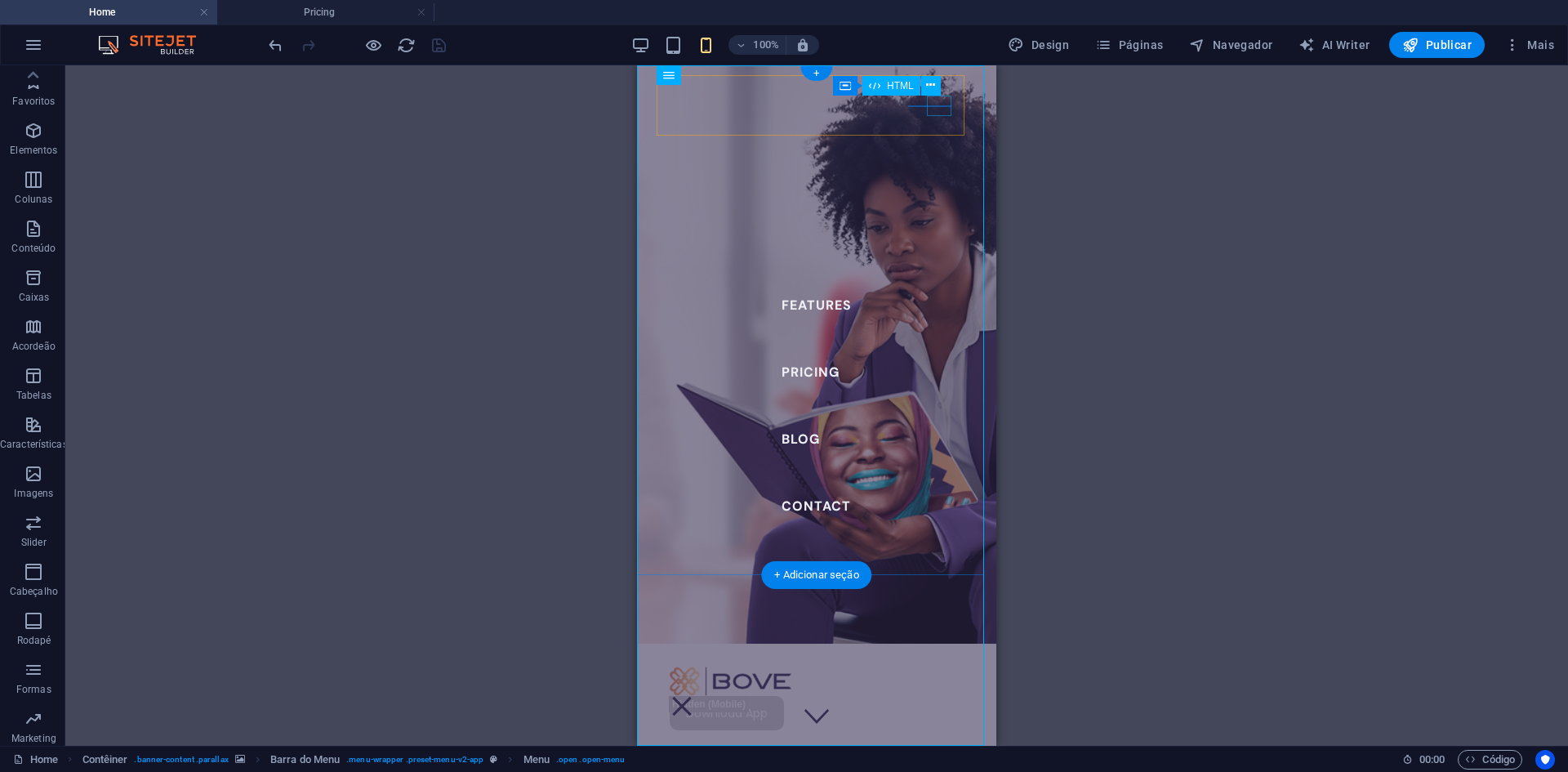
click at [695, 696] on div at bounding box center [681, 705] width 24 height 20
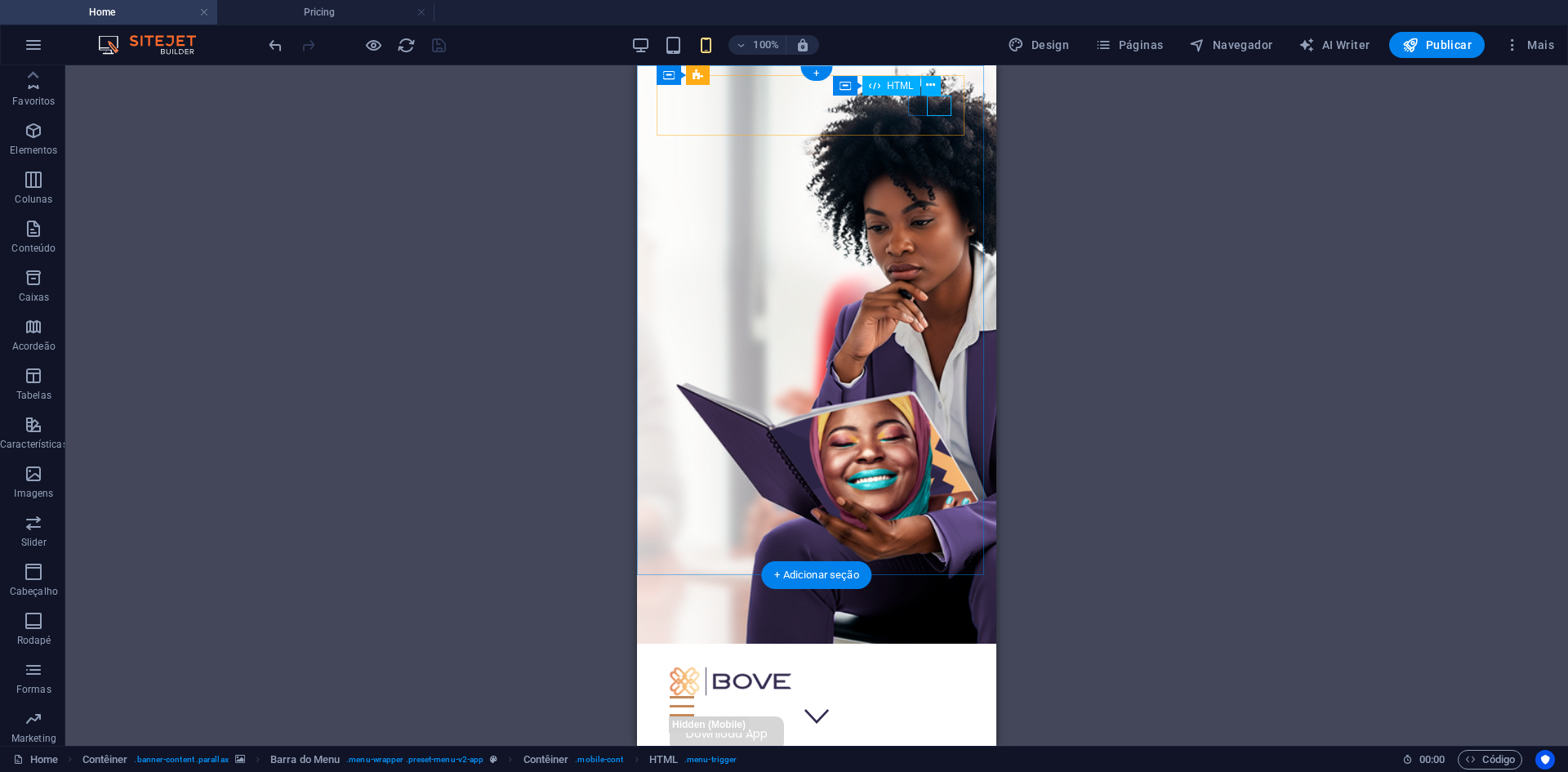
click at [940, 696] on div at bounding box center [816, 705] width 294 height 20
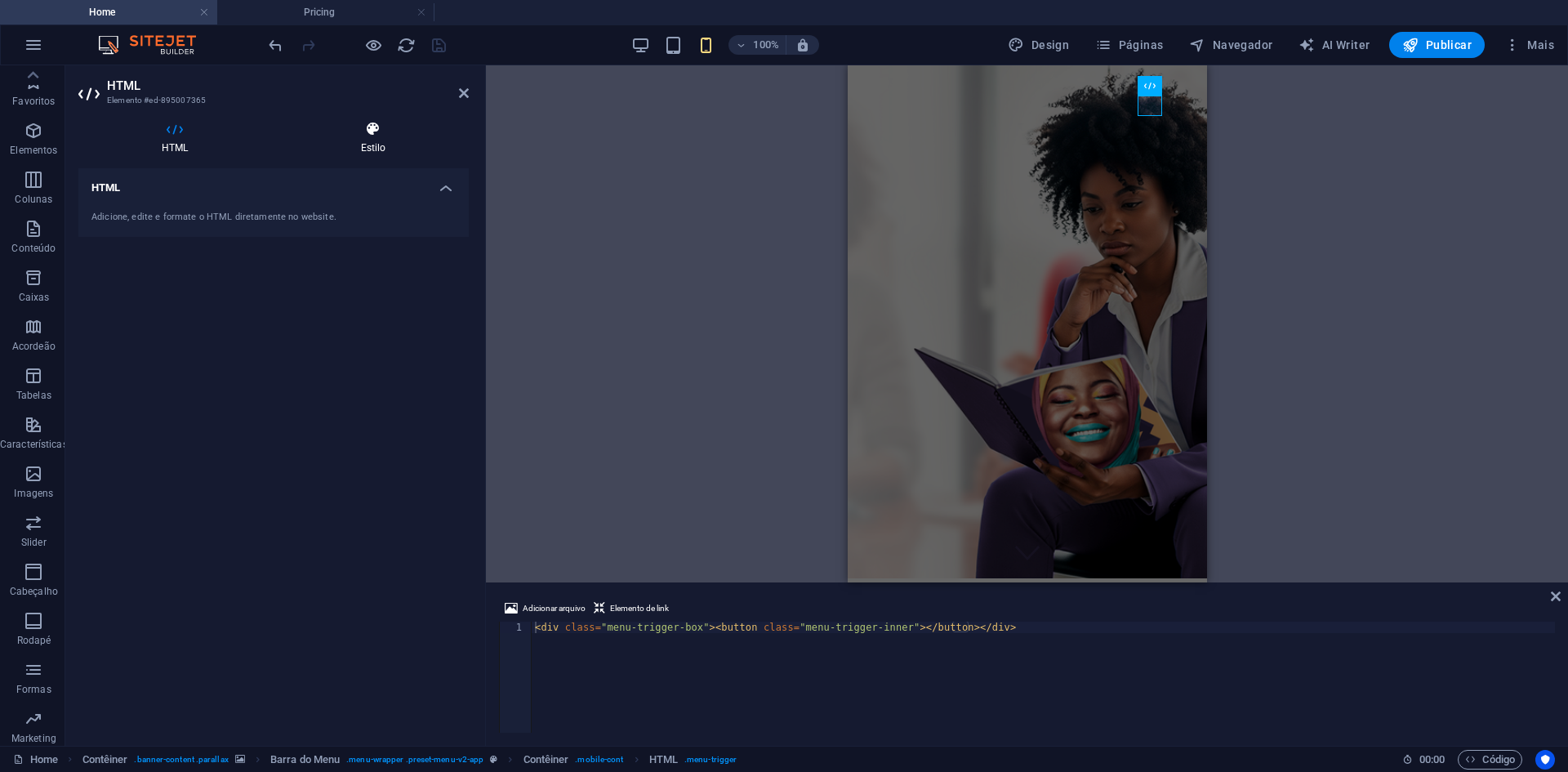
click at [373, 145] on h4 "Estilo" at bounding box center [373, 137] width 192 height 34
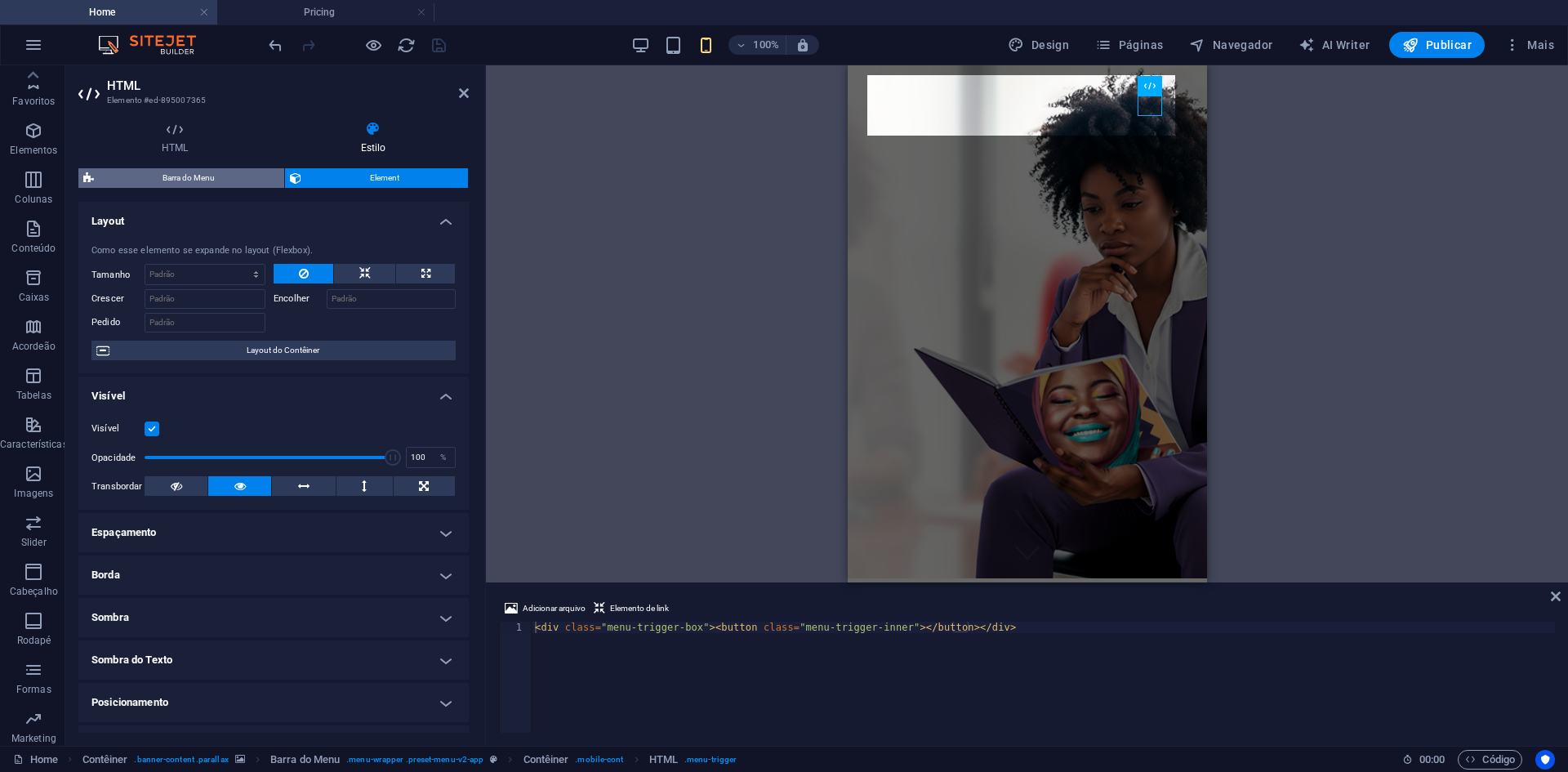
click at [192, 171] on span "Barra do Menu" at bounding box center [189, 178] width 181 height 19
select select "rem"
select select "sticky_menu"
select select "px"
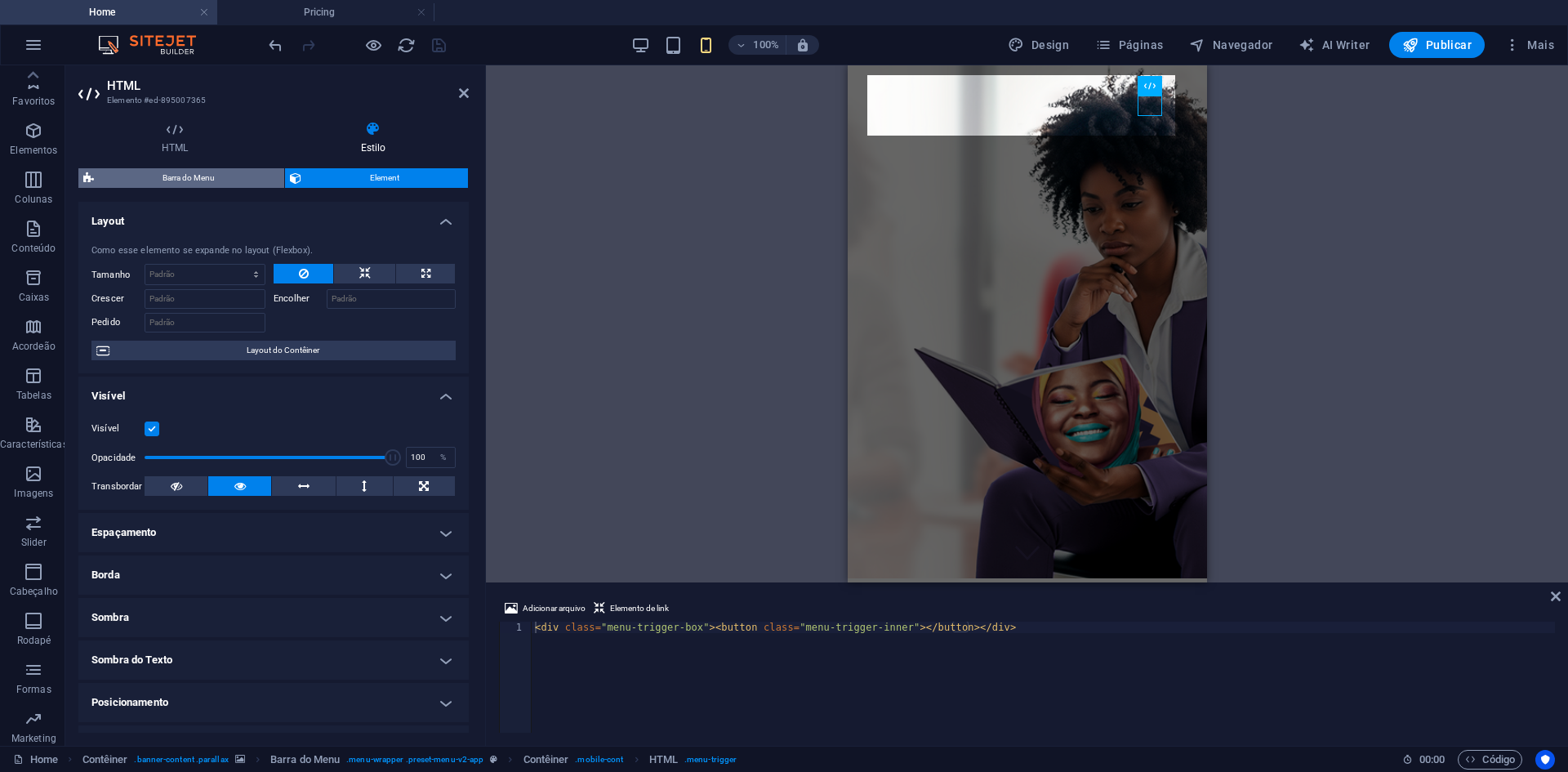
select select "px"
select select "hover_text_color"
select select "px"
select select "rem"
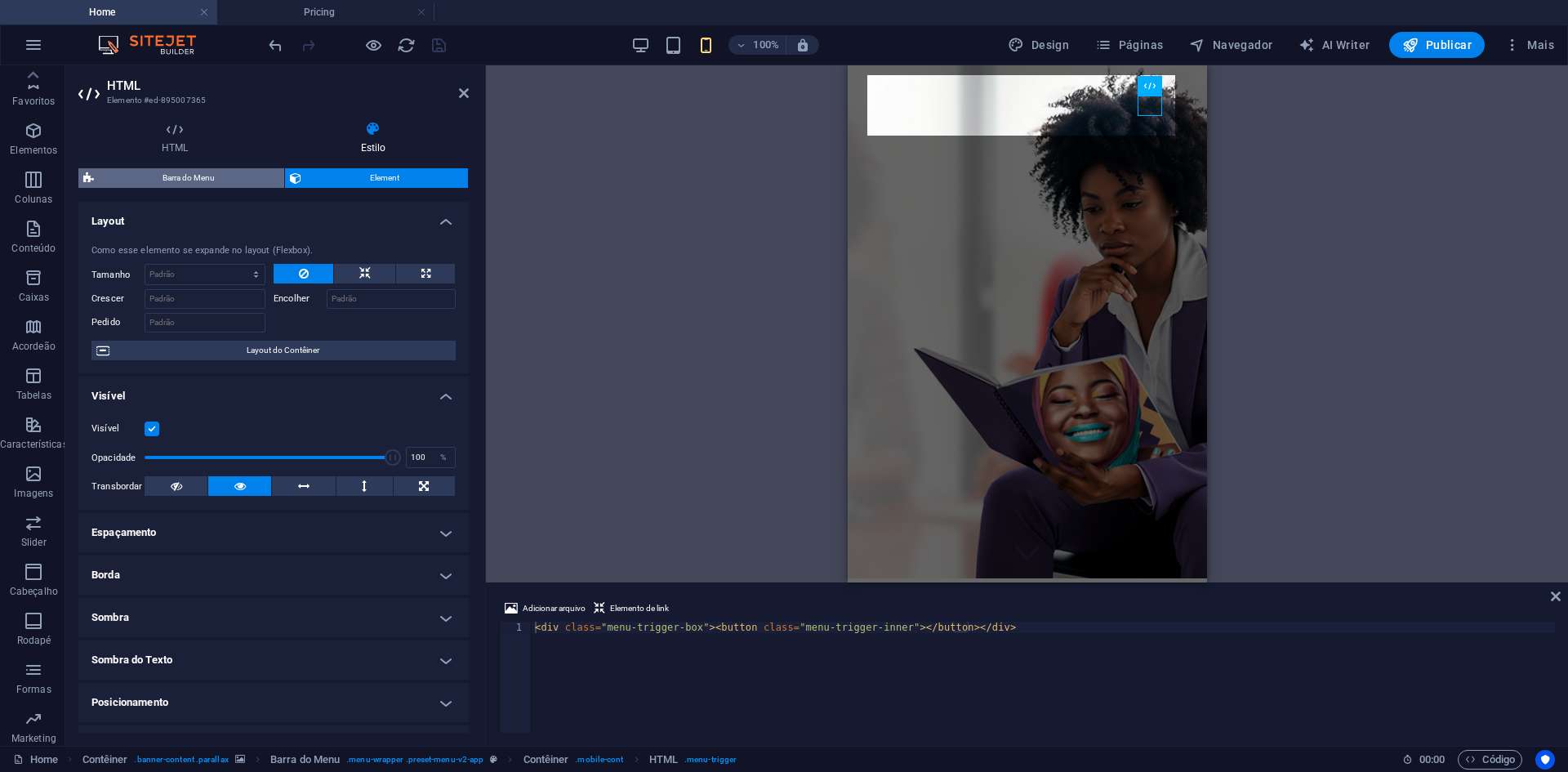
select select "link-special-font"
select select "px"
select select "700"
select select "px"
select select "%"
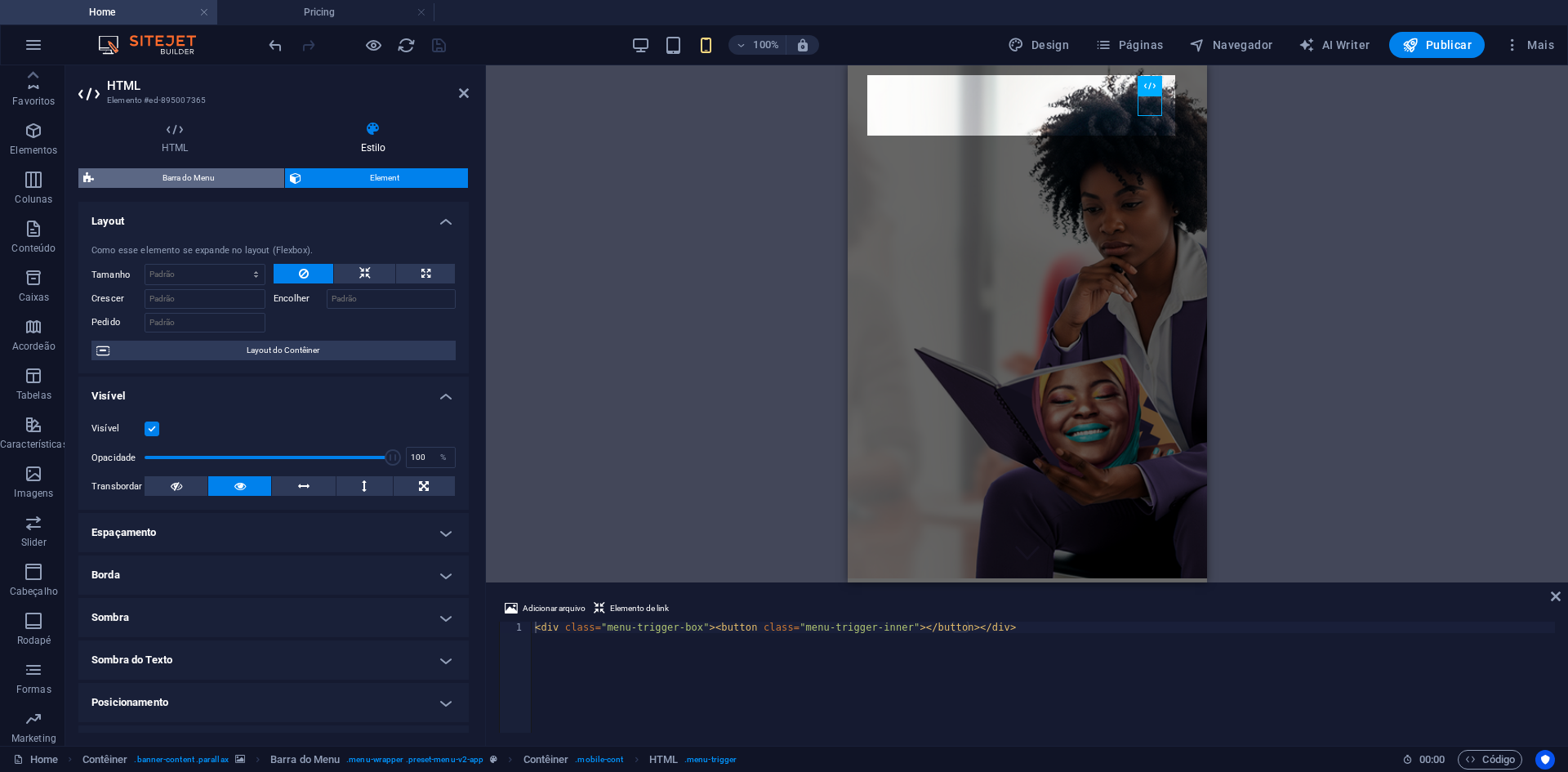
select select "rem"
select select "px"
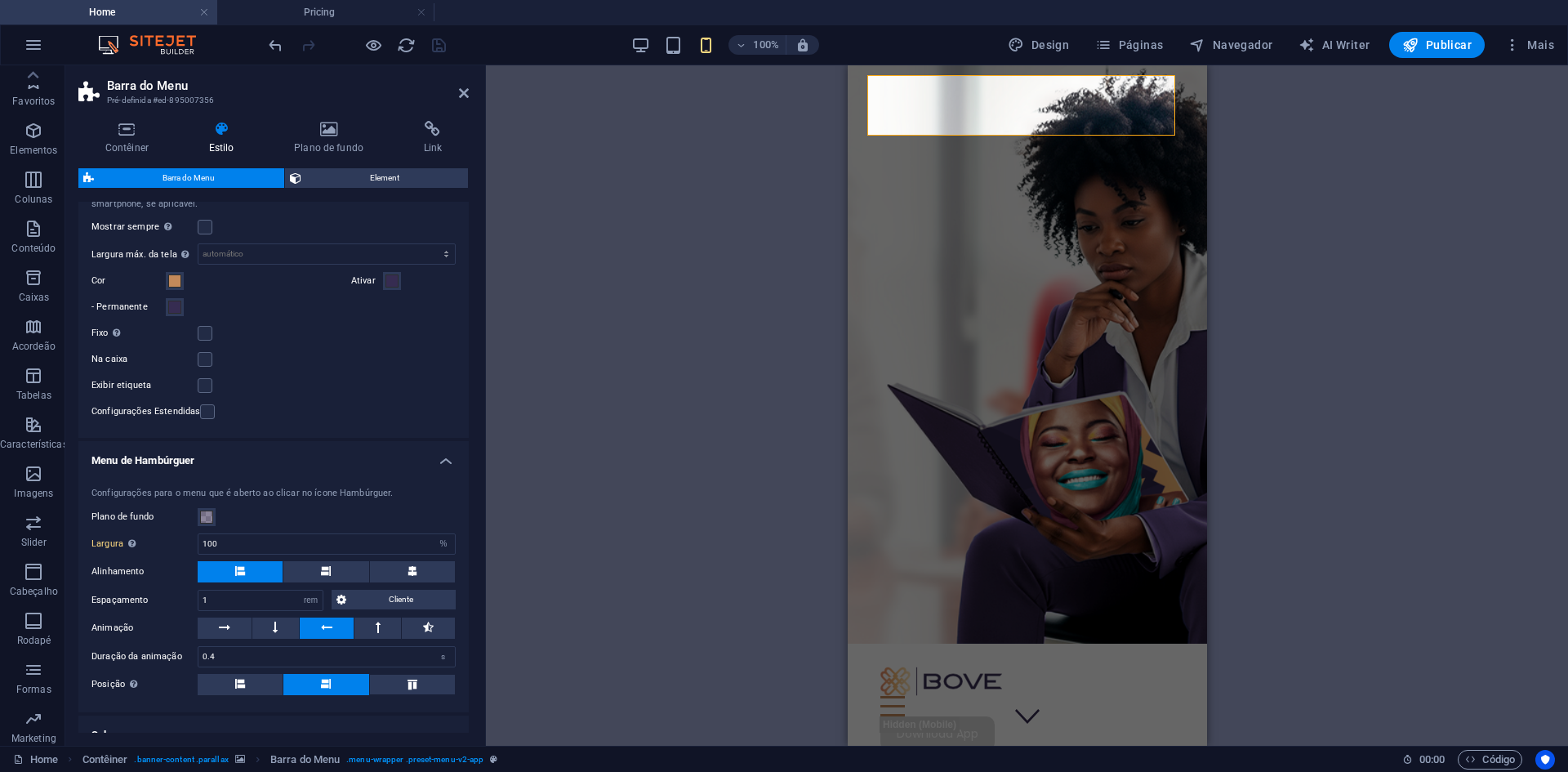
scroll to position [1225, 0]
click at [396, 280] on button "Ativar" at bounding box center [392, 278] width 18 height 18
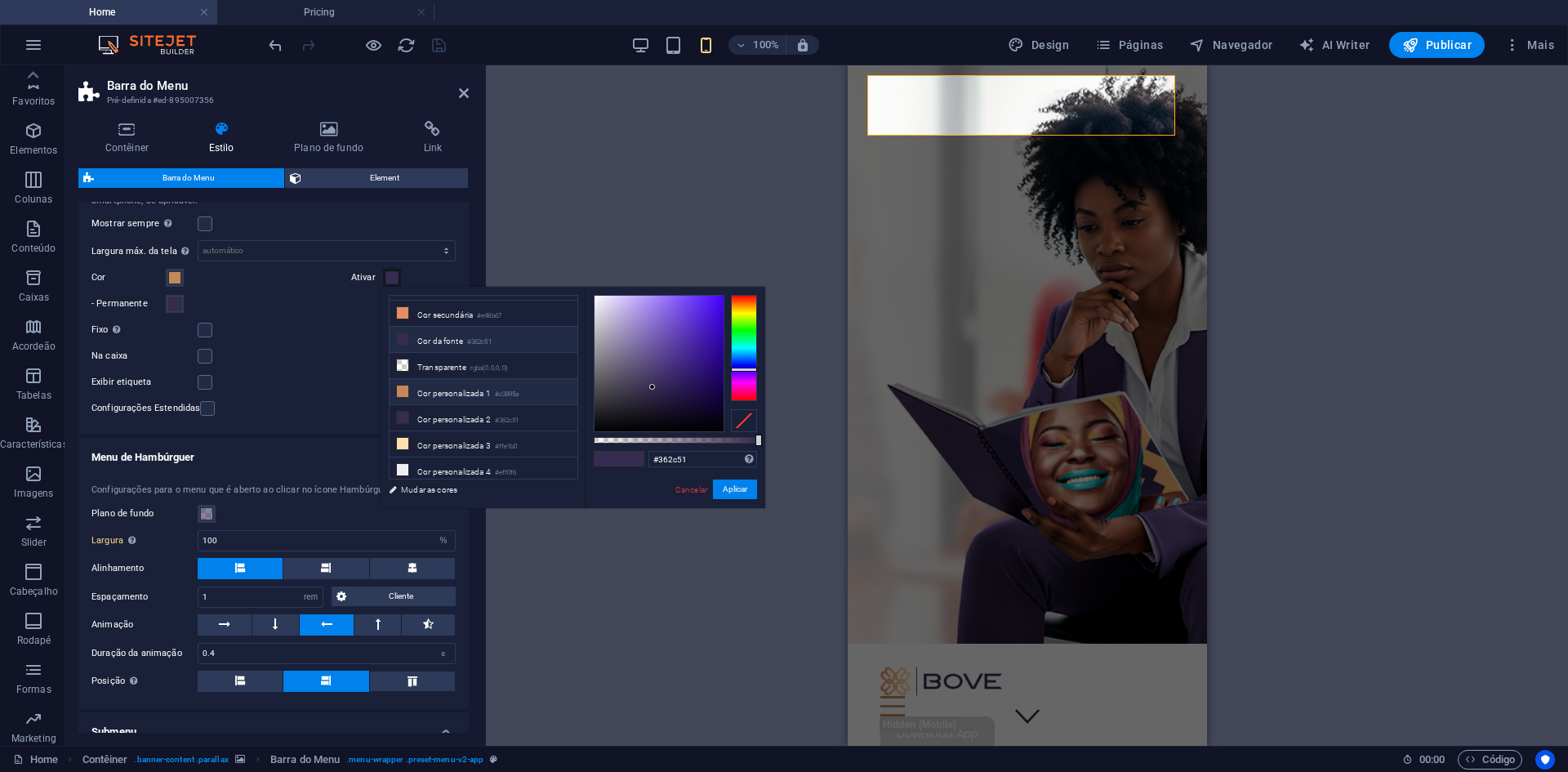
scroll to position [71, 0]
click at [454, 441] on li "Cor personalizada 4 #eff0f6" at bounding box center [484, 447] width 188 height 26
type input "#eff0f6"
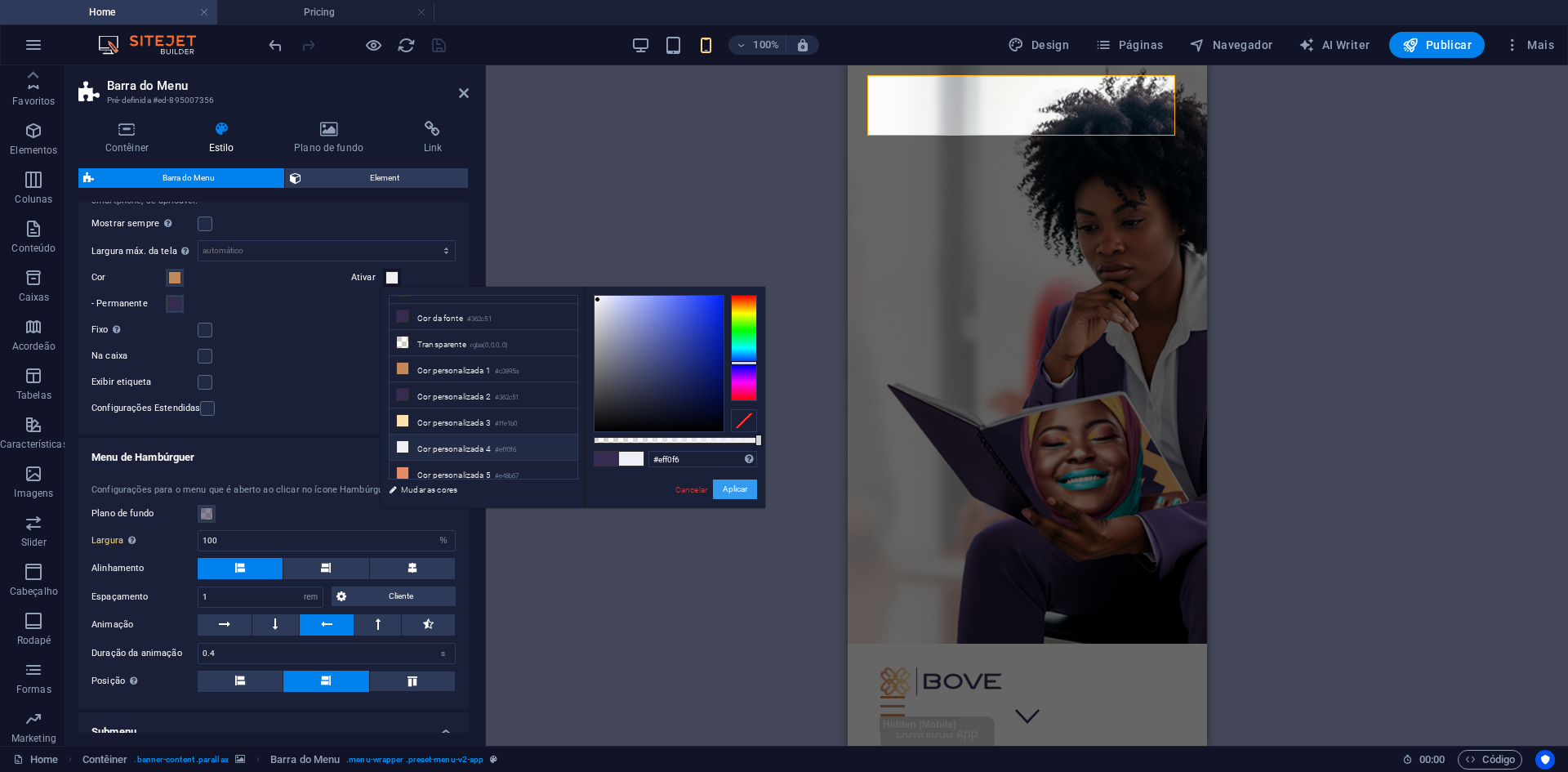
click at [726, 495] on button "Aplicar" at bounding box center [735, 490] width 44 height 19
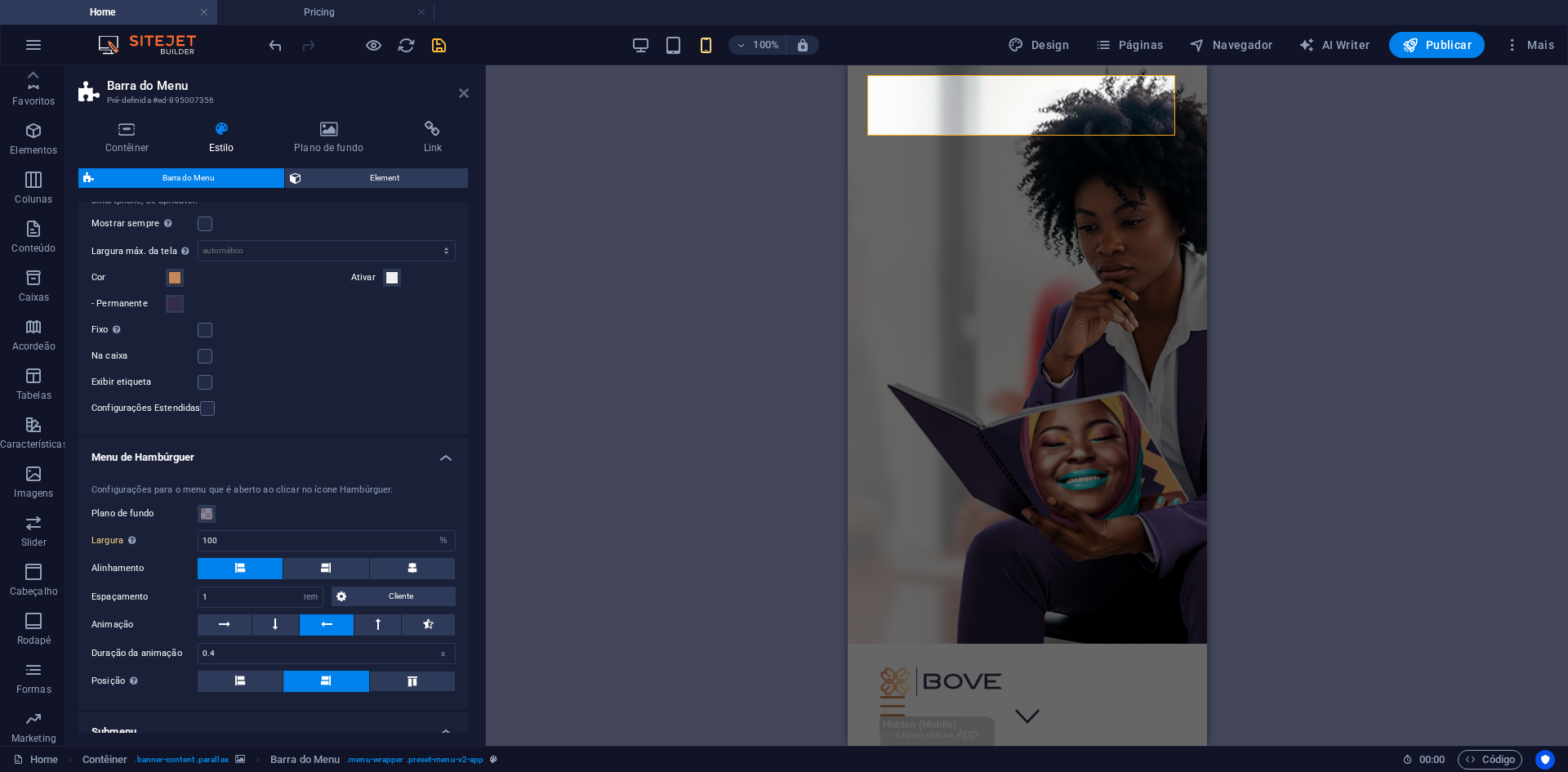
click at [460, 92] on icon at bounding box center [463, 93] width 10 height 14
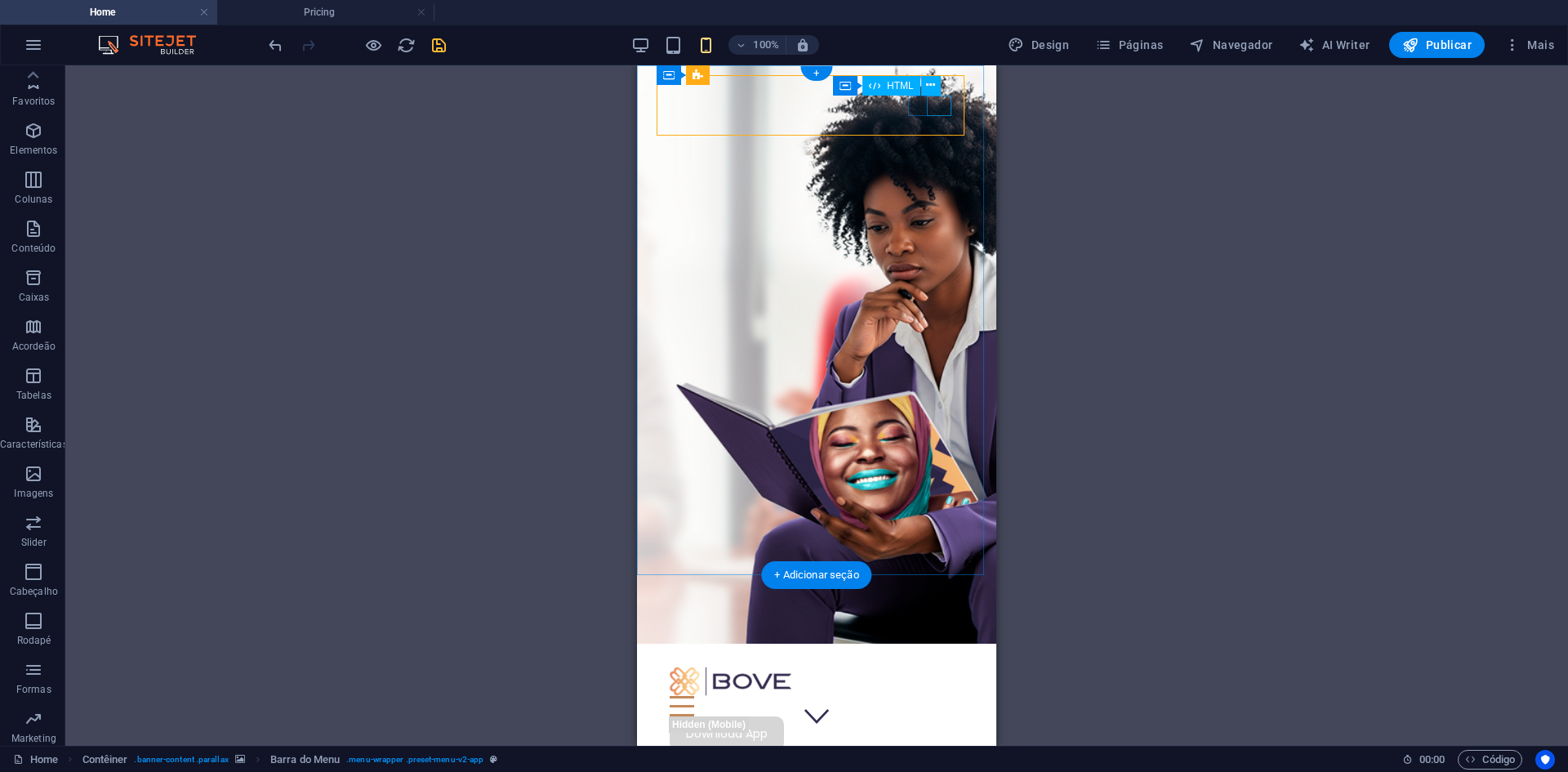
click at [931, 696] on div at bounding box center [816, 705] width 294 height 20
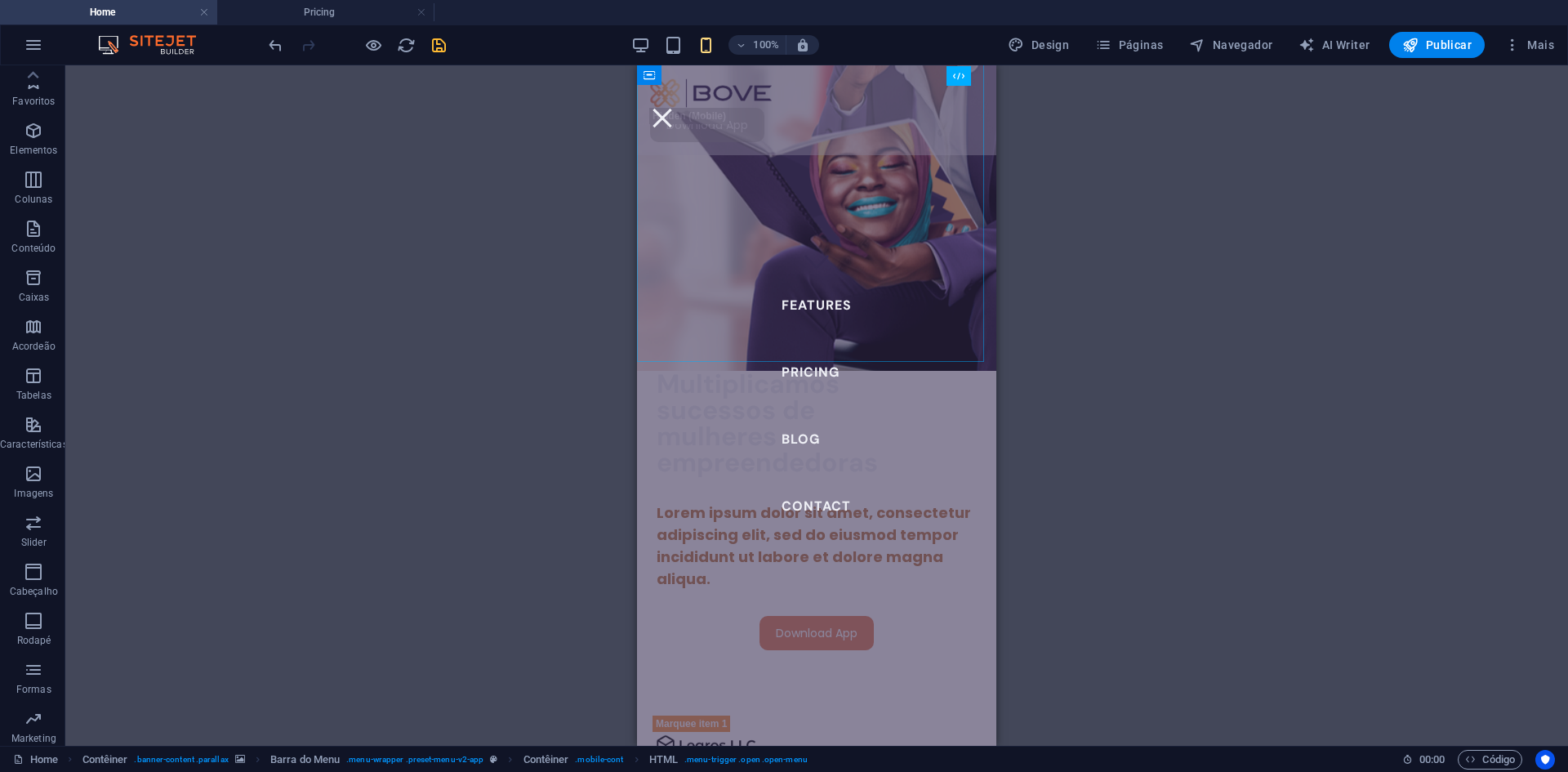
scroll to position [156, 0]
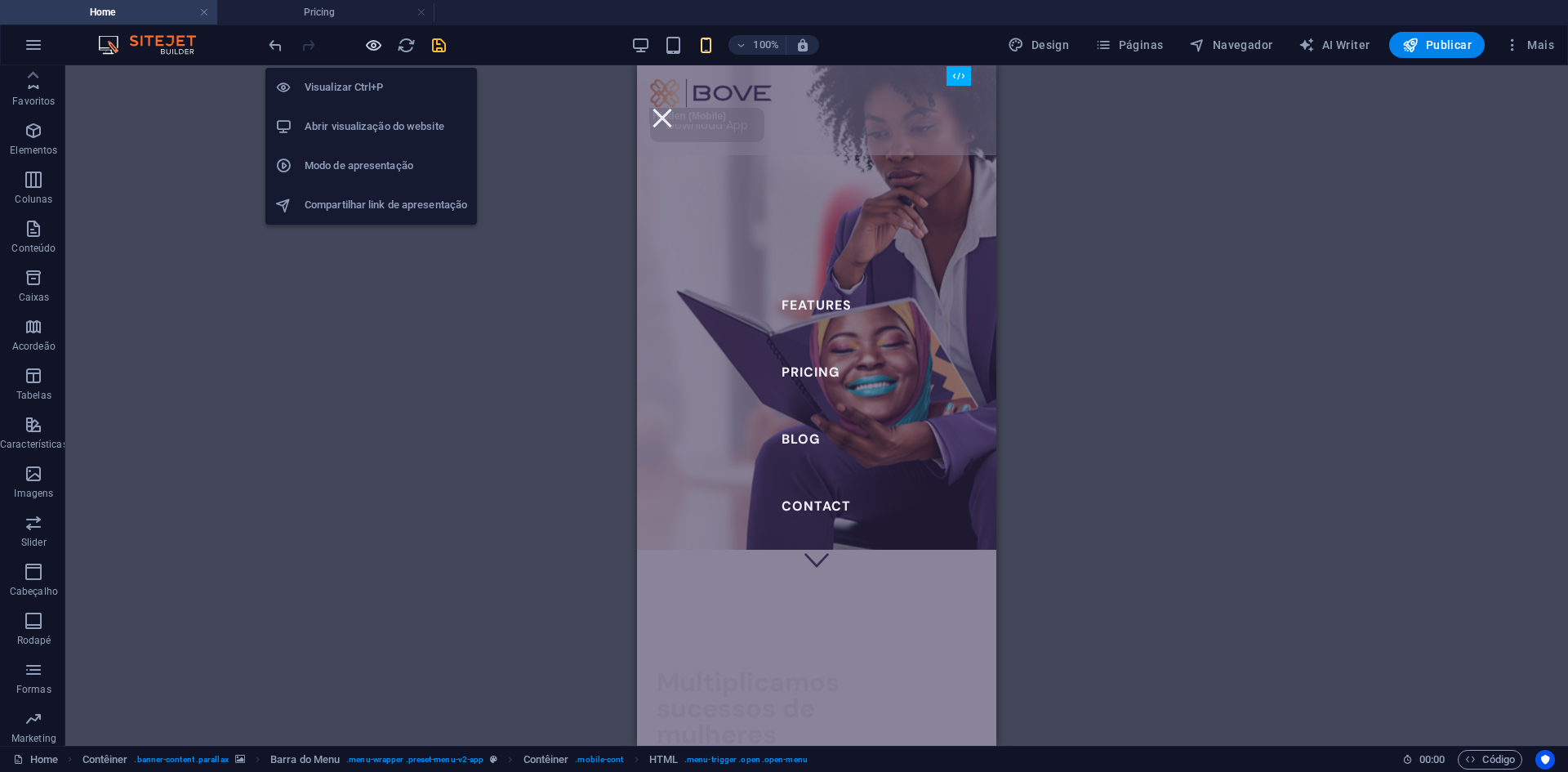
click at [367, 45] on icon "button" at bounding box center [373, 45] width 18 height 18
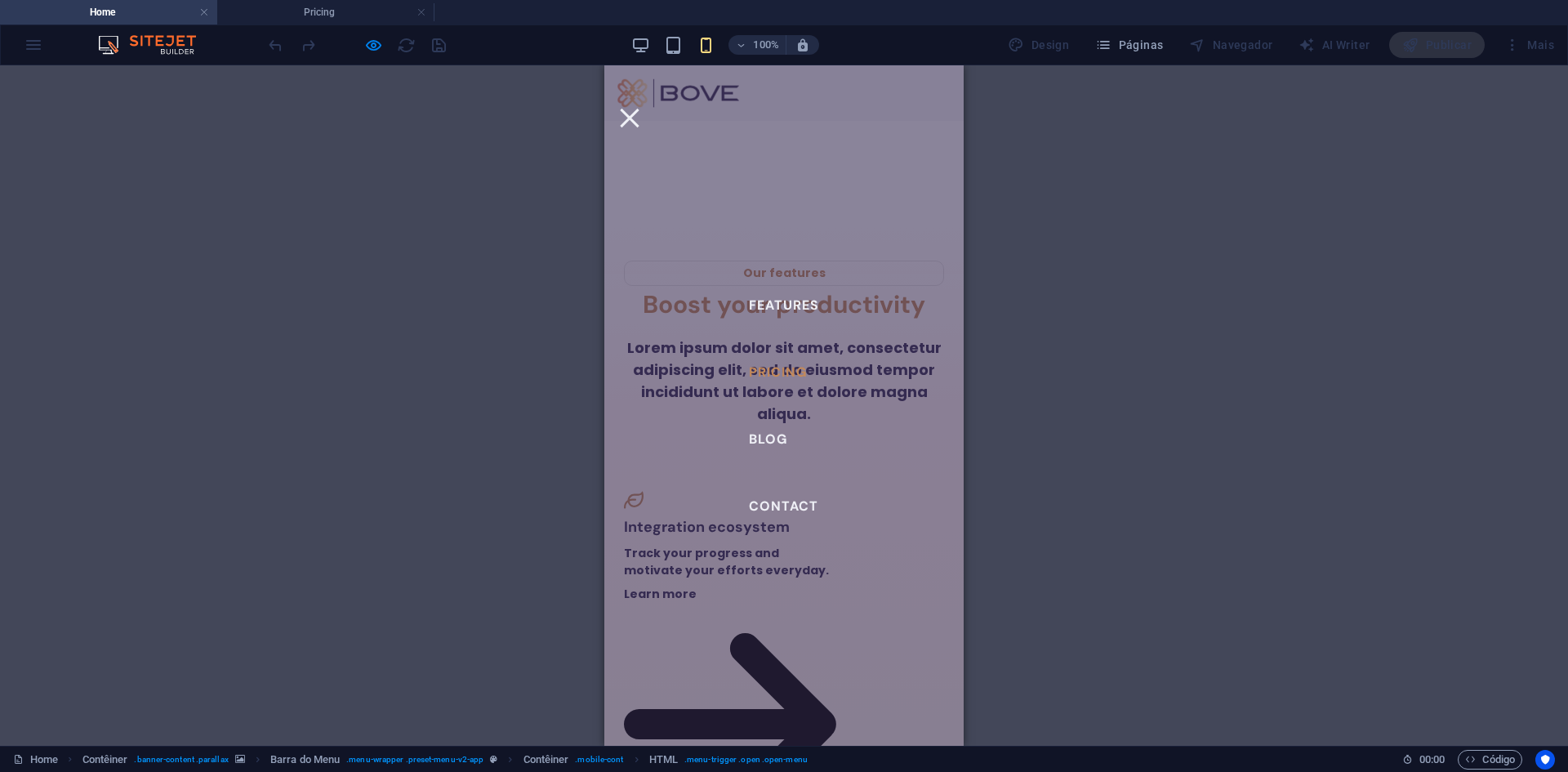
scroll to position [1054, 0]
click at [762, 502] on link "Contact" at bounding box center [783, 506] width 82 height 26
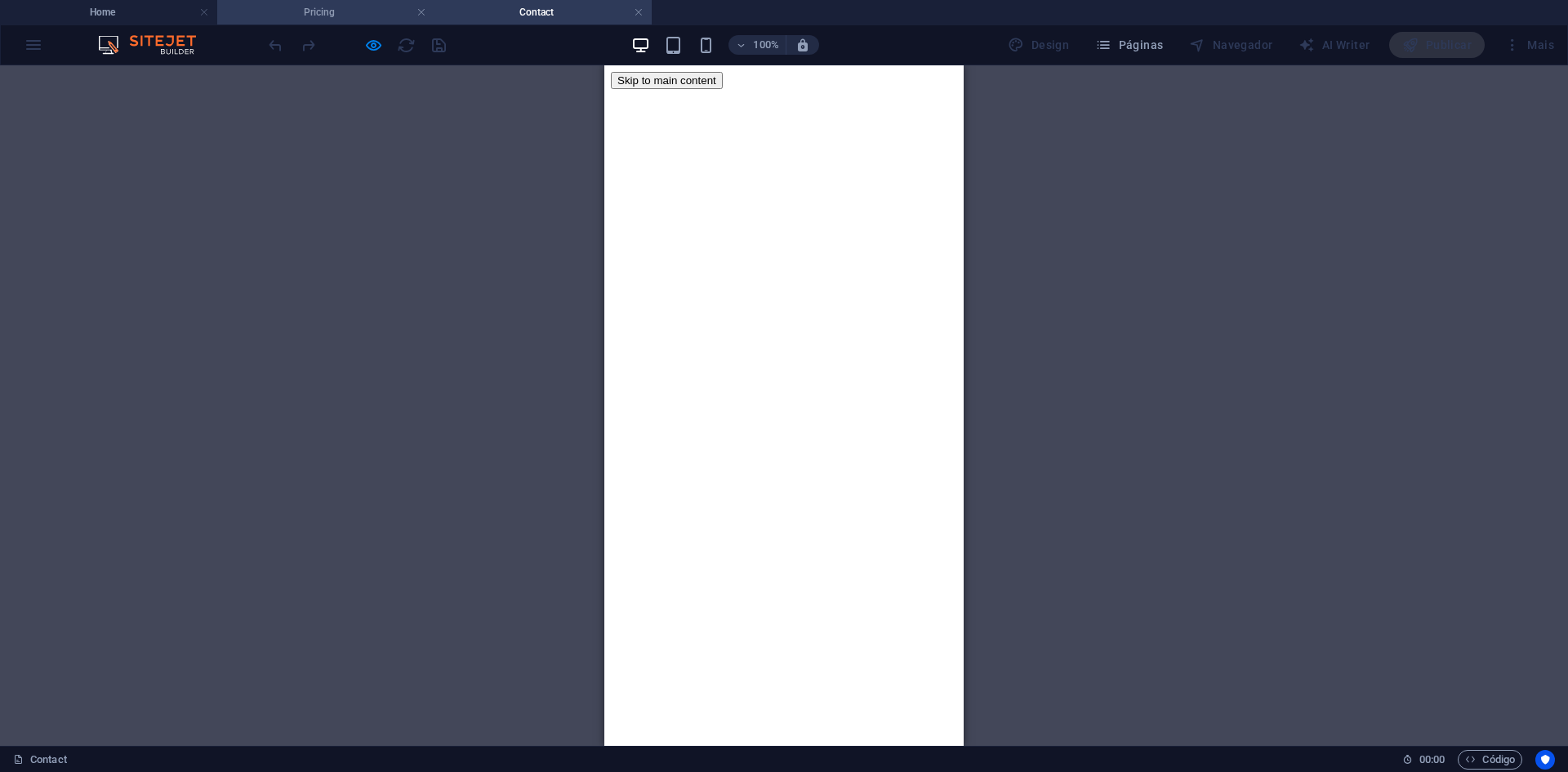
click at [317, 14] on h4 "Pricing" at bounding box center [326, 12] width 218 height 18
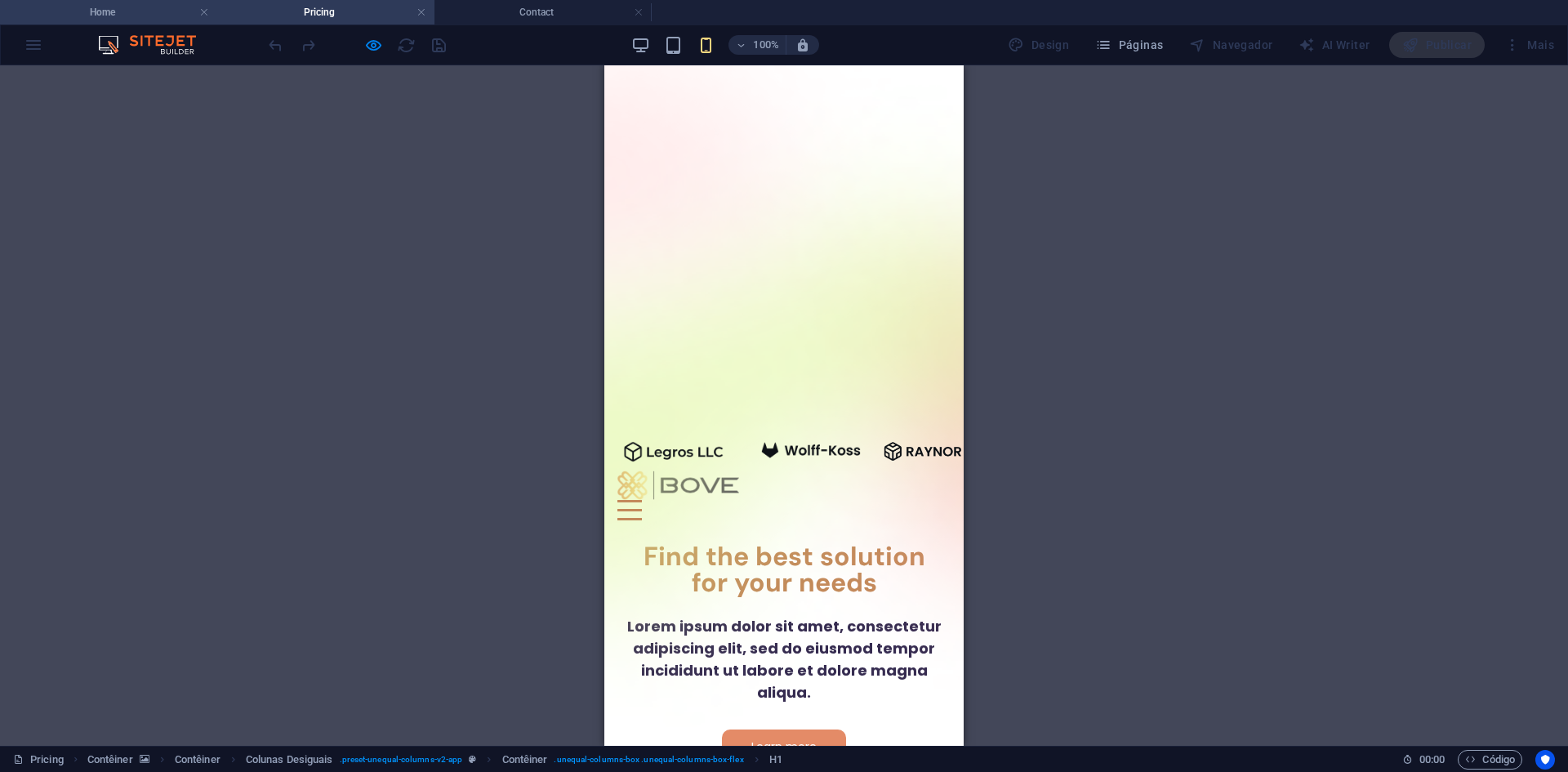
click at [147, 17] on h4 "Home" at bounding box center [108, 12] width 218 height 18
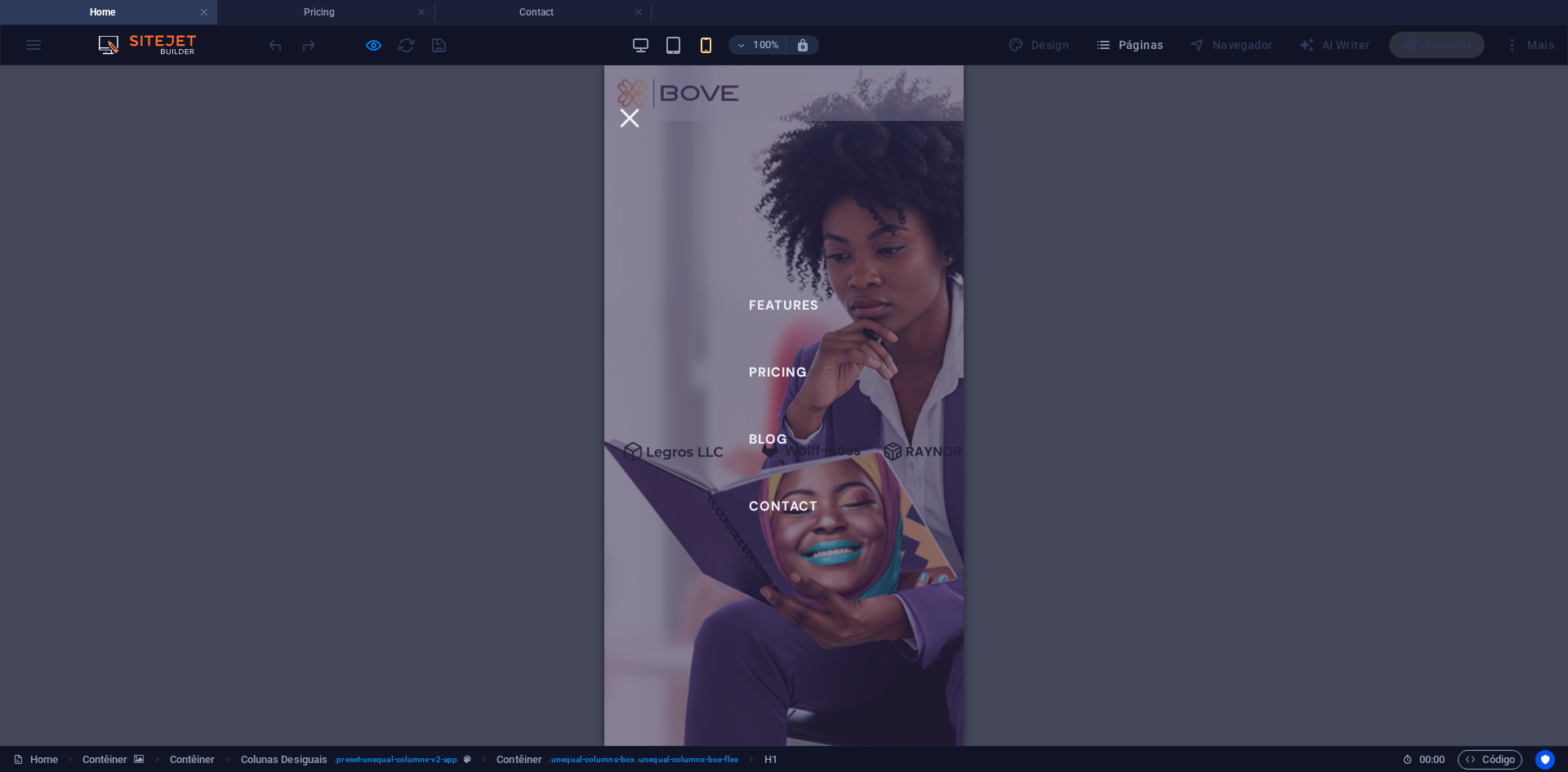
scroll to position [1054, 0]
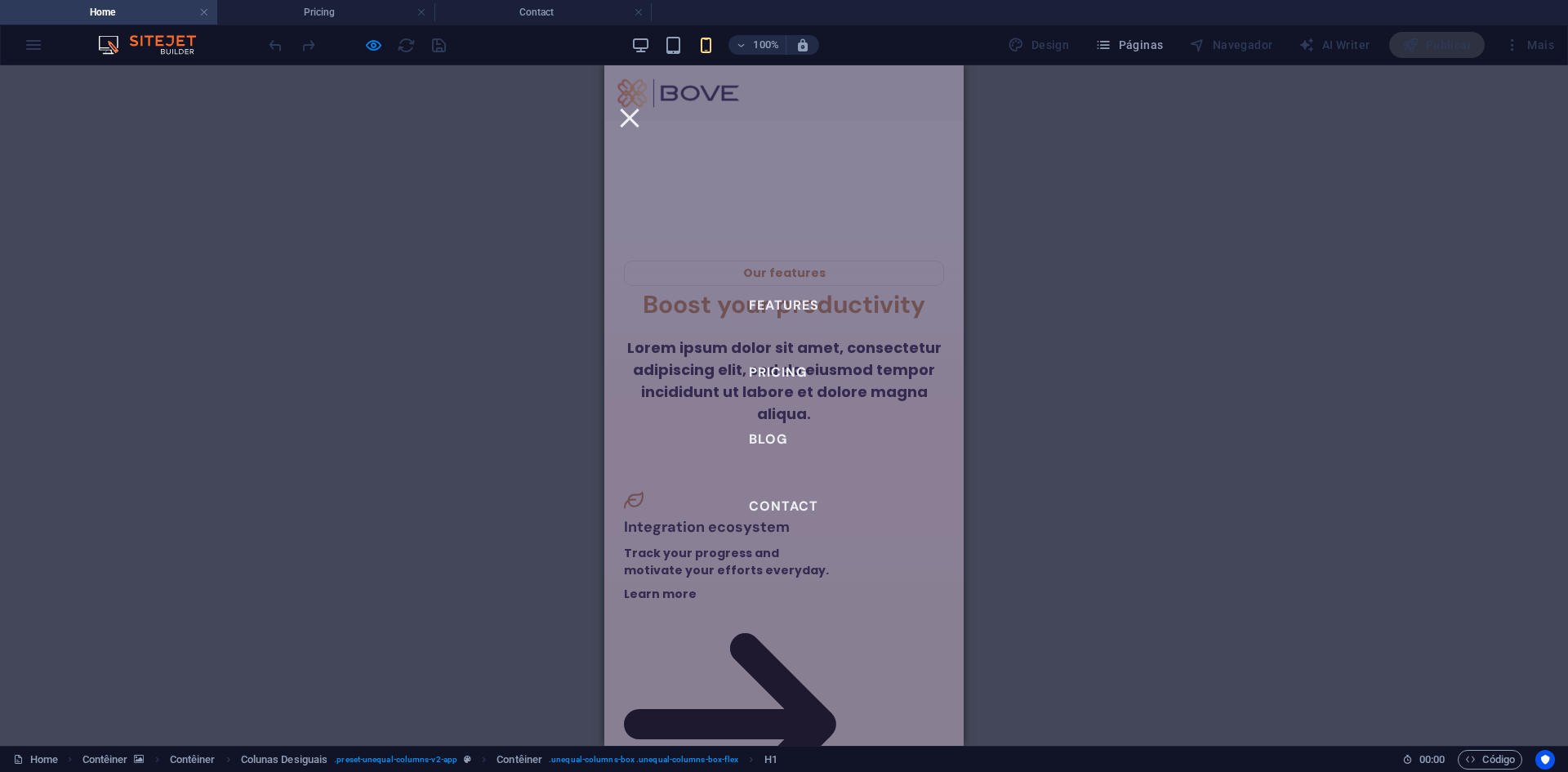
click at [642, 107] on div at bounding box center [629, 117] width 24 height 20
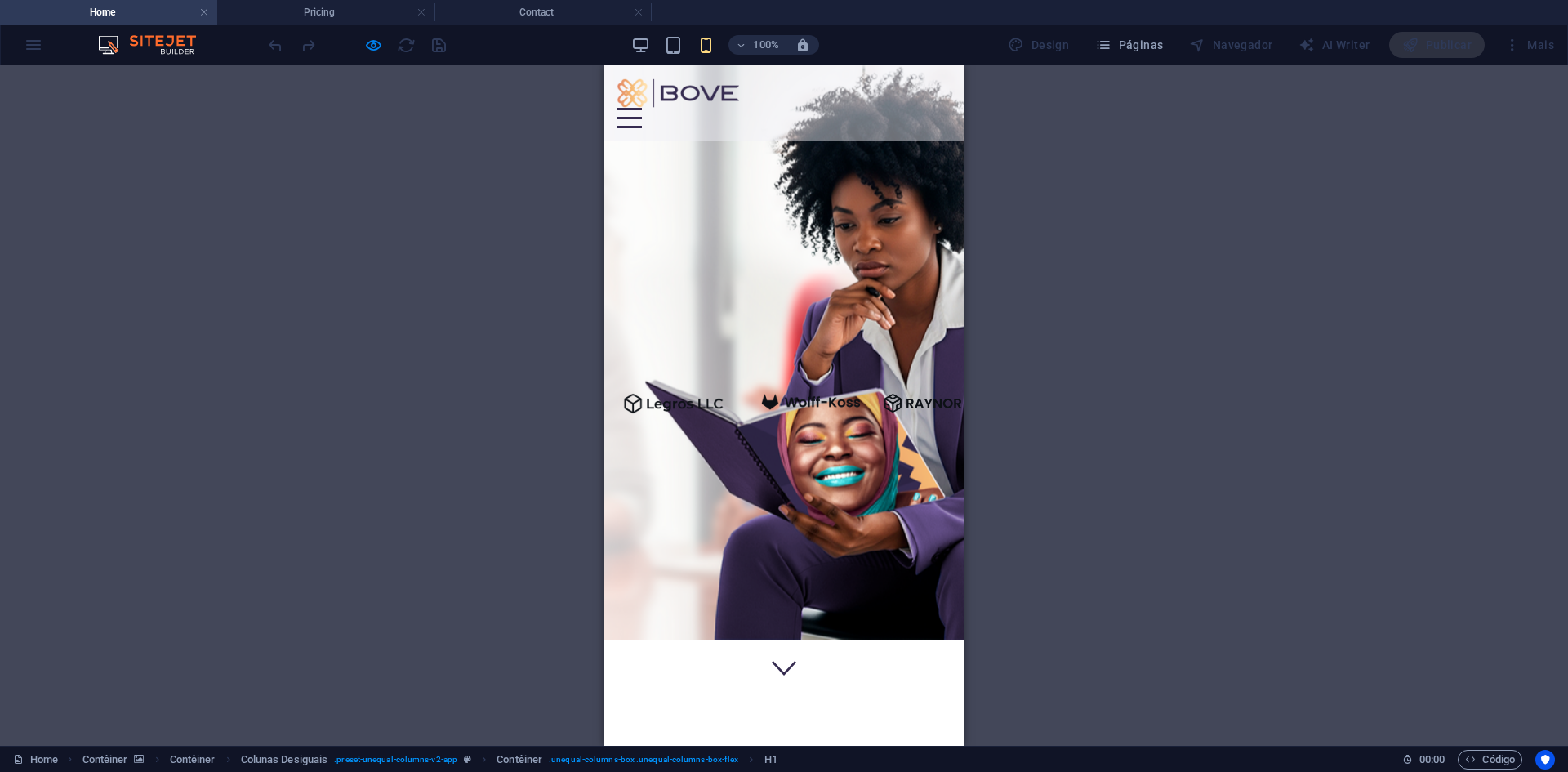
scroll to position [0, 0]
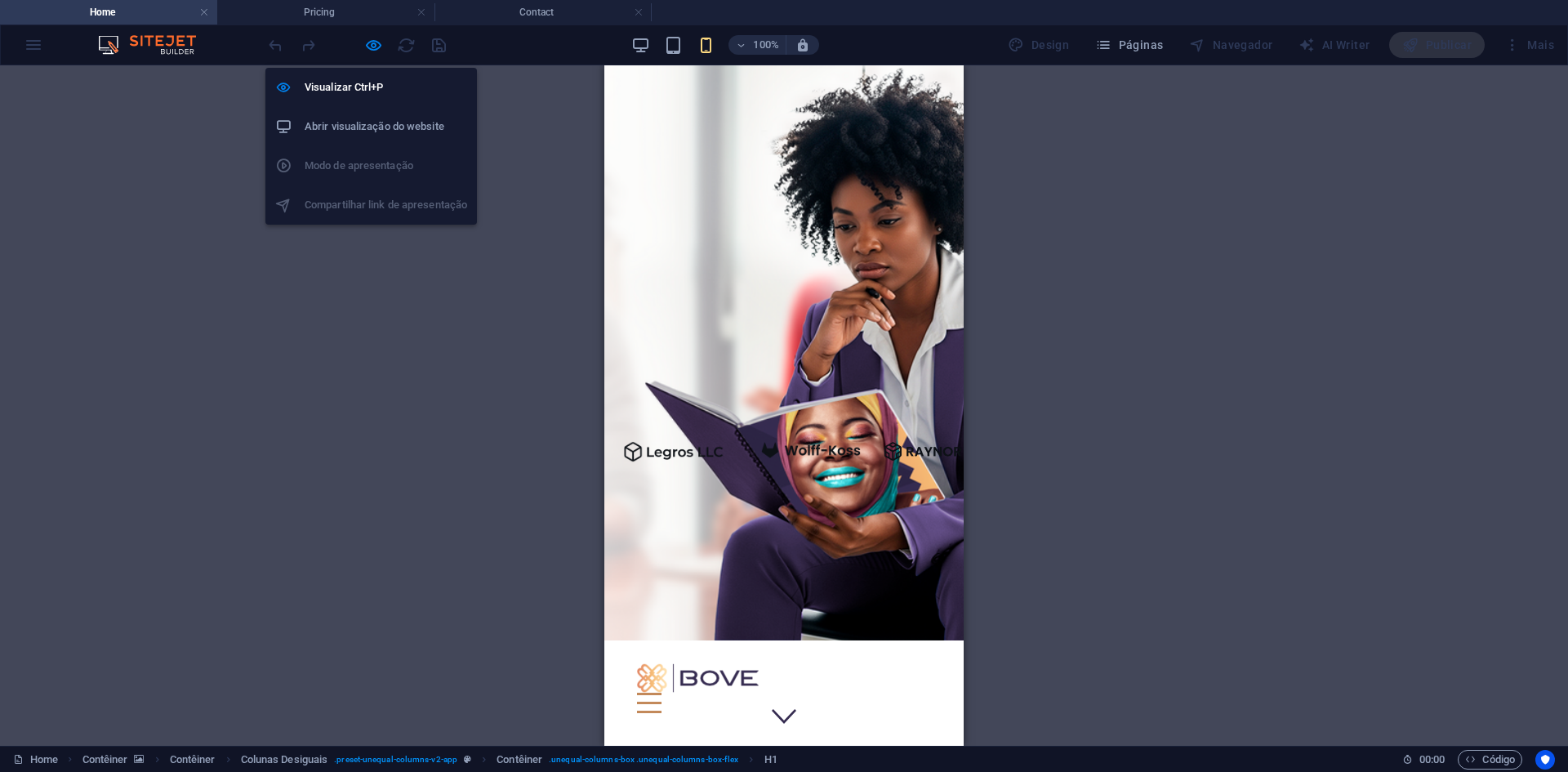
drag, startPoint x: 370, startPoint y: 46, endPoint x: 477, endPoint y: 186, distance: 176.2
click at [370, 47] on icon "button" at bounding box center [373, 45] width 18 height 18
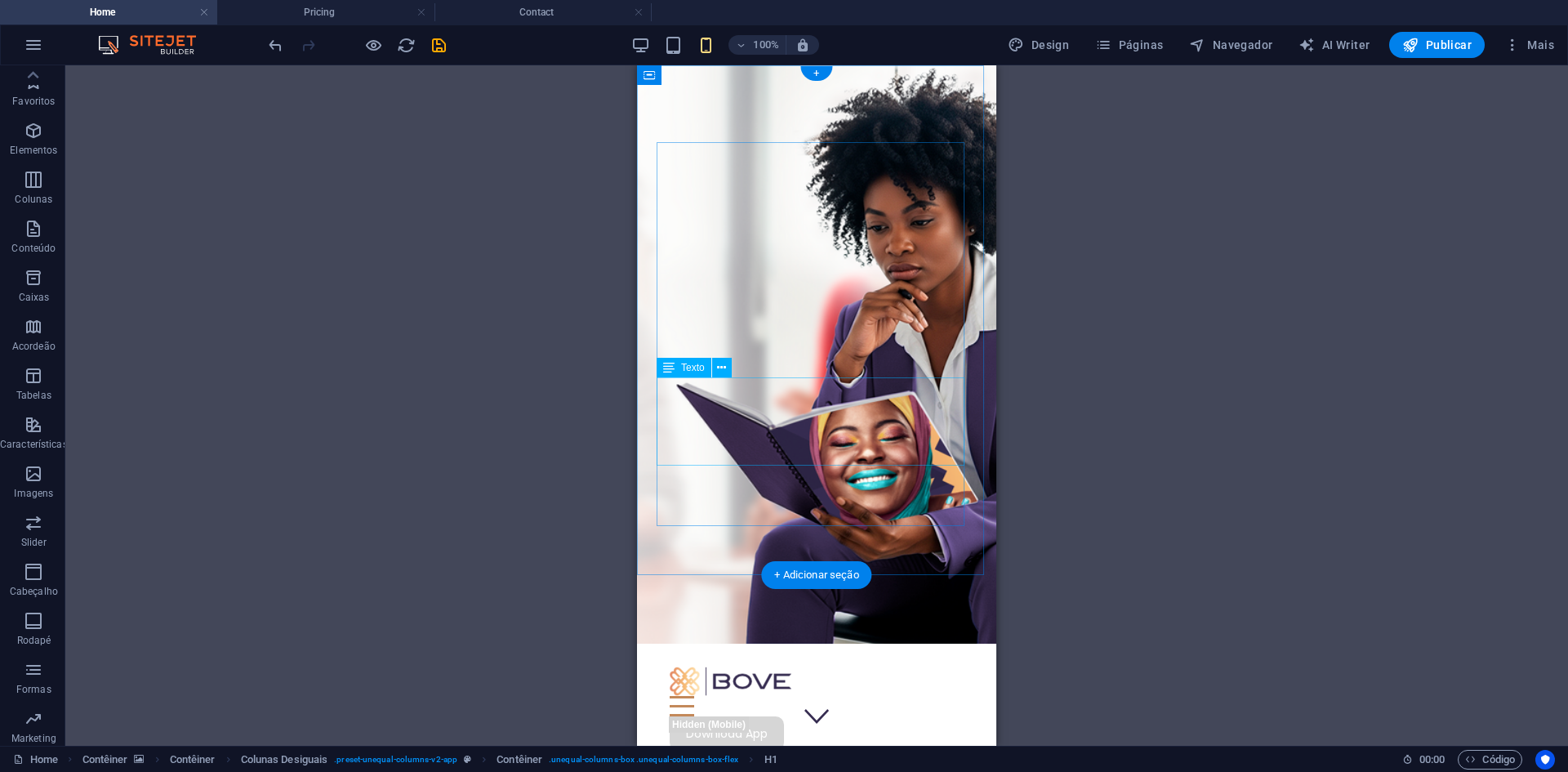
select select "%"
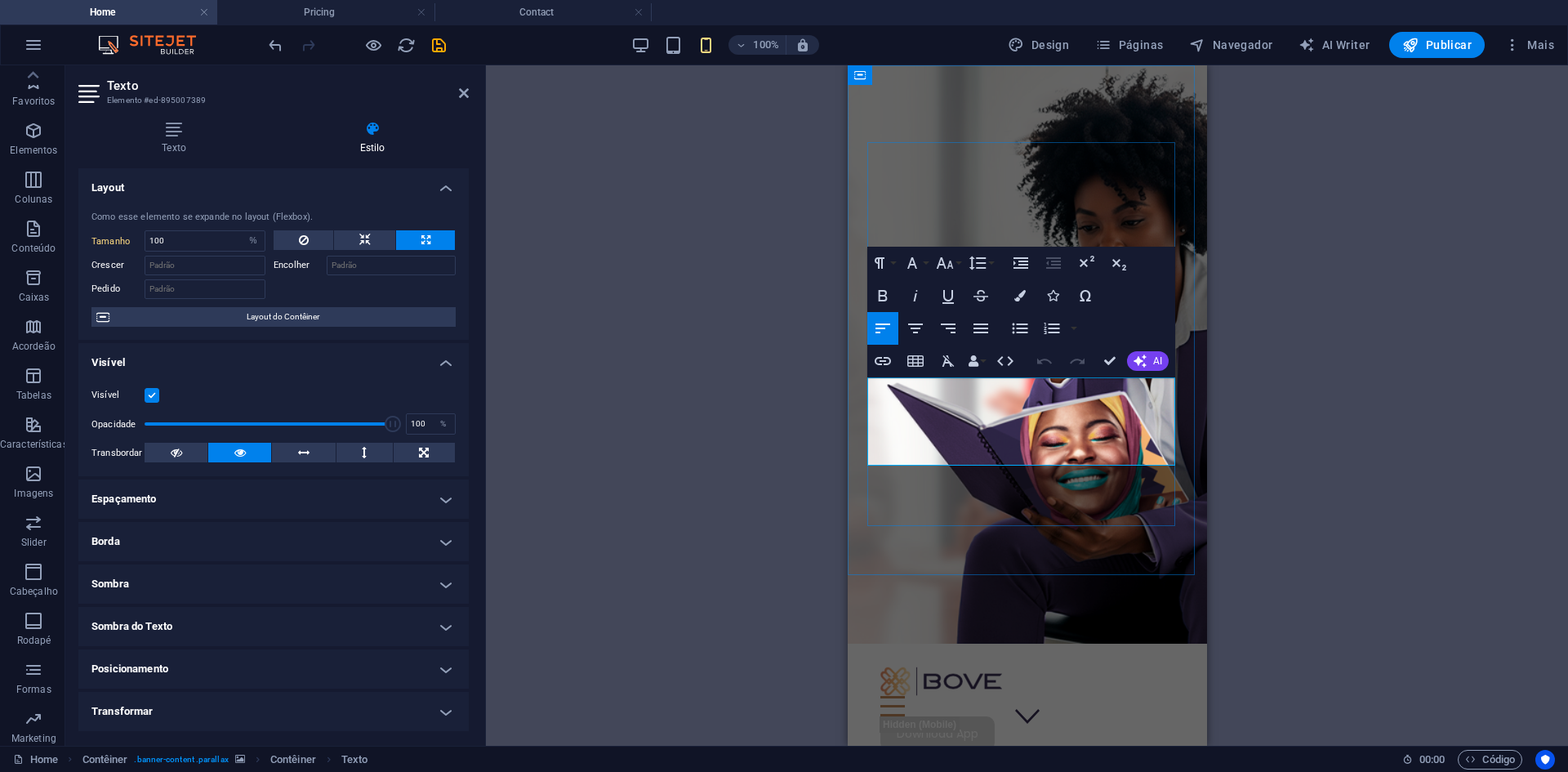
drag, startPoint x: 943, startPoint y: 451, endPoint x: 864, endPoint y: 369, distance: 113.9
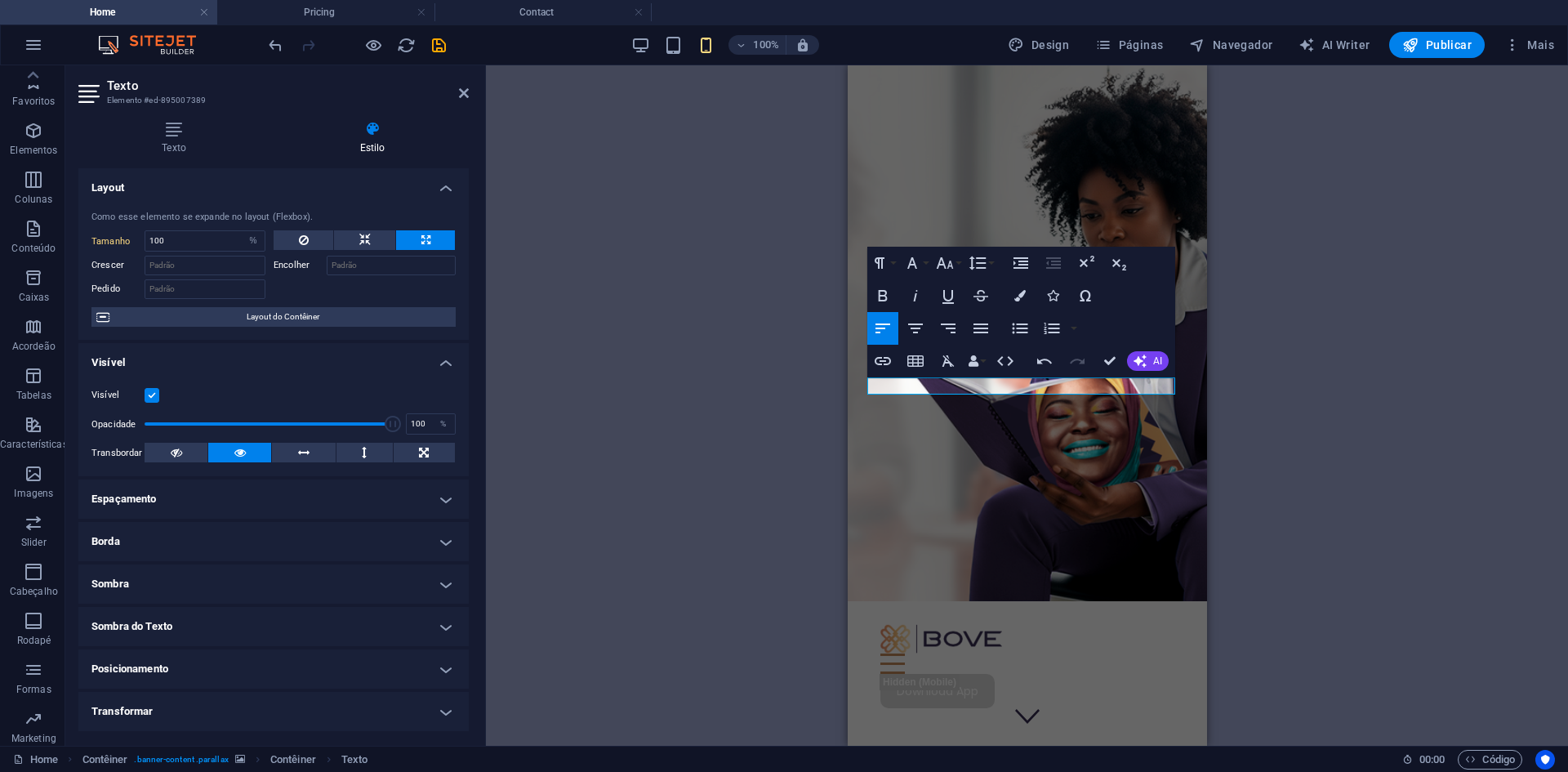
drag, startPoint x: 987, startPoint y: 379, endPoint x: 863, endPoint y: 382, distance: 124.0
click at [863, 382] on div "Features Pricing Blog Contact Download App Multiplicamos sucessos de mulheres e…" at bounding box center [1026, 578] width 359 height 1024
click at [1010, 290] on button "Colors" at bounding box center [1020, 296] width 31 height 33
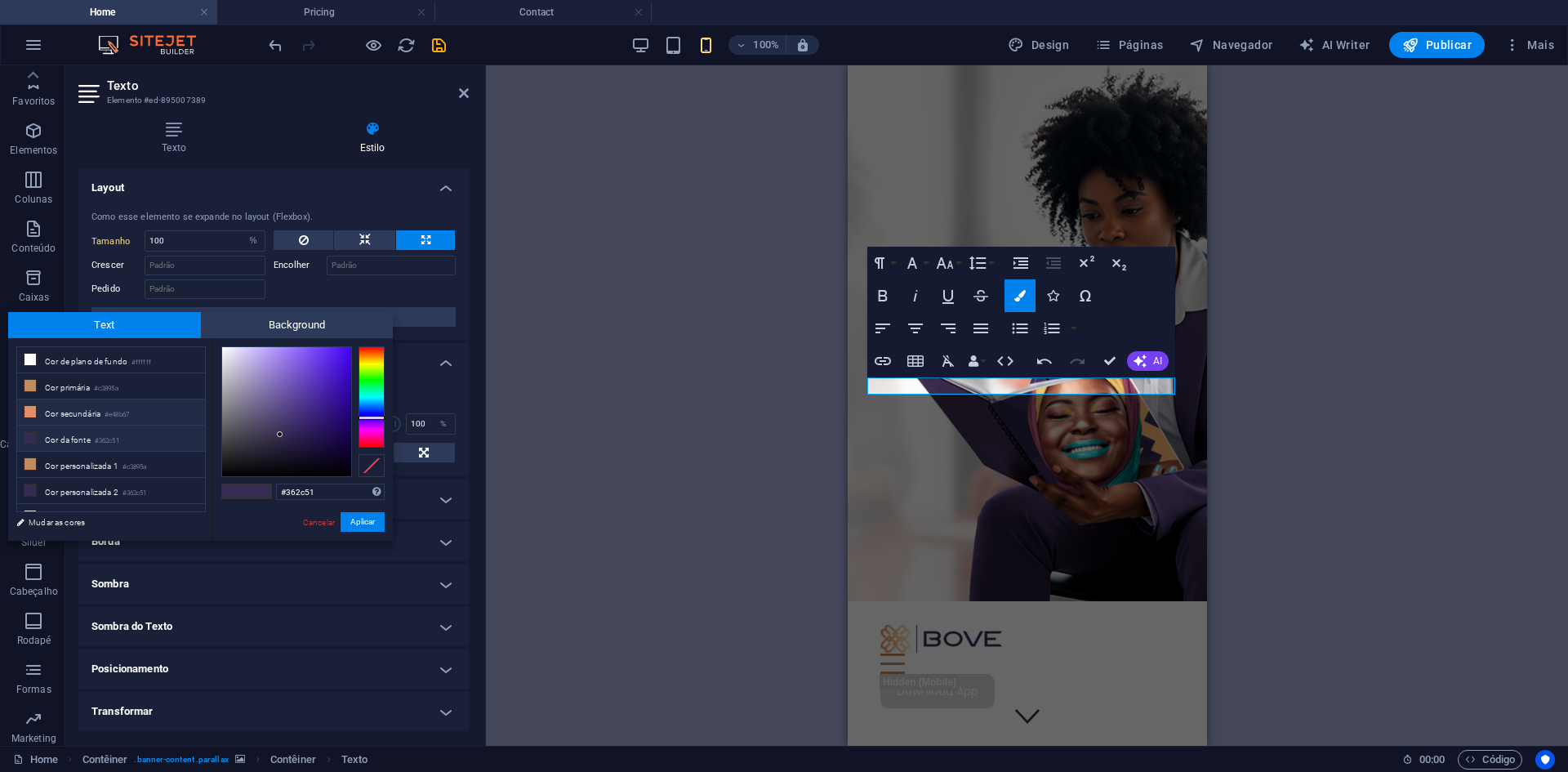
click at [74, 409] on li "Cor secundária #e48b67" at bounding box center [111, 412] width 188 height 26
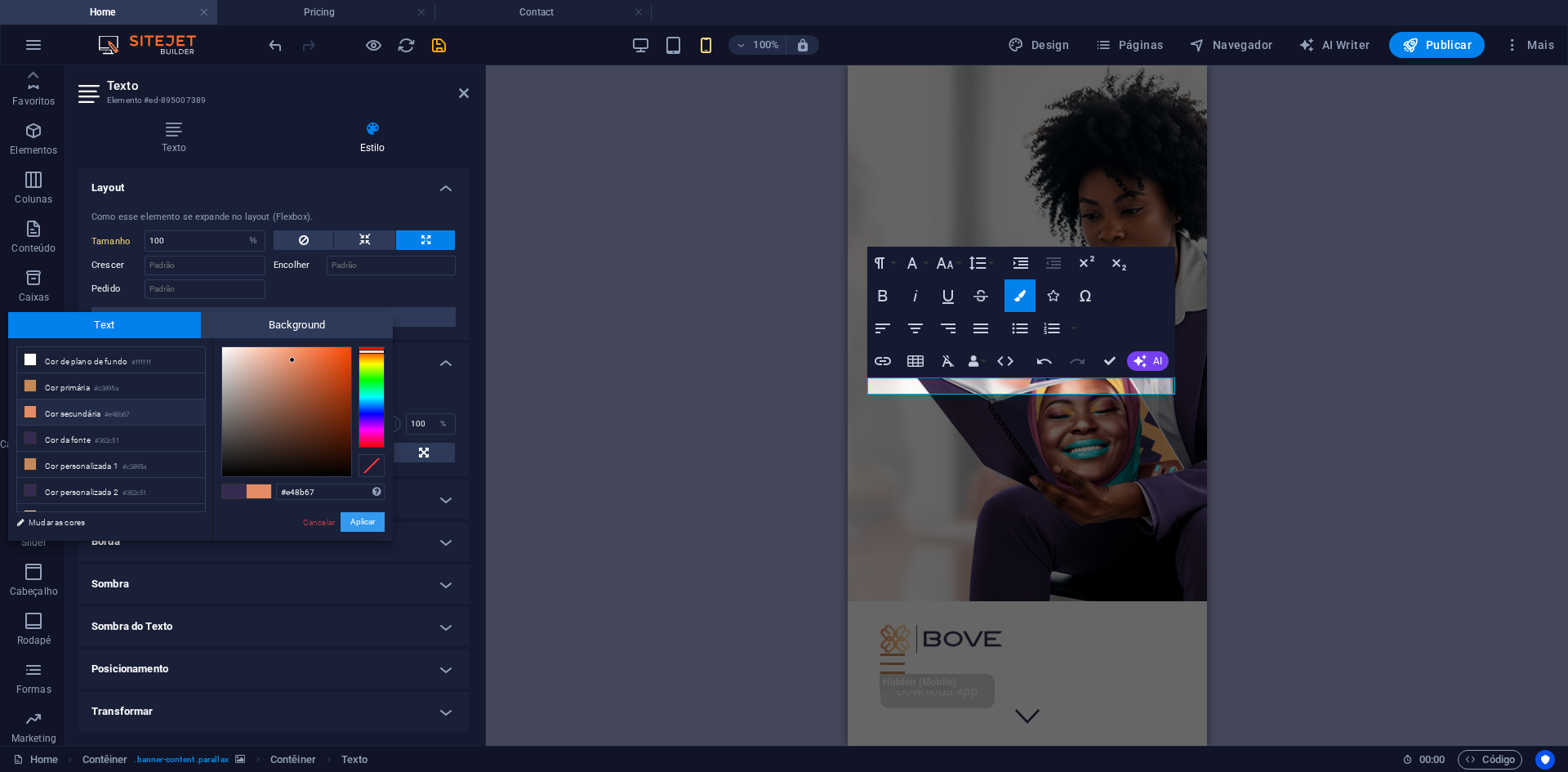
click at [376, 524] on button "Aplicar" at bounding box center [363, 521] width 44 height 19
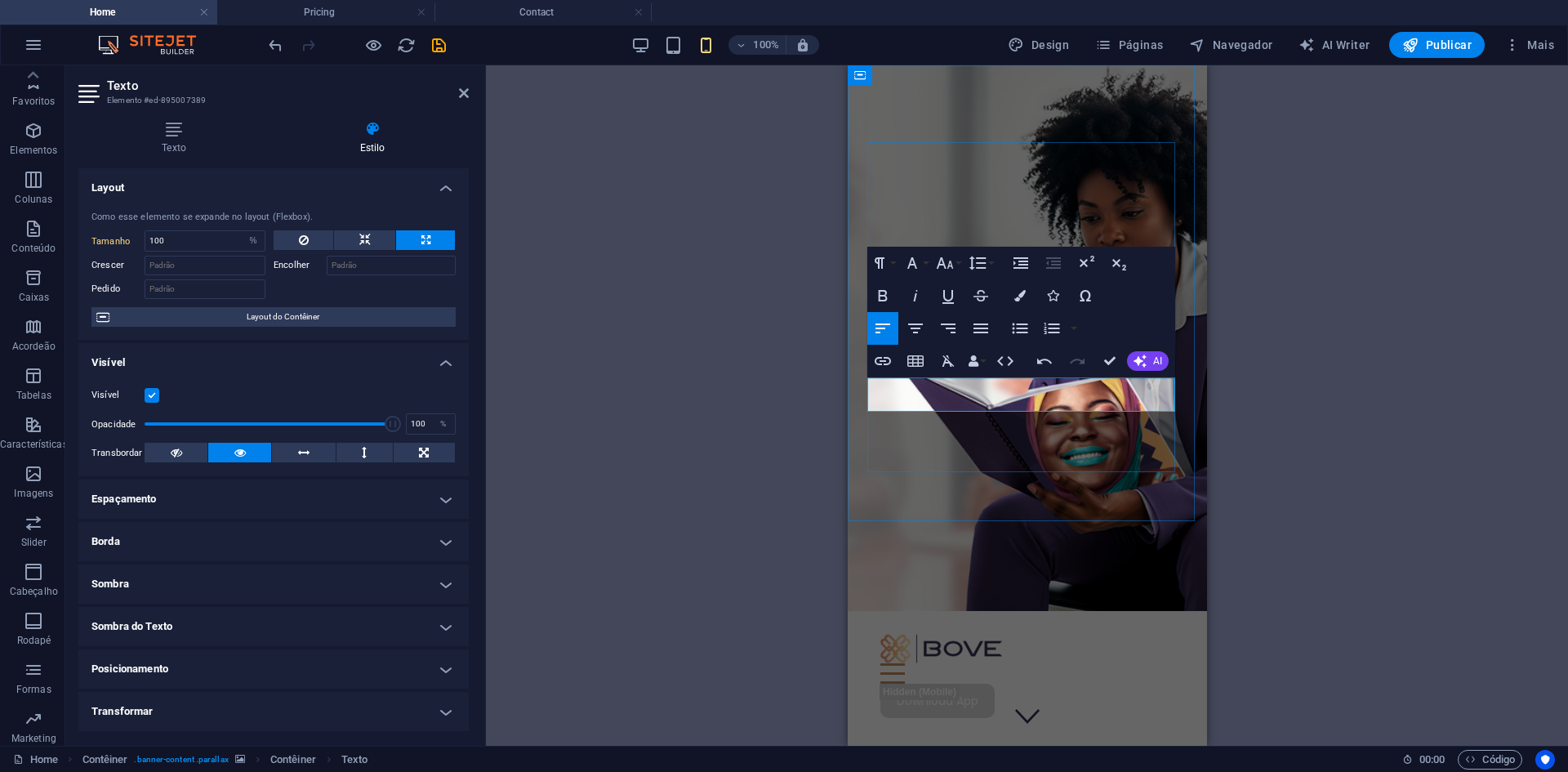
drag, startPoint x: 1015, startPoint y: 404, endPoint x: 866, endPoint y: 384, distance: 150.3
click at [1015, 297] on icon "button" at bounding box center [1021, 296] width 12 height 12
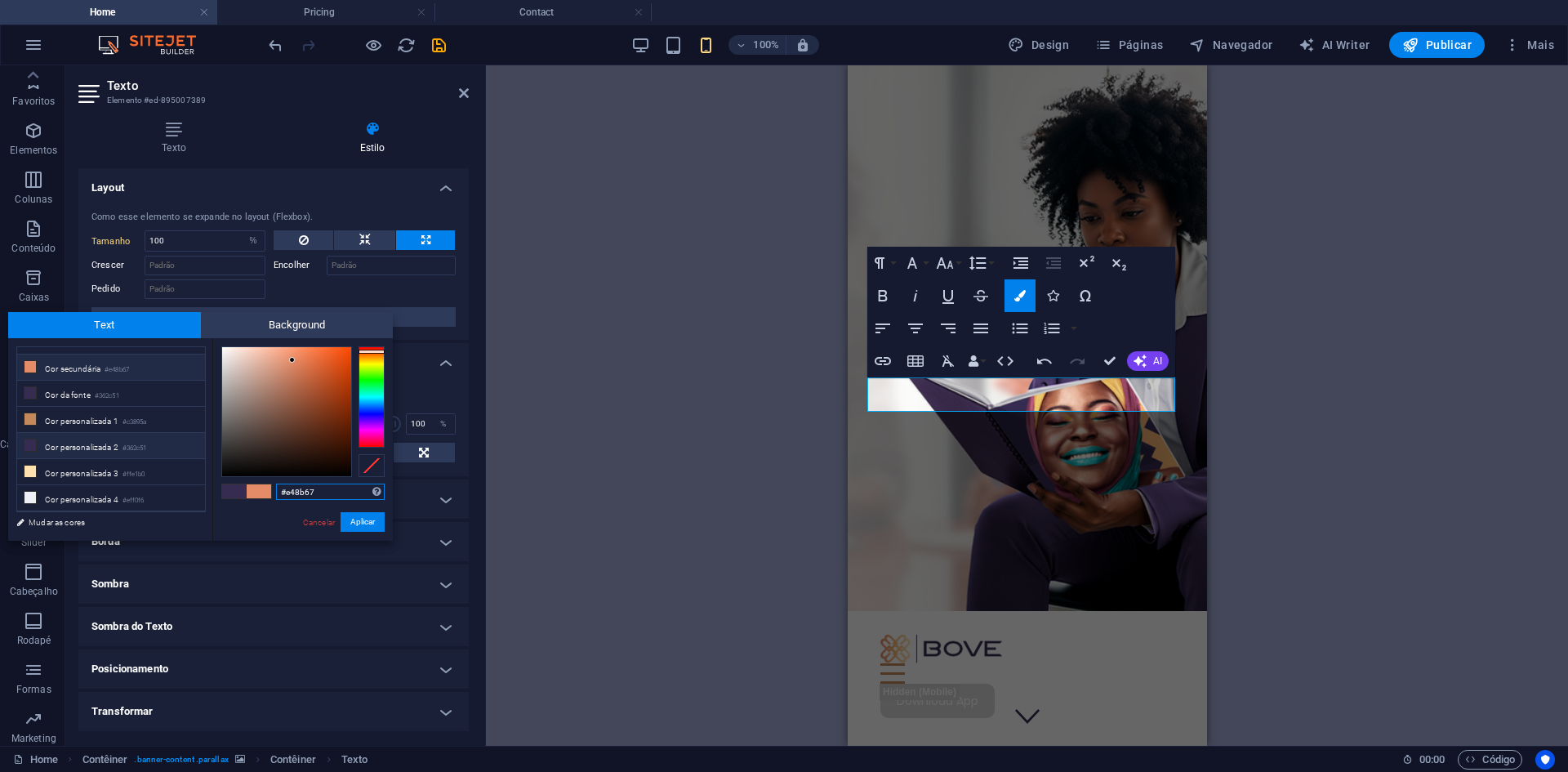
scroll to position [64, 0]
click at [97, 477] on li "Cor personalizada 4 #eff0f6" at bounding box center [111, 479] width 188 height 26
type input "#eff0f6"
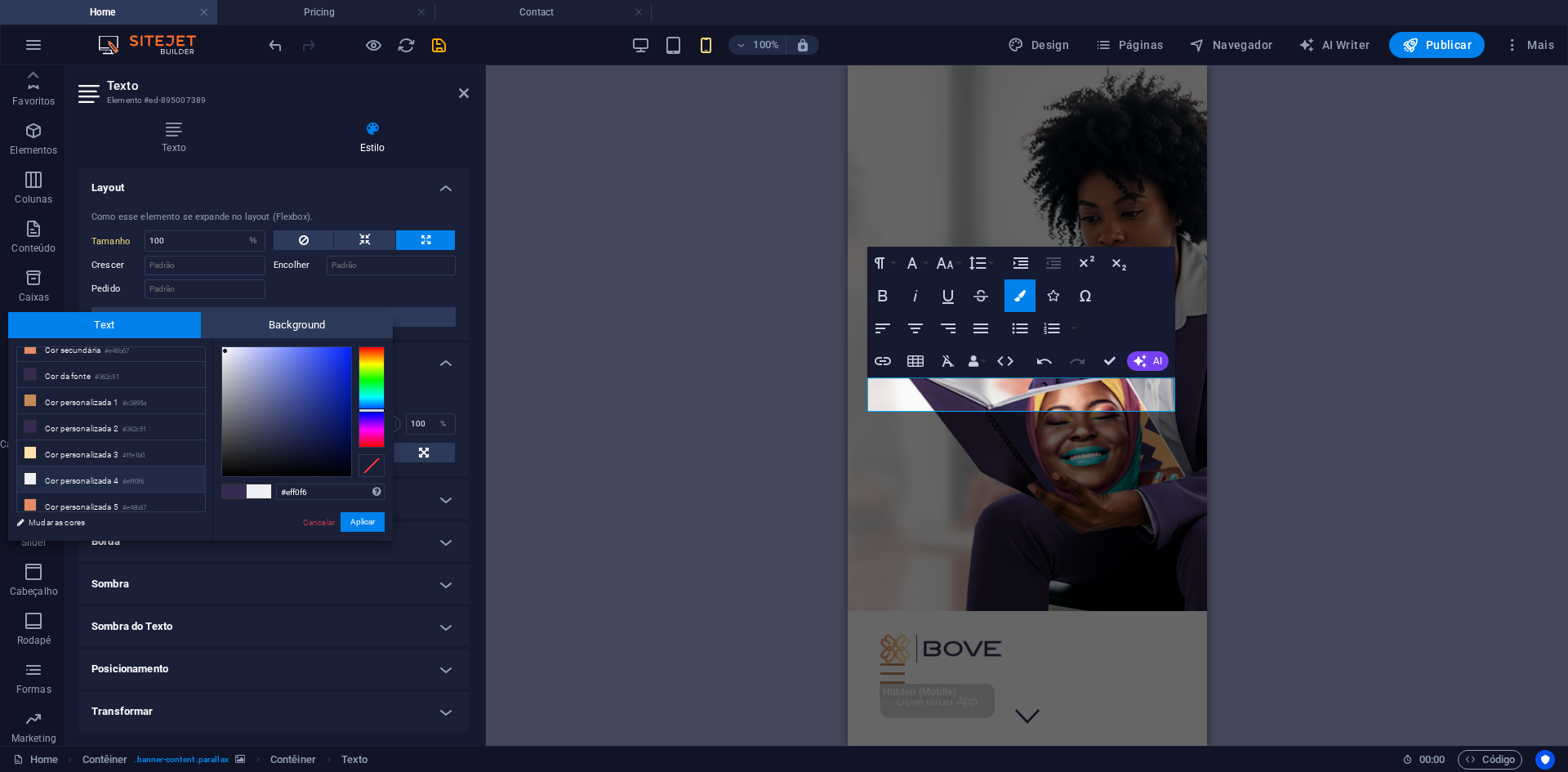
click at [361, 516] on button "Aplicar" at bounding box center [363, 521] width 44 height 19
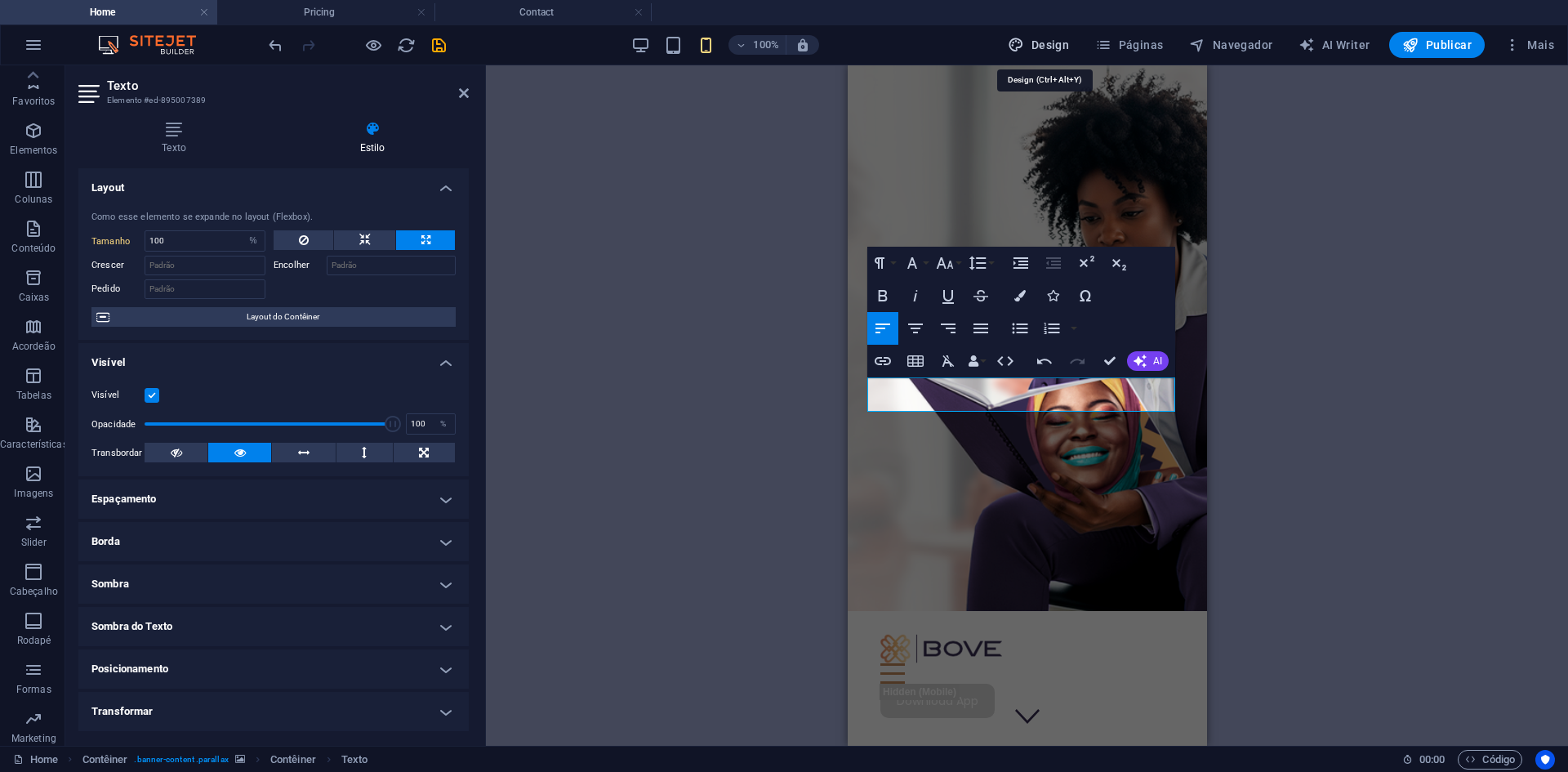
click at [1054, 42] on span "Design" at bounding box center [1038, 45] width 61 height 16
select select "px"
select select "700"
select select "px"
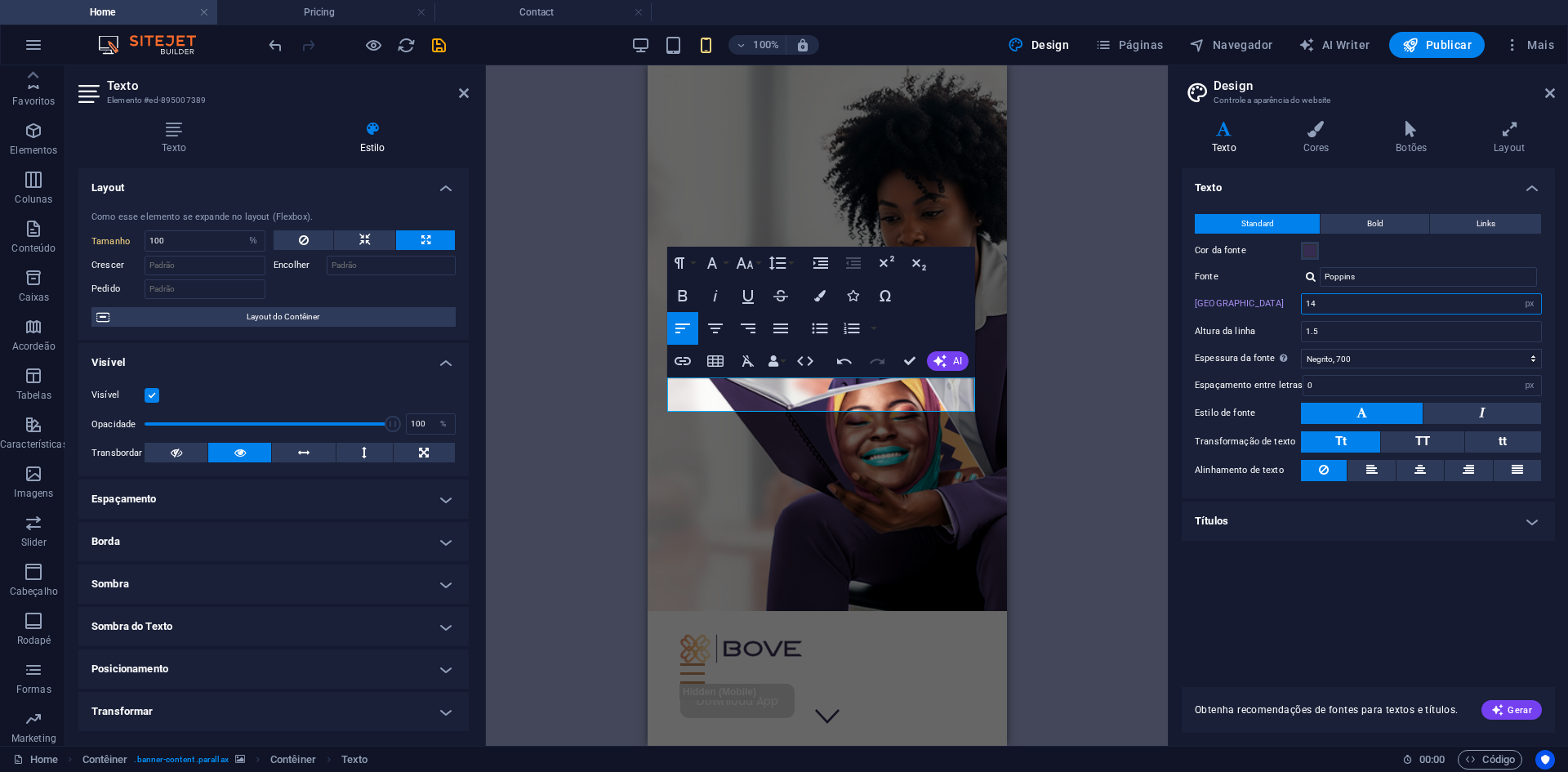
click at [1326, 299] on input "14" at bounding box center [1421, 304] width 239 height 19
click at [1350, 357] on select "Fina, 100 Extra leve, 200 Leve, 300 Regular, 400 Média, 500 Semi negrito, 600 N…" at bounding box center [1421, 359] width 241 height 19
select select "400"
click at [1301, 349] on select "Fina, 100 Extra leve, 200 Leve, 300 Regular, 400 Média, 500 Semi negrito, 600 N…" at bounding box center [1421, 359] width 241 height 19
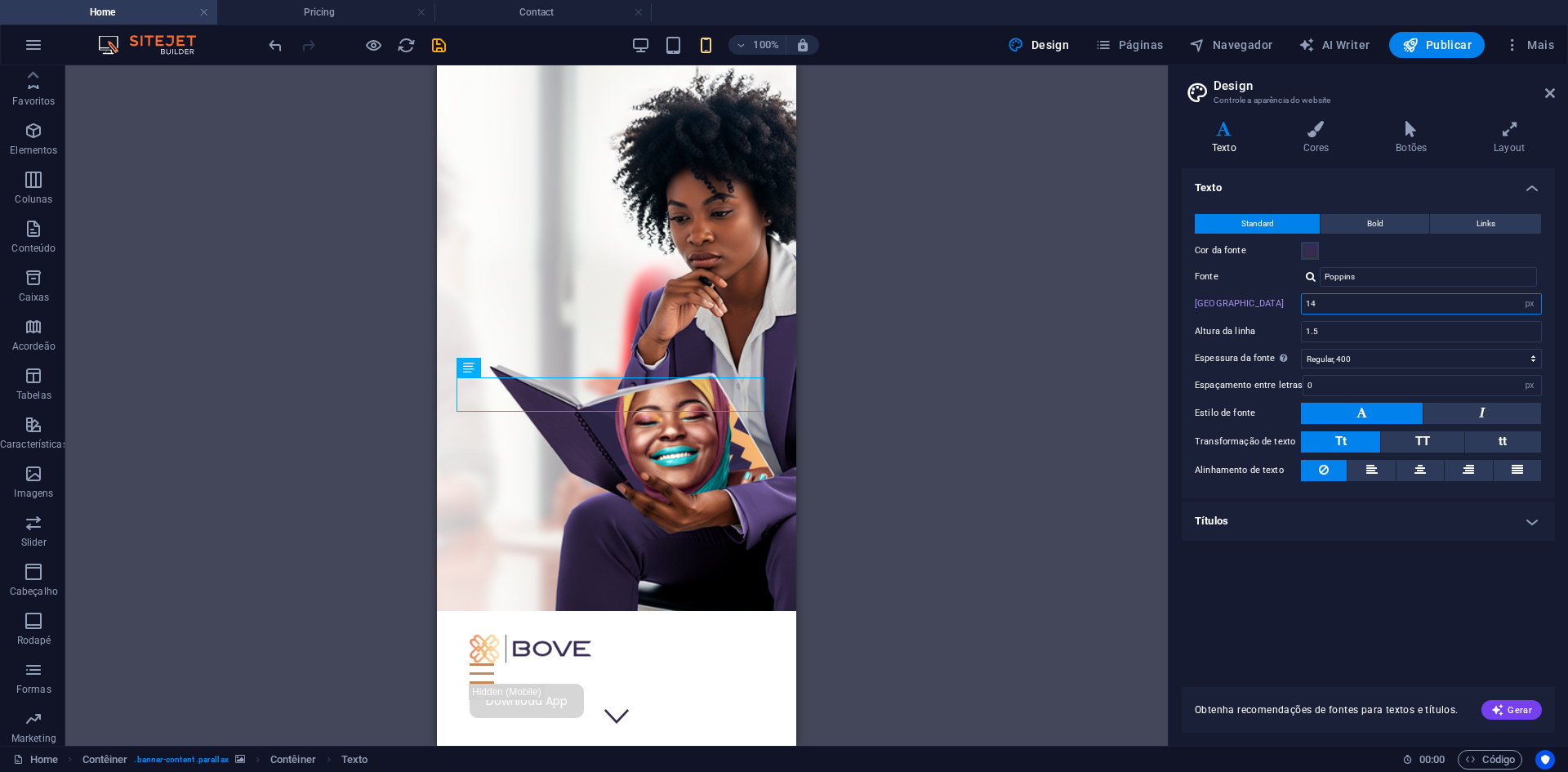
click at [1342, 307] on input "14" at bounding box center [1421, 304] width 239 height 19
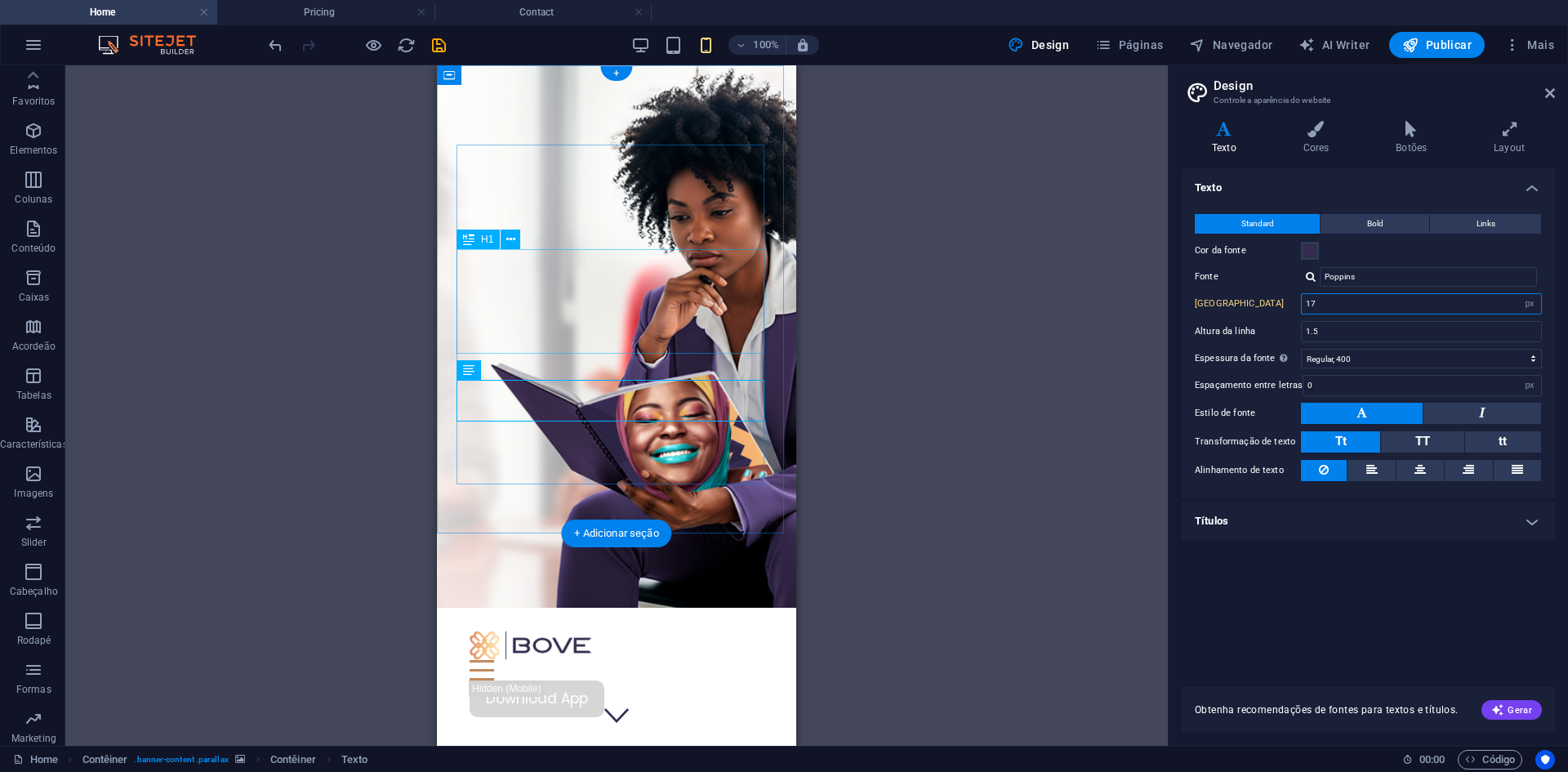
type input "17"
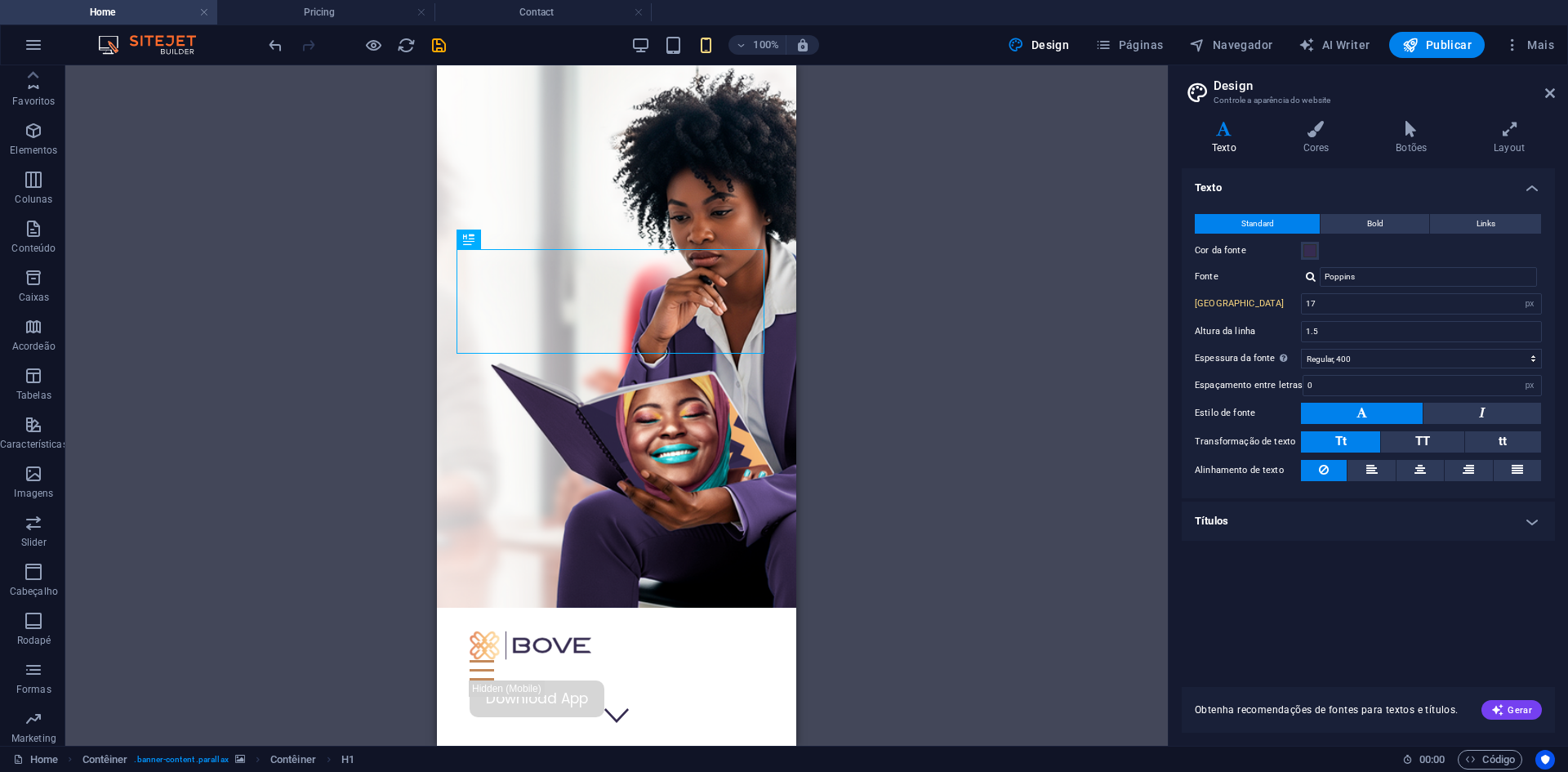
click at [1235, 523] on h4 "Títulos" at bounding box center [1369, 520] width 373 height 40
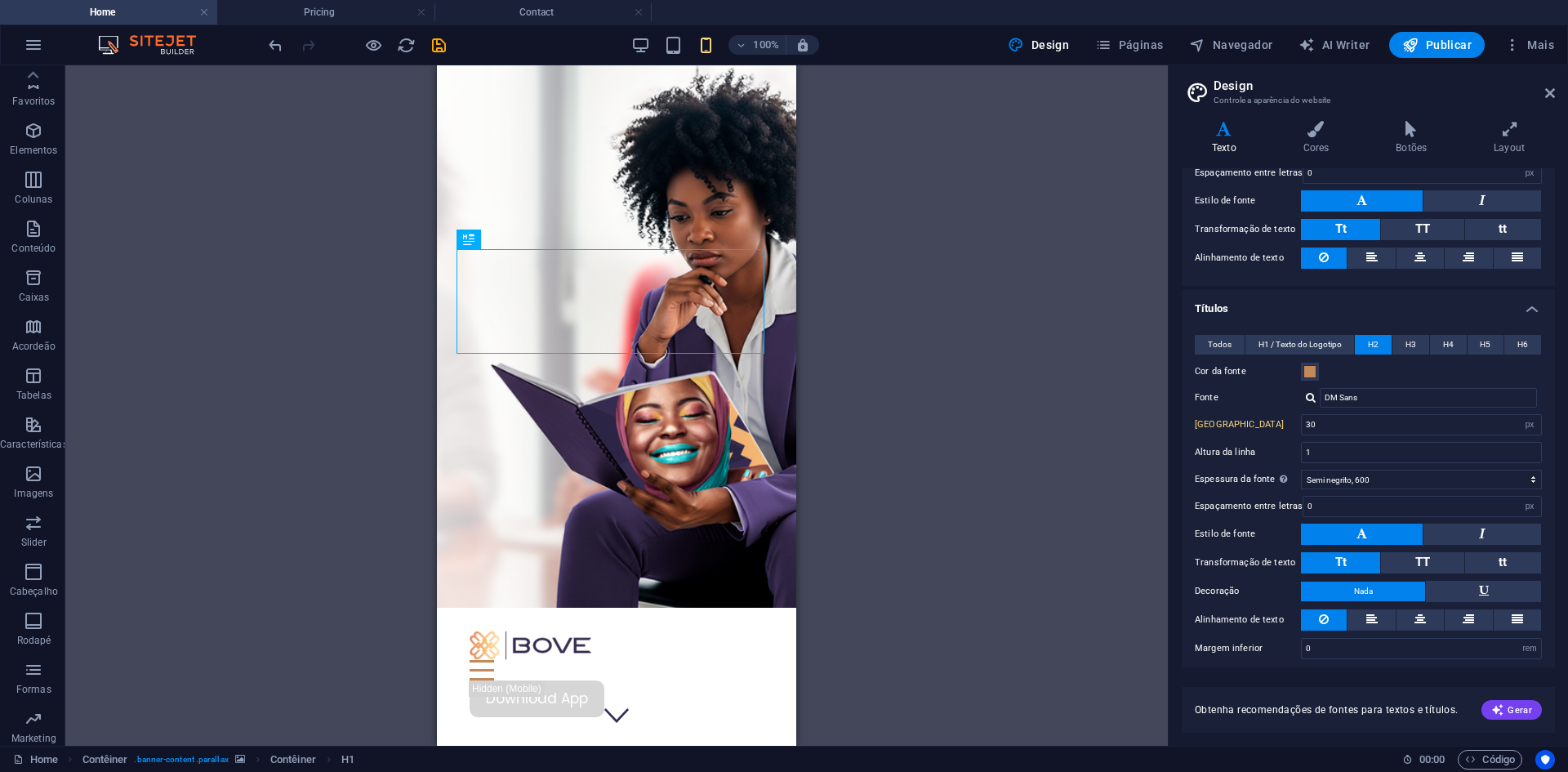
scroll to position [221, 0]
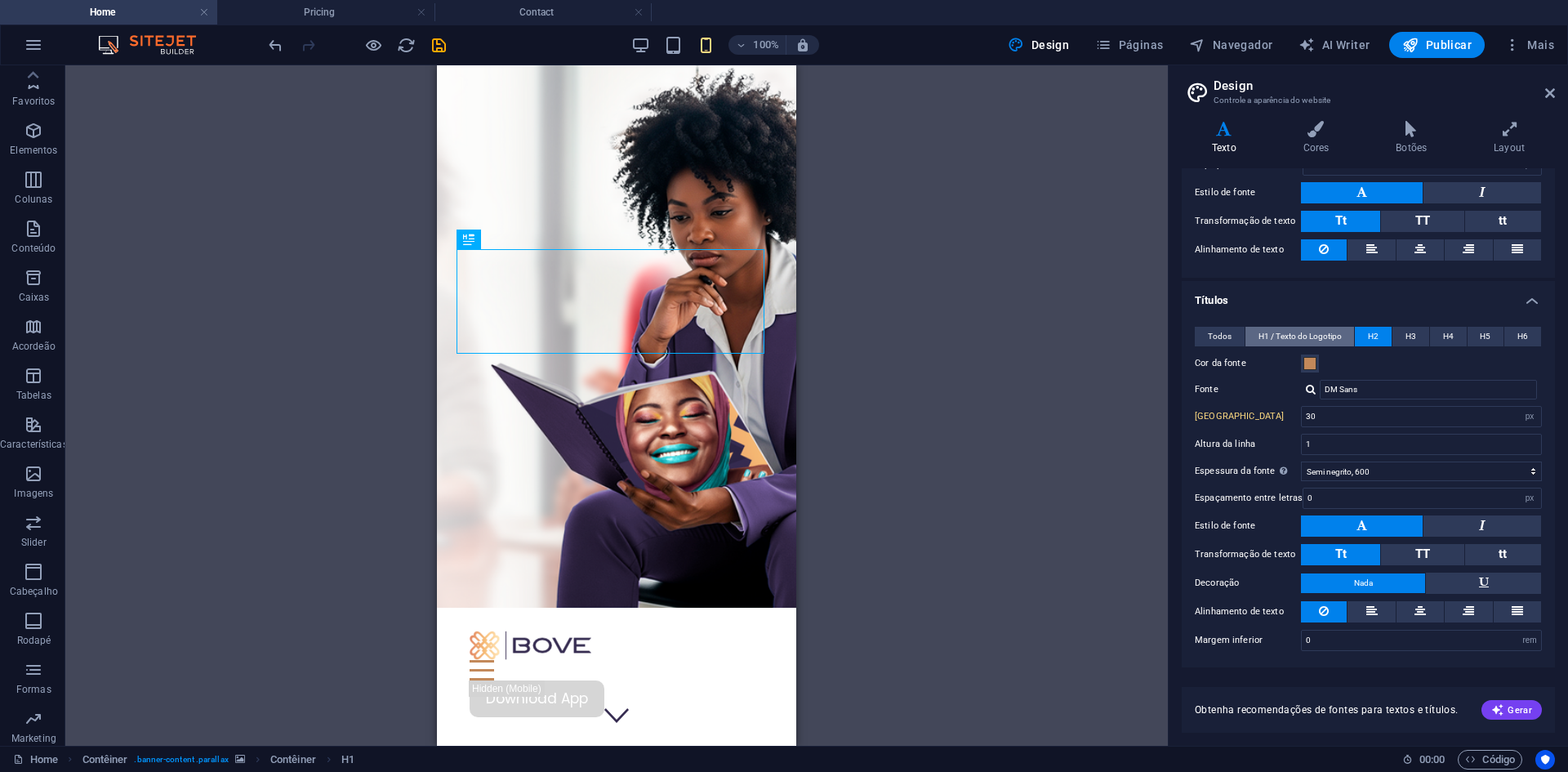
click at [1298, 333] on span "H1 / Texto do Logotipo" at bounding box center [1300, 337] width 83 height 19
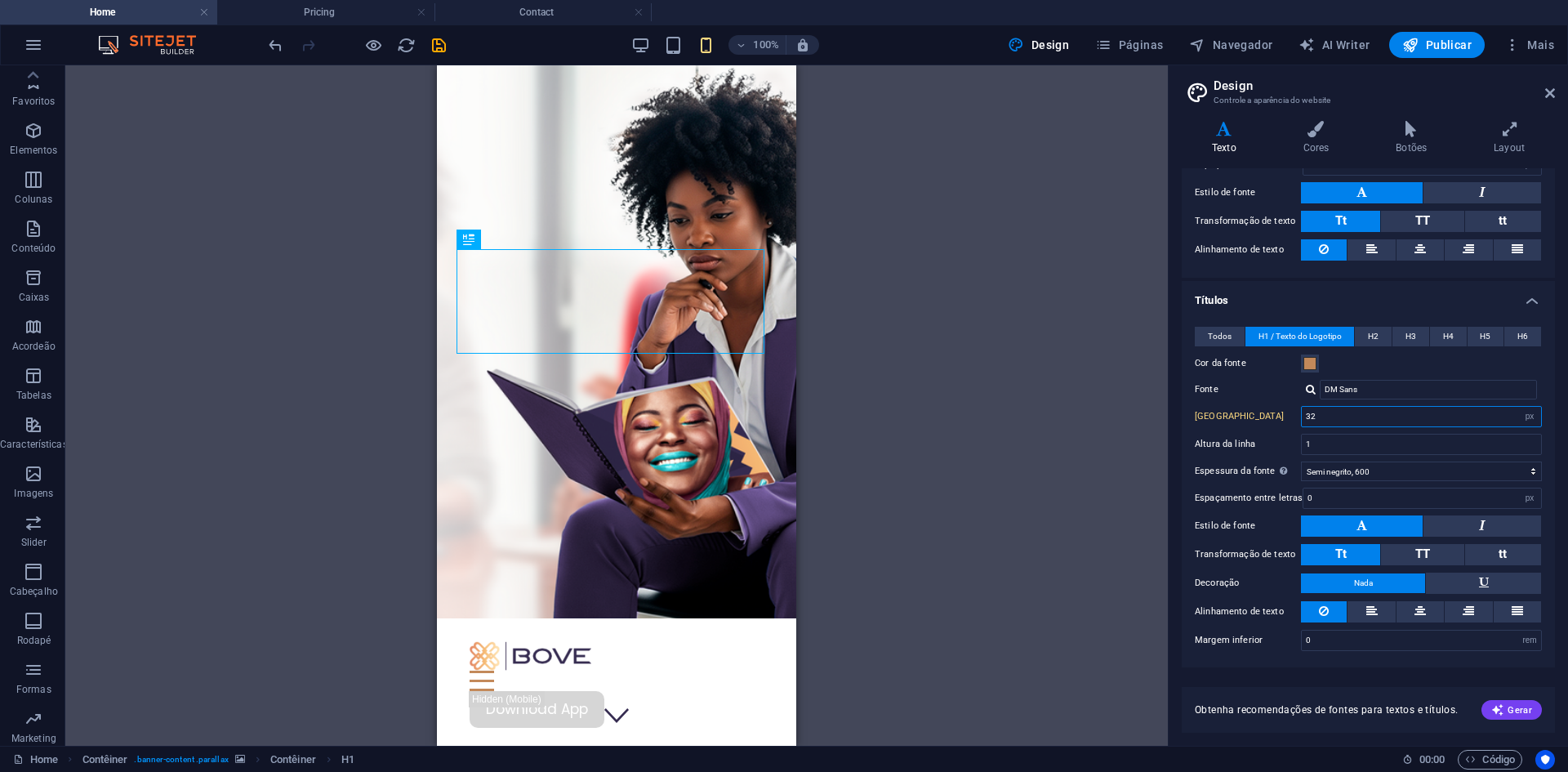
click at [1318, 412] on input "32" at bounding box center [1421, 416] width 239 height 19
type input "3"
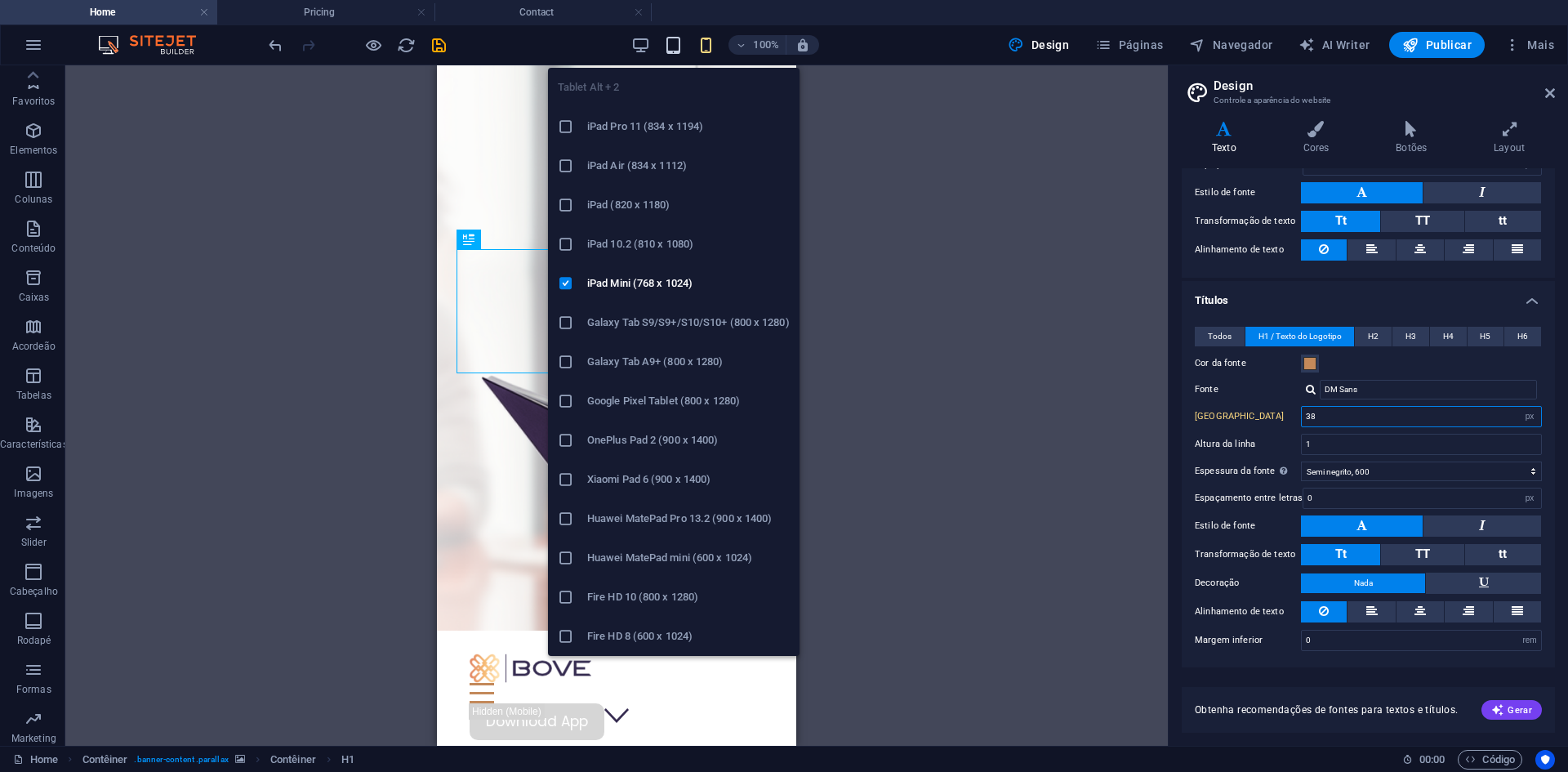
type input "38"
click at [671, 37] on icon "button" at bounding box center [672, 45] width 18 height 18
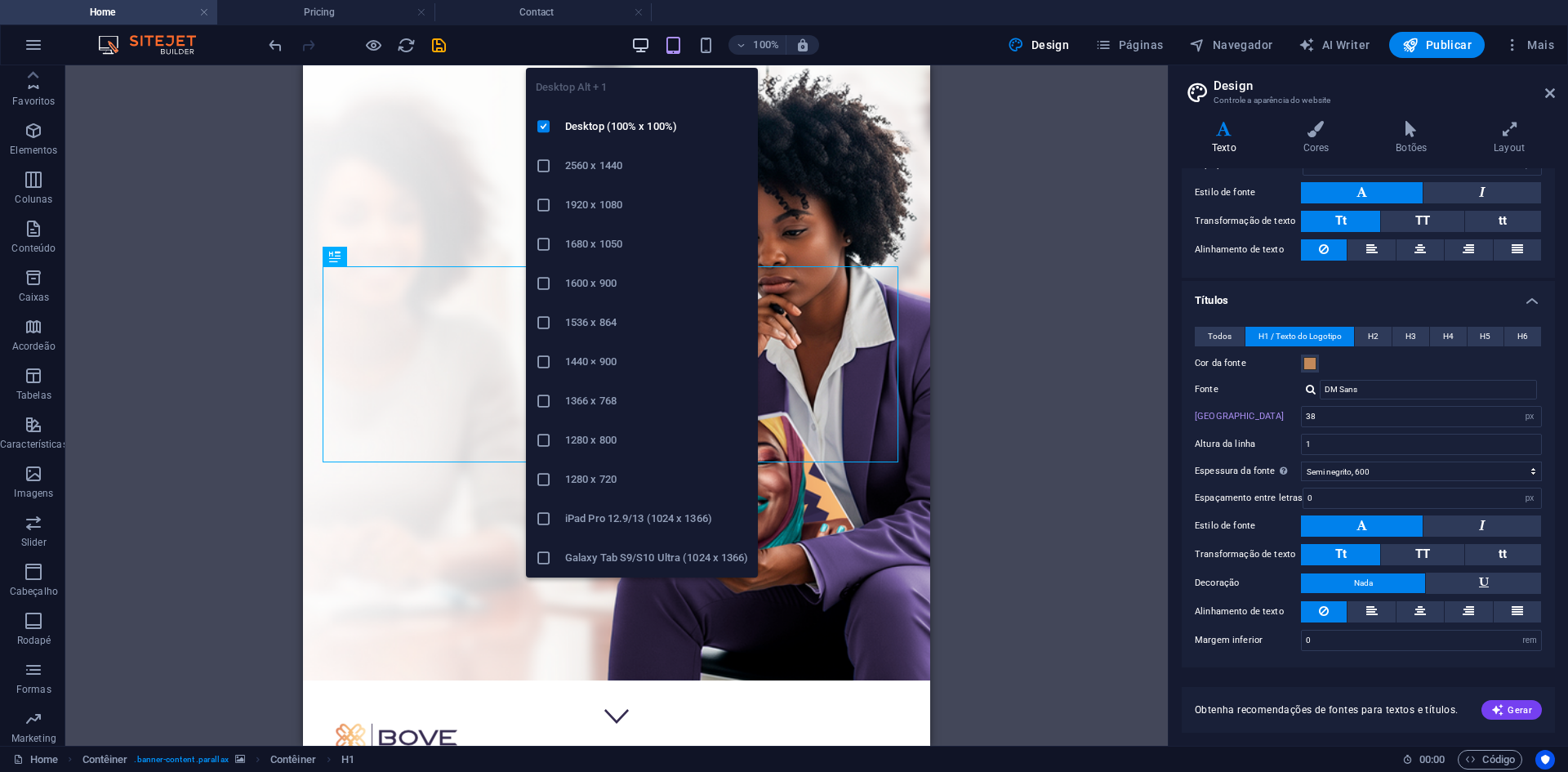
click at [641, 41] on icon "button" at bounding box center [640, 45] width 18 height 18
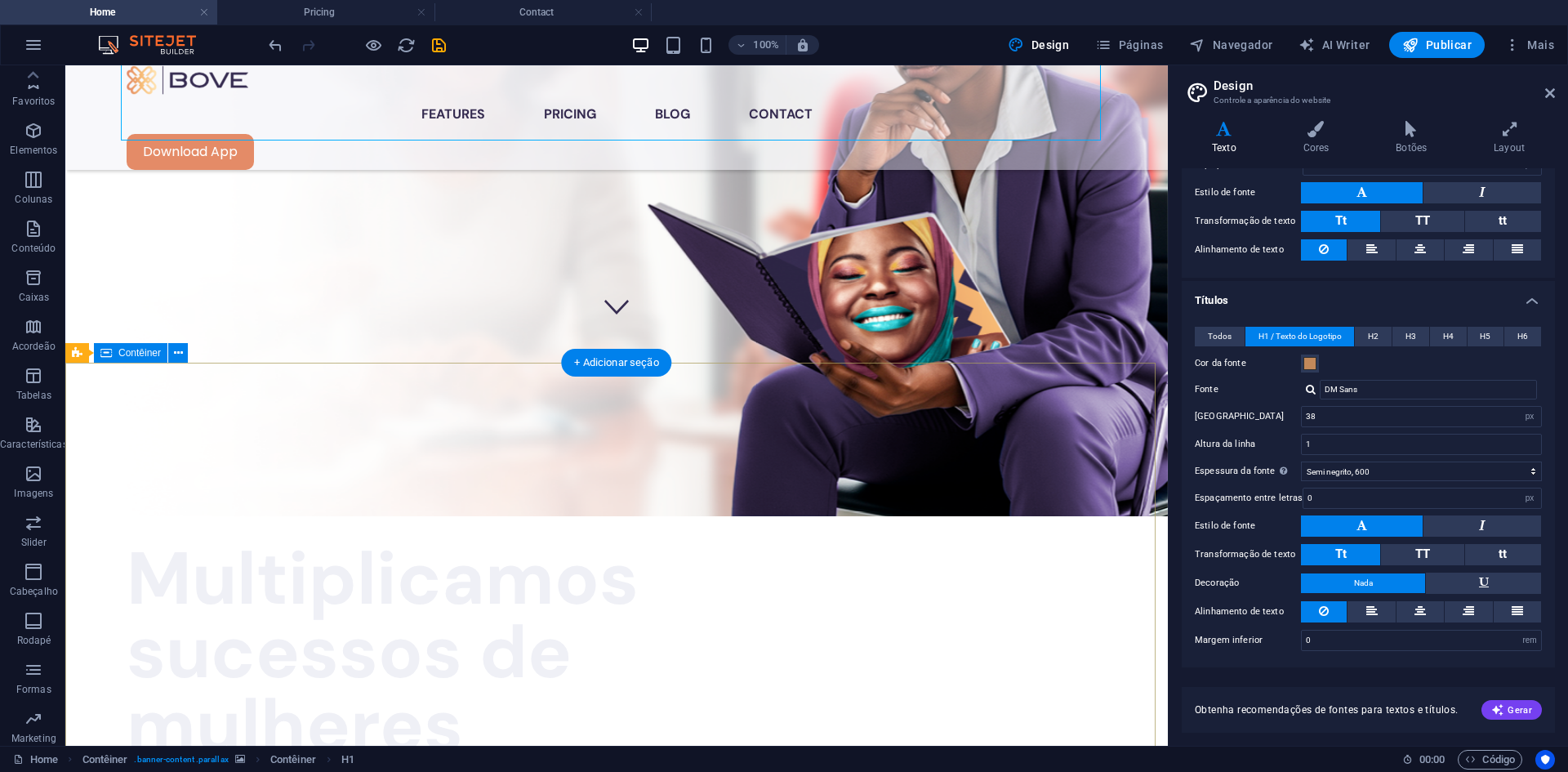
scroll to position [0, 0]
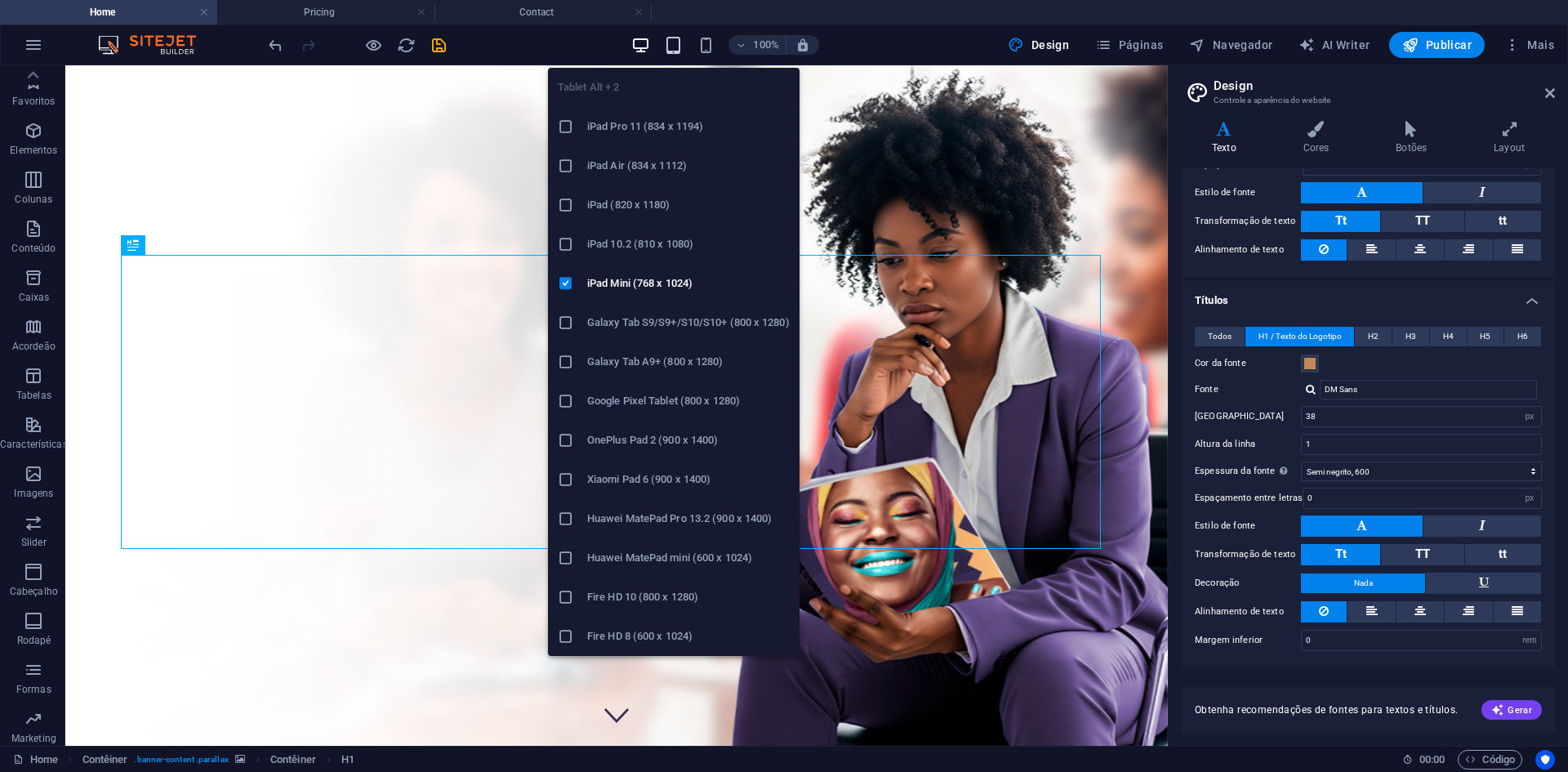
click at [682, 45] on icon "button" at bounding box center [672, 45] width 18 height 18
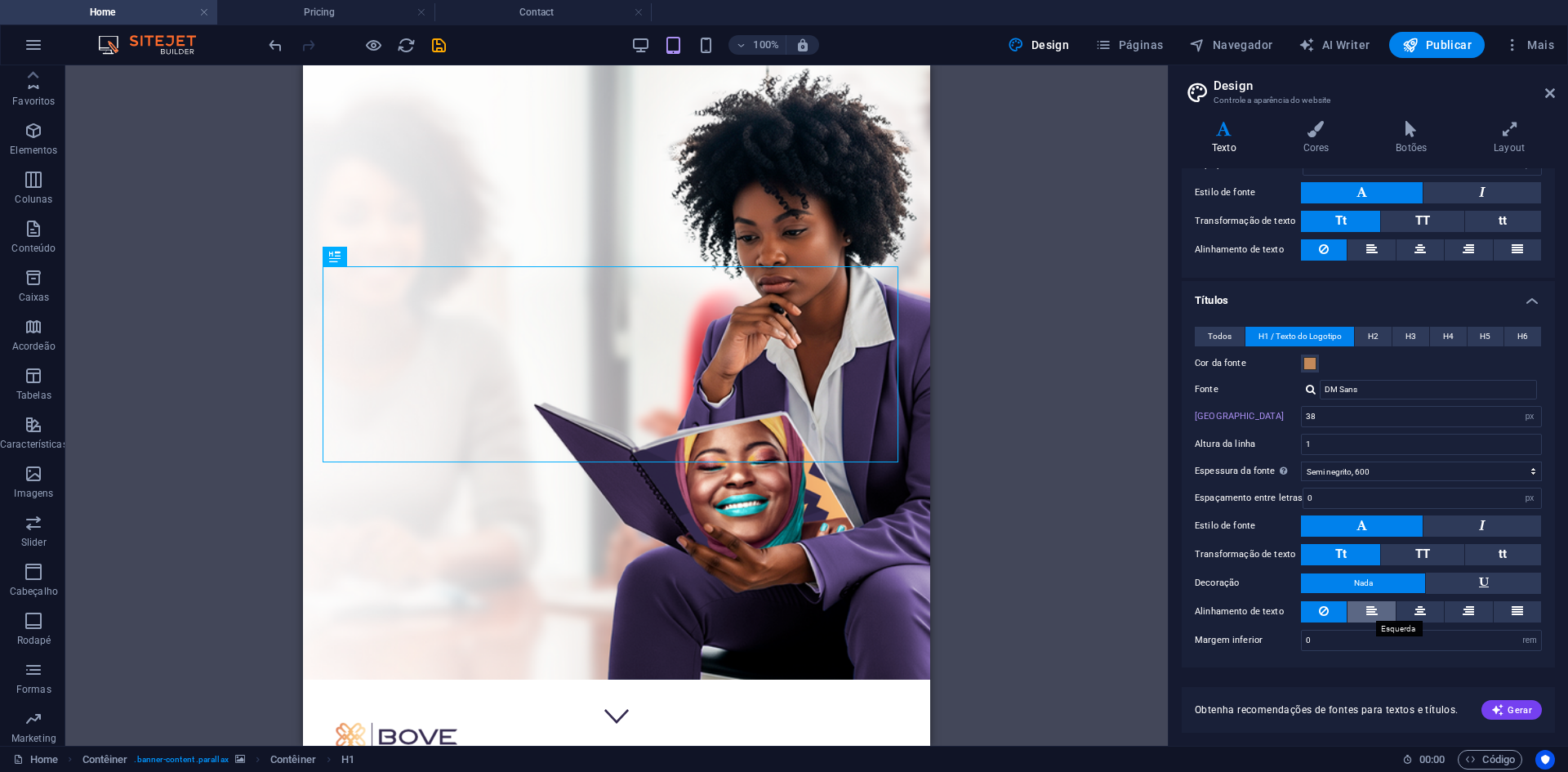
click at [1374, 607] on icon at bounding box center [1373, 610] width 12 height 19
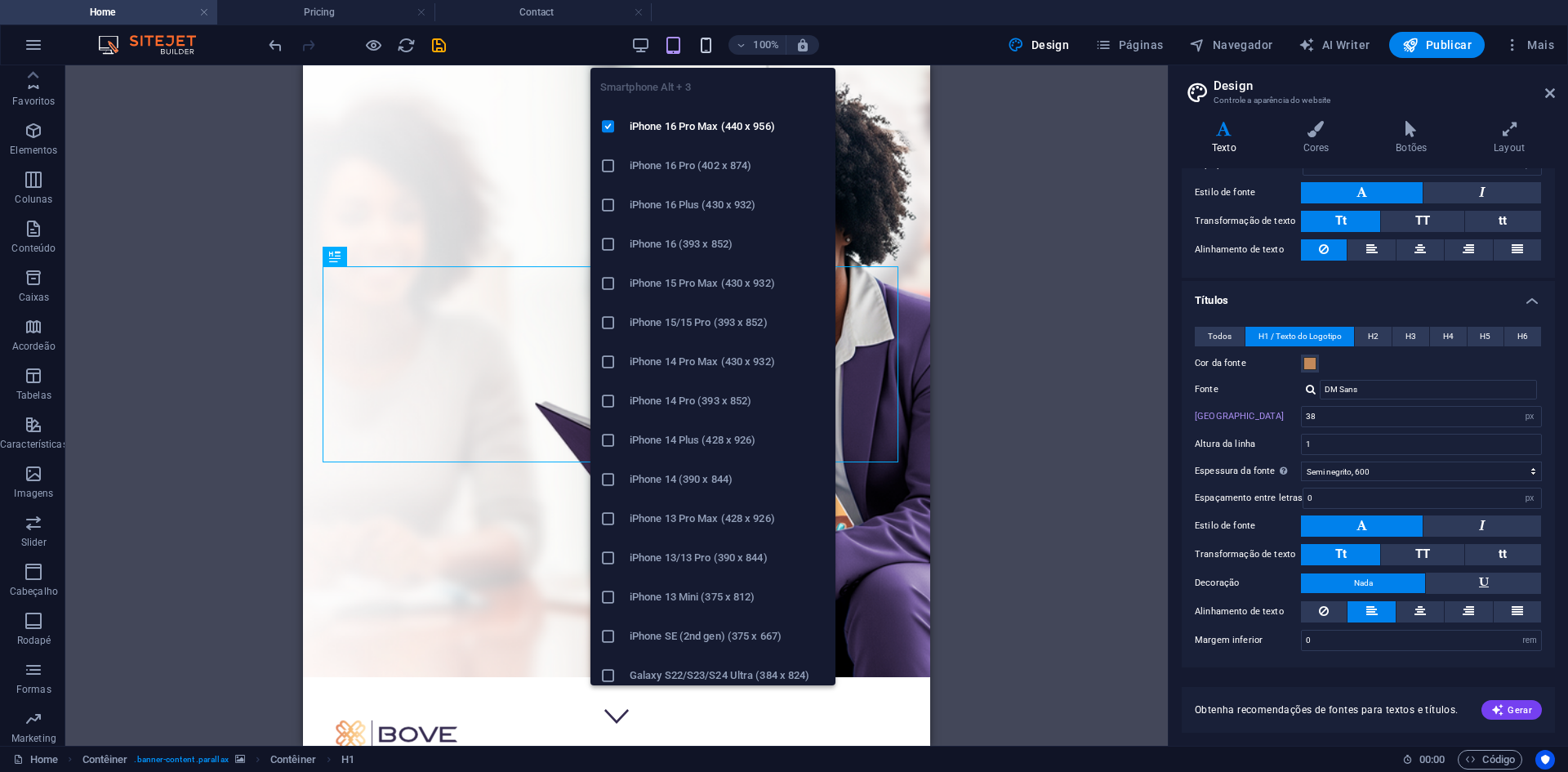
click at [706, 52] on icon "button" at bounding box center [705, 45] width 18 height 18
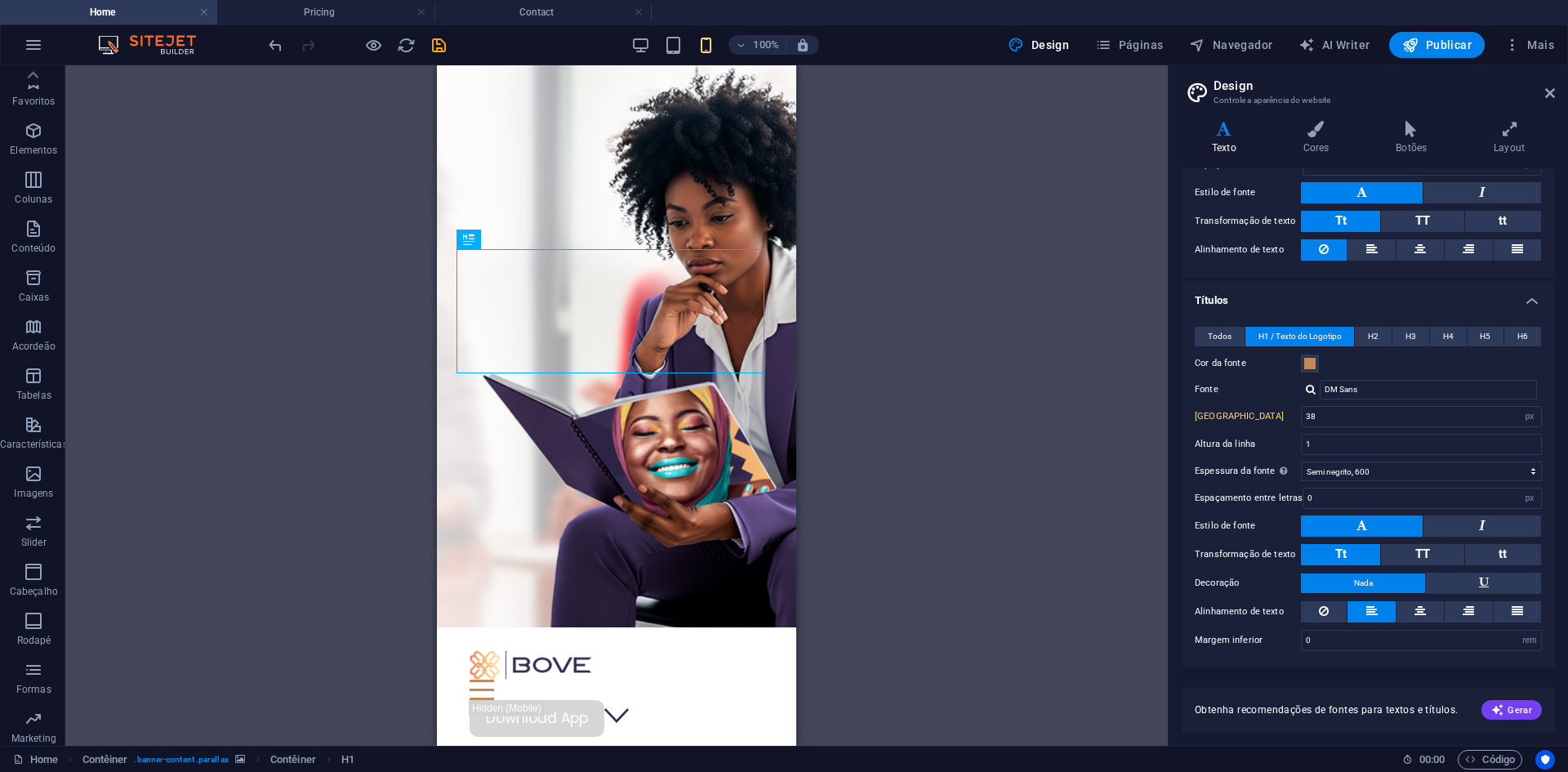
click at [1362, 609] on button at bounding box center [1371, 611] width 47 height 21
click at [1324, 648] on input "0" at bounding box center [1421, 640] width 239 height 19
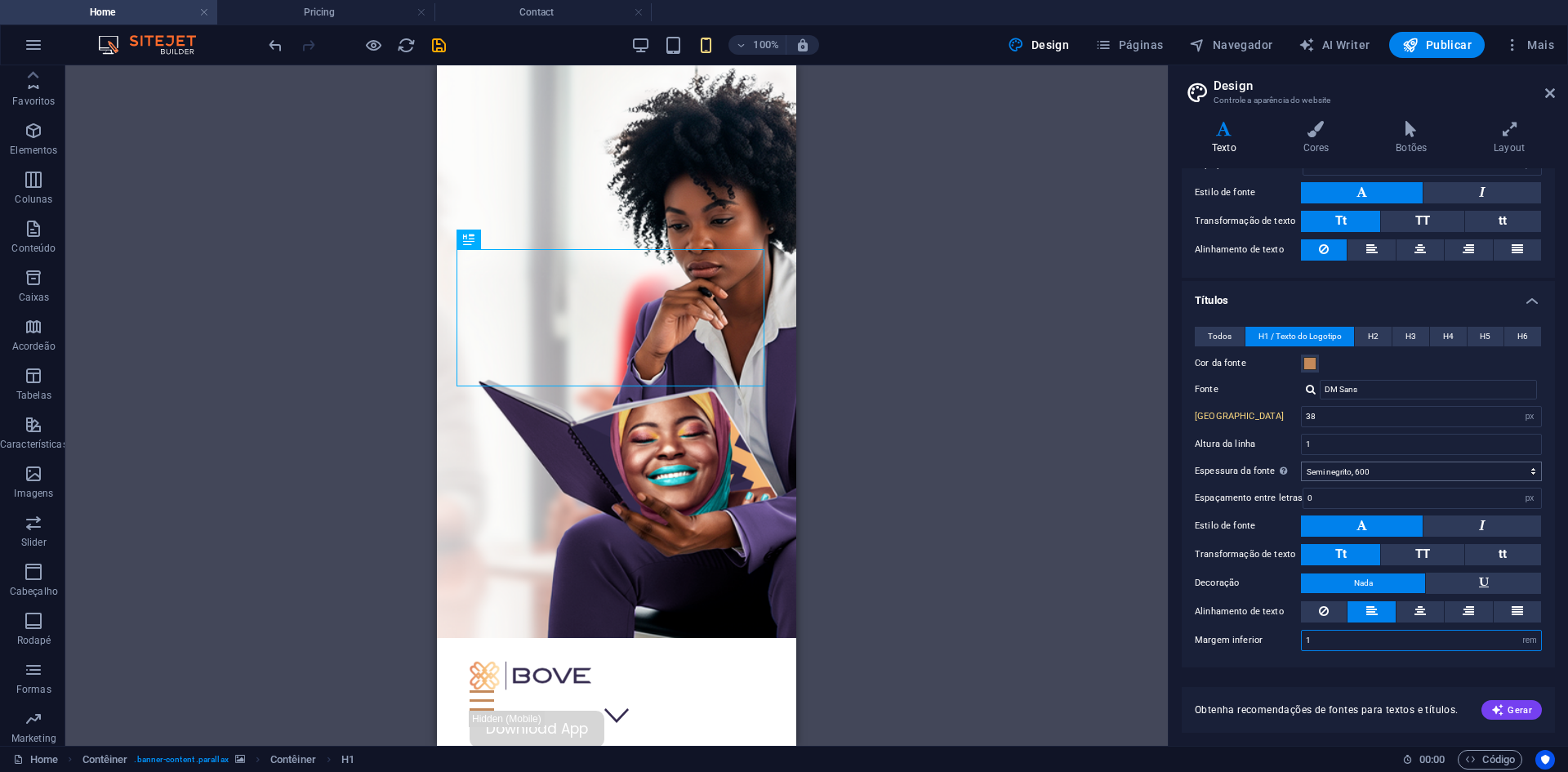
type input "1"
click at [1368, 466] on select "Fina, 100 Extra leve, 200 Leve, 300 Regular, 400 Média, 500 Semi negrito, 600 N…" at bounding box center [1421, 471] width 241 height 19
select select "700"
click at [1301, 461] on select "Fina, 100 Extra leve, 200 Leve, 300 Regular, 400 Média, 500 Semi negrito, 600 N…" at bounding box center [1421, 471] width 241 height 19
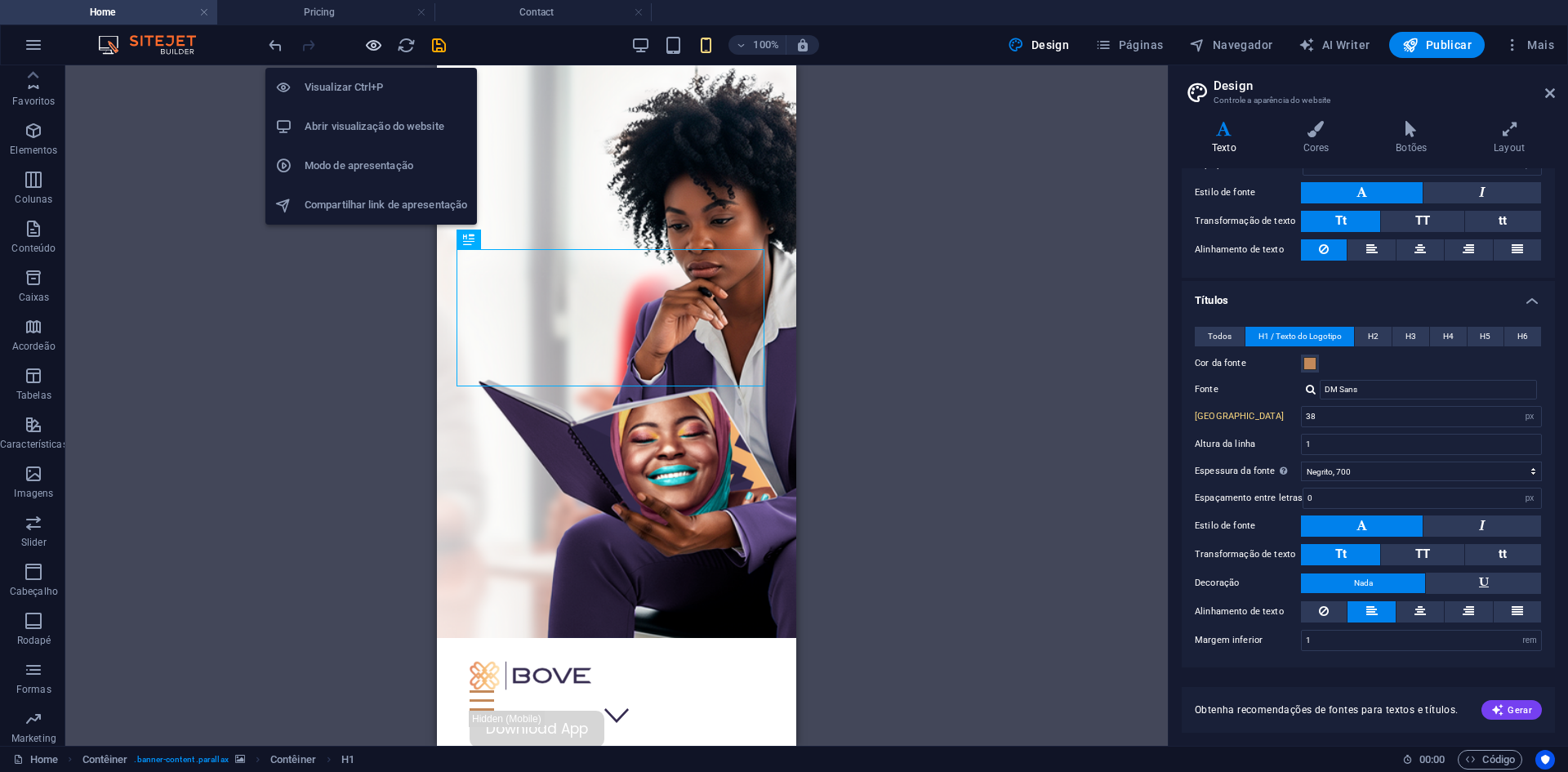
click at [373, 40] on icon "button" at bounding box center [373, 45] width 18 height 18
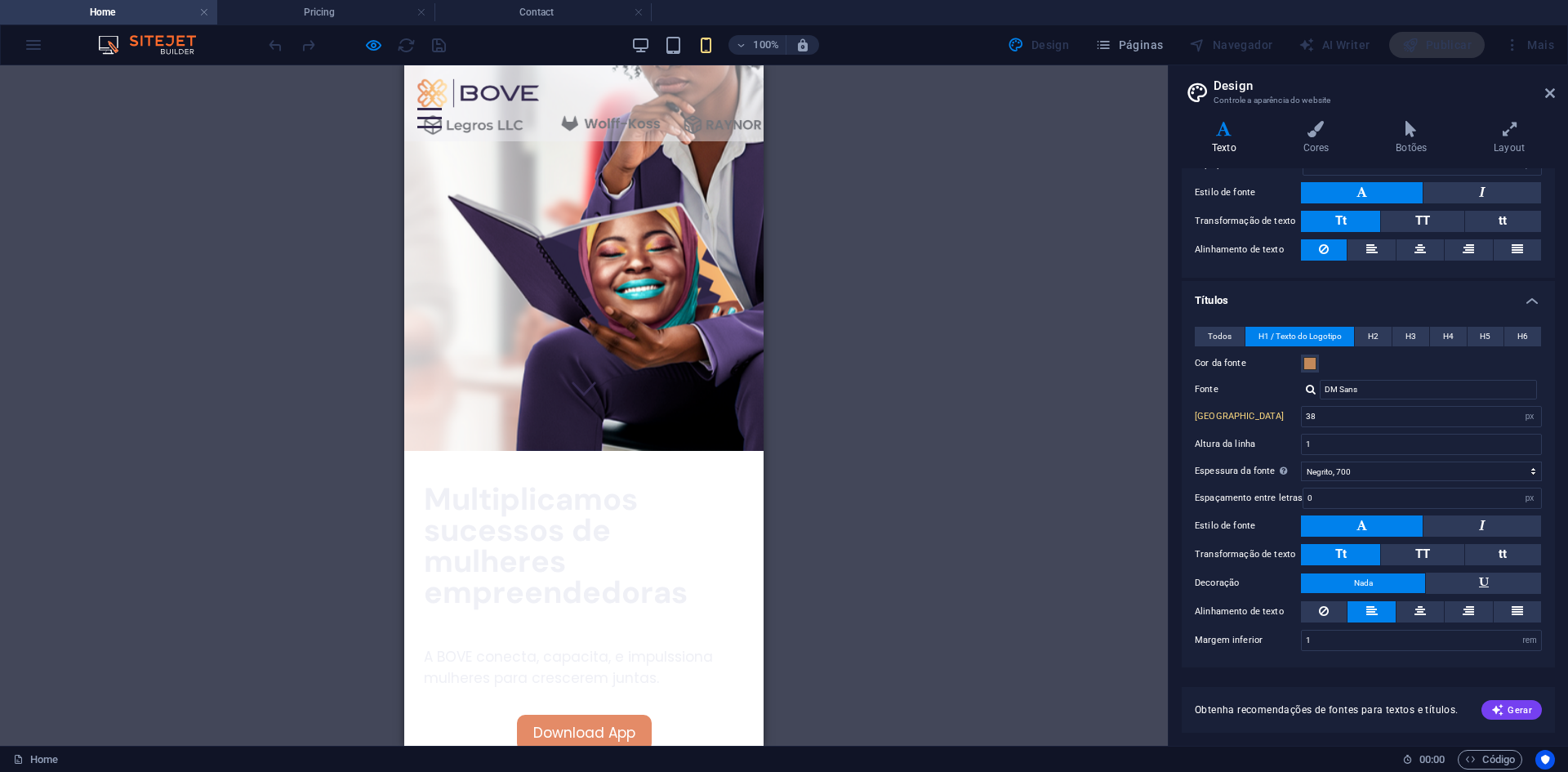
scroll to position [408, 0]
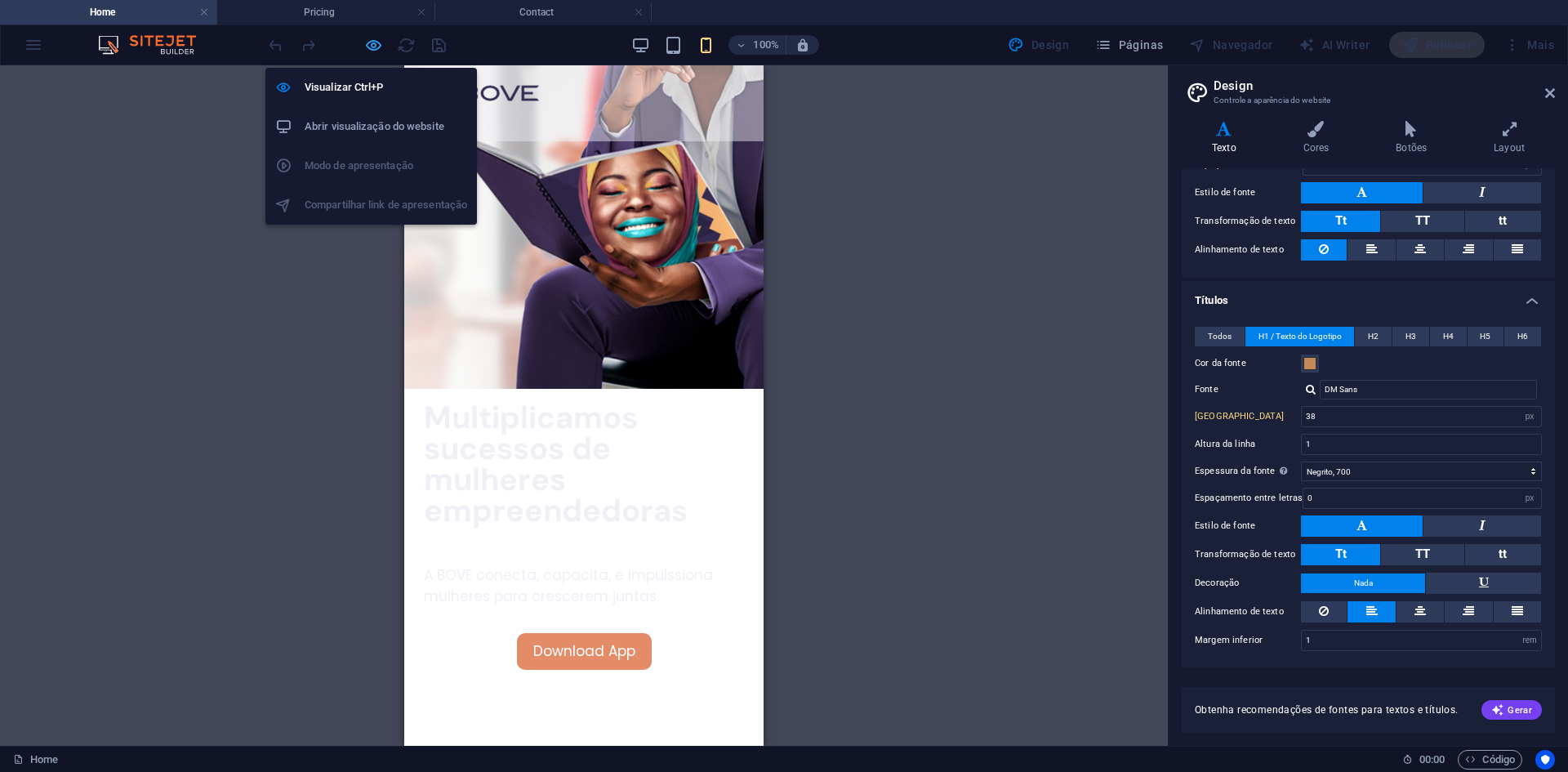
click at [366, 38] on icon "button" at bounding box center [373, 45] width 18 height 18
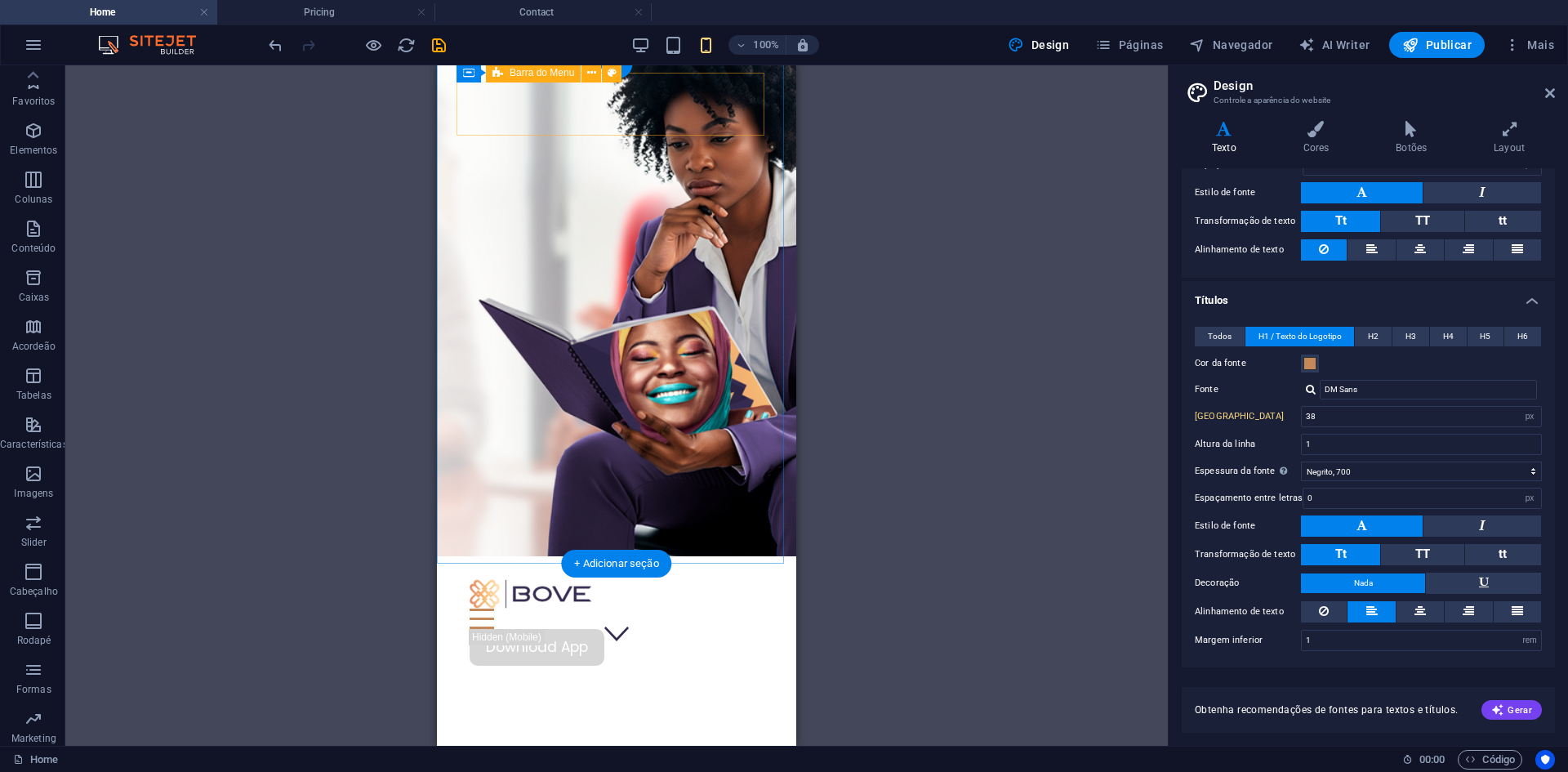
scroll to position [0, 0]
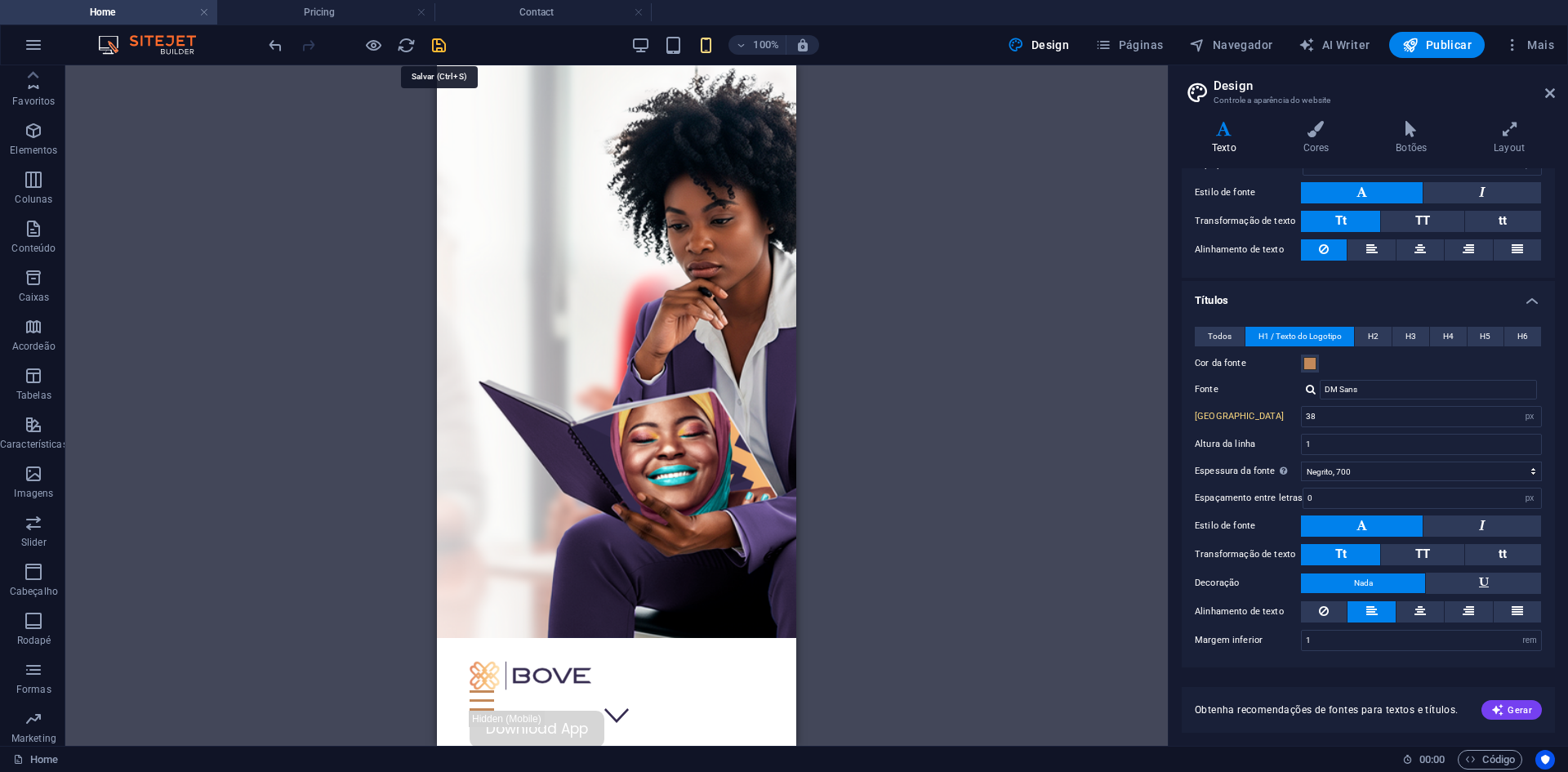
click at [442, 46] on icon "save" at bounding box center [438, 45] width 18 height 18
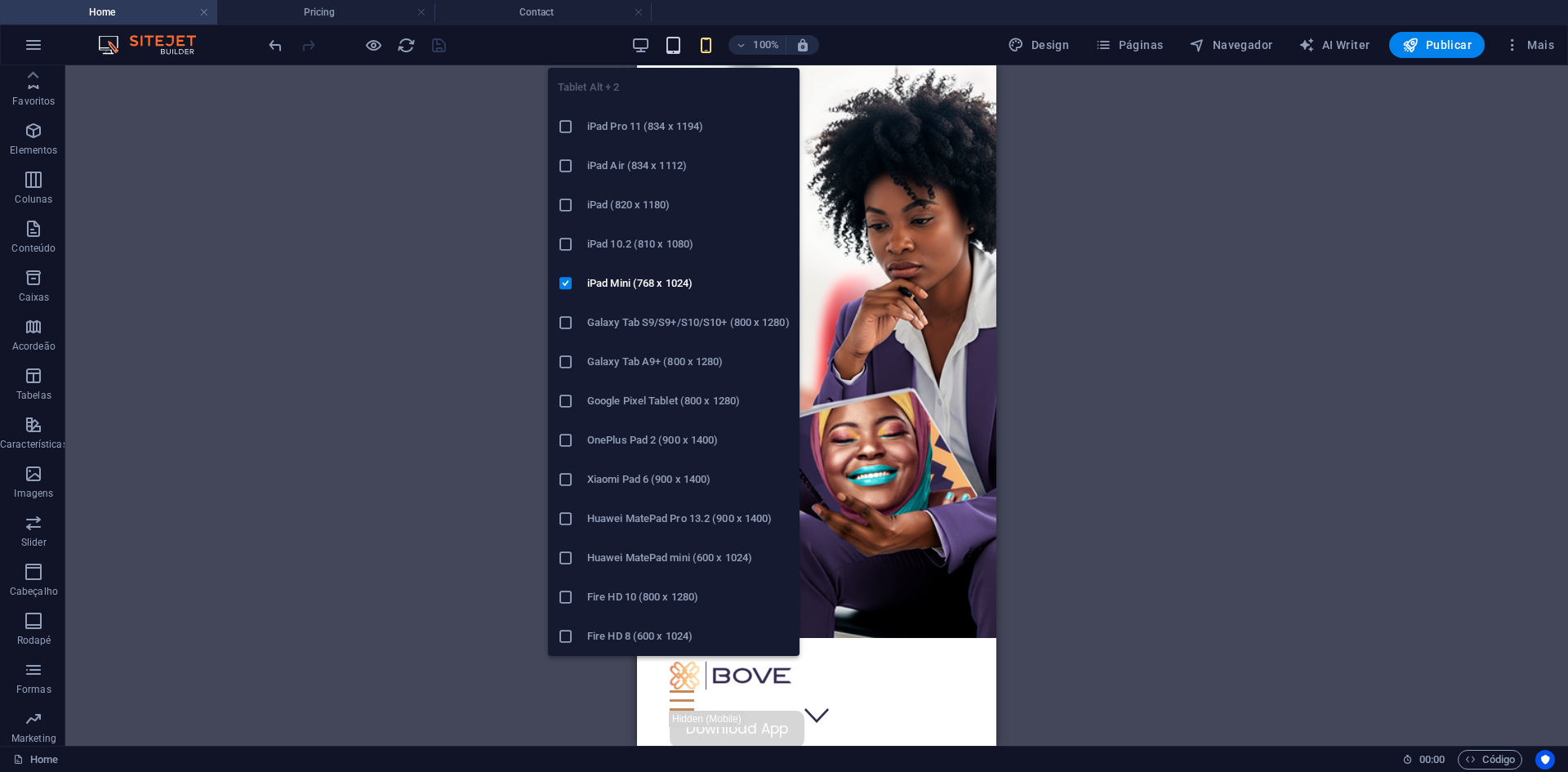
click at [683, 52] on icon "button" at bounding box center [672, 45] width 18 height 18
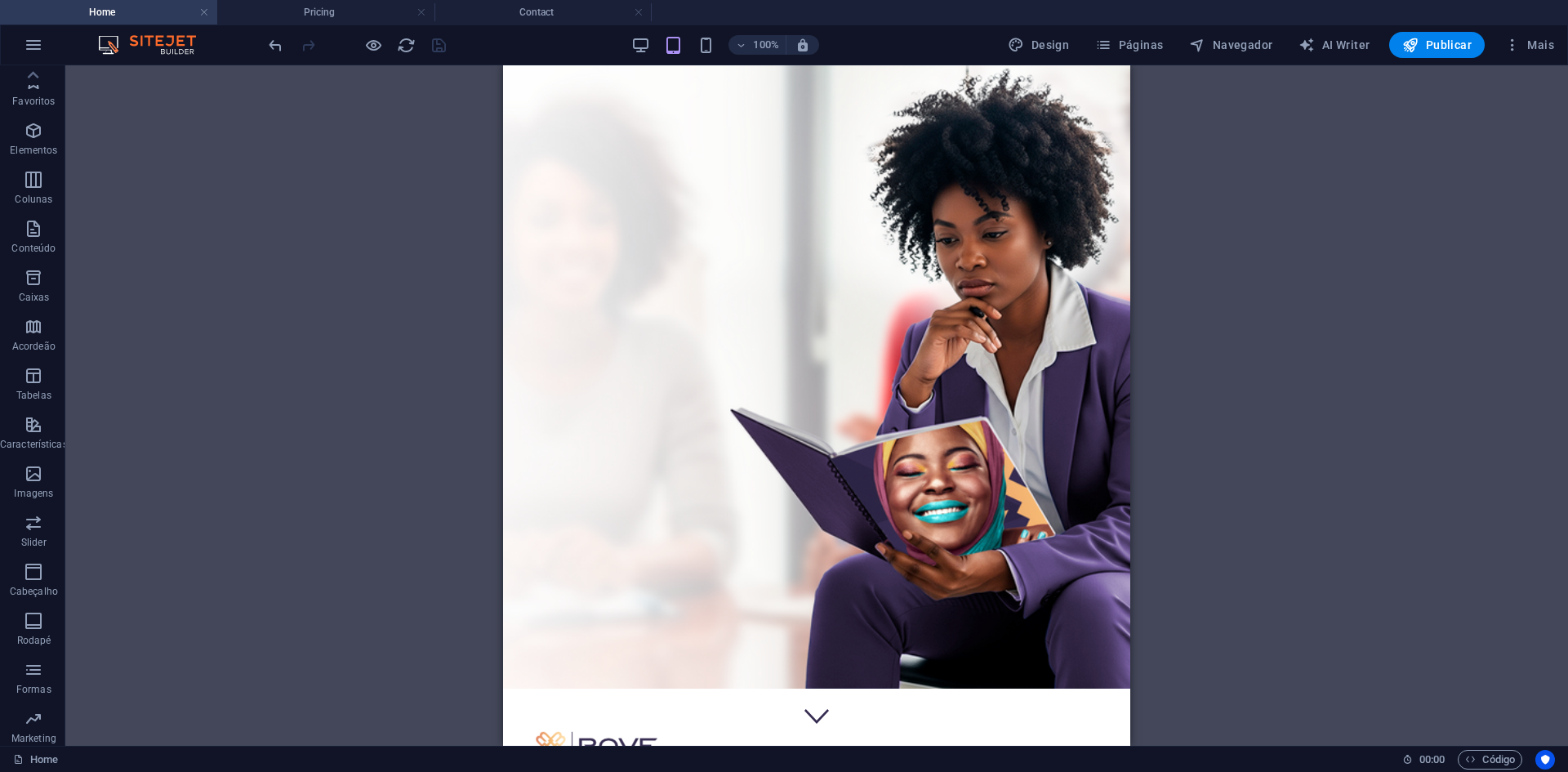
click at [522, 65] on header "100% Design Páginas Navegador AI Writer Publicar Mais" at bounding box center [784, 45] width 1568 height 41
click at [638, 35] on div "100%" at bounding box center [725, 45] width 189 height 26
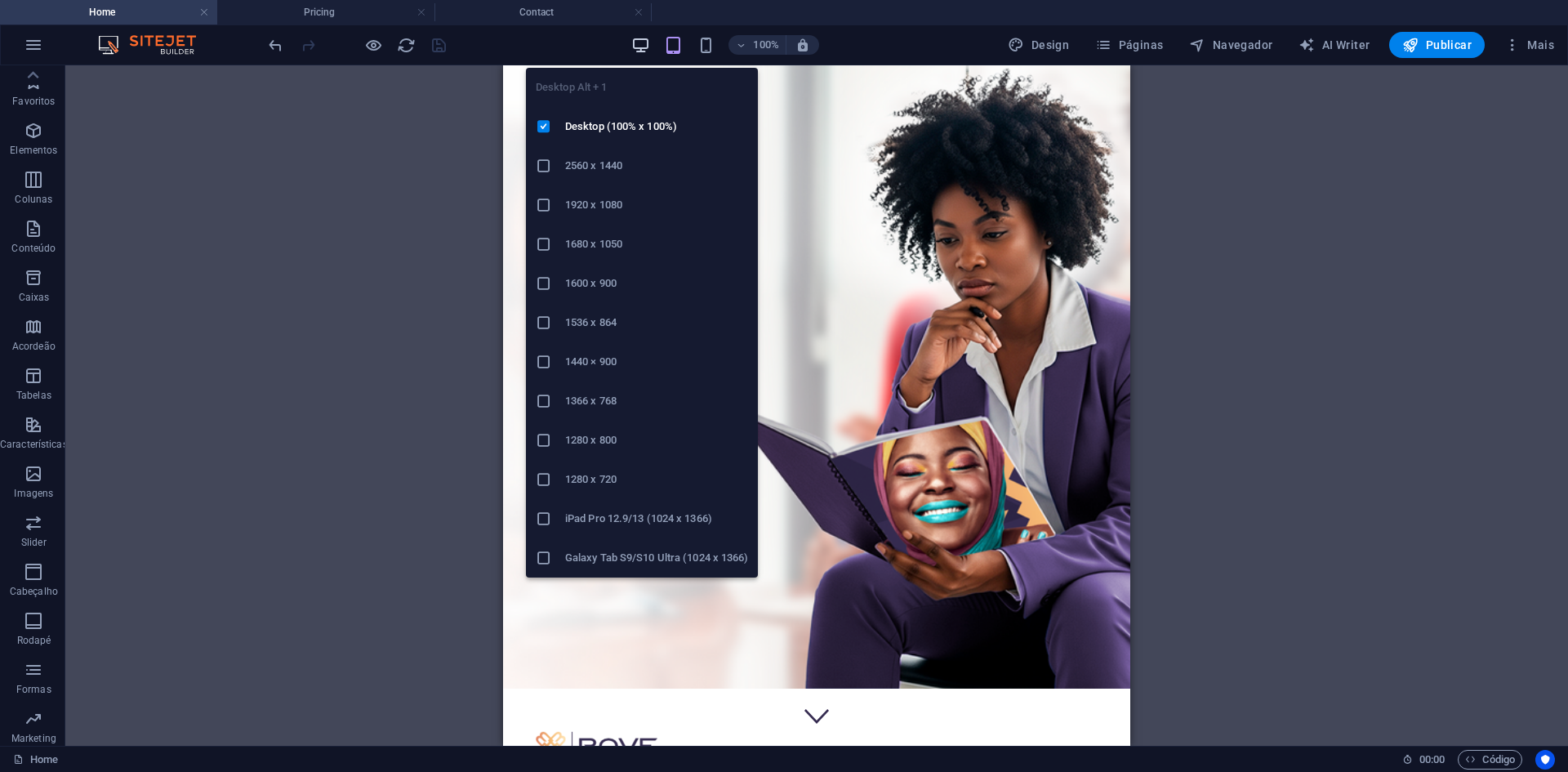
click at [637, 39] on icon "button" at bounding box center [640, 45] width 18 height 18
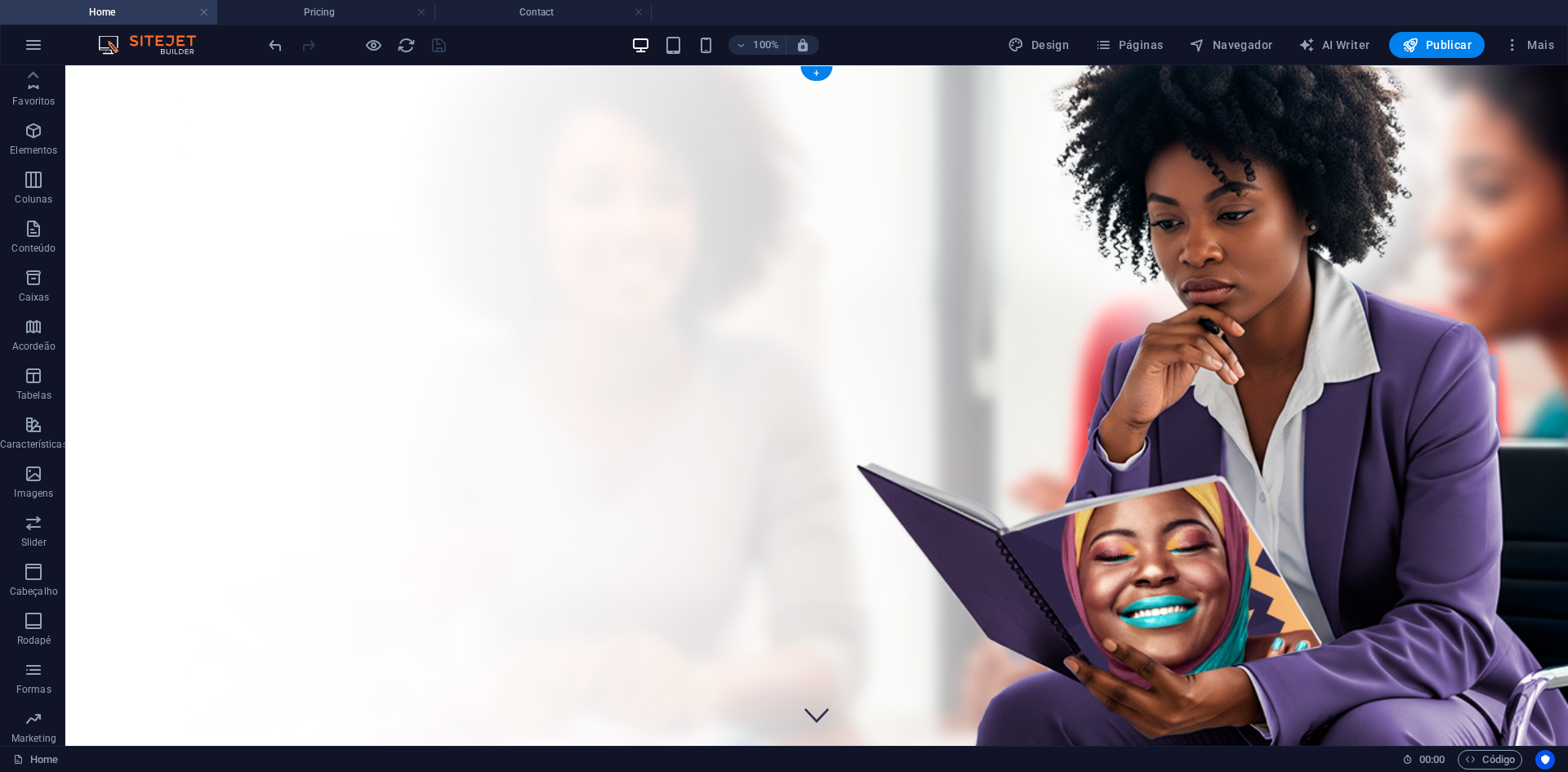
click at [106, 80] on figure at bounding box center [817, 419] width 1503 height 707
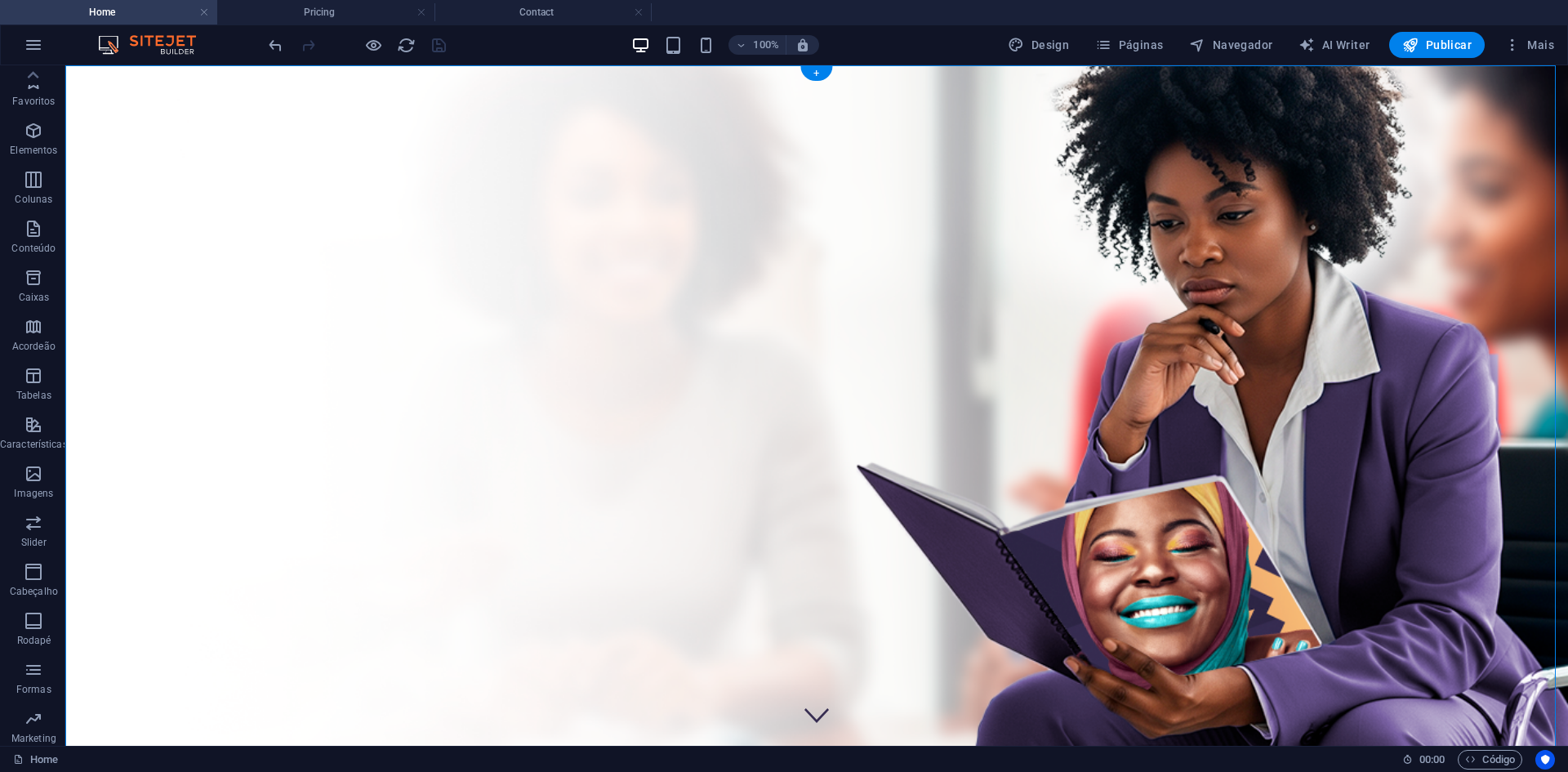
click at [106, 80] on figure at bounding box center [817, 419] width 1503 height 707
select select "%"
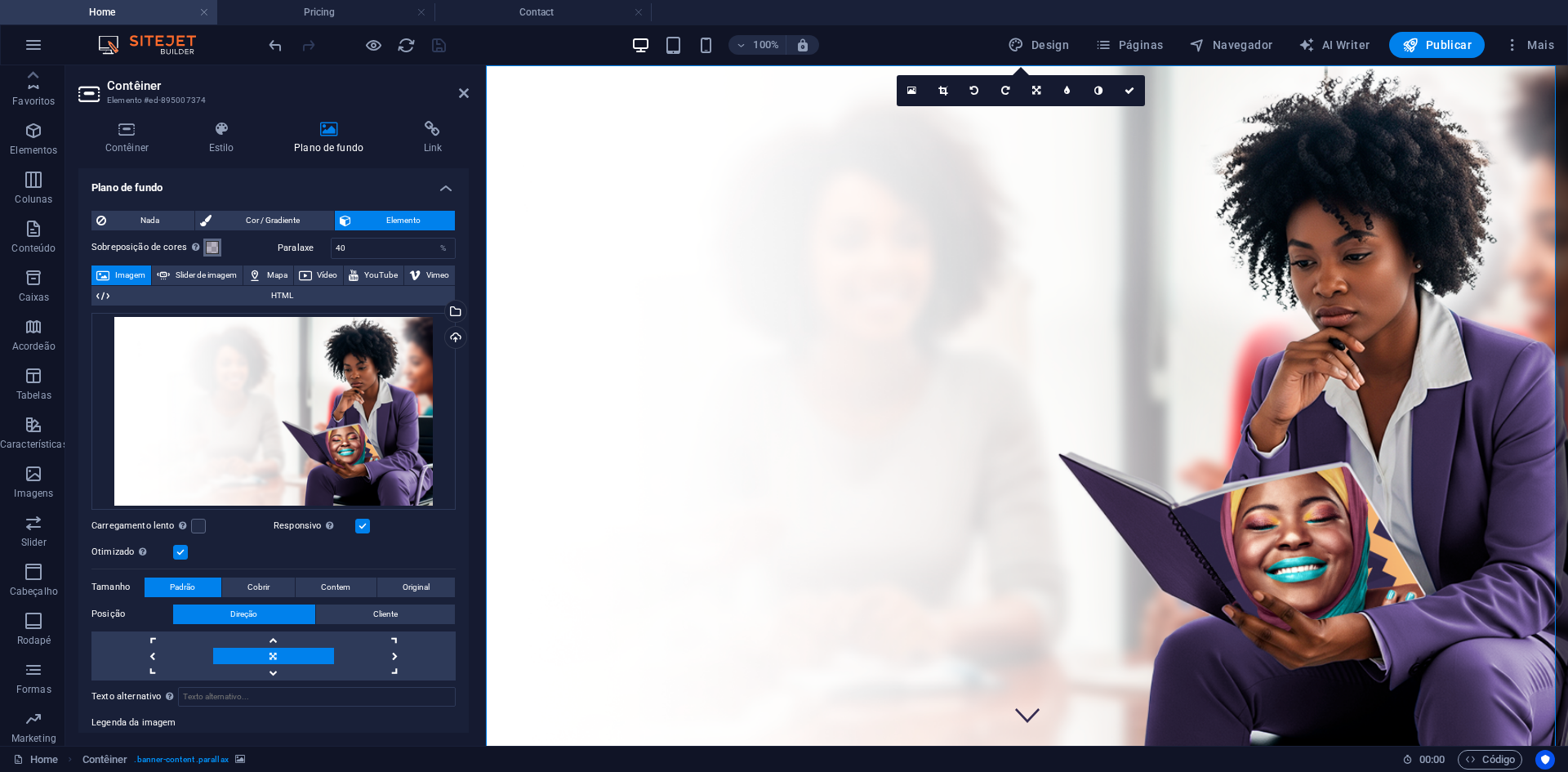
click at [210, 244] on span at bounding box center [213, 248] width 14 height 14
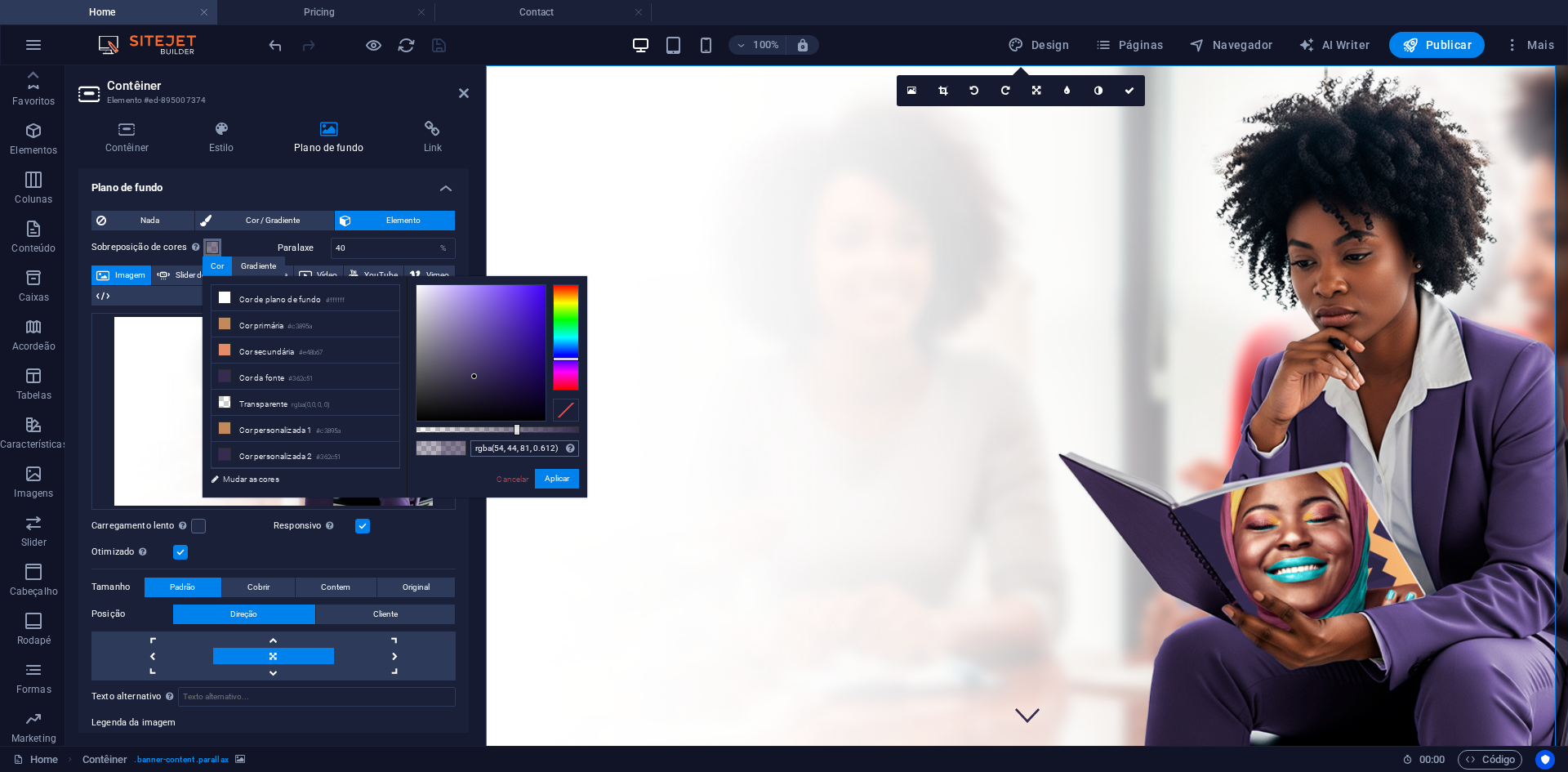
drag, startPoint x: 475, startPoint y: 429, endPoint x: 516, endPoint y: 439, distance: 42.2
click at [516, 439] on div "rgba(54, 44, 81, 0.612) Formatos suportados #0852ed rgb(8, 82, 237) rgba(8, 82,…" at bounding box center [496, 505] width 181 height 459
click at [564, 481] on button "Aplicar" at bounding box center [557, 479] width 44 height 19
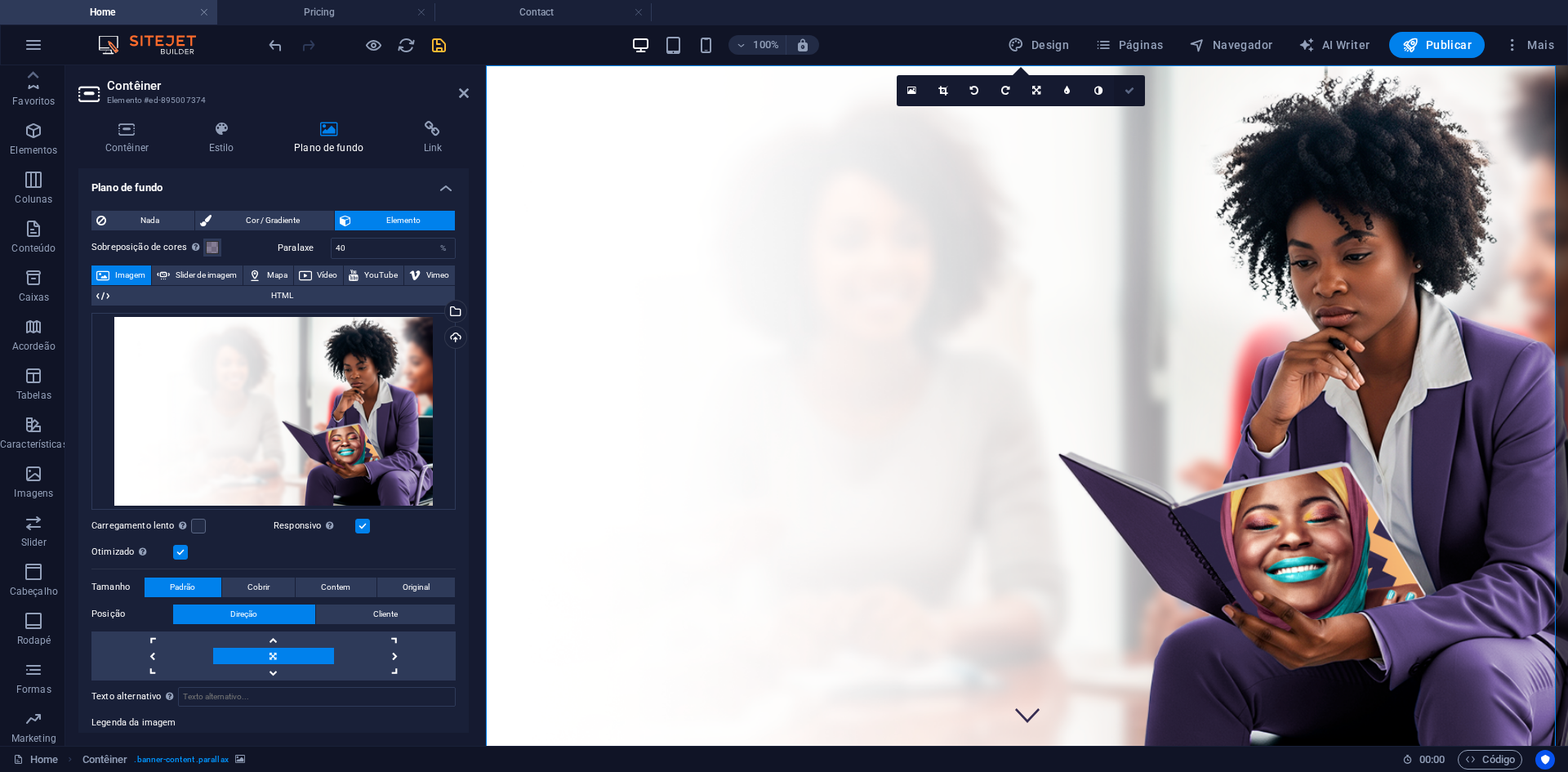
click at [1133, 94] on icon at bounding box center [1130, 91] width 10 height 10
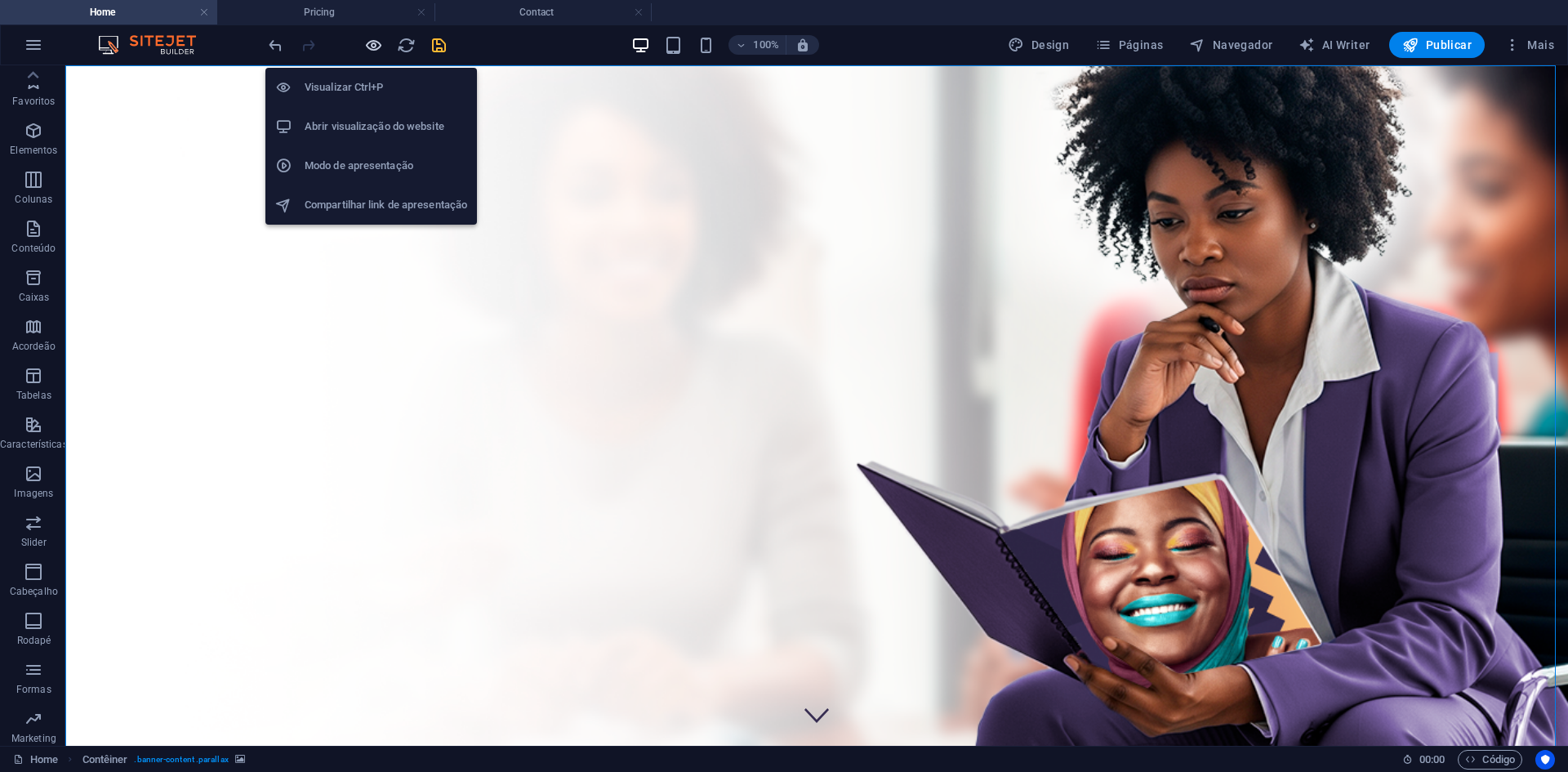
click at [373, 45] on icon "button" at bounding box center [373, 45] width 18 height 18
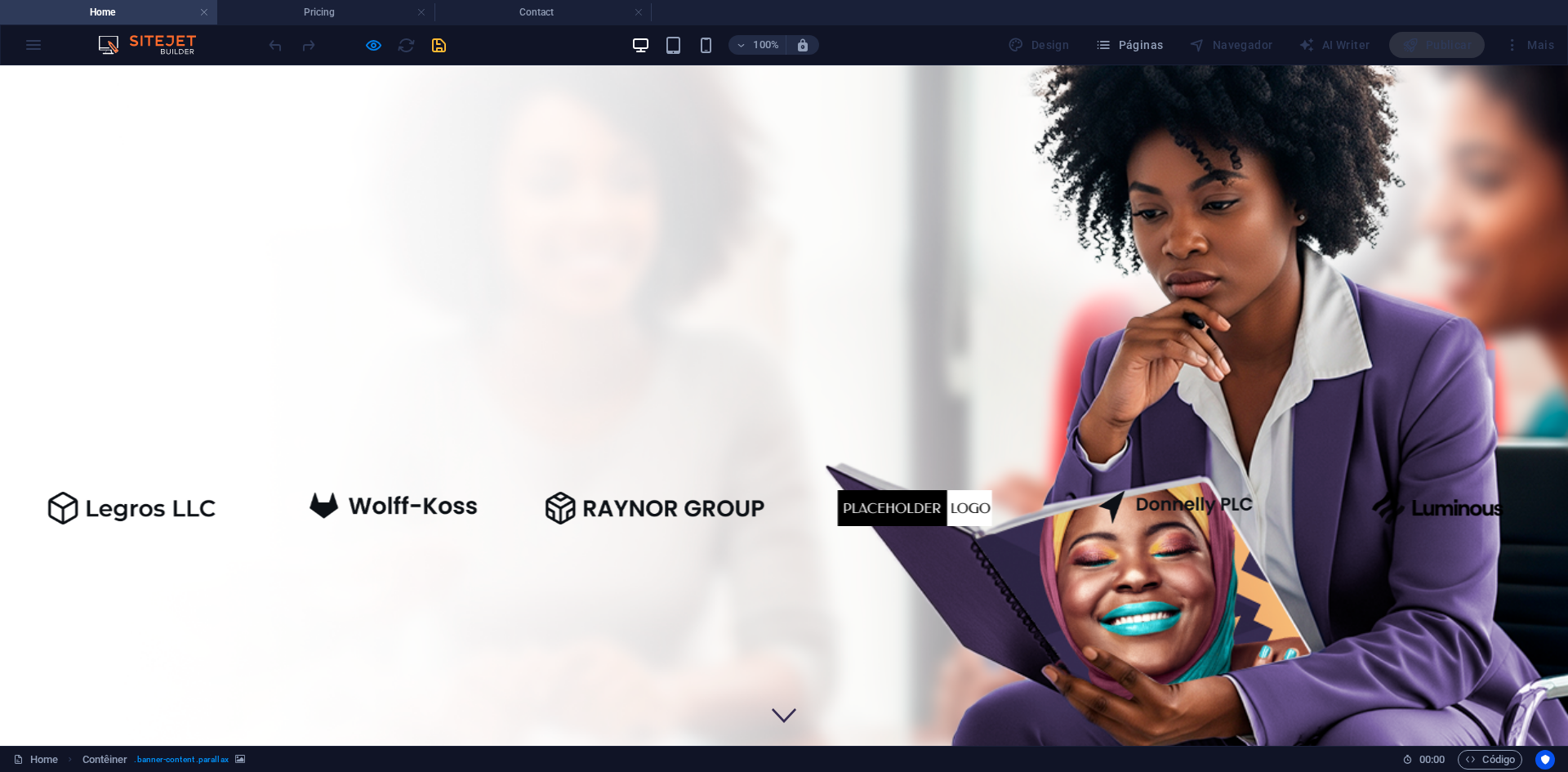
click at [386, 48] on div at bounding box center [356, 45] width 183 height 26
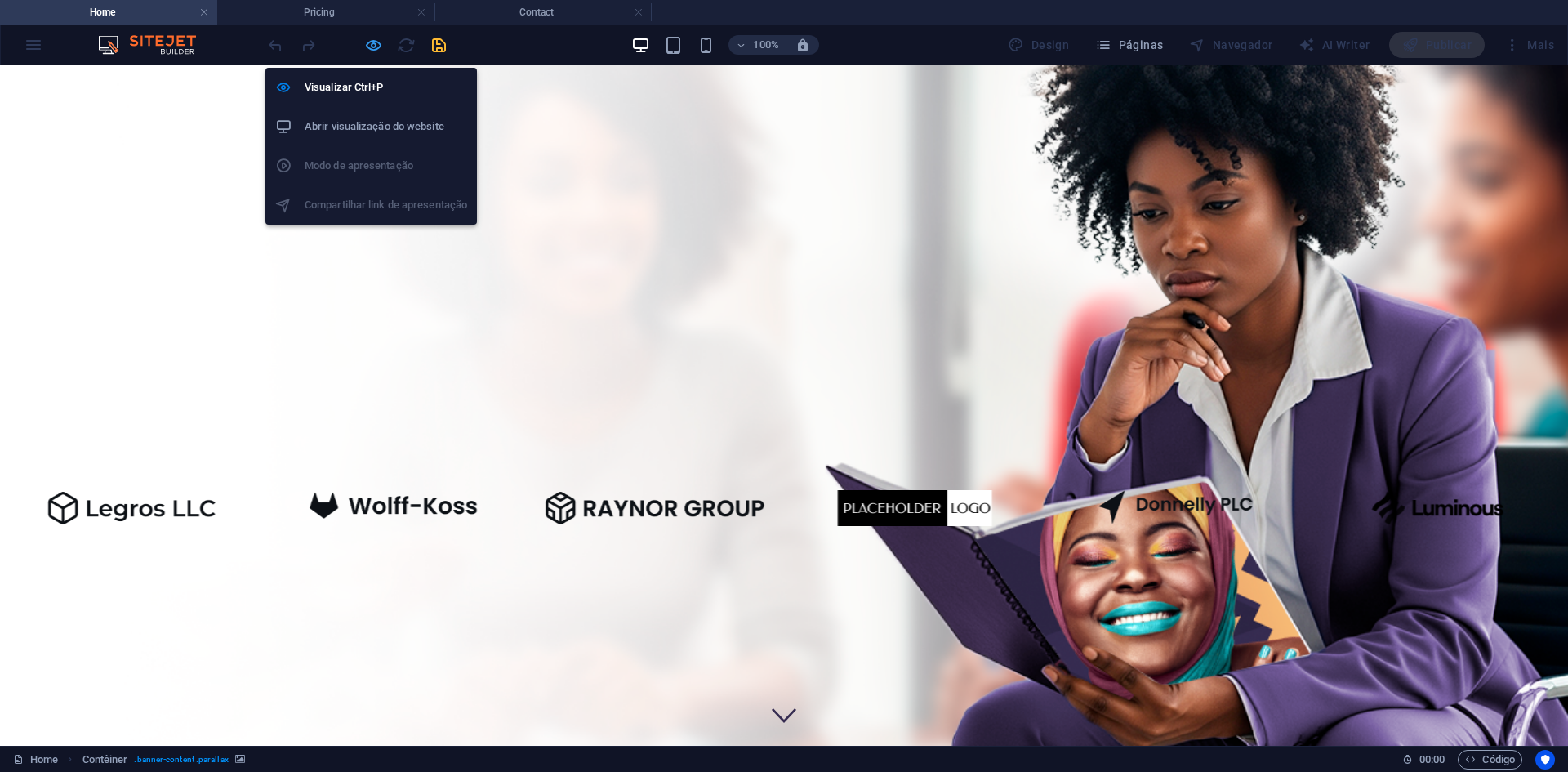
click at [375, 40] on icon "button" at bounding box center [373, 45] width 18 height 18
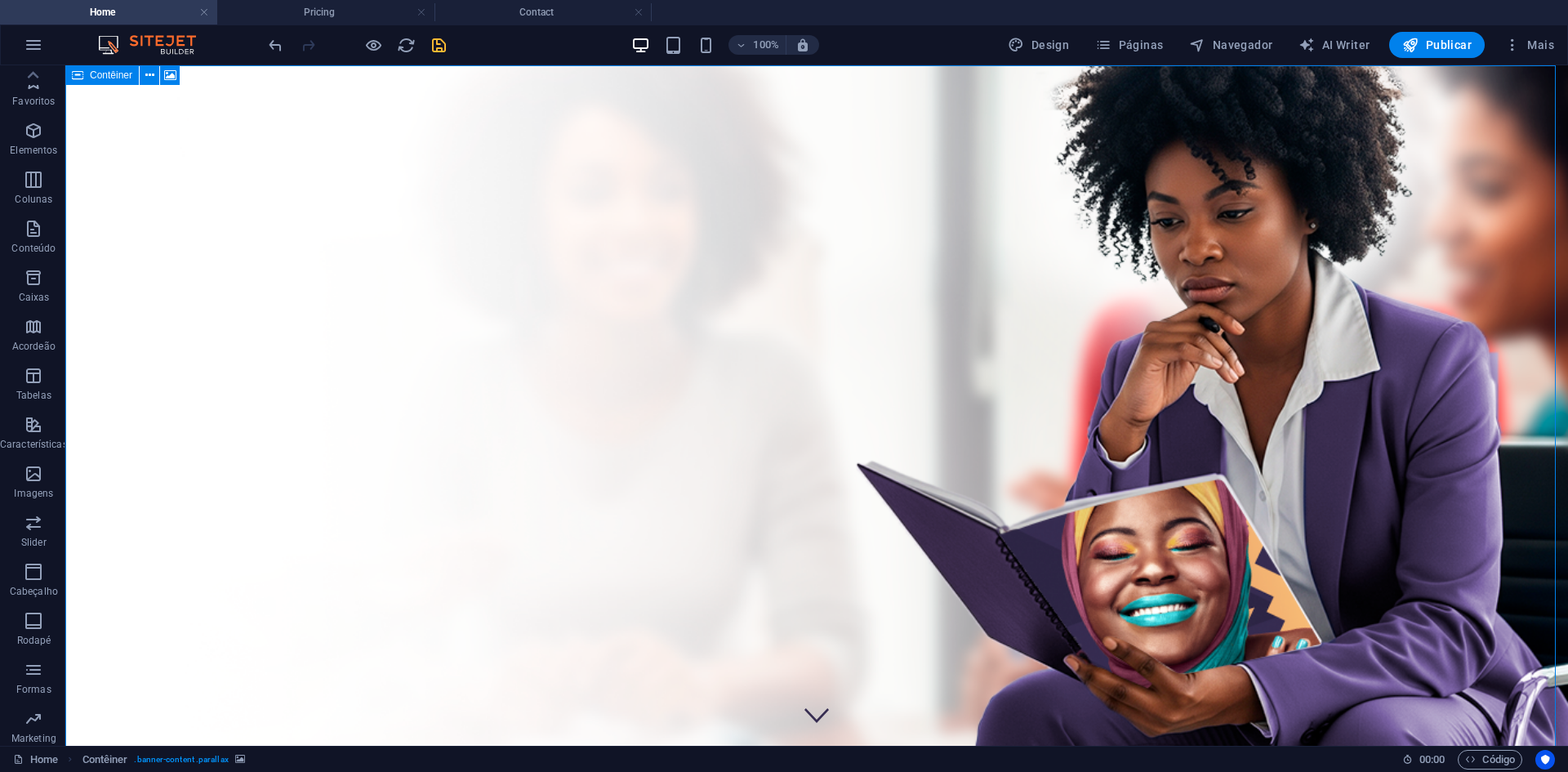
click at [123, 74] on span "Contêiner" at bounding box center [111, 75] width 43 height 10
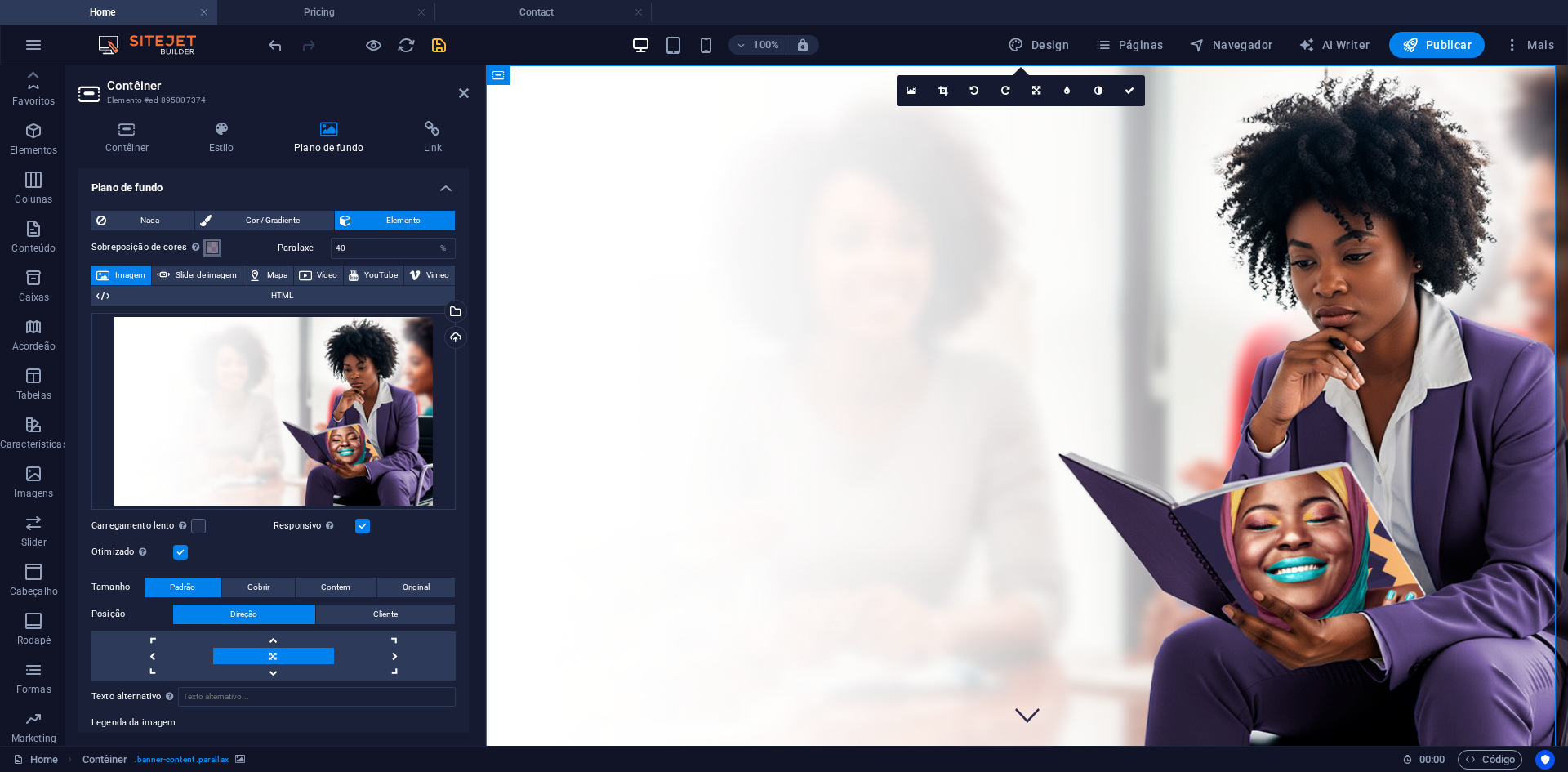
click at [203, 245] on button "Sobreposição de cores Coloca uma sobreposição sobre o plano de fundo para color…" at bounding box center [212, 248] width 18 height 18
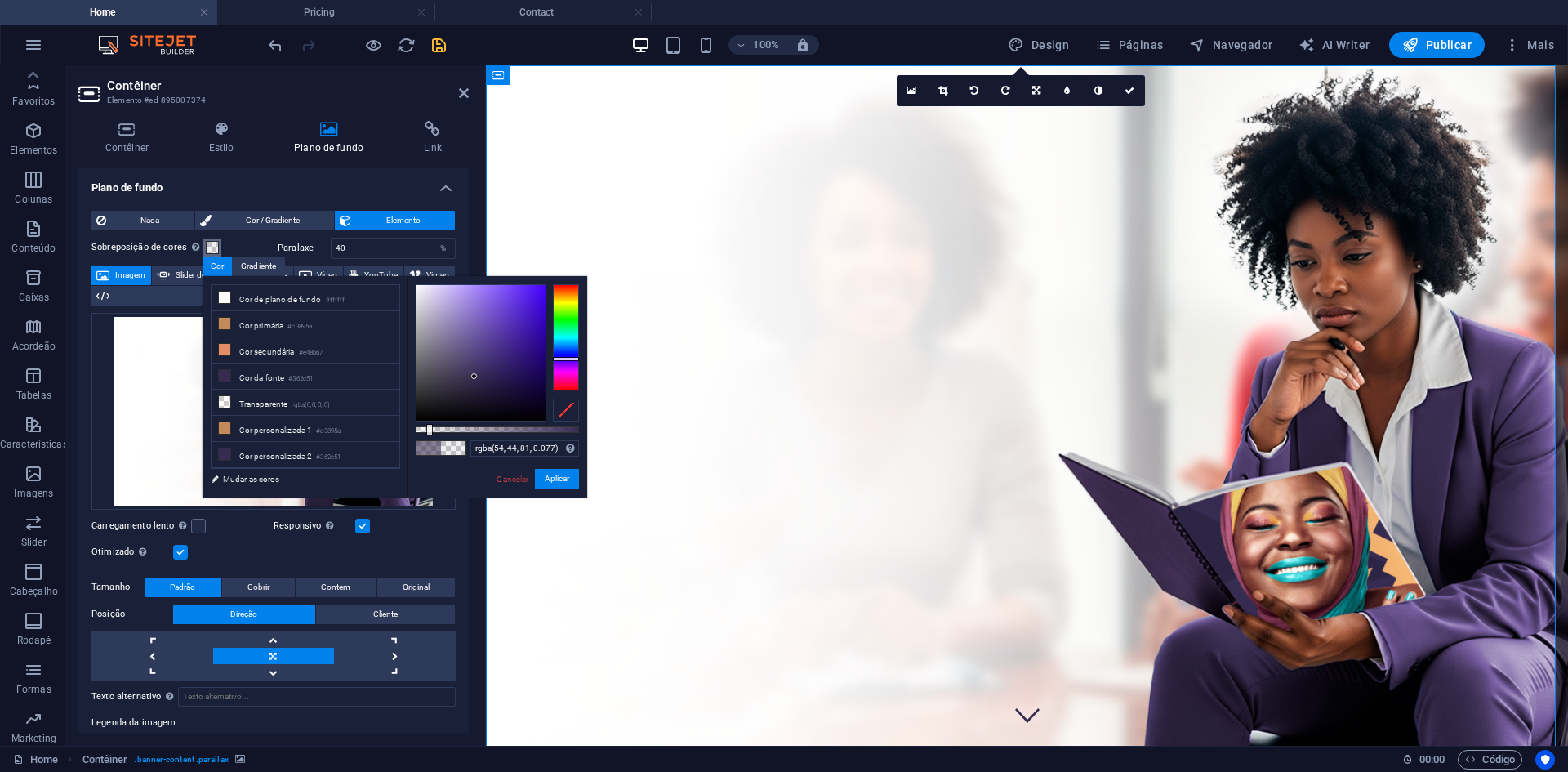
type input "rgba(54, 44, 81, 0.072)"
drag, startPoint x: 515, startPoint y: 429, endPoint x: 428, endPoint y: 426, distance: 87.1
click at [428, 426] on div at bounding box center [429, 430] width 7 height 12
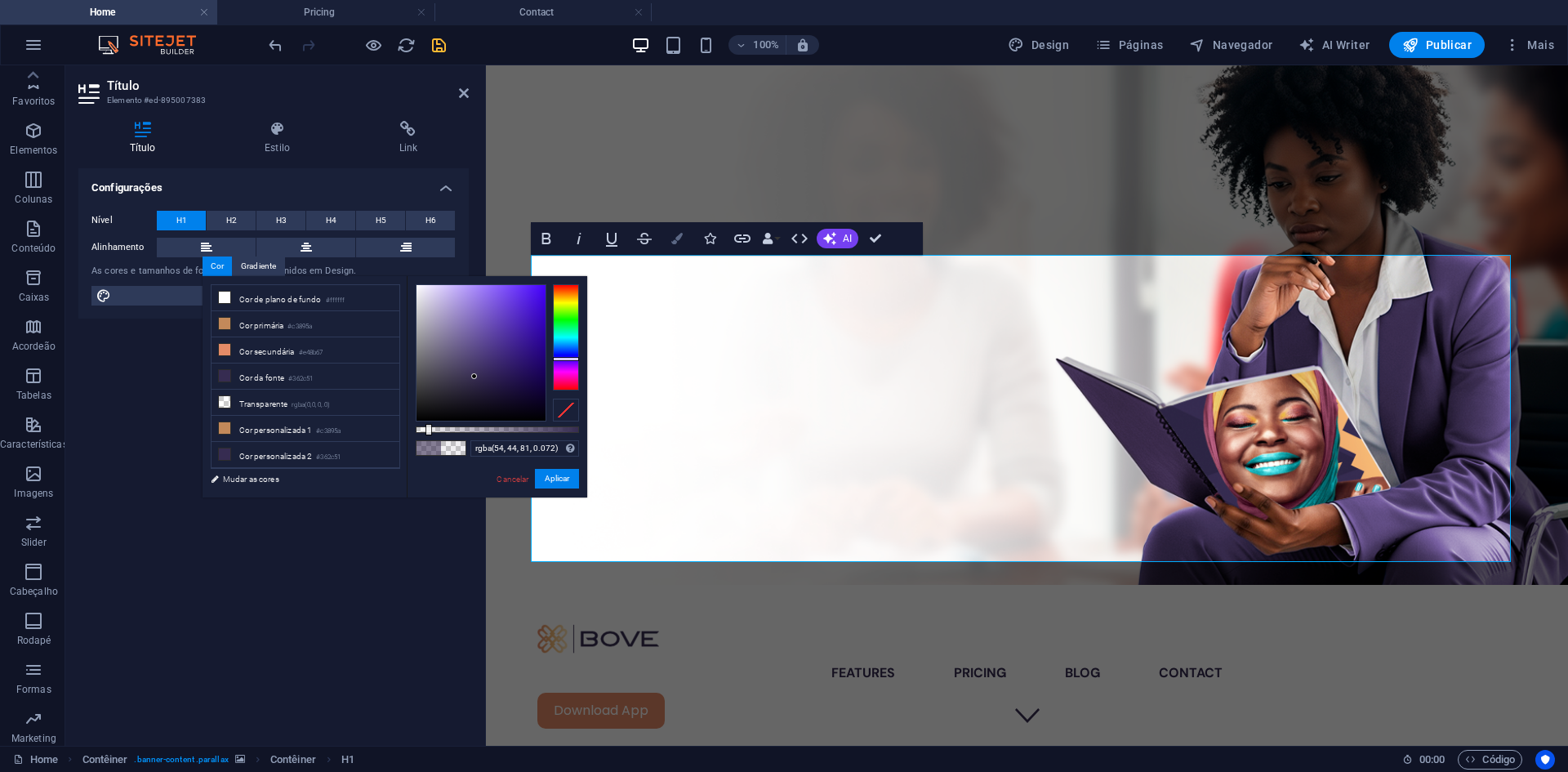
click at [674, 233] on icon "button" at bounding box center [677, 239] width 12 height 12
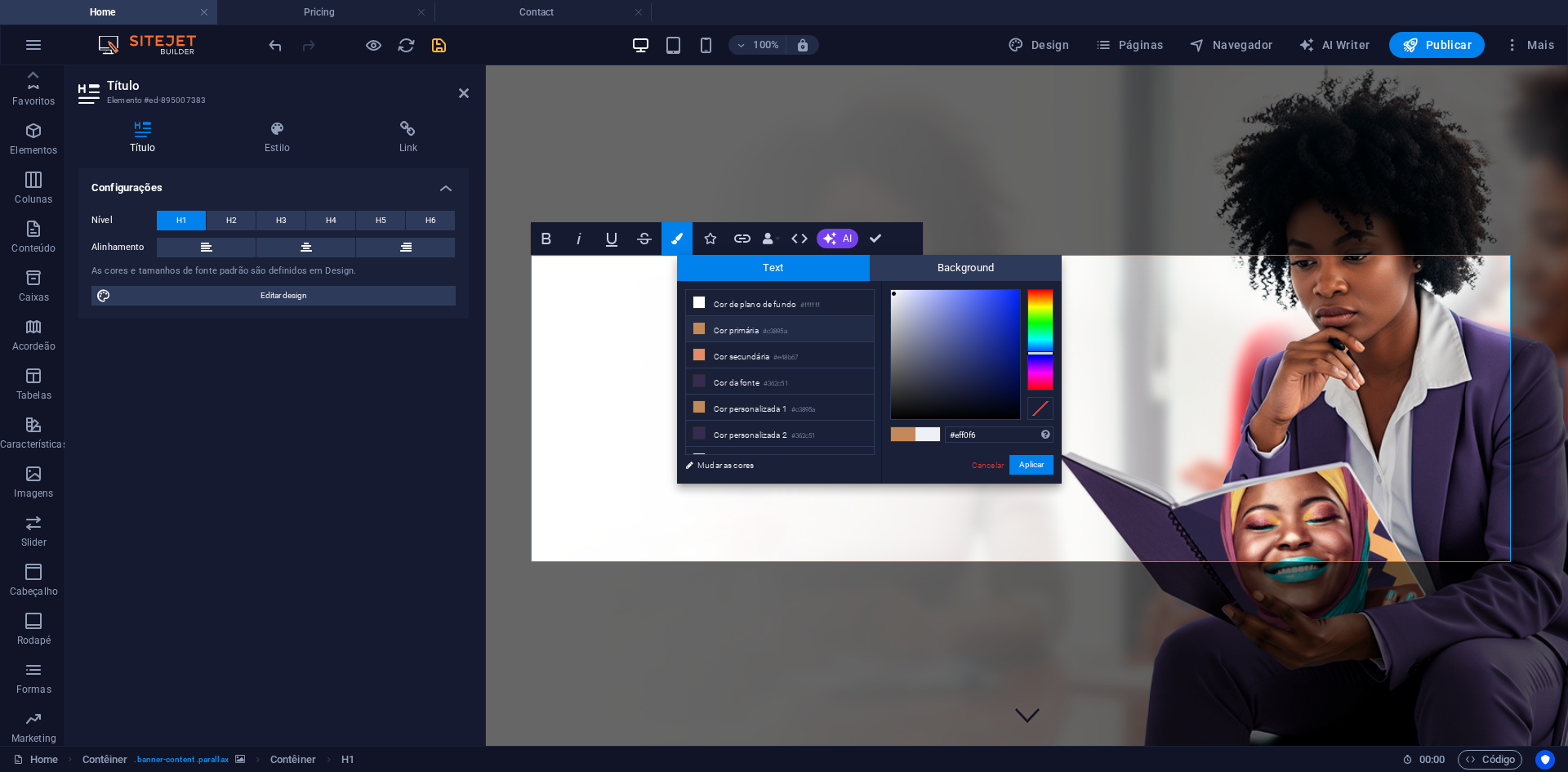
click at [717, 328] on li "Cor primária #c3895a" at bounding box center [780, 329] width 188 height 26
type input "#c3895a"
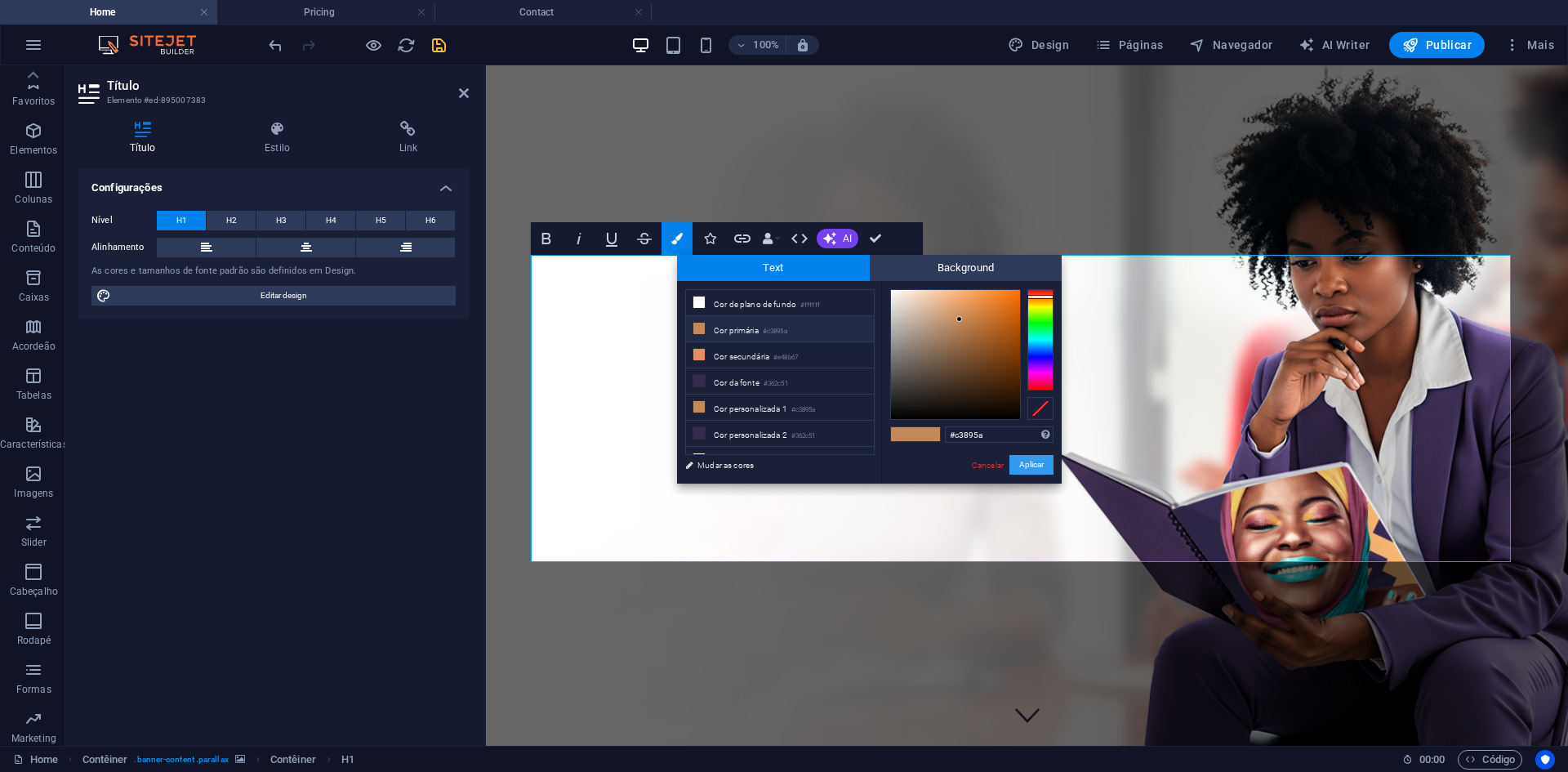
click at [1021, 469] on button "Aplicar" at bounding box center [1032, 464] width 44 height 19
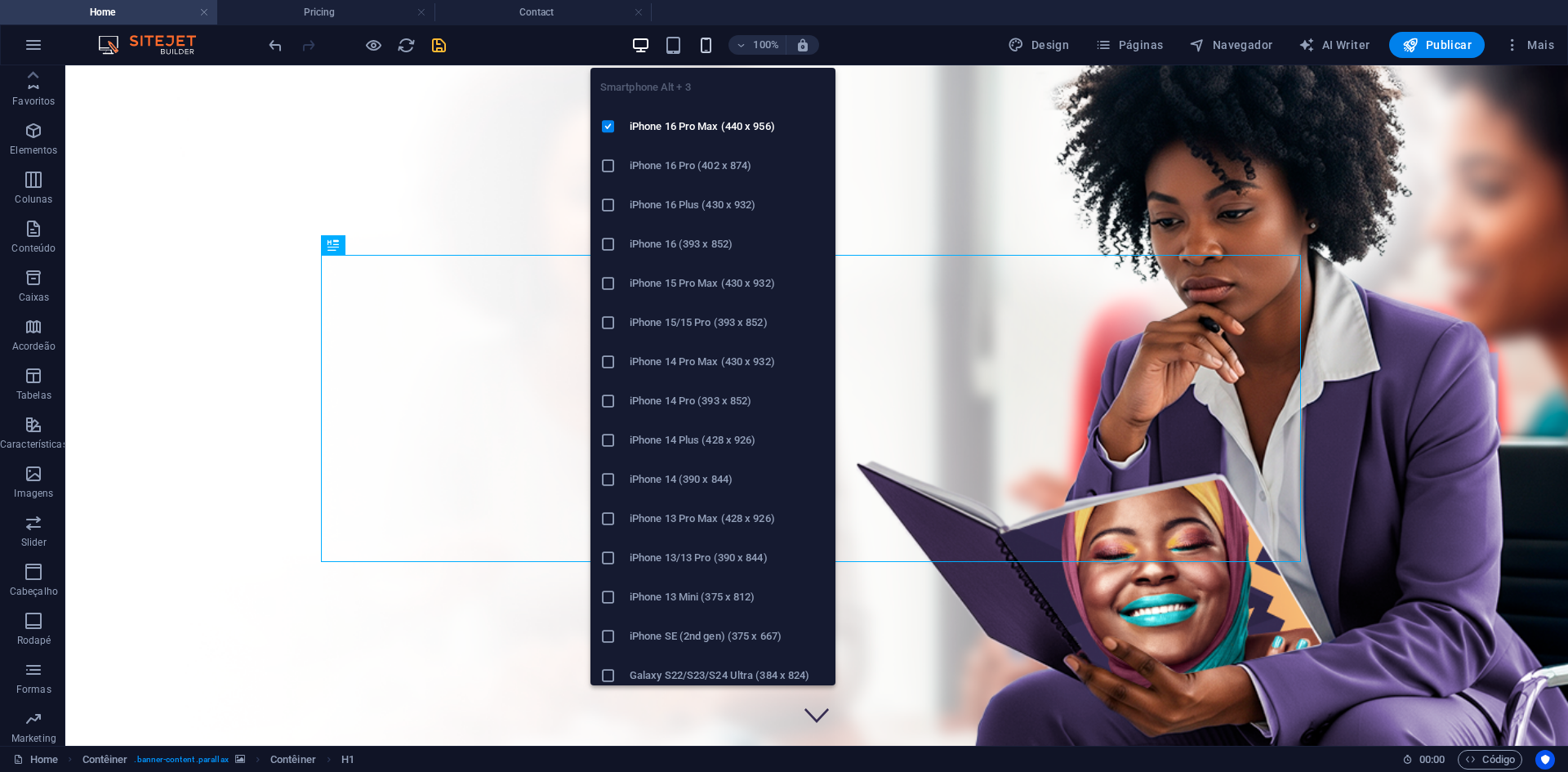
click at [710, 43] on icon "button" at bounding box center [705, 45] width 18 height 18
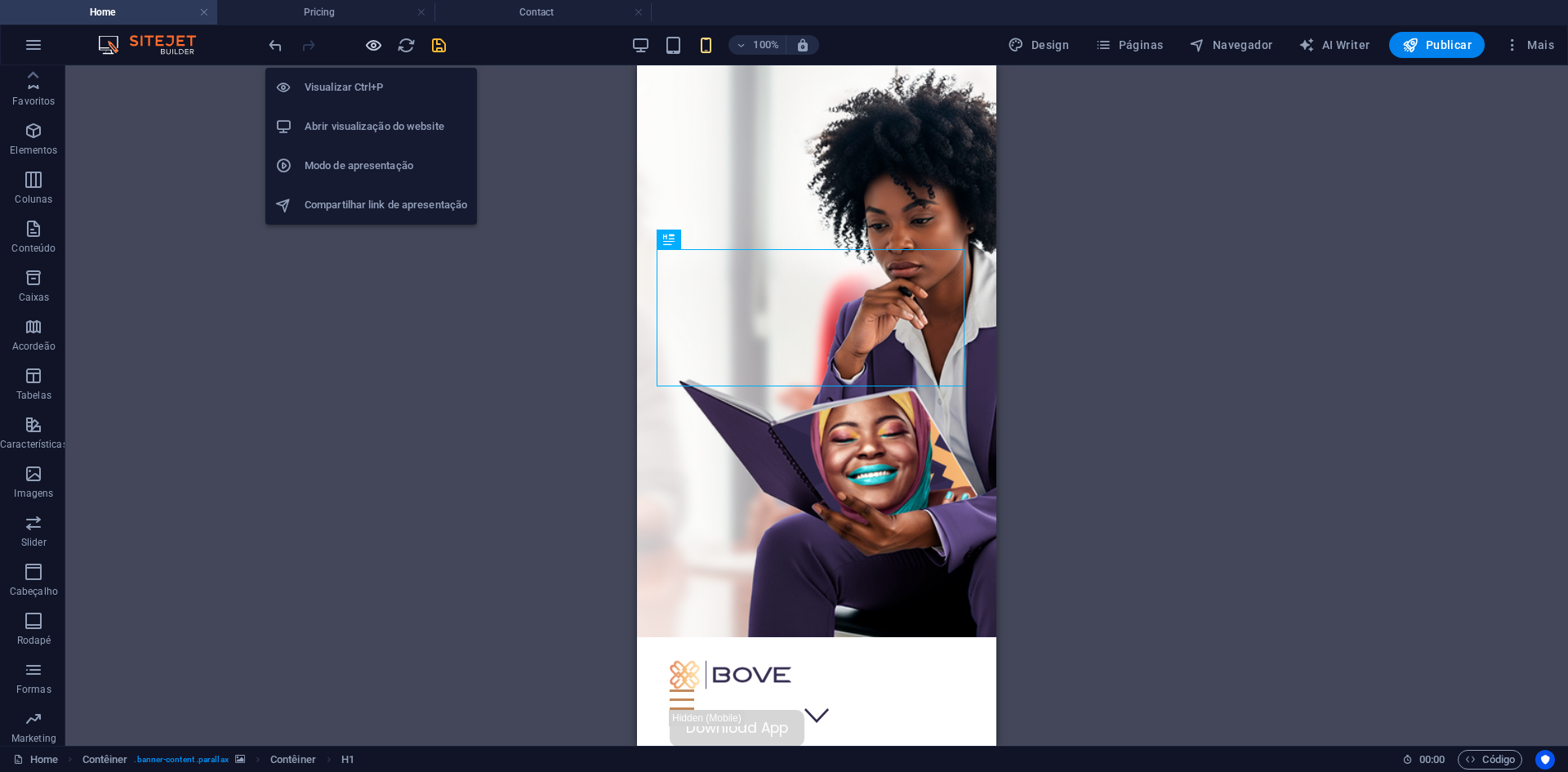
click at [371, 45] on icon "button" at bounding box center [373, 45] width 18 height 18
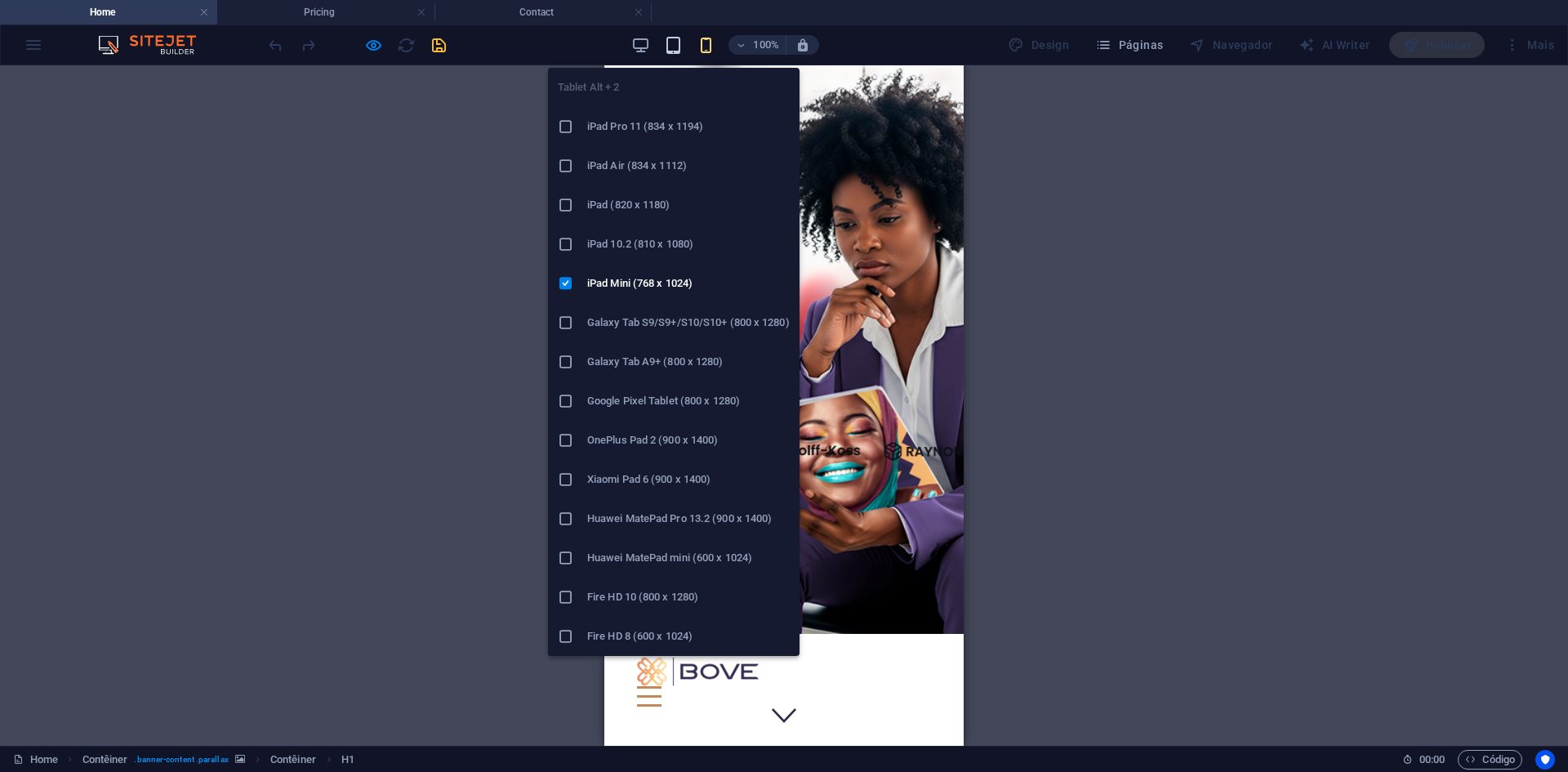
click at [668, 46] on icon "button" at bounding box center [672, 45] width 18 height 18
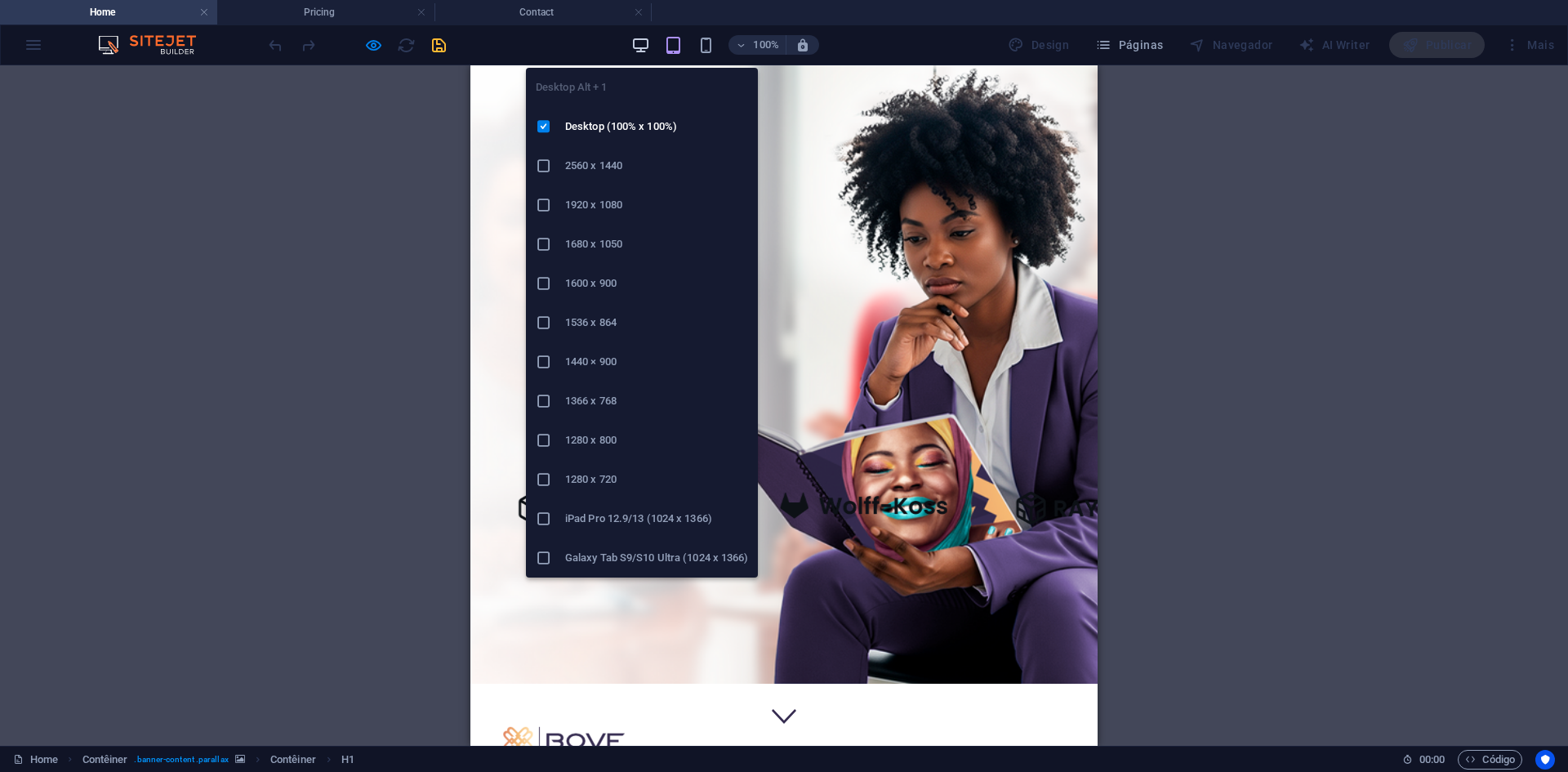
click at [636, 44] on icon "button" at bounding box center [640, 45] width 18 height 18
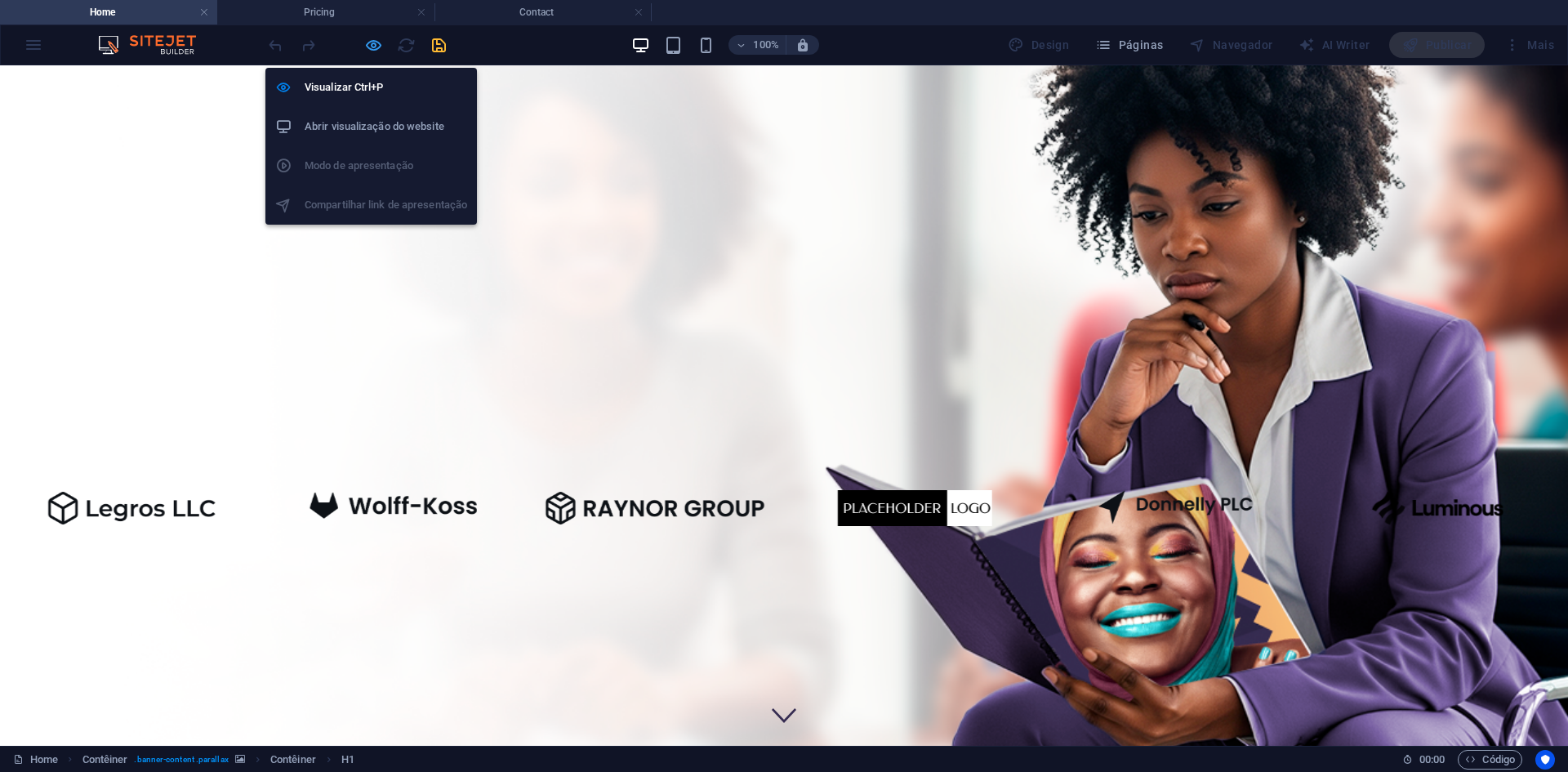
click at [368, 49] on icon "button" at bounding box center [373, 45] width 18 height 18
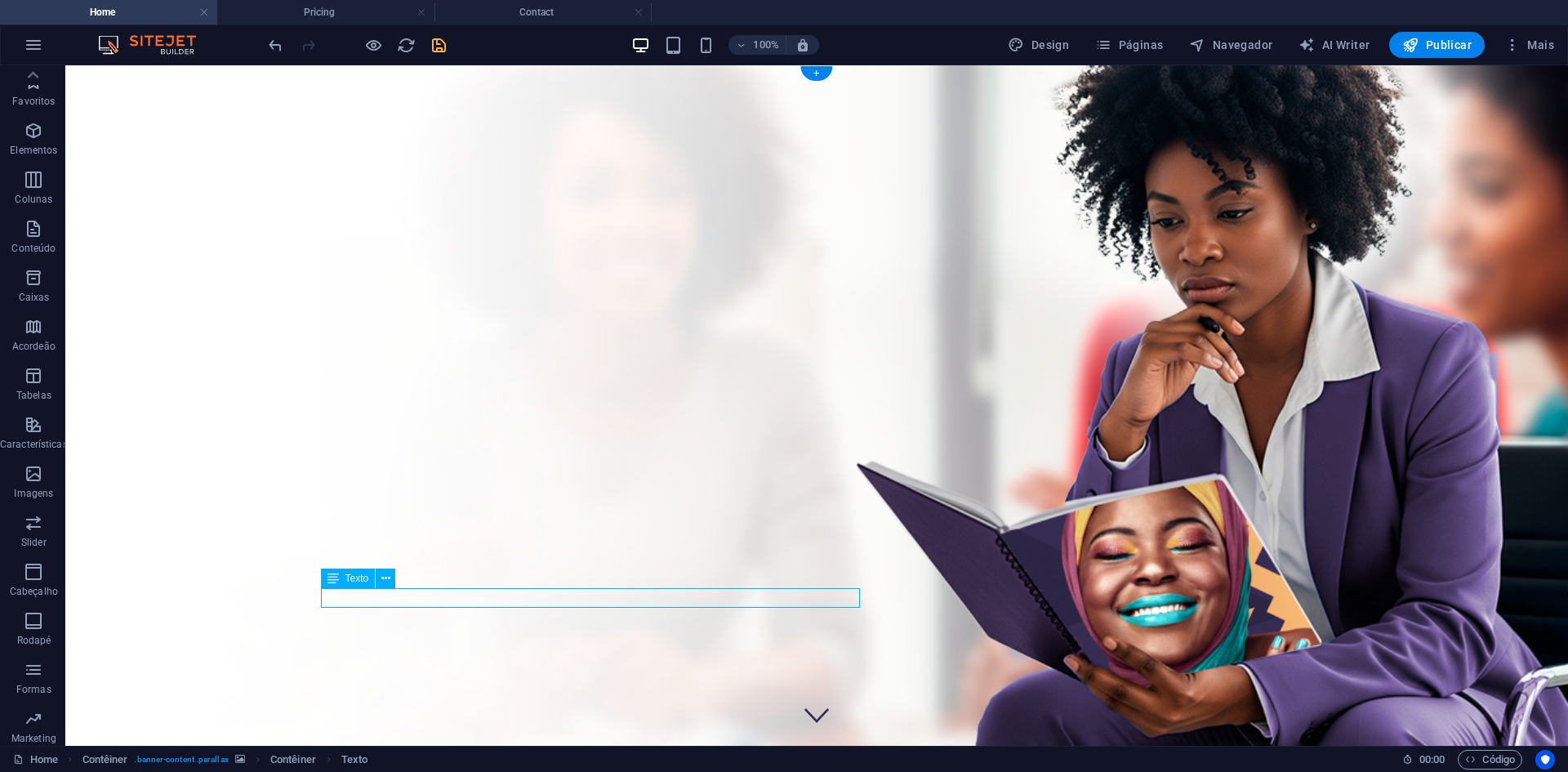
select select "%"
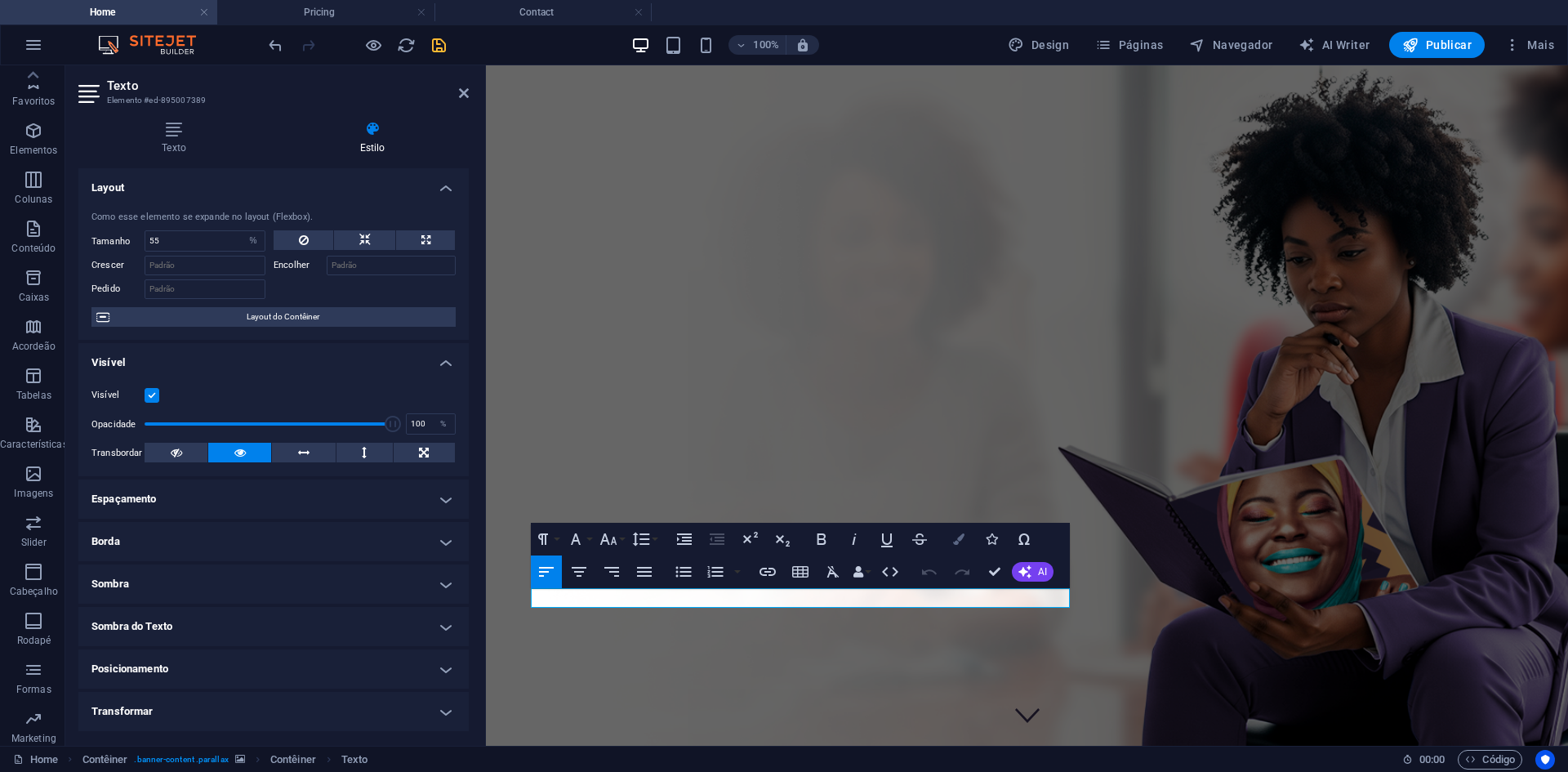
click at [952, 533] on button "Colors" at bounding box center [959, 539] width 31 height 33
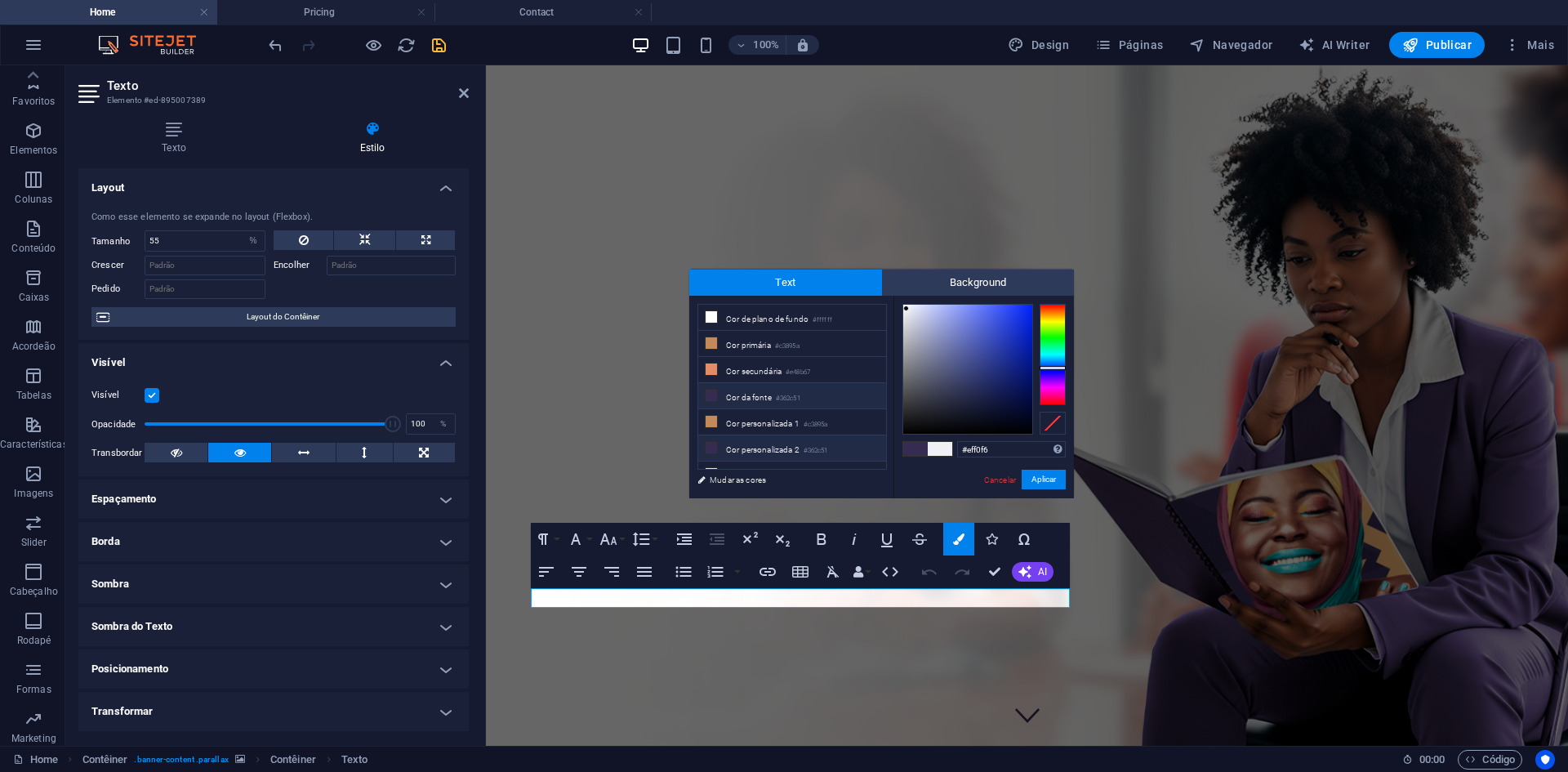
click at [748, 444] on li "Cor personalizada 2 #362c51" at bounding box center [792, 448] width 188 height 26
type input "#362c51"
click at [1050, 478] on button "Aplicar" at bounding box center [1044, 479] width 44 height 19
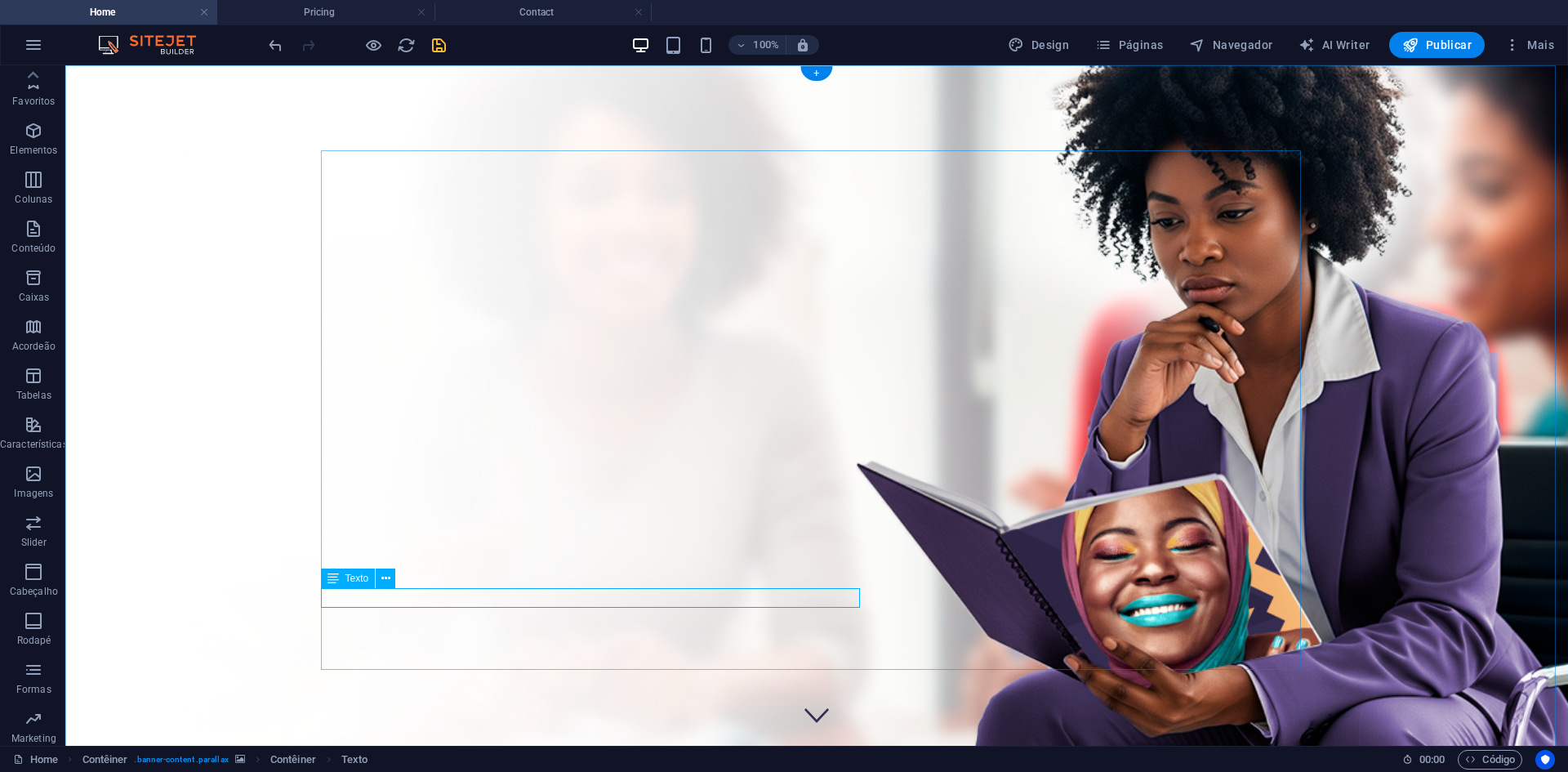
select select "%"
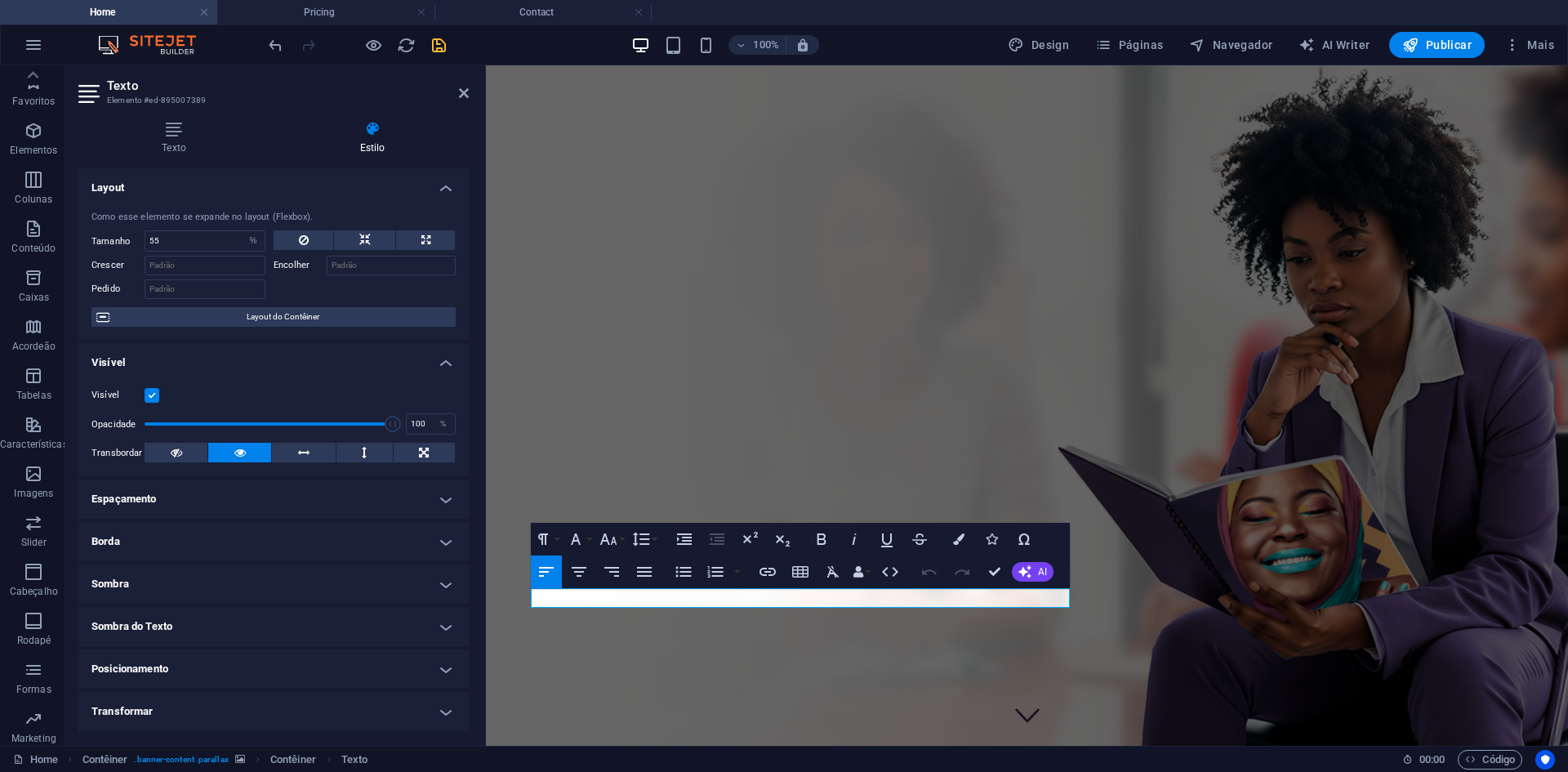
drag, startPoint x: 1021, startPoint y: 598, endPoint x: 1025, endPoint y: 647, distance: 49.2
click at [957, 541] on icon "button" at bounding box center [959, 539] width 12 height 12
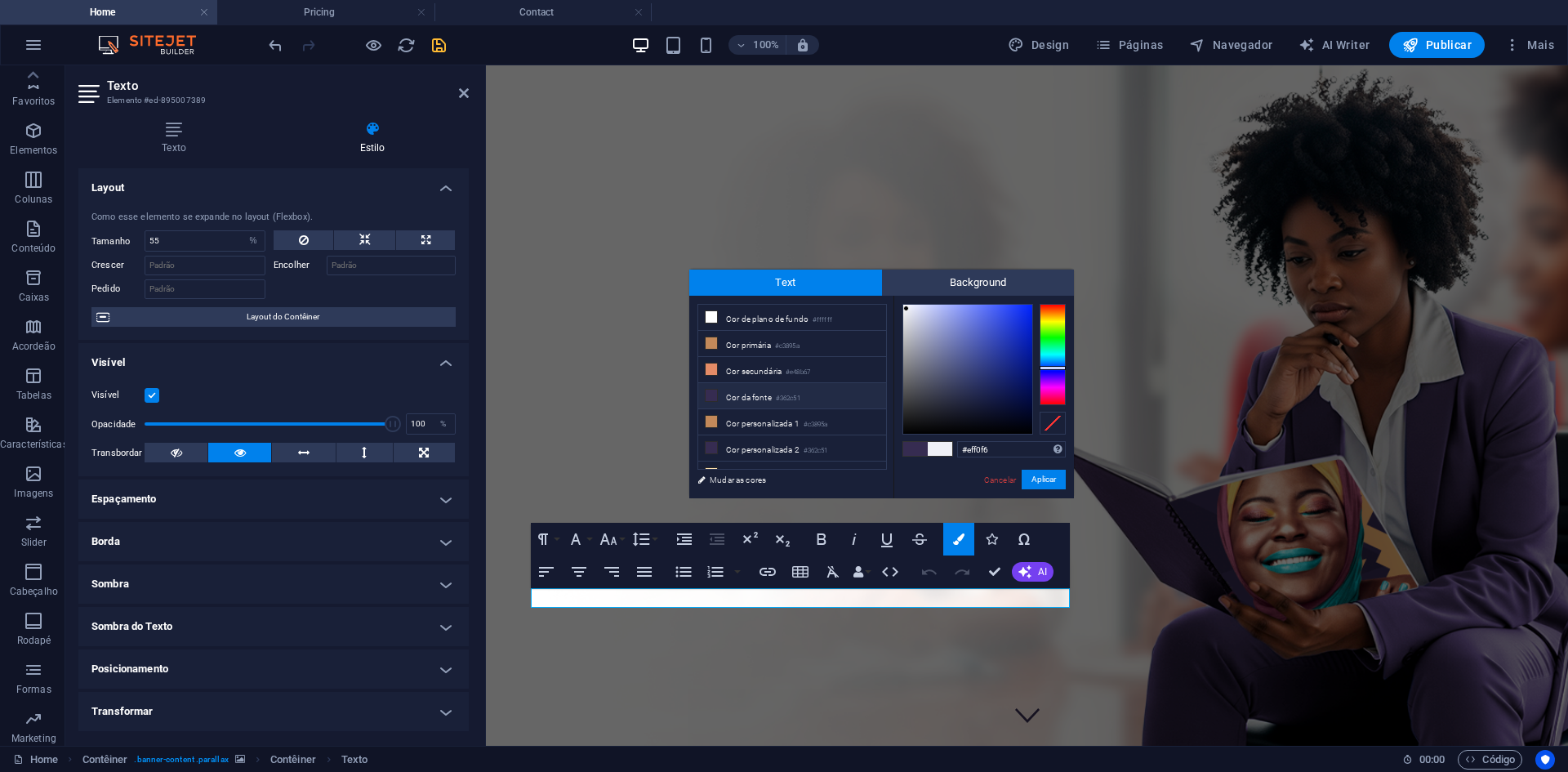
click at [904, 449] on span at bounding box center [915, 449] width 24 height 14
type input "#362c51"
click at [1037, 476] on button "Aplicar" at bounding box center [1044, 479] width 44 height 19
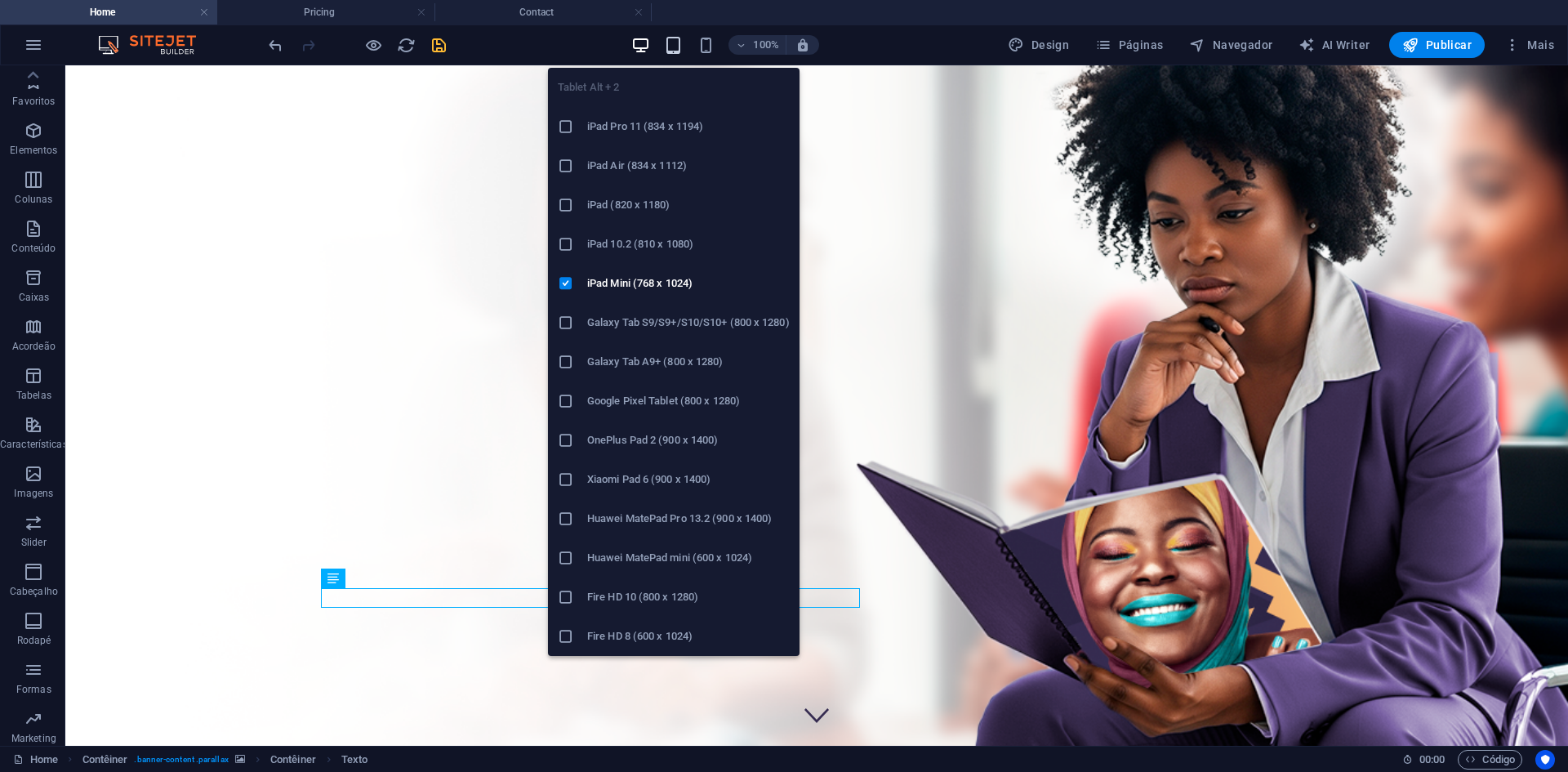
click at [678, 45] on icon "button" at bounding box center [672, 45] width 18 height 18
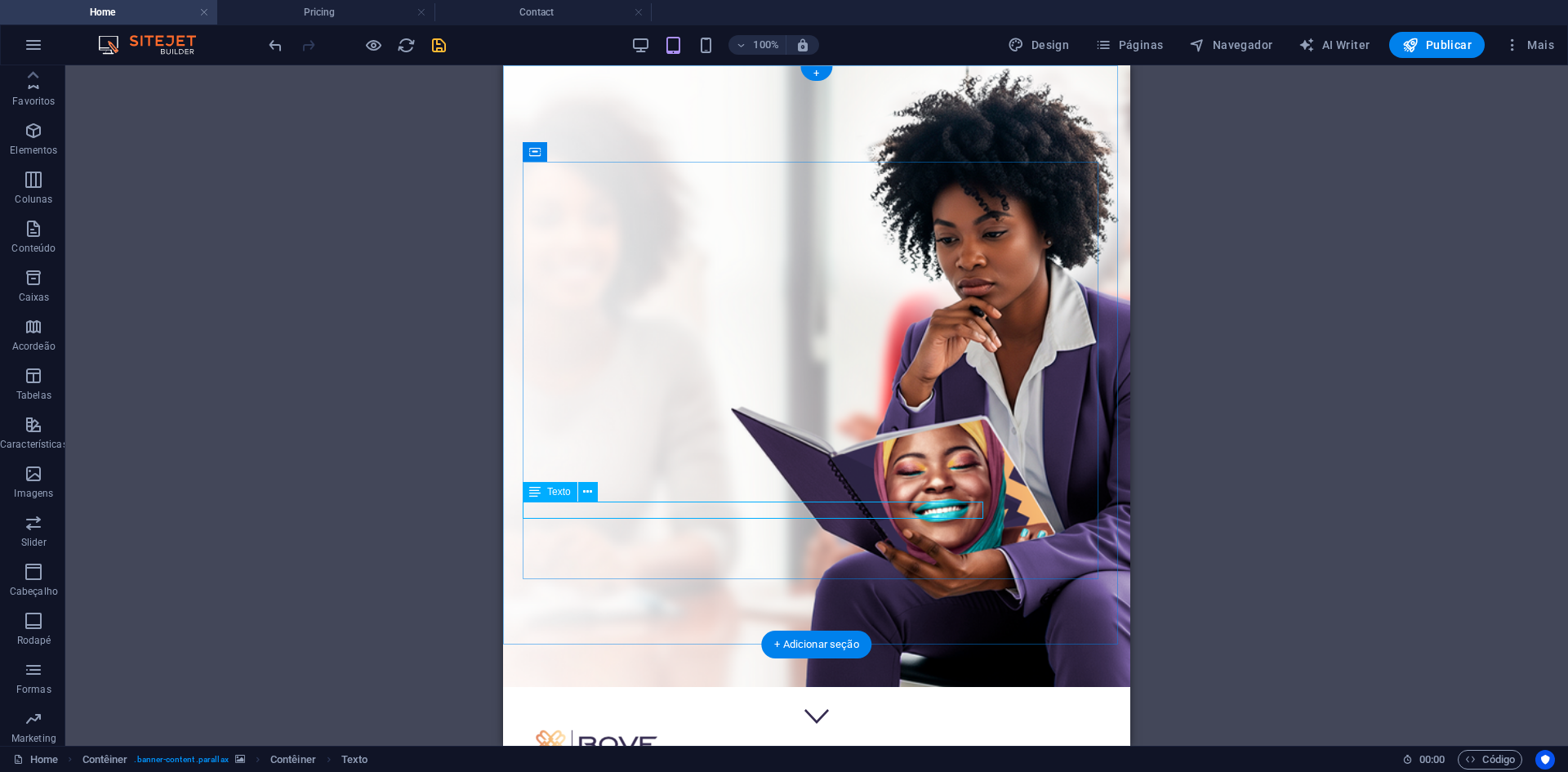
select select "%"
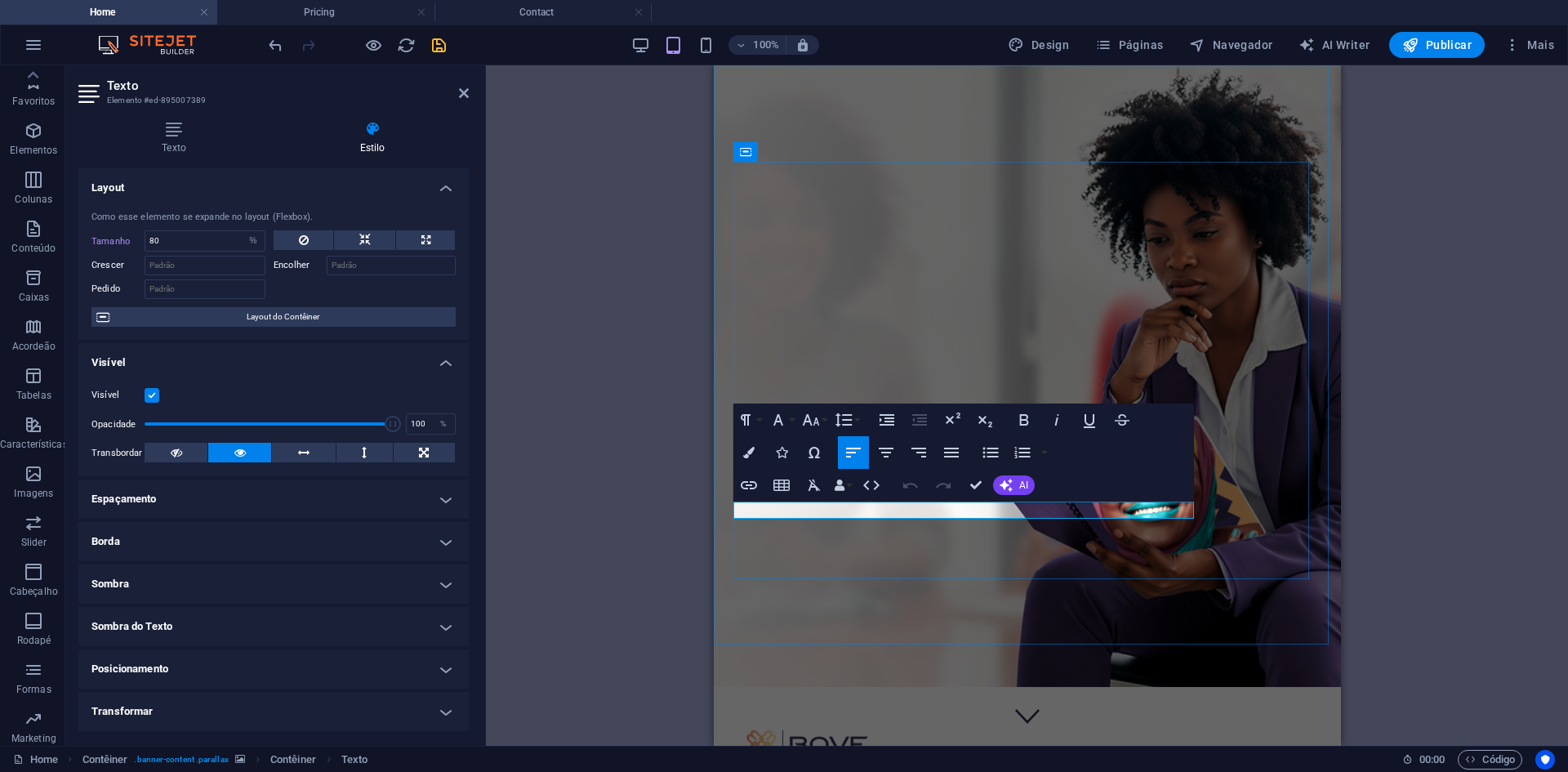
drag, startPoint x: 966, startPoint y: 511, endPoint x: 975, endPoint y: 508, distance: 9.5
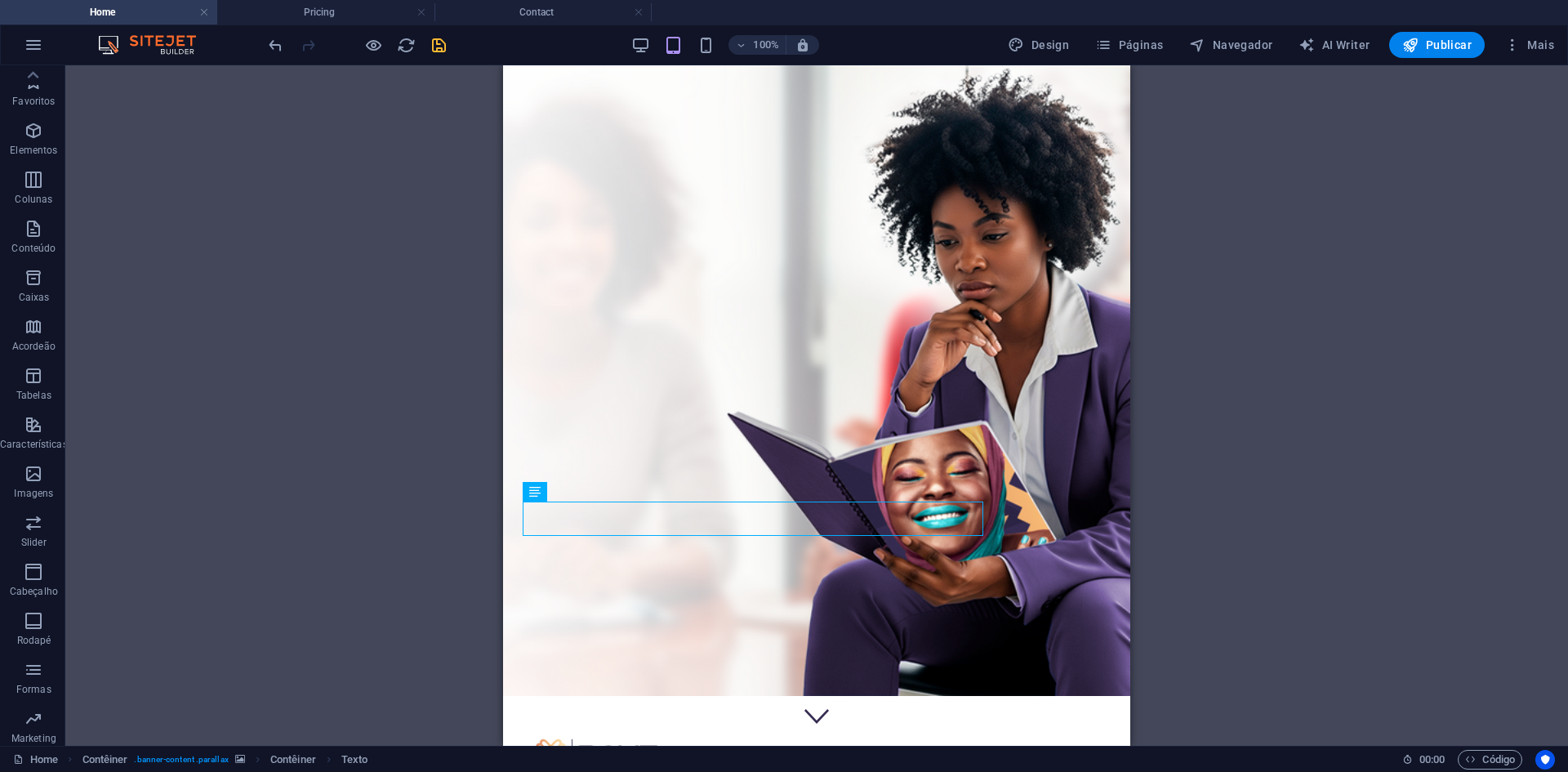
click at [694, 45] on div "100%" at bounding box center [725, 45] width 189 height 26
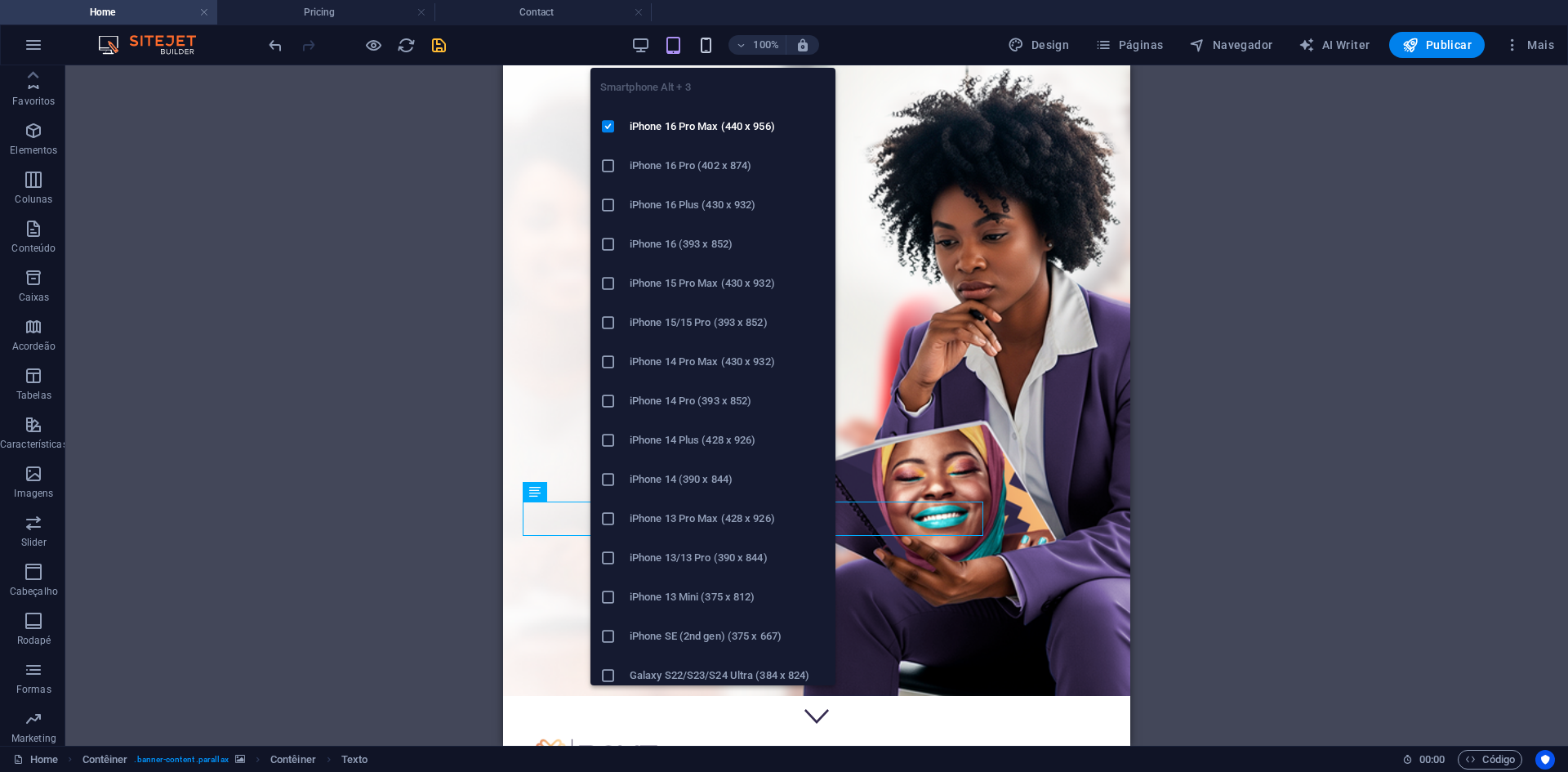
click at [709, 44] on icon "button" at bounding box center [705, 45] width 18 height 18
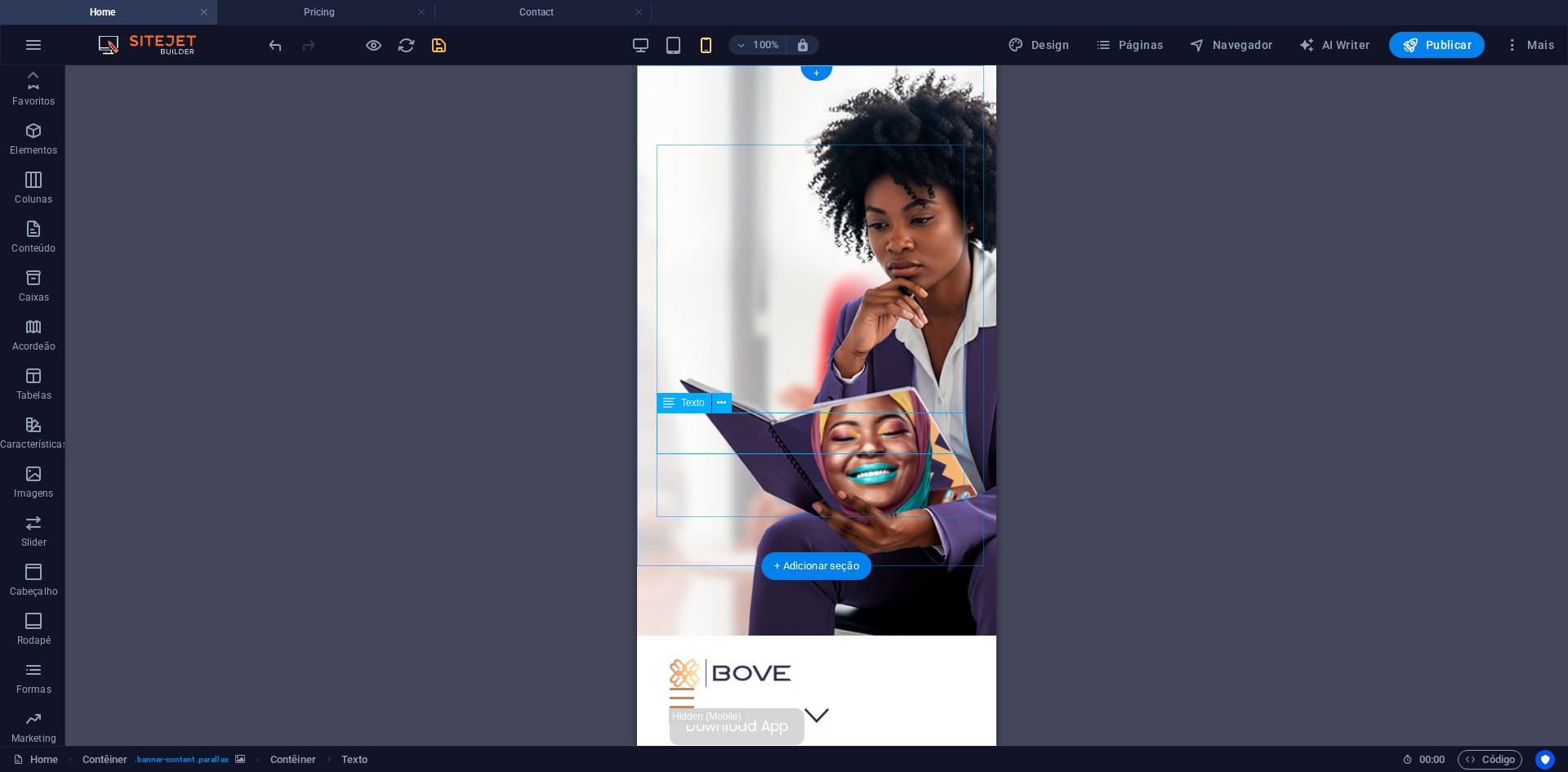
select select "%"
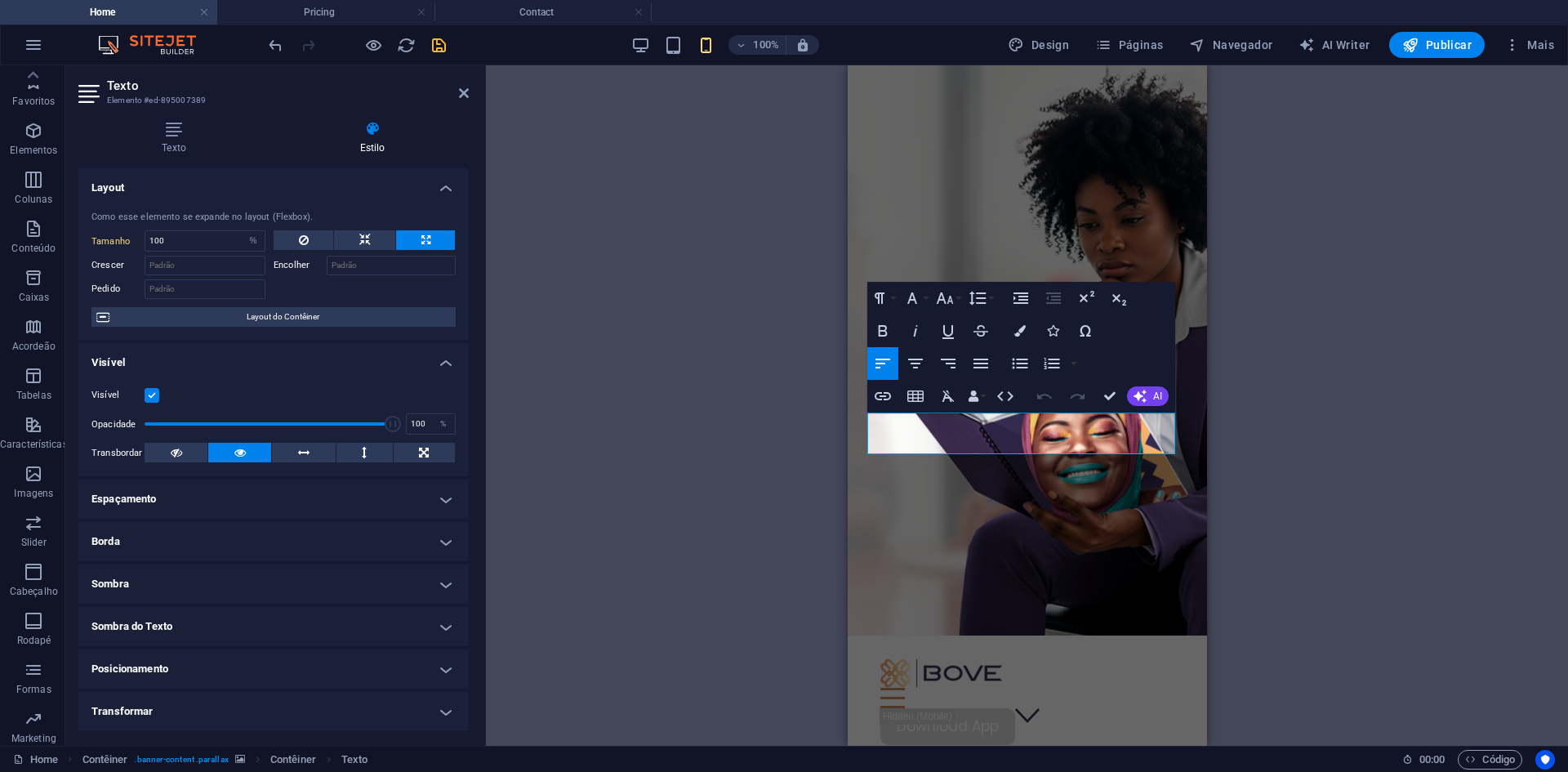
drag, startPoint x: 1124, startPoint y: 449, endPoint x: 864, endPoint y: 424, distance: 261.2
click at [864, 424] on div "Features Pricing Blog Contact Download App Multiplicamos sucessos de mulheres e…" at bounding box center [1026, 626] width 359 height 1120
click at [1015, 330] on icon "button" at bounding box center [1021, 331] width 12 height 12
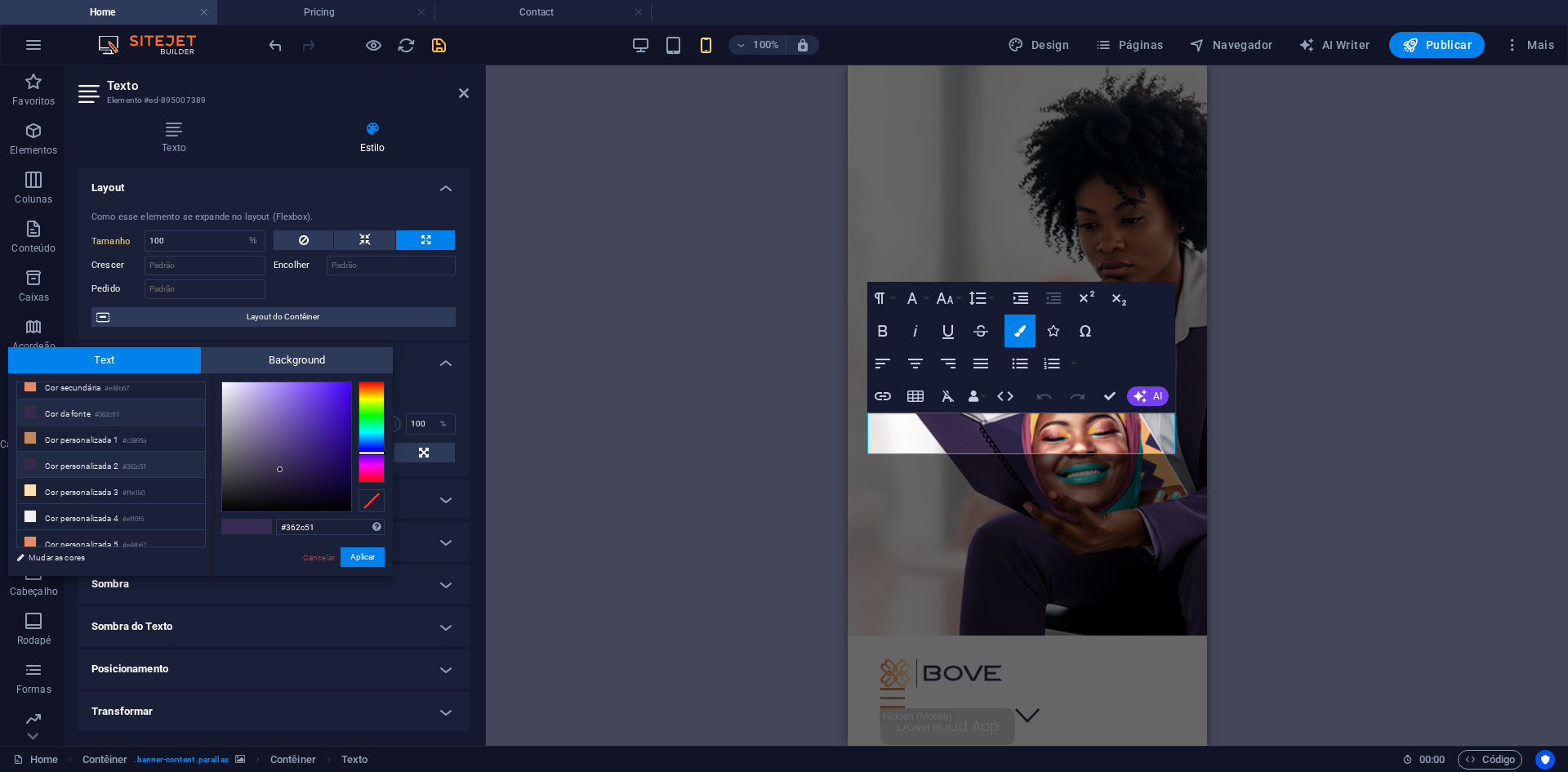
scroll to position [64, 0]
click at [61, 479] on li "Cor personalizada 3 #ffe1b0" at bounding box center [111, 488] width 188 height 26
type input "#ffe1b0"
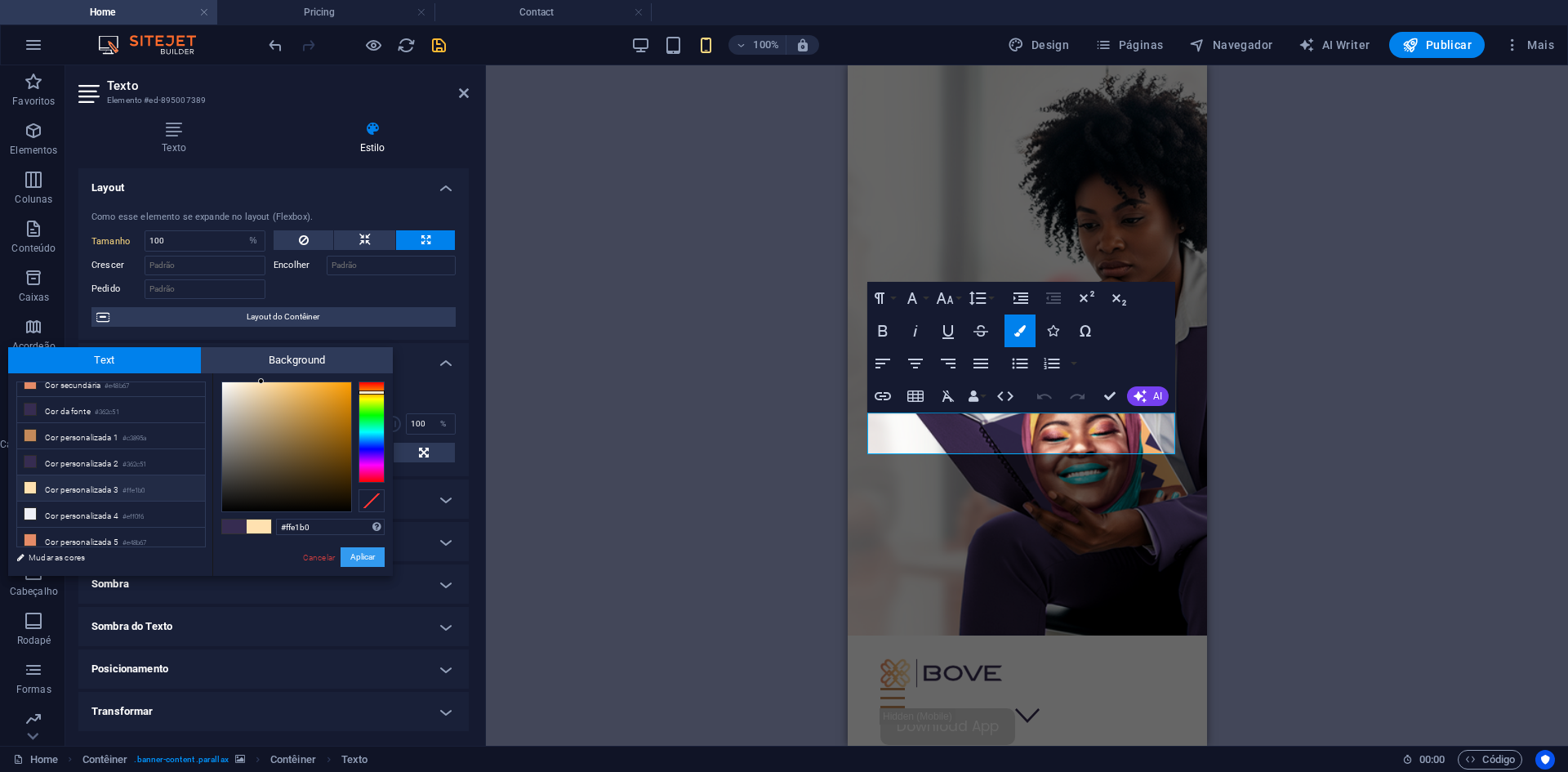
click at [370, 553] on button "Aplicar" at bounding box center [363, 557] width 44 height 19
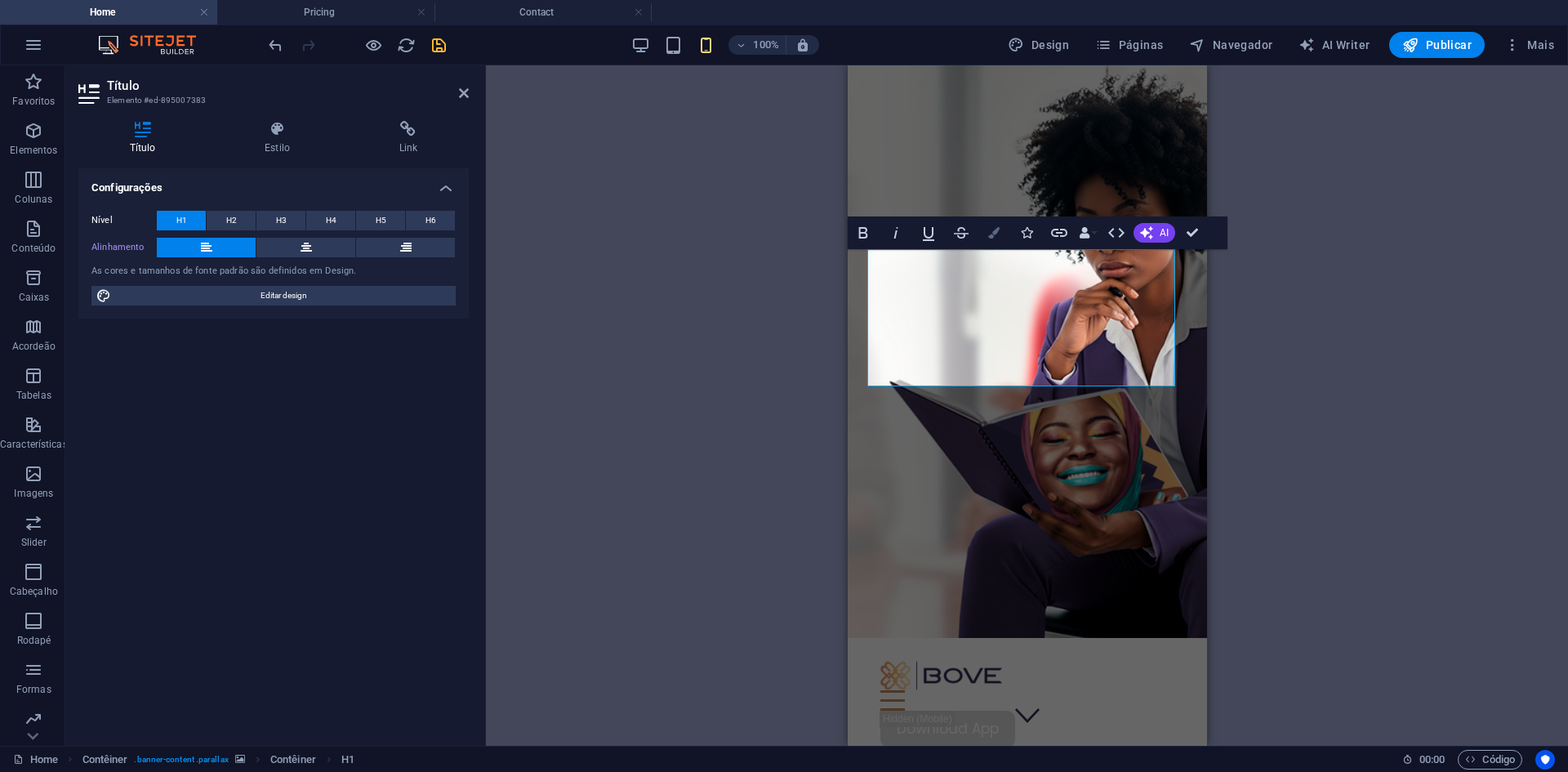
click at [997, 233] on icon "button" at bounding box center [994, 233] width 12 height 12
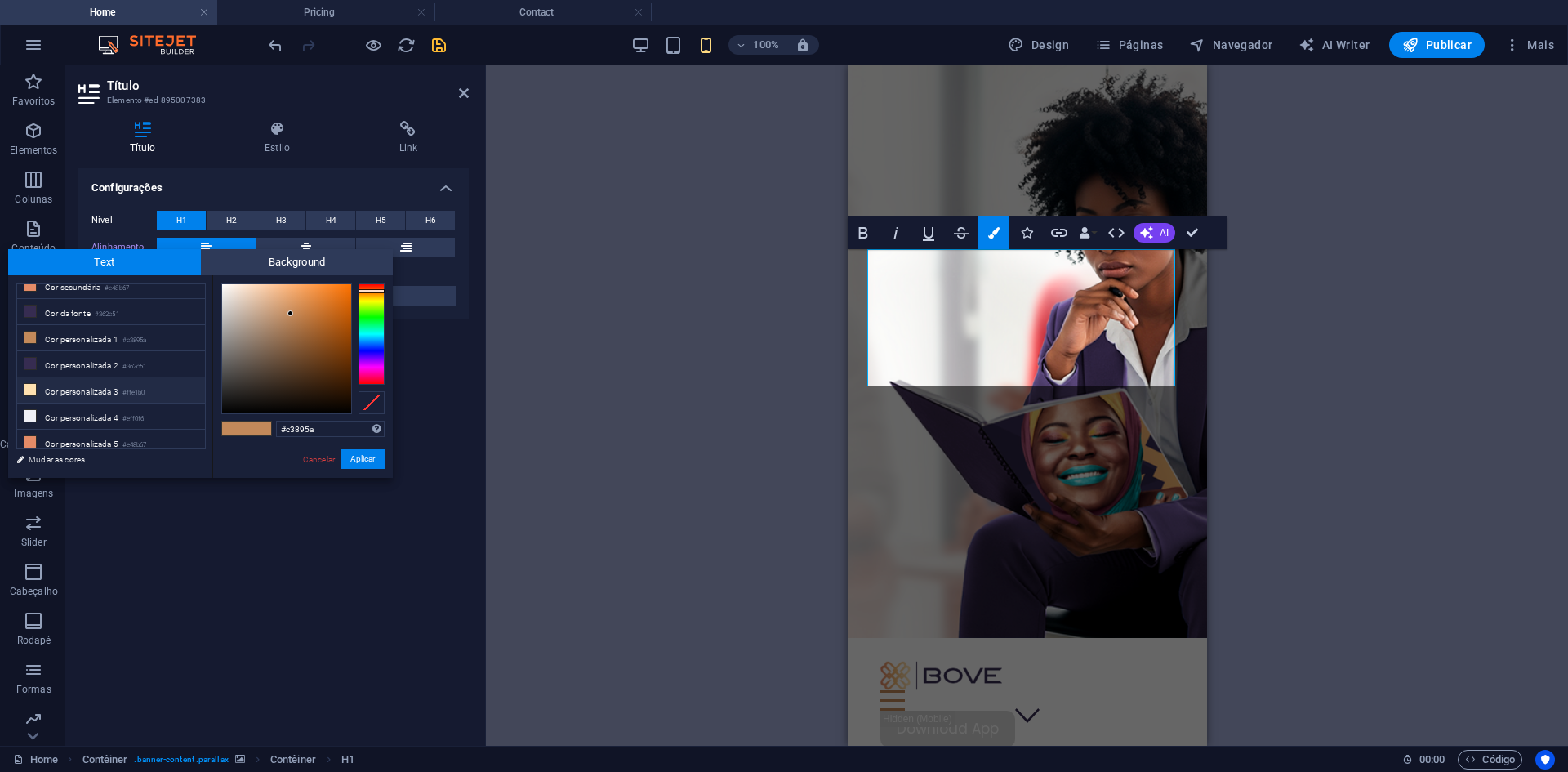
click at [73, 388] on li "Cor personalizada 3 #ffe1b0" at bounding box center [111, 390] width 188 height 26
type input "#ffe1b0"
click at [360, 460] on button "Aplicar" at bounding box center [363, 459] width 44 height 19
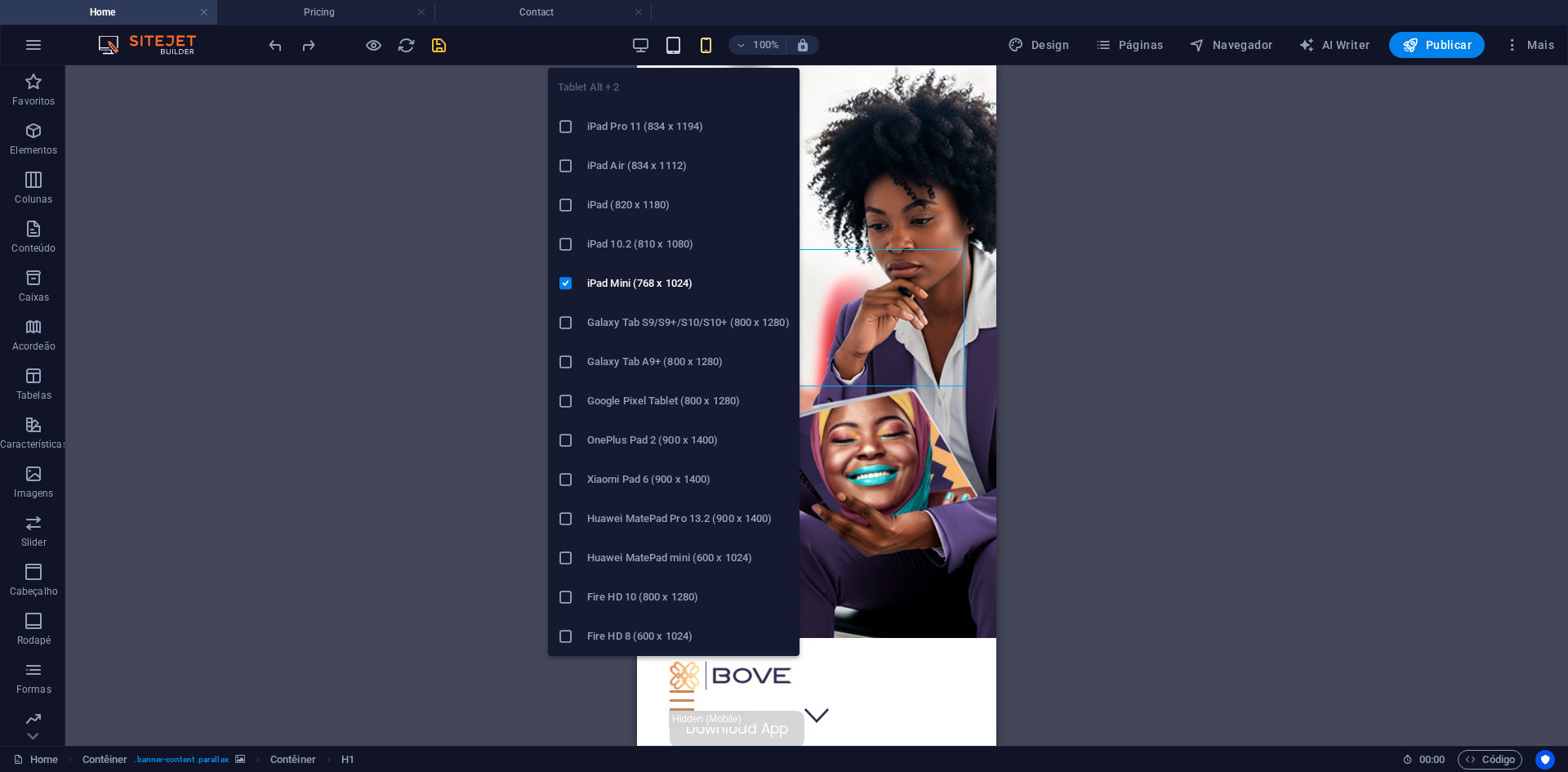
click at [672, 38] on icon "button" at bounding box center [672, 45] width 18 height 18
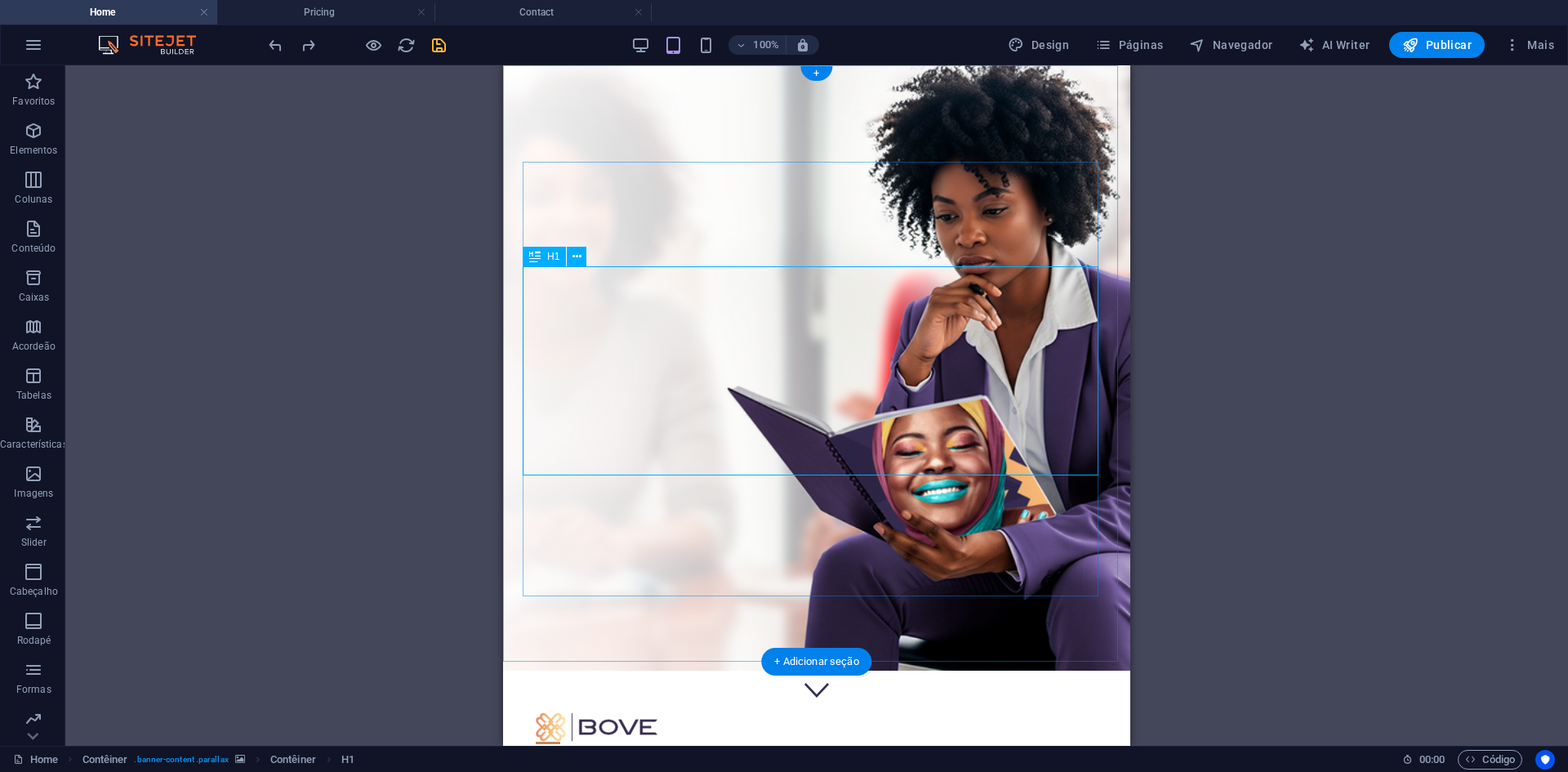
scroll to position [81, 0]
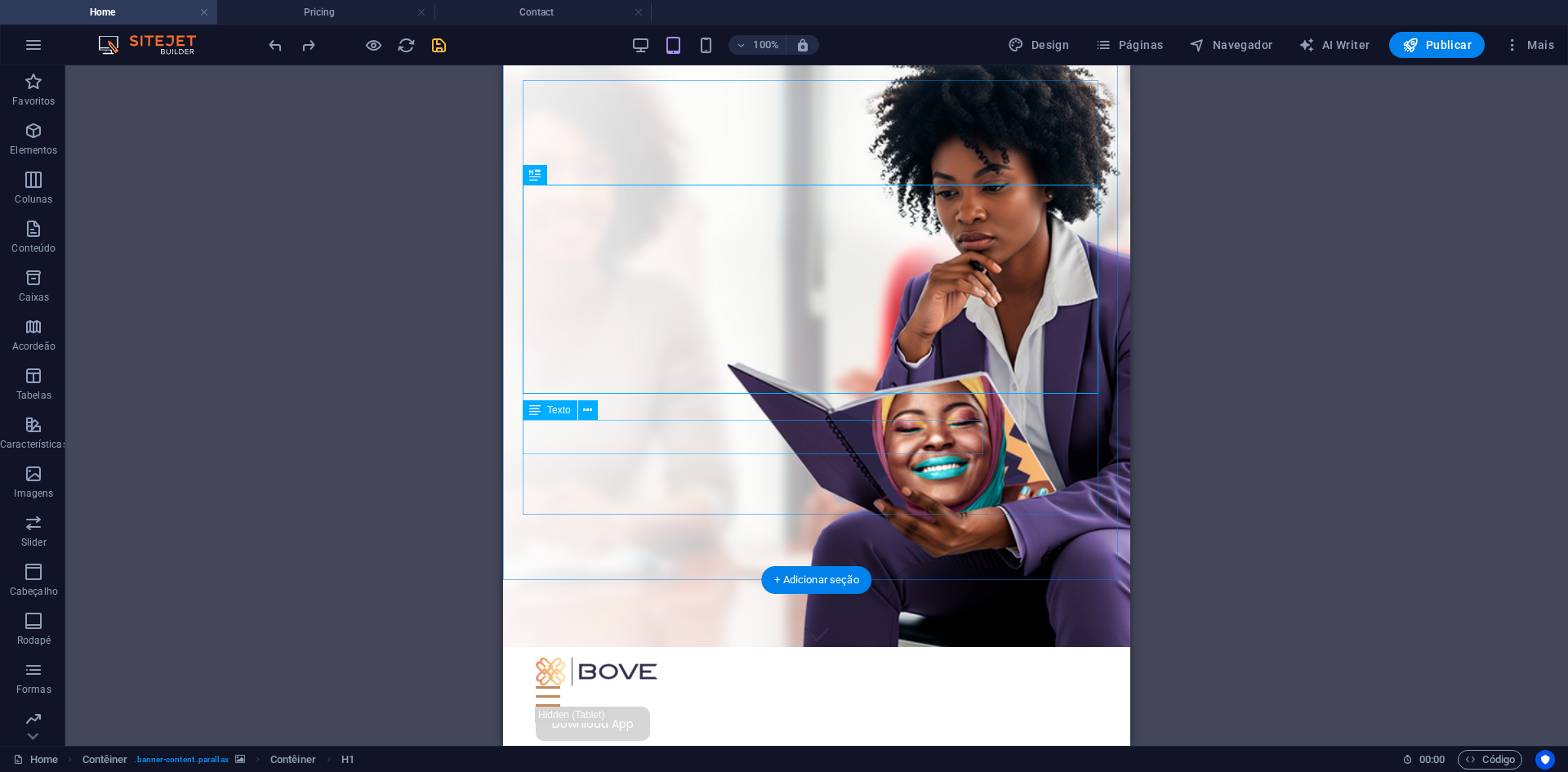
select select "%"
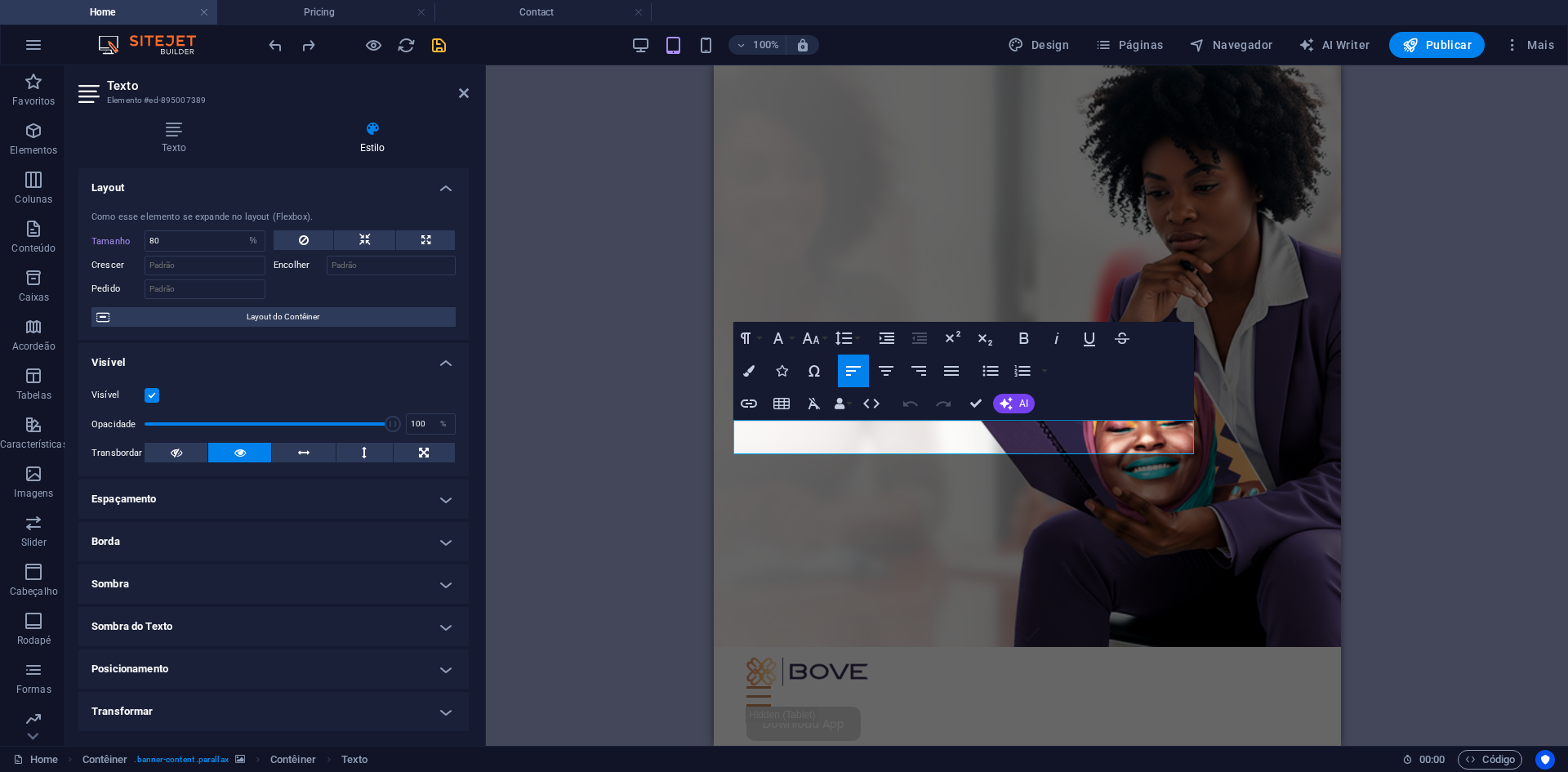
drag, startPoint x: 929, startPoint y: 443, endPoint x: 722, endPoint y: 428, distance: 207.5
click at [722, 428] on div "Features Pricing Blog Contact Download App Multiplicamos sucessos de mulheres e…" at bounding box center [1026, 622] width 627 height 1277
click at [754, 371] on icon "button" at bounding box center [749, 371] width 12 height 12
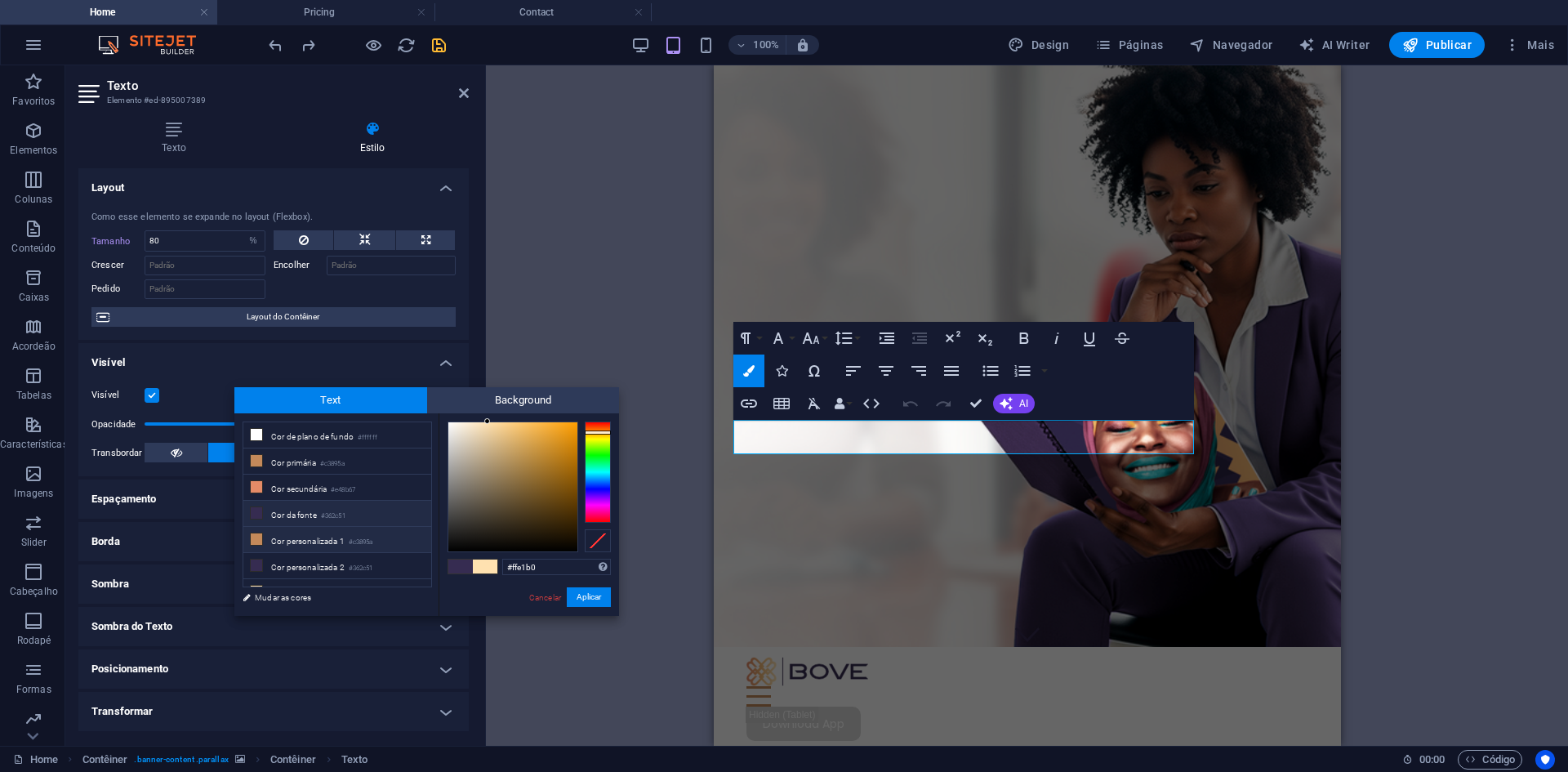
scroll to position [64, 0]
click at [295, 598] on link "Mudar as cores" at bounding box center [329, 597] width 190 height 20
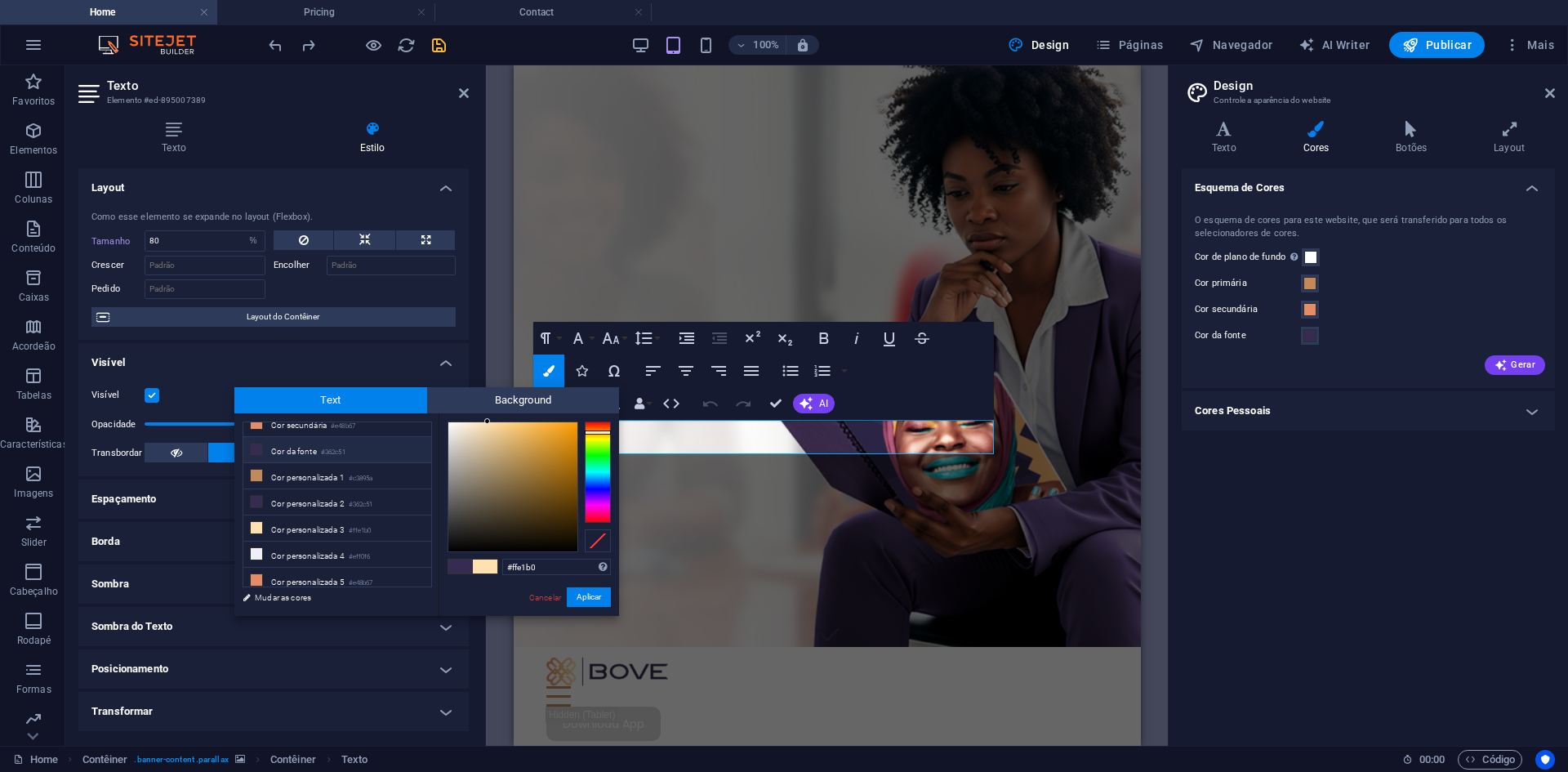
click at [1272, 420] on h4 "Cores Pessoais" at bounding box center [1369, 410] width 373 height 40
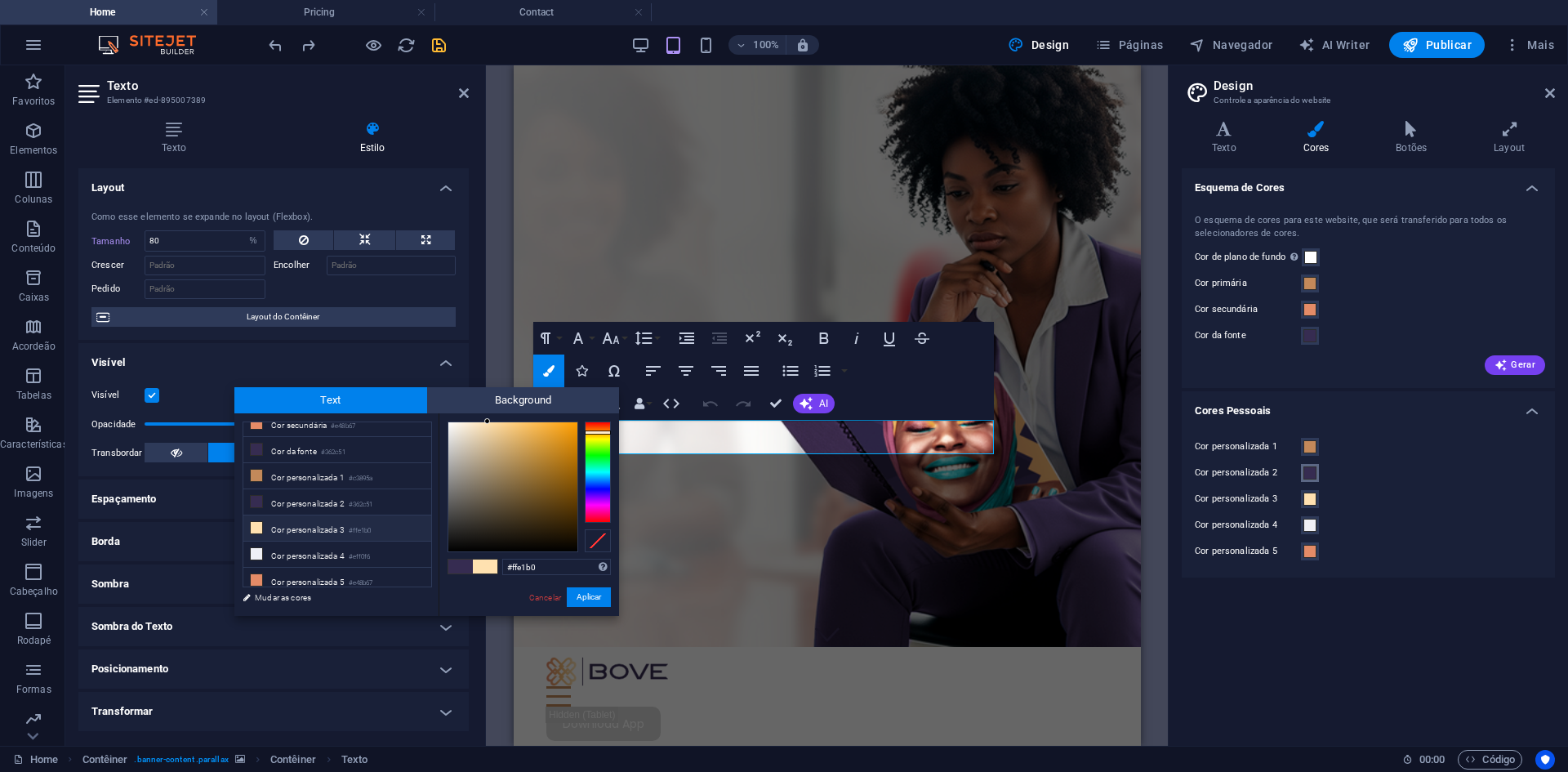
click at [1314, 475] on span at bounding box center [1310, 473] width 14 height 14
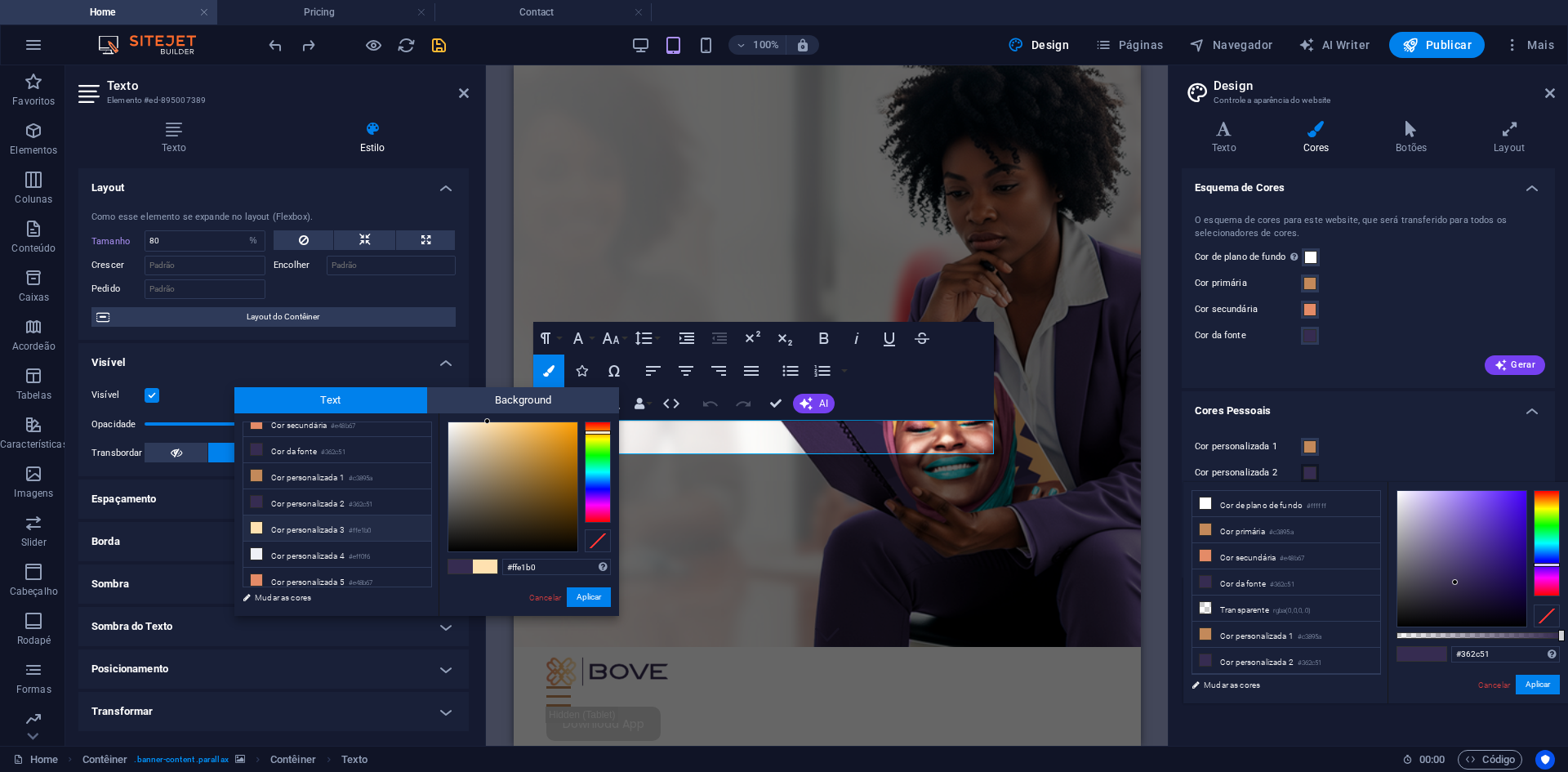
click at [1364, 451] on div "Cor personalizada 1" at bounding box center [1368, 447] width 347 height 19
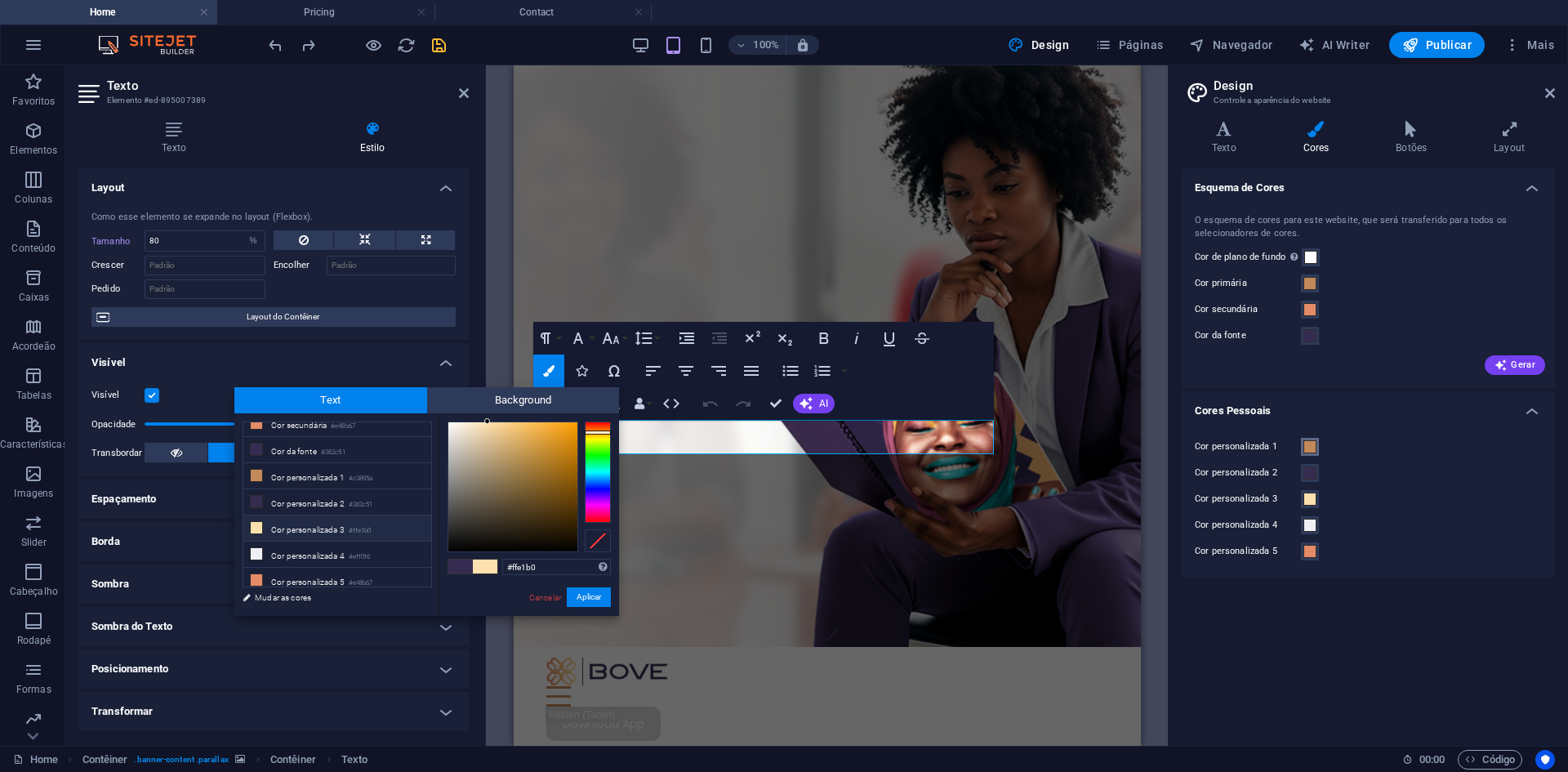
click at [1309, 448] on span at bounding box center [1310, 447] width 14 height 14
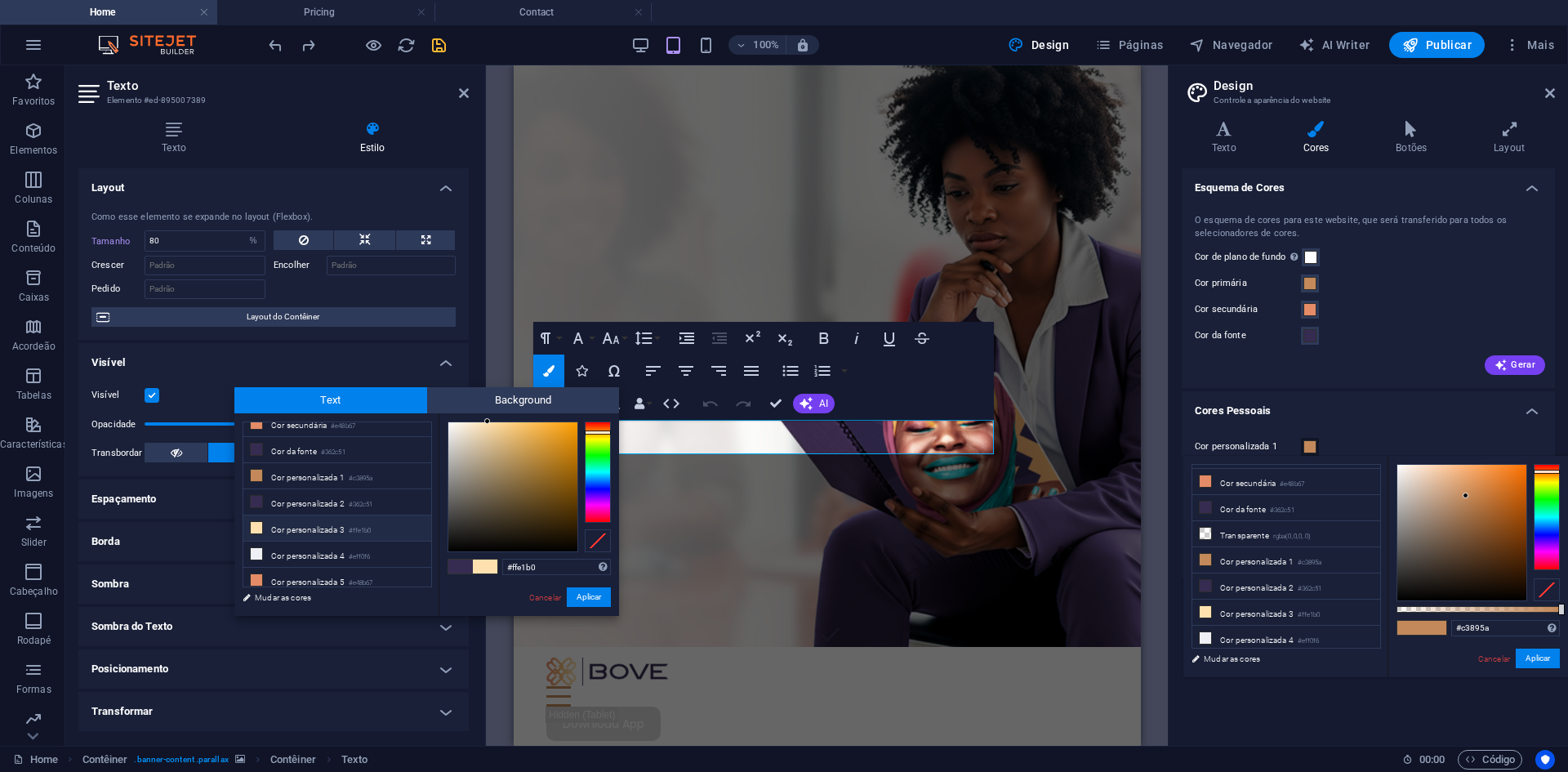
scroll to position [71, 0]
click at [1240, 655] on link "Mudar as cores" at bounding box center [1278, 658] width 190 height 20
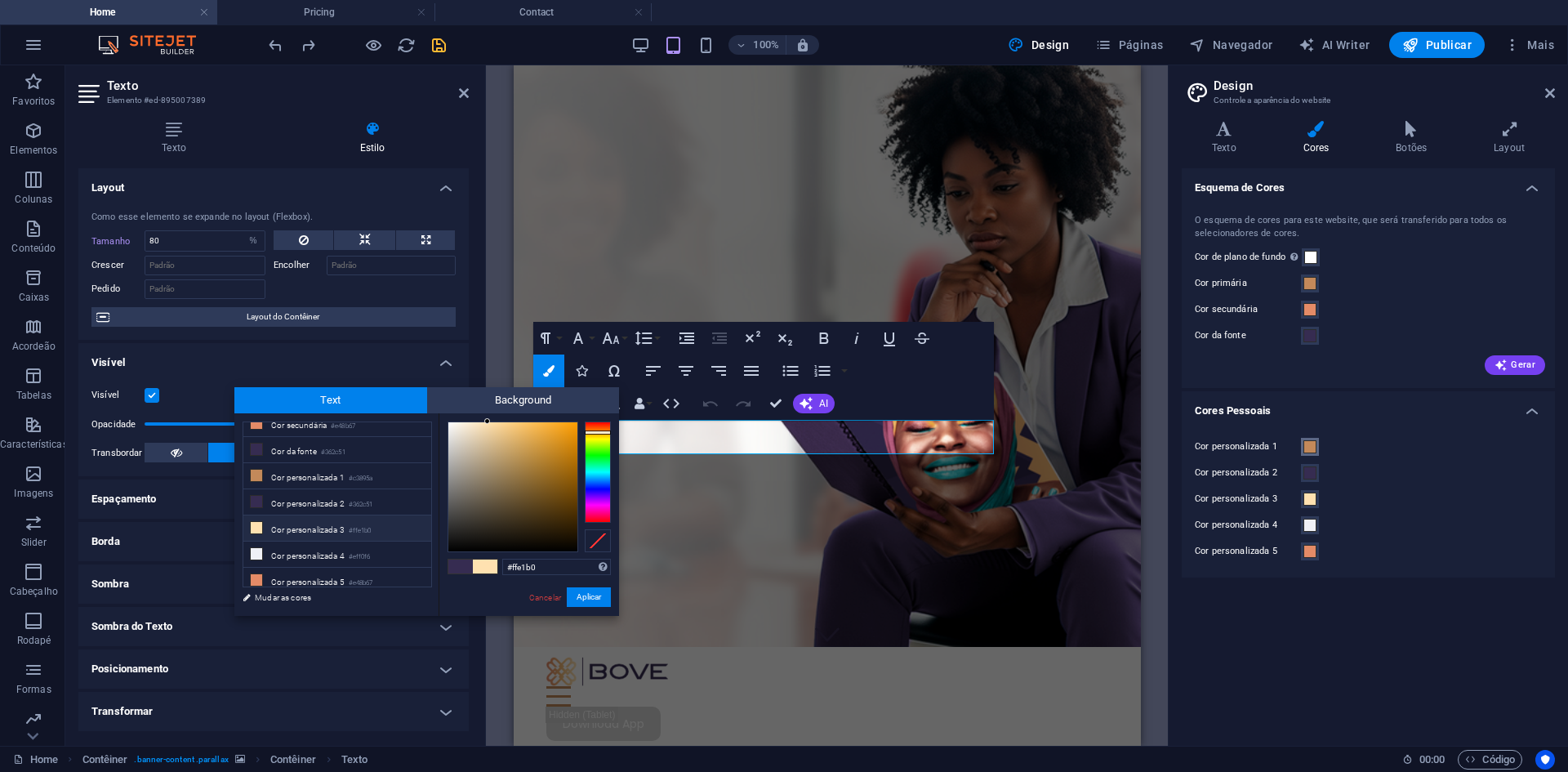
click at [1314, 443] on span at bounding box center [1310, 447] width 14 height 14
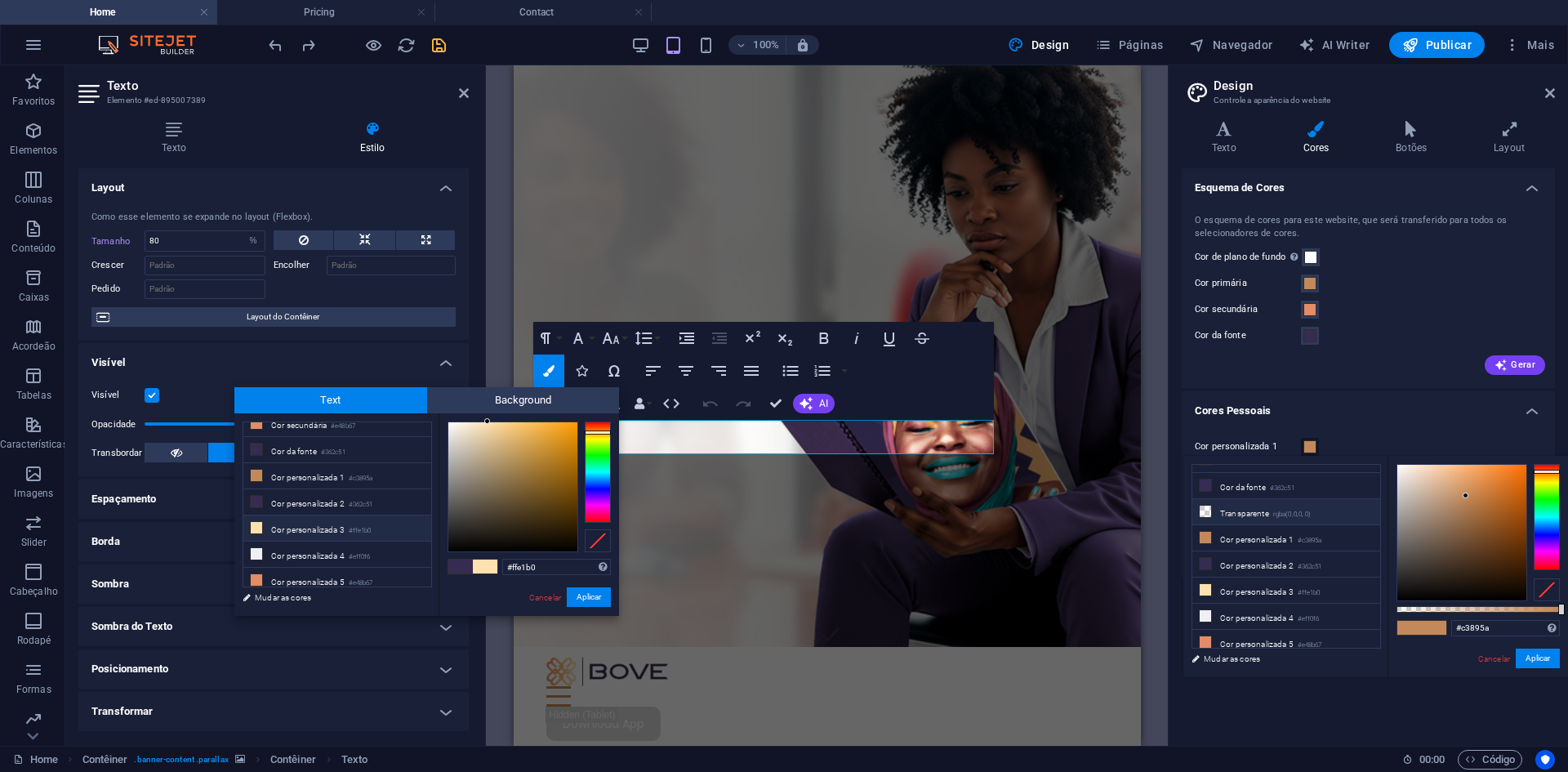
click at [1346, 509] on li "Transparente rgba(0,0,0,.0)" at bounding box center [1287, 512] width 188 height 26
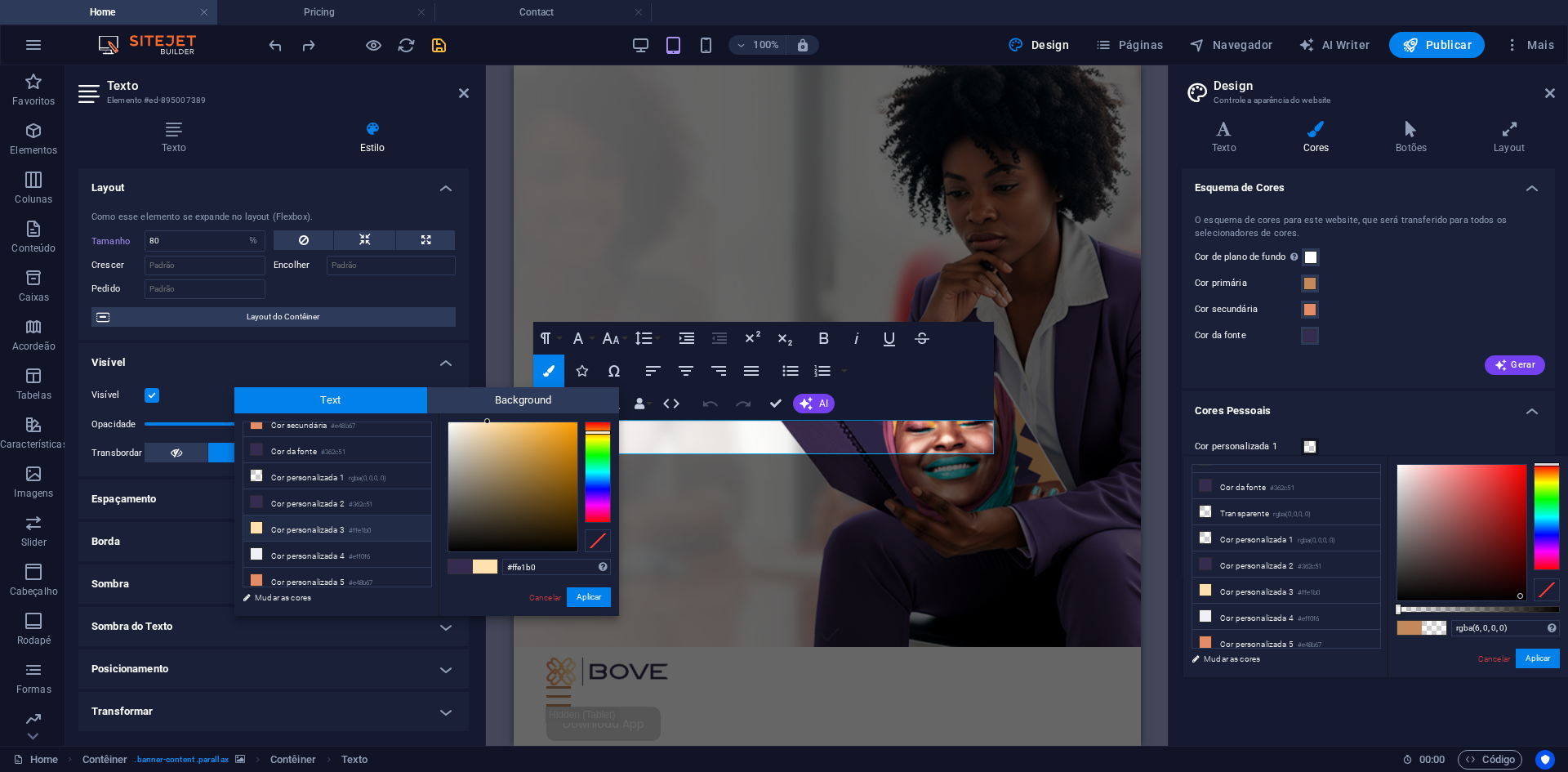
click at [1521, 596] on div at bounding box center [1462, 532] width 129 height 135
drag, startPoint x: 1523, startPoint y: 595, endPoint x: 1393, endPoint y: 598, distance: 130.0
click at [1523, 598] on div at bounding box center [1523, 595] width 6 height 6
type input "#000000"
drag, startPoint x: 1398, startPoint y: 611, endPoint x: 1567, endPoint y: 622, distance: 169.4
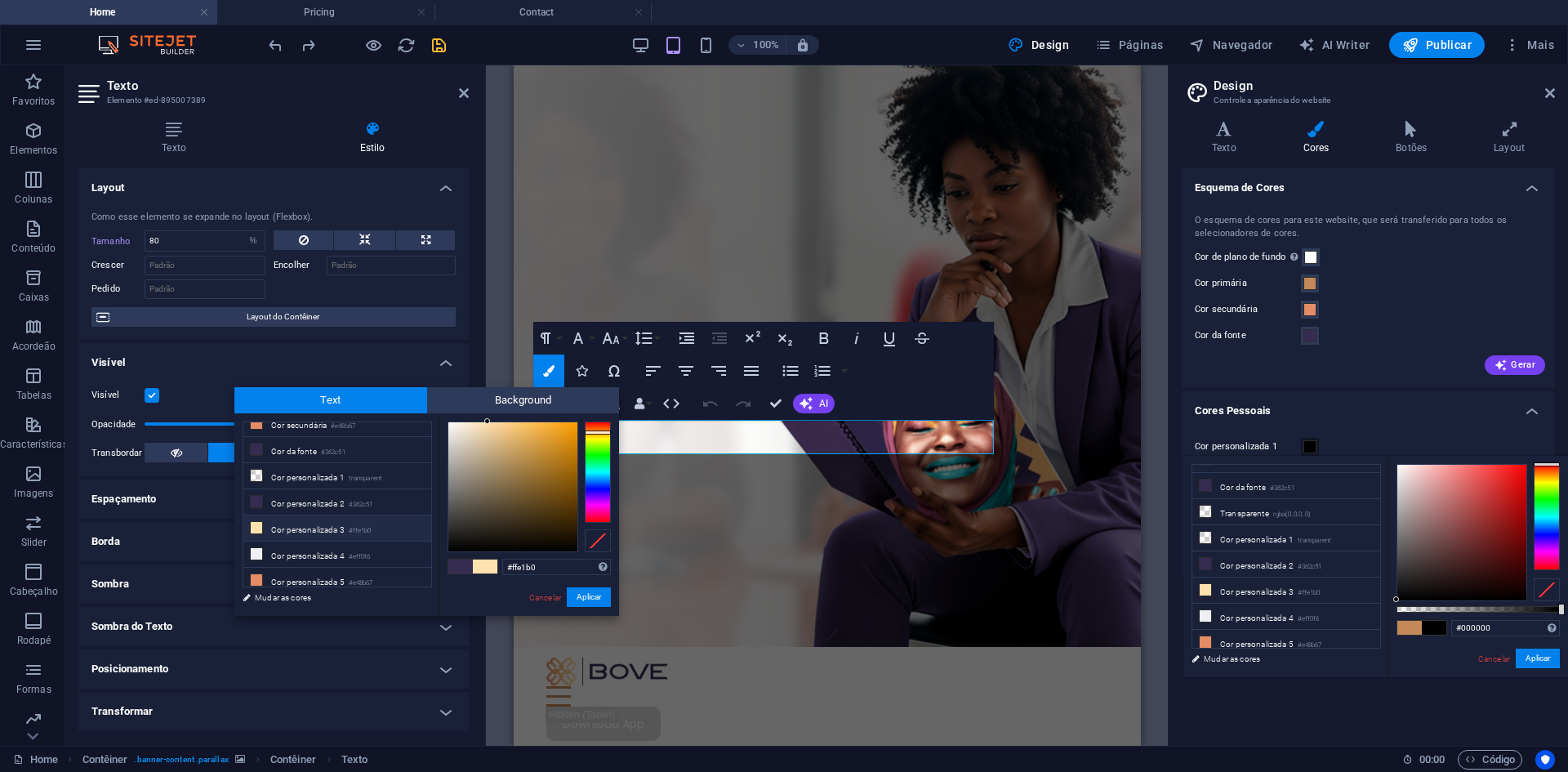
click at [1567, 622] on div "#000000 Formatos suportados #0852ed rgb(8, 82, 237) rgba(8, 82, 237, 90%) hsv(2…" at bounding box center [1477, 685] width 181 height 459
click at [1541, 651] on button "Aplicar" at bounding box center [1538, 658] width 44 height 19
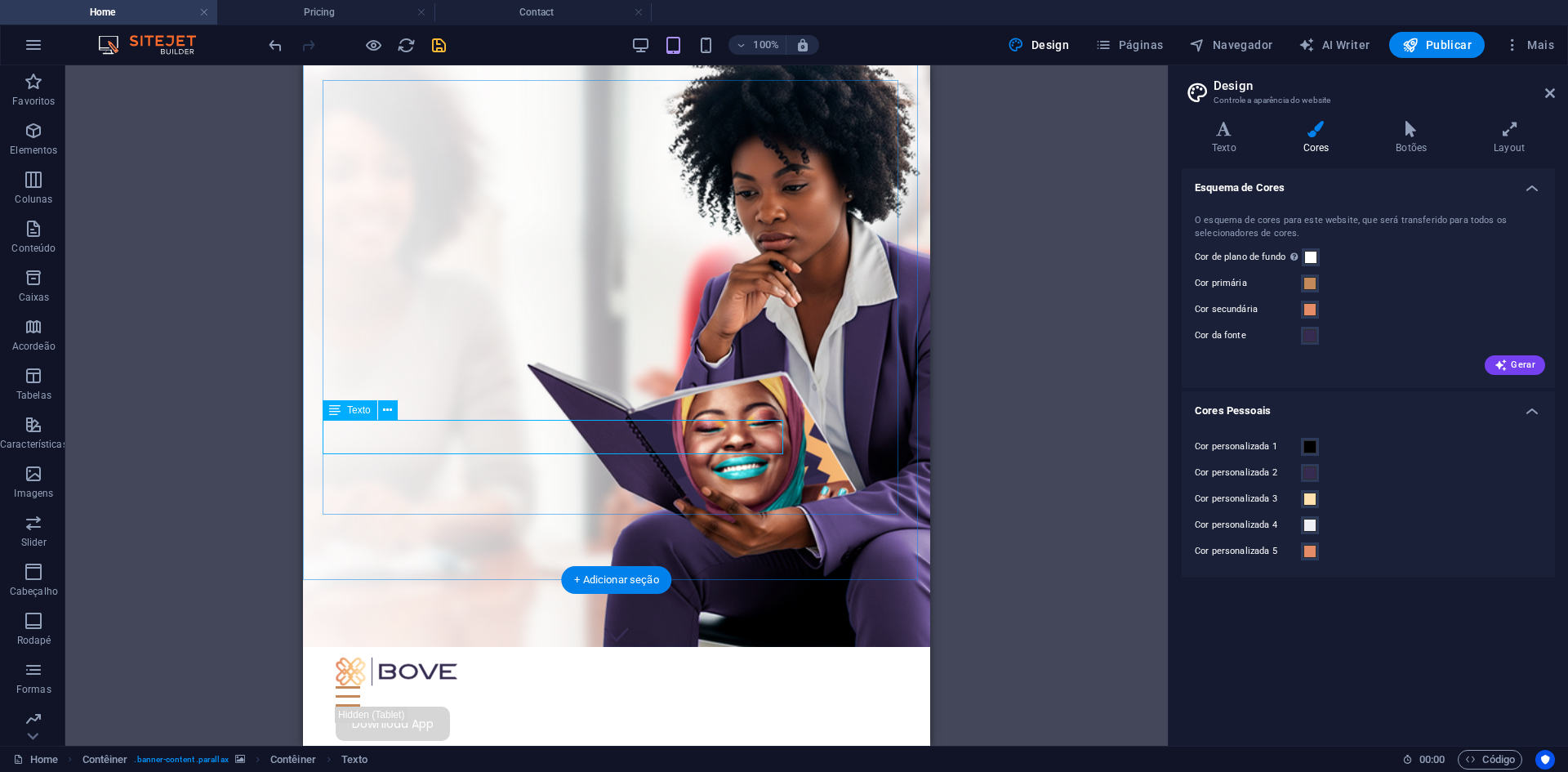
drag, startPoint x: 516, startPoint y: 438, endPoint x: 306, endPoint y: 438, distance: 210.0
select select "%"
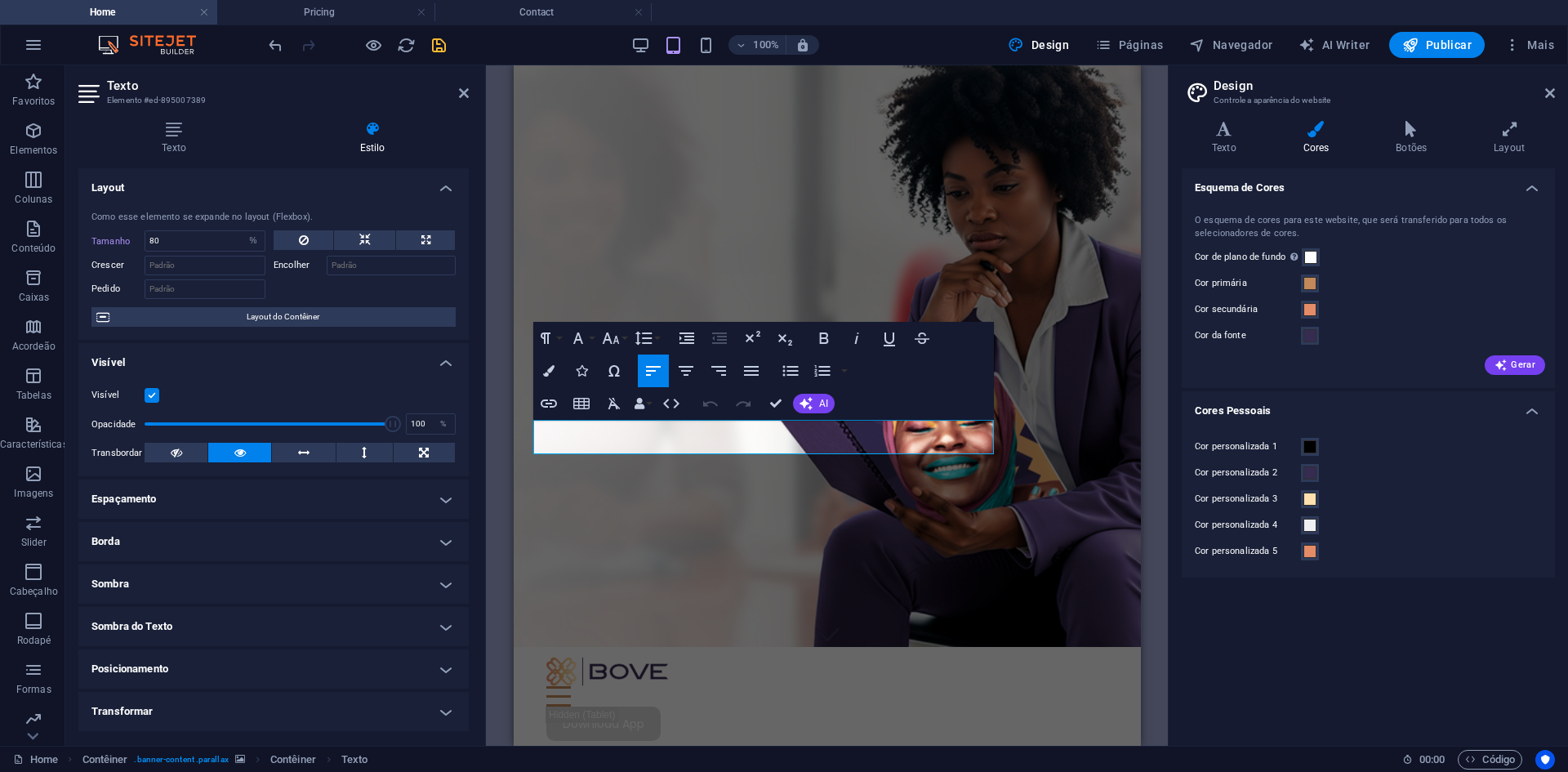
drag, startPoint x: 753, startPoint y: 443, endPoint x: 528, endPoint y: 418, distance: 226.4
click at [528, 418] on div "Features Pricing Blog Contact Download App Multiplicamos sucessos de mulheres e…" at bounding box center [826, 622] width 627 height 1277
click at [552, 365] on button "Colors" at bounding box center [548, 371] width 31 height 33
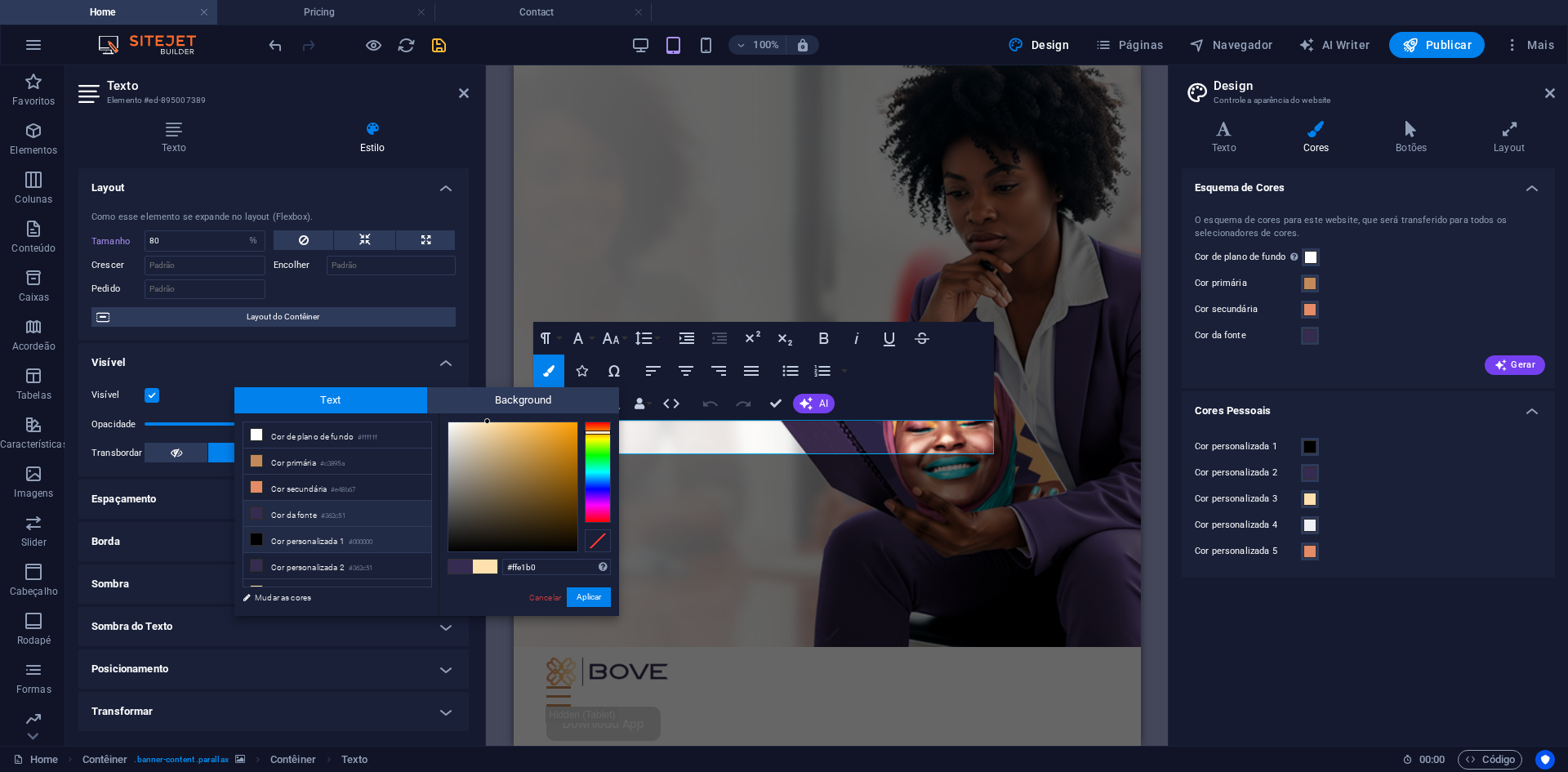
click at [300, 532] on li "Cor personalizada 1 #000000" at bounding box center [338, 540] width 188 height 26
type input "#000000"
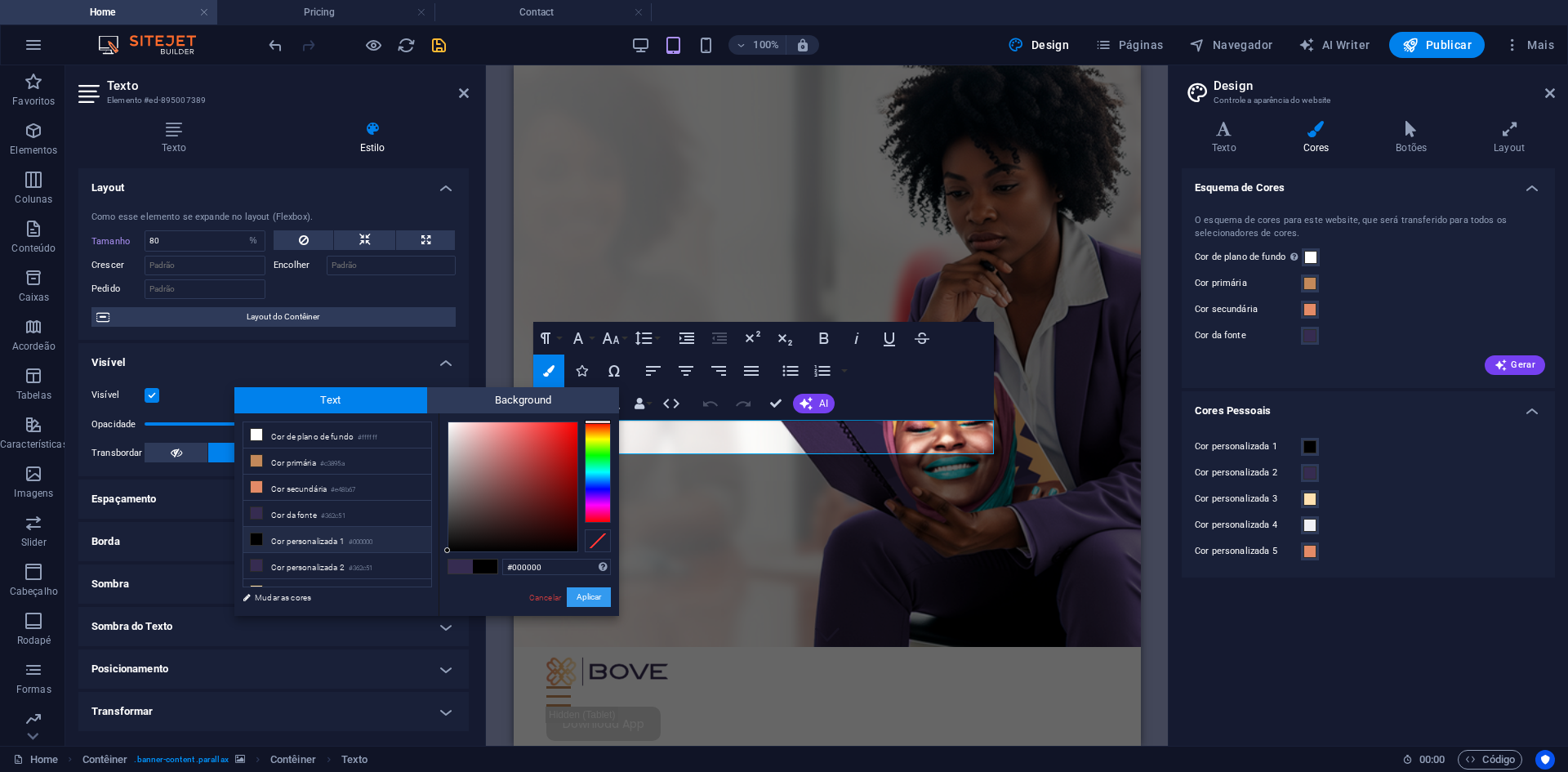
click at [587, 594] on button "Aplicar" at bounding box center [589, 597] width 44 height 19
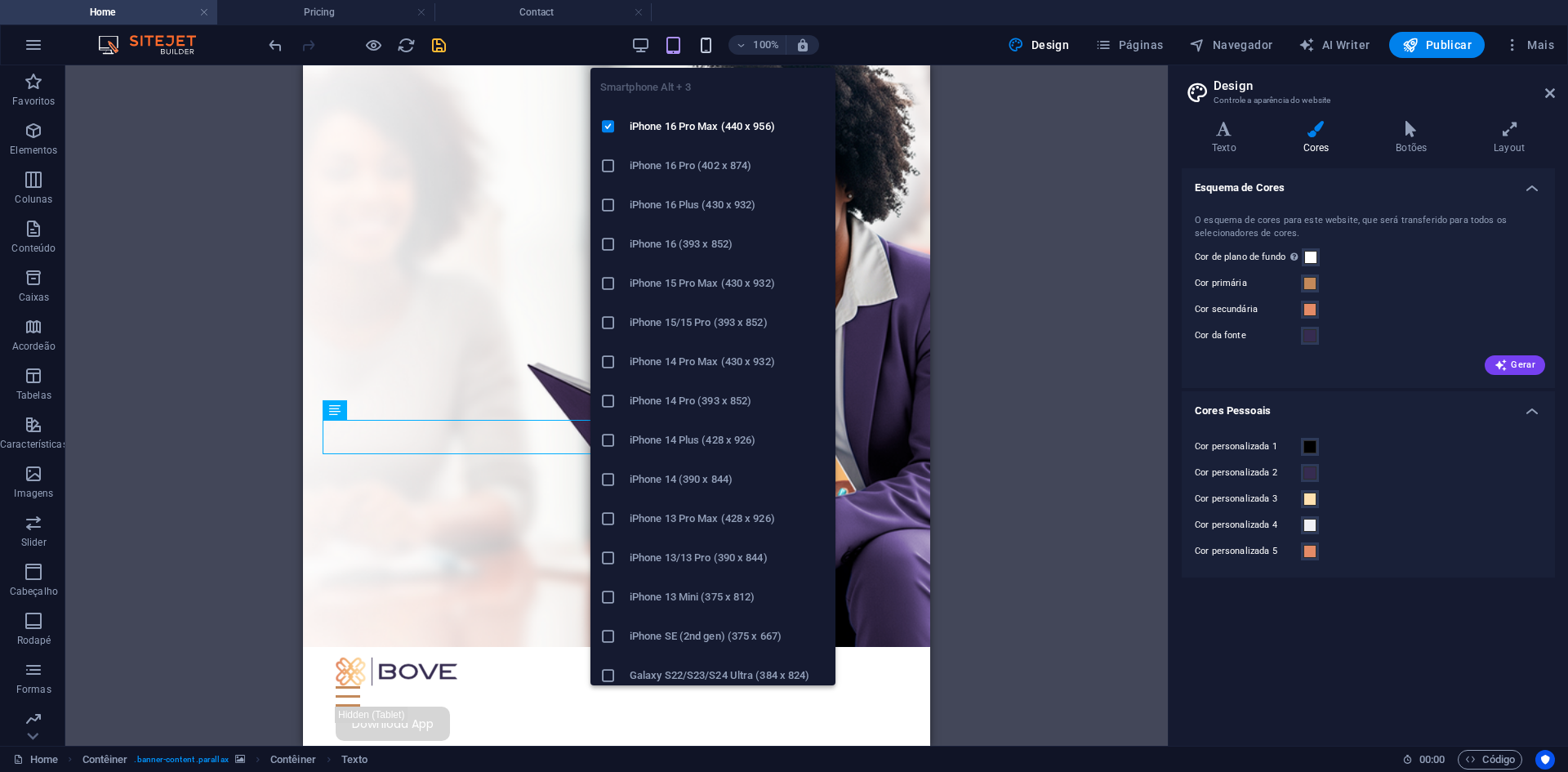
click at [707, 43] on icon "button" at bounding box center [705, 45] width 18 height 18
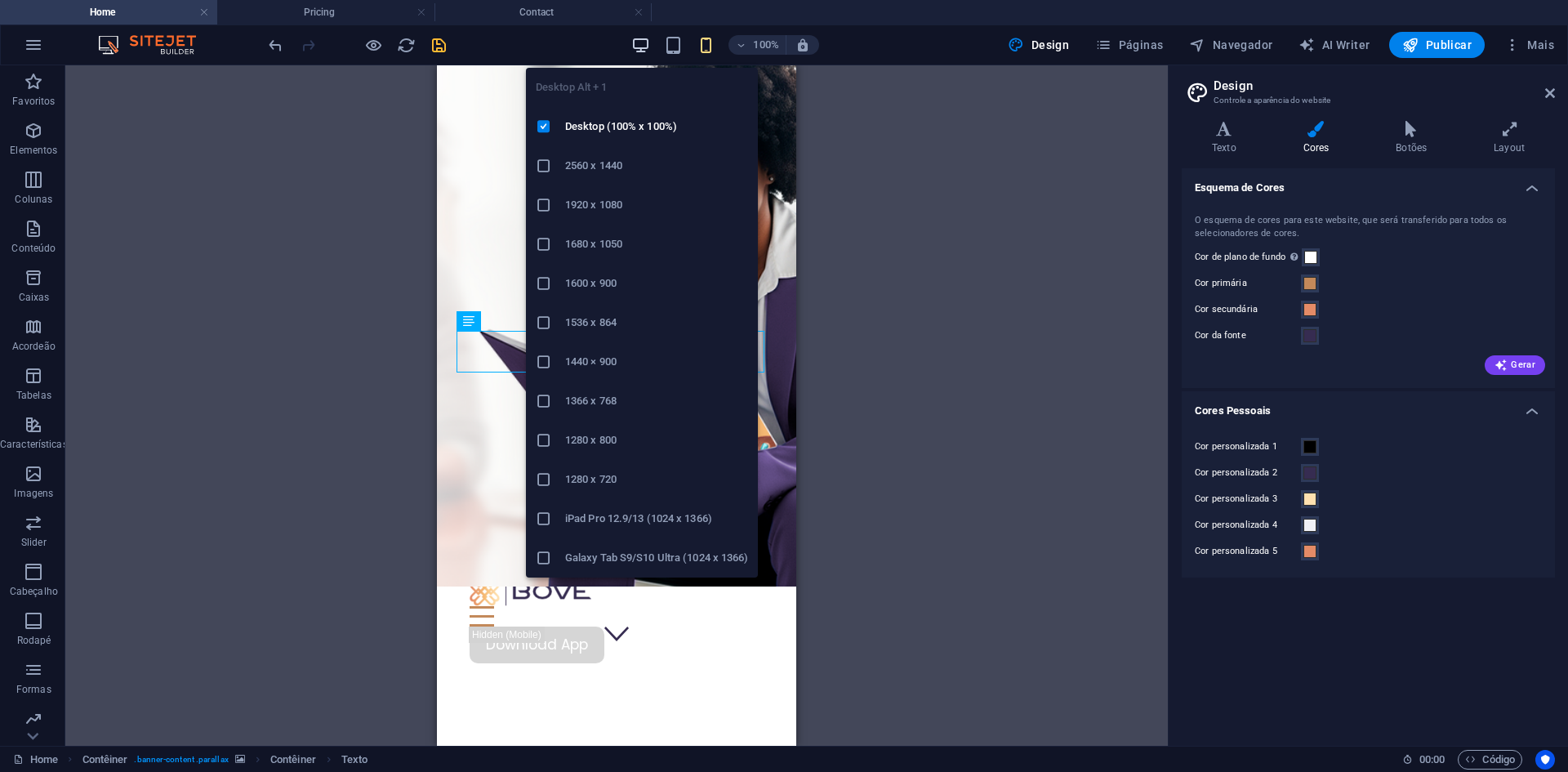
click at [637, 41] on icon "button" at bounding box center [640, 45] width 18 height 18
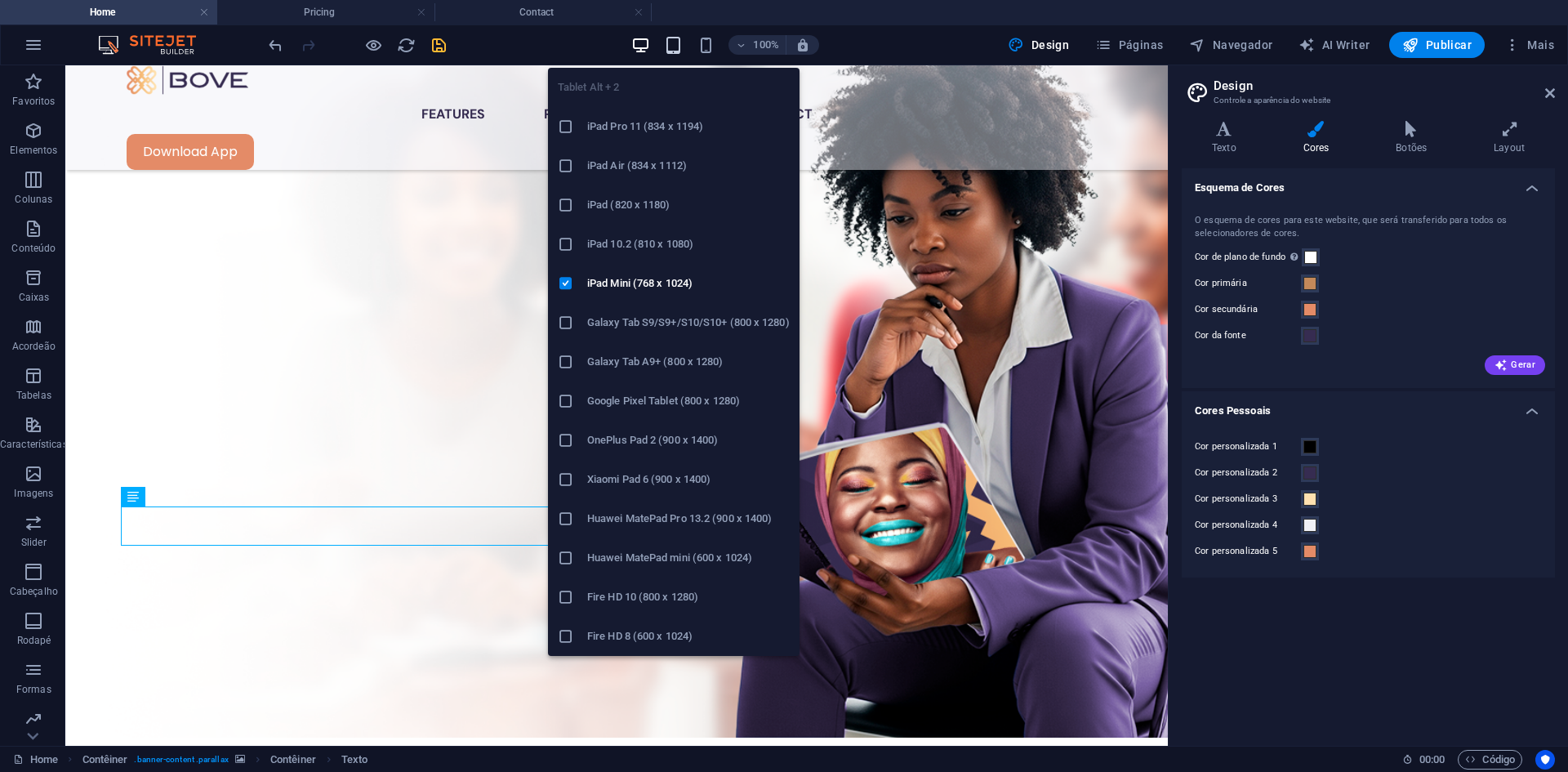
click at [672, 52] on icon "button" at bounding box center [672, 45] width 18 height 18
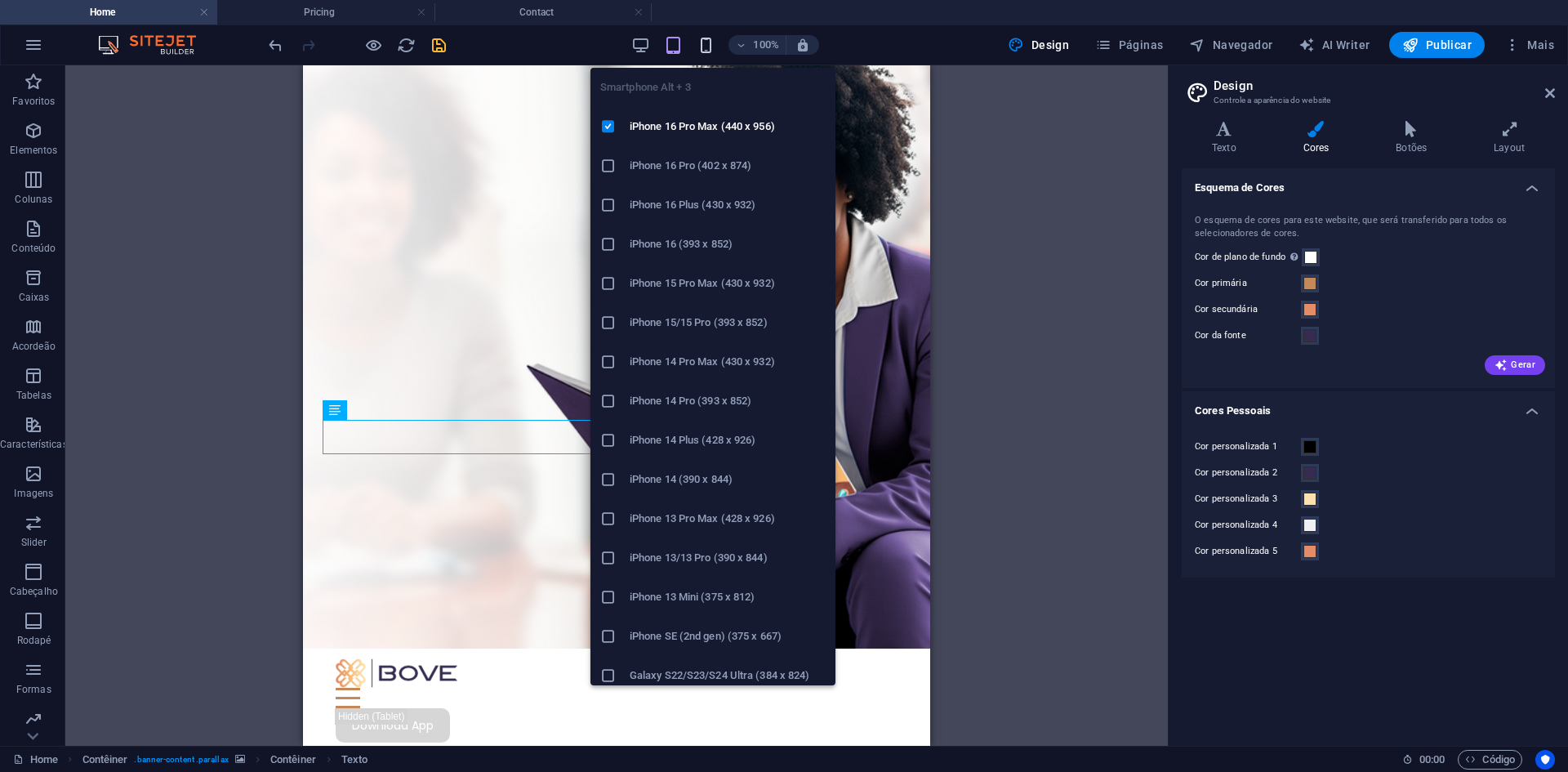
click at [711, 38] on icon "button" at bounding box center [705, 45] width 18 height 18
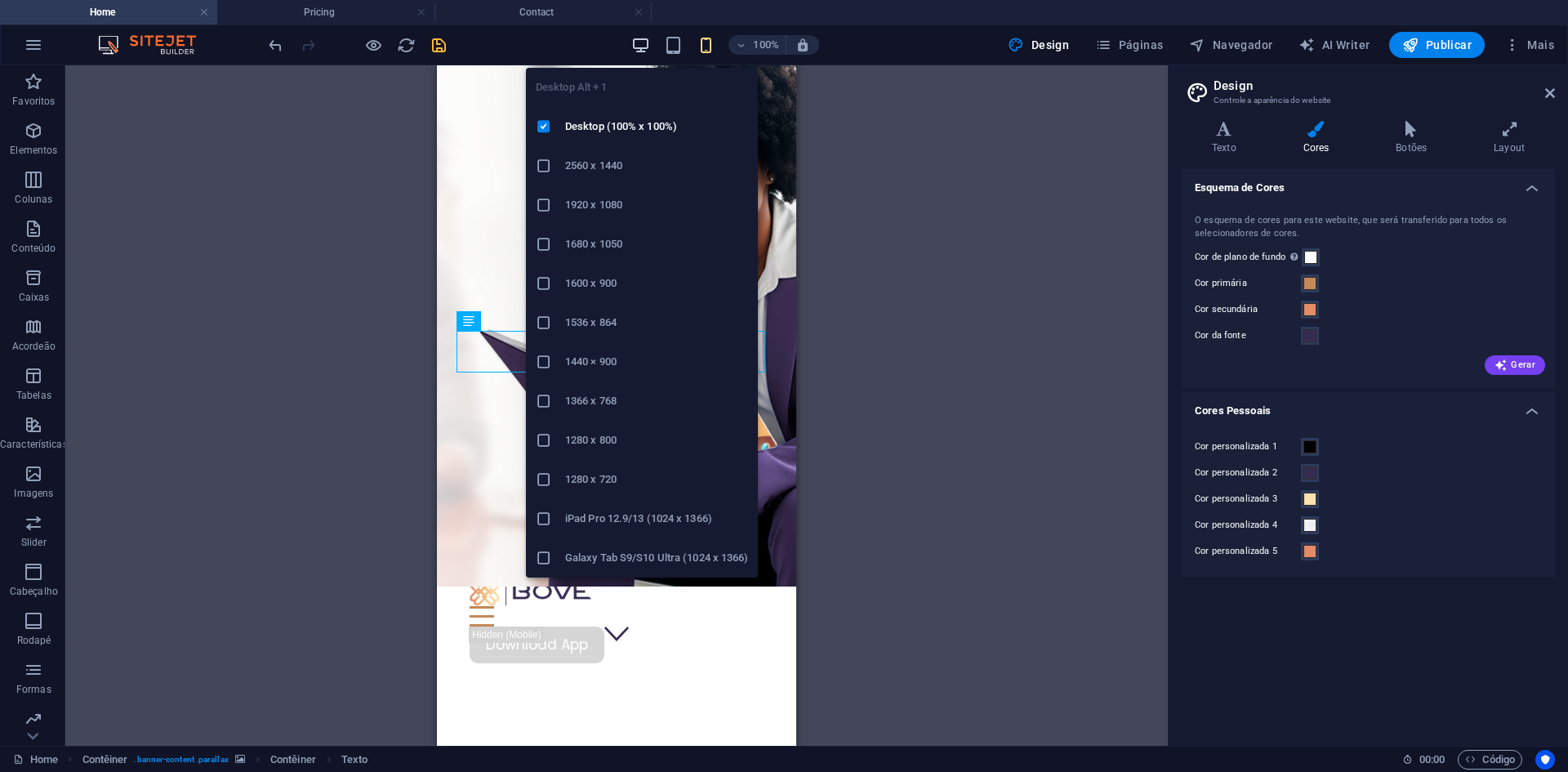
drag, startPoint x: 648, startPoint y: 39, endPoint x: 205, endPoint y: 116, distance: 449.6
click at [648, 39] on icon "button" at bounding box center [640, 45] width 18 height 18
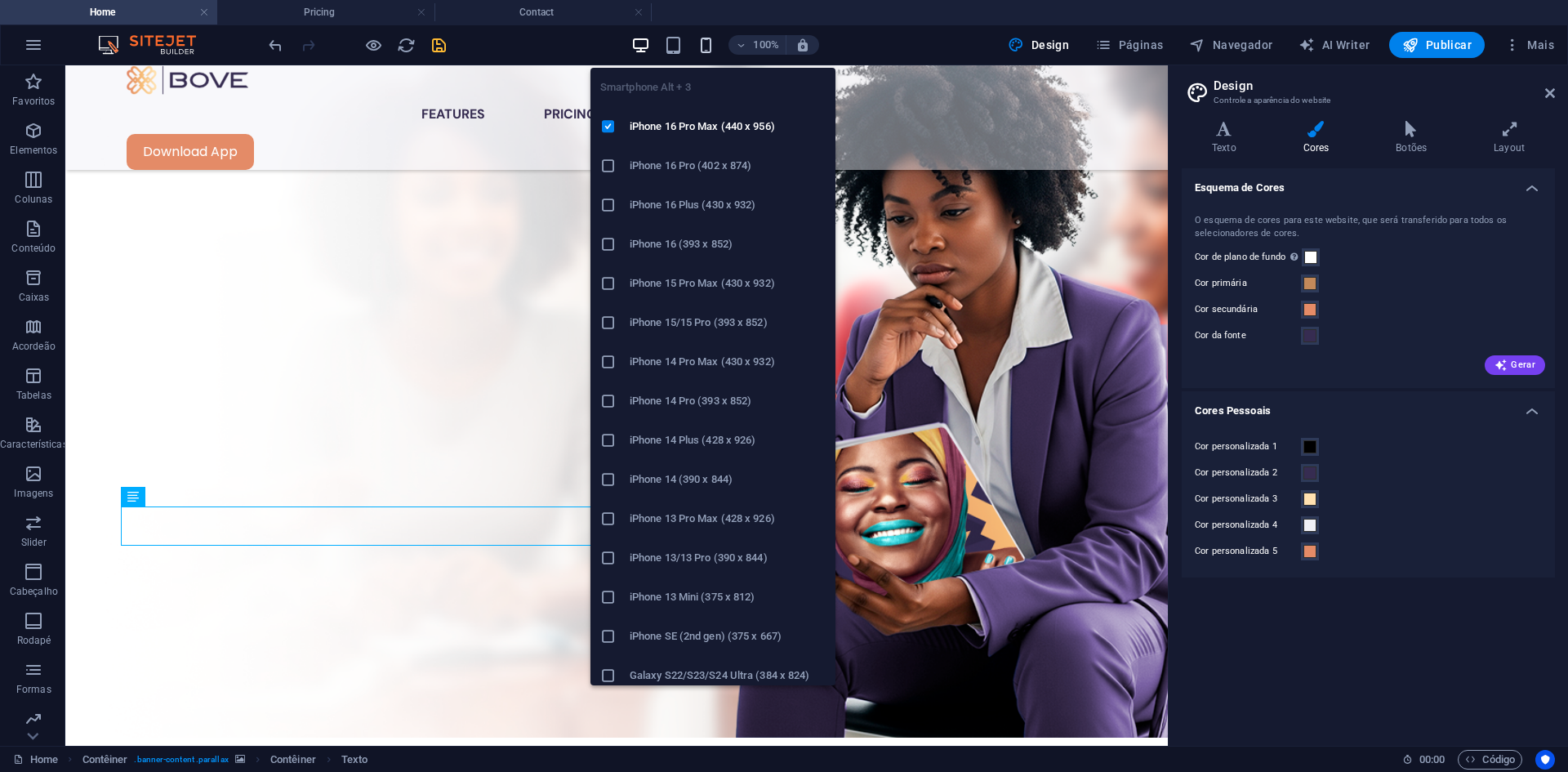
click at [705, 40] on icon "button" at bounding box center [705, 45] width 18 height 18
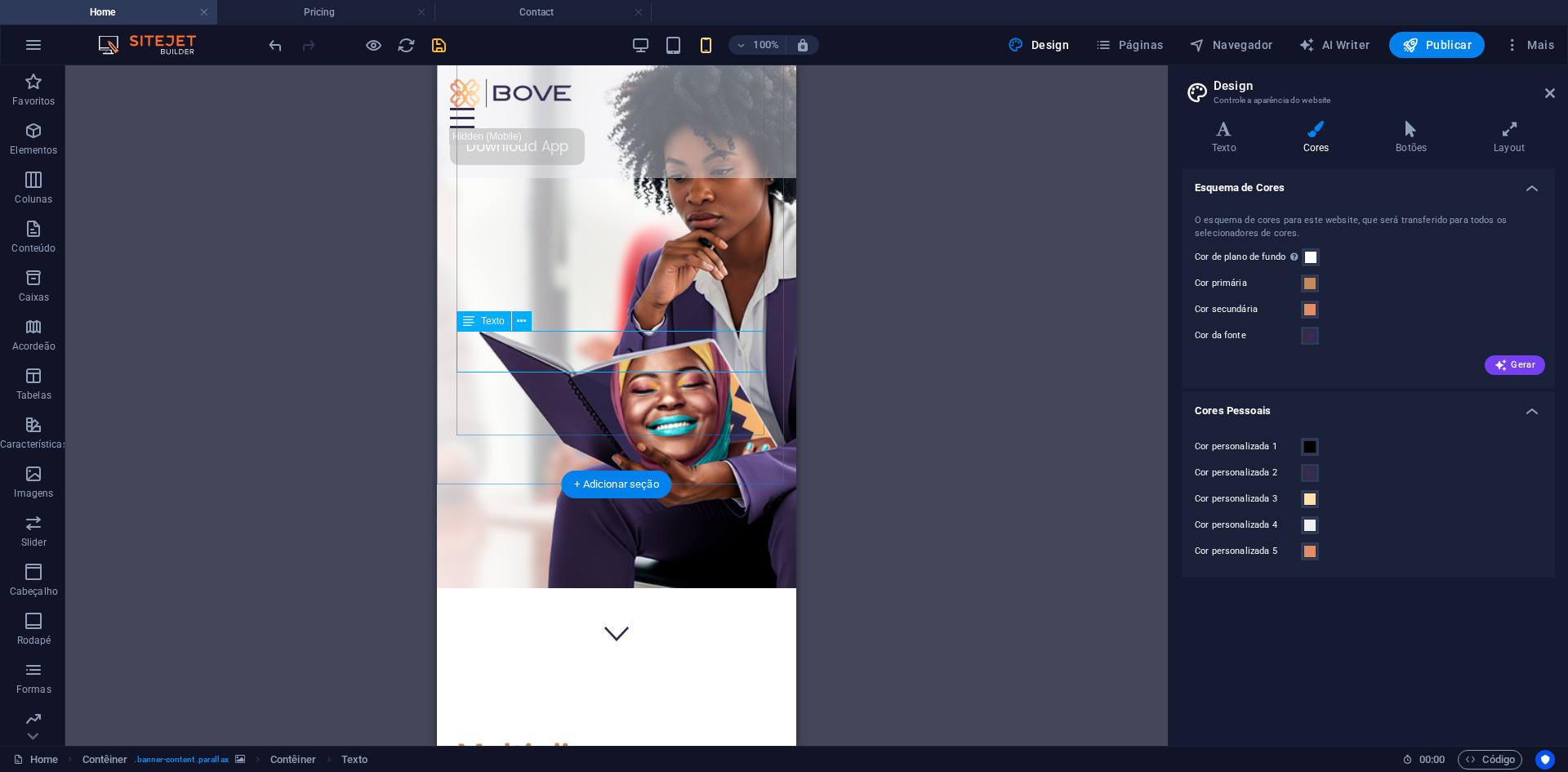
select select "%"
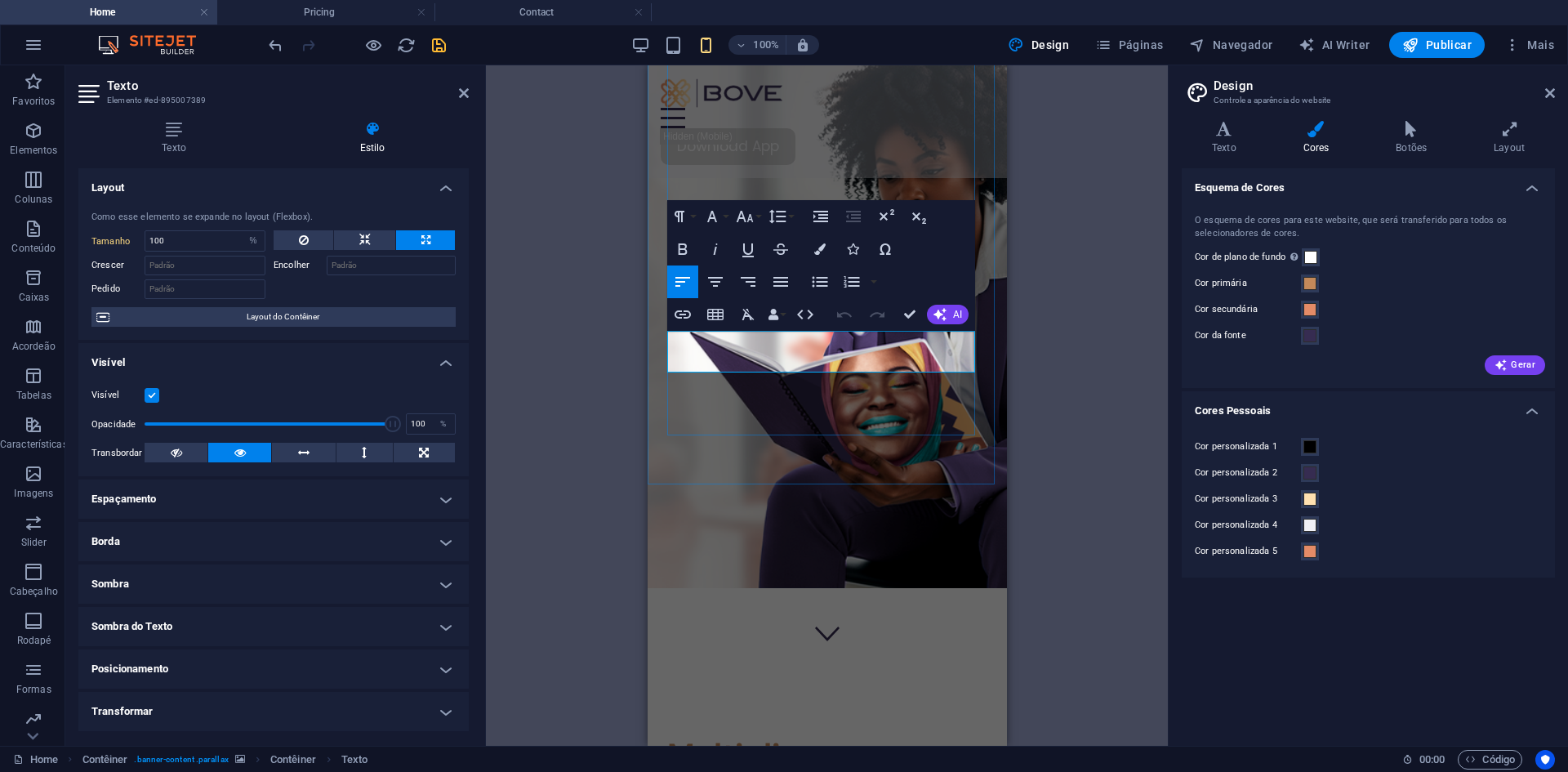
drag, startPoint x: 895, startPoint y: 365, endPoint x: 719, endPoint y: 334, distance: 178.7
drag, startPoint x: 907, startPoint y: 361, endPoint x: 668, endPoint y: 343, distance: 239.7
drag, startPoint x: 813, startPoint y: 245, endPoint x: 805, endPoint y: 252, distance: 10.6
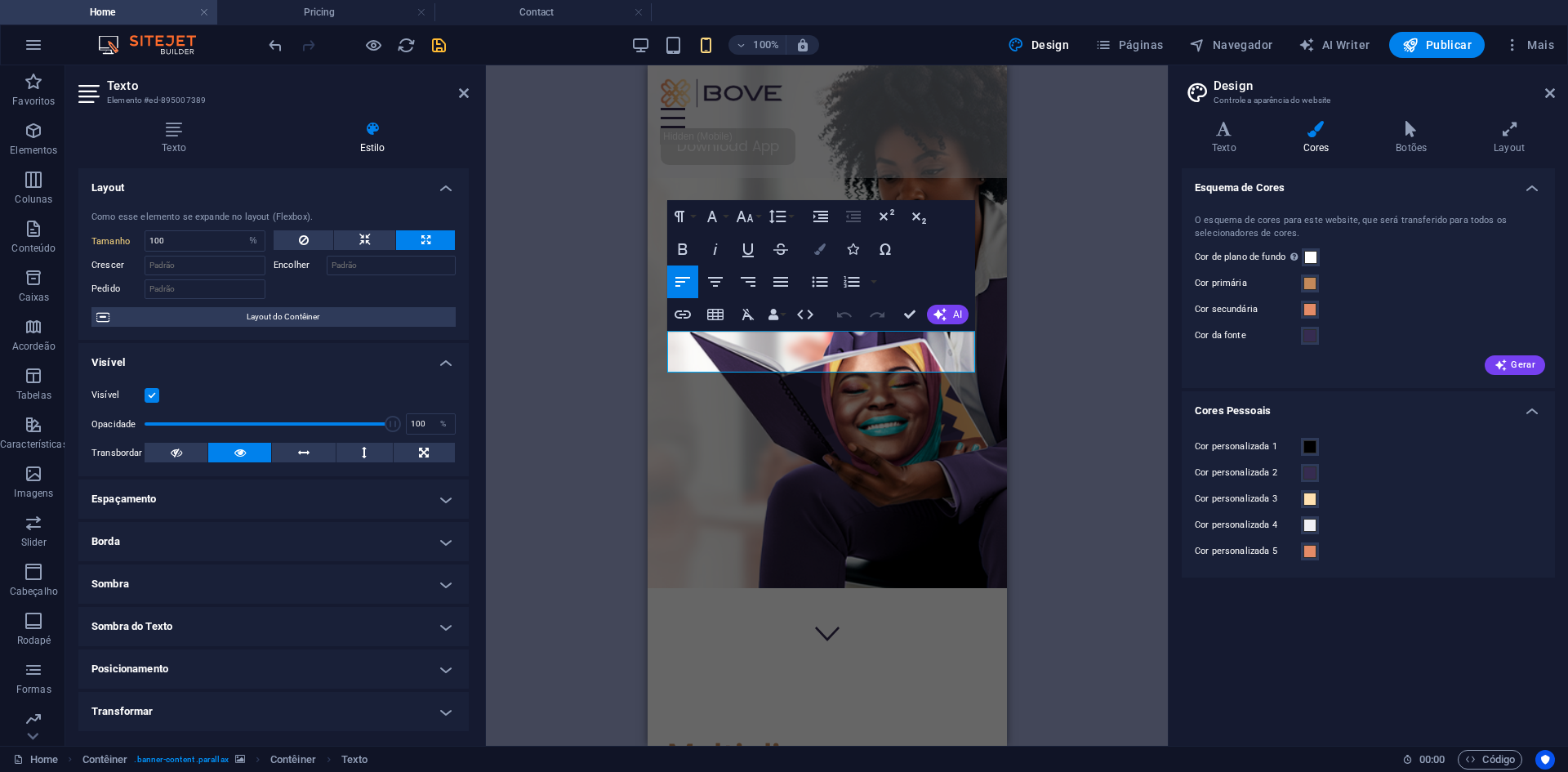
click at [811, 246] on button "Colors" at bounding box center [820, 250] width 31 height 33
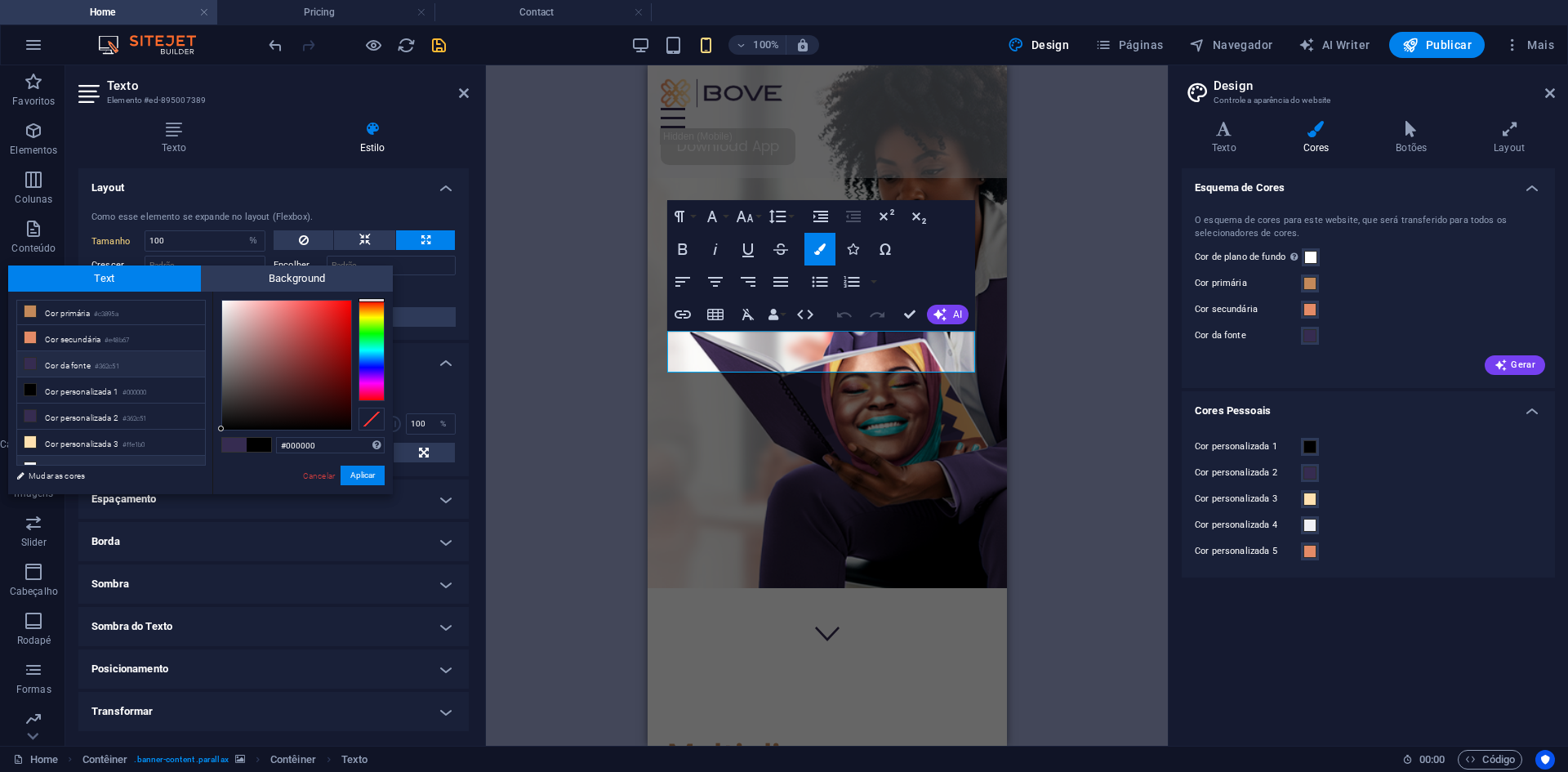
scroll to position [64, 0]
click at [120, 421] on li "Cor personalizada 4 #eff0f6" at bounding box center [111, 432] width 188 height 26
type input "#eff0f6"
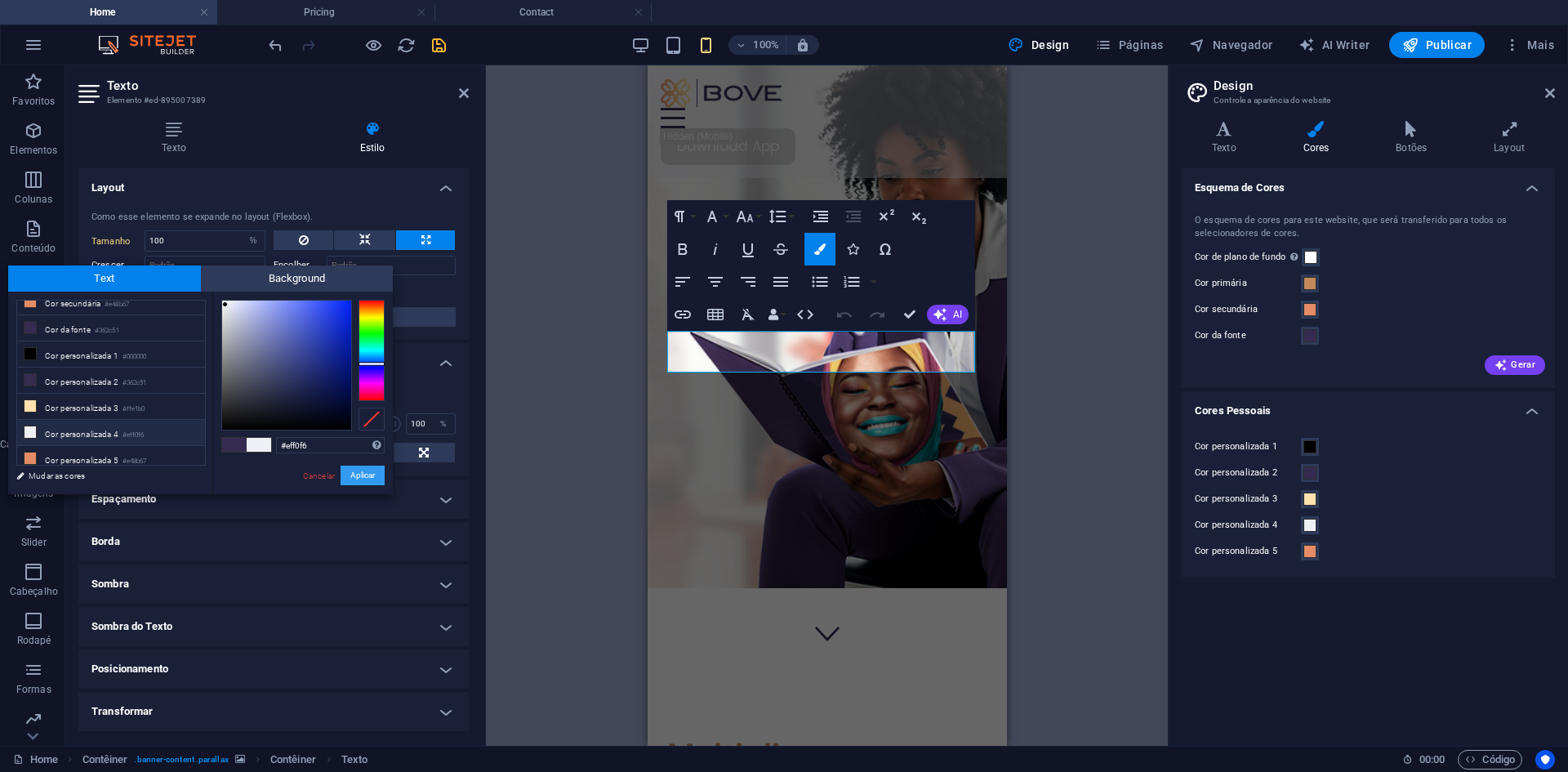
click at [364, 476] on button "Aplicar" at bounding box center [363, 475] width 44 height 19
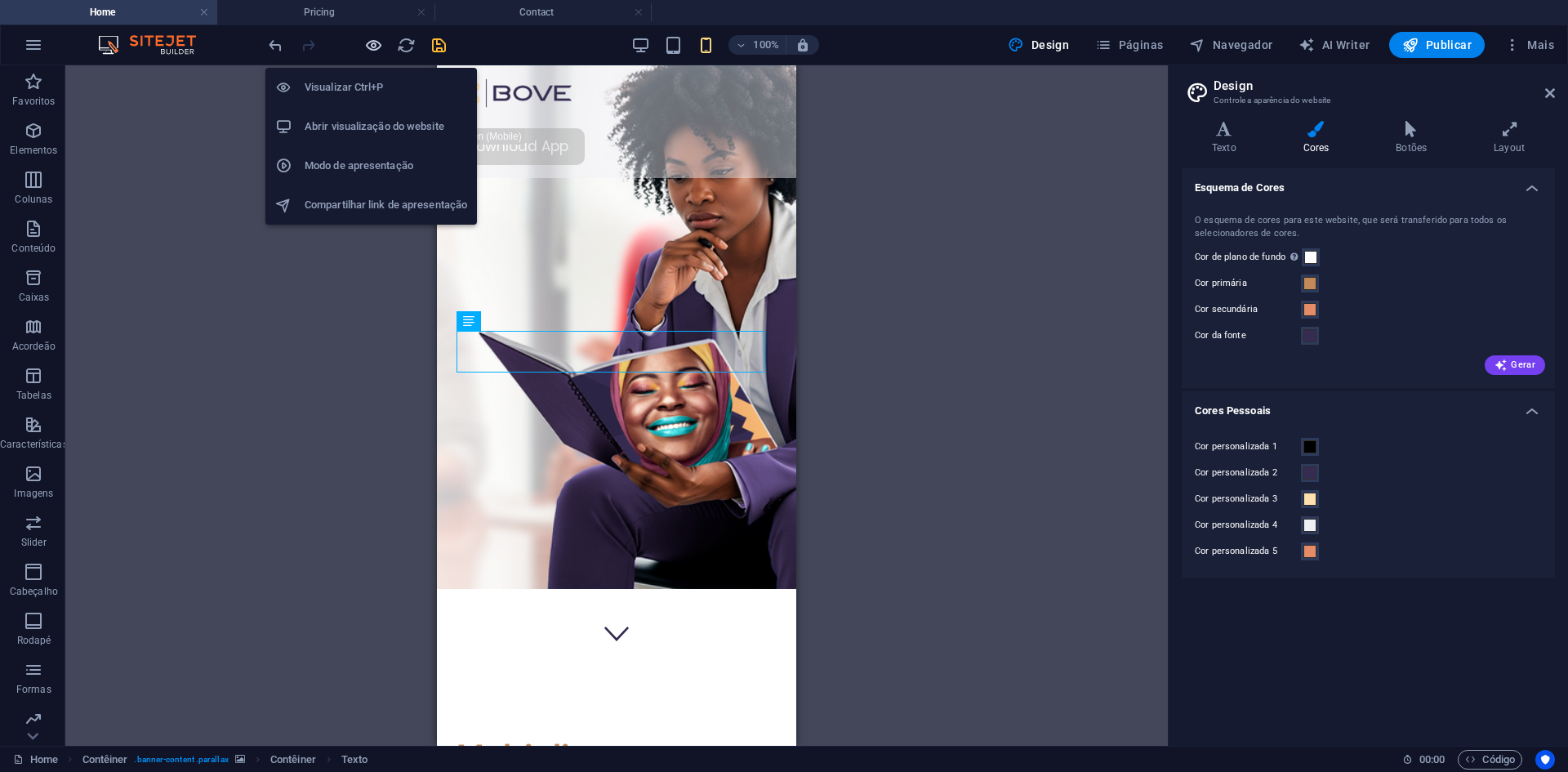
click at [380, 45] on icon "button" at bounding box center [373, 45] width 18 height 18
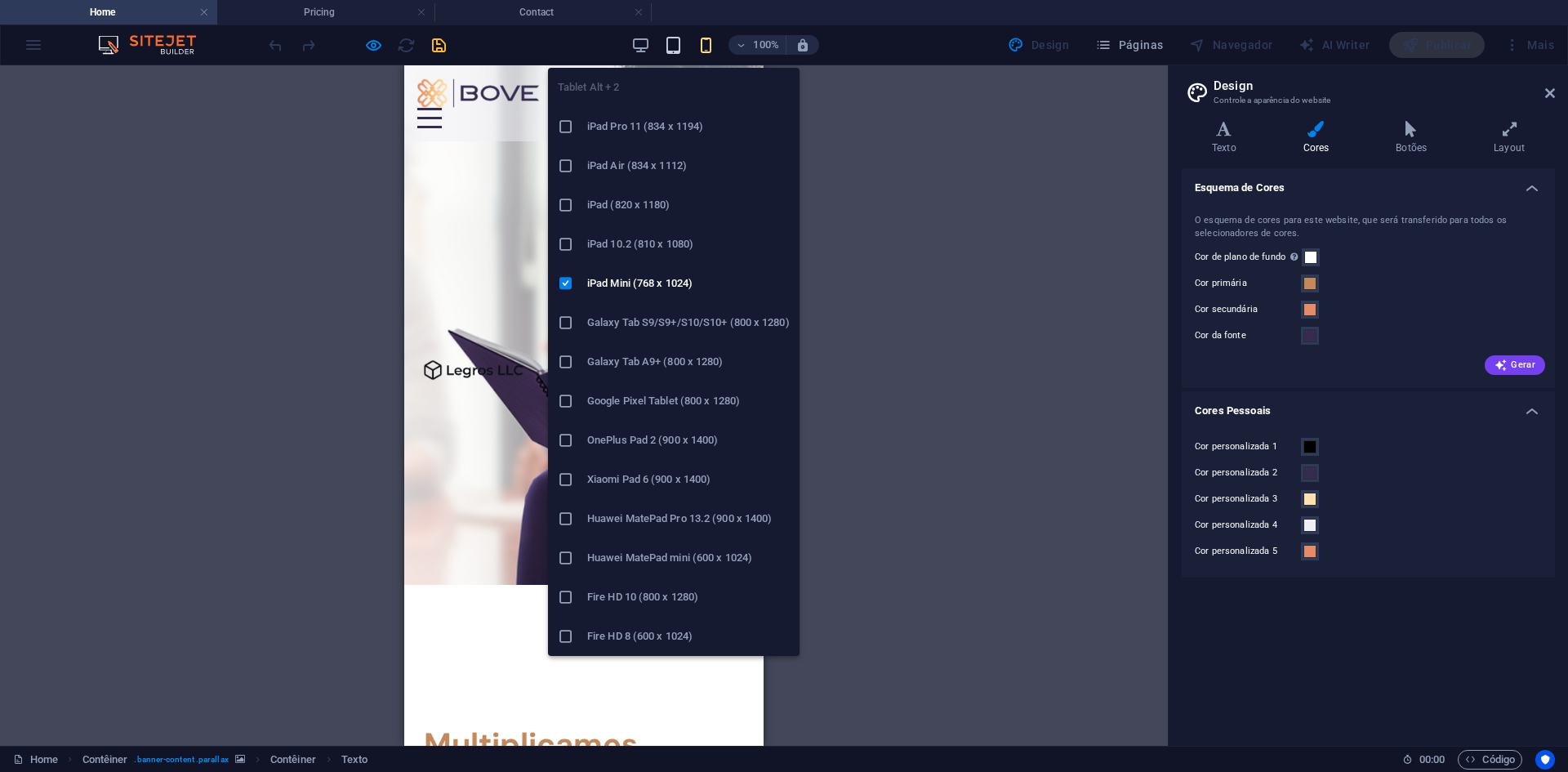
click at [672, 38] on icon "button" at bounding box center [672, 45] width 18 height 18
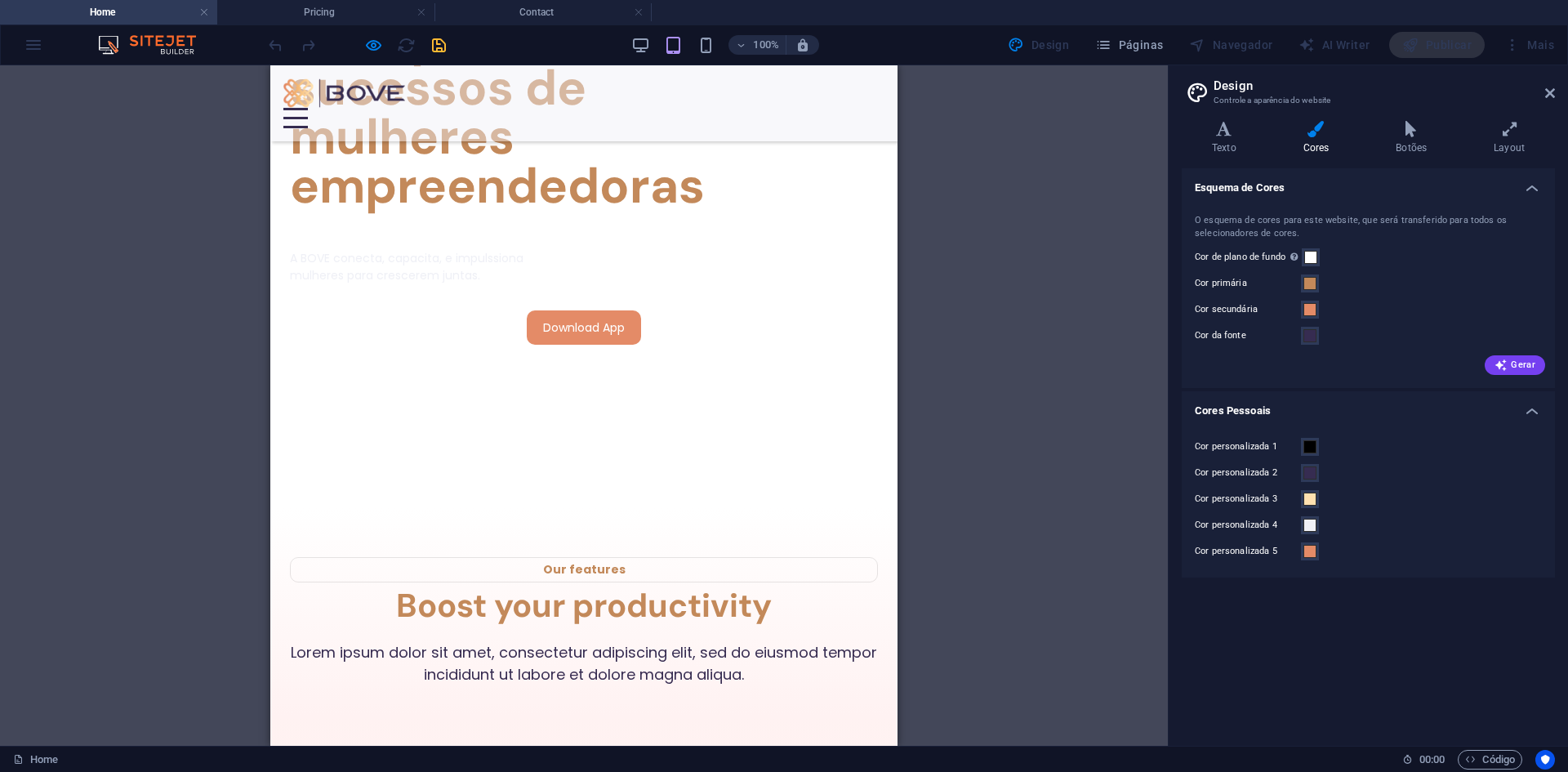
scroll to position [899, 0]
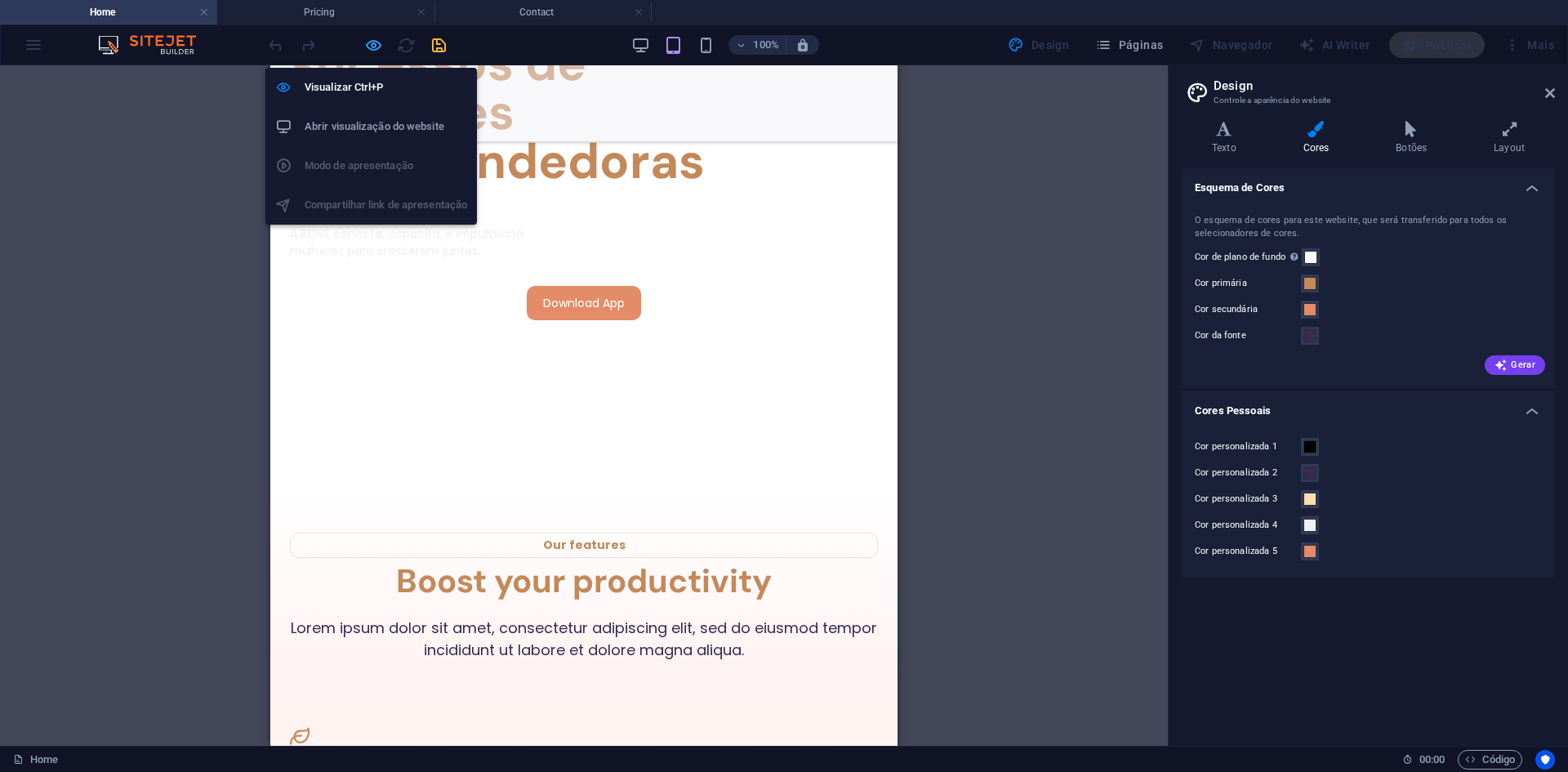
click at [376, 40] on icon "button" at bounding box center [373, 45] width 18 height 18
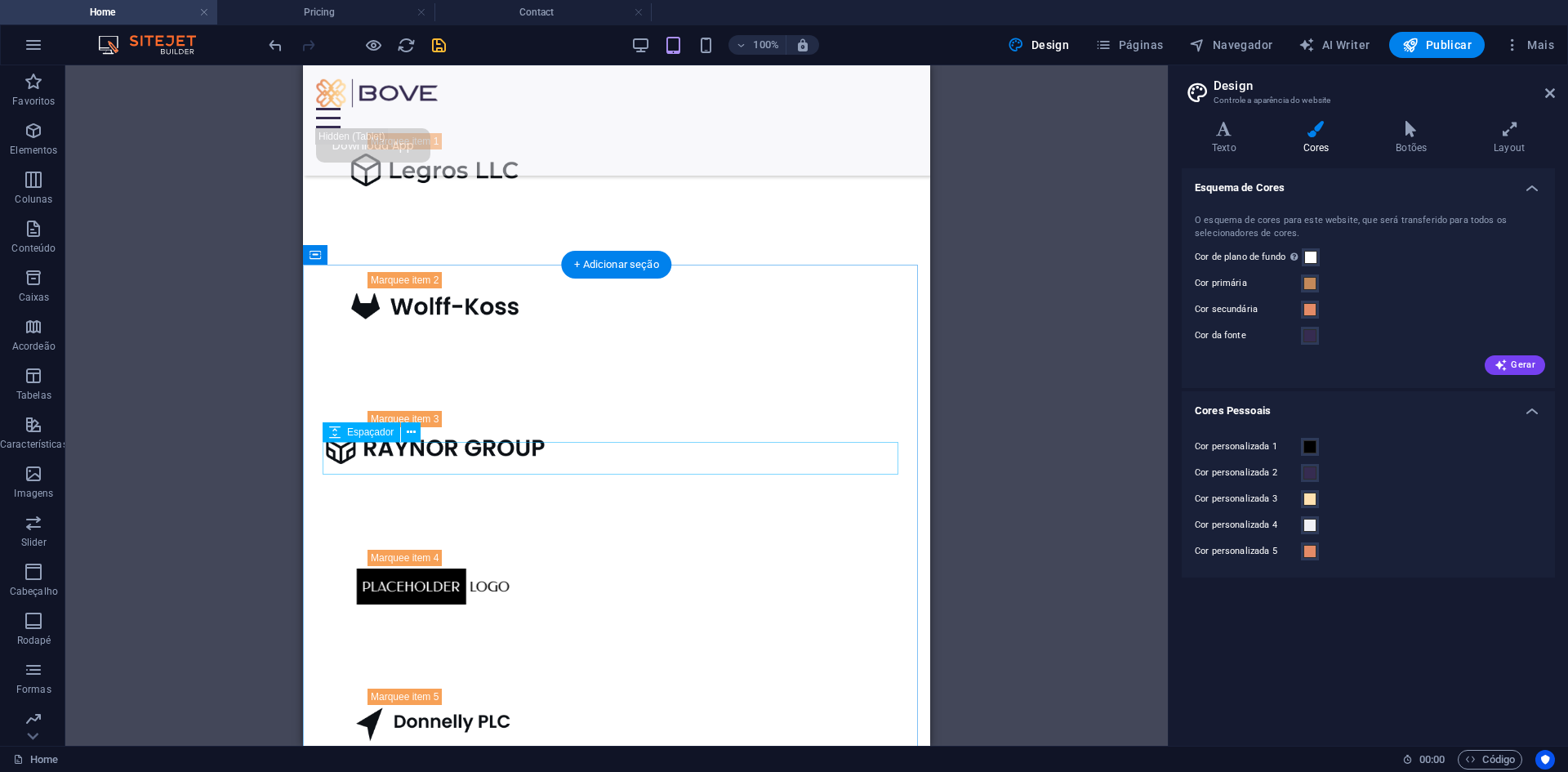
scroll to position [1214, 0]
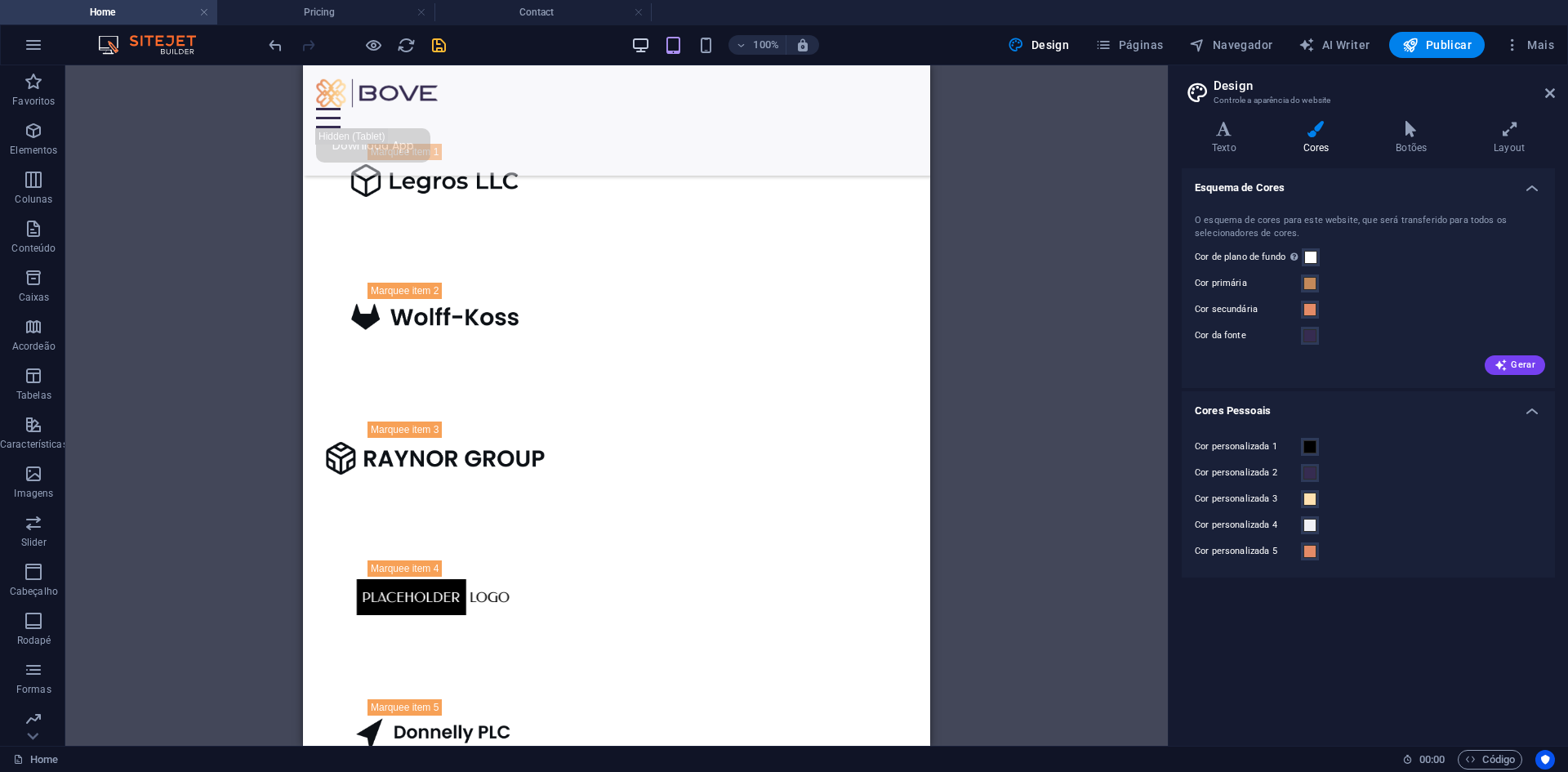
click at [639, 43] on icon "button" at bounding box center [640, 45] width 18 height 18
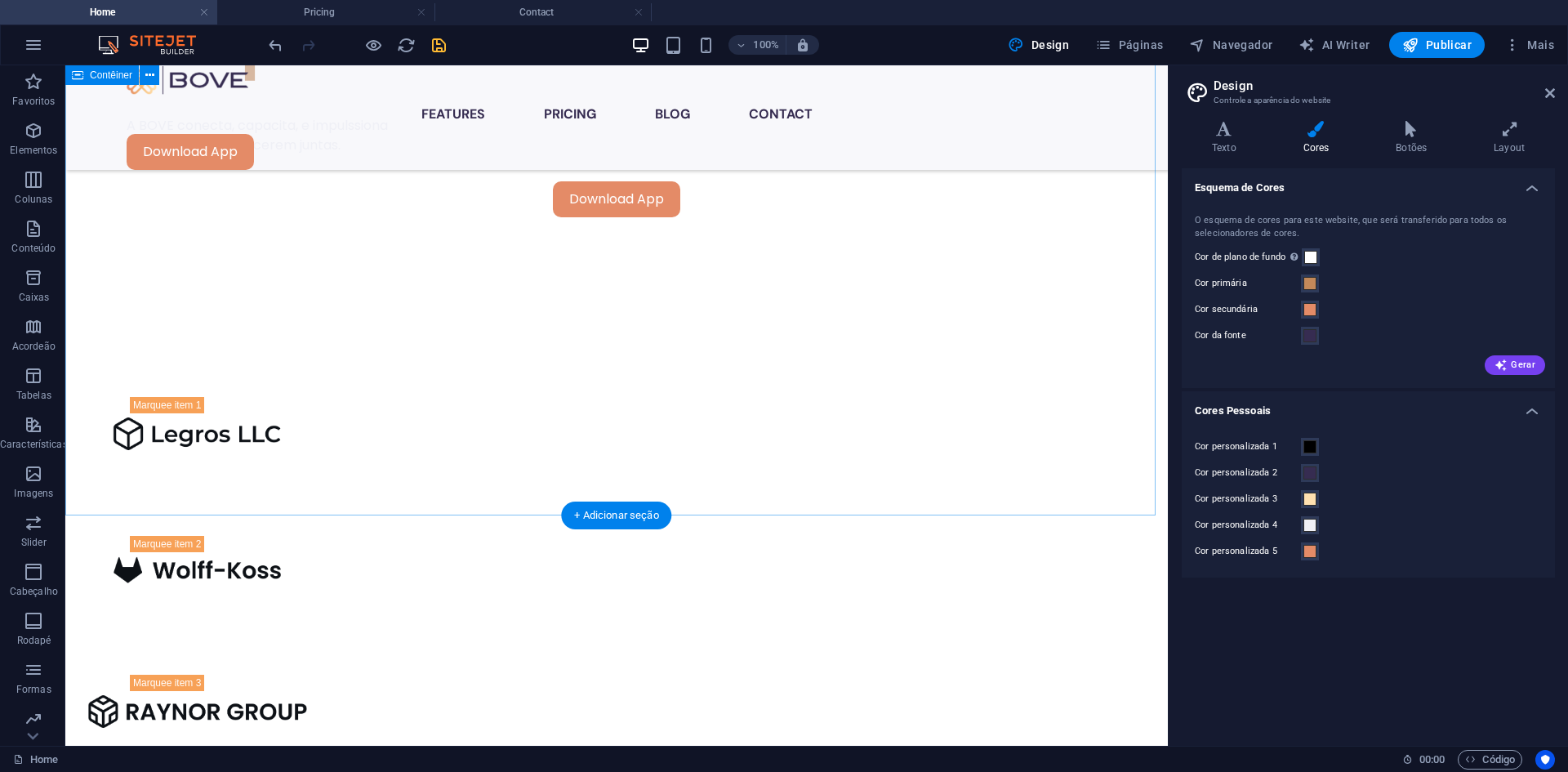
scroll to position [1193, 0]
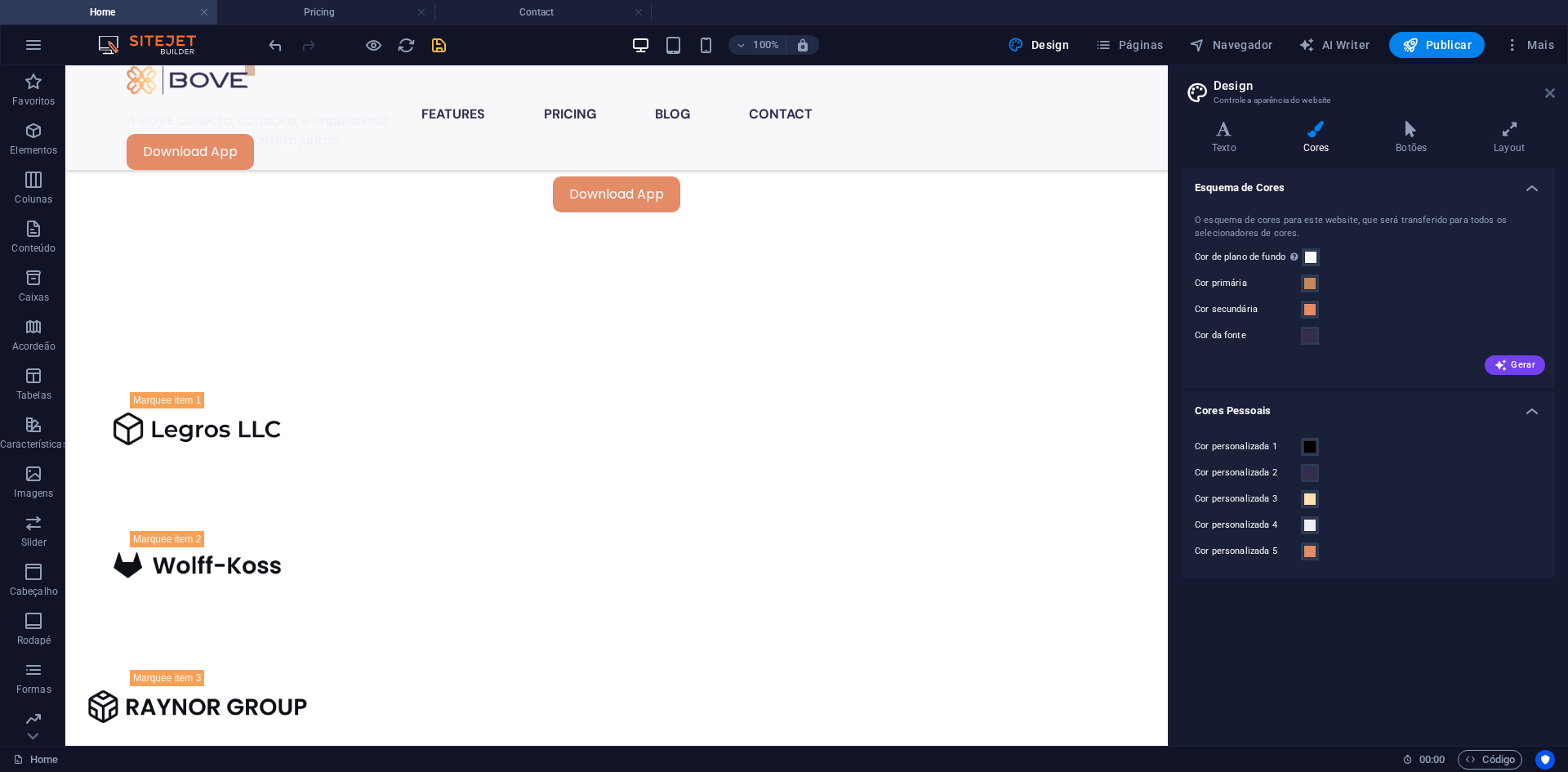
click at [1554, 92] on icon at bounding box center [1550, 93] width 10 height 14
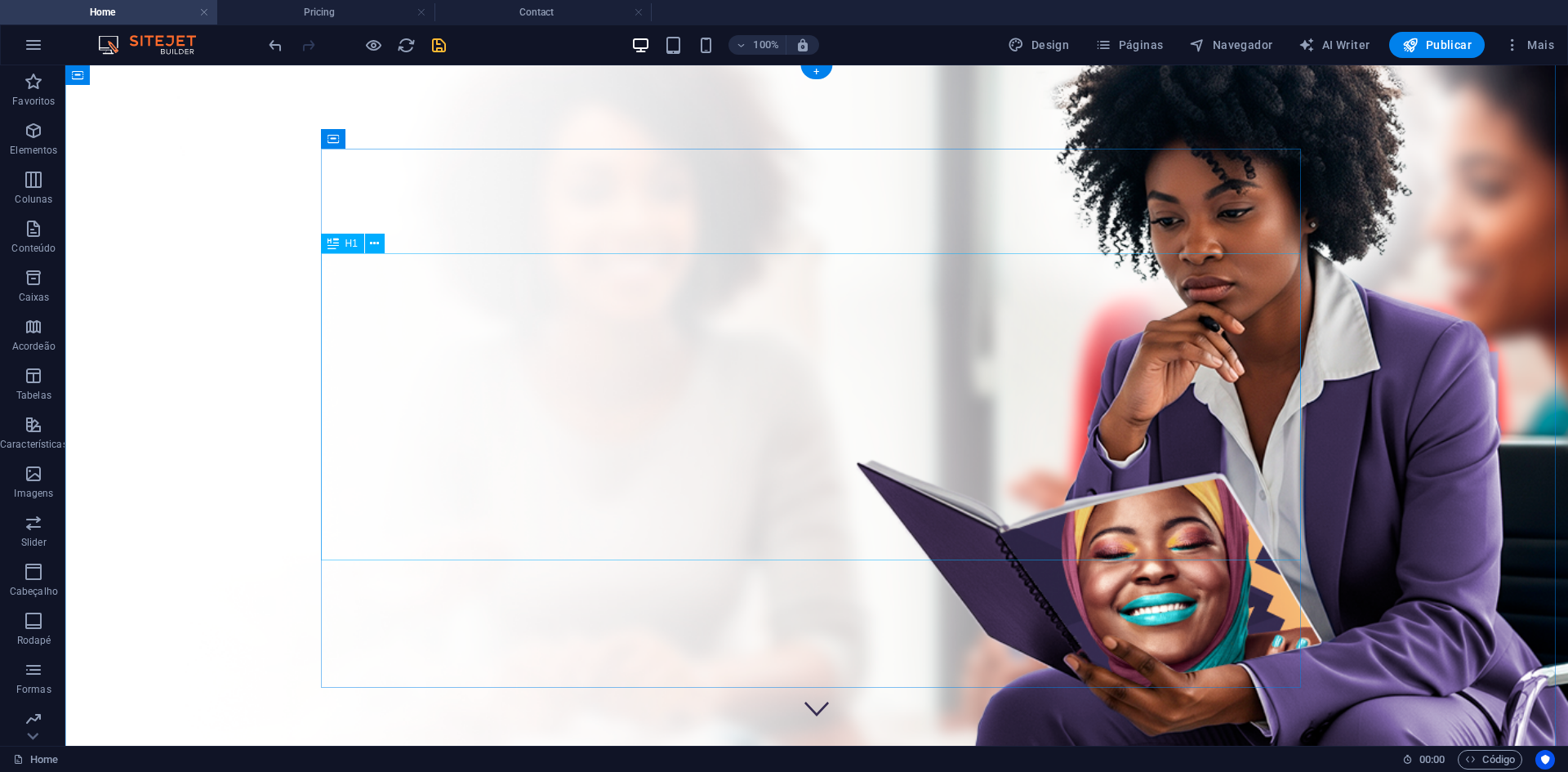
scroll to position [0, 0]
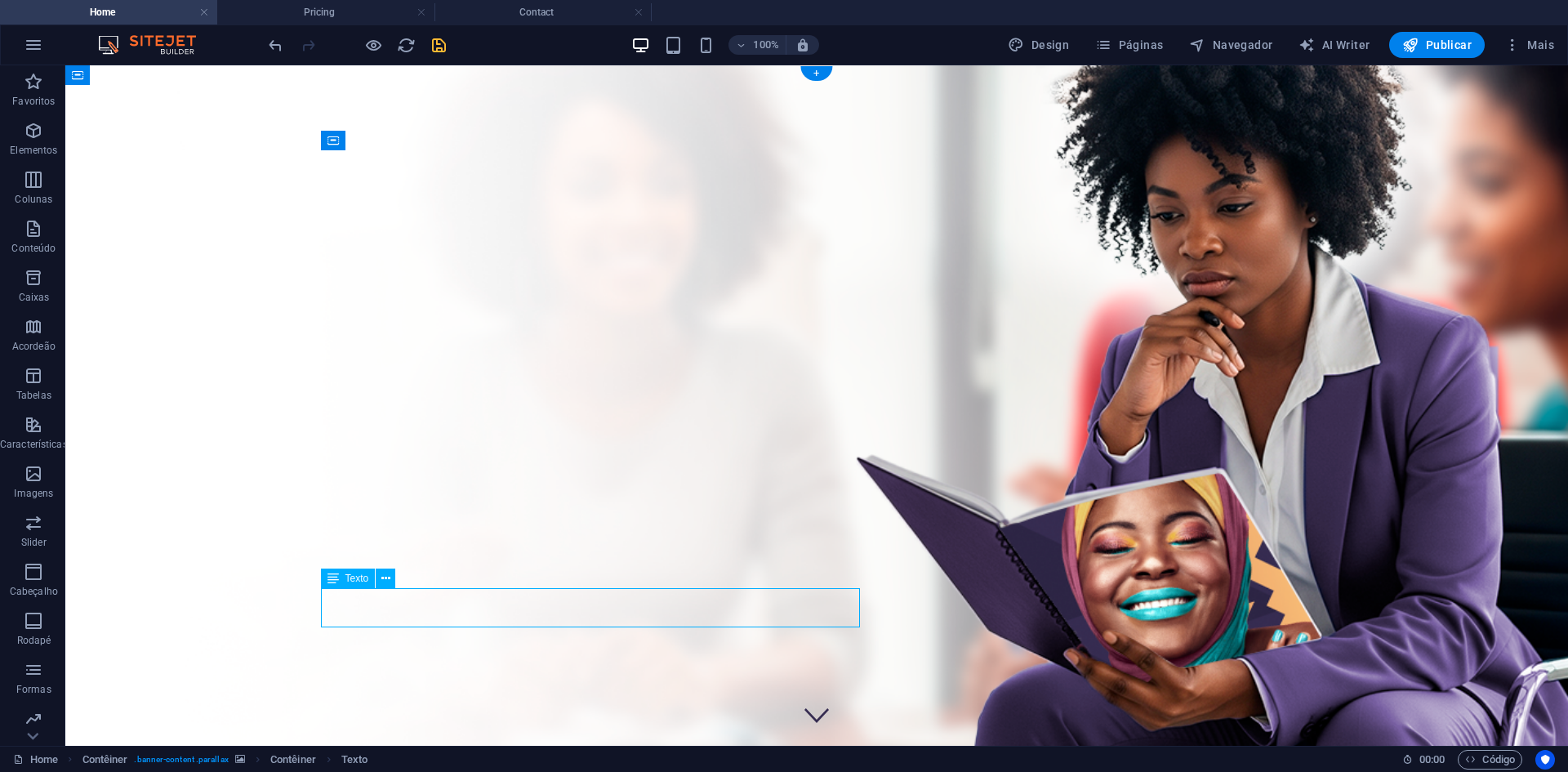
select select "%"
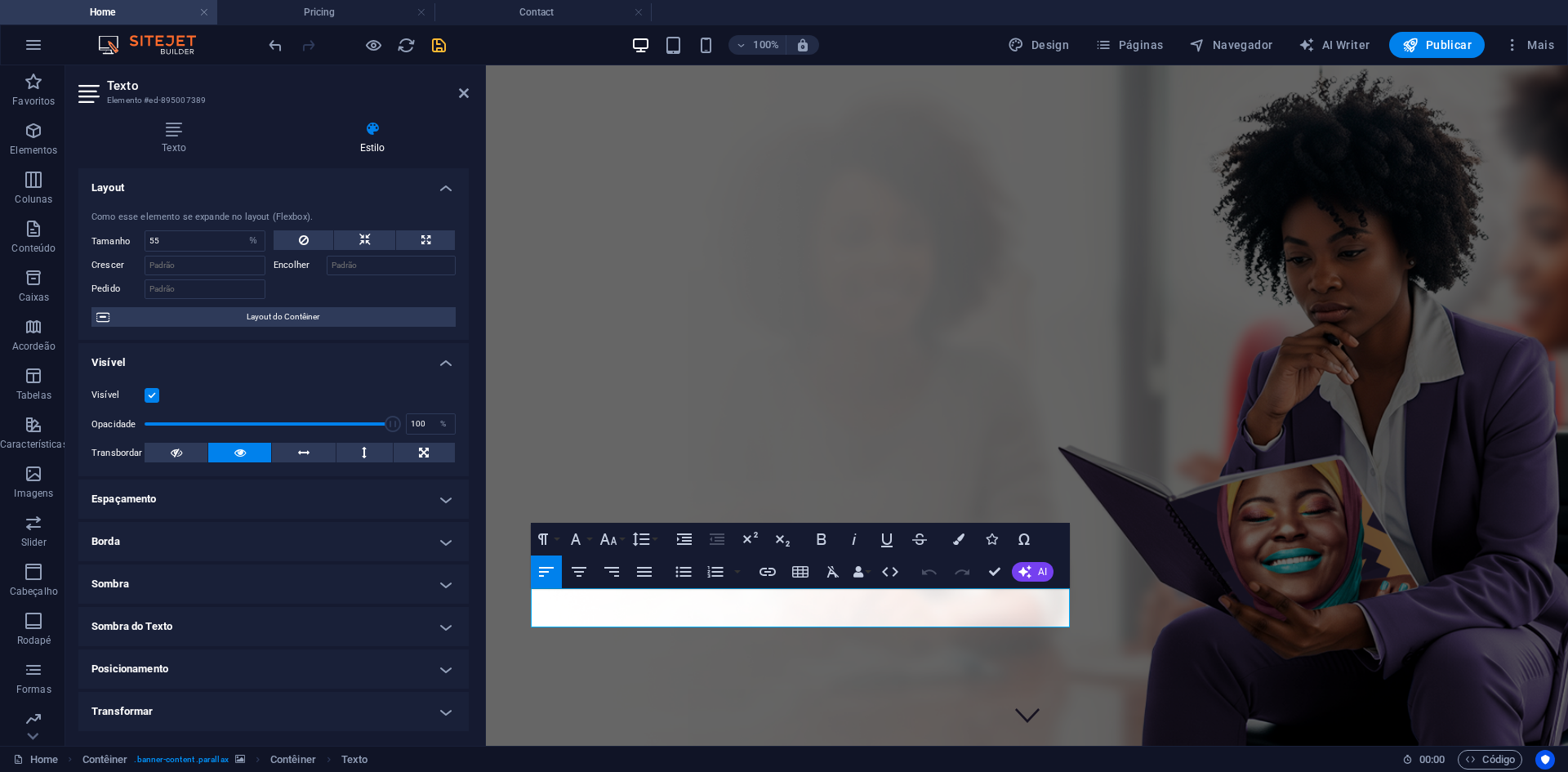
drag, startPoint x: 858, startPoint y: 611, endPoint x: 517, endPoint y: 580, distance: 342.4
click at [958, 543] on icon "button" at bounding box center [959, 539] width 12 height 12
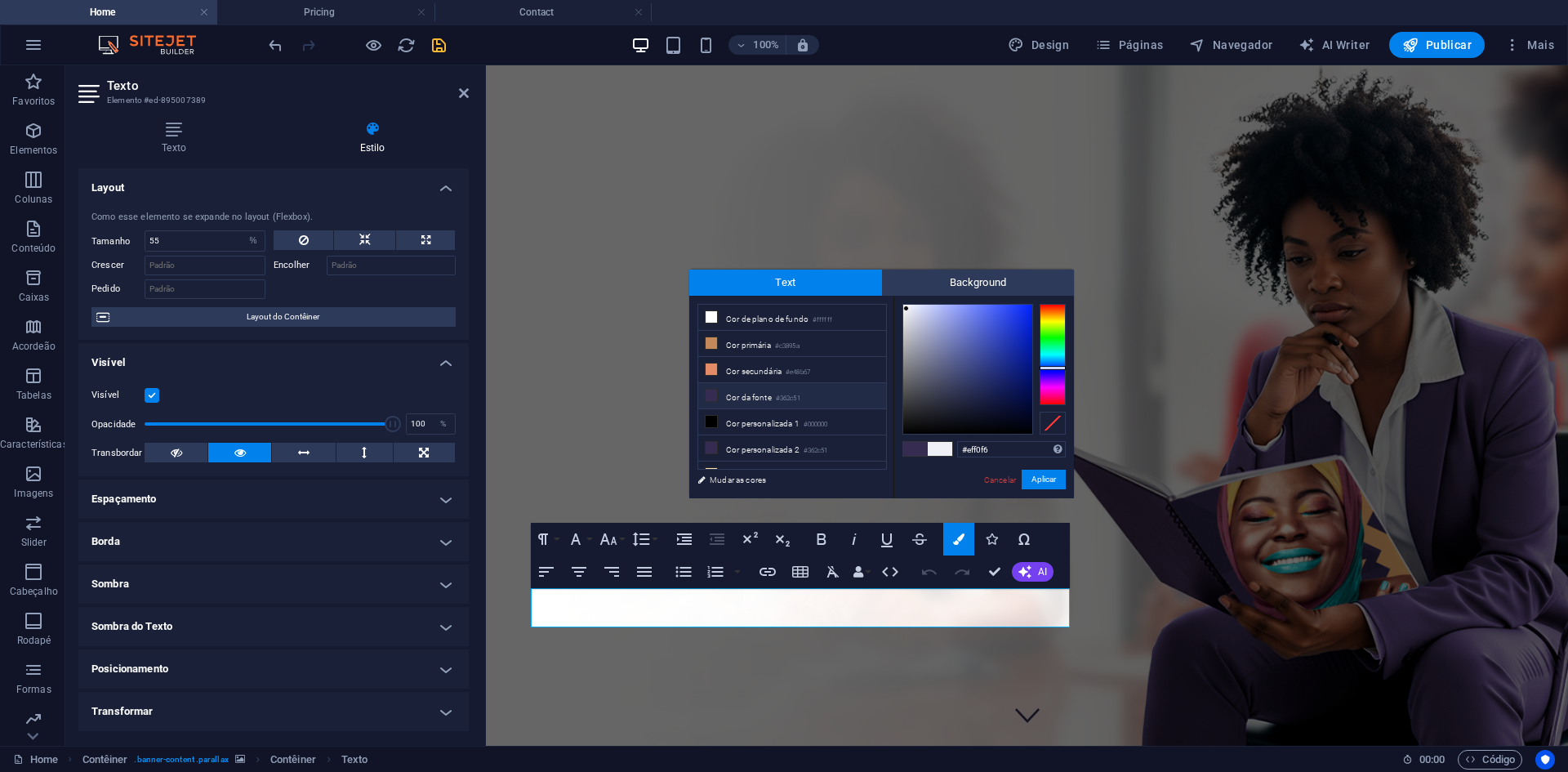
click at [909, 443] on span at bounding box center [915, 449] width 24 height 14
type input "#362c51"
click at [1033, 478] on button "Aplicar" at bounding box center [1044, 479] width 44 height 19
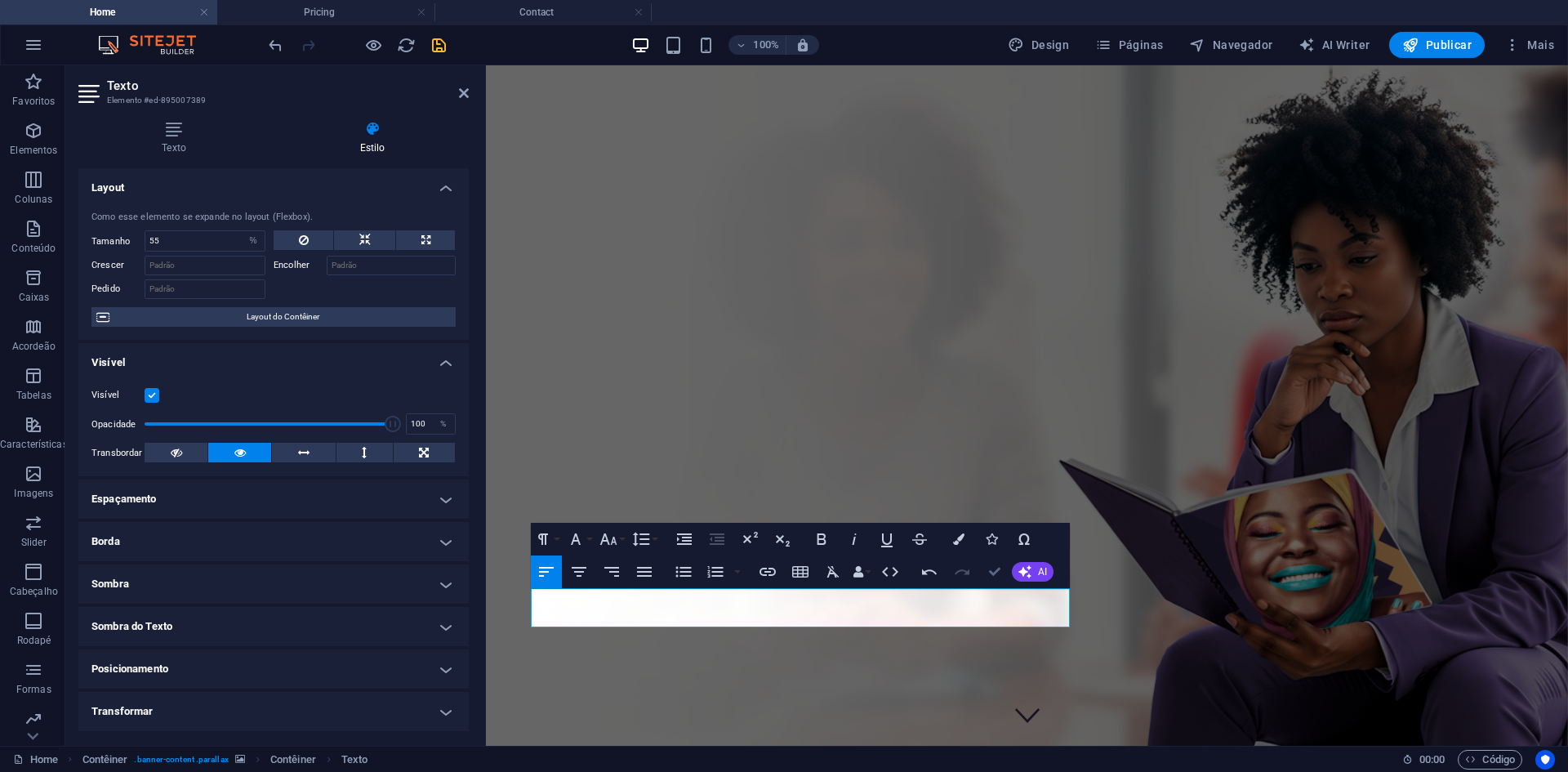
drag, startPoint x: 989, startPoint y: 575, endPoint x: 895, endPoint y: 530, distance: 104.2
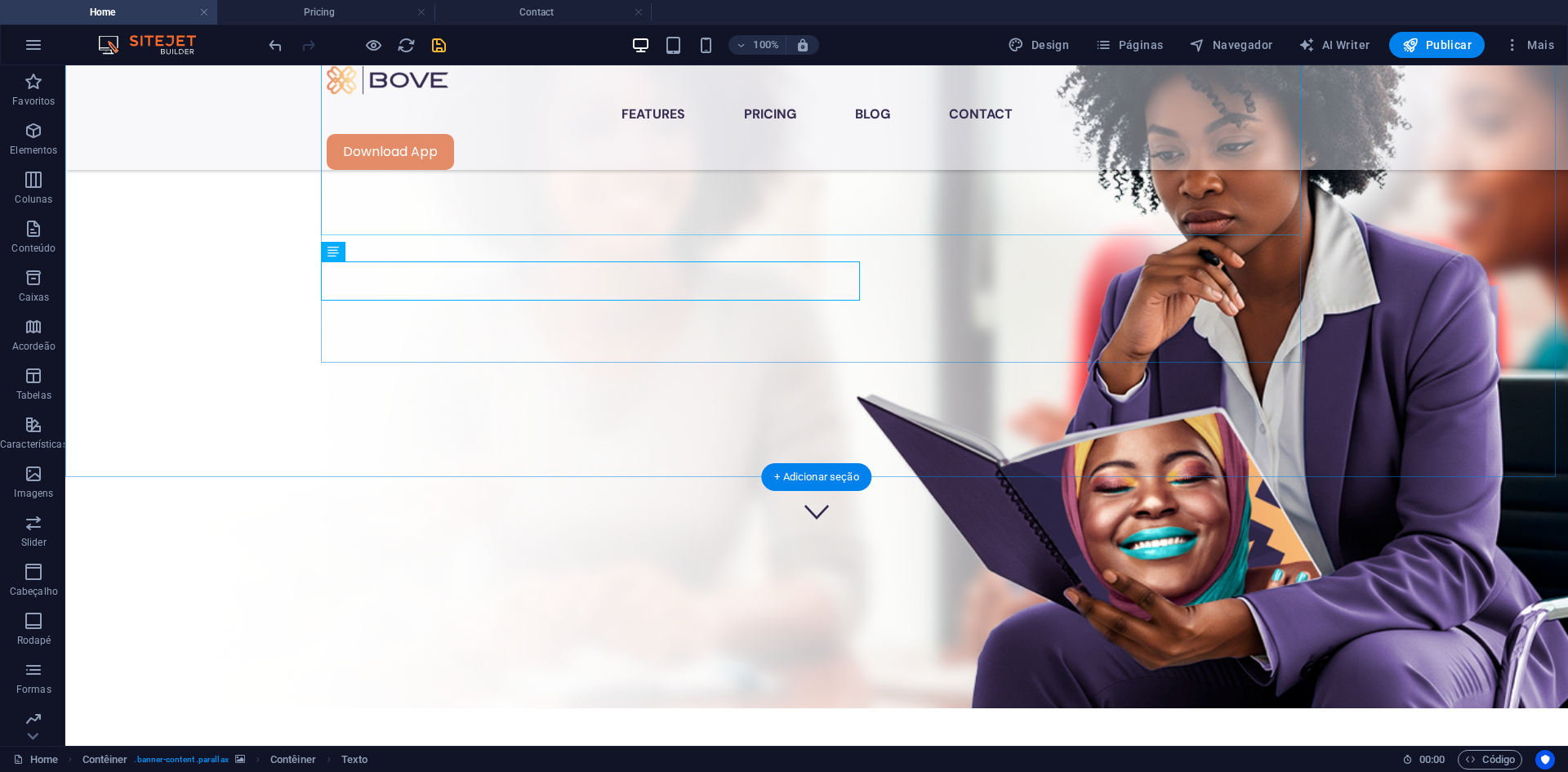
scroll to position [327, 0]
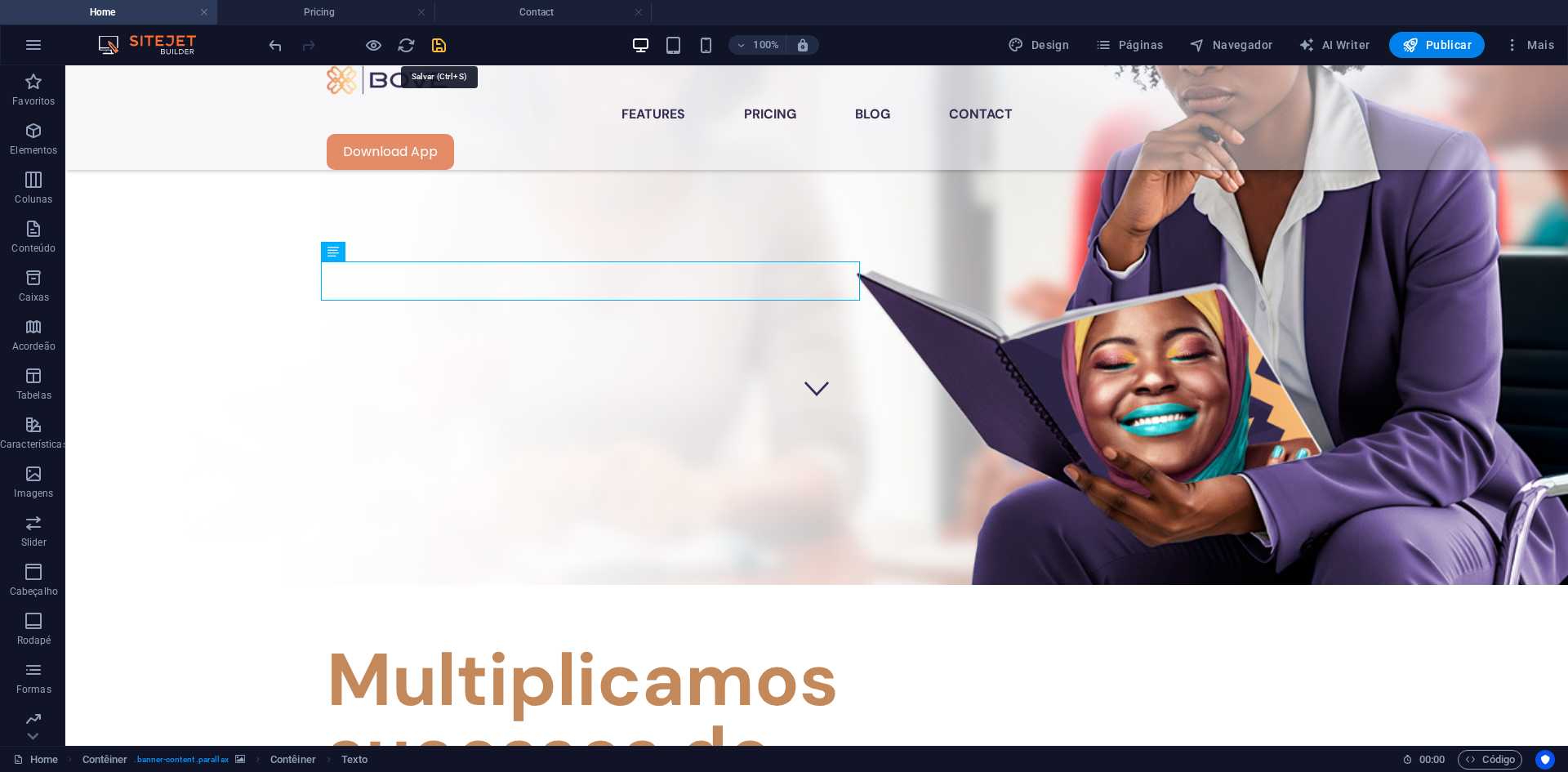
click at [445, 45] on icon "save" at bounding box center [438, 45] width 18 height 18
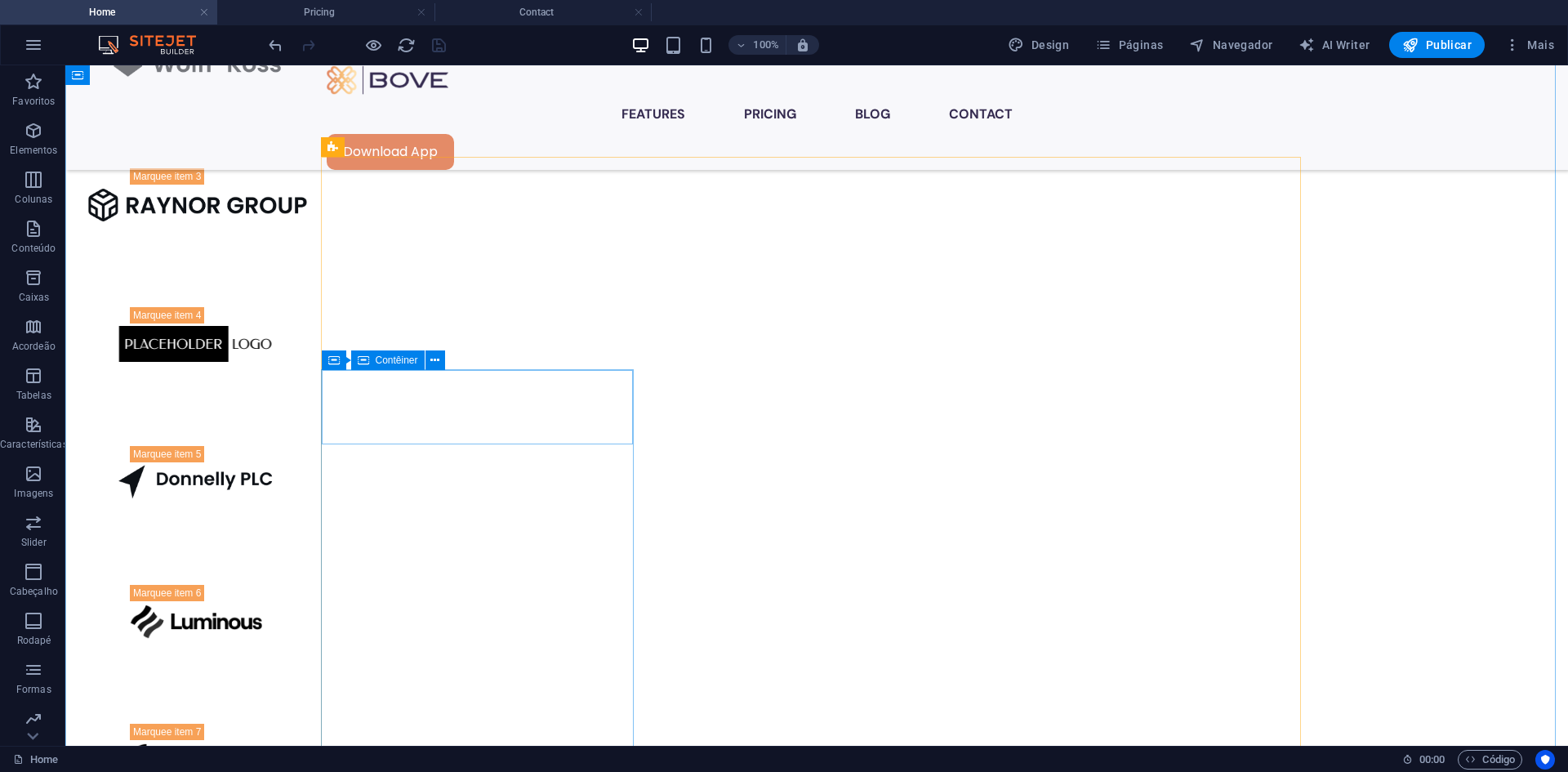
scroll to position [1796, 0]
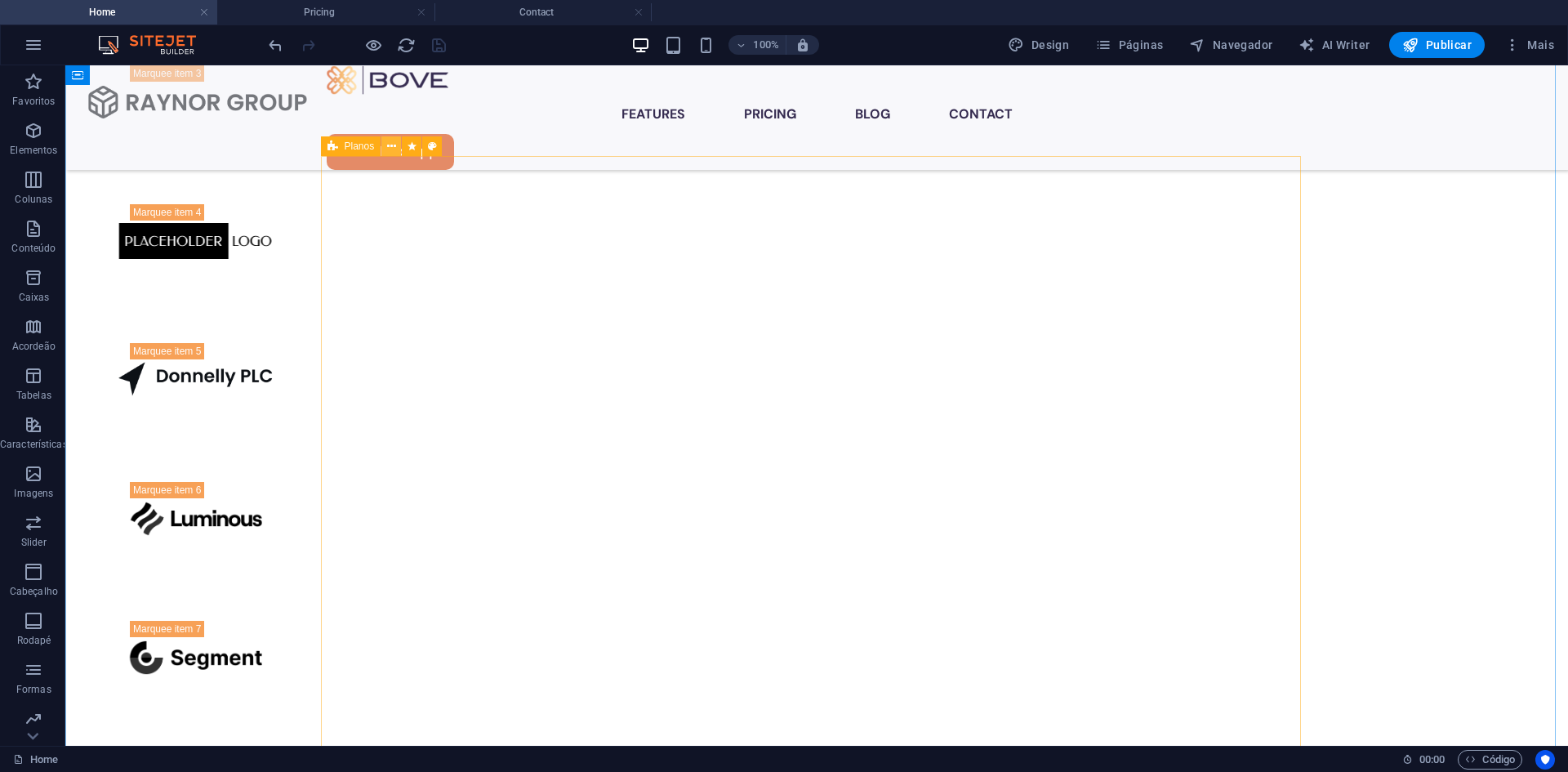
click at [387, 139] on icon at bounding box center [391, 147] width 9 height 17
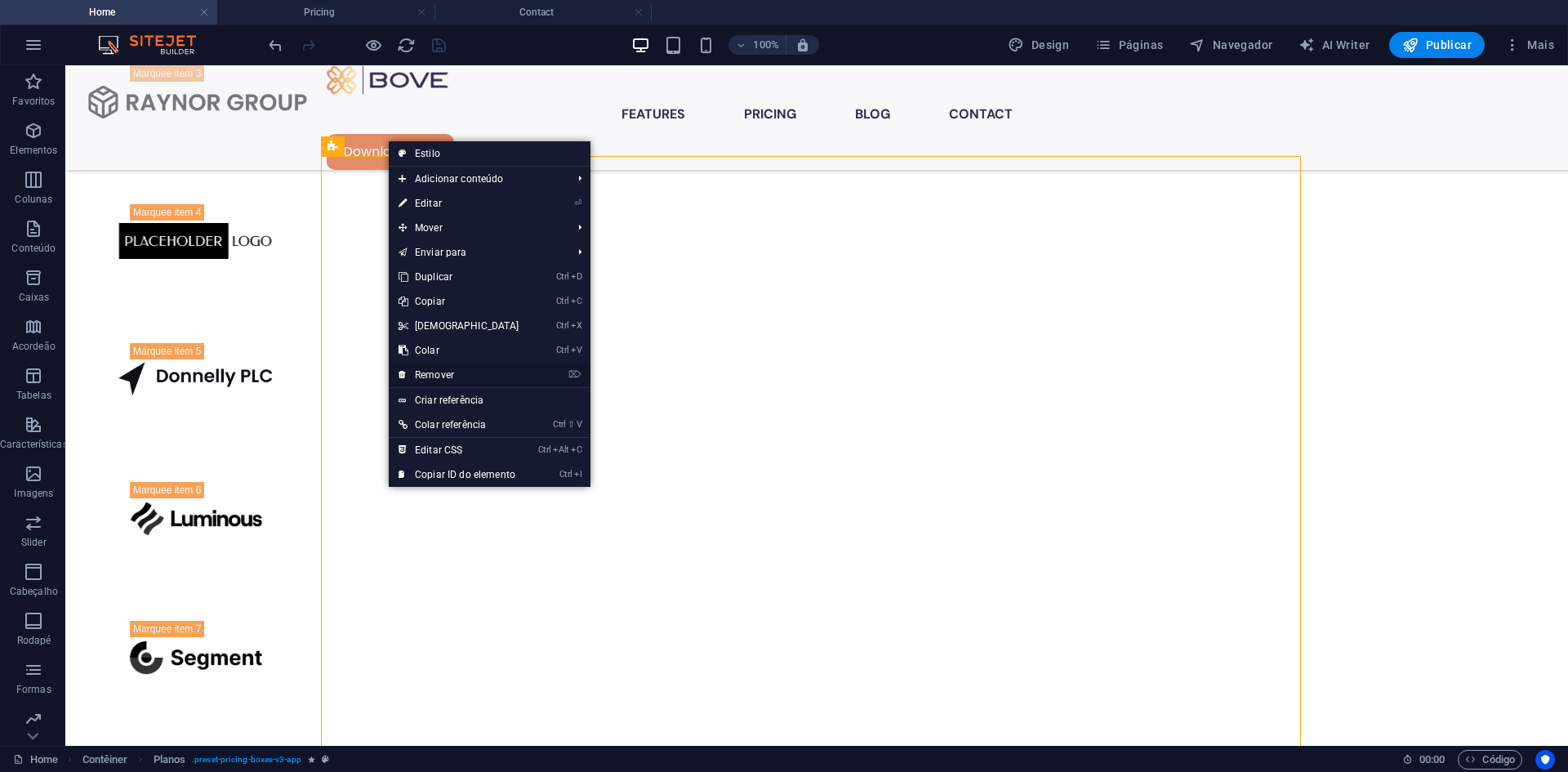
click at [448, 373] on link "⌦ Remover" at bounding box center [459, 374] width 140 height 24
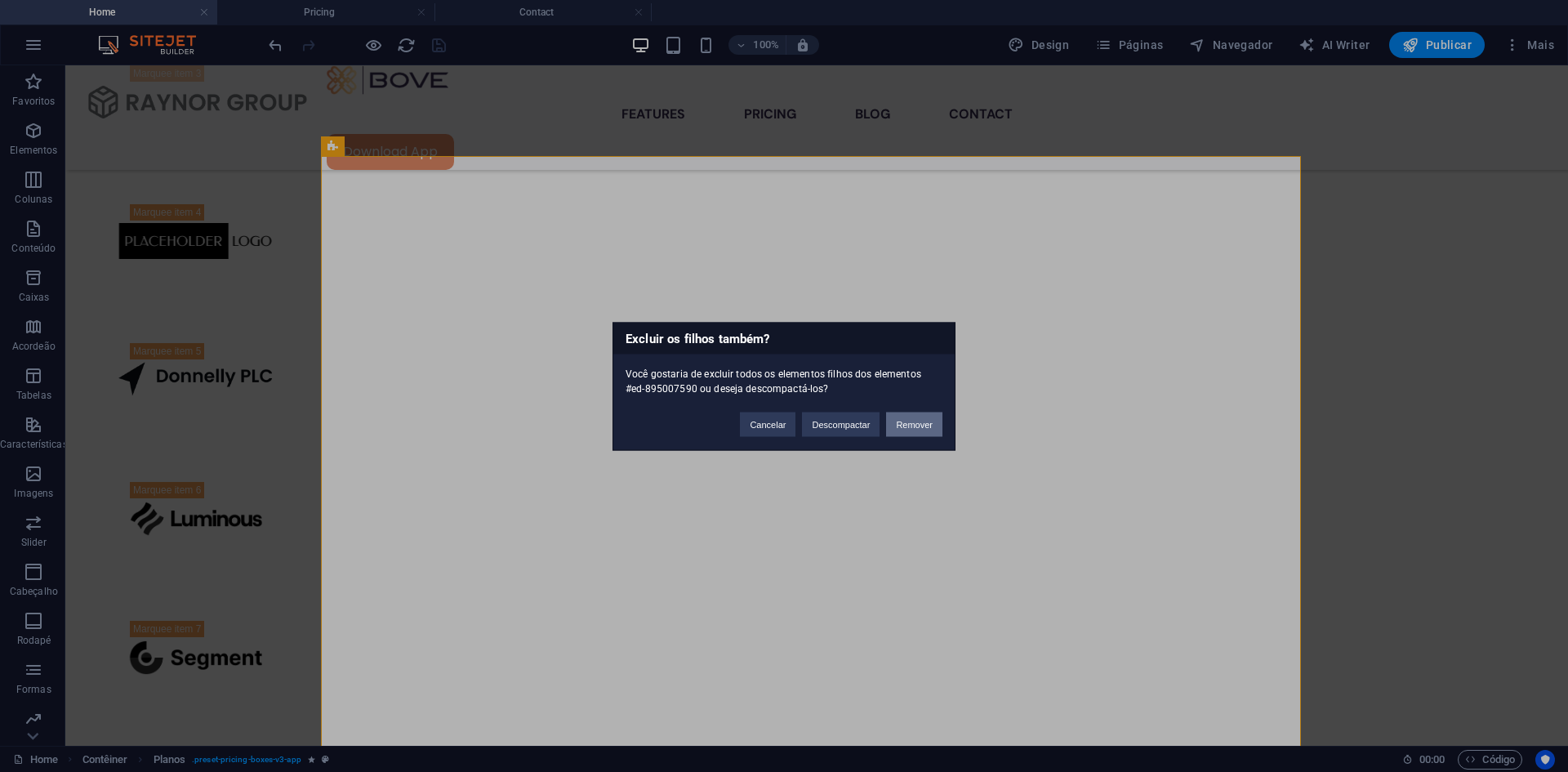
drag, startPoint x: 910, startPoint y: 428, endPoint x: 843, endPoint y: 363, distance: 93.3
click at [909, 428] on button "Remover" at bounding box center [914, 424] width 56 height 24
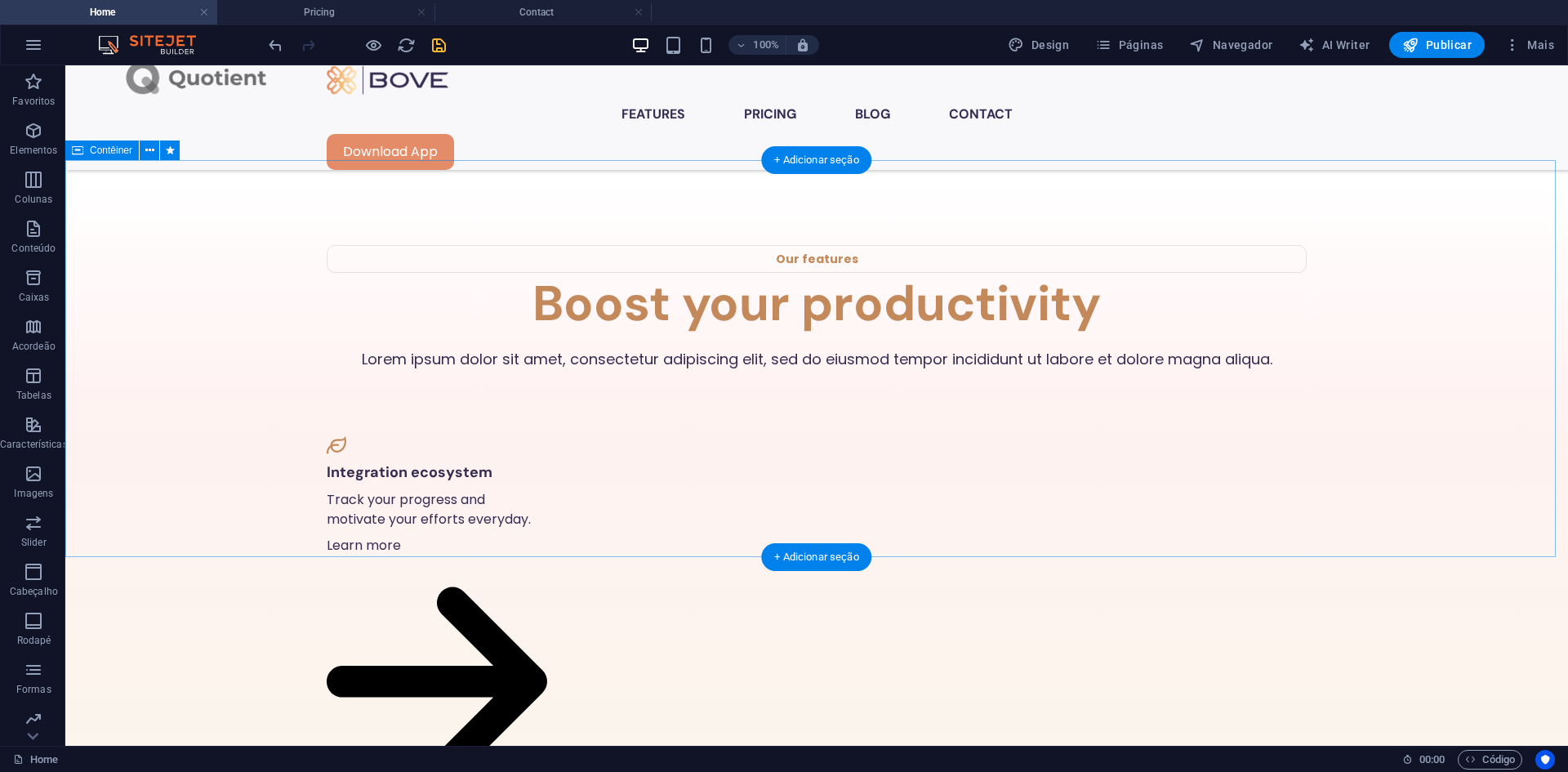
scroll to position [2434, 0]
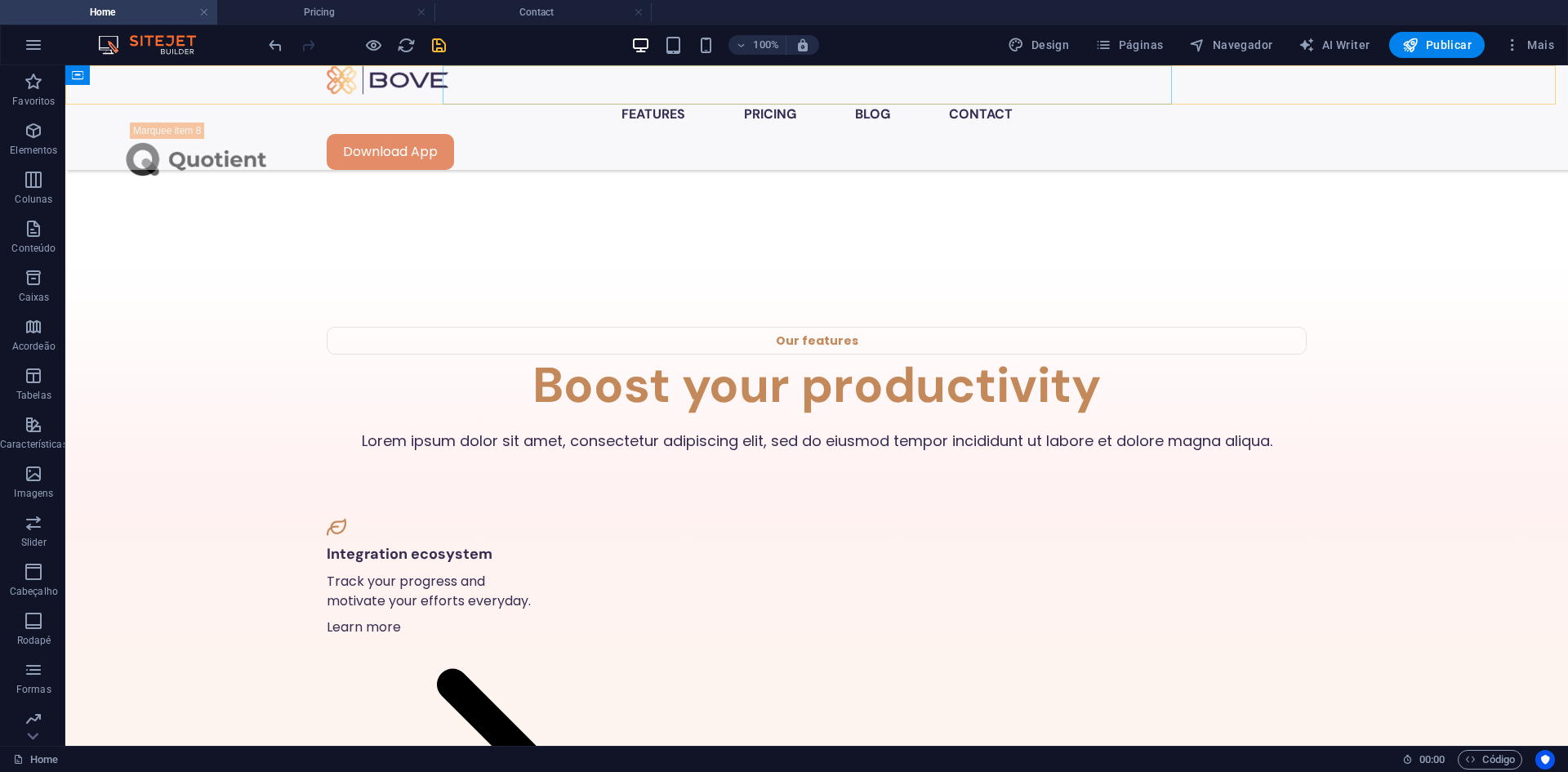
click at [661, 95] on nav "Features Pricing Blog Contact" at bounding box center [816, 114] width 980 height 40
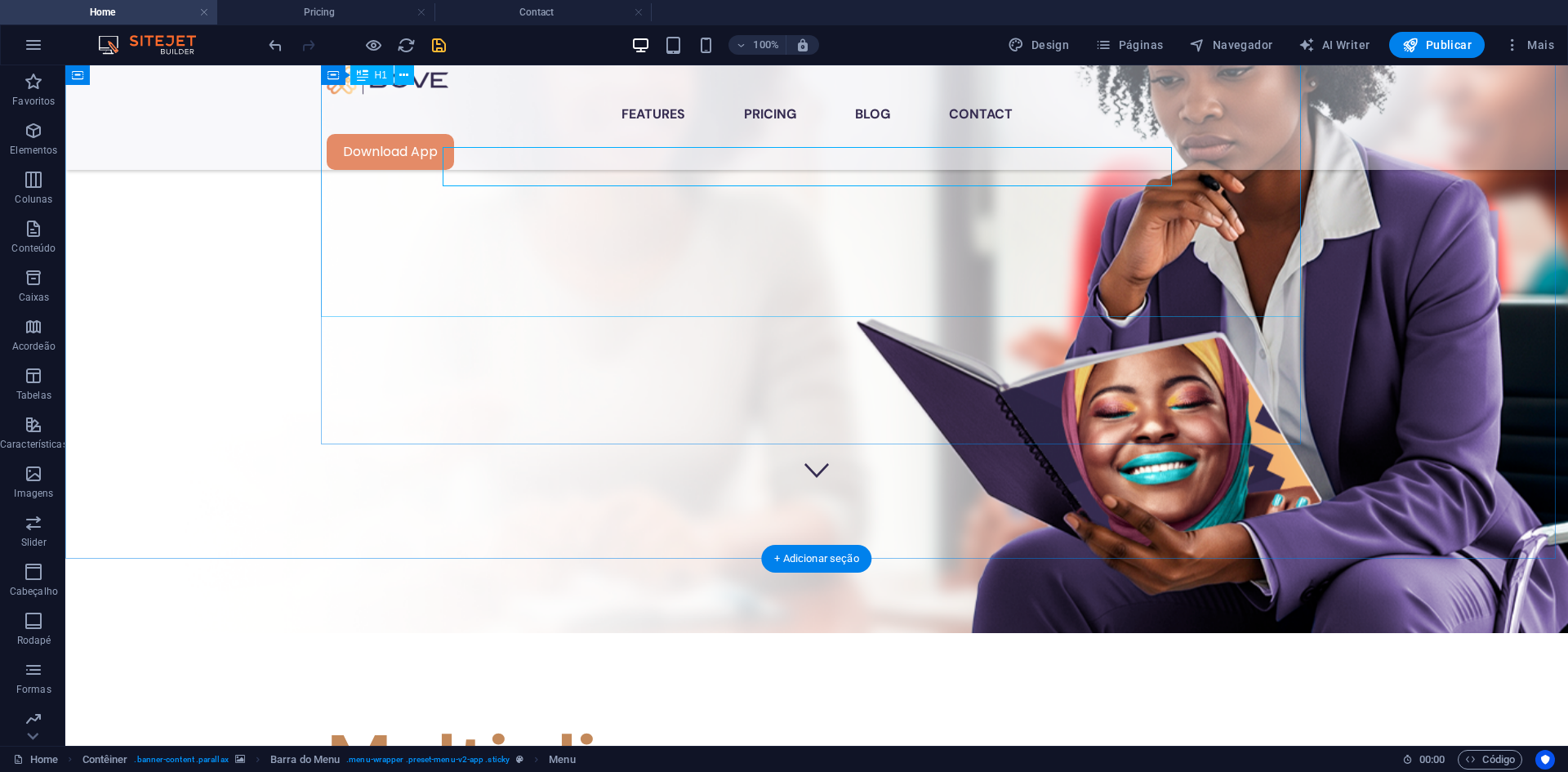
scroll to position [0, 0]
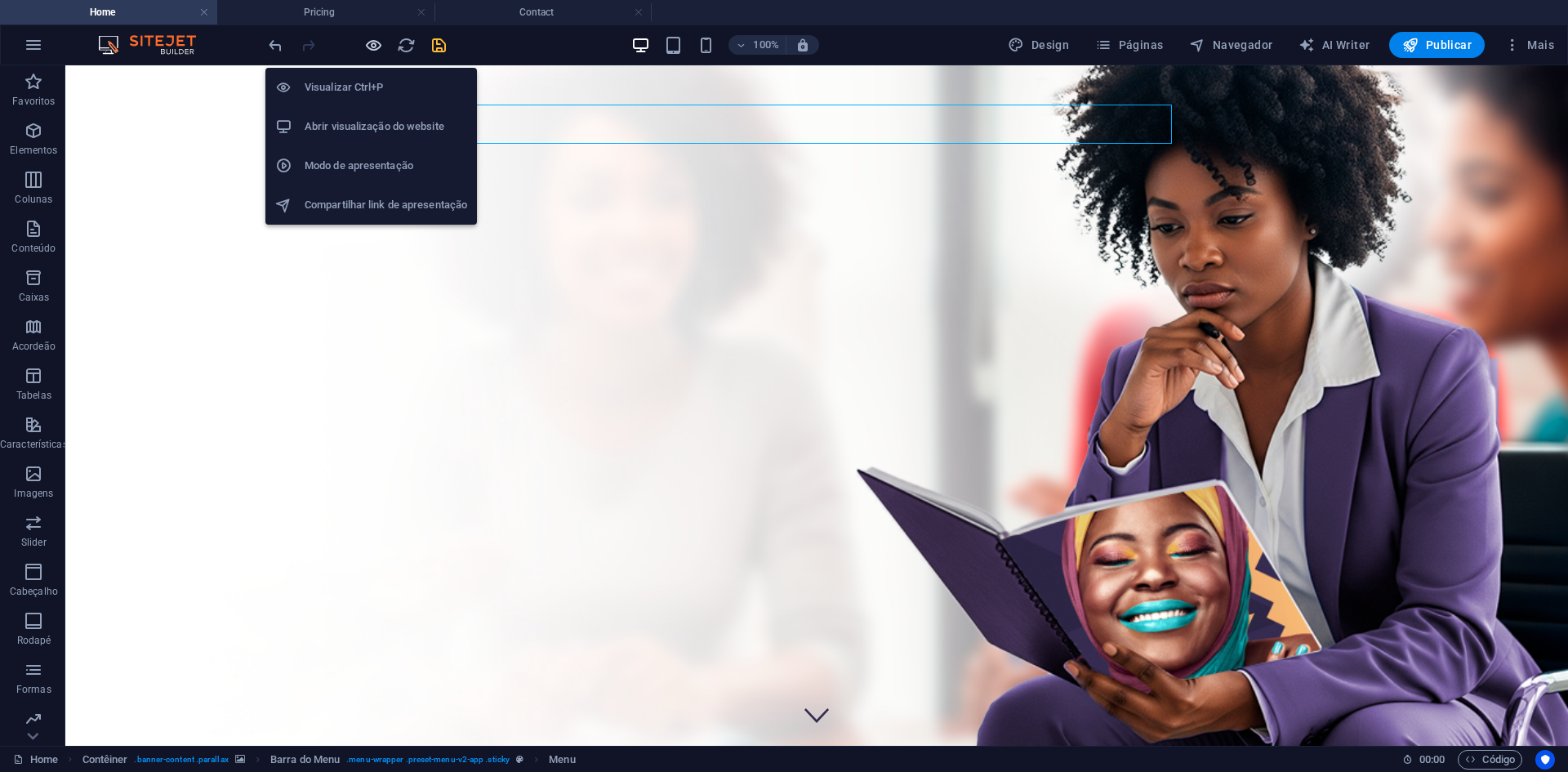
click at [366, 41] on icon "button" at bounding box center [373, 45] width 18 height 18
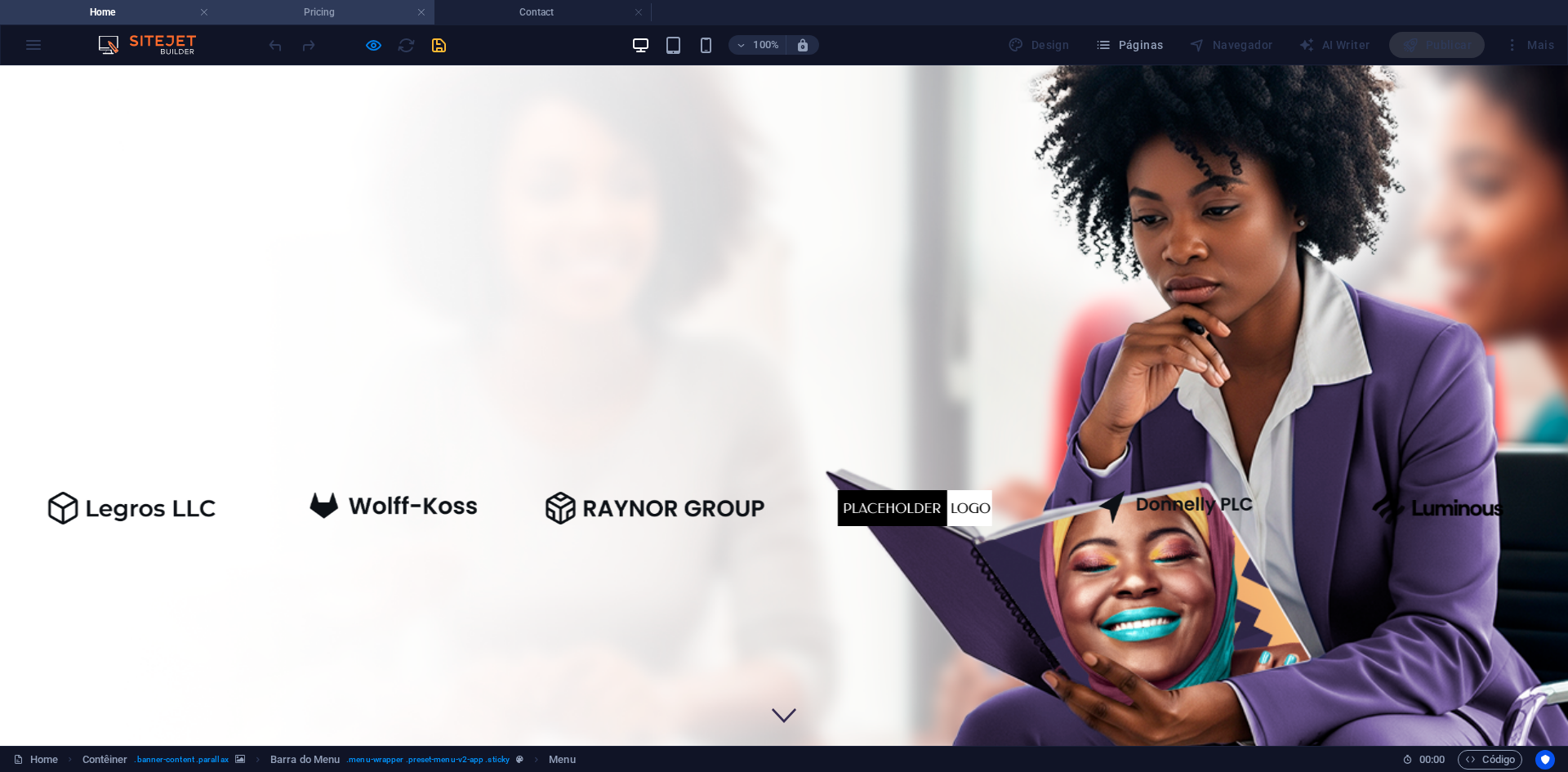
click at [327, 5] on h4 "Pricing" at bounding box center [326, 12] width 218 height 18
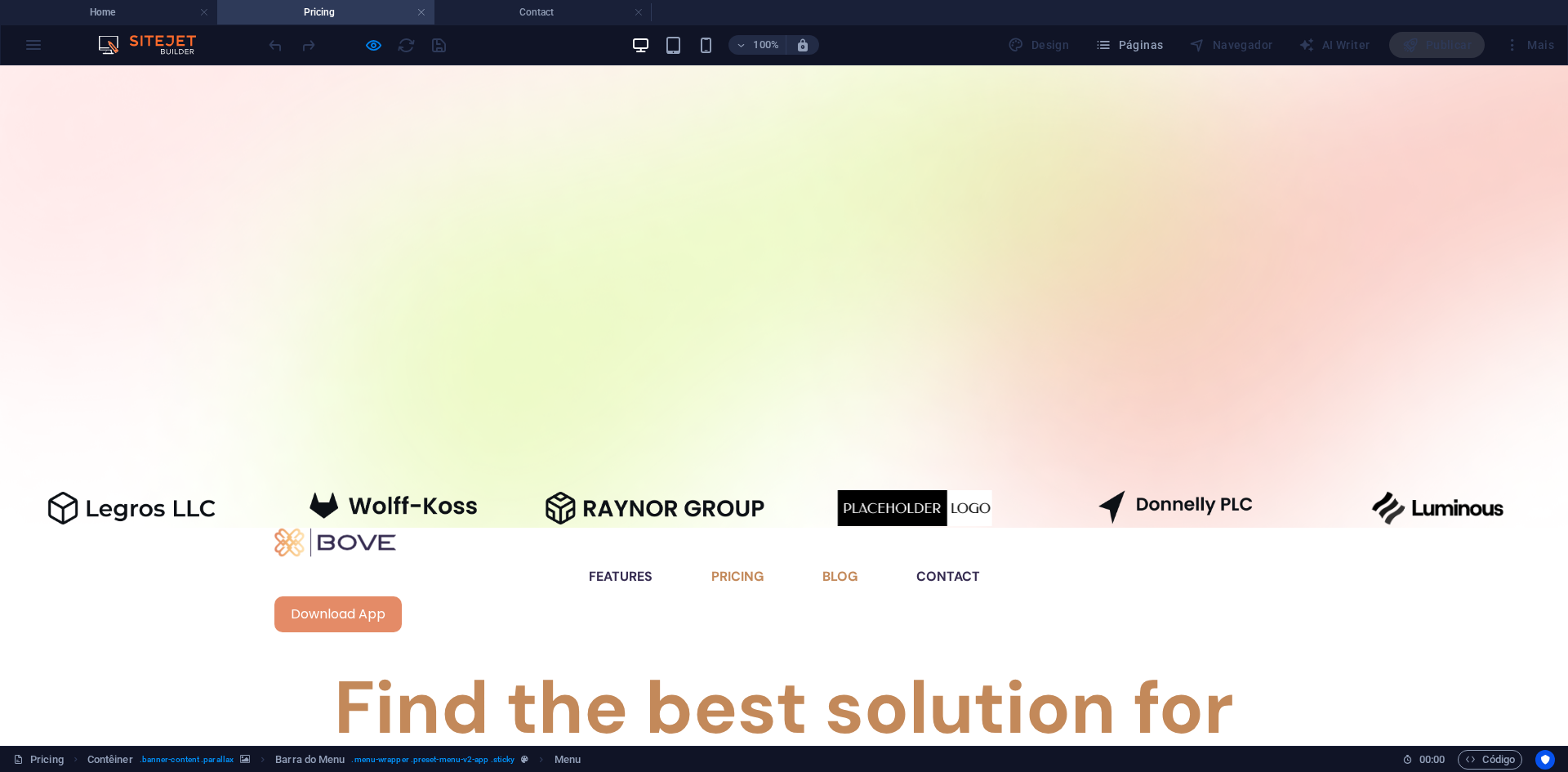
click at [823, 557] on link "Blog" at bounding box center [840, 577] width 61 height 40
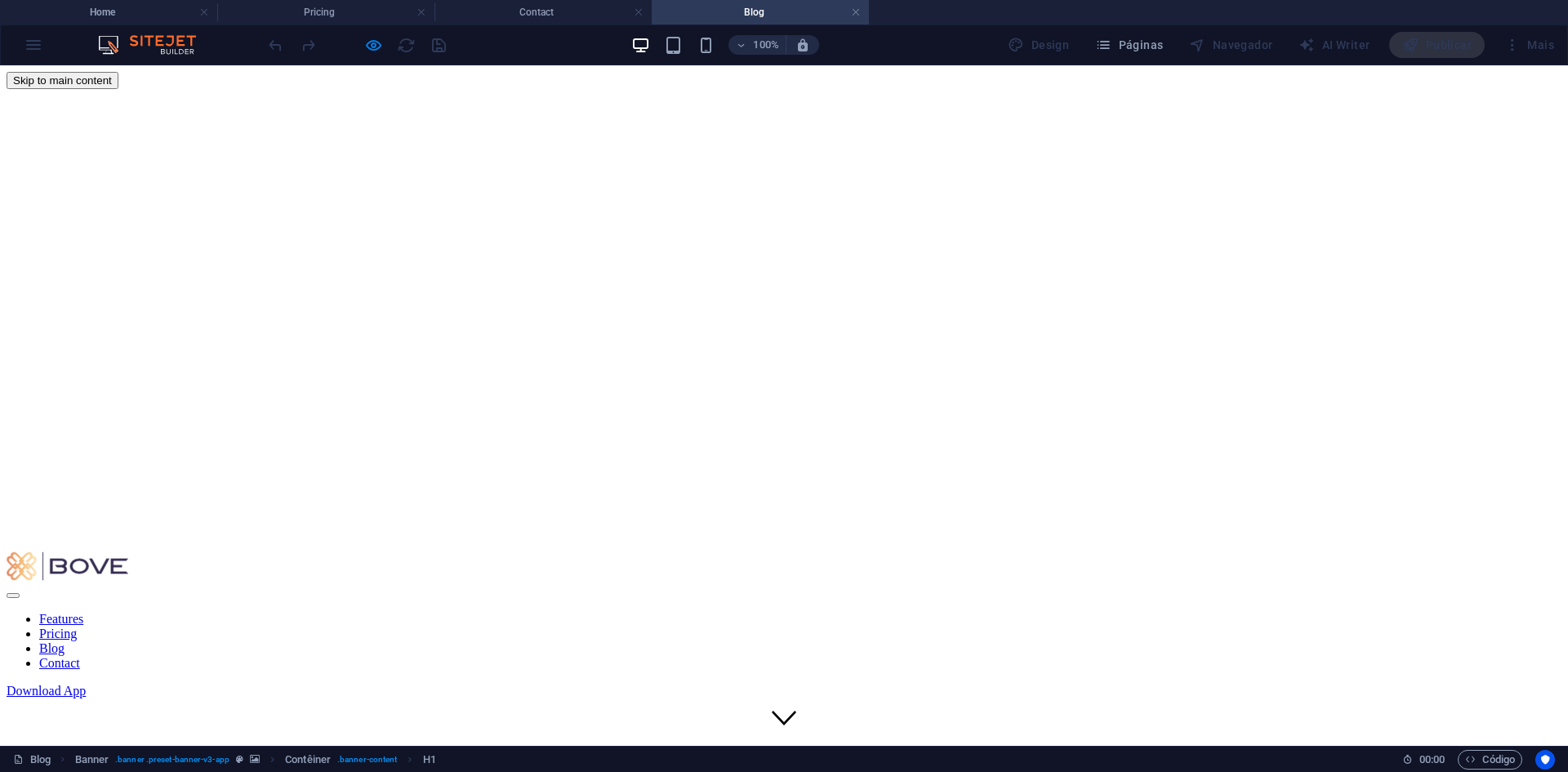
click at [950, 611] on nav "Features Pricing Blog Contact" at bounding box center [784, 640] width 1555 height 59
click at [608, 611] on nav "Features Pricing Blog Contact" at bounding box center [784, 640] width 1555 height 59
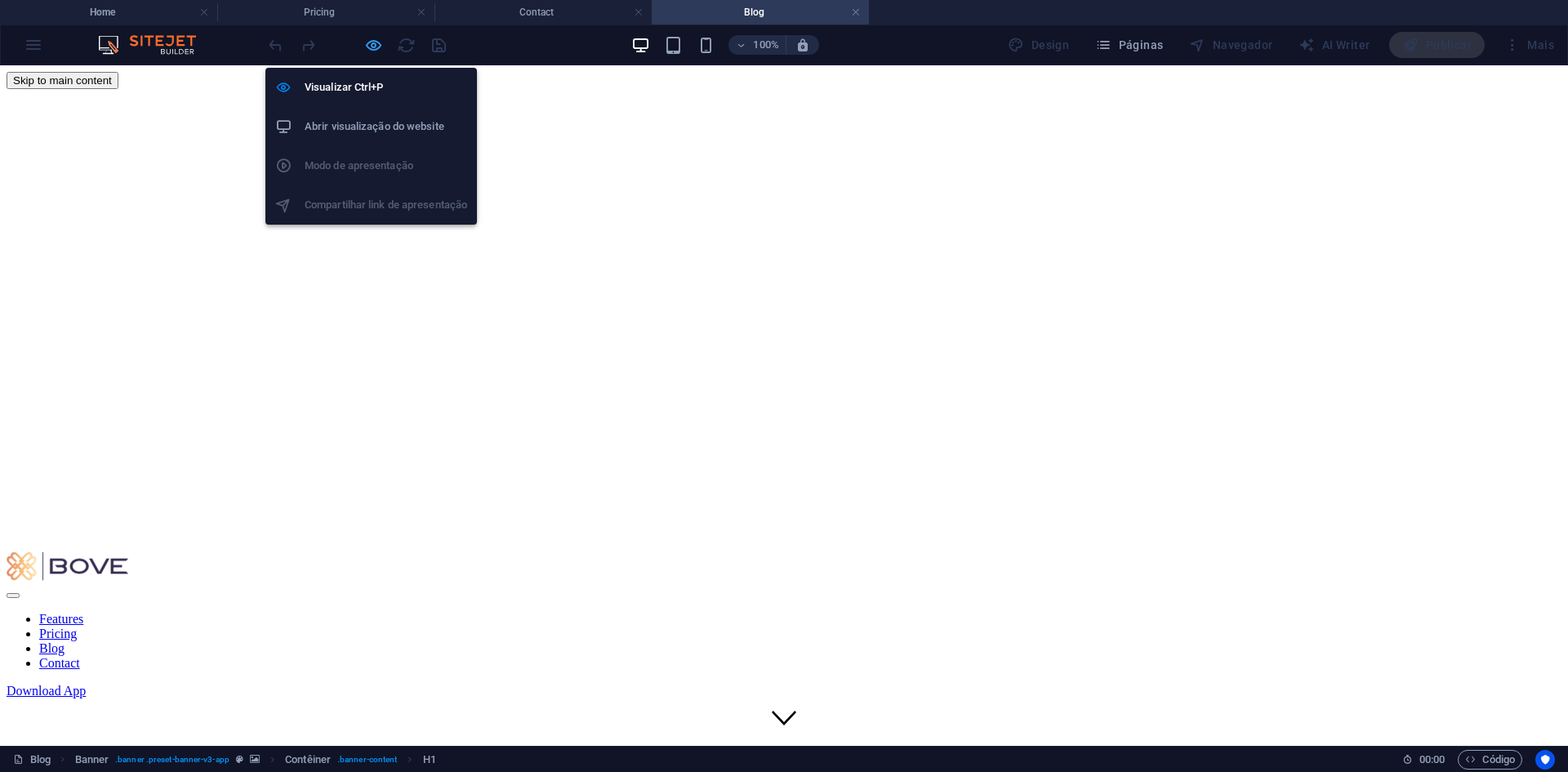
click at [375, 41] on icon "button" at bounding box center [373, 45] width 18 height 18
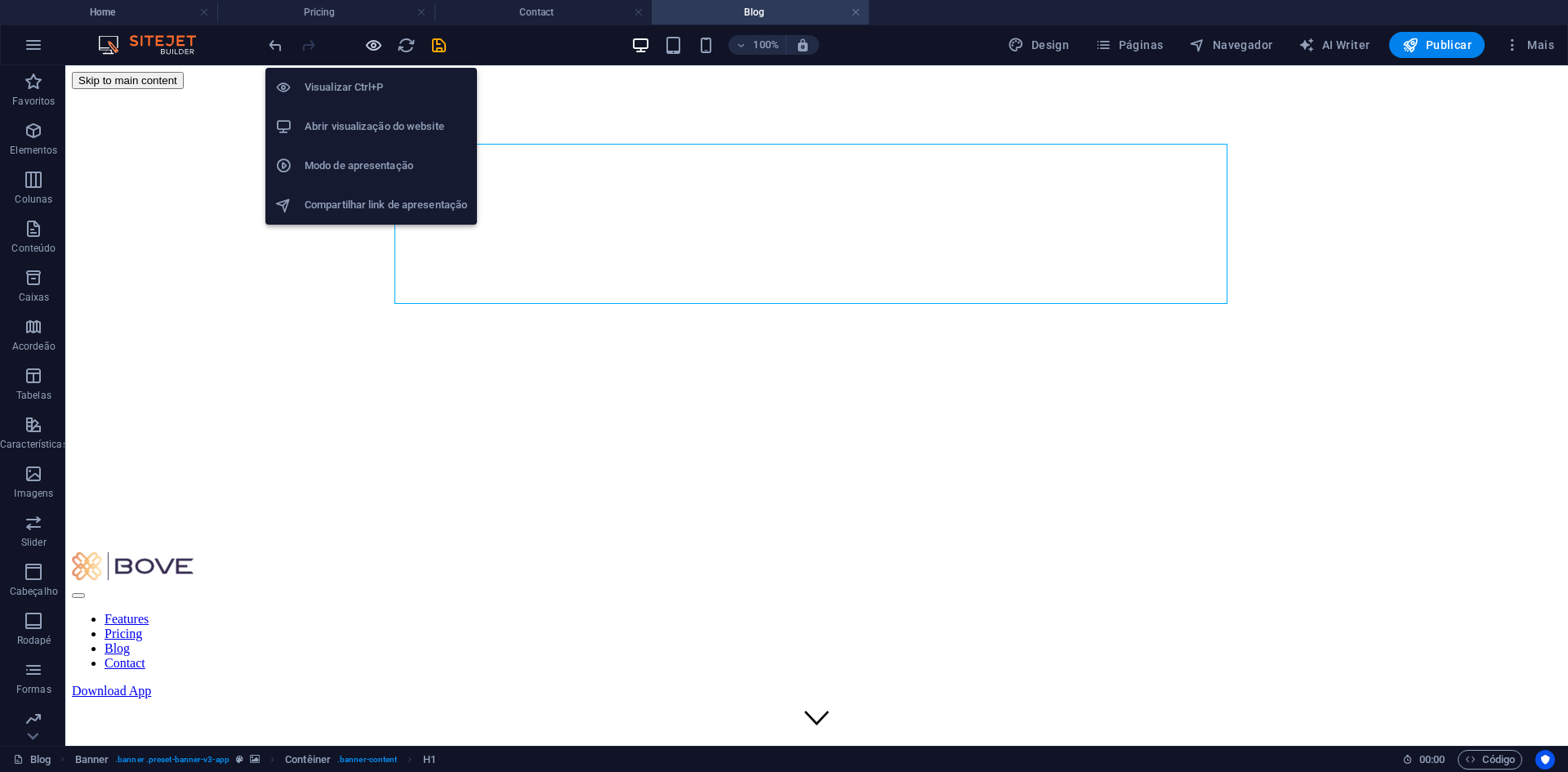
click at [375, 41] on icon "button" at bounding box center [373, 45] width 18 height 18
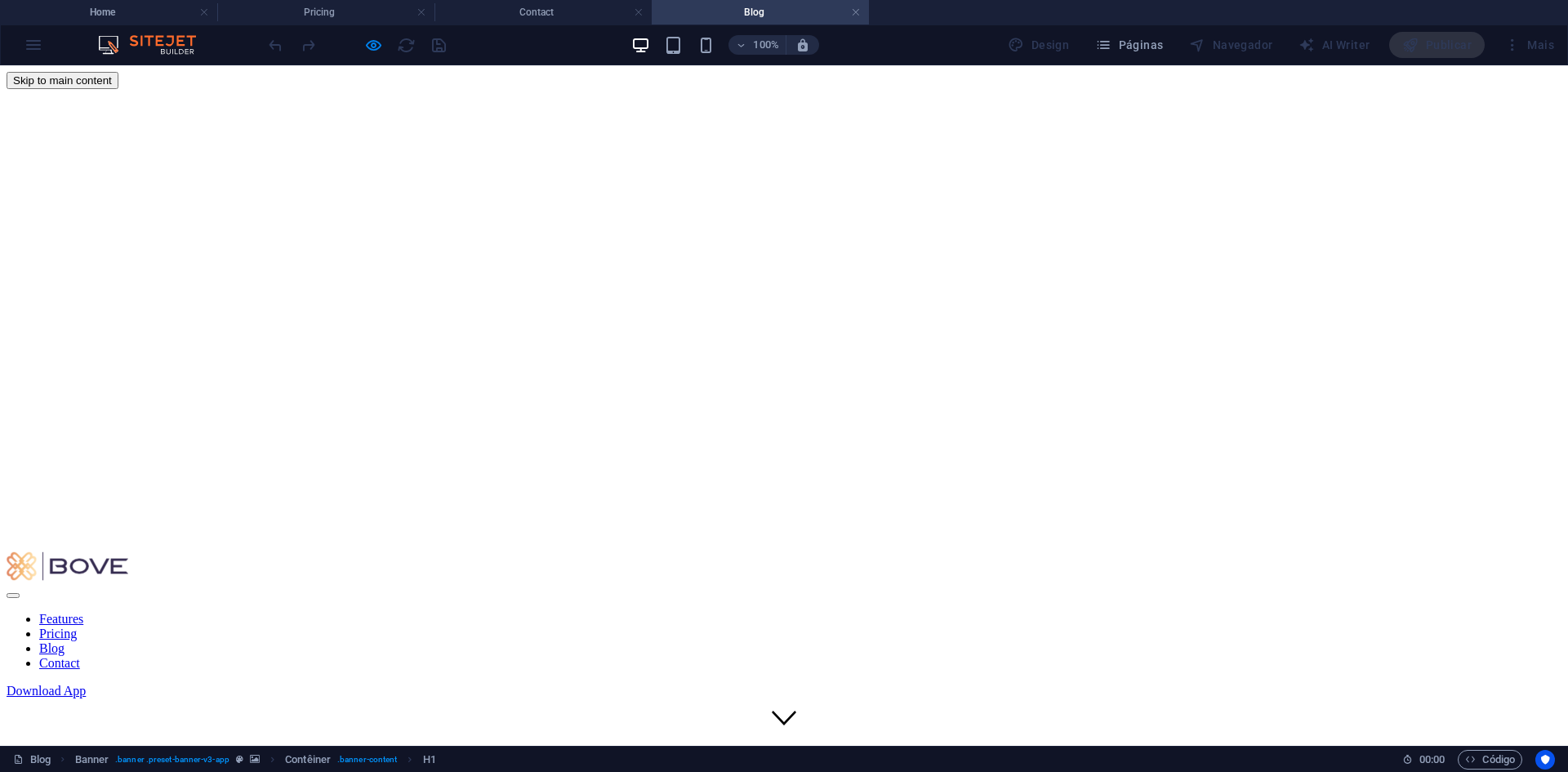
click at [80, 656] on link "Contact" at bounding box center [60, 663] width 41 height 14
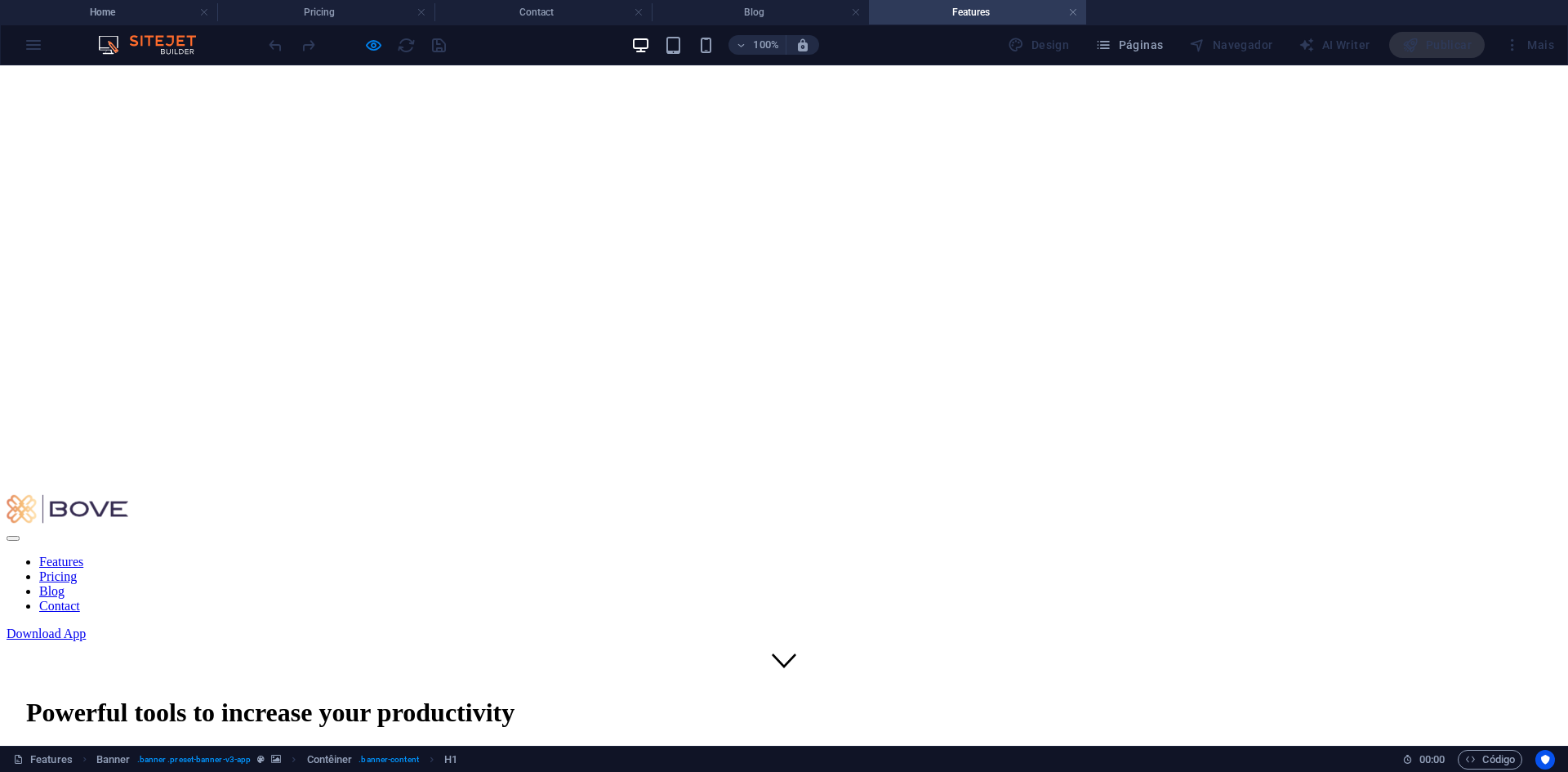
scroll to position [81, 0]
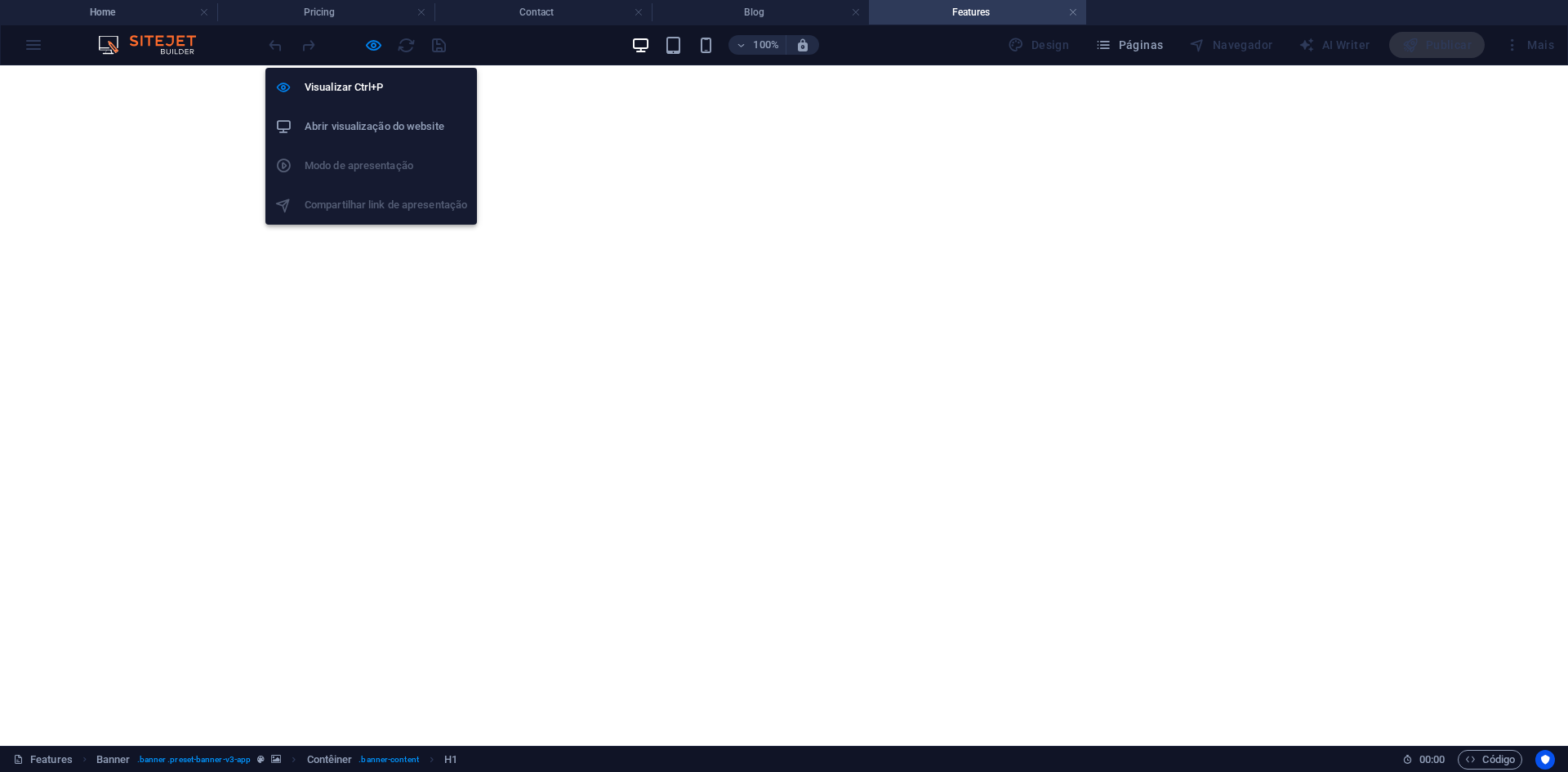
click at [380, 45] on icon "button" at bounding box center [373, 45] width 18 height 18
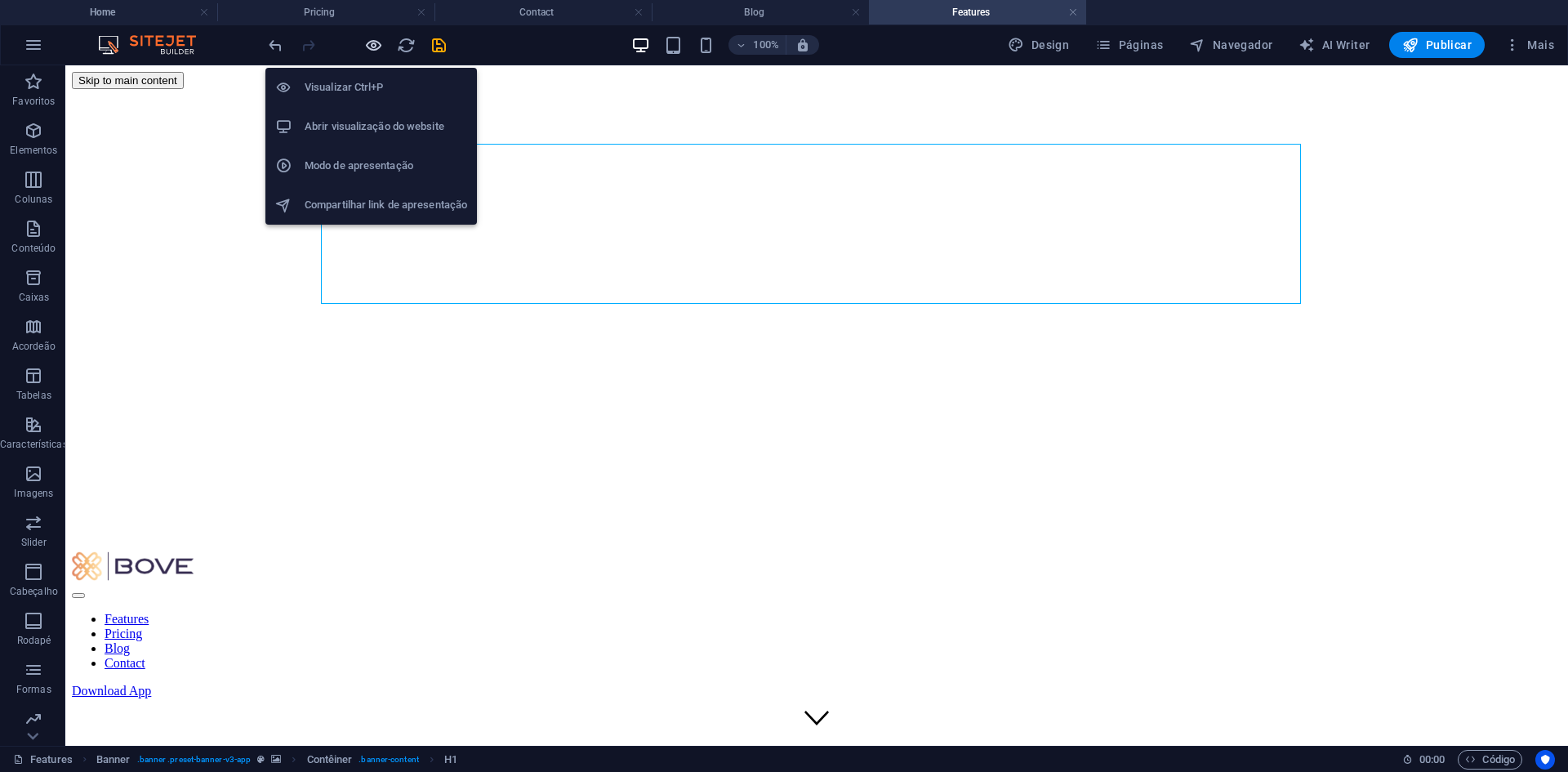
click at [379, 41] on icon "button" at bounding box center [373, 45] width 18 height 18
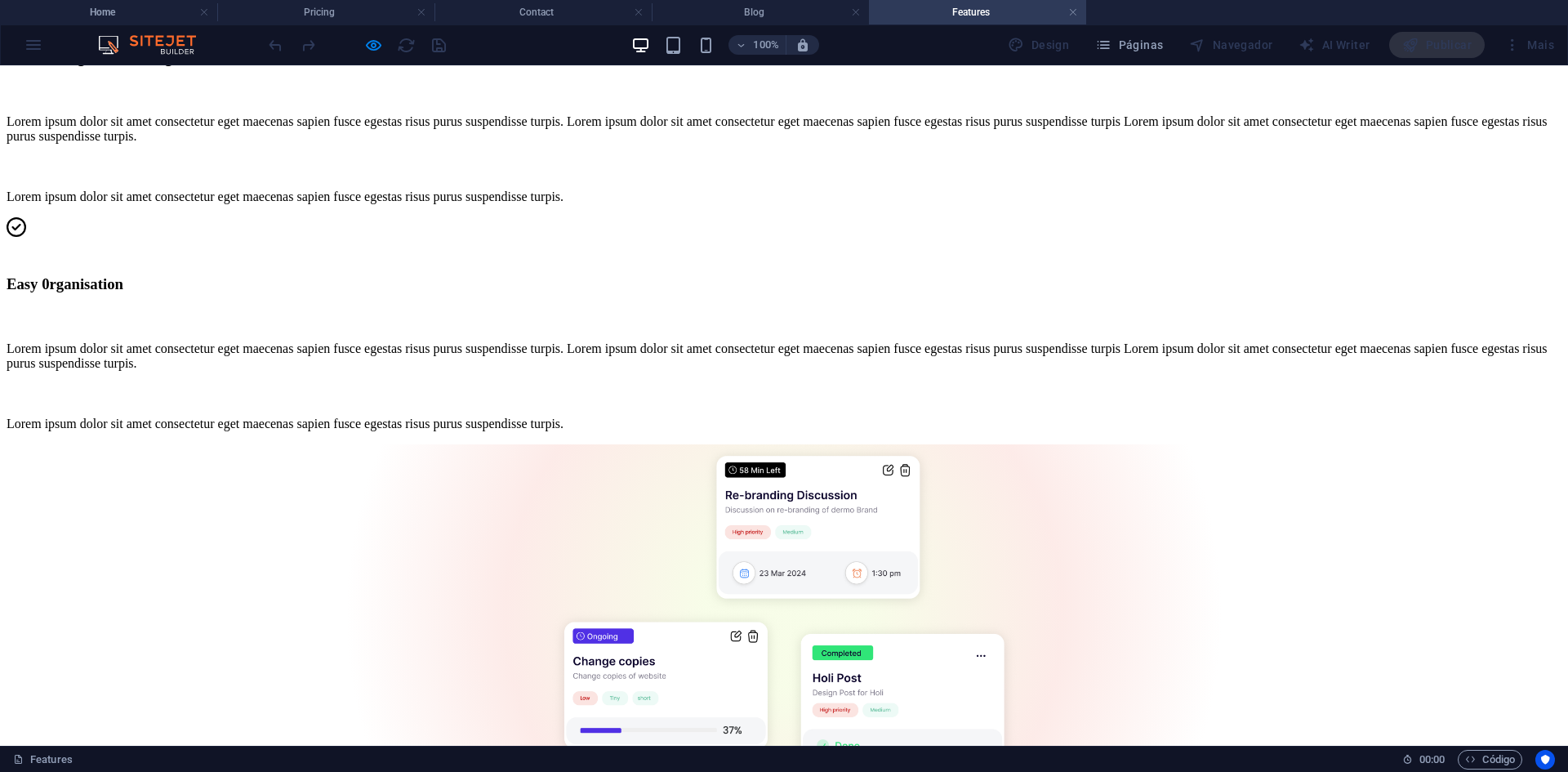
scroll to position [2368, 0]
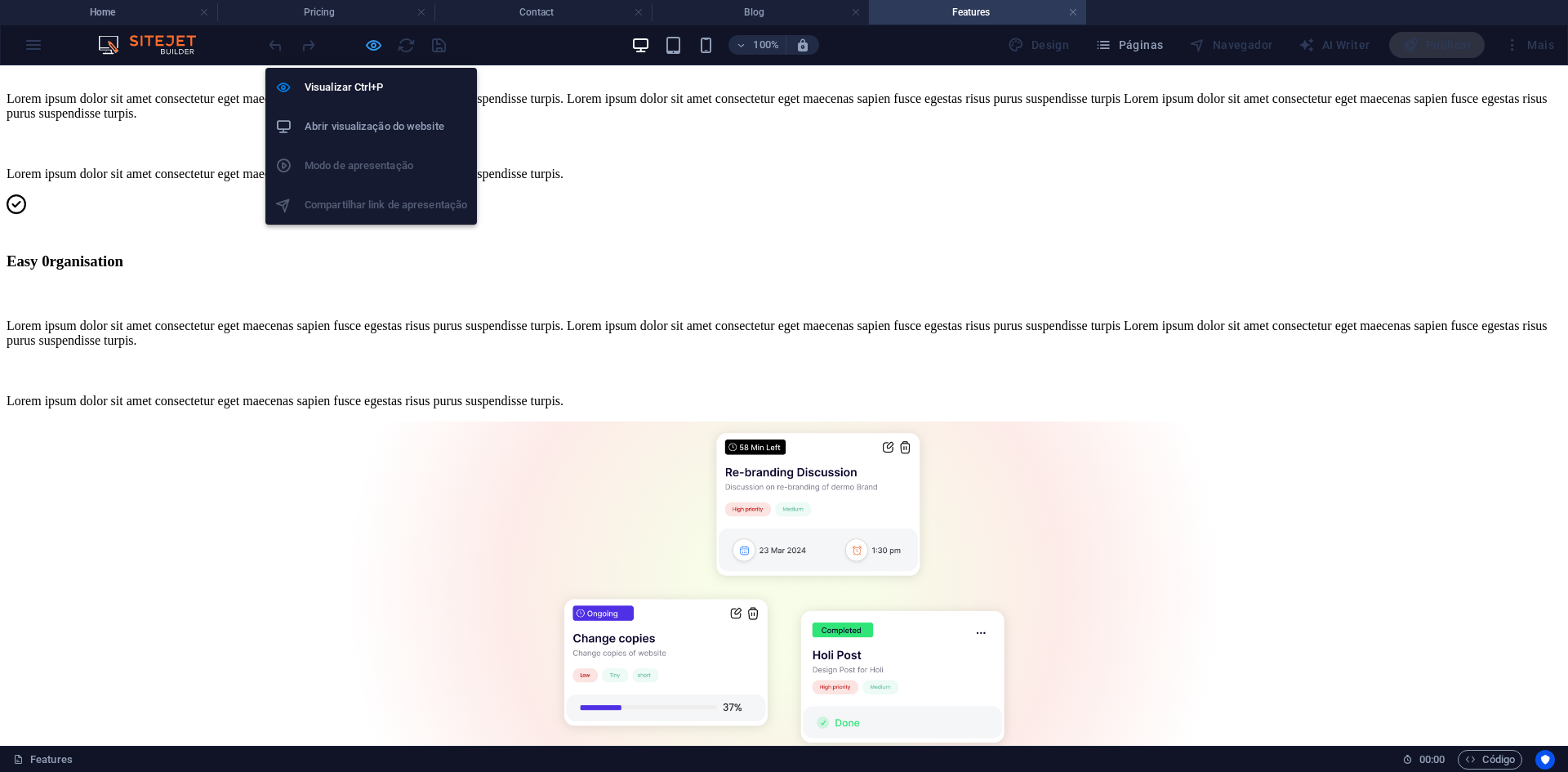
click at [377, 40] on icon "button" at bounding box center [373, 45] width 18 height 18
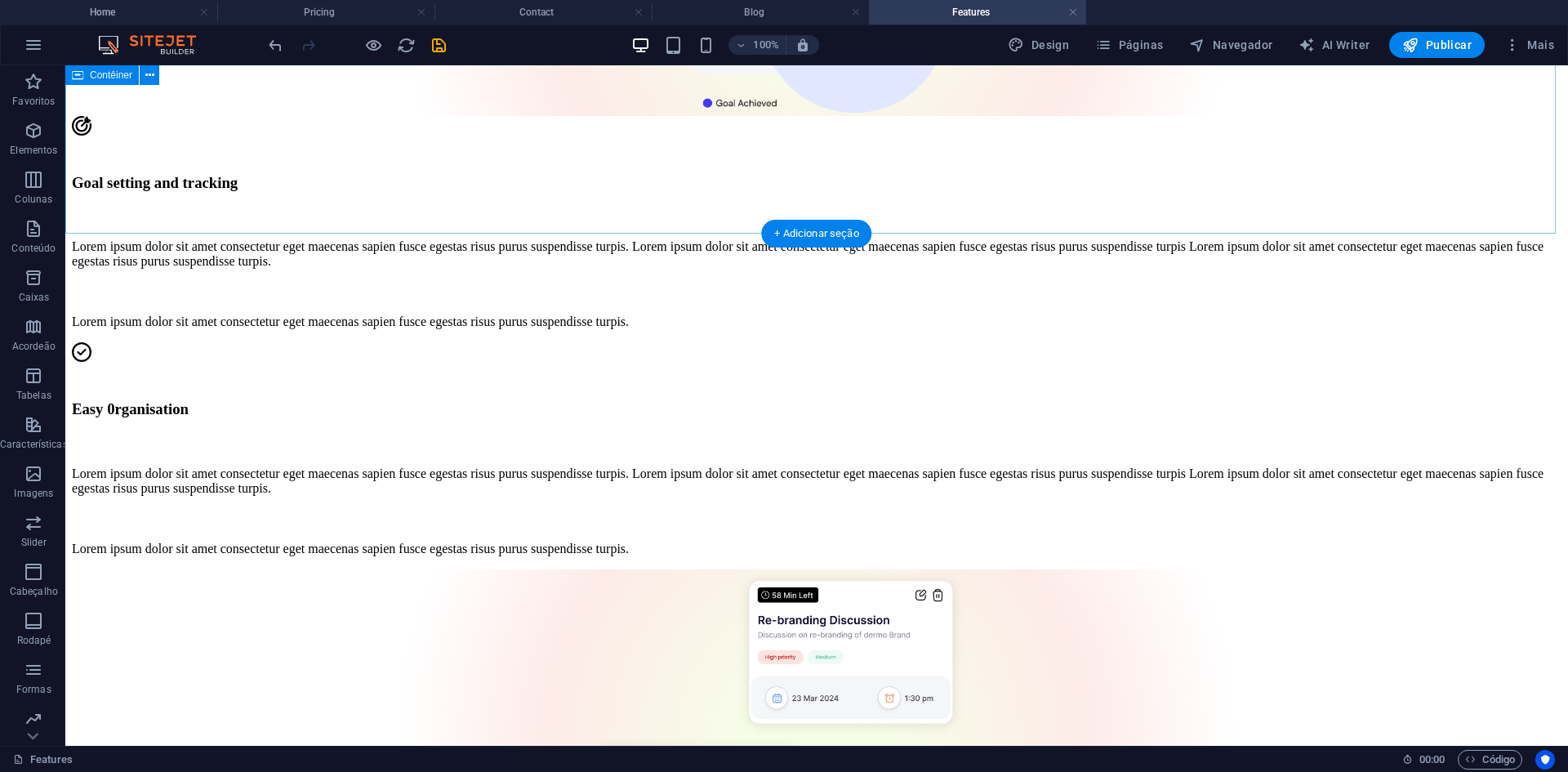
scroll to position [2206, 0]
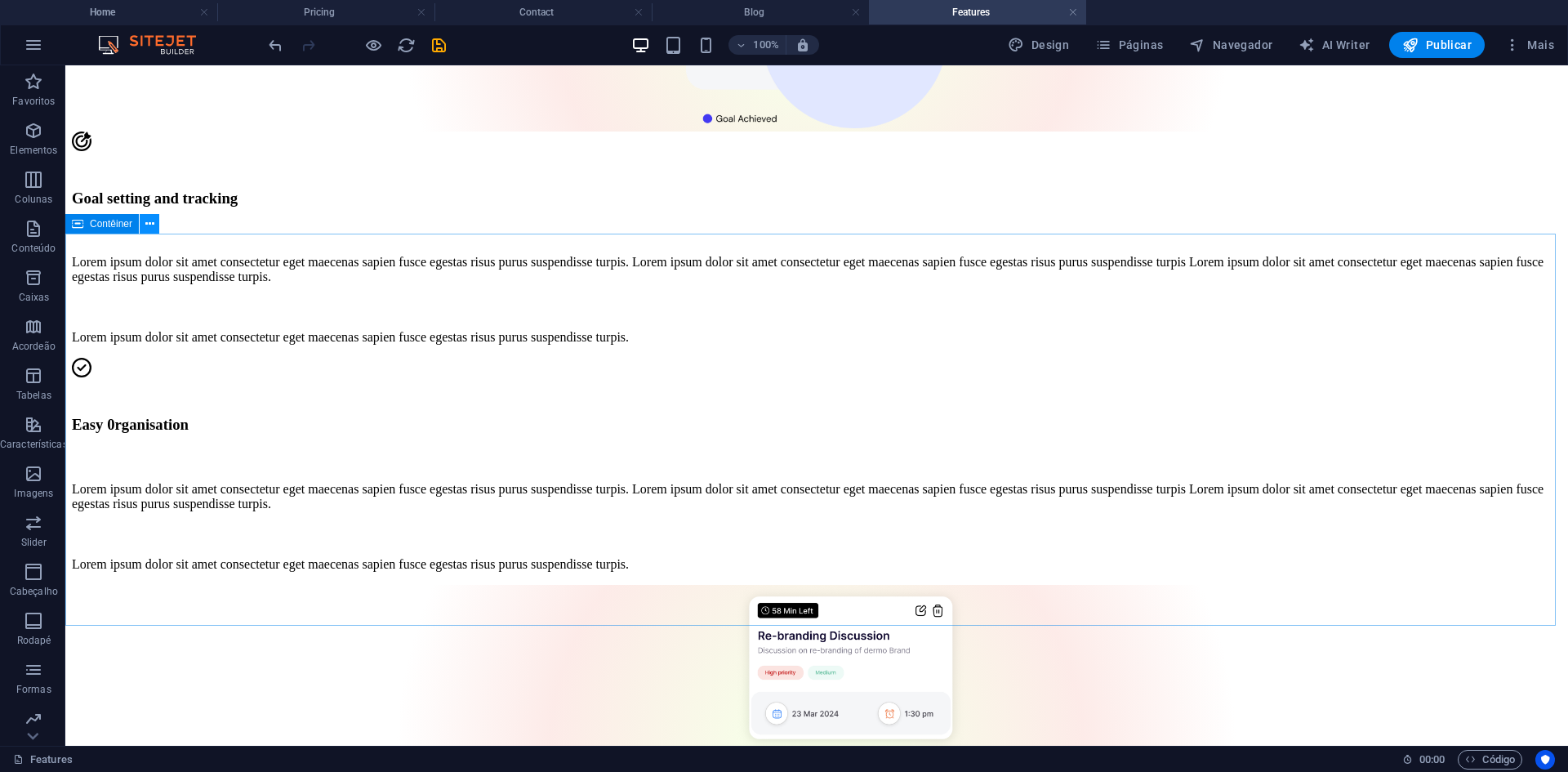
click at [147, 223] on icon at bounding box center [149, 224] width 9 height 17
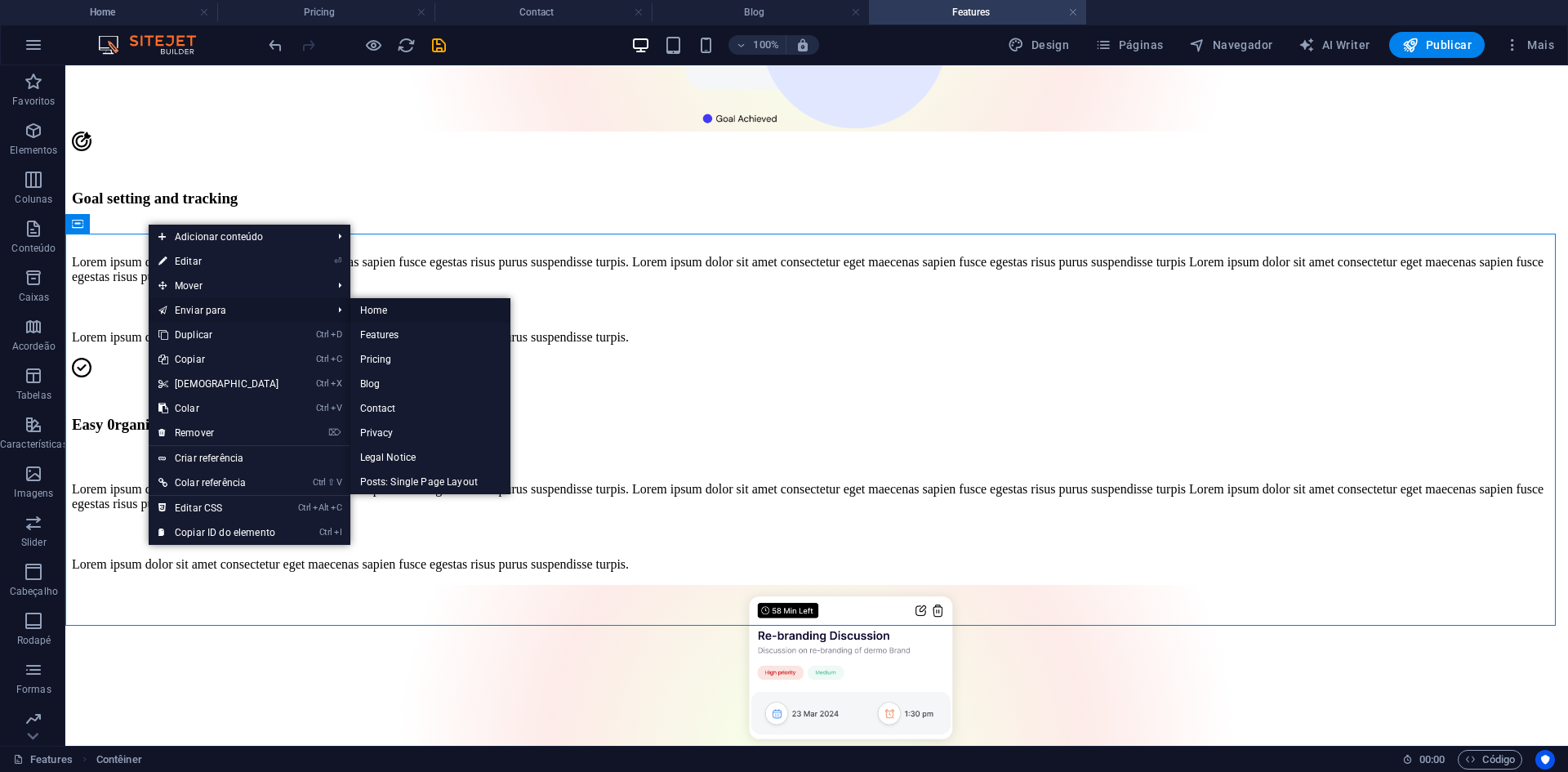
click at [391, 312] on link "Home" at bounding box center [429, 310] width 160 height 24
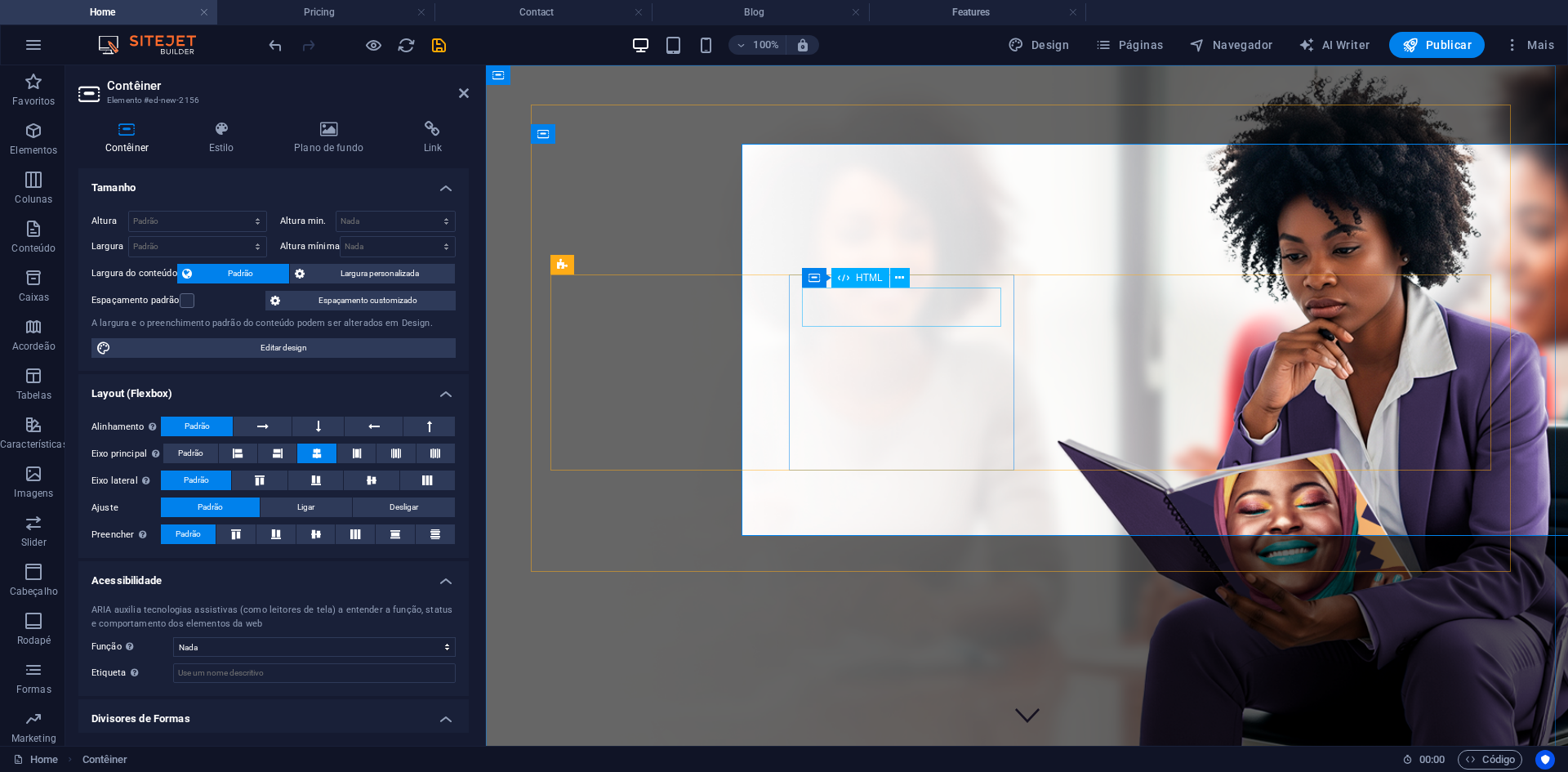
scroll to position [0, 0]
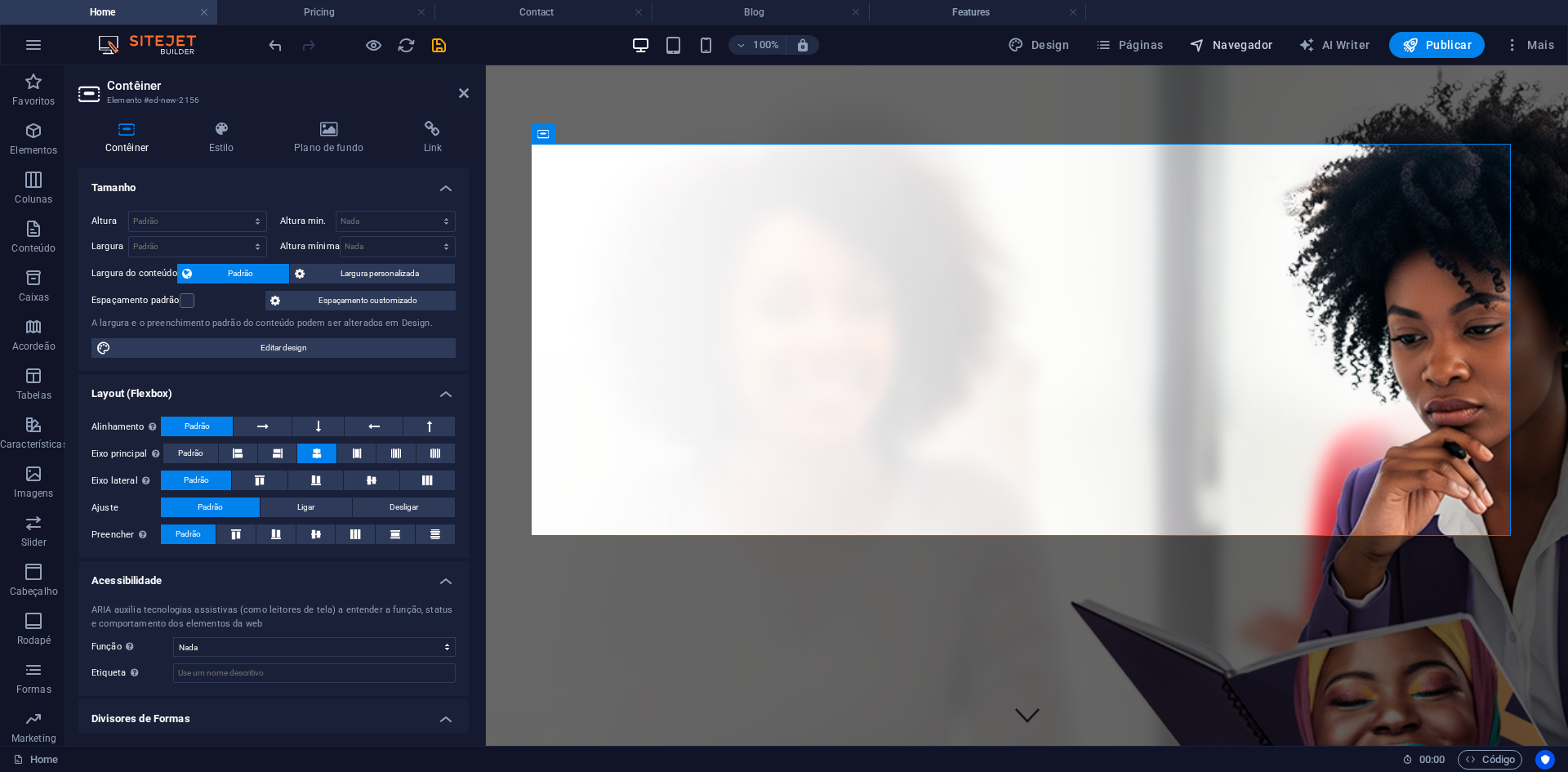
click at [1240, 40] on span "Navegador" at bounding box center [1230, 45] width 83 height 16
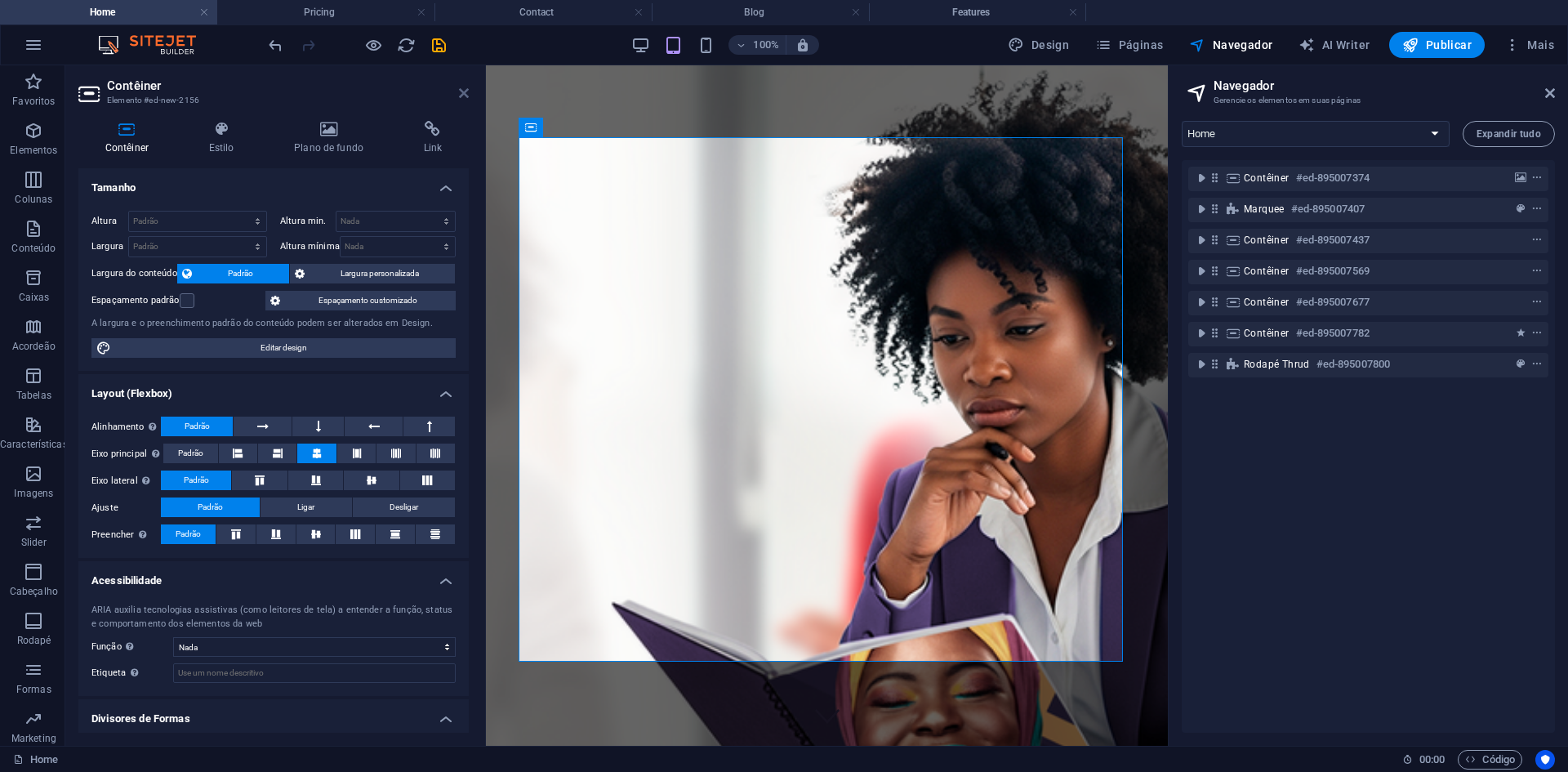
click at [463, 94] on icon at bounding box center [463, 93] width 10 height 14
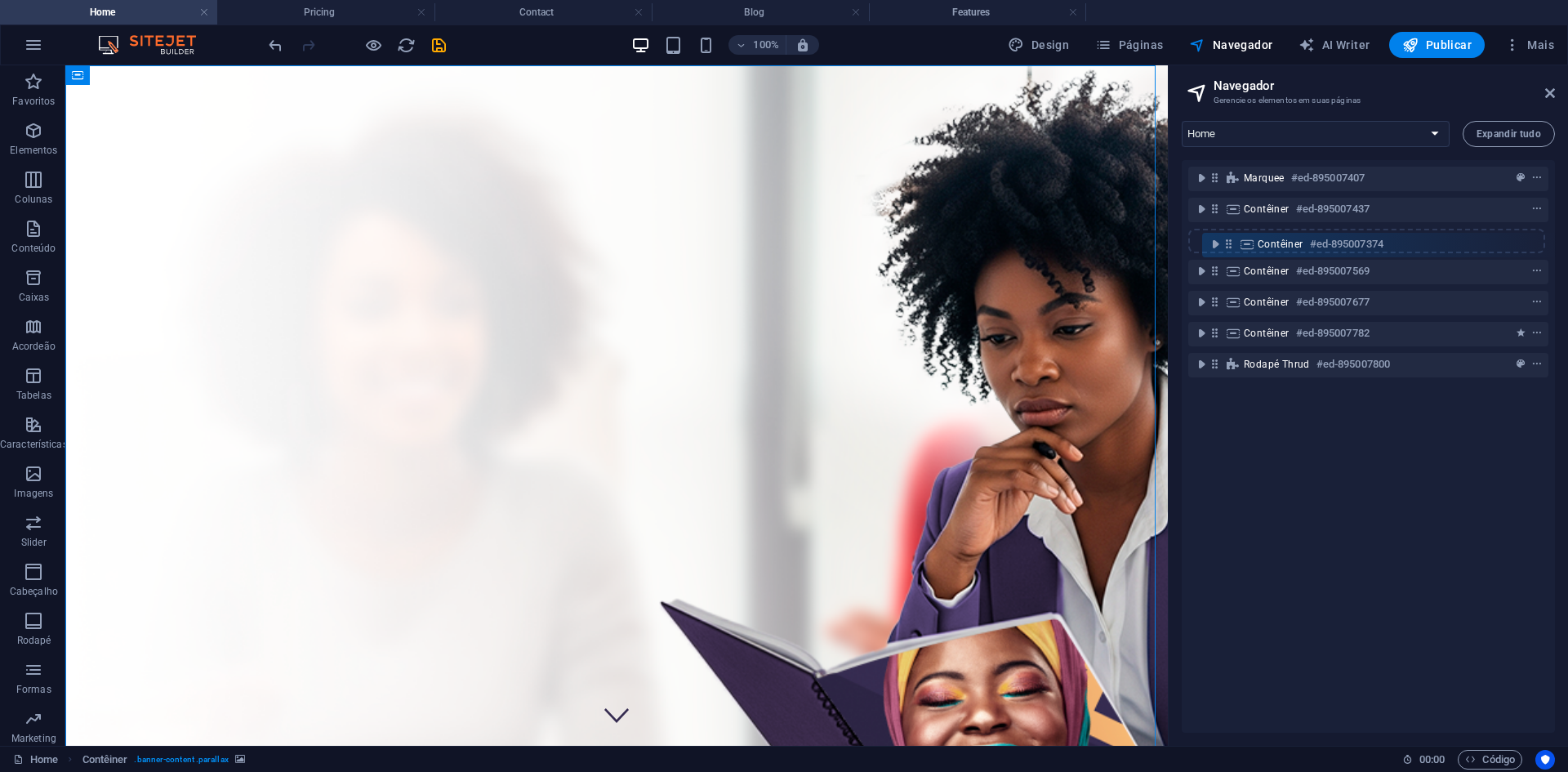
drag, startPoint x: 1217, startPoint y: 185, endPoint x: 1233, endPoint y: 252, distance: 68.9
click at [1233, 254] on div "Contêiner #ed-895007374 Marquee #ed-895007407 Contêiner #ed-895007437 Contêiner…" at bounding box center [1369, 446] width 373 height 573
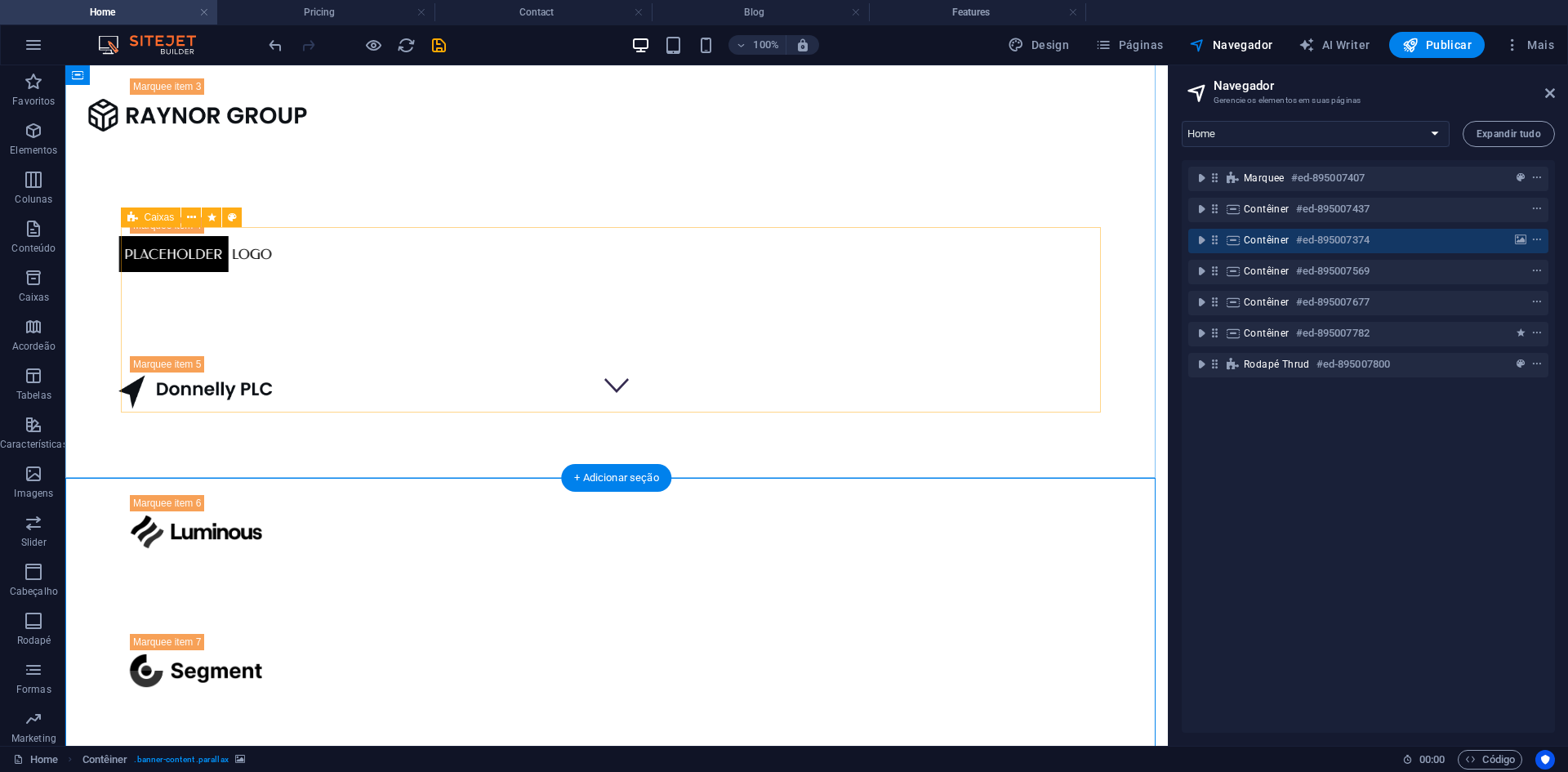
scroll to position [494, 0]
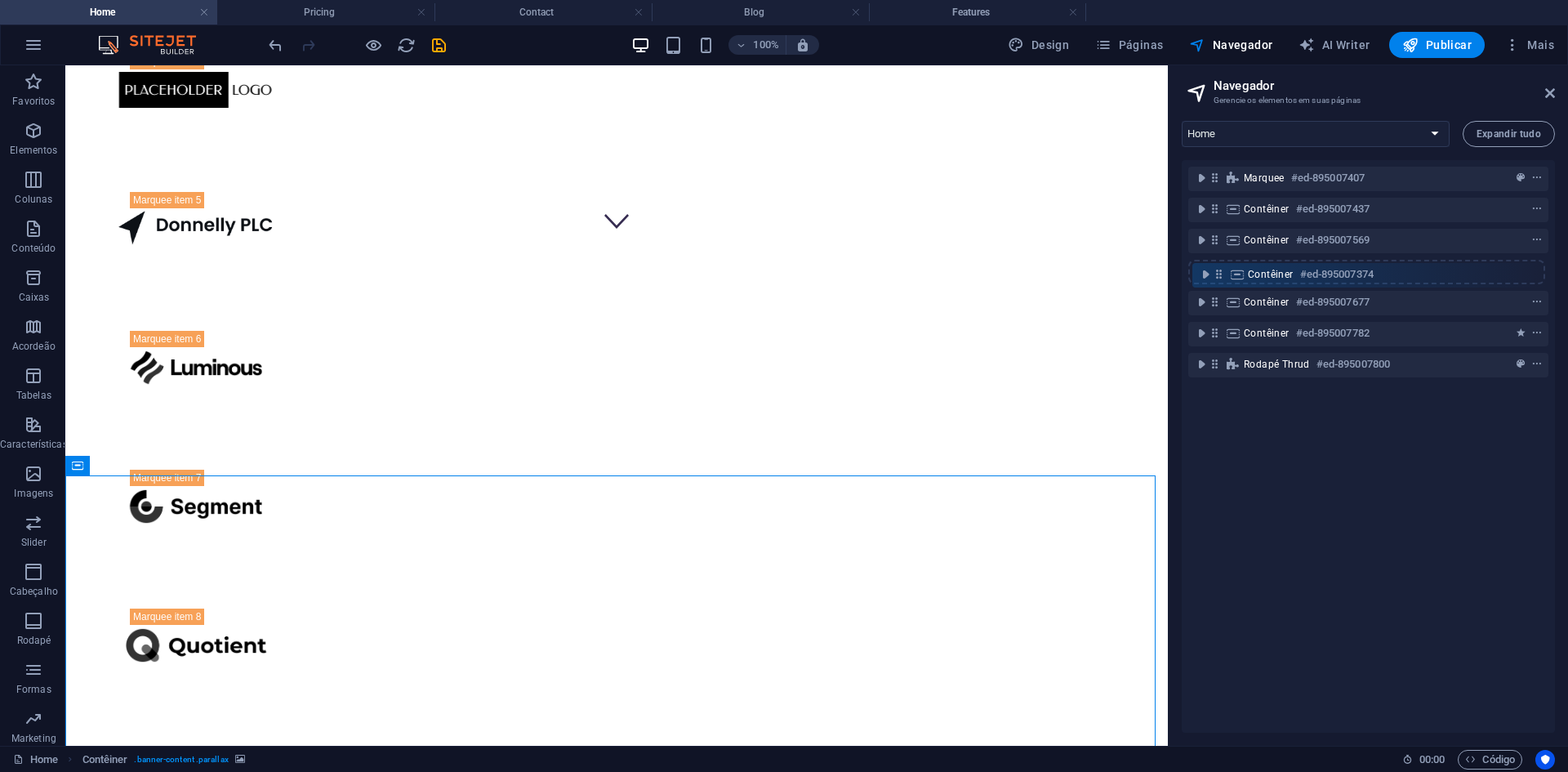
drag, startPoint x: 1214, startPoint y: 240, endPoint x: 1220, endPoint y: 281, distance: 41.4
click at [1220, 281] on div "Marquee #ed-895007407 Contêiner #ed-895007437 Contêiner #ed-895007374 Contêiner…" at bounding box center [1369, 446] width 373 height 573
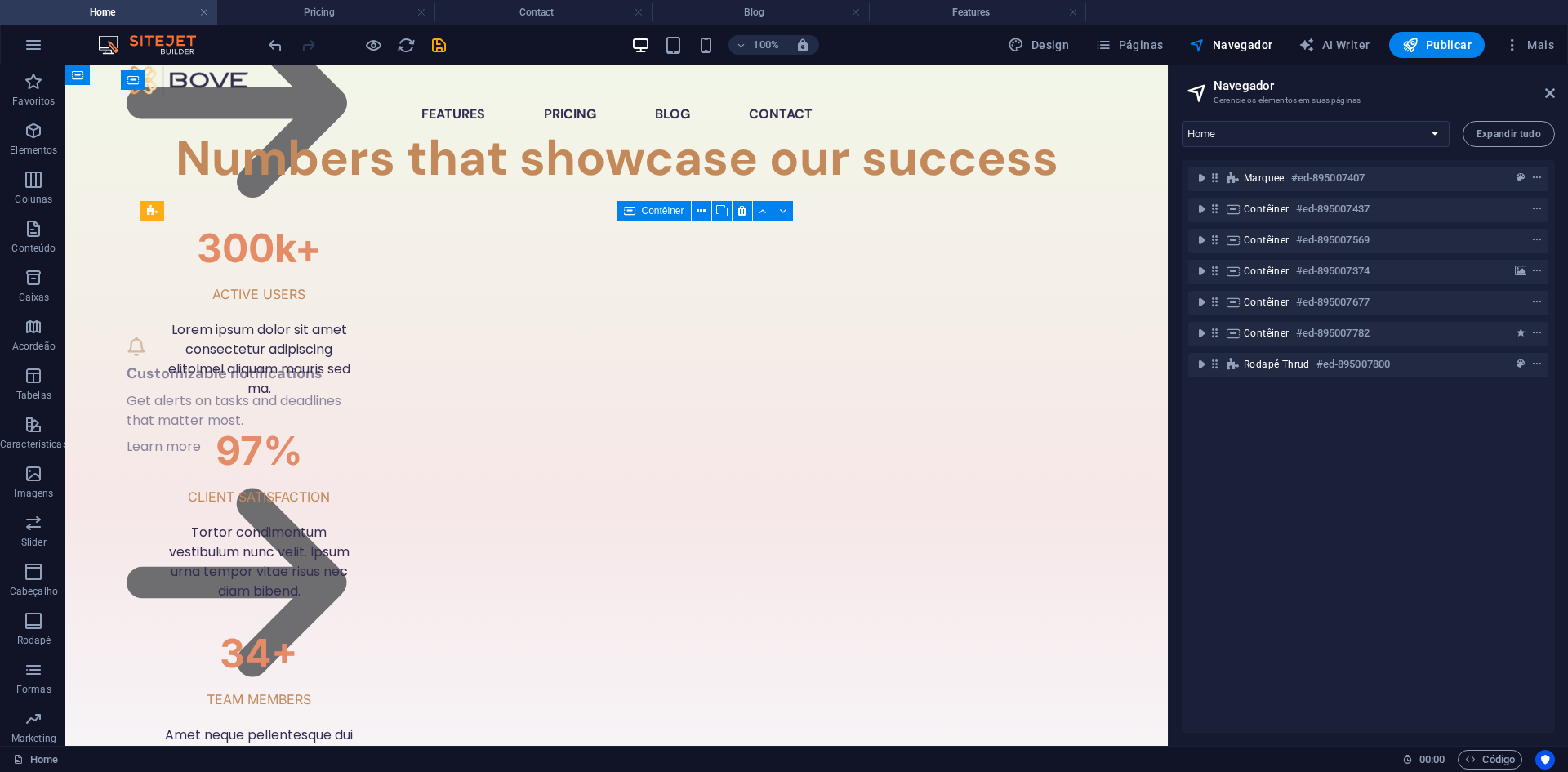
scroll to position [2438, 0]
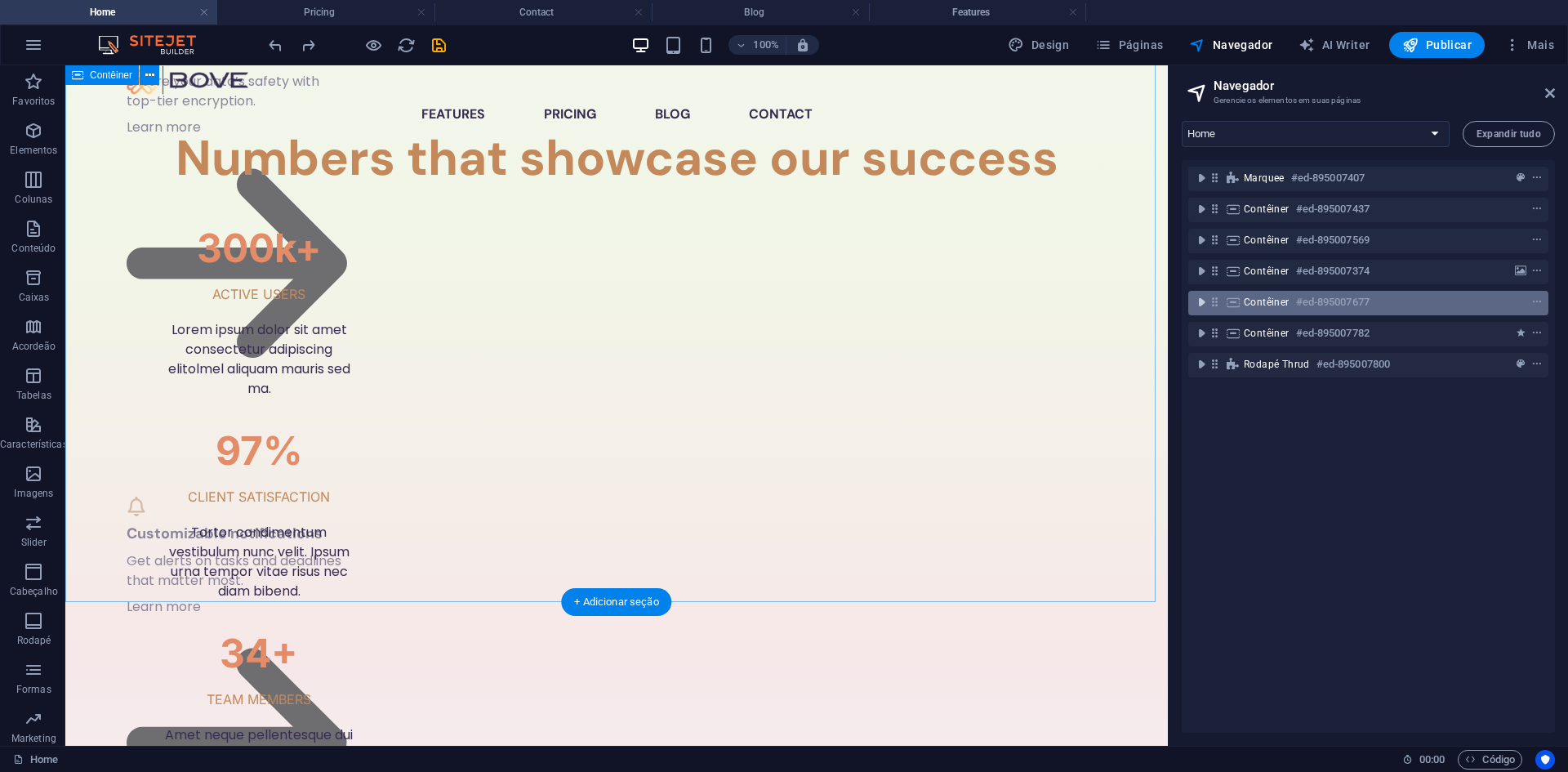
click at [1207, 307] on icon "toggle-expand" at bounding box center [1201, 302] width 16 height 16
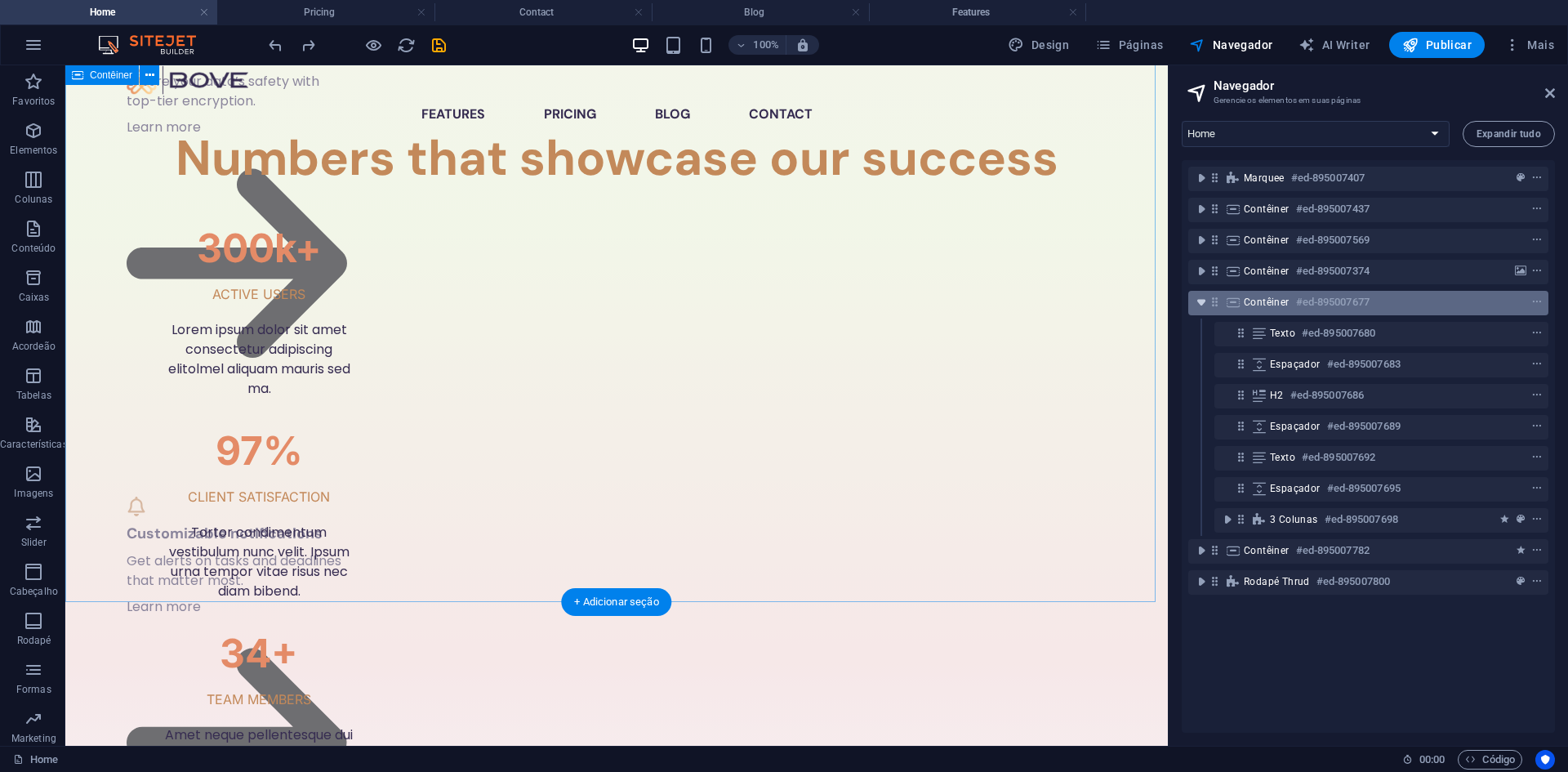
click at [1207, 307] on icon "toggle-expand" at bounding box center [1201, 302] width 16 height 16
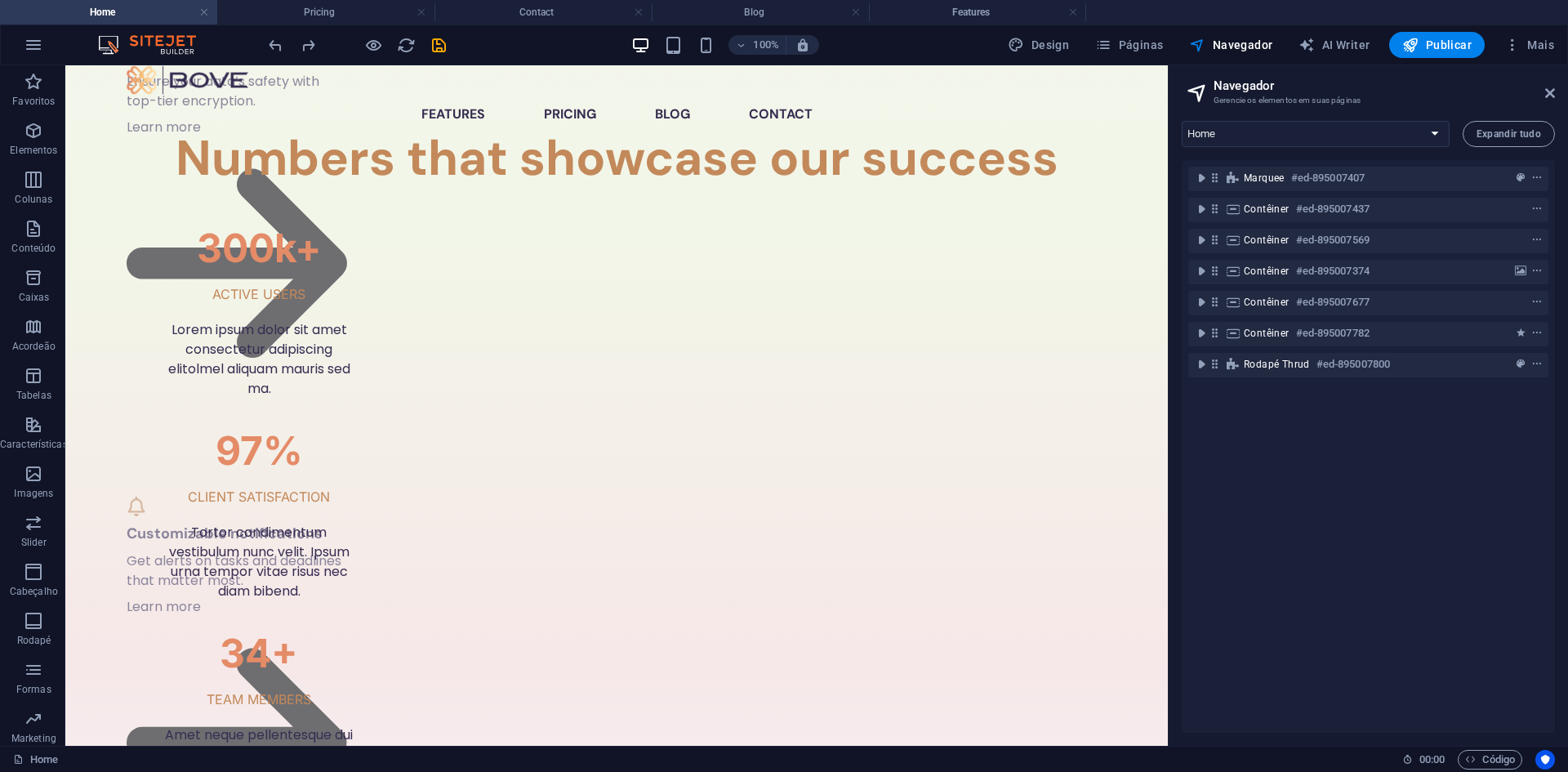
drag, startPoint x: 128, startPoint y: 9, endPoint x: 181, endPoint y: 24, distance: 55.1
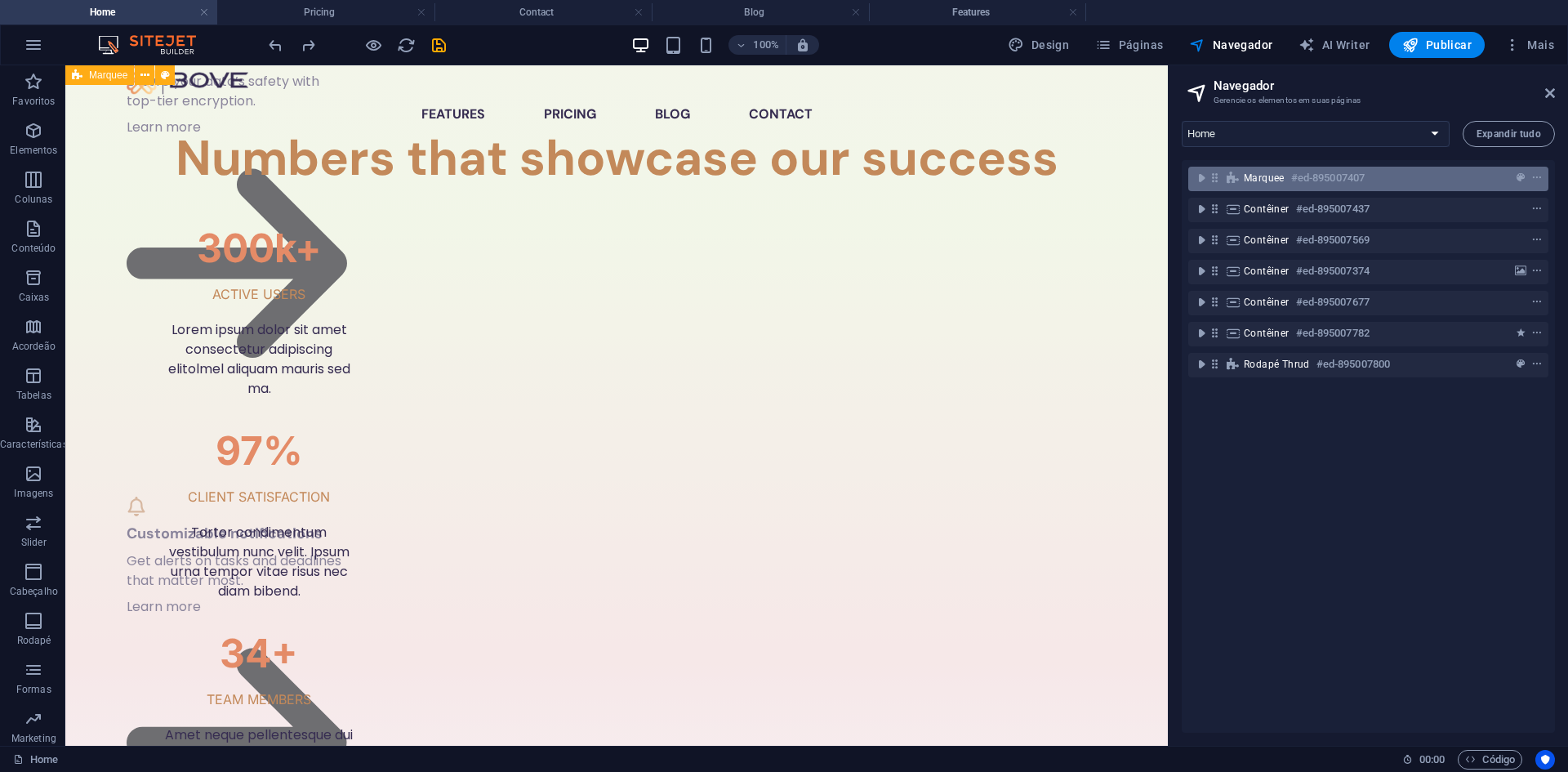
click at [1285, 184] on div "Marquee #ed-895007407" at bounding box center [1355, 178] width 222 height 19
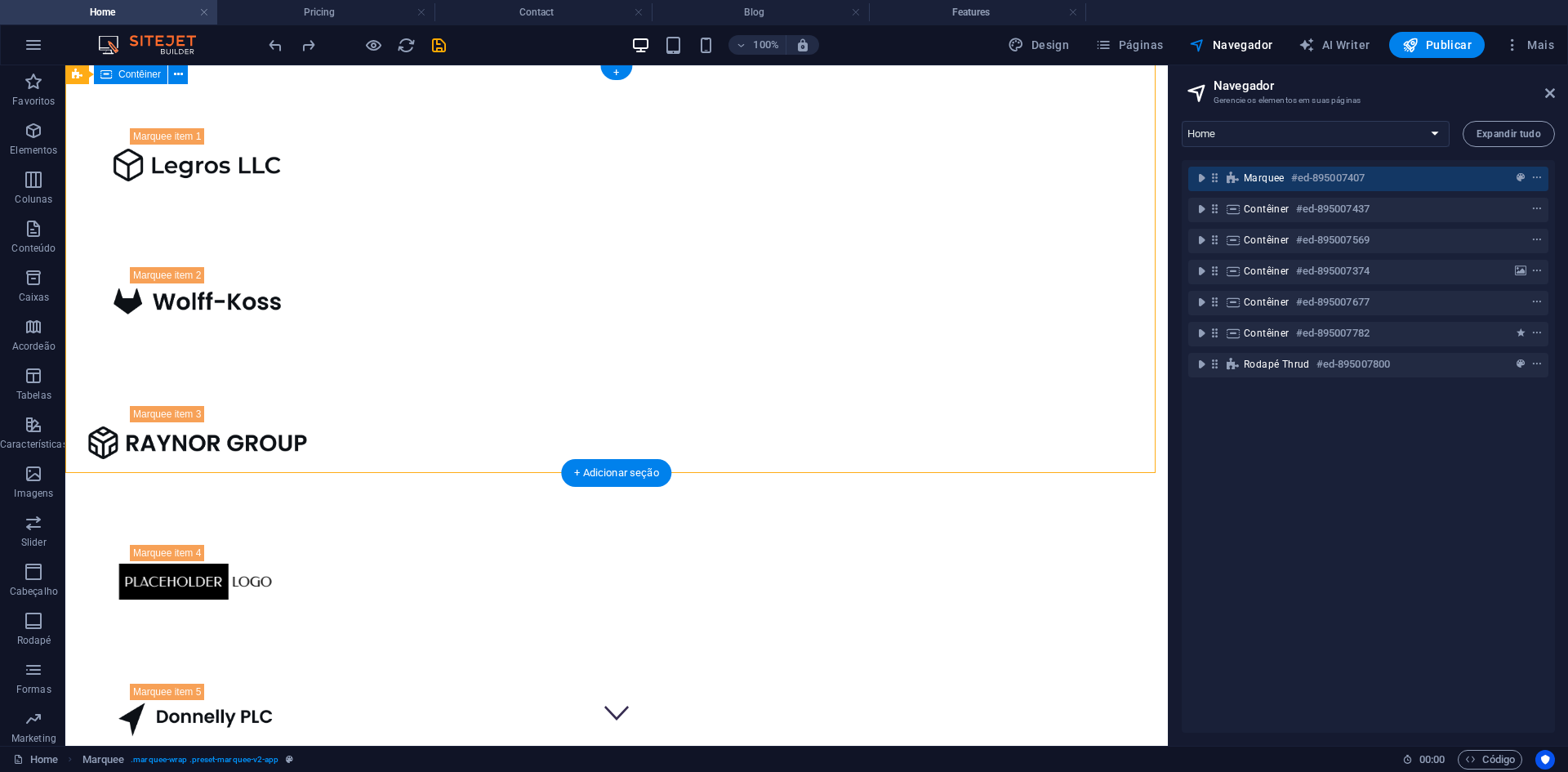
scroll to position [0, 0]
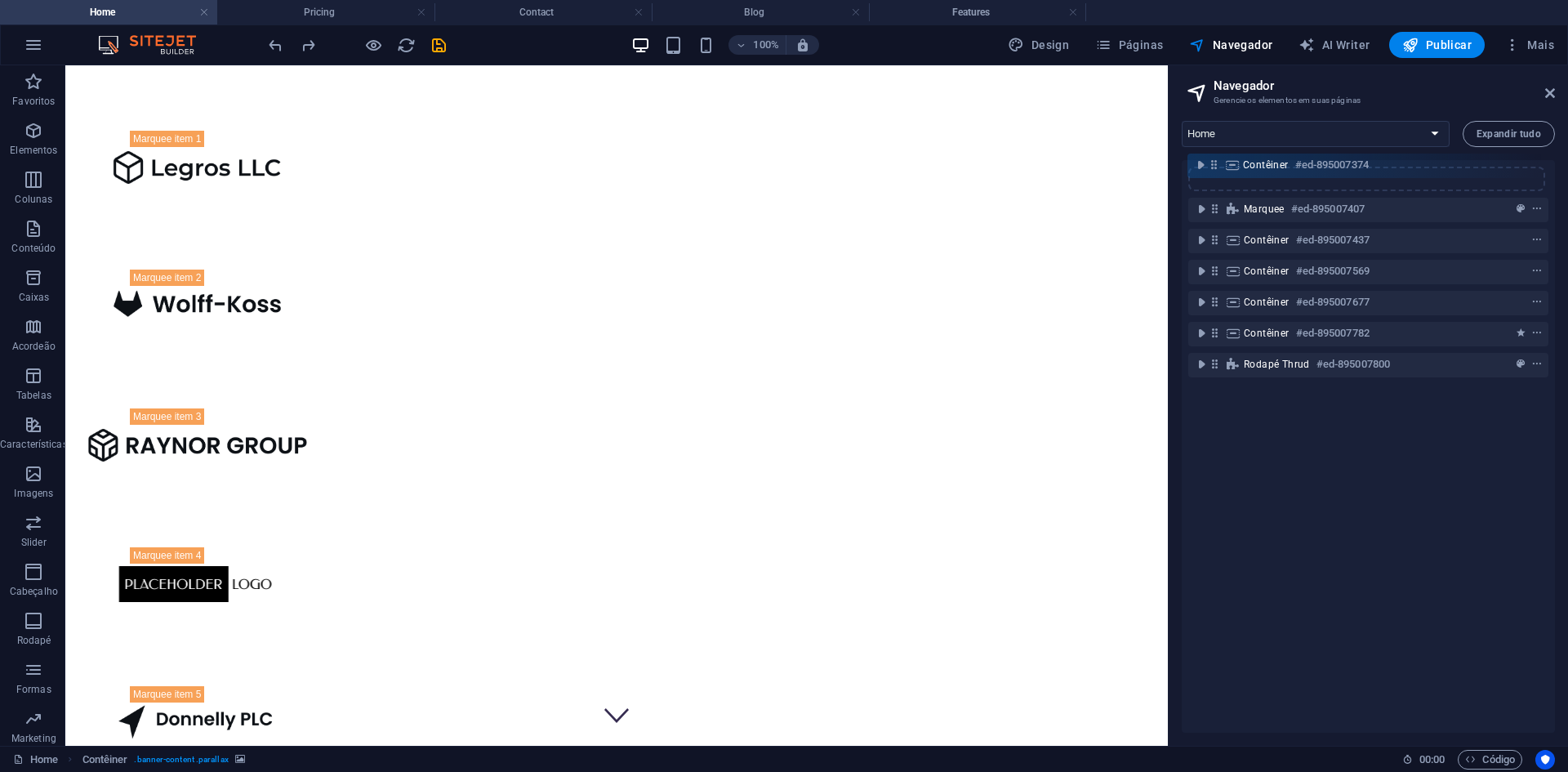
drag, startPoint x: 1211, startPoint y: 274, endPoint x: 1210, endPoint y: 162, distance: 112.0
click at [1210, 161] on div "Marquee #ed-895007407 Contêiner #ed-895007437 Contêiner #ed-895007569 Contêiner…" at bounding box center [1369, 446] width 373 height 573
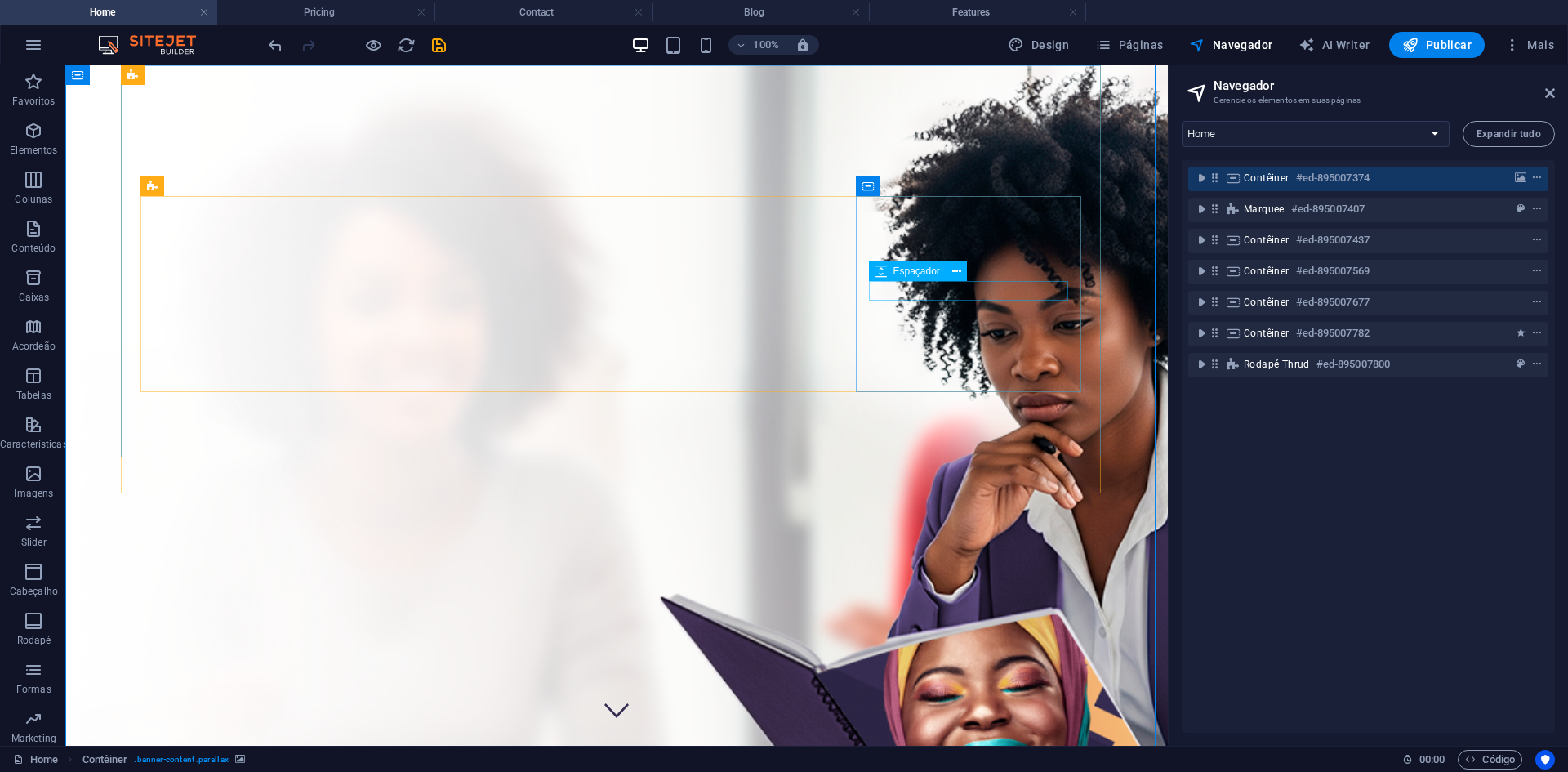
scroll to position [81, 0]
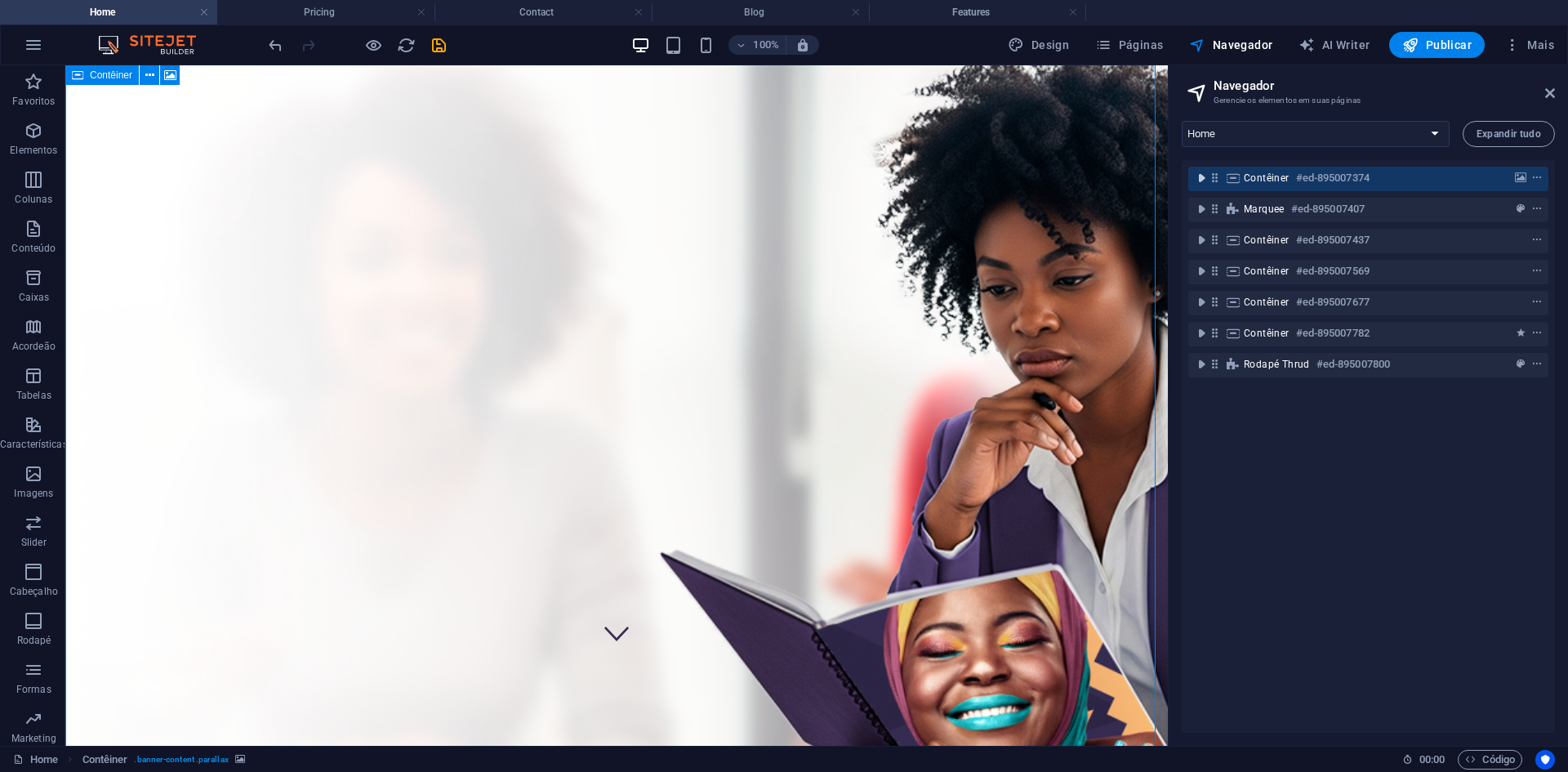
click at [1200, 176] on icon "toggle-expand" at bounding box center [1201, 178] width 16 height 16
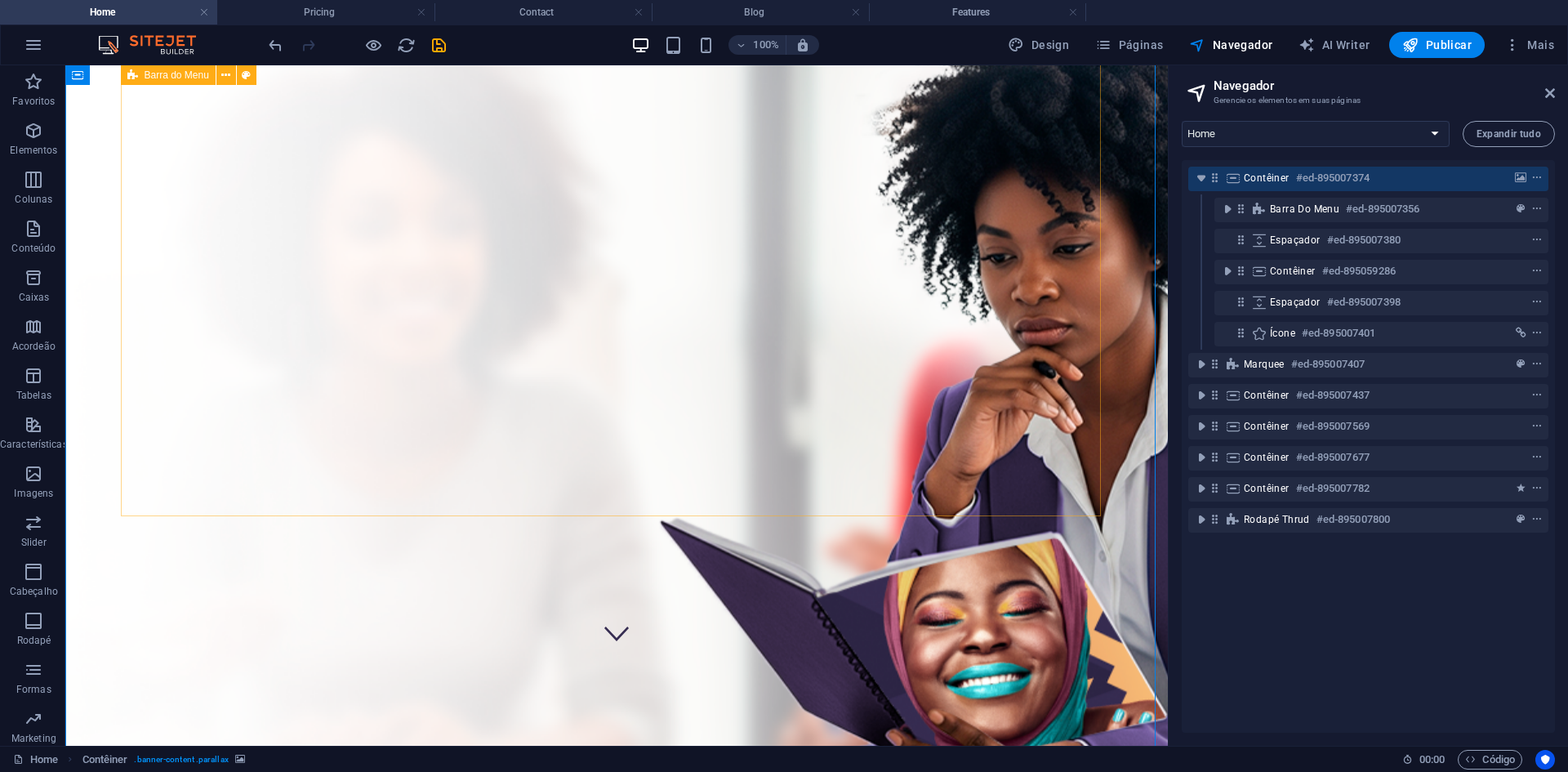
scroll to position [0, 0]
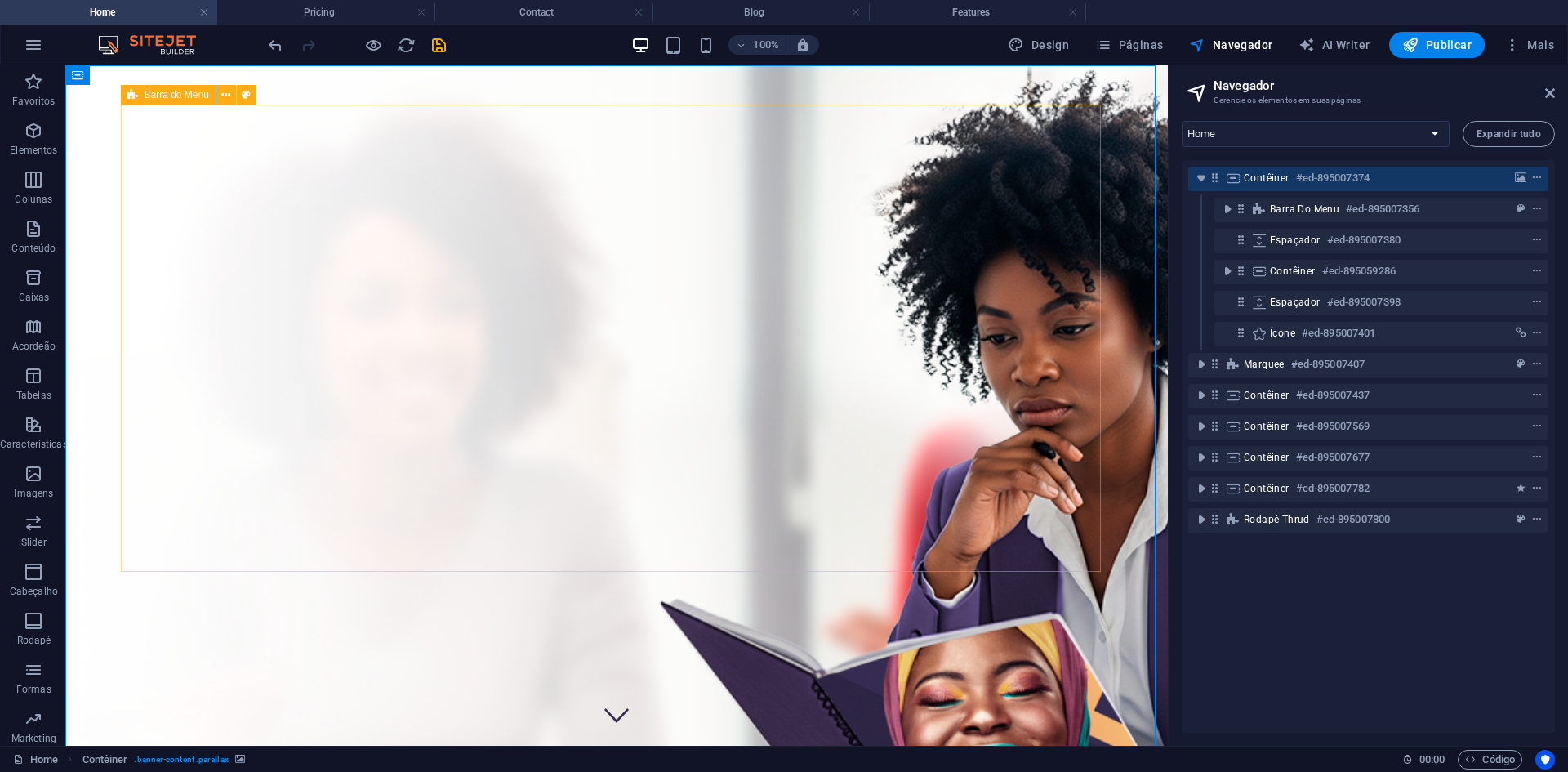
click at [181, 98] on span "Barra do Menu" at bounding box center [176, 95] width 65 height 10
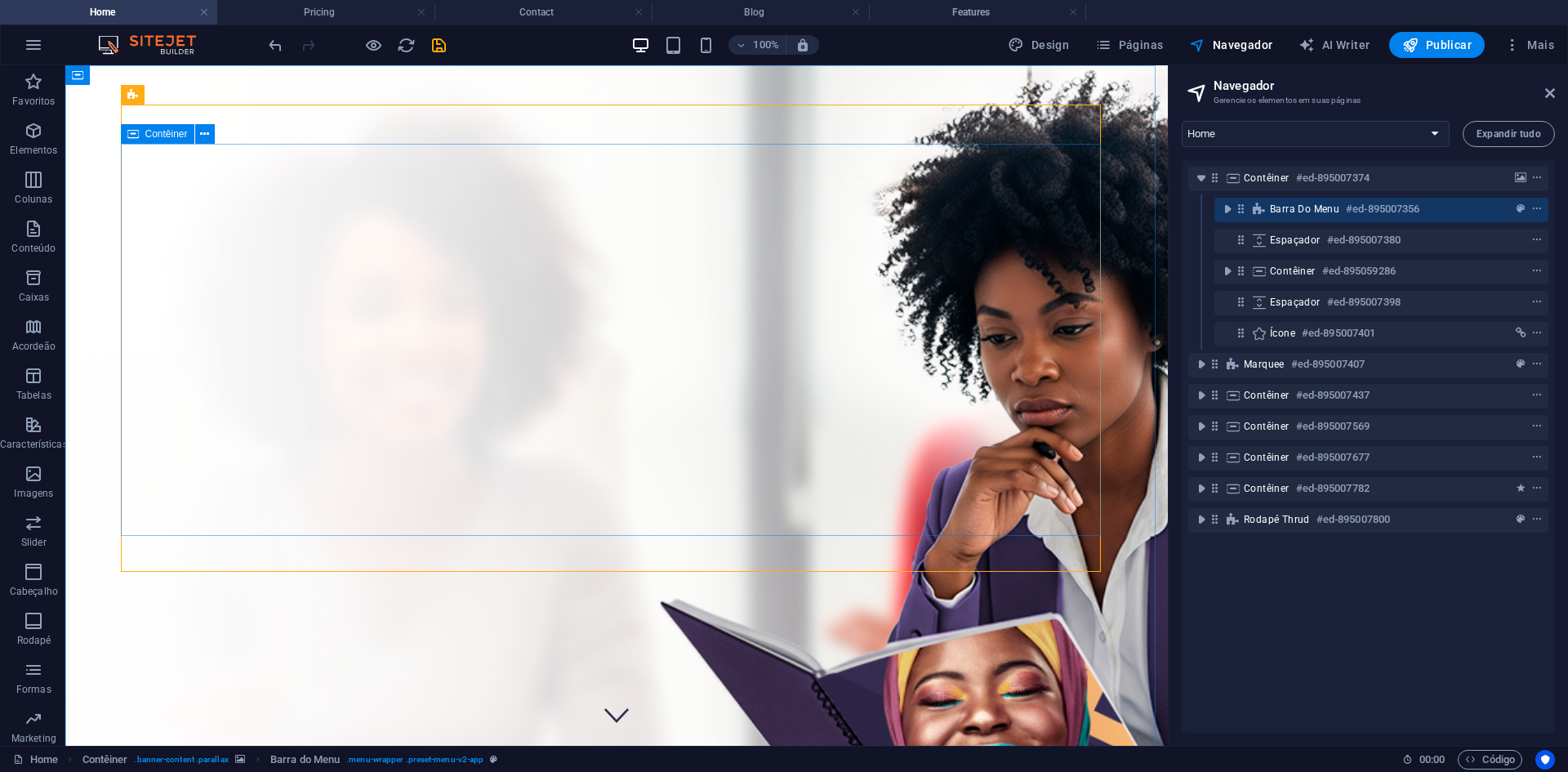
click at [161, 129] on span "Contêiner" at bounding box center [166, 134] width 43 height 10
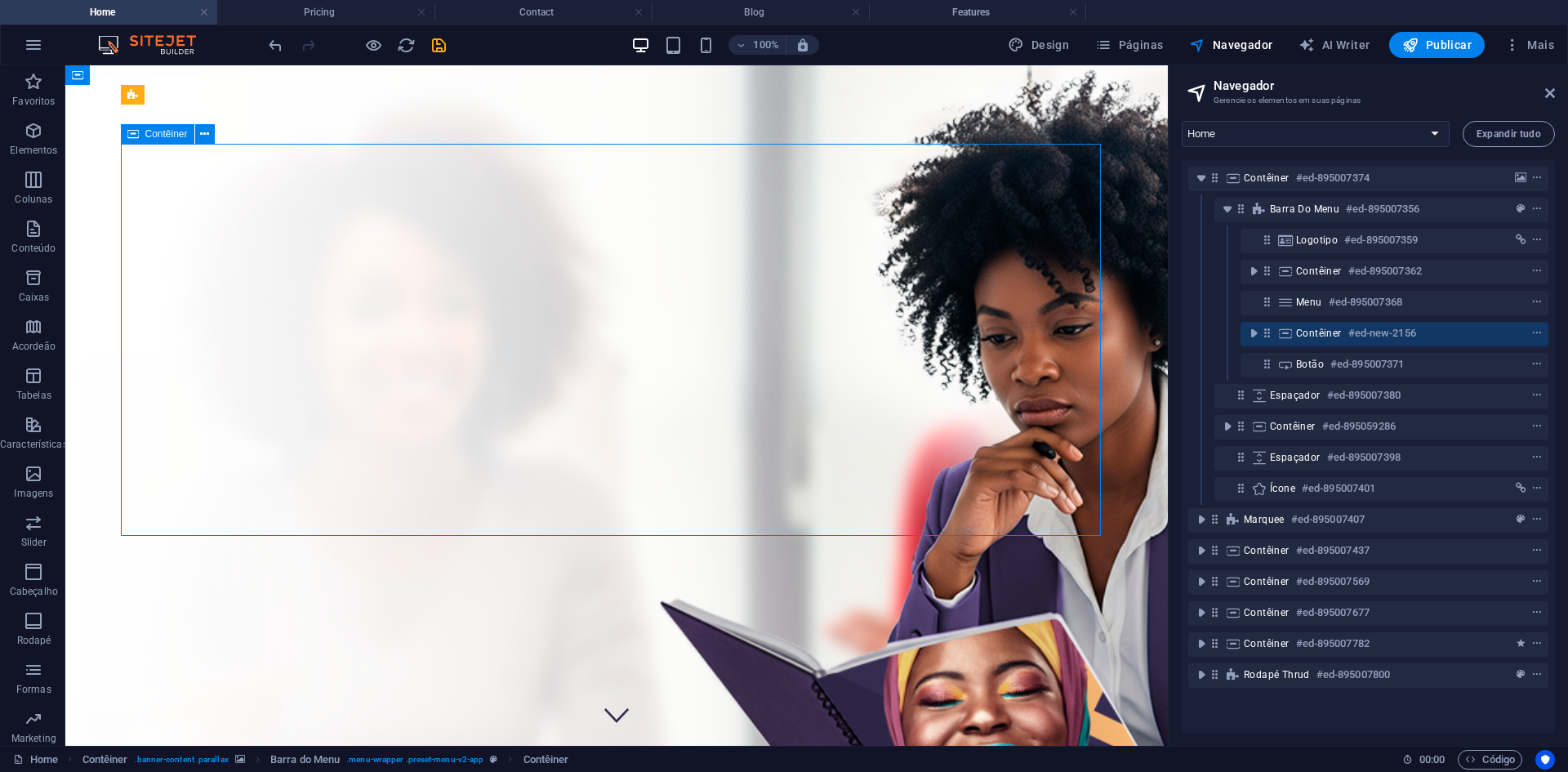
click at [165, 135] on span "Contêiner" at bounding box center [166, 134] width 43 height 10
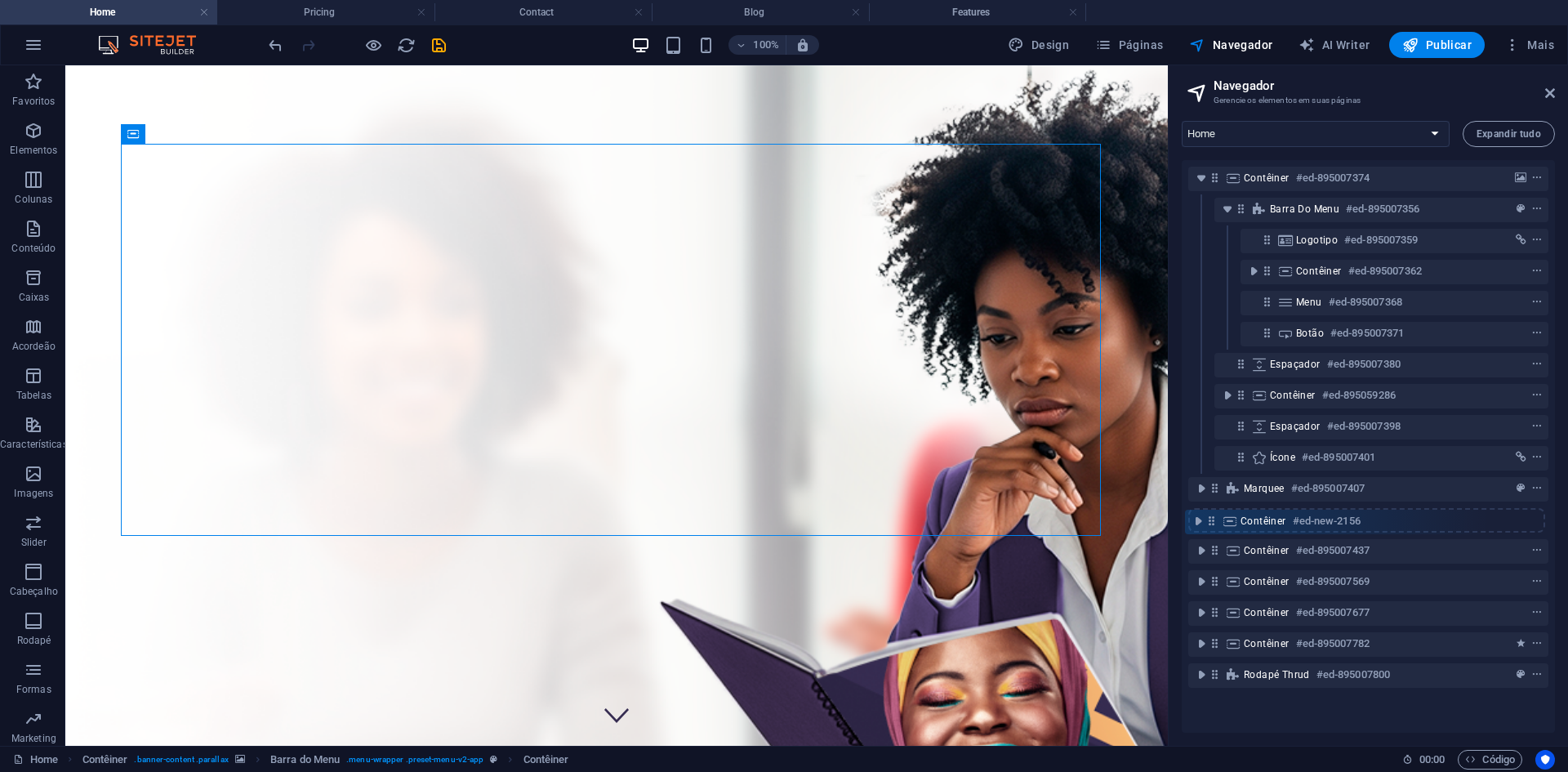
drag, startPoint x: 1266, startPoint y: 329, endPoint x: 1088, endPoint y: 429, distance: 204.2
click at [1212, 521] on div "Contêiner #ed-895007374 Barra do Menu #ed-895007356 Logotipo #ed-895007359 Cont…" at bounding box center [1369, 446] width 373 height 573
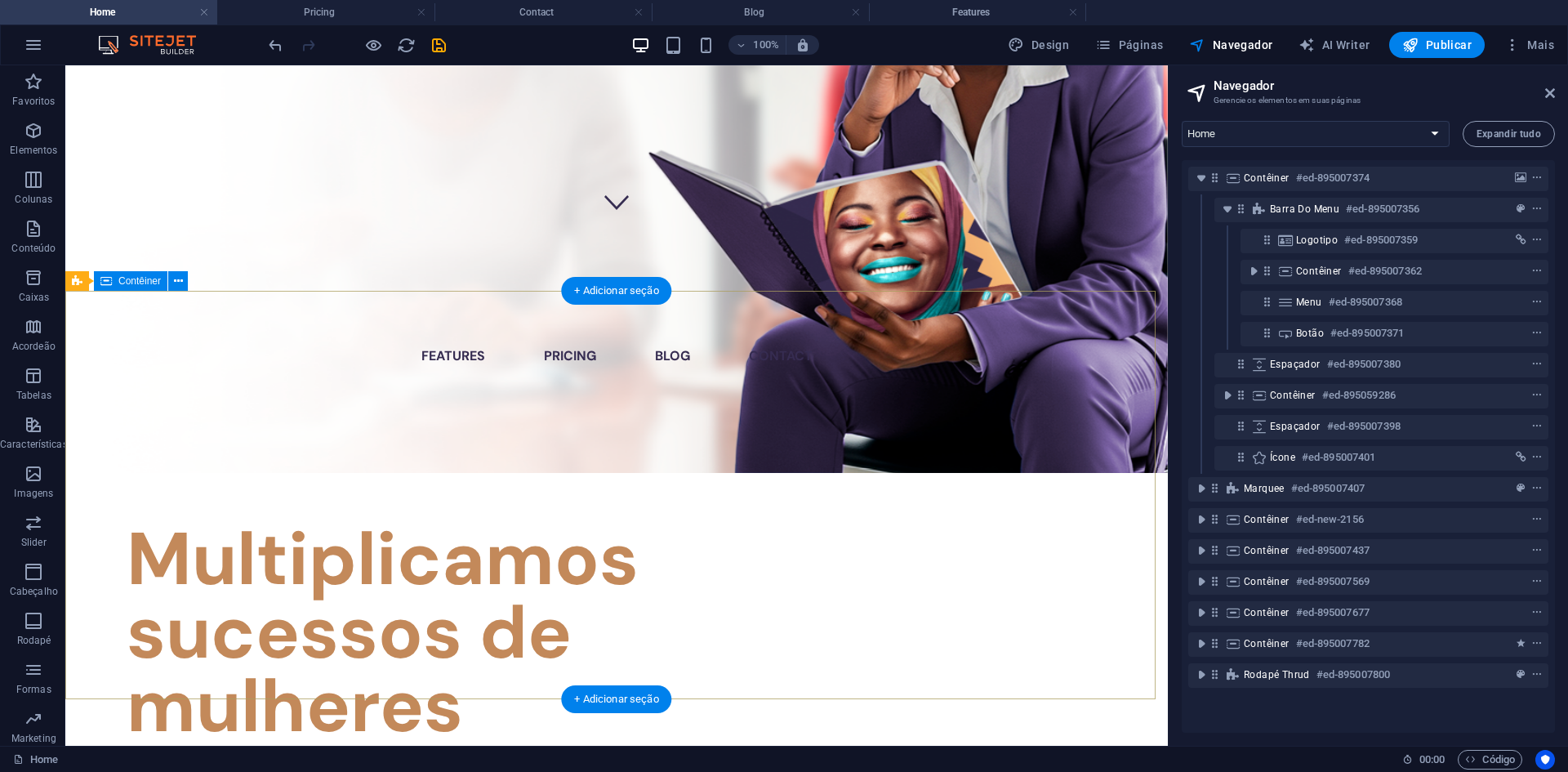
scroll to position [595, 0]
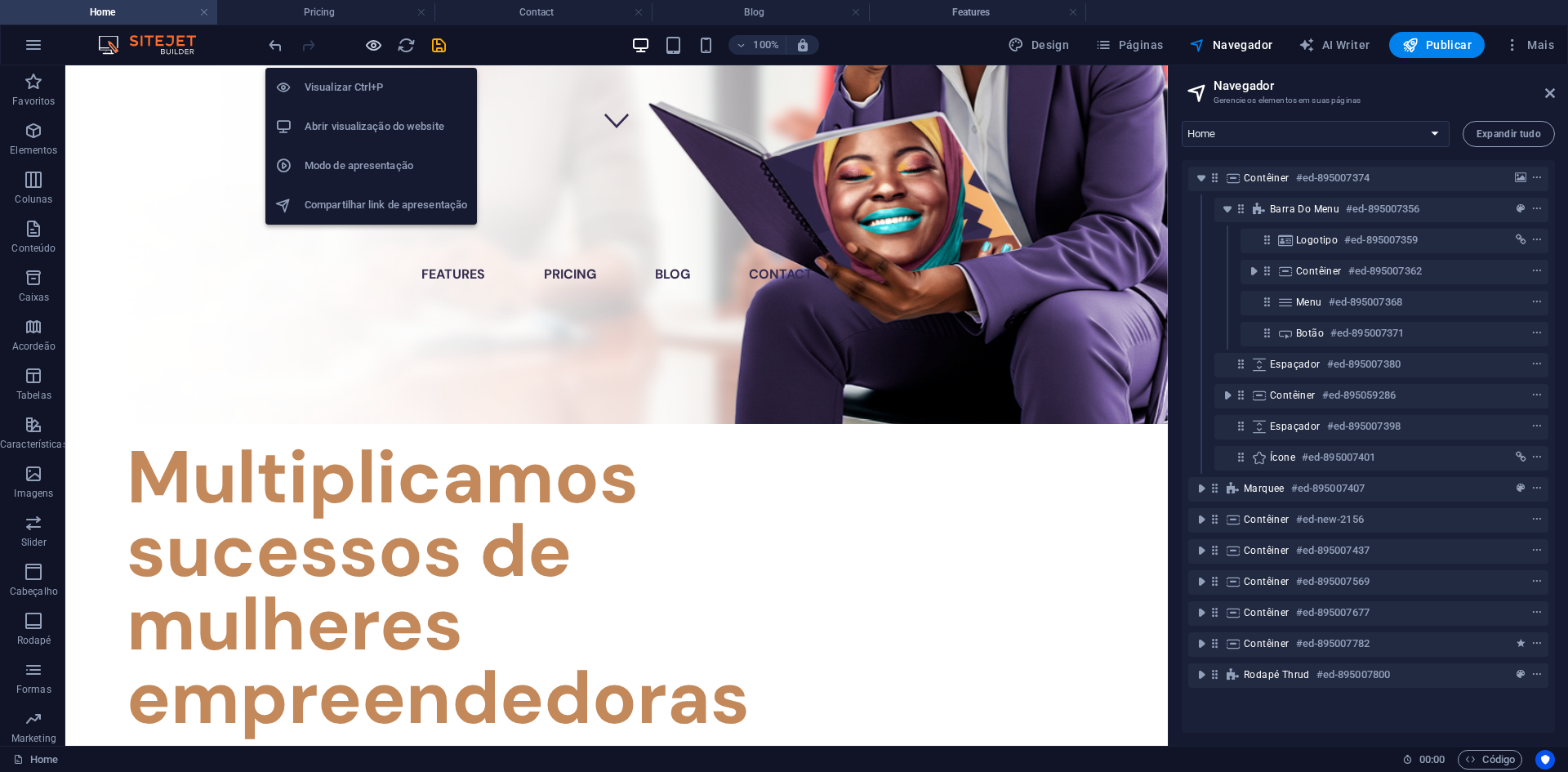
click at [381, 49] on icon "button" at bounding box center [373, 45] width 18 height 18
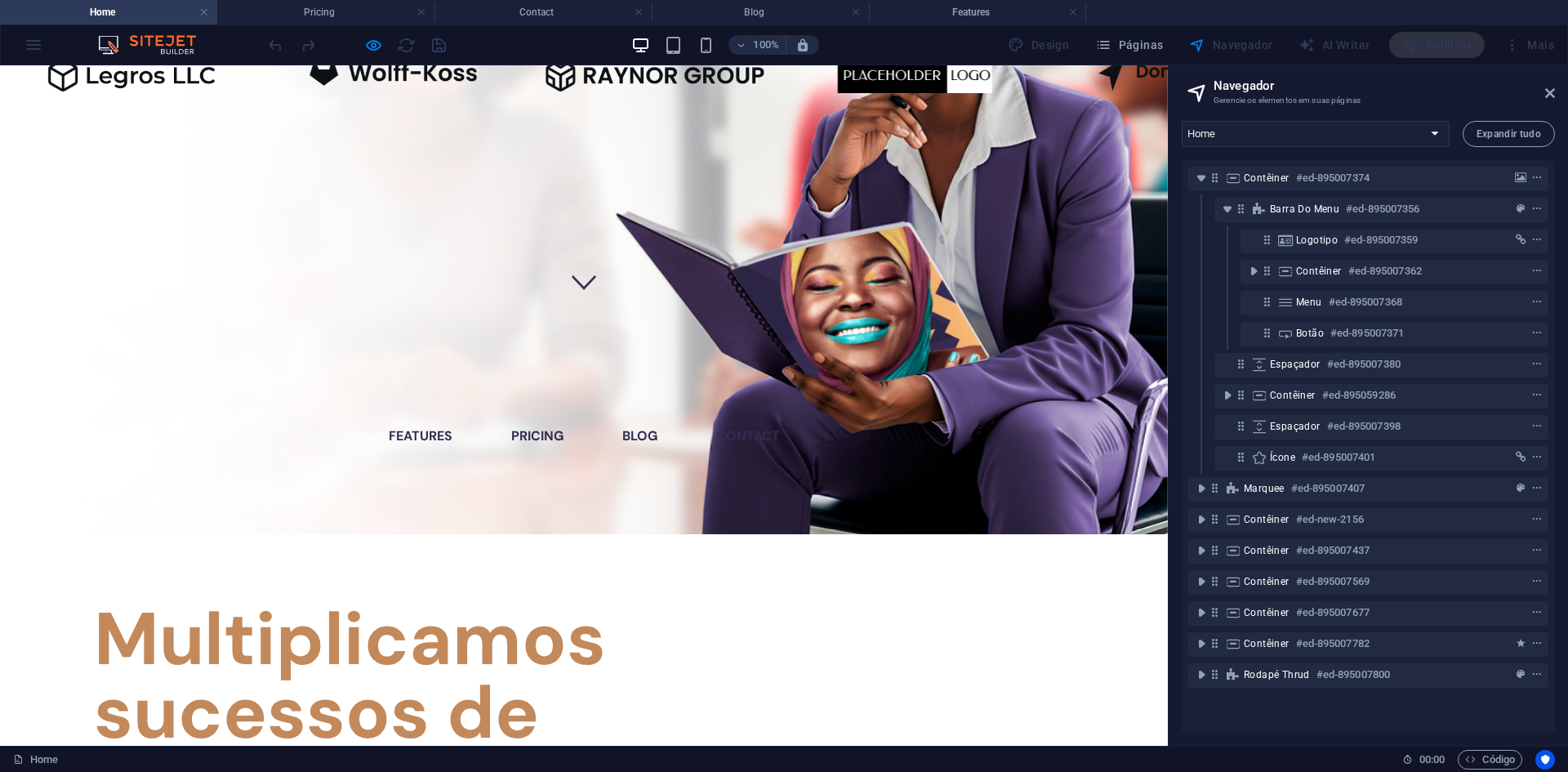
scroll to position [431, 0]
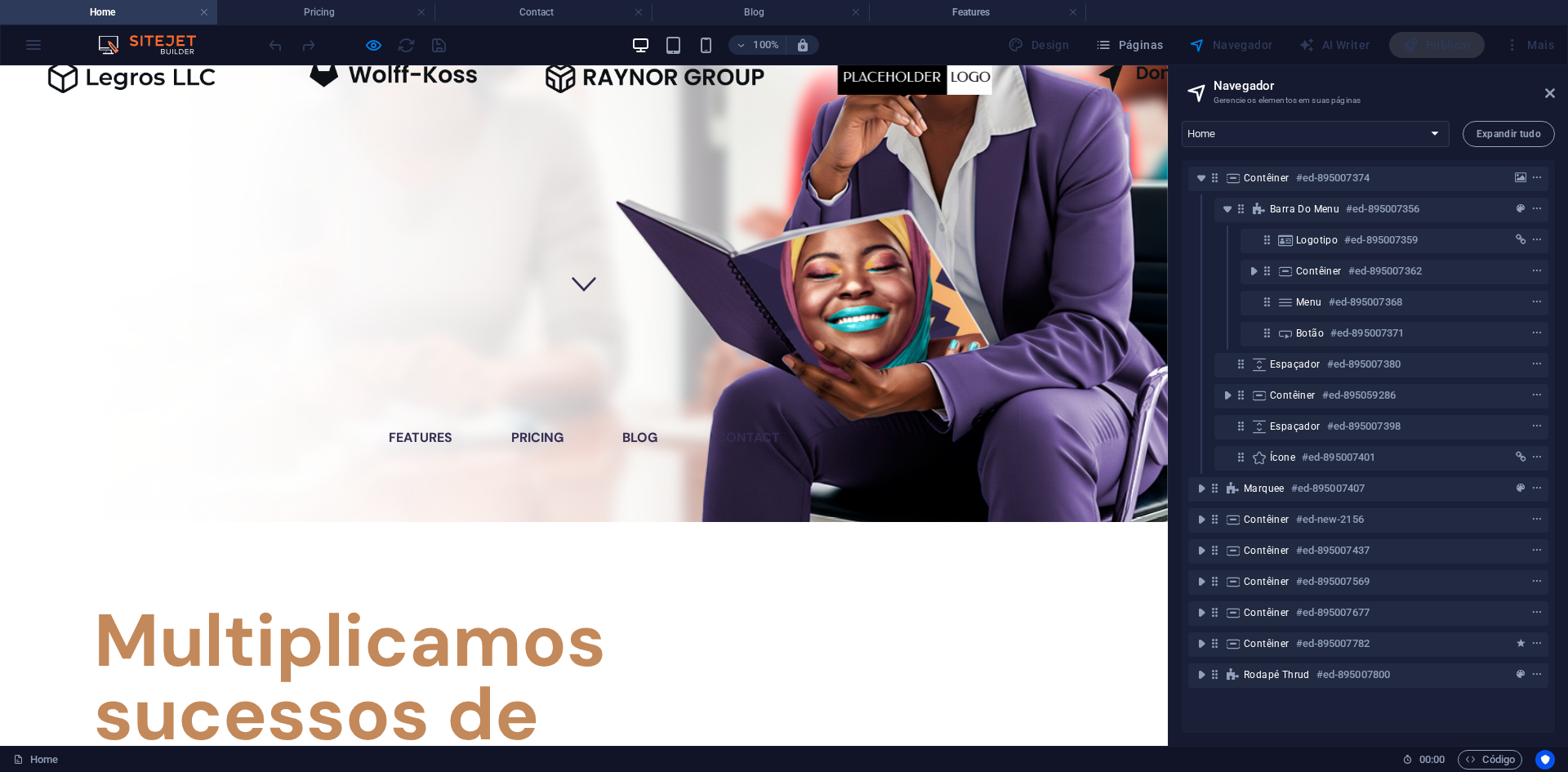
click at [572, 296] on icon at bounding box center [583, 282] width 24 height 24
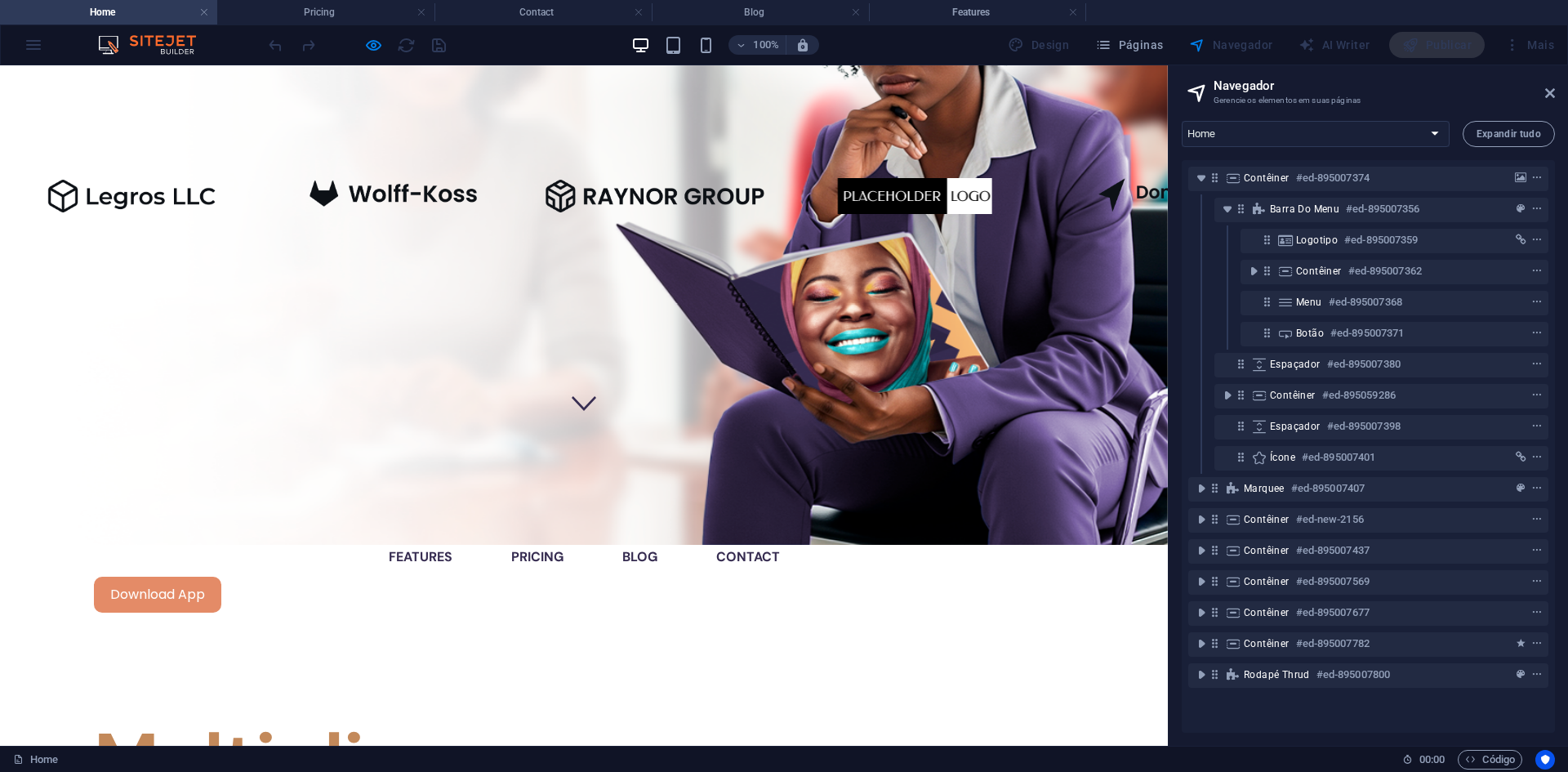
scroll to position [163, 0]
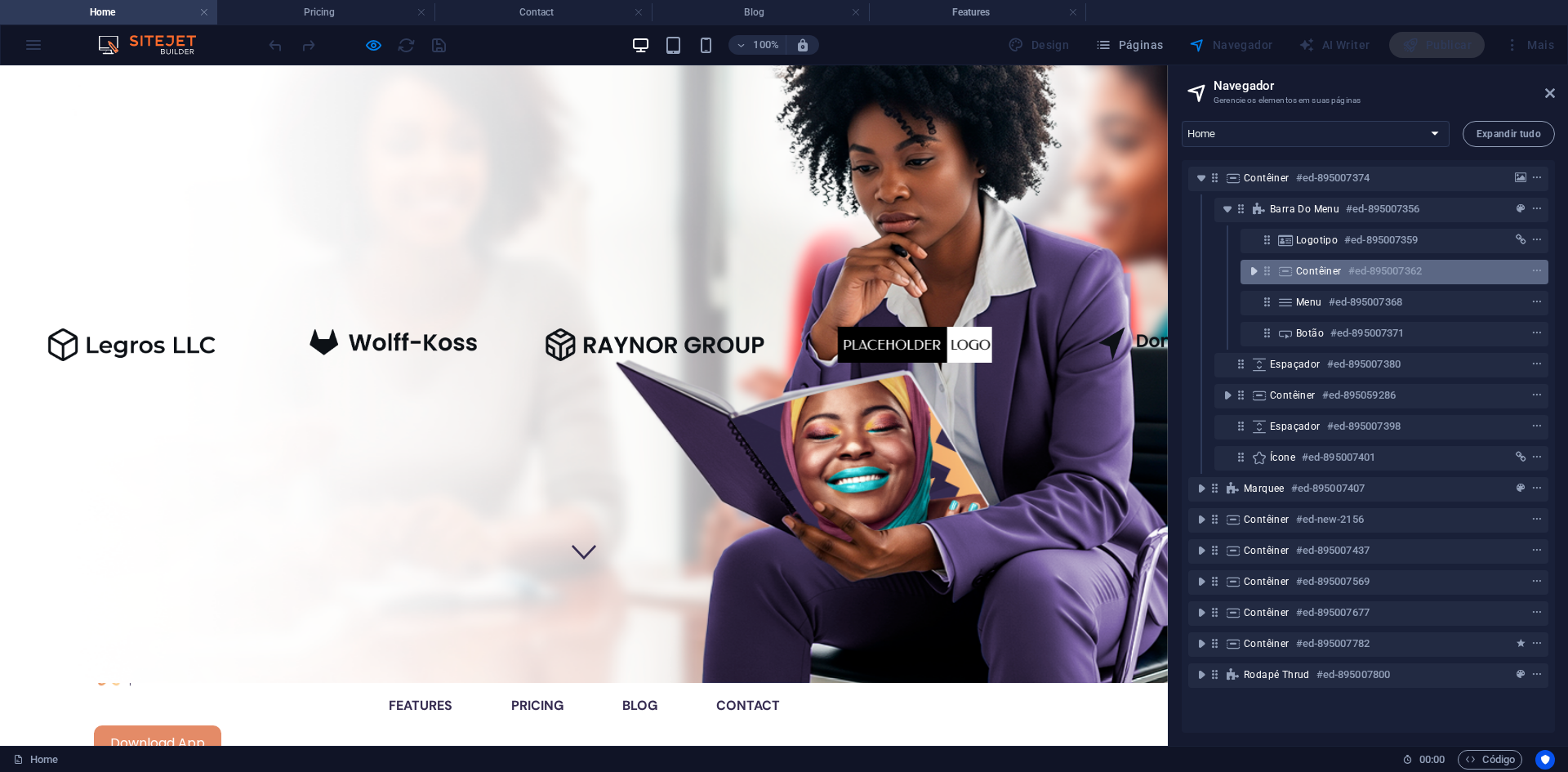
click at [1253, 270] on icon "toggle-expand" at bounding box center [1254, 271] width 16 height 16
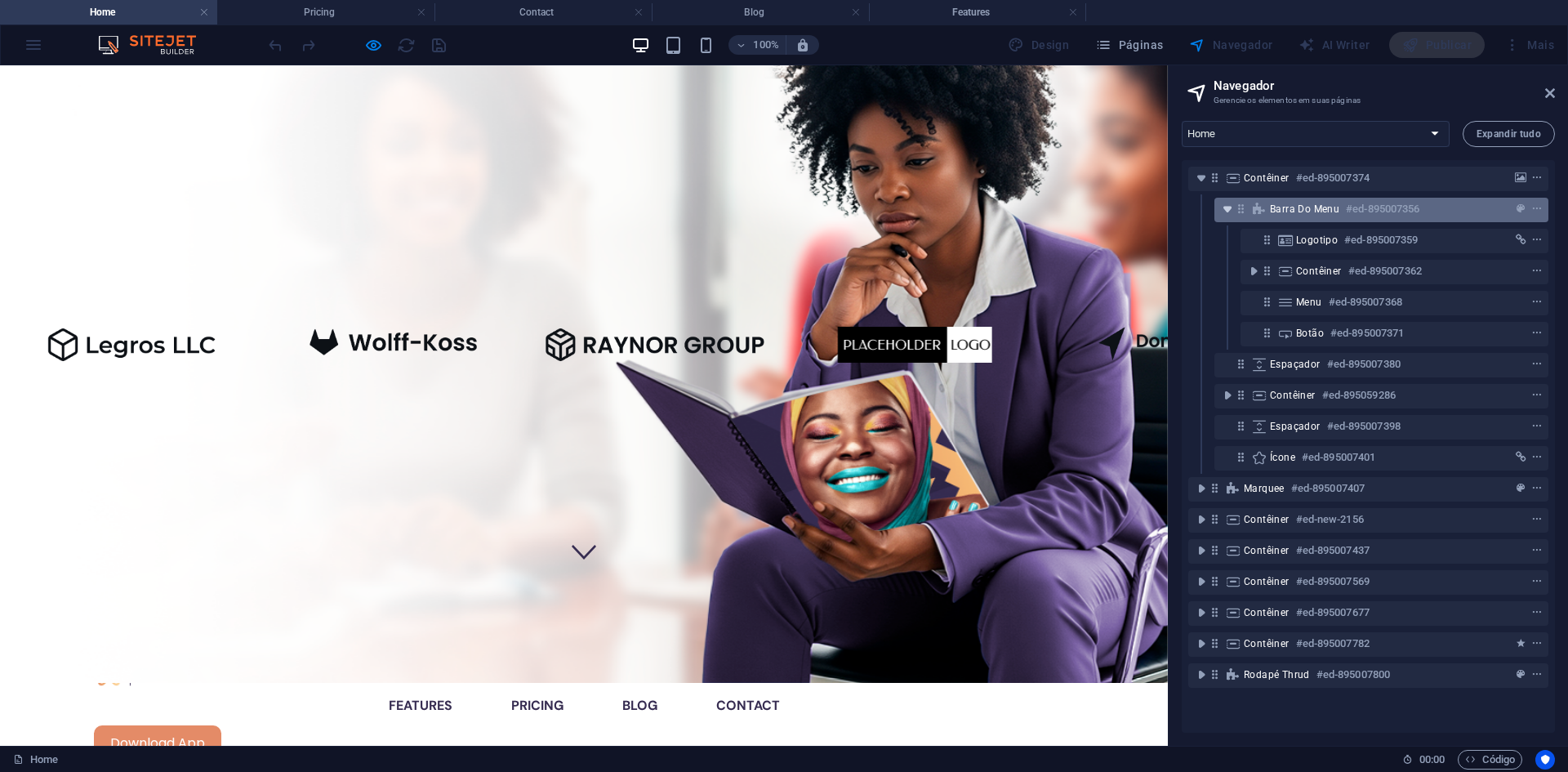
click at [1222, 204] on icon "toggle-expand" at bounding box center [1228, 209] width 16 height 16
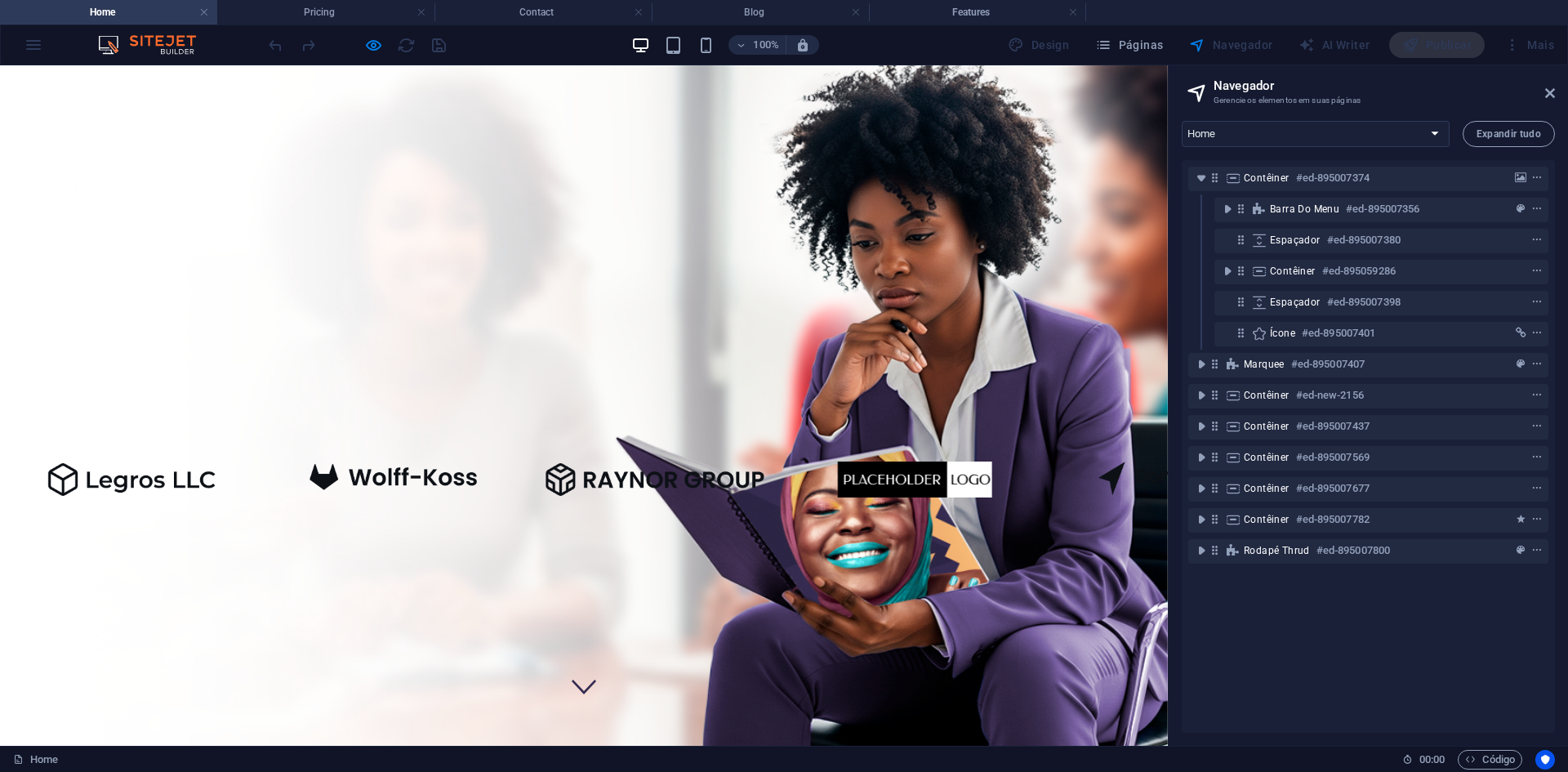
scroll to position [0, 0]
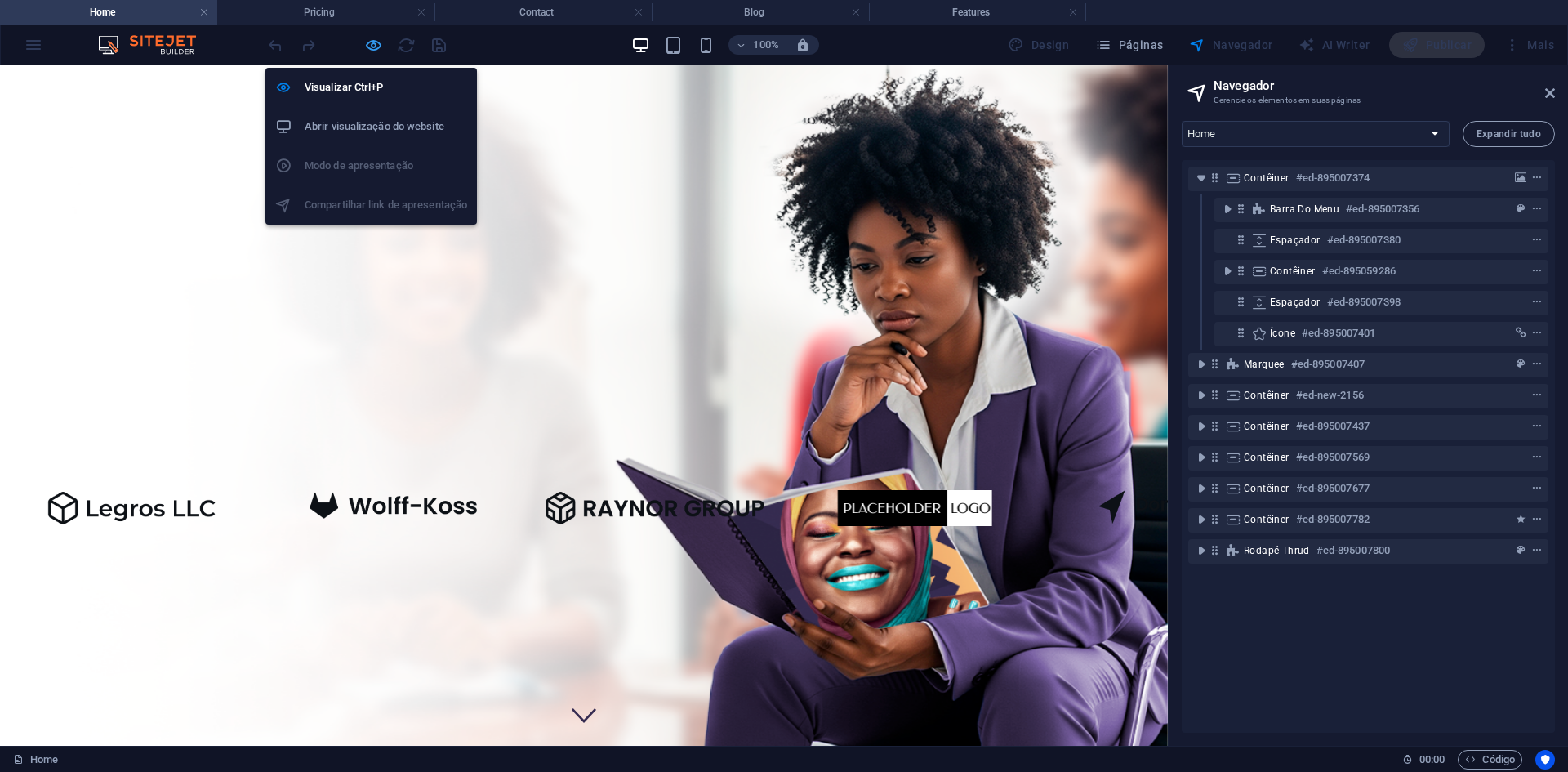
click at [371, 40] on icon "button" at bounding box center [373, 45] width 18 height 18
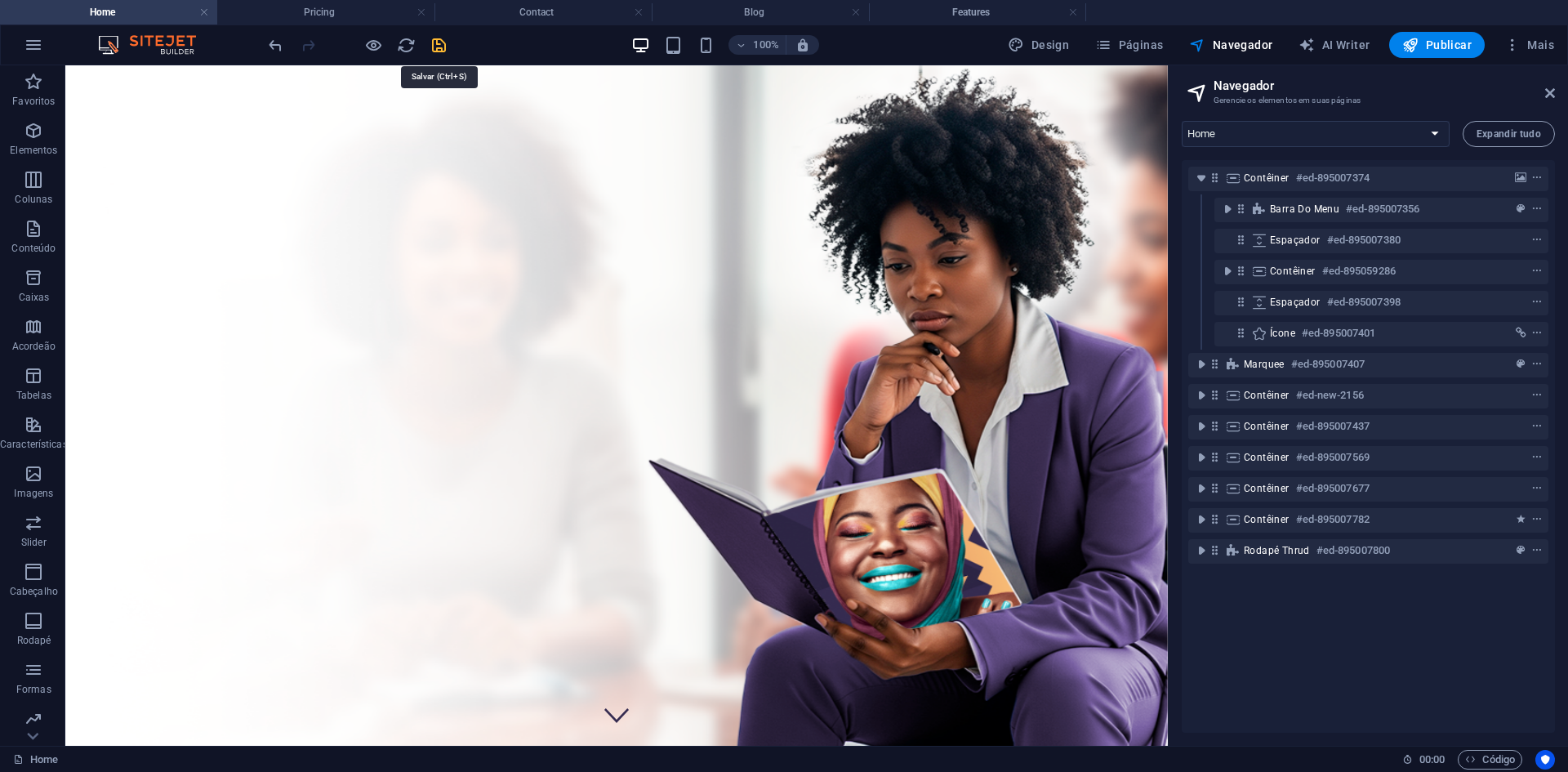
click at [438, 43] on icon "save" at bounding box center [438, 45] width 18 height 18
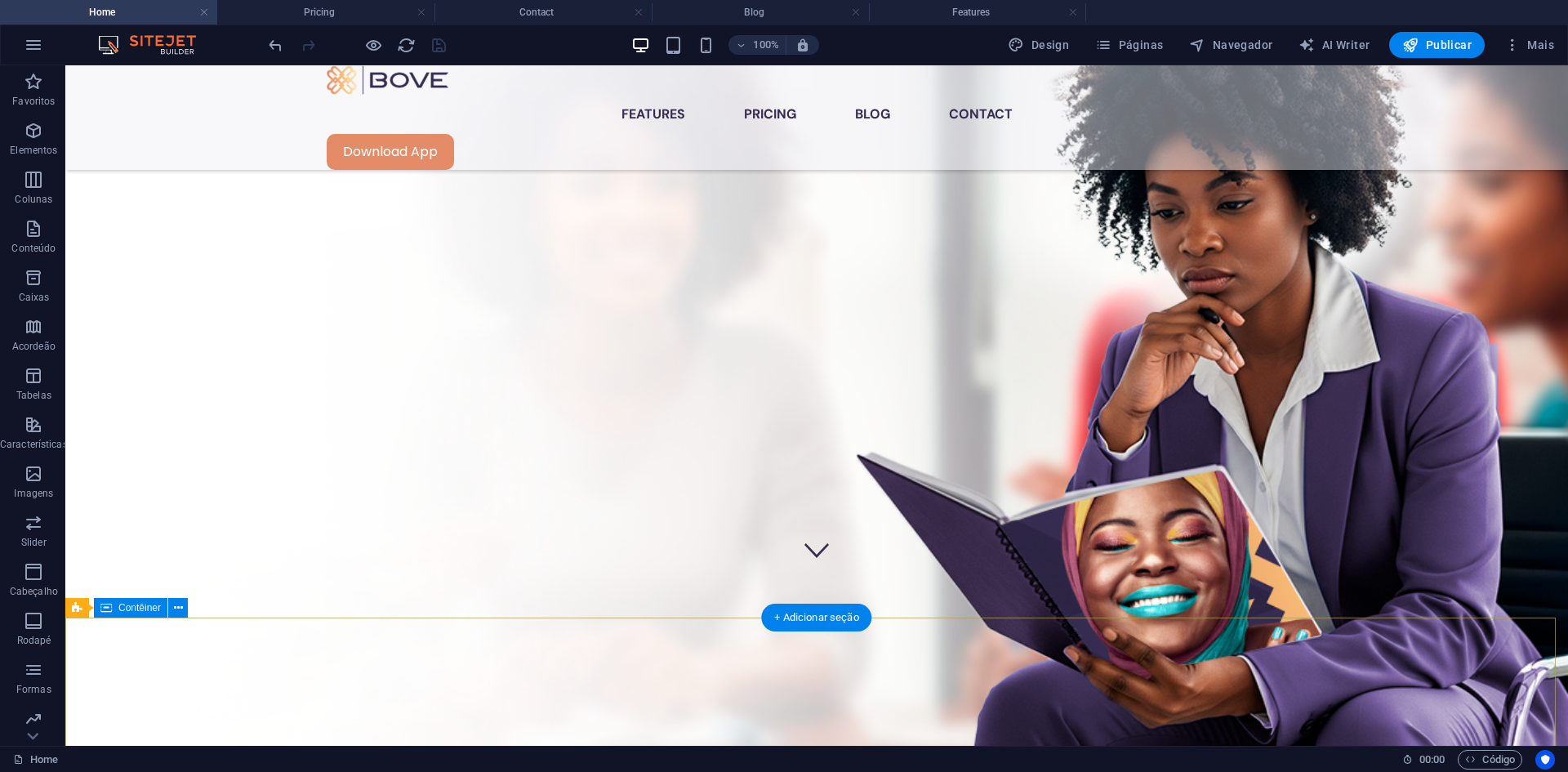
scroll to position [408, 0]
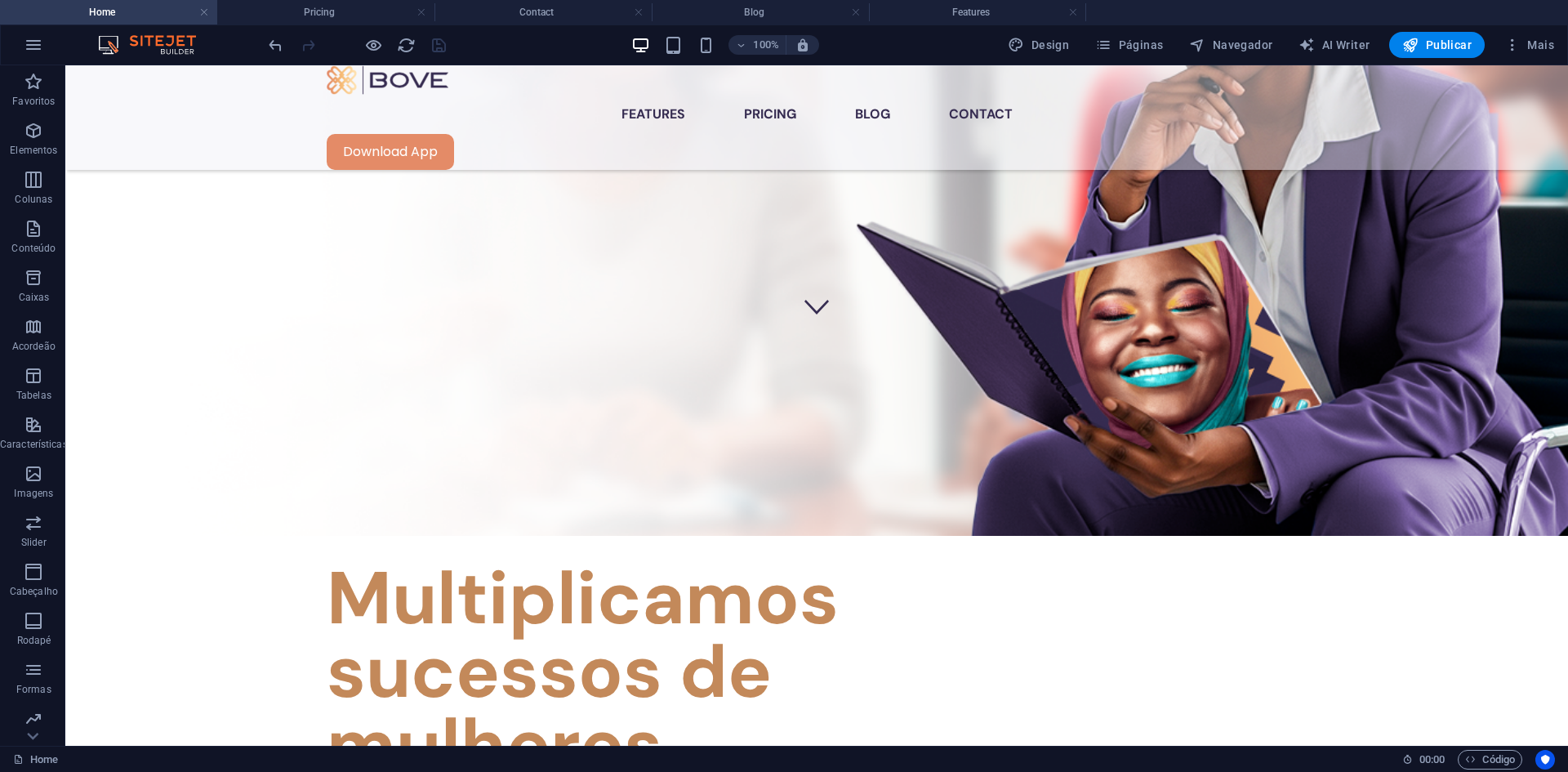
drag, startPoint x: 1077, startPoint y: 10, endPoint x: 875, endPoint y: 14, distance: 202.0
click at [1077, 10] on link at bounding box center [1073, 13] width 10 height 15
click at [853, 10] on link at bounding box center [856, 13] width 10 height 15
click at [419, 8] on link at bounding box center [422, 13] width 10 height 15
click at [424, 14] on link at bounding box center [422, 13] width 10 height 15
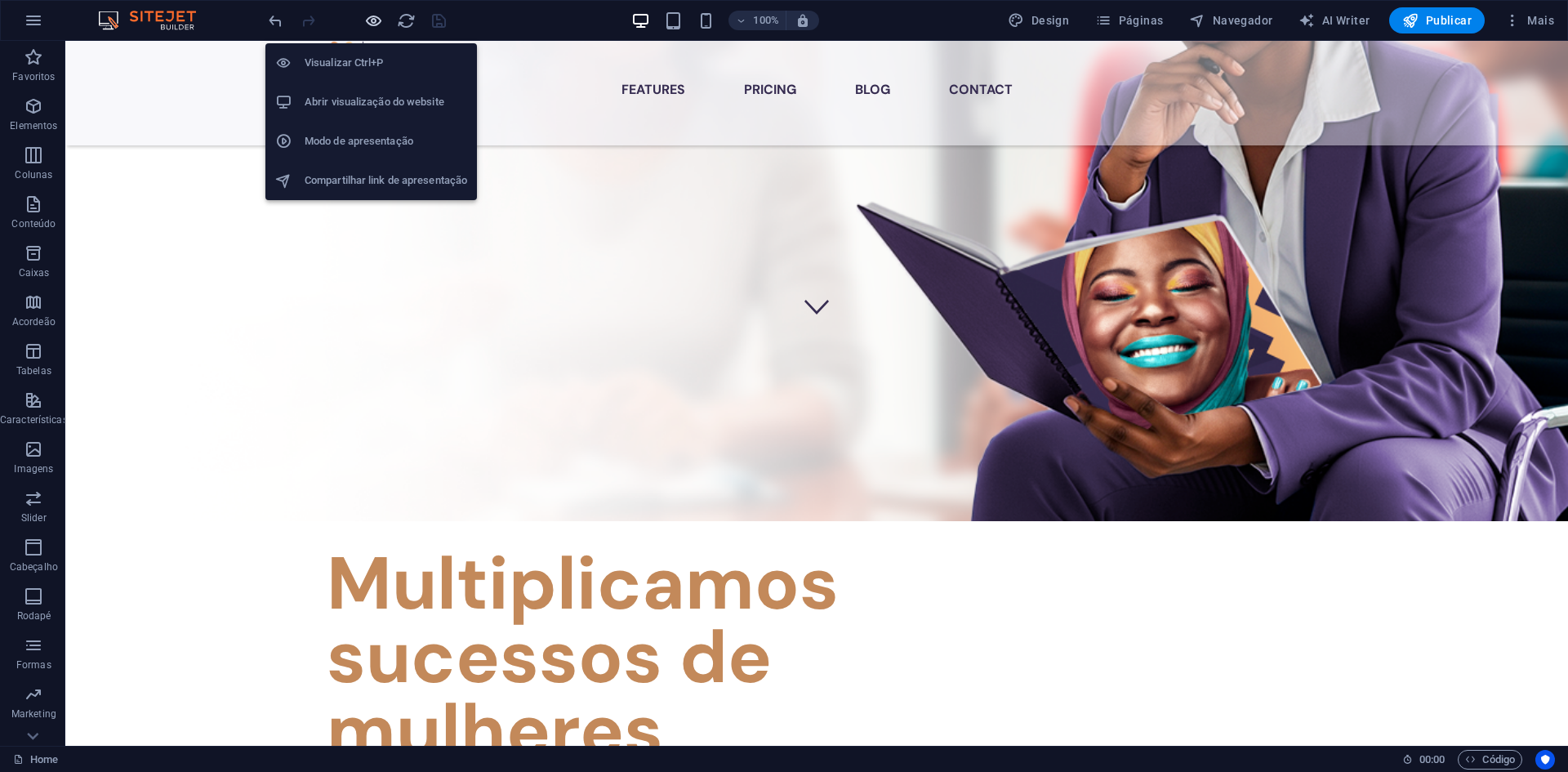
click at [374, 16] on icon "button" at bounding box center [373, 20] width 18 height 18
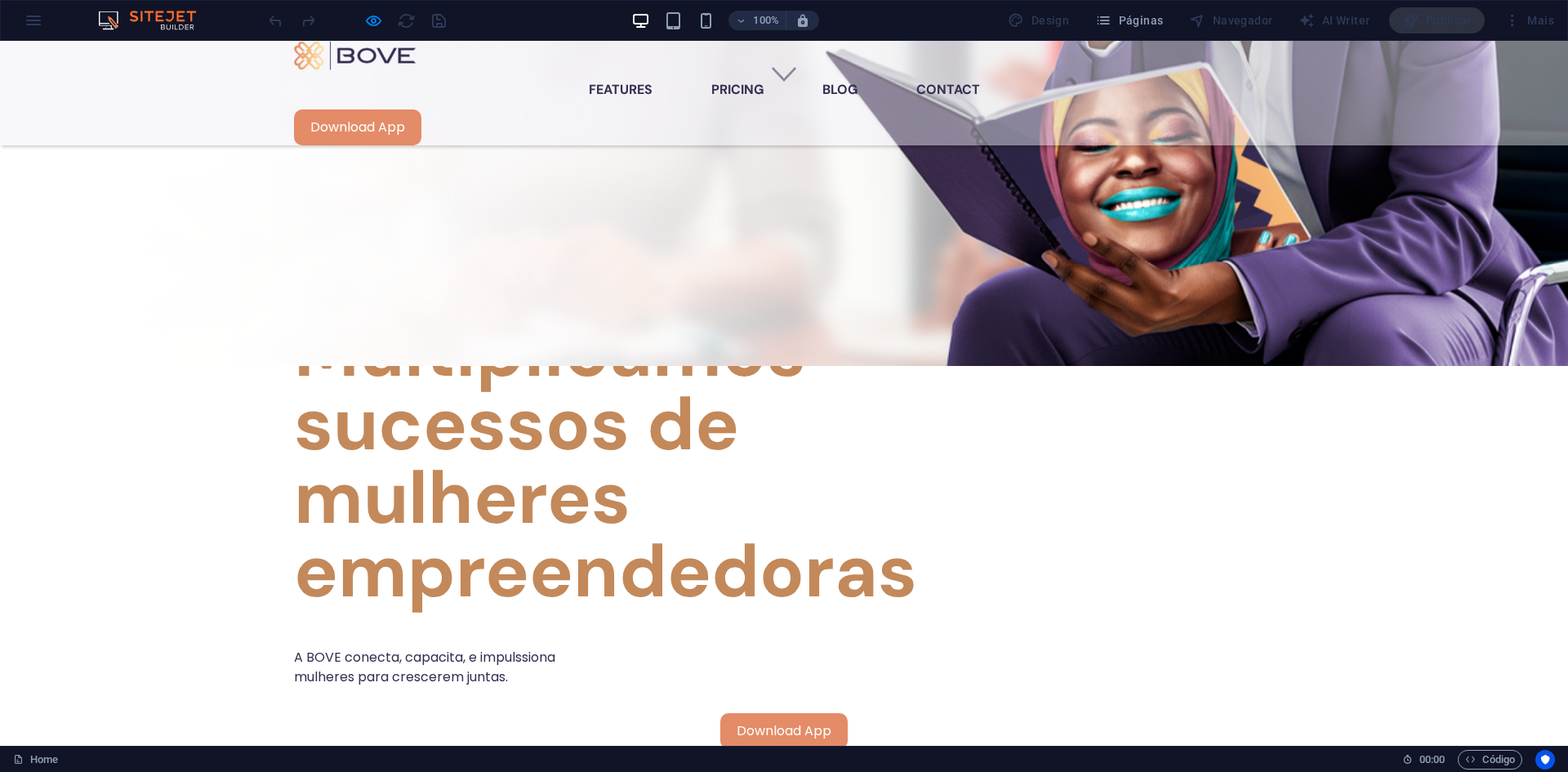
scroll to position [653, 0]
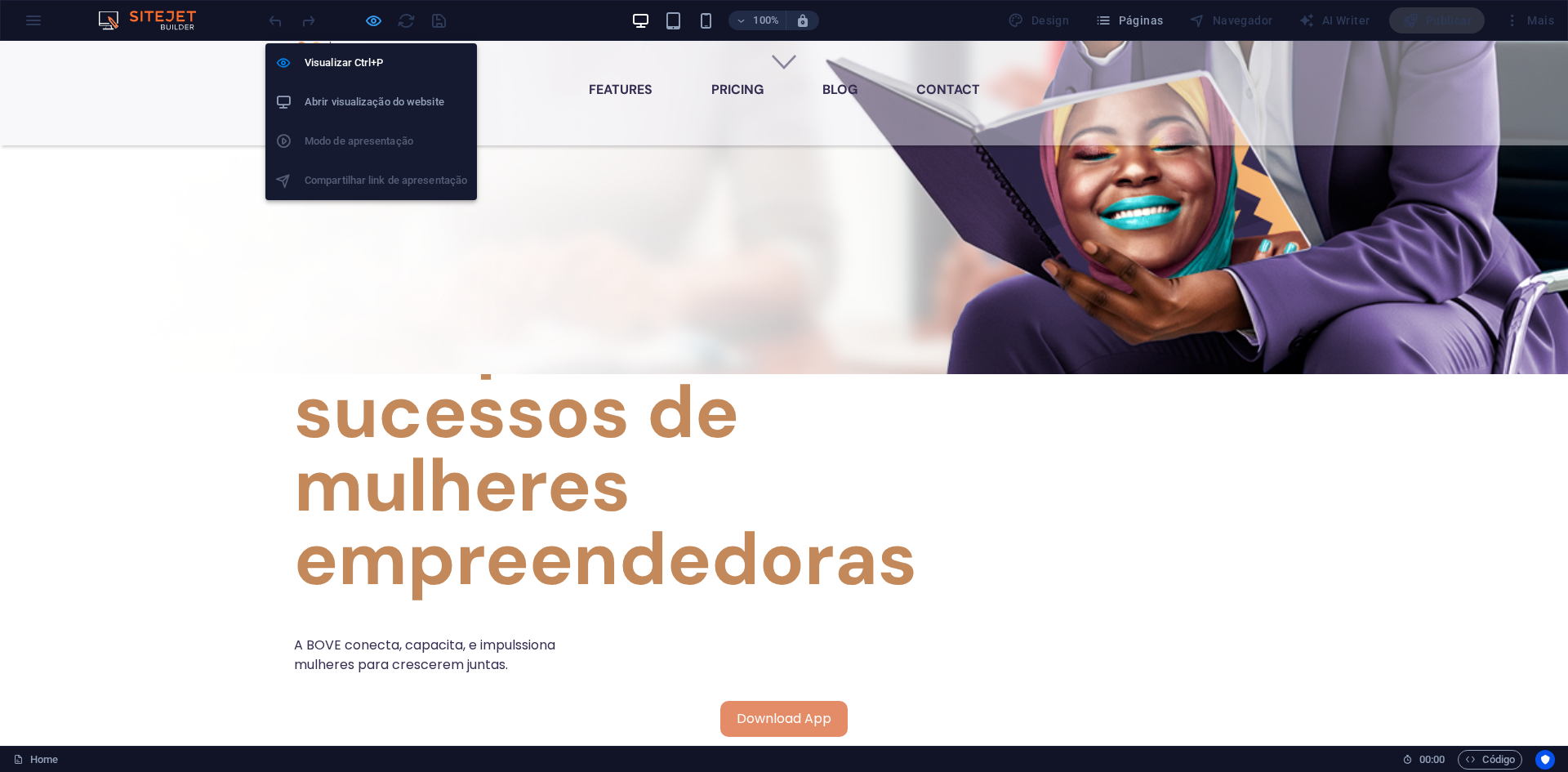
click at [369, 16] on icon "button" at bounding box center [373, 20] width 18 height 18
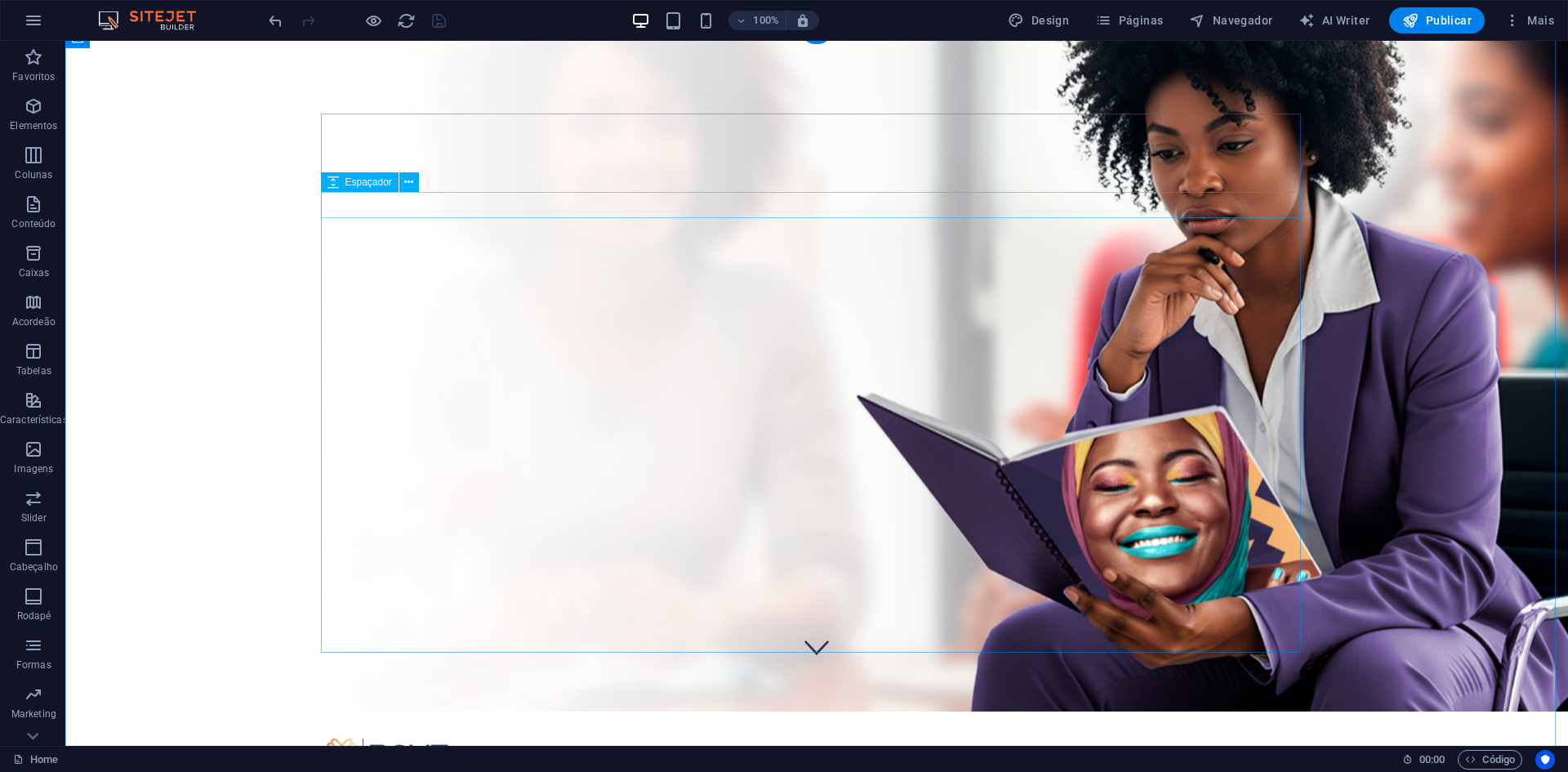
scroll to position [81, 0]
